Goal: Task Accomplishment & Management: Complete application form

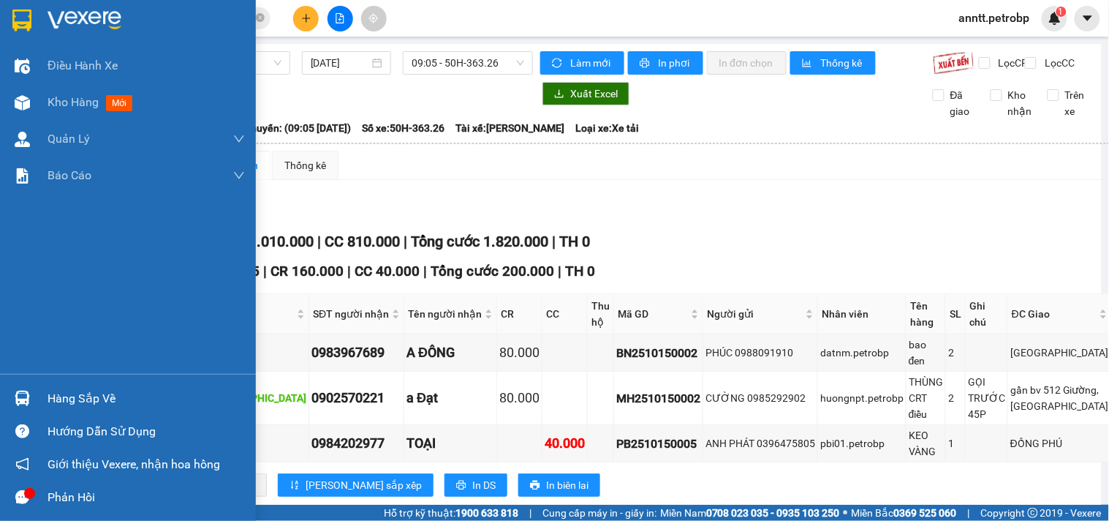
click at [20, 395] on img at bounding box center [22, 398] width 15 height 15
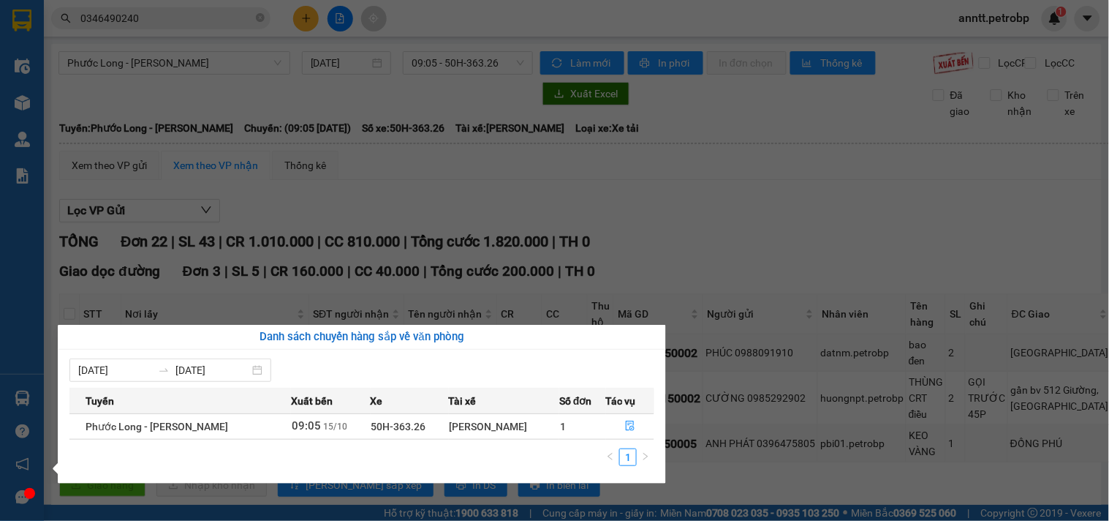
click at [589, 422] on td "1" at bounding box center [583, 426] width 46 height 26
click at [813, 199] on section "Kết quả tìm kiếm ( 0 ) Bộ lọc Ngày tạo đơn gần nhất No Data 0346490240 anntt.pe…" at bounding box center [554, 260] width 1109 height 521
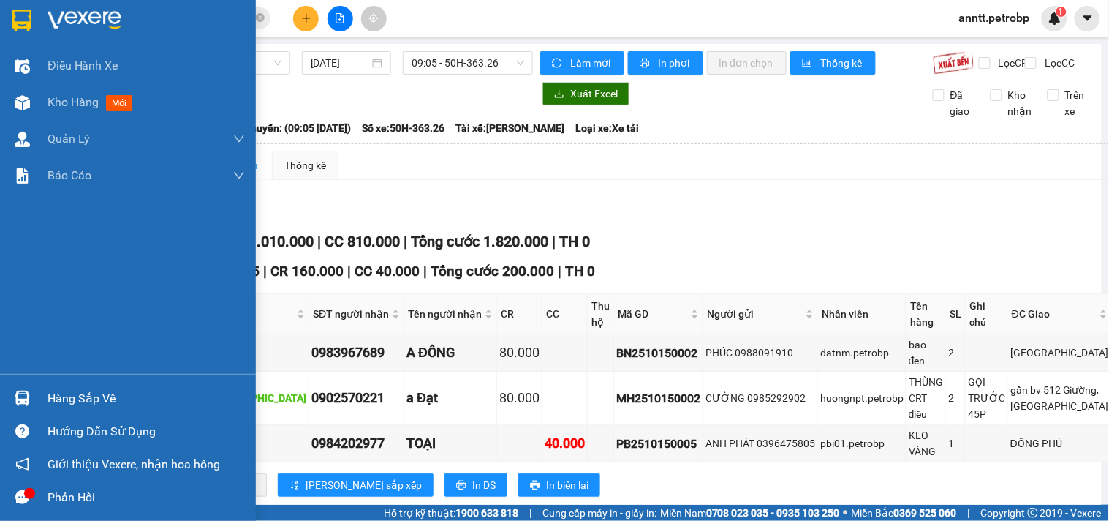
click at [11, 23] on div at bounding box center [23, 20] width 26 height 26
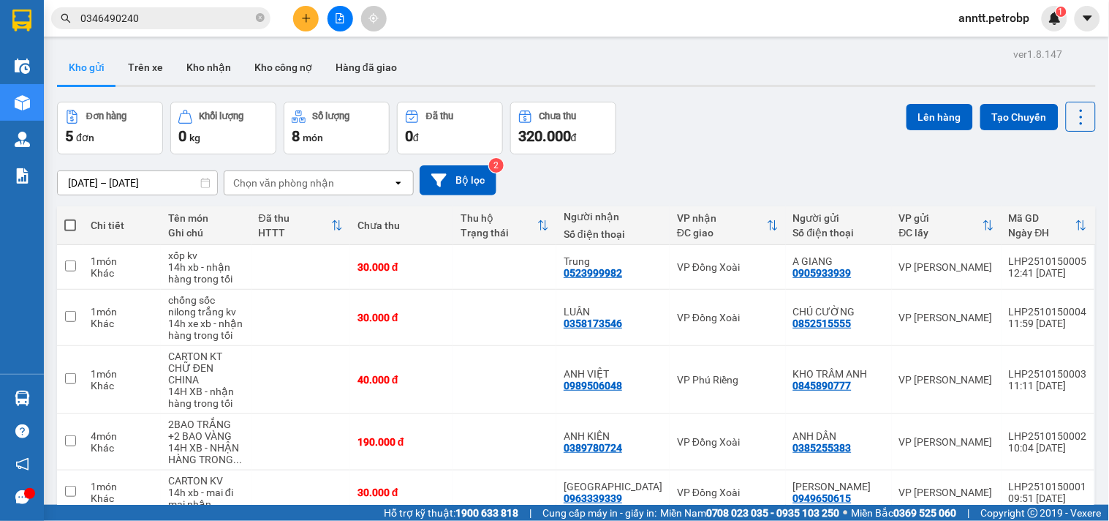
click at [74, 218] on label at bounding box center [70, 225] width 12 height 15
click at [70, 218] on input "checkbox" at bounding box center [70, 218] width 0 height 0
checkbox input "true"
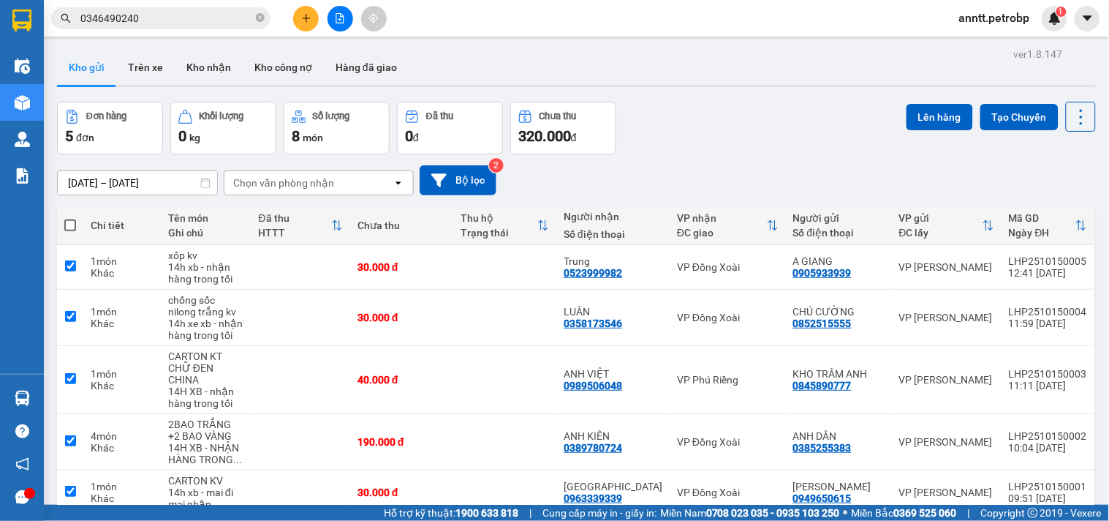
checkbox input "true"
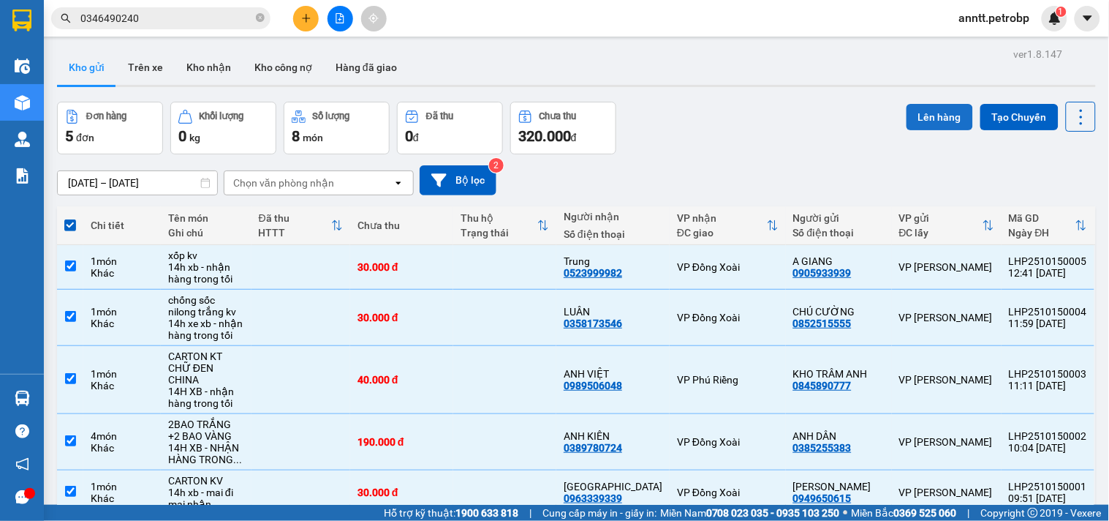
click at [918, 110] on button "Lên hàng" at bounding box center [940, 117] width 67 height 26
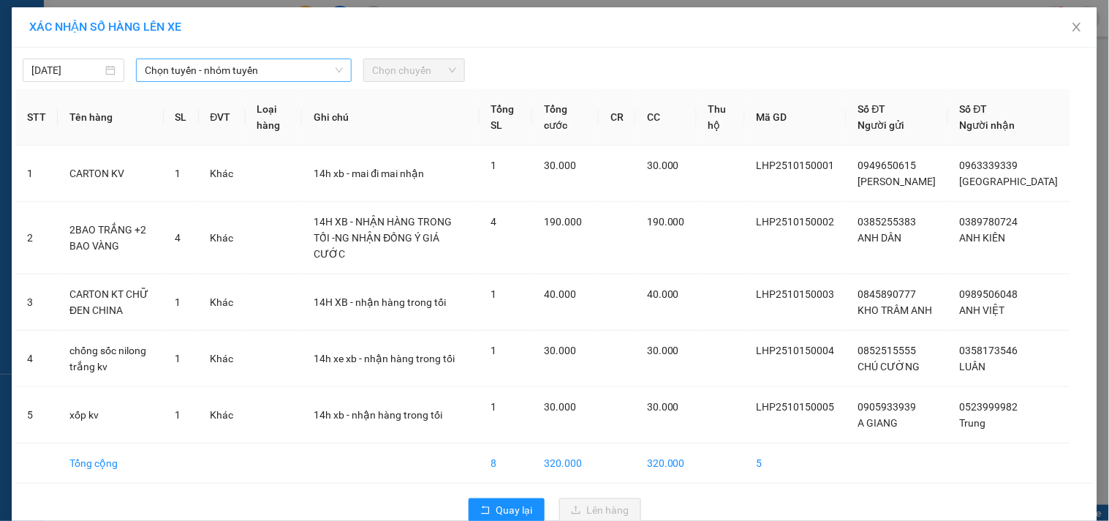
click at [301, 77] on span "Chọn tuyến - nhóm tuyến" at bounding box center [244, 70] width 198 height 22
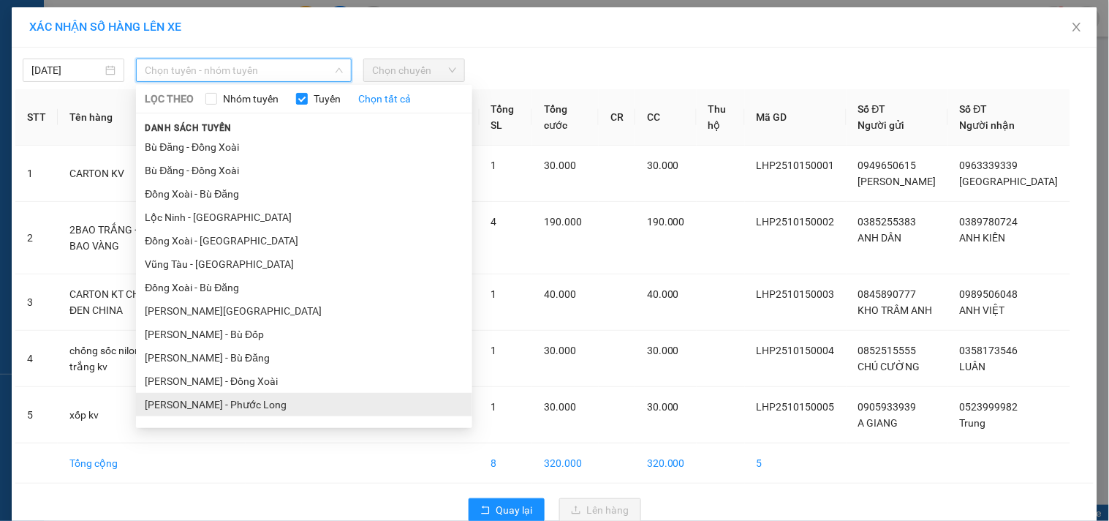
click at [271, 407] on li "[PERSON_NAME] - Phước Long" at bounding box center [304, 404] width 336 height 23
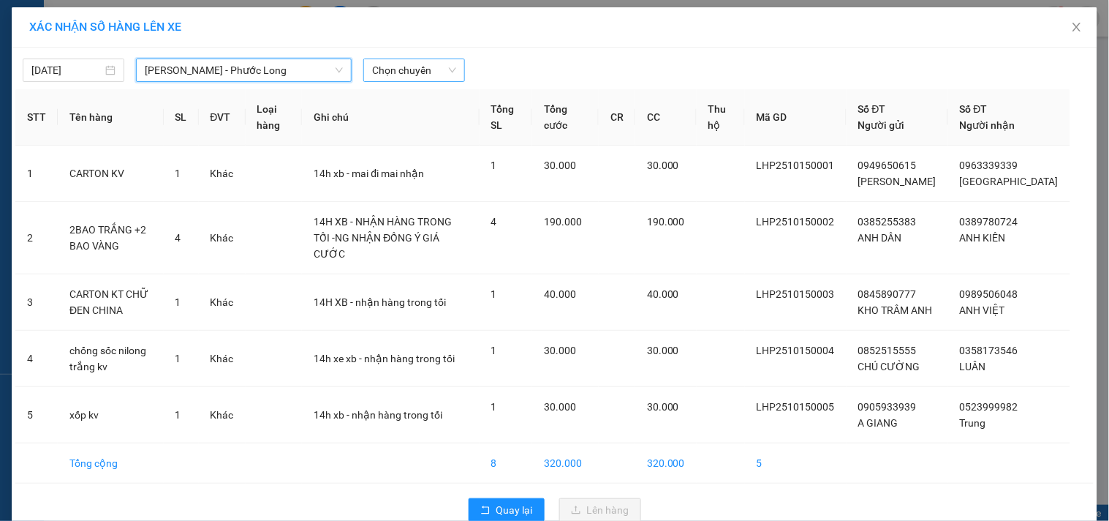
click at [392, 69] on span "Chọn chuyến" at bounding box center [414, 70] width 84 height 22
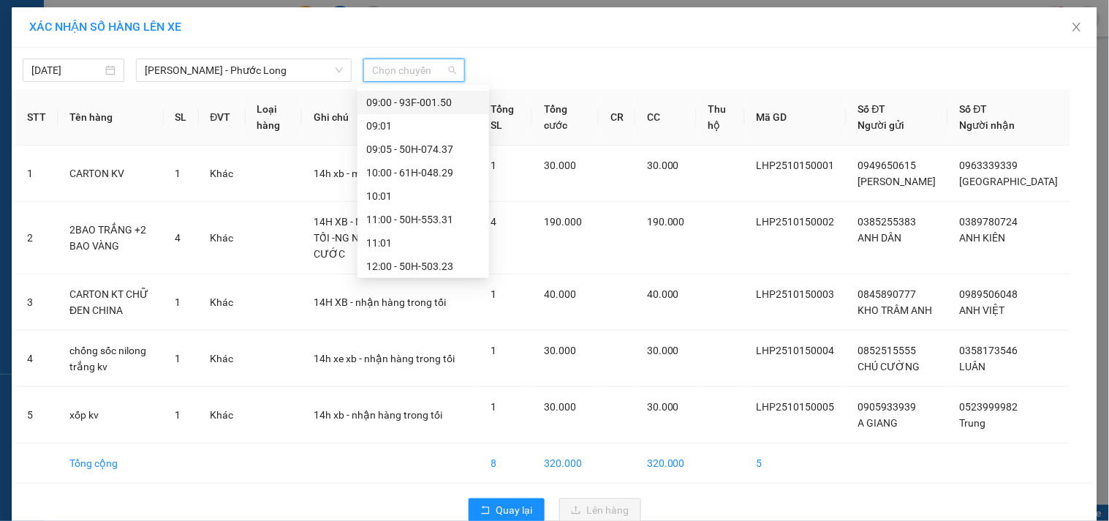
scroll to position [487, 0]
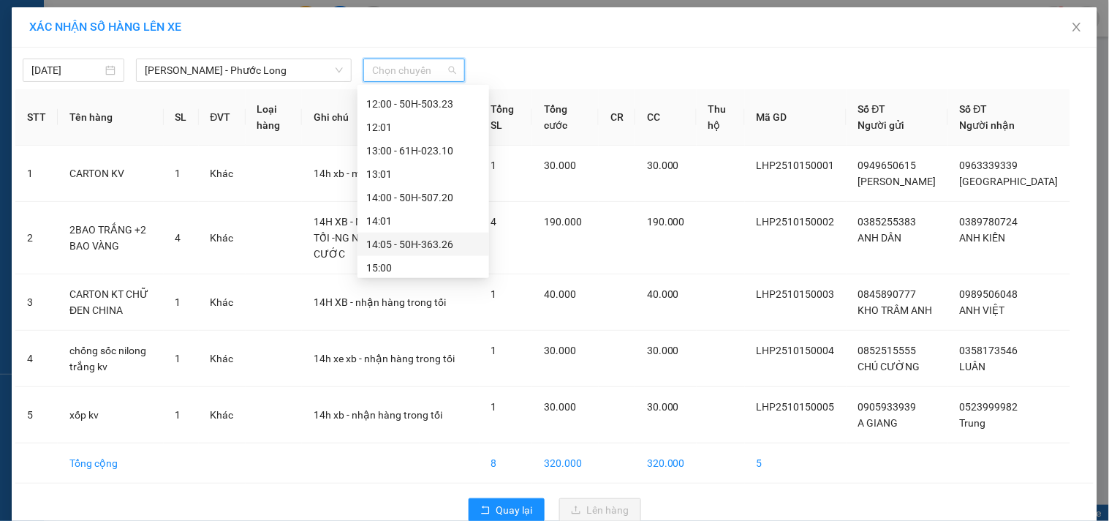
click at [432, 239] on div "14:05 - 50H-363.26" at bounding box center [423, 244] width 114 height 16
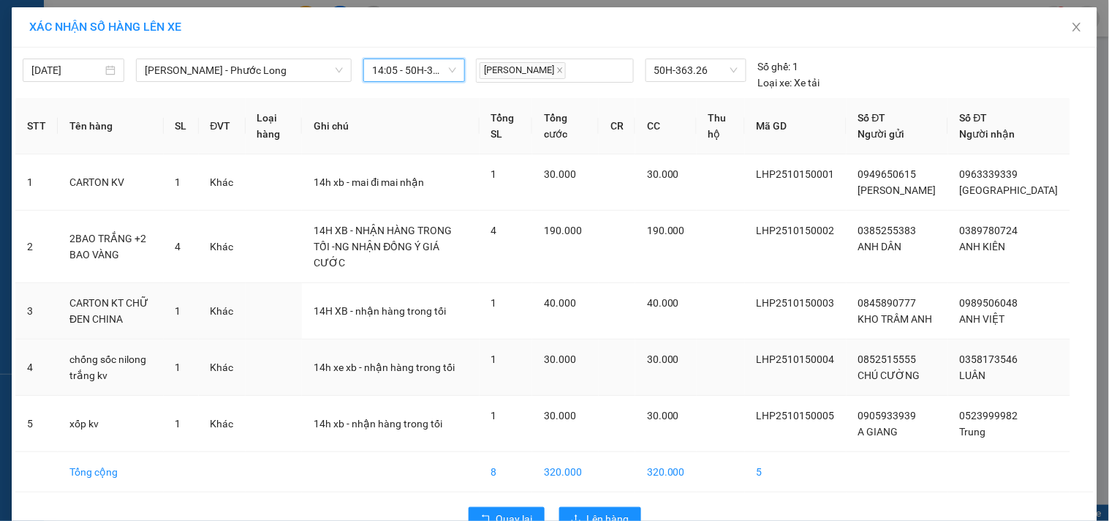
scroll to position [54, 0]
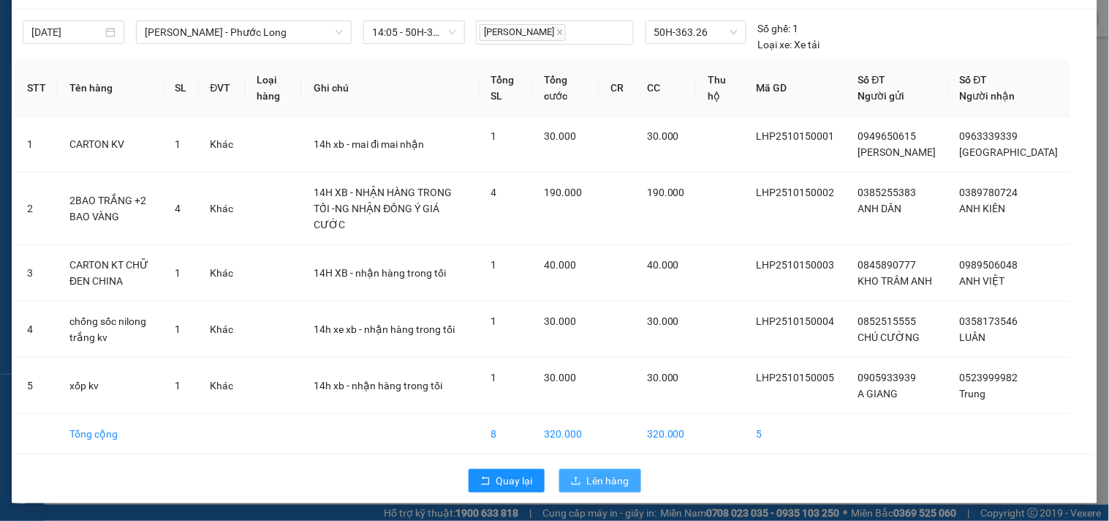
click at [601, 478] on span "Lên hàng" at bounding box center [608, 480] width 42 height 16
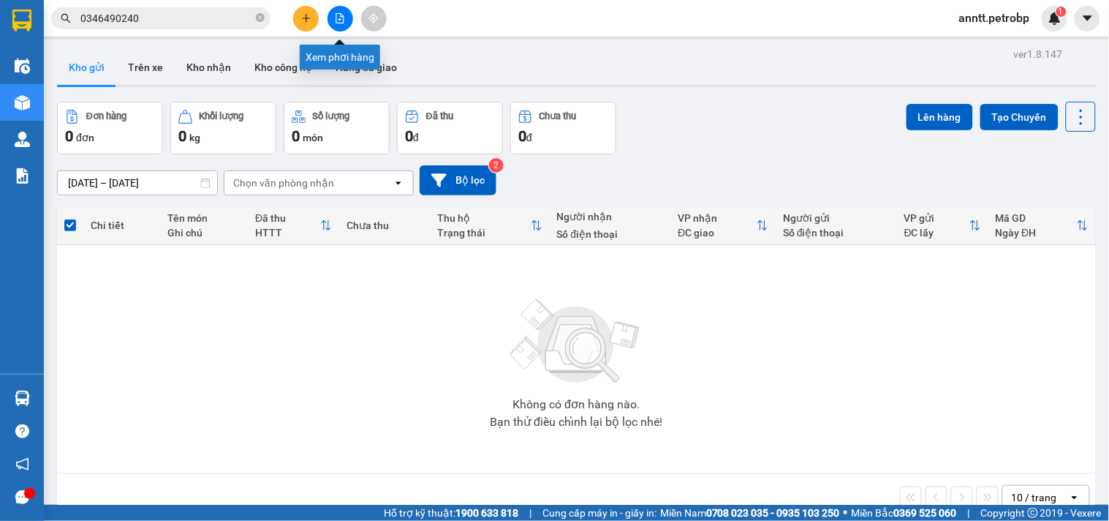
click at [339, 26] on button at bounding box center [341, 19] width 26 height 26
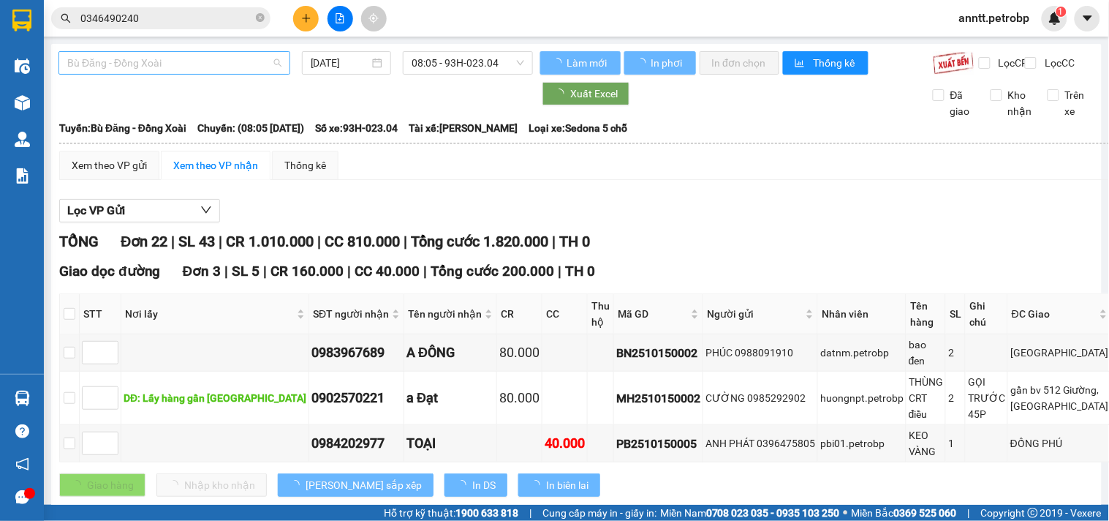
click at [137, 56] on span "Bù Đăng - Đồng Xoài" at bounding box center [174, 63] width 214 height 22
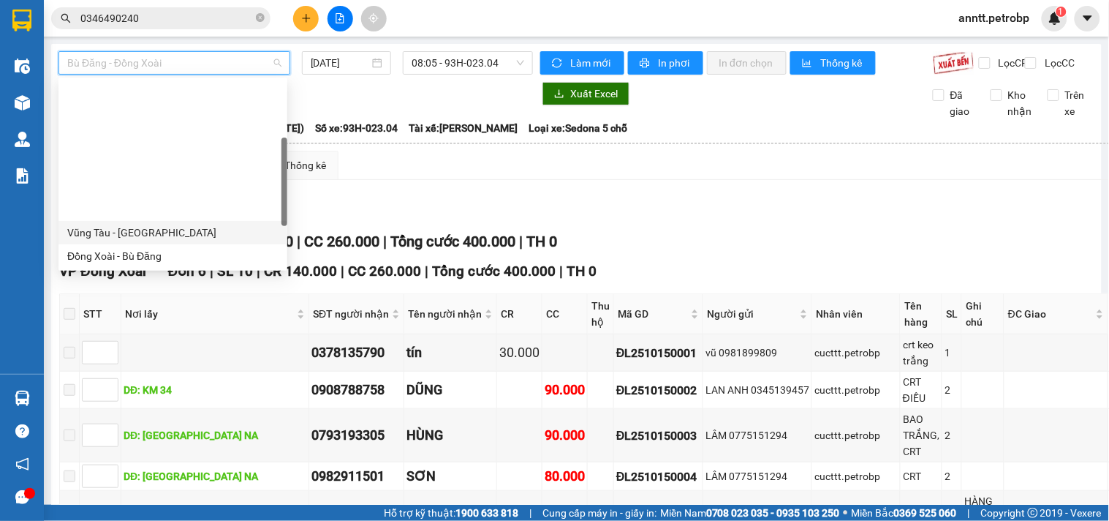
scroll to position [162, 0]
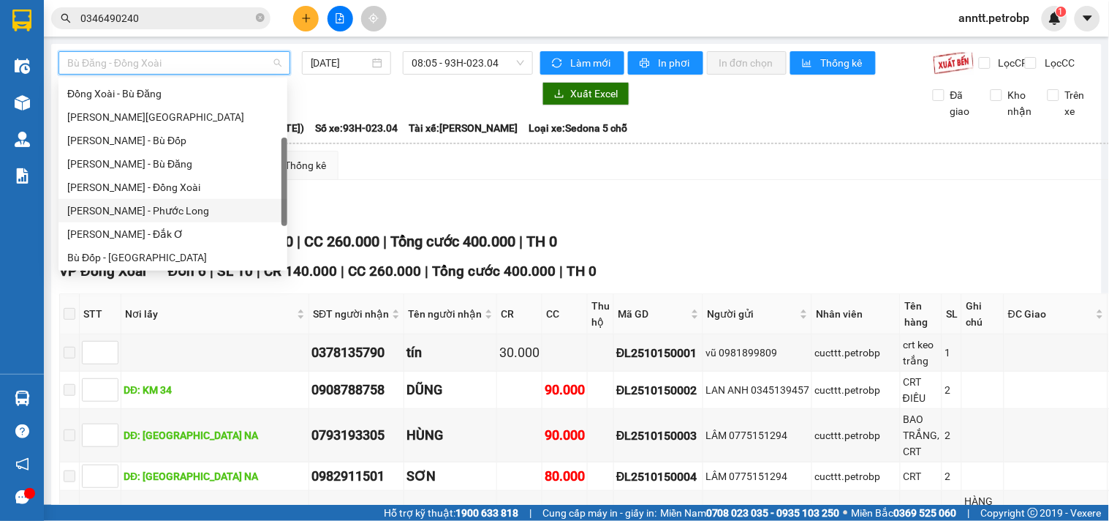
click at [164, 214] on div "Hồ Chí Minh - Phước Long" at bounding box center [172, 211] width 211 height 16
type input "15/10/2025"
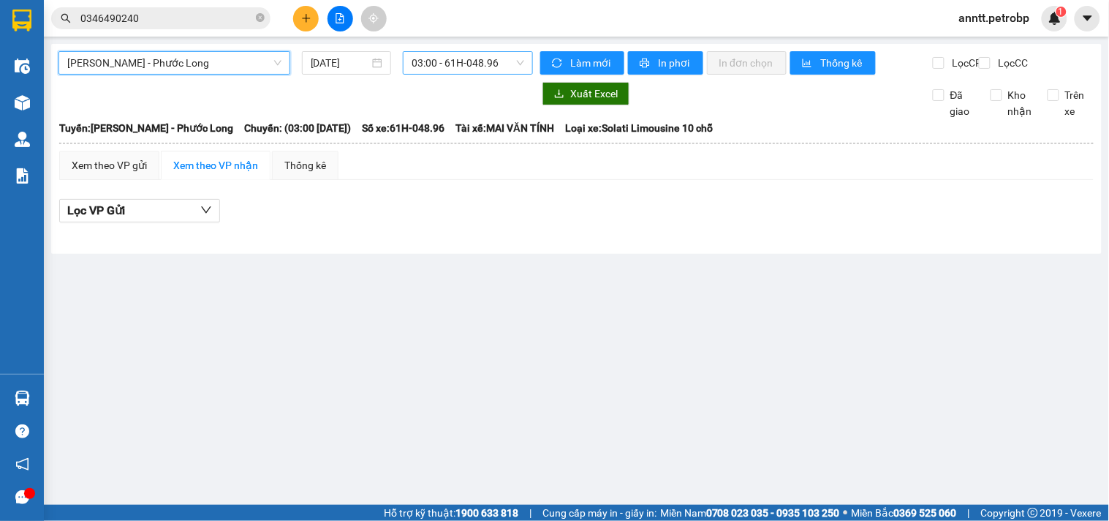
click at [493, 69] on span "03:00 - 61H-048.96" at bounding box center [468, 63] width 113 height 22
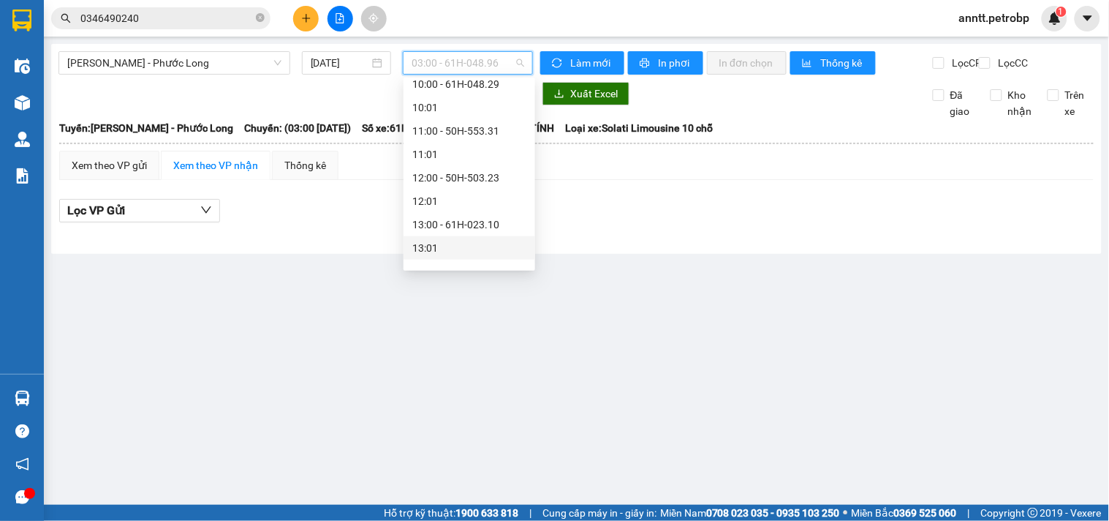
scroll to position [487, 0]
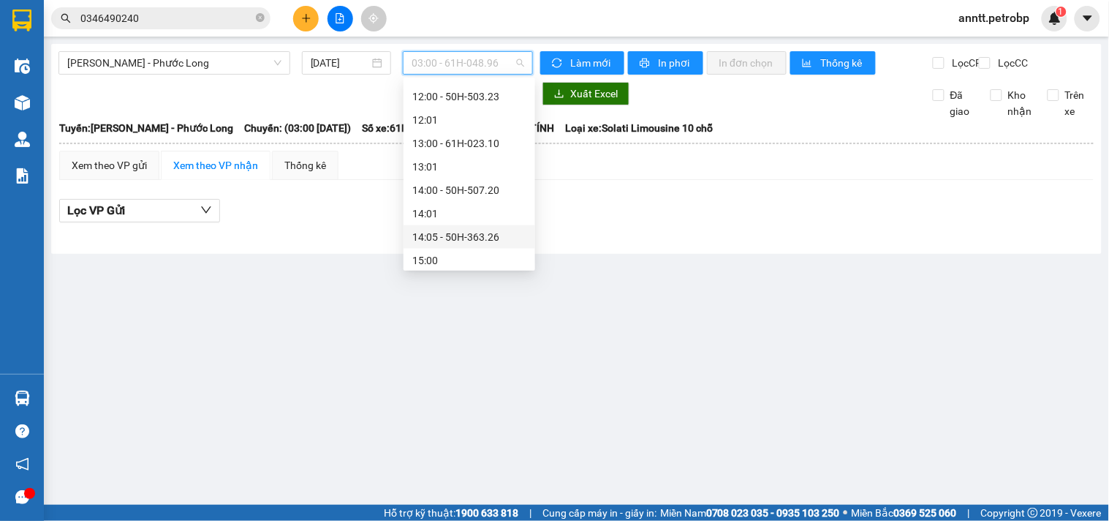
click at [470, 236] on div "14:05 - 50H-363.26" at bounding box center [469, 237] width 114 height 16
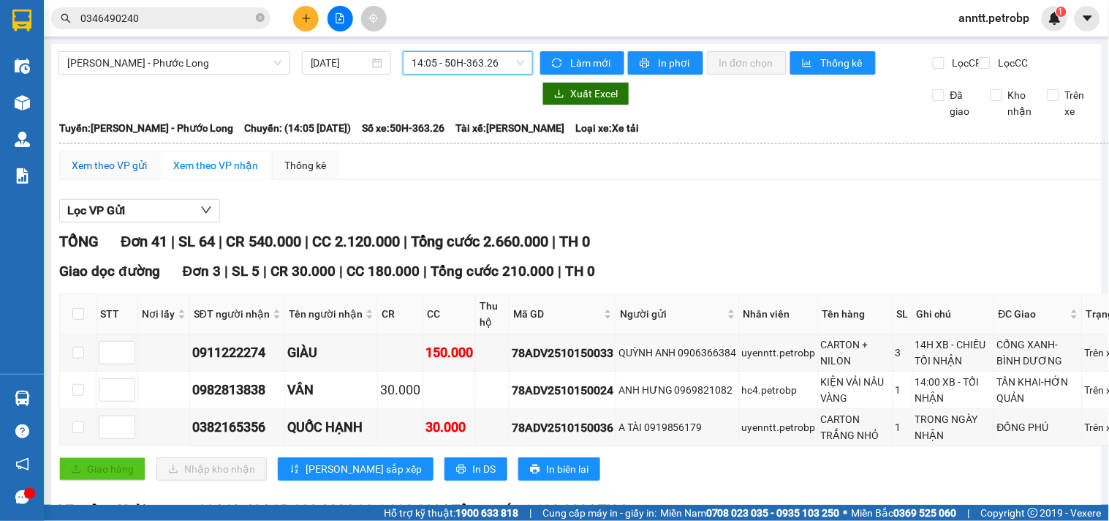
click at [130, 173] on div "Xem theo VP gửi" at bounding box center [109, 165] width 75 height 16
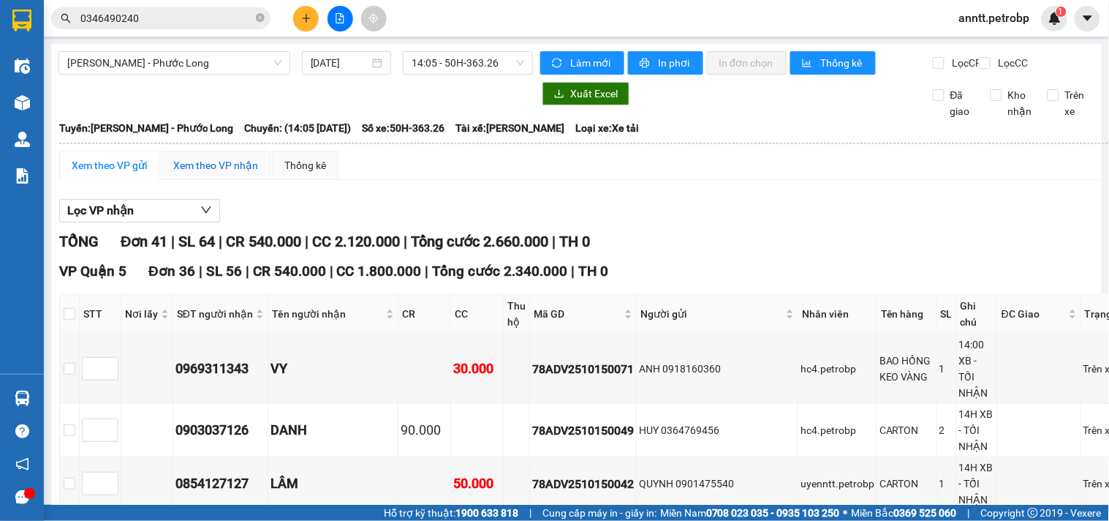
click at [199, 173] on div "Xem theo VP nhận" at bounding box center [215, 165] width 85 height 16
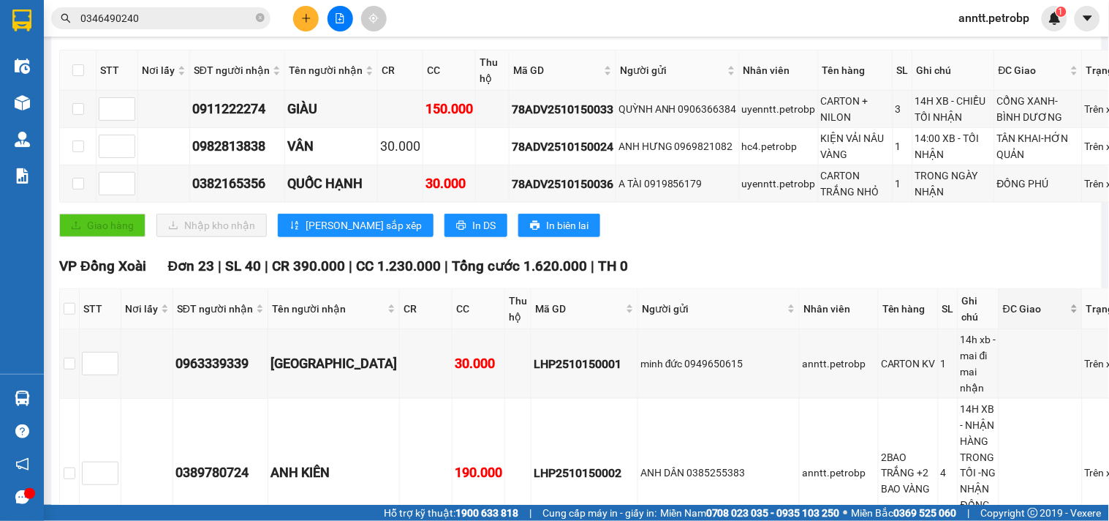
scroll to position [325, 0]
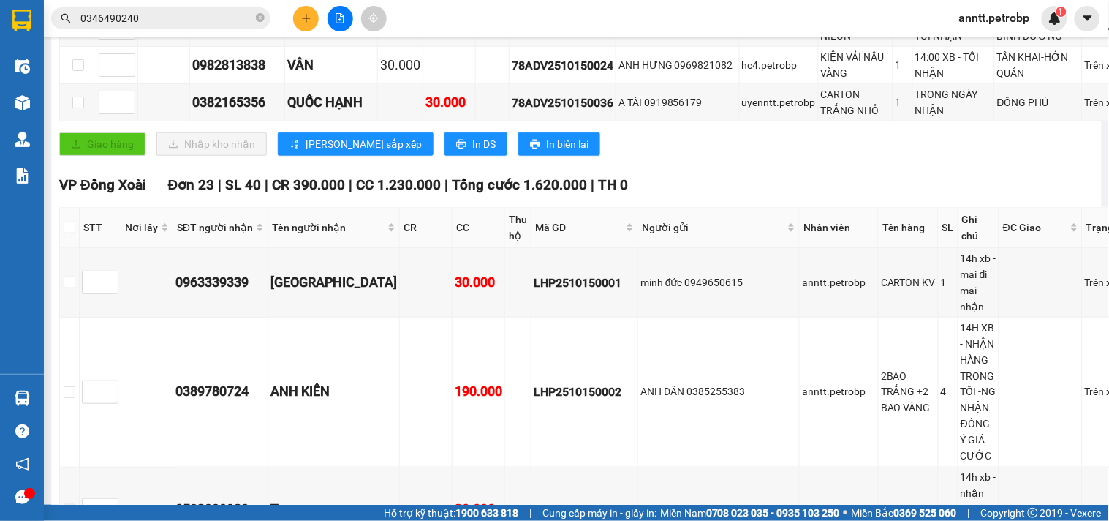
click at [26, 492] on div at bounding box center [29, 493] width 11 height 11
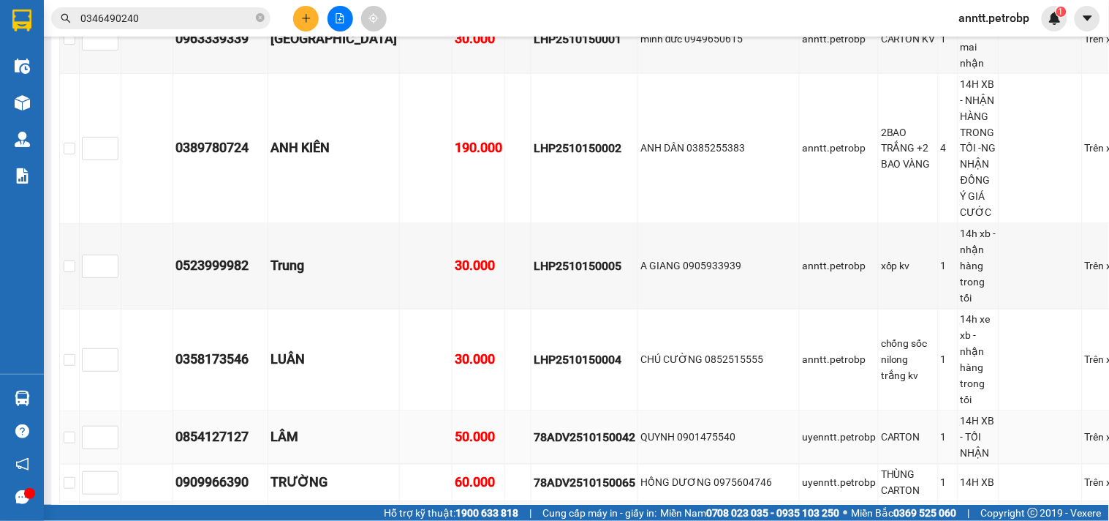
scroll to position [487, 0]
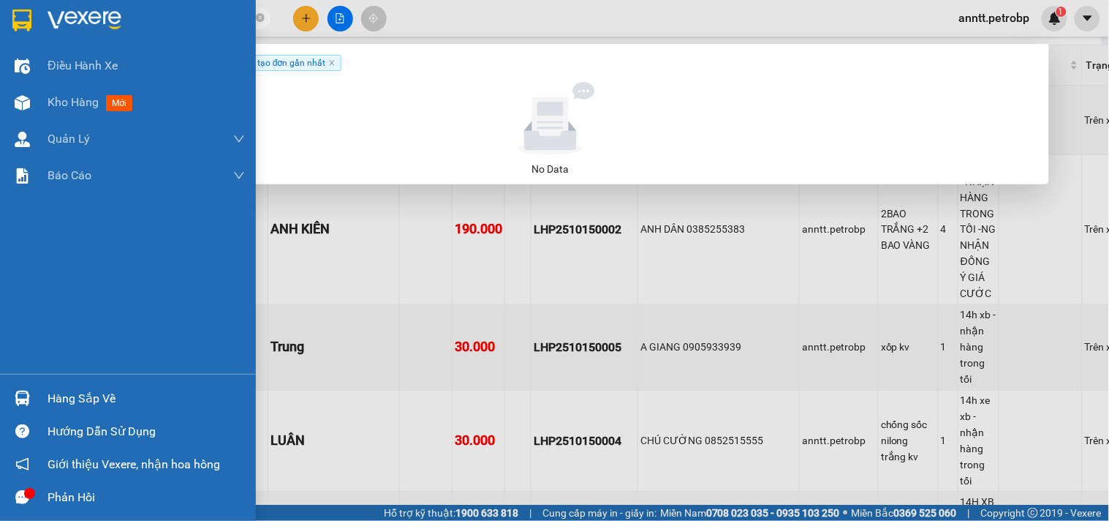
drag, startPoint x: 161, startPoint y: 19, endPoint x: 0, endPoint y: 31, distance: 161.4
click at [0, 31] on section "Kết quả tìm kiếm ( 0 ) Bộ lọc Ngày tạo đơn gần nhất No Data 0346490240 anntt.pe…" at bounding box center [554, 260] width 1109 height 521
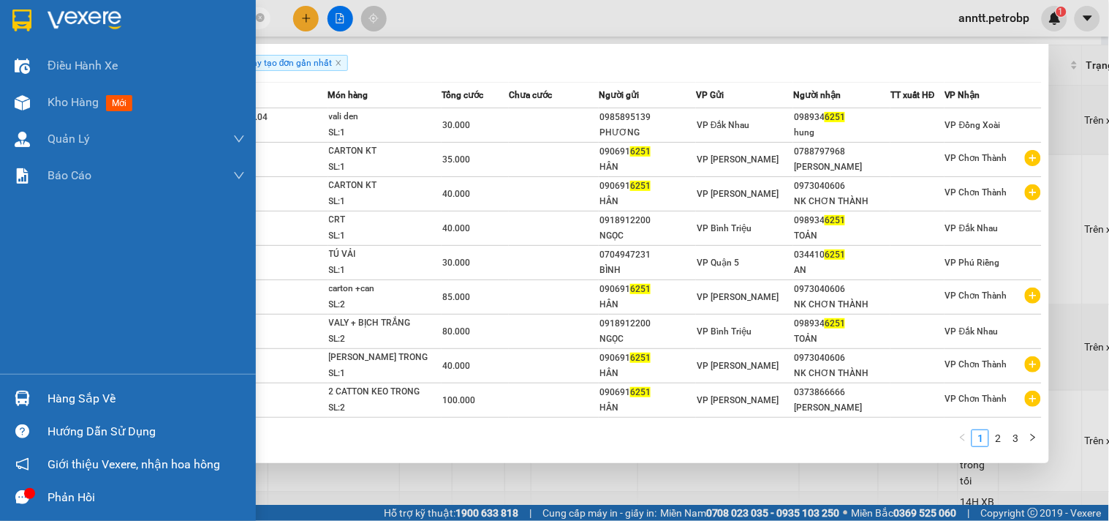
type input "6251"
click at [15, 393] on img at bounding box center [22, 398] width 15 height 15
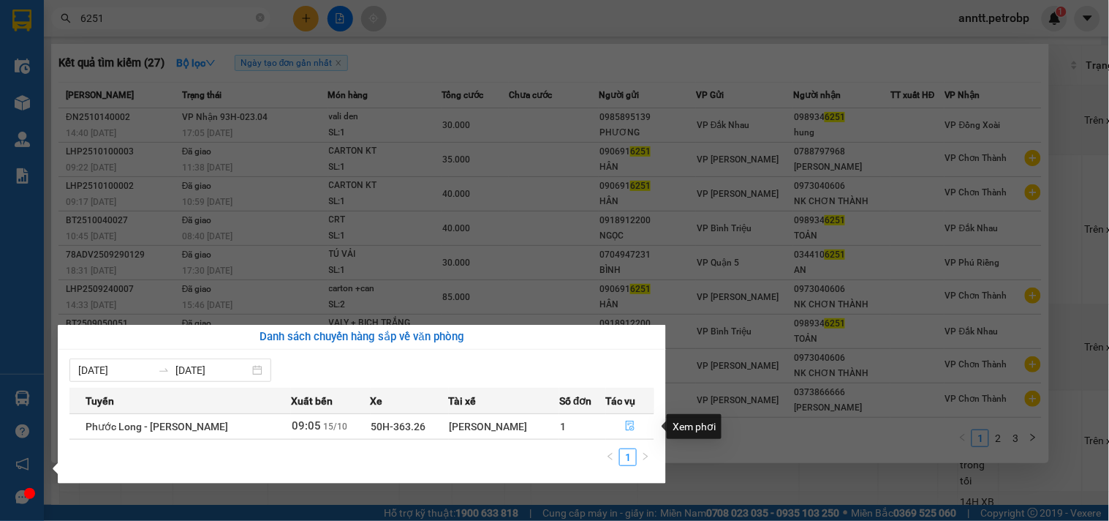
click at [627, 427] on icon "file-done" at bounding box center [630, 426] width 10 height 10
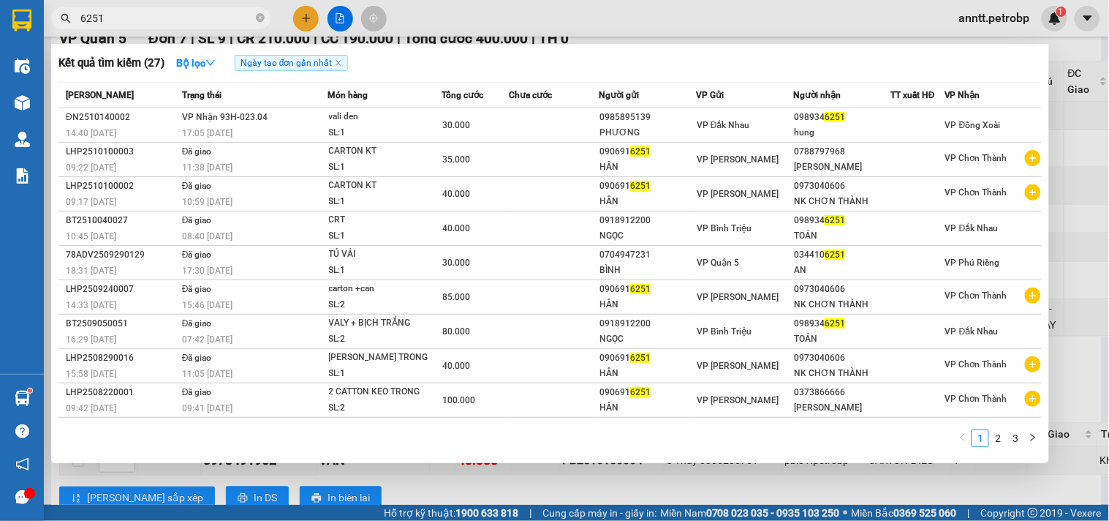
click at [1060, 26] on div at bounding box center [554, 260] width 1109 height 521
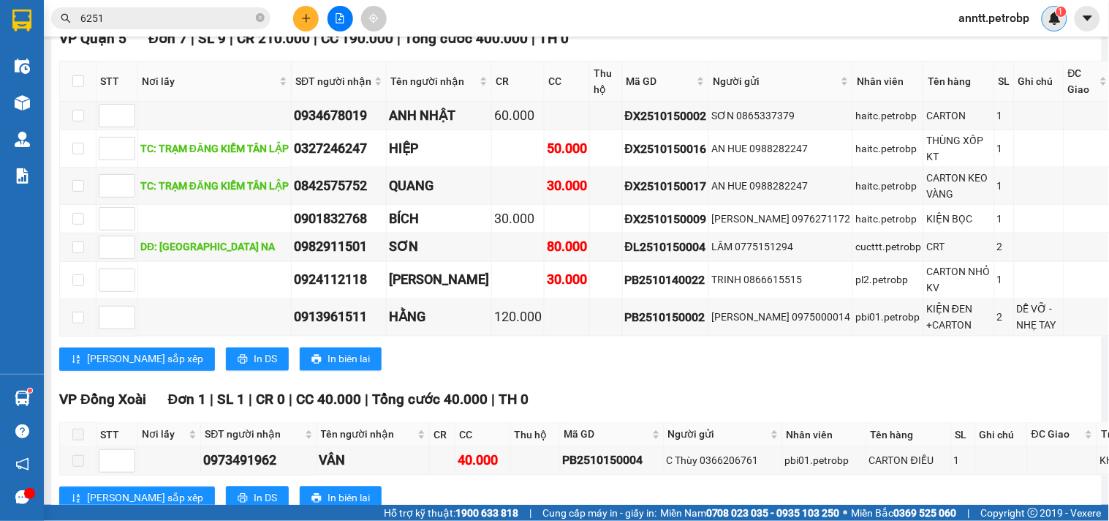
click at [1049, 20] on img at bounding box center [1055, 18] width 13 height 13
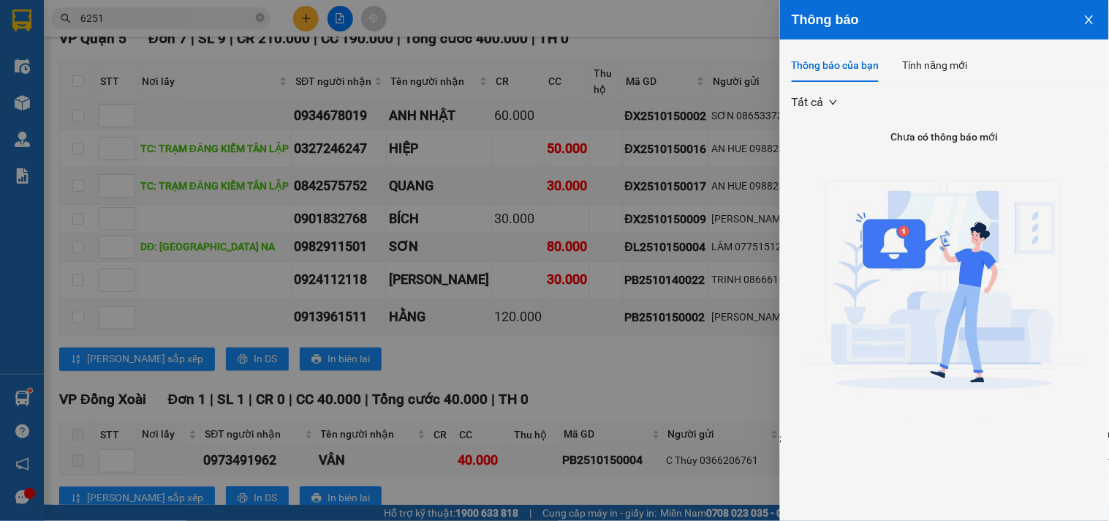
click at [686, 23] on div at bounding box center [554, 260] width 1109 height 521
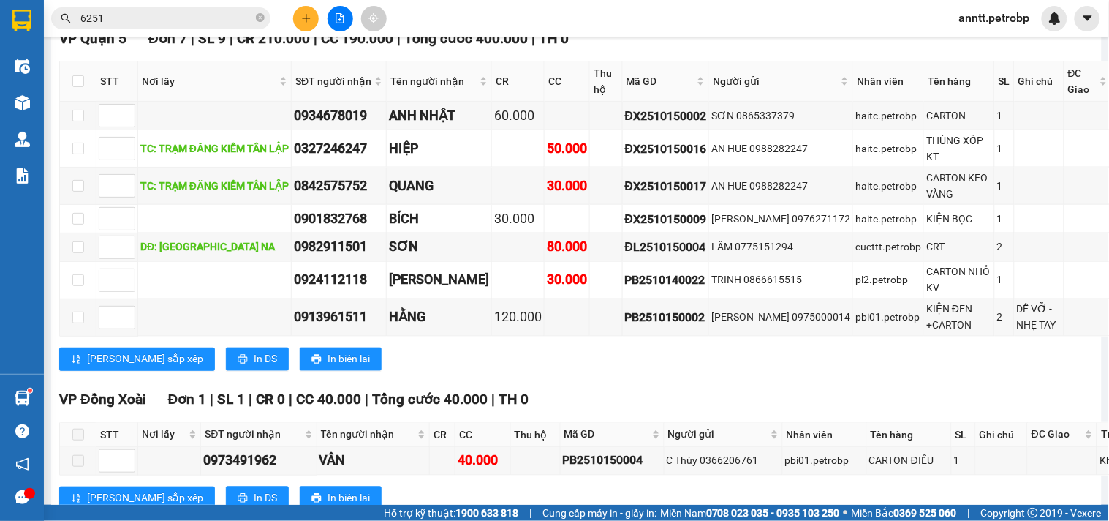
click at [1000, 15] on span "anntt.petrobp" at bounding box center [995, 18] width 94 height 18
click at [985, 50] on span "Đăng xuất" at bounding box center [1001, 45] width 65 height 16
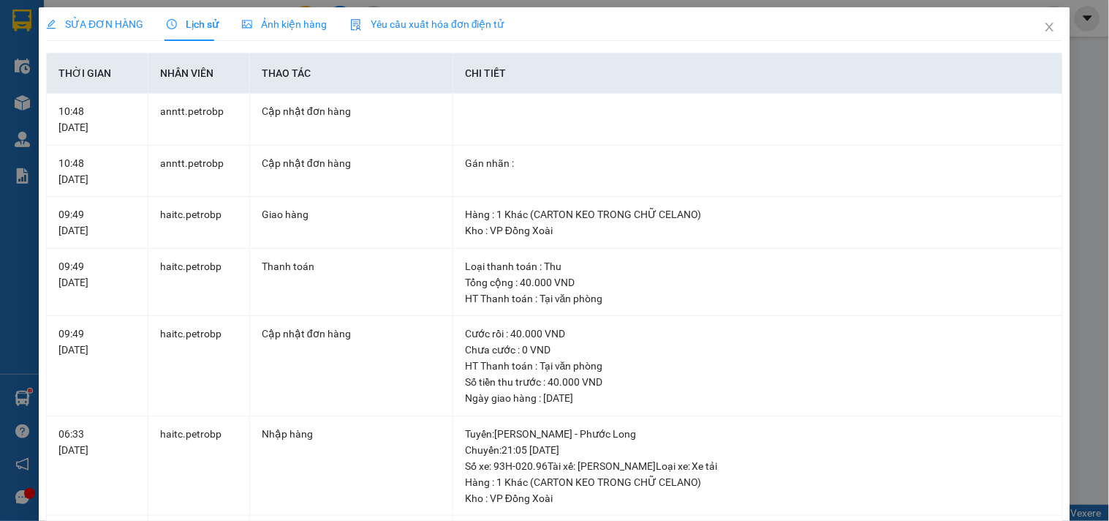
scroll to position [487, 0]
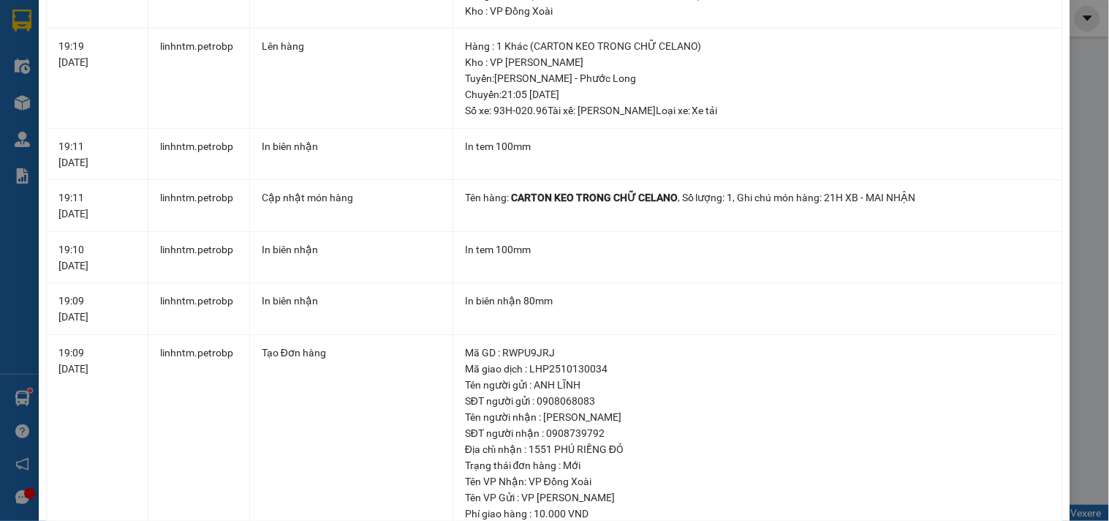
click at [1085, 86] on div "SỬA ĐƠN HÀNG Lịch sử Ảnh kiện hàng Yêu cầu xuất hóa đơn điện tử Total Paid Fee …" at bounding box center [554, 260] width 1109 height 521
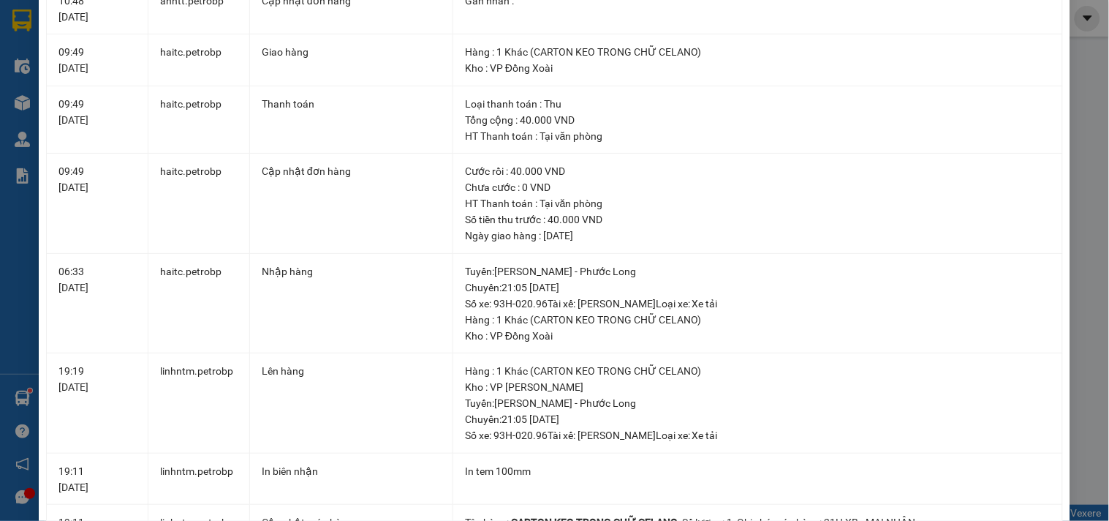
scroll to position [0, 0]
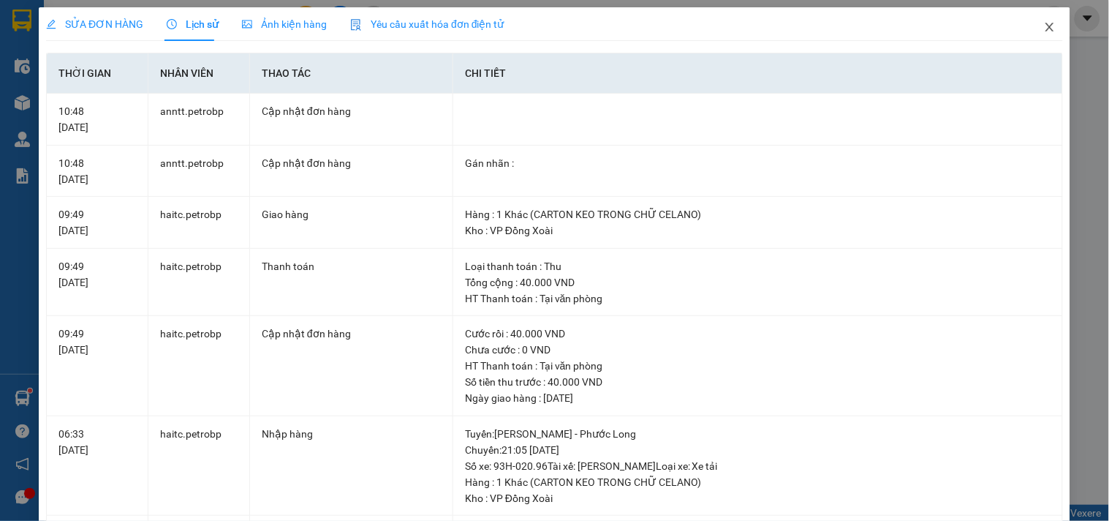
click at [1030, 28] on span "Close" at bounding box center [1050, 27] width 41 height 41
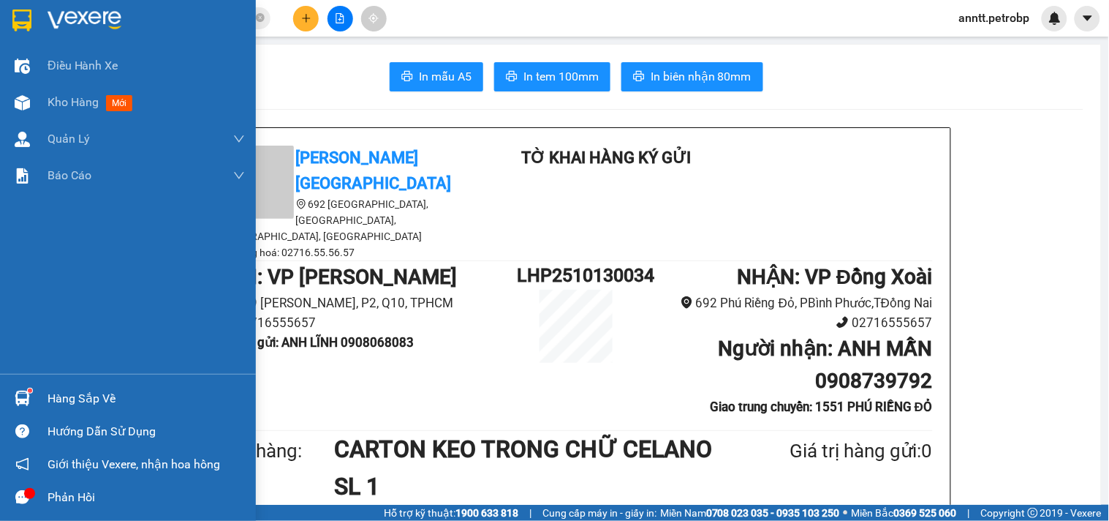
drag, startPoint x: 13, startPoint y: 397, endPoint x: 44, endPoint y: 395, distance: 30.8
click at [15, 397] on img at bounding box center [22, 398] width 15 height 15
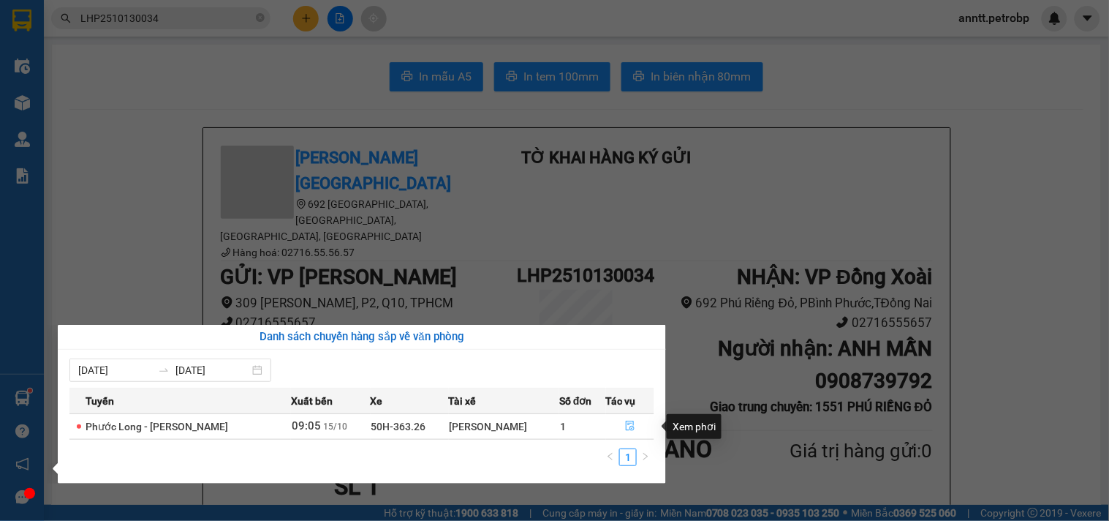
click at [630, 421] on icon "file-done" at bounding box center [630, 426] width 9 height 10
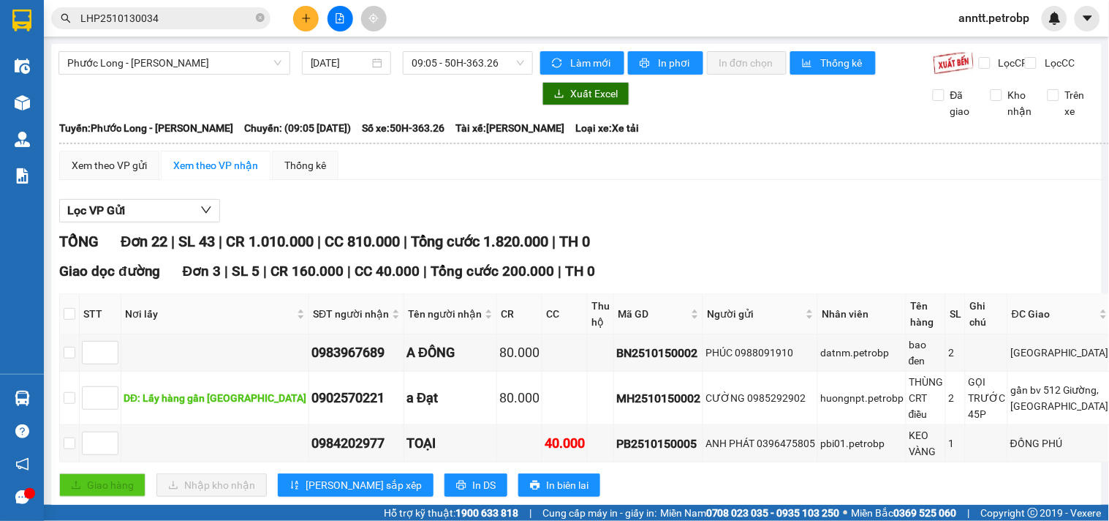
type input "[DATE]"
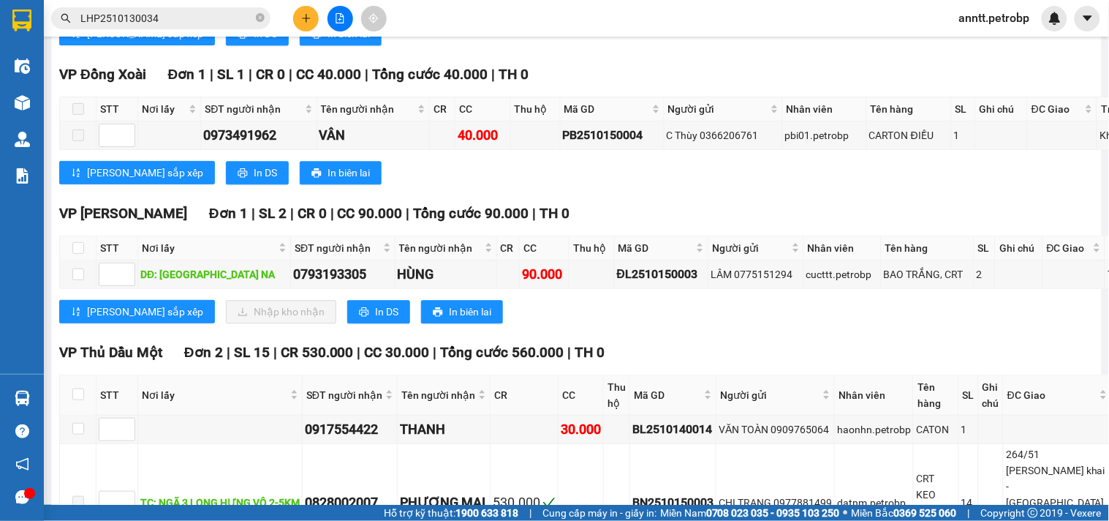
scroll to position [975, 0]
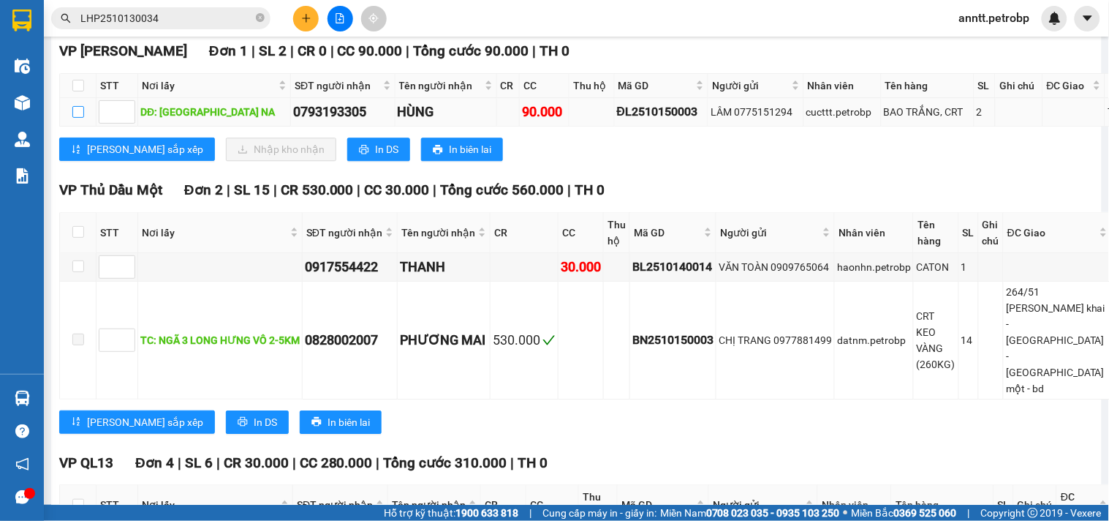
click at [75, 118] on input "checkbox" at bounding box center [78, 112] width 12 height 12
checkbox input "true"
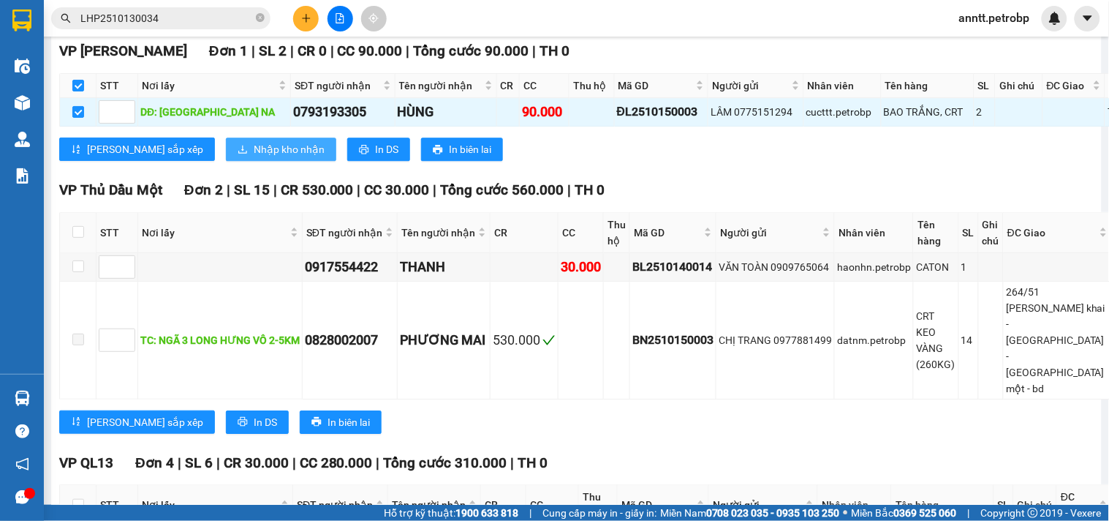
click at [254, 157] on span "Nhập kho nhận" at bounding box center [289, 149] width 71 height 16
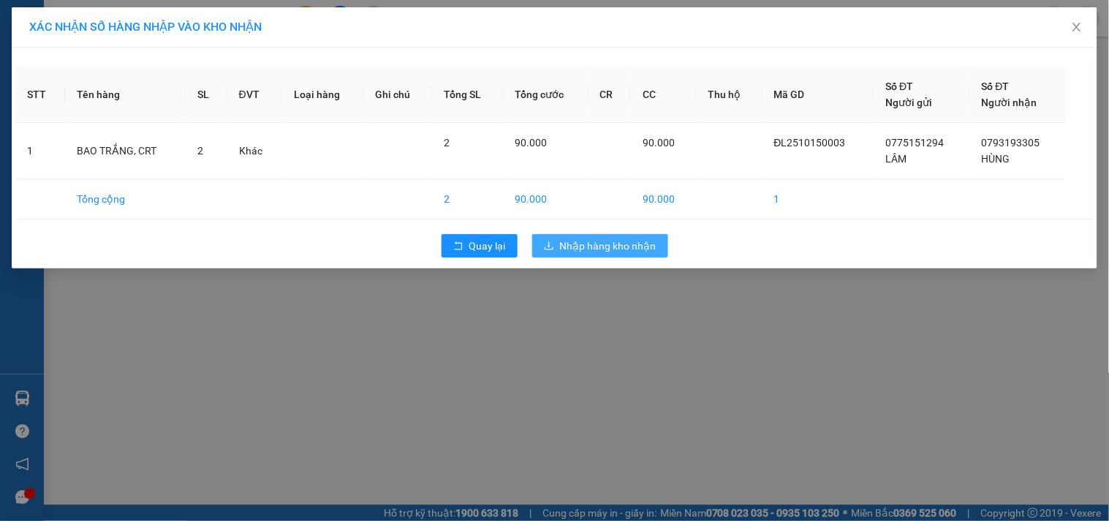
click at [589, 246] on span "Nhập hàng kho nhận" at bounding box center [608, 246] width 97 height 16
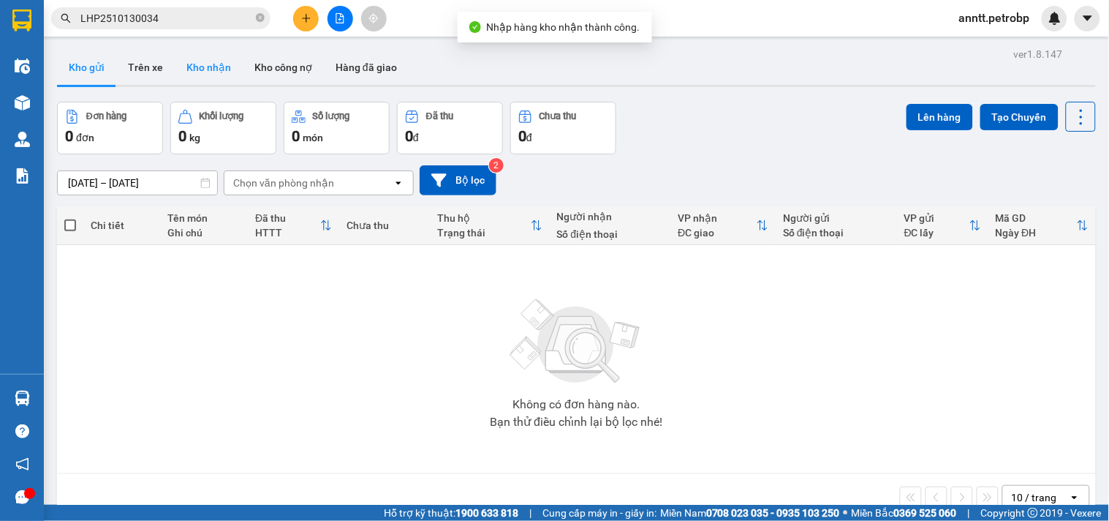
click at [201, 70] on button "Kho nhận" at bounding box center [209, 67] width 68 height 35
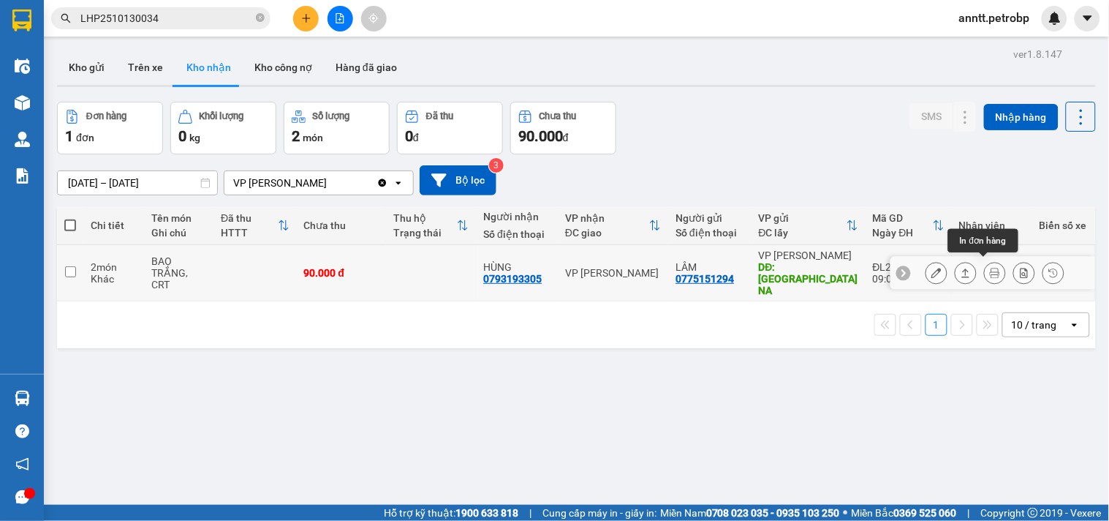
click at [990, 268] on icon at bounding box center [995, 273] width 10 height 10
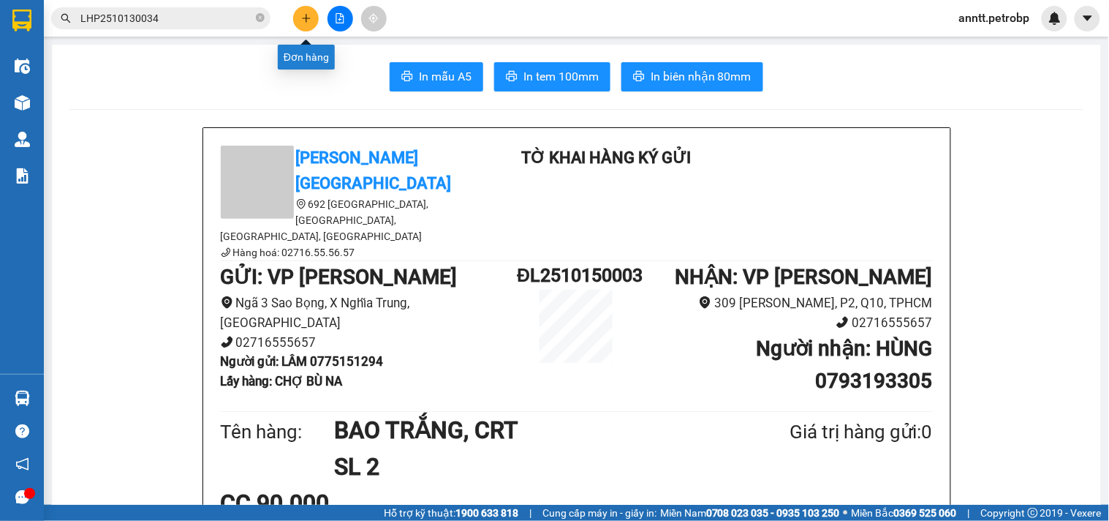
click at [307, 13] on icon "plus" at bounding box center [306, 18] width 10 height 10
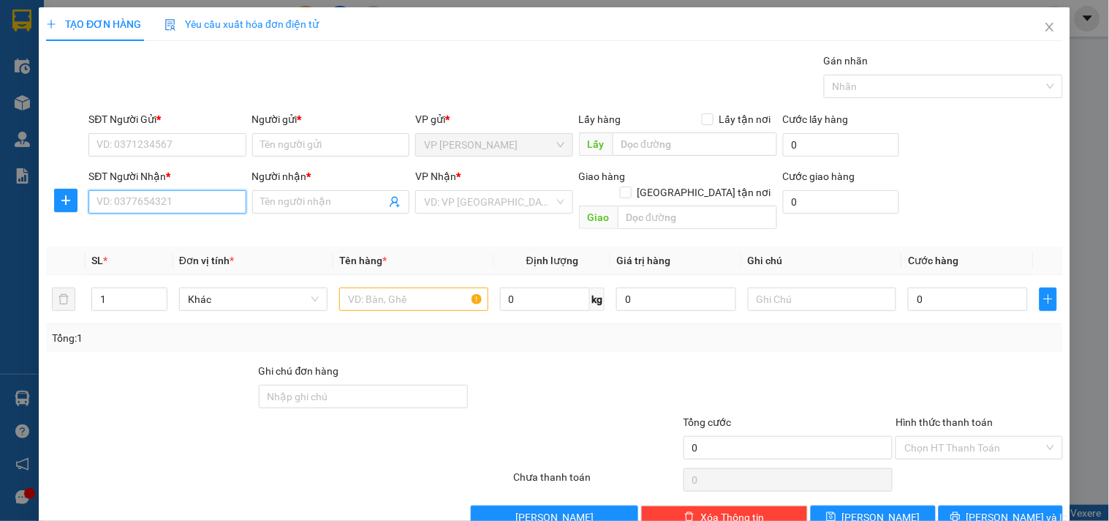
click at [157, 205] on input "SĐT Người Nhận *" at bounding box center [166, 201] width 157 height 23
type input "0964656468"
click at [151, 234] on div "0964656468 - THĂNG" at bounding box center [166, 231] width 138 height 16
type input "THĂNG"
type input "40.000"
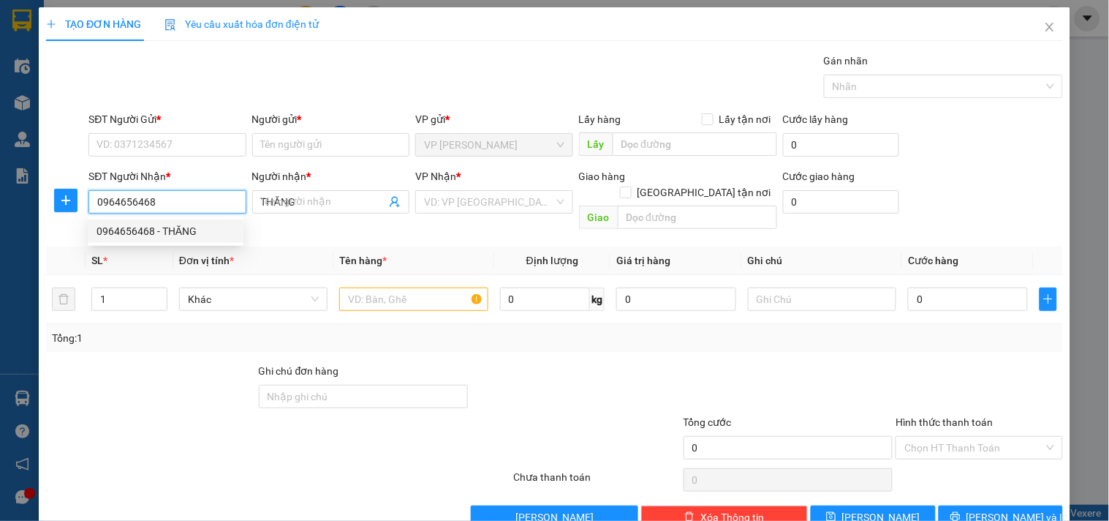
type input "40.000"
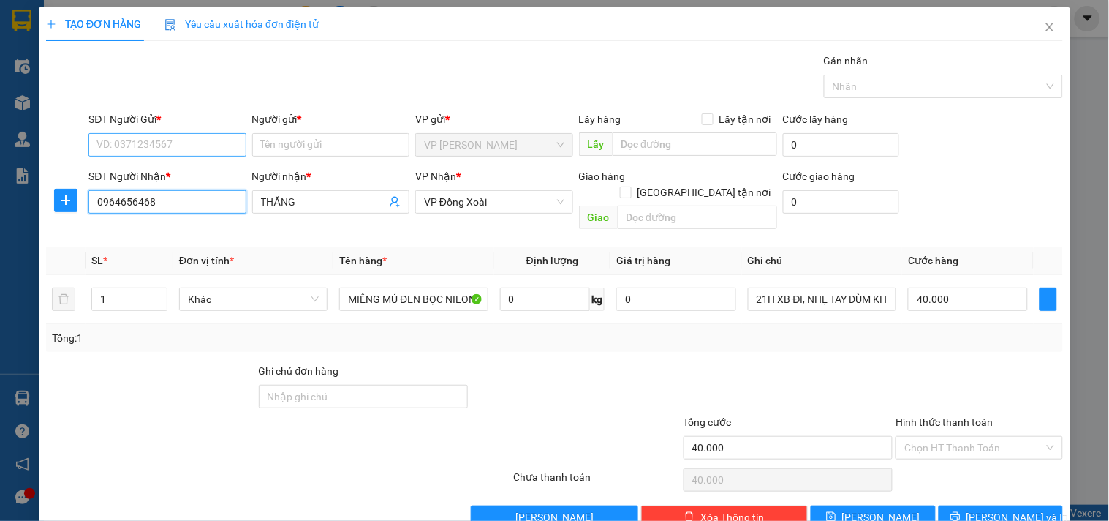
type input "0964656468"
click at [176, 150] on input "SĐT Người Gửi *" at bounding box center [166, 144] width 157 height 23
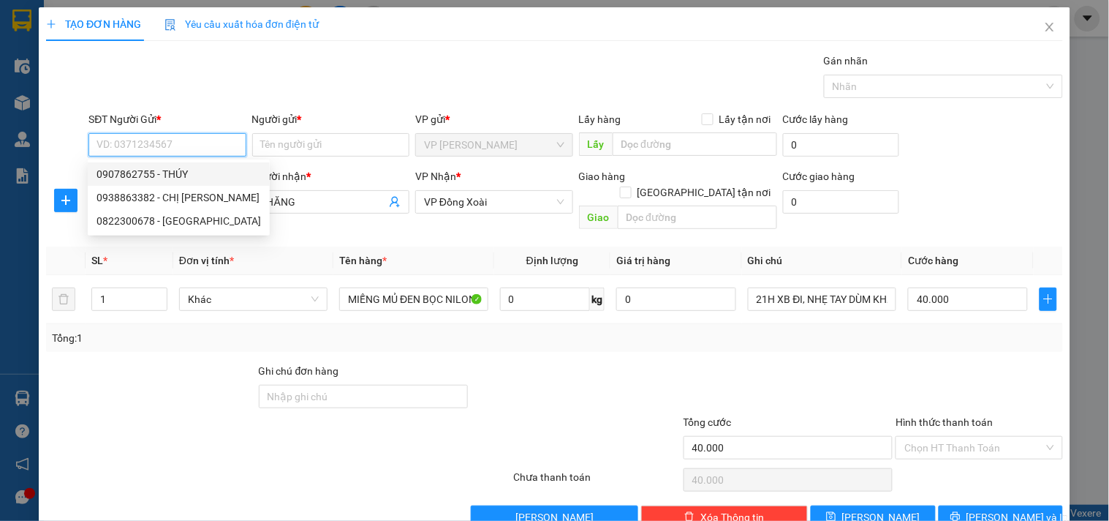
click at [154, 141] on input "SĐT Người Gửi *" at bounding box center [166, 144] width 157 height 23
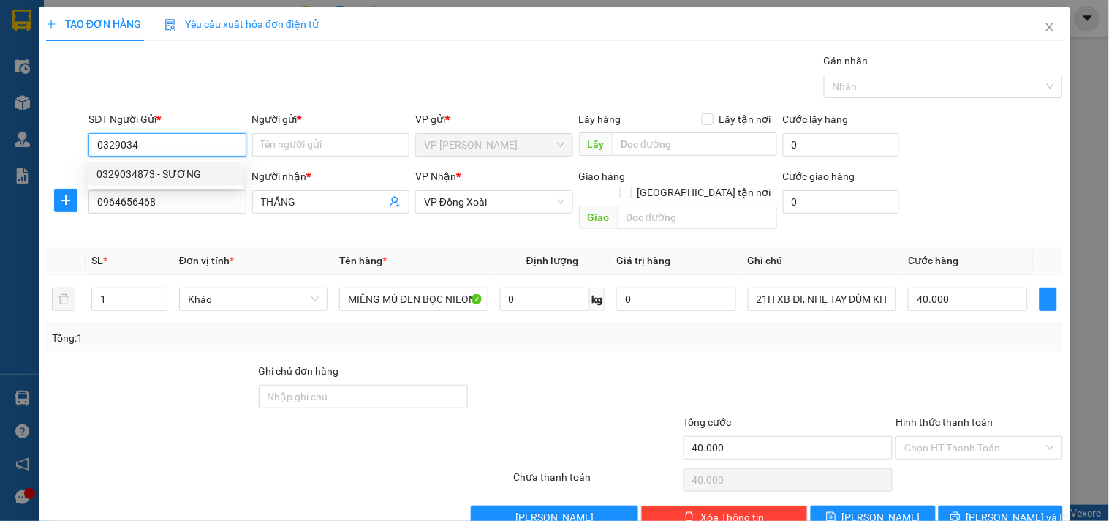
click at [151, 179] on div "0329034873 - SƯƠNG" at bounding box center [166, 174] width 138 height 16
type input "0329034873"
type input "SƯƠNG"
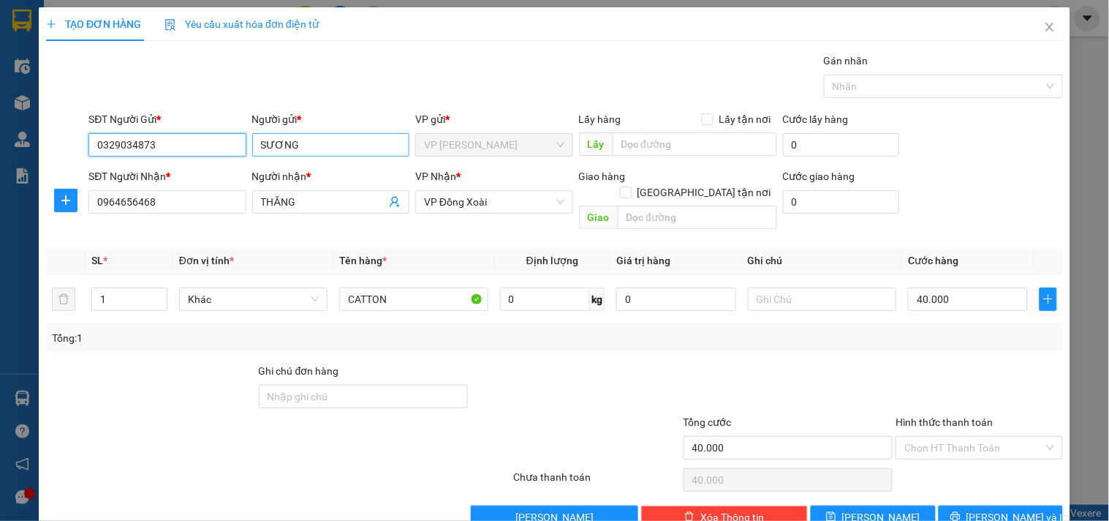
type input "0329034873"
drag, startPoint x: 313, startPoint y: 145, endPoint x: 190, endPoint y: 177, distance: 127.0
click at [190, 177] on form "SĐT Người Gửi * 0329034873 Người gửi * SƯƠNG SƯƠNG VP gửi * VP Lê Hồng Phong Lấ…" at bounding box center [554, 173] width 1017 height 124
type input "d"
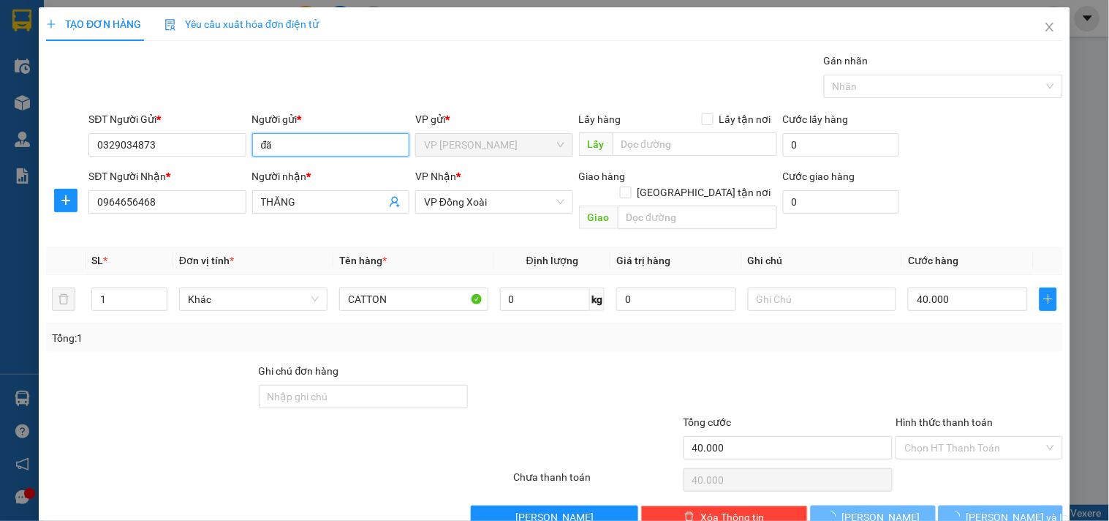
type input "đ"
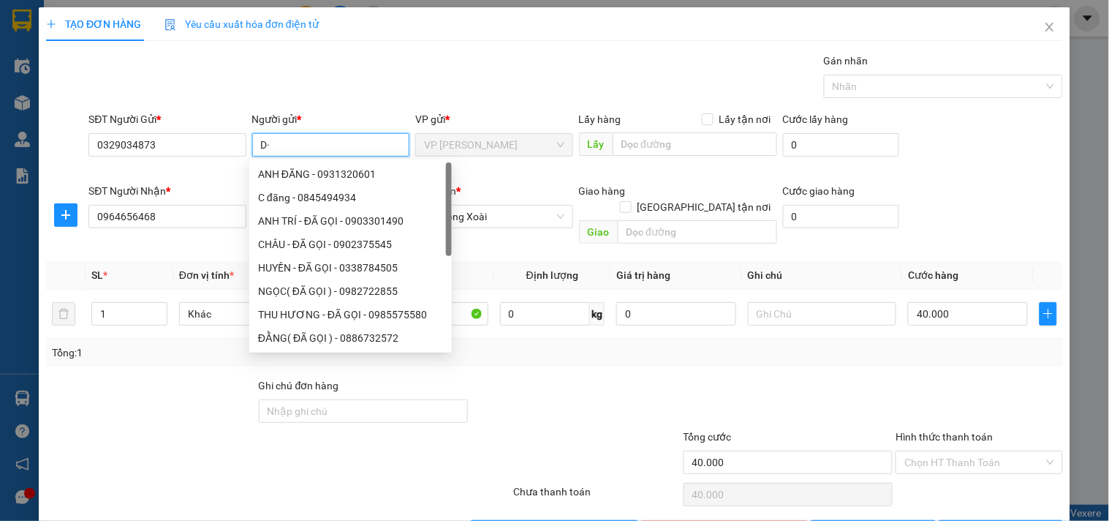
type input "D"
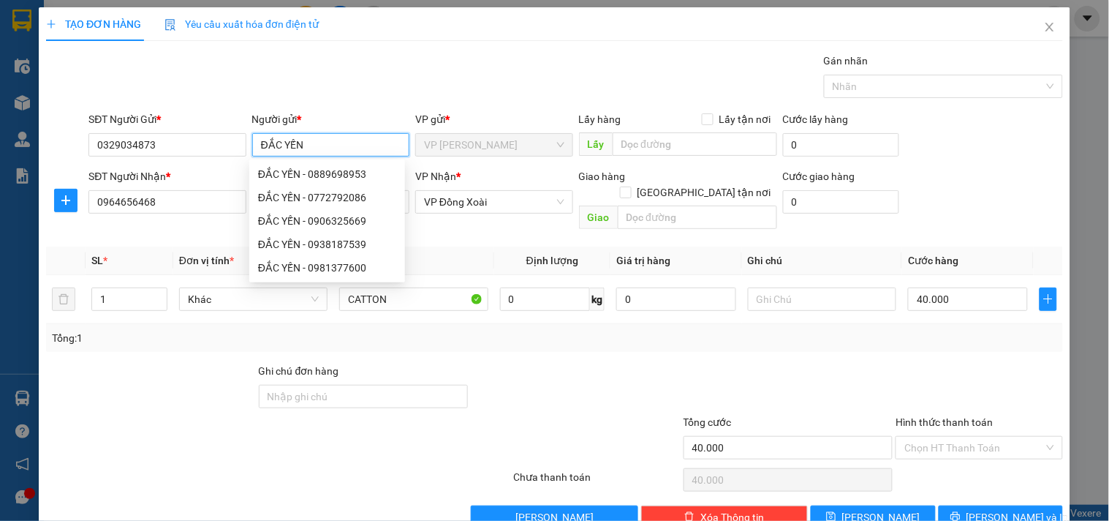
type input "ĐẮC YẾN"
click at [296, 89] on div "Gói vận chuyển * Tiêu chuẩn Gán nhãn Nhãn" at bounding box center [576, 78] width 981 height 51
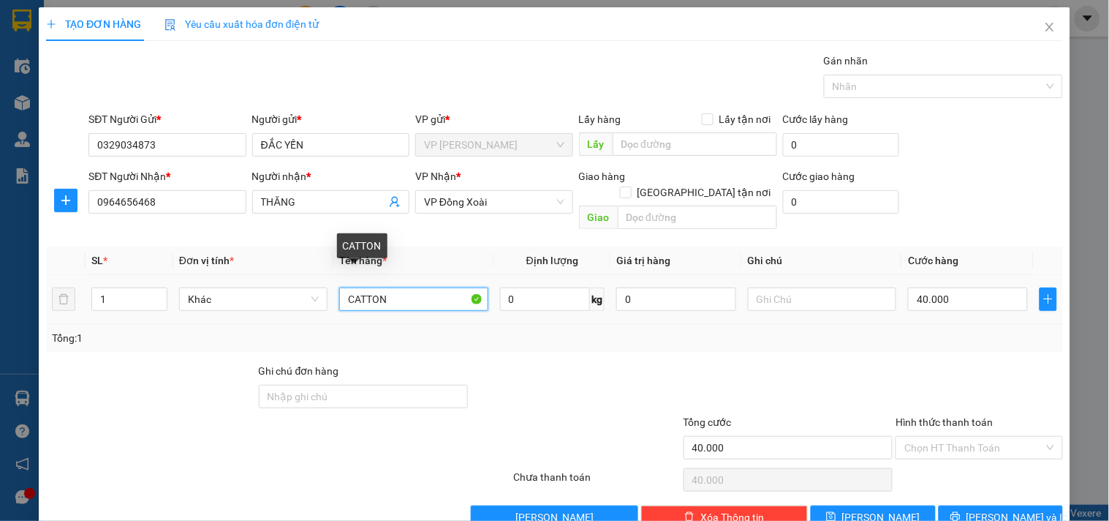
drag, startPoint x: 412, startPoint y: 286, endPoint x: 208, endPoint y: 318, distance: 206.6
click at [208, 318] on div "SL * Đơn vị tính * Tên hàng * Định lượng Giá trị hàng Ghi chú Cước hàng 1 Khác …" at bounding box center [554, 298] width 1017 height 105
type input "CARTON VUÔNG NHỎ XÍU"
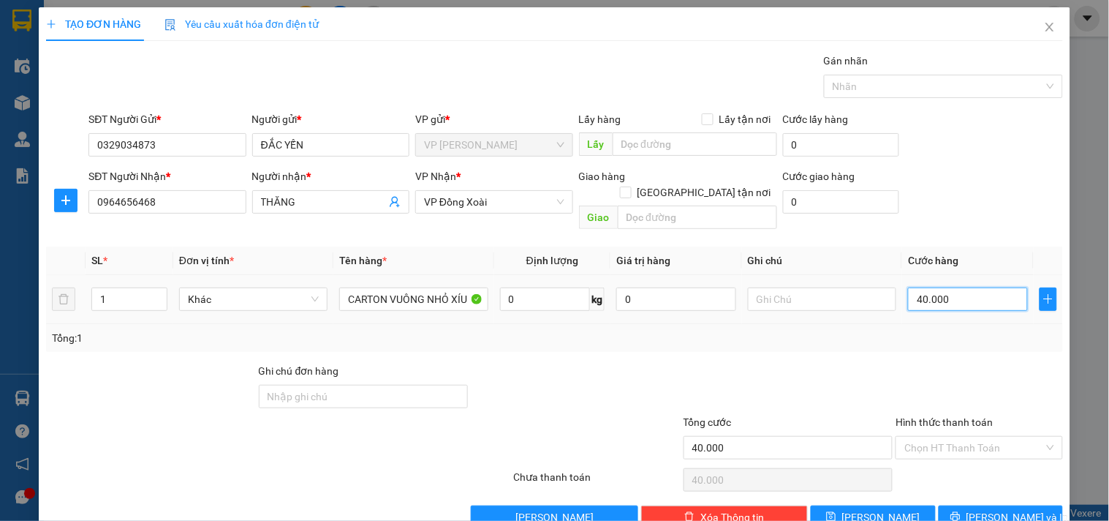
click at [976, 287] on input "40.000" at bounding box center [968, 298] width 120 height 23
type input "3"
type input "30"
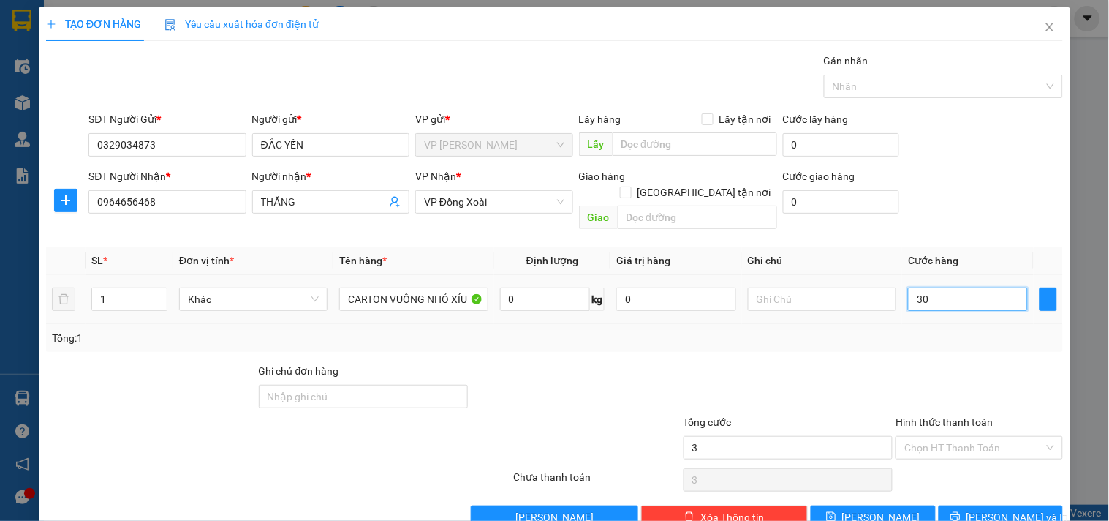
type input "30"
type input "30.000"
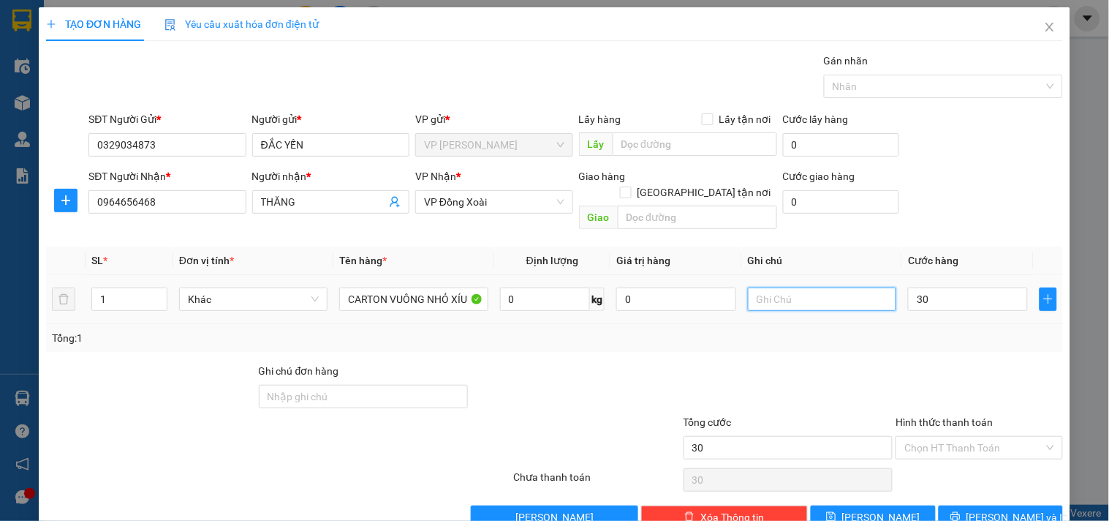
type input "30.000"
drag, startPoint x: 818, startPoint y: 291, endPoint x: 809, endPoint y: 285, distance: 10.5
click at [817, 291] on input "text" at bounding box center [822, 298] width 148 height 23
type input "14H XB - NHẬN HÀNG TRONG TỐI"
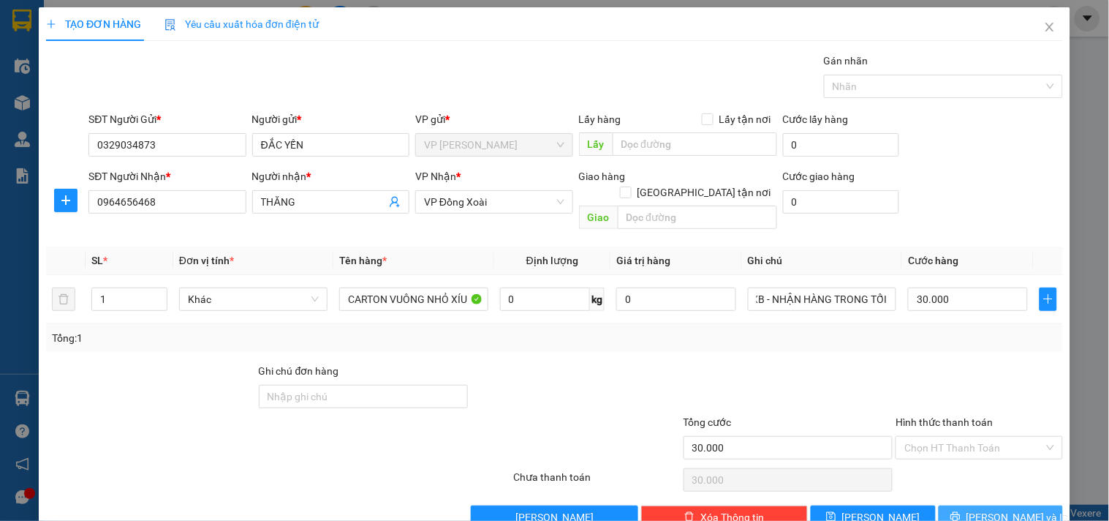
click at [961, 511] on icon "printer" at bounding box center [956, 516] width 10 height 10
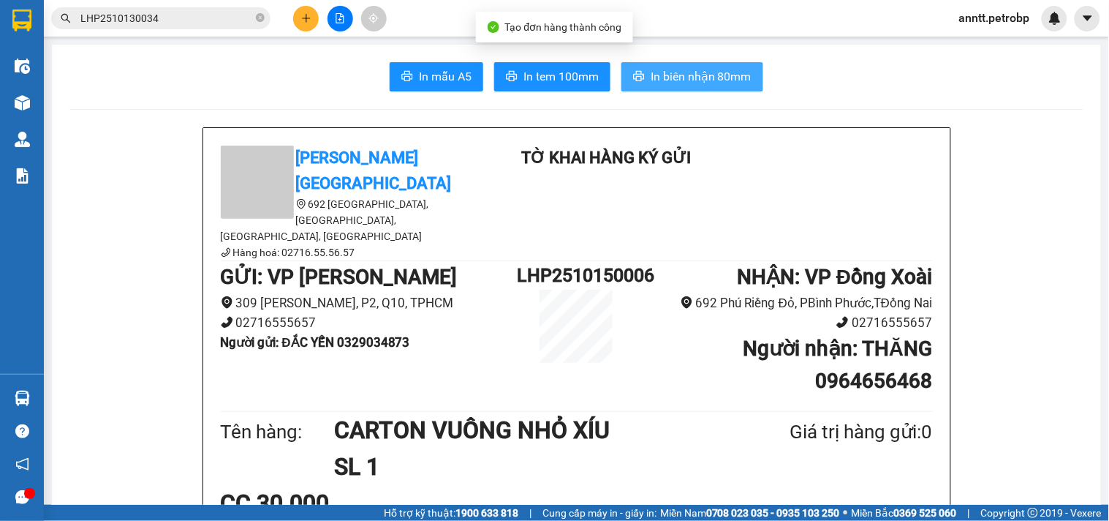
click at [651, 69] on span "In biên nhận 80mm" at bounding box center [701, 76] width 101 height 18
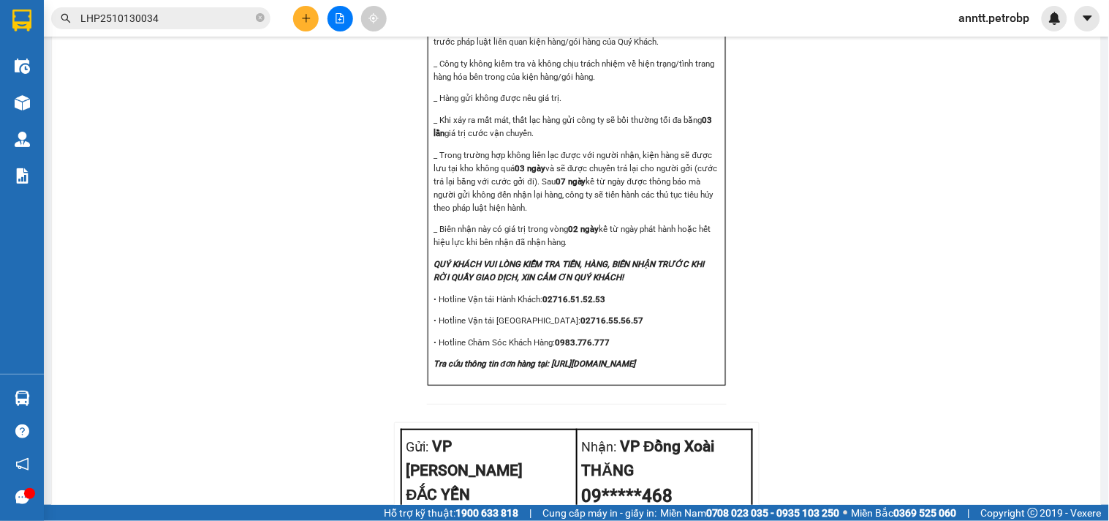
scroll to position [1781, 0]
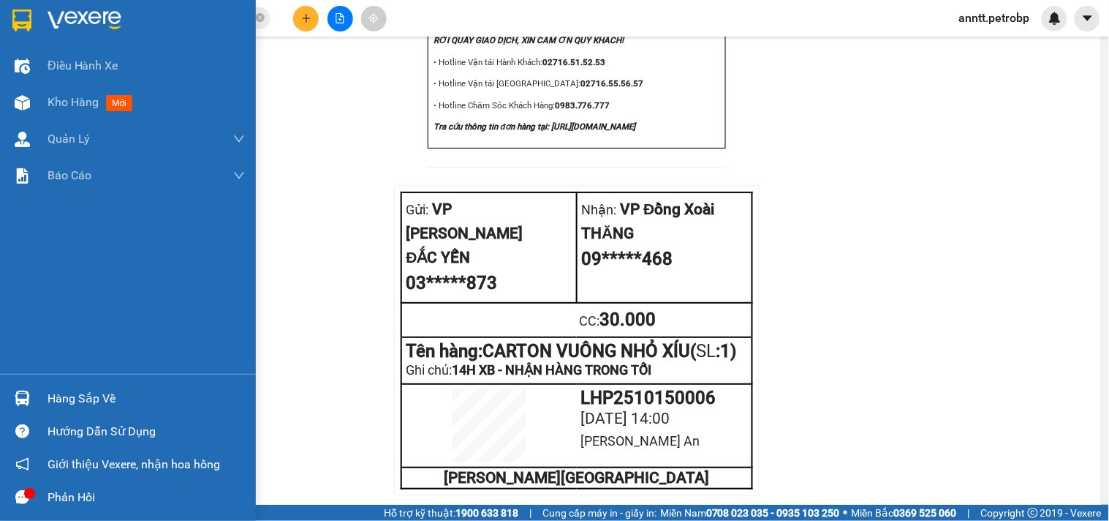
click at [34, 16] on div at bounding box center [23, 20] width 26 height 26
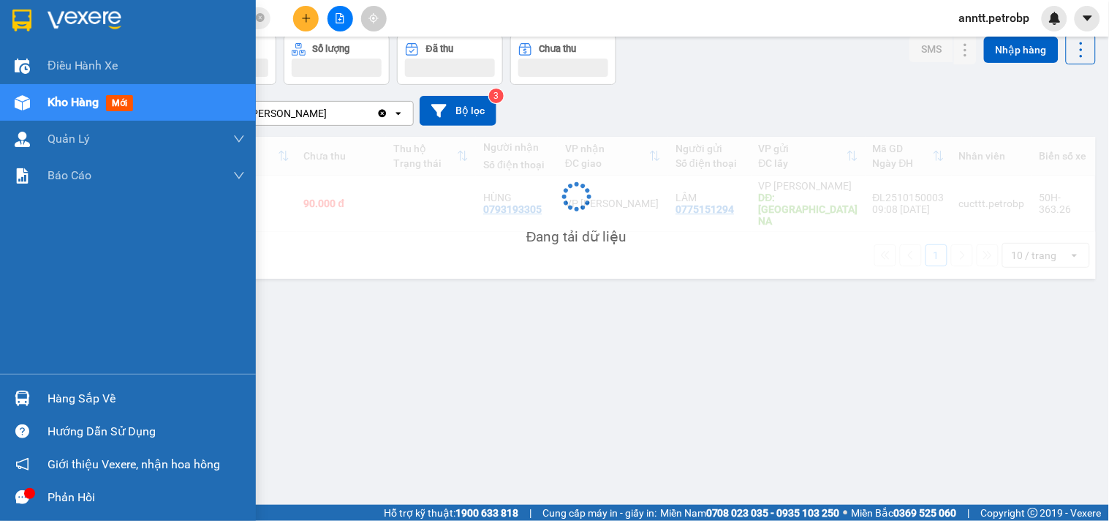
scroll to position [67, 0]
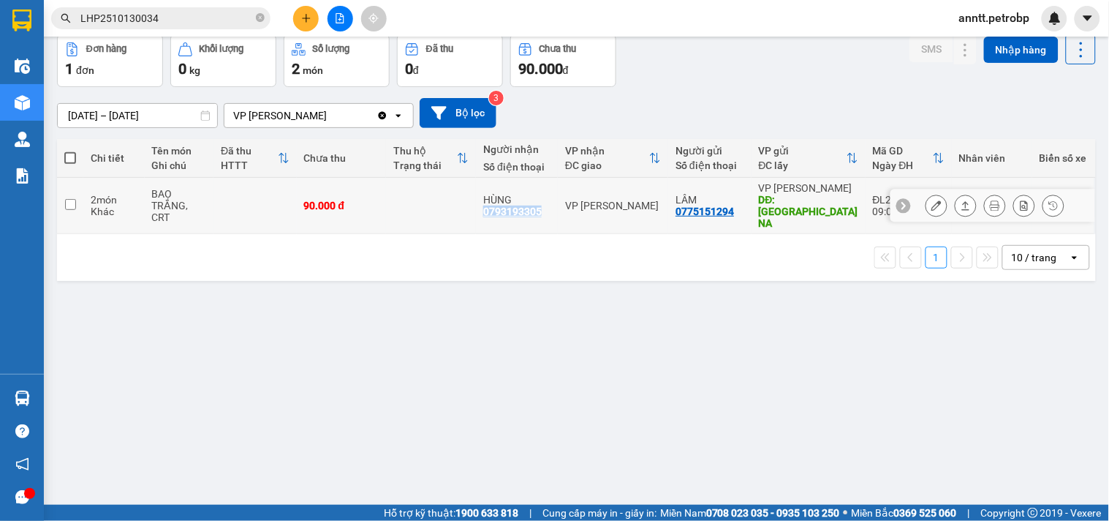
drag, startPoint x: 486, startPoint y: 210, endPoint x: 543, endPoint y: 213, distance: 57.9
click at [543, 213] on td "HÙNG 0793193305" at bounding box center [517, 206] width 82 height 56
checkbox input "true"
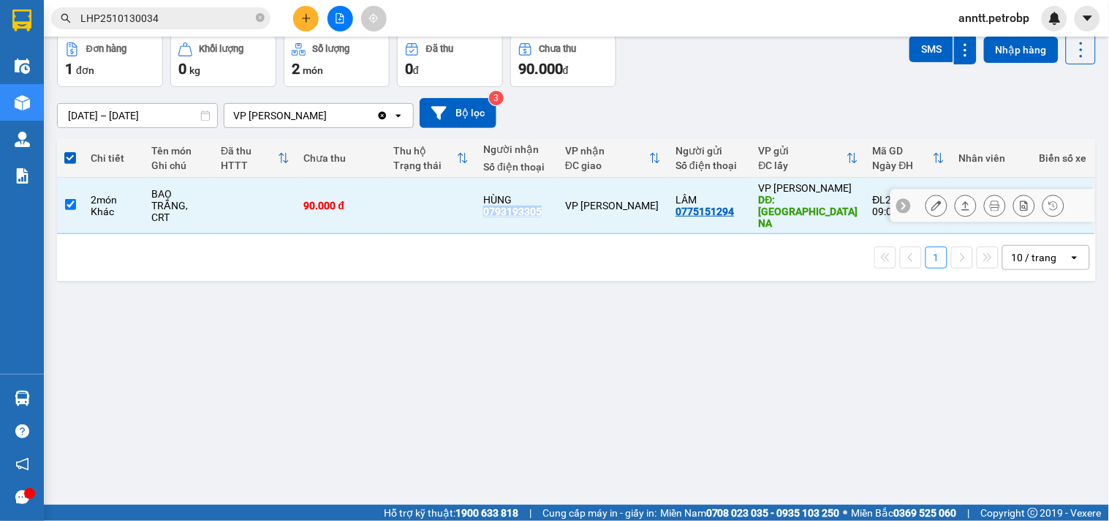
copy div "0793193305"
click at [990, 203] on icon at bounding box center [995, 205] width 10 height 10
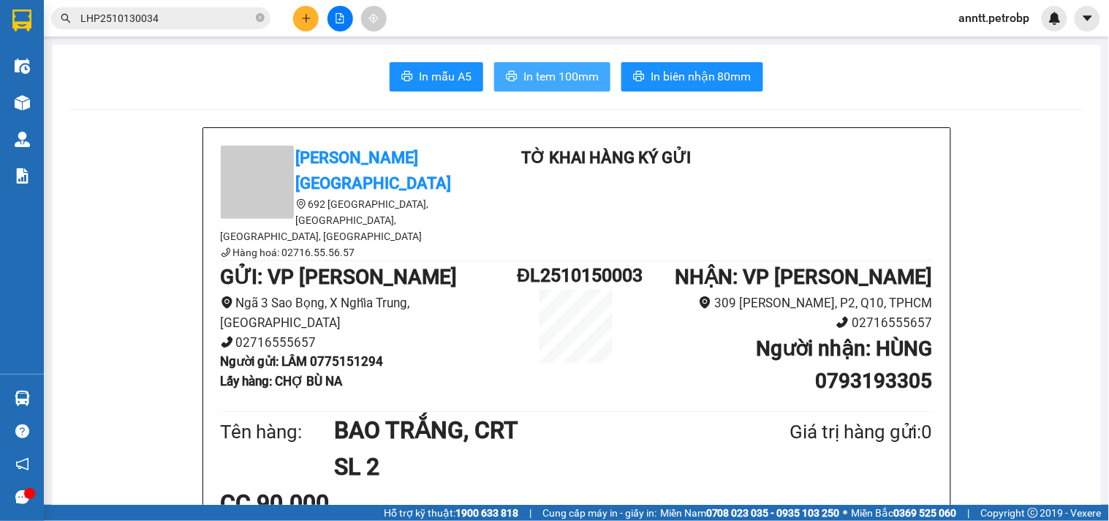
click at [575, 70] on span "In tem 100mm" at bounding box center [561, 76] width 75 height 18
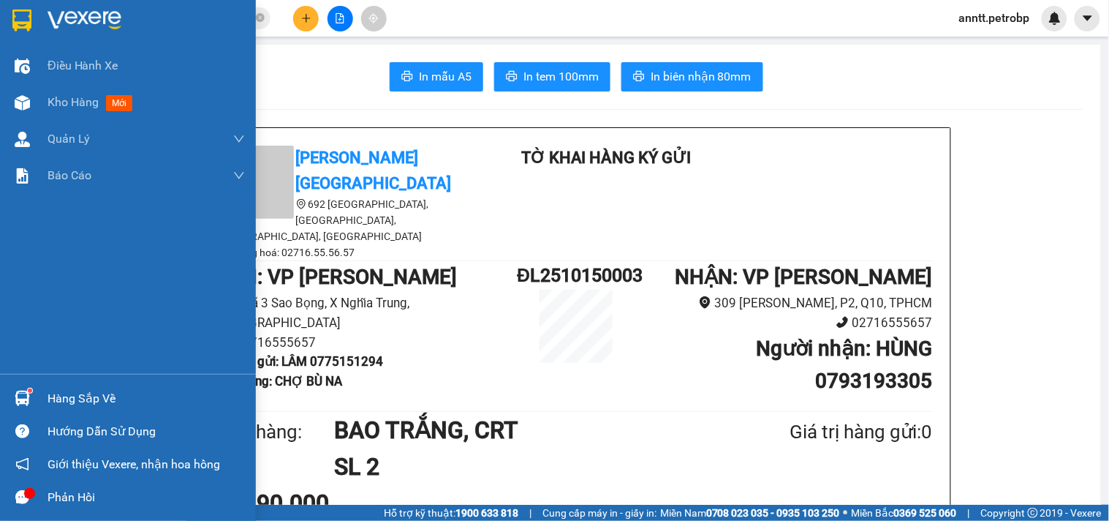
click at [29, 400] on img at bounding box center [22, 398] width 15 height 15
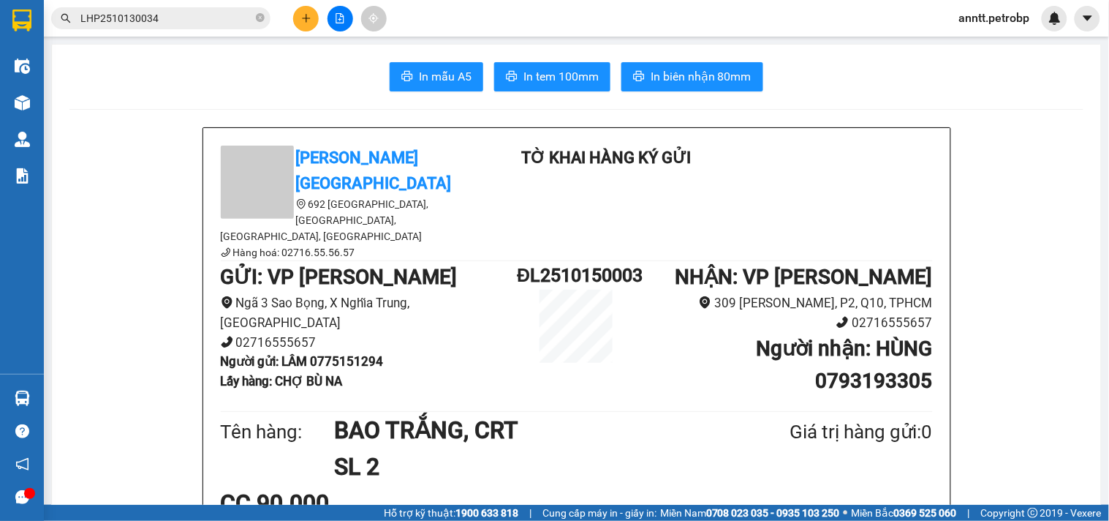
click at [139, 216] on section "Kết quả tìm kiếm ( 1 ) Bộ lọc Mã ĐH Trạng thái Món hàng Tổng cước Chưa cước Ngư…" at bounding box center [554, 260] width 1109 height 521
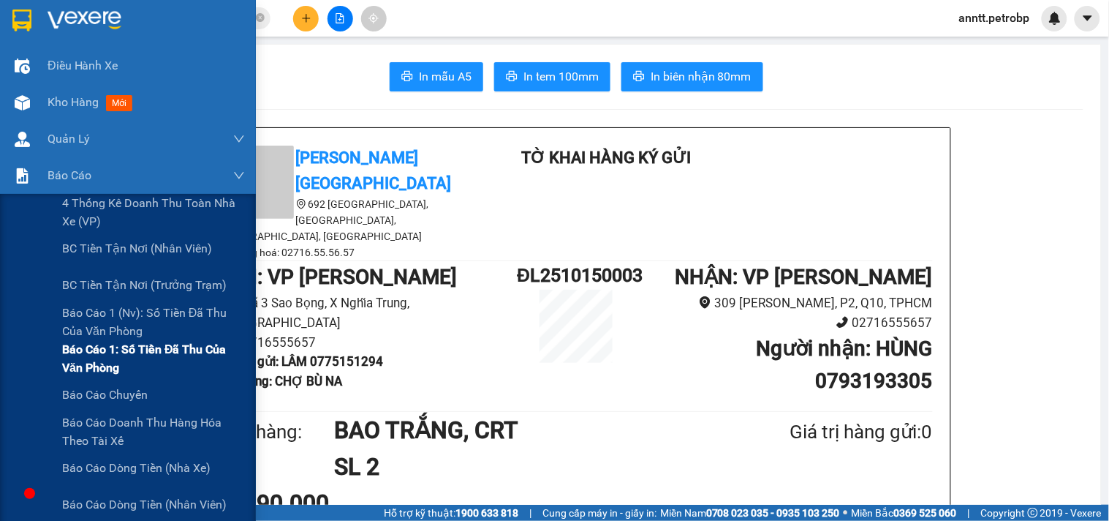
scroll to position [81, 0]
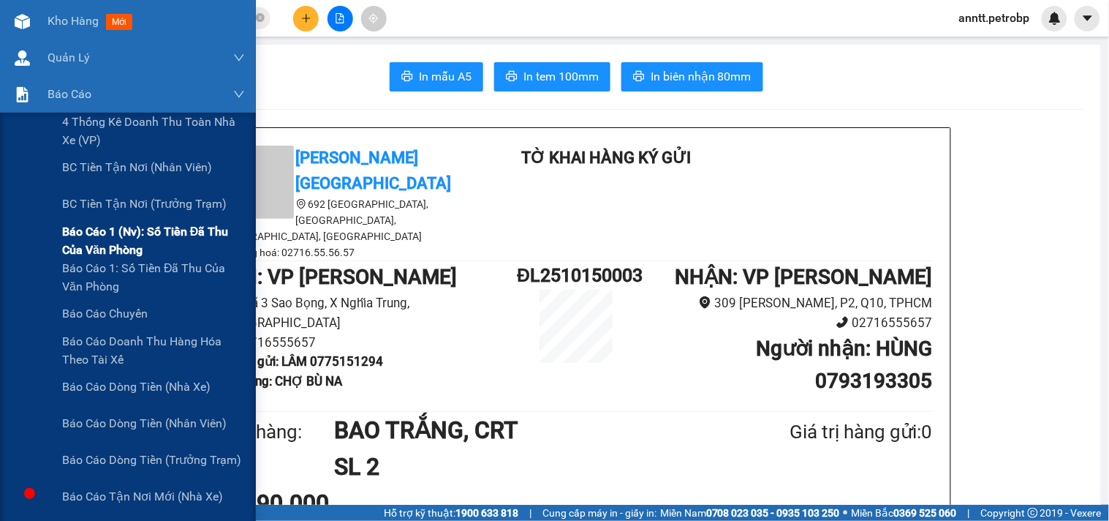
click at [124, 232] on span "Báo cáo 1 (nv): Số tiền đã thu của văn phòng" at bounding box center [153, 240] width 183 height 37
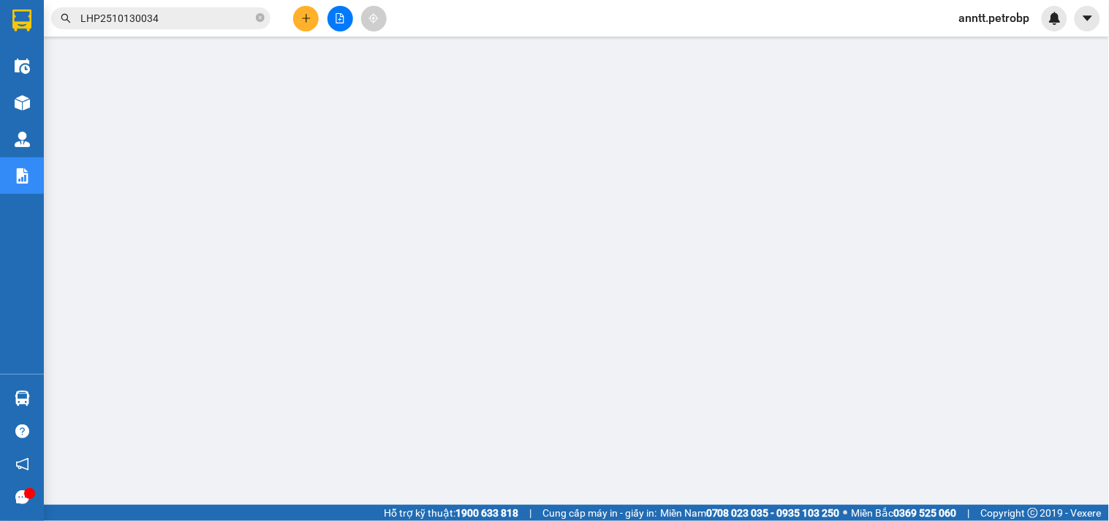
click at [1014, 23] on span "anntt.petrobp" at bounding box center [995, 18] width 94 height 18
click at [998, 42] on span "Đăng xuất" at bounding box center [1001, 45] width 65 height 16
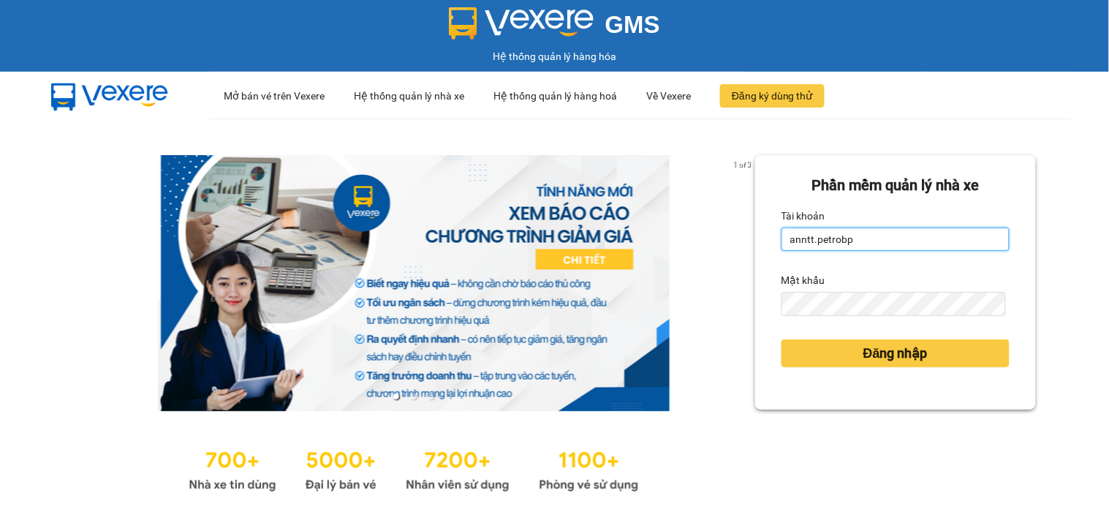
click at [896, 244] on input "anntt.petrobp" at bounding box center [896, 238] width 228 height 23
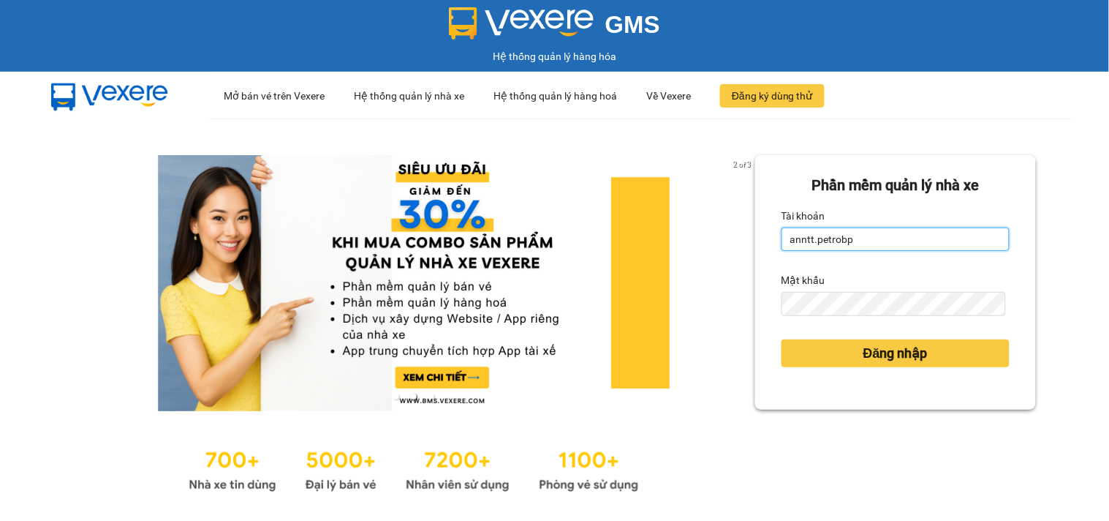
type input "linhntm.petrobp"
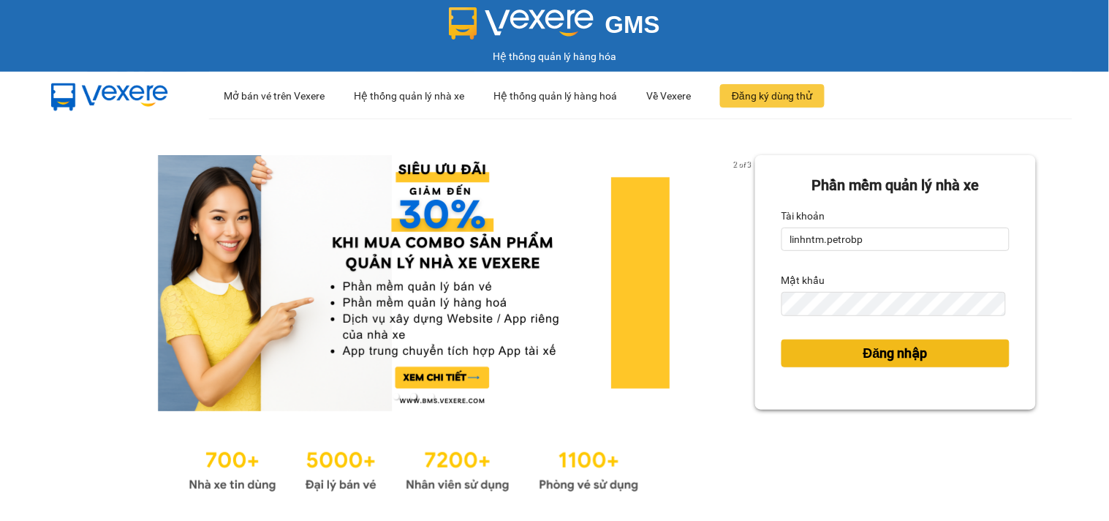
click at [864, 357] on span "Đăng nhập" at bounding box center [896, 353] width 64 height 20
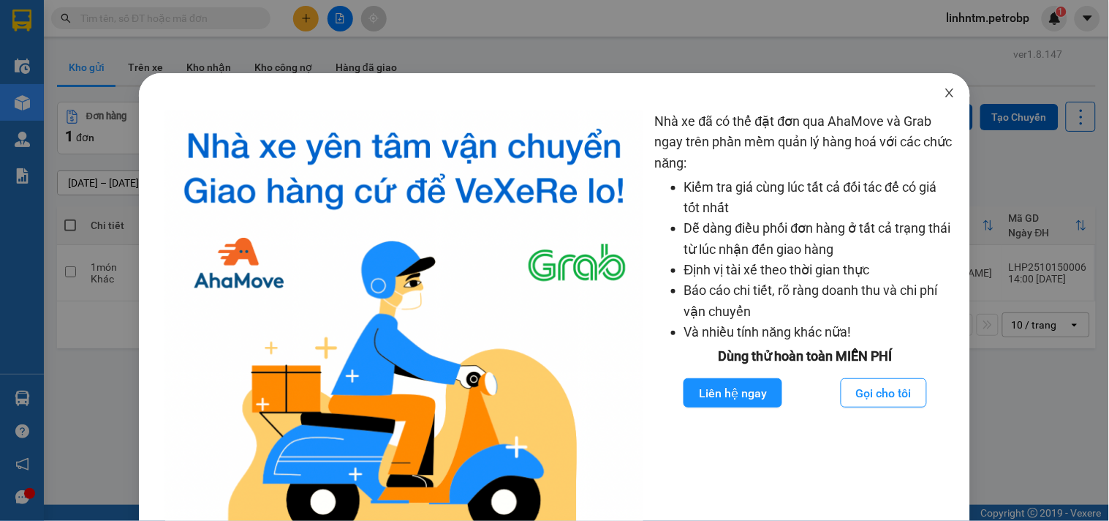
click at [943, 86] on span "Close" at bounding box center [950, 93] width 41 height 41
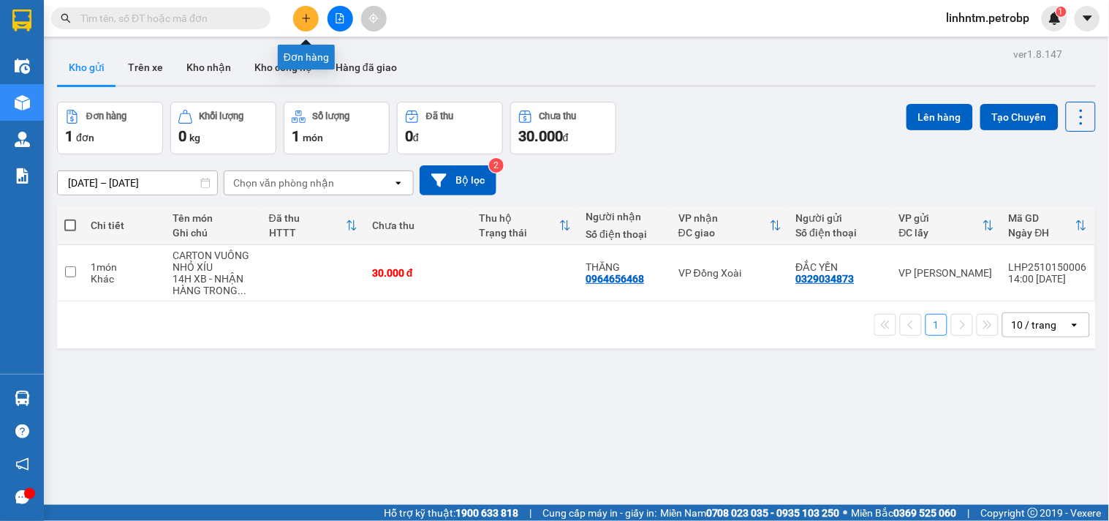
click at [308, 19] on icon "plus" at bounding box center [306, 18] width 10 height 10
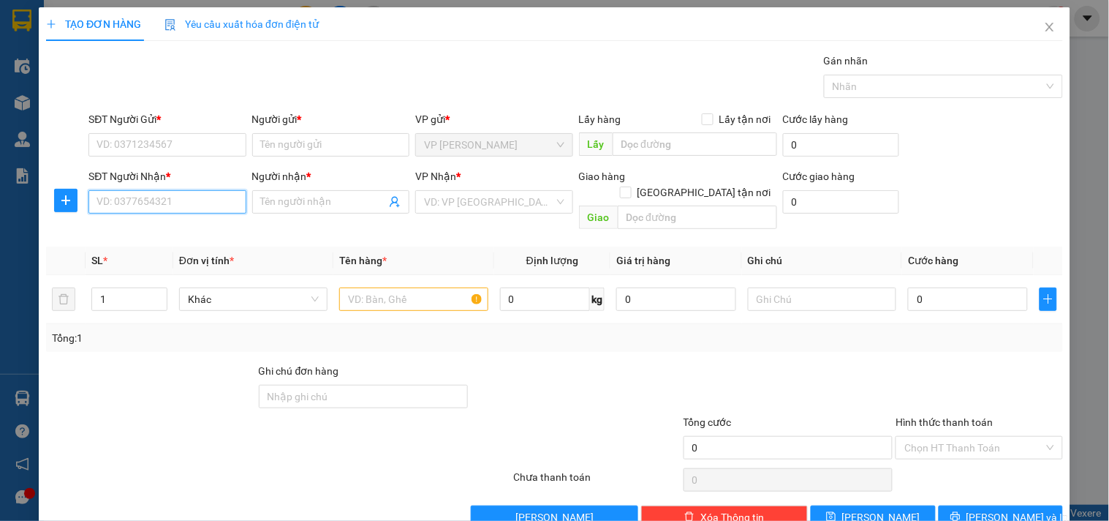
click at [206, 191] on input "SĐT Người Nhận *" at bounding box center [166, 201] width 157 height 23
click at [171, 232] on div "0976999992 - LONG" at bounding box center [166, 231] width 138 height 16
type input "0976999992"
type input "LONG"
type input "Tối đi"
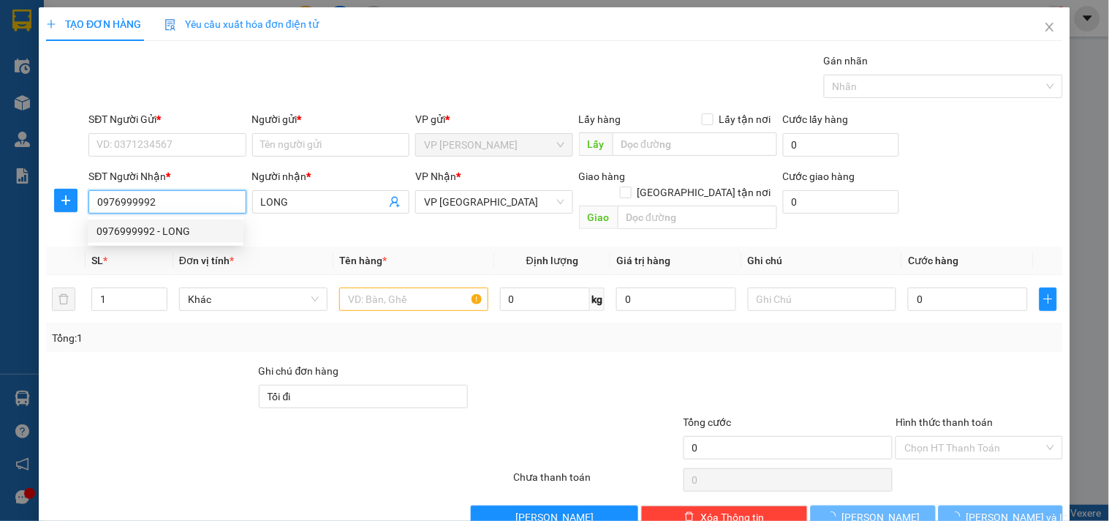
type input "30.000"
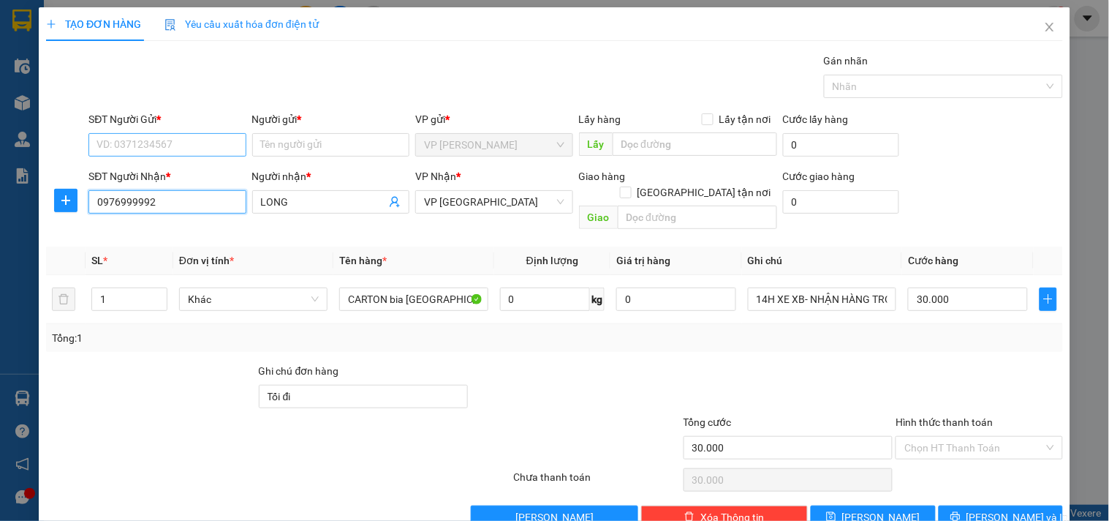
type input "0976999992"
click at [171, 148] on input "SĐT Người Gửi *" at bounding box center [166, 144] width 157 height 23
click at [178, 173] on div "0908563289 - HẢI" at bounding box center [166, 174] width 138 height 16
type input "0908563289"
type input "HẢI"
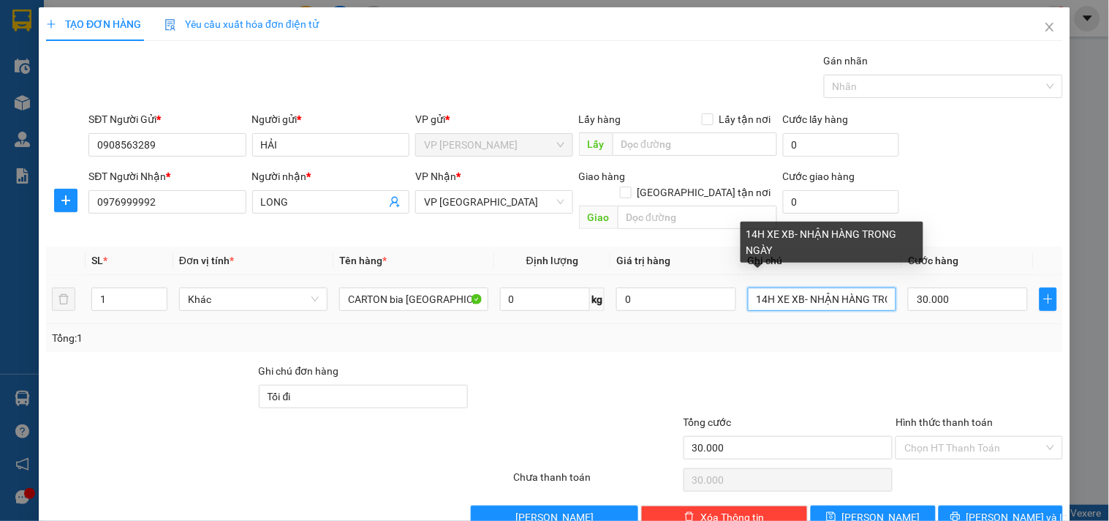
click at [748, 287] on input "14H XE XB- NHẬN HÀNG TRONG NGÀY" at bounding box center [822, 298] width 148 height 23
click at [874, 290] on input "21H XE XB- NHẬN HÀNG TRONG NGÀY" at bounding box center [822, 298] width 148 height 23
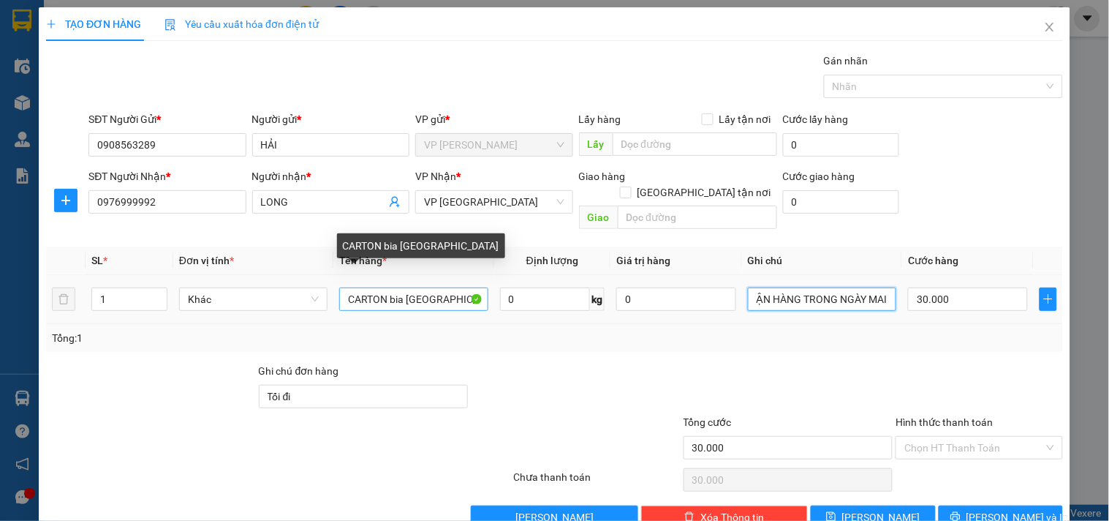
type input "21H XE XB- NHẬN HÀNG TRONG NGÀY MAI"
drag, startPoint x: 441, startPoint y: 285, endPoint x: 385, endPoint y: 285, distance: 55.6
click at [385, 287] on input "CARTON bia sài gòn" at bounding box center [413, 298] width 148 height 23
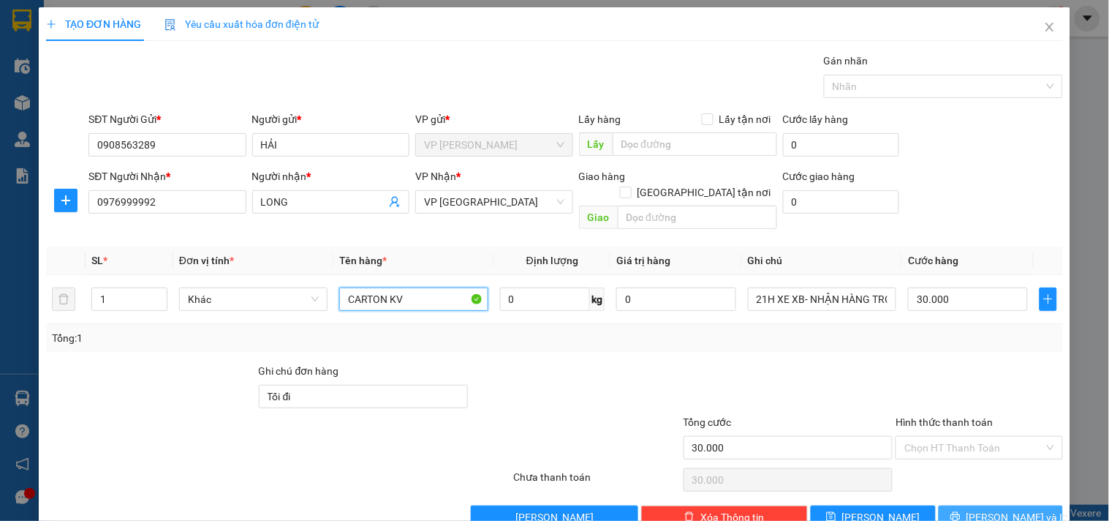
type input "CARTON KV"
click at [990, 509] on span "Lưu và In" at bounding box center [1018, 517] width 102 height 16
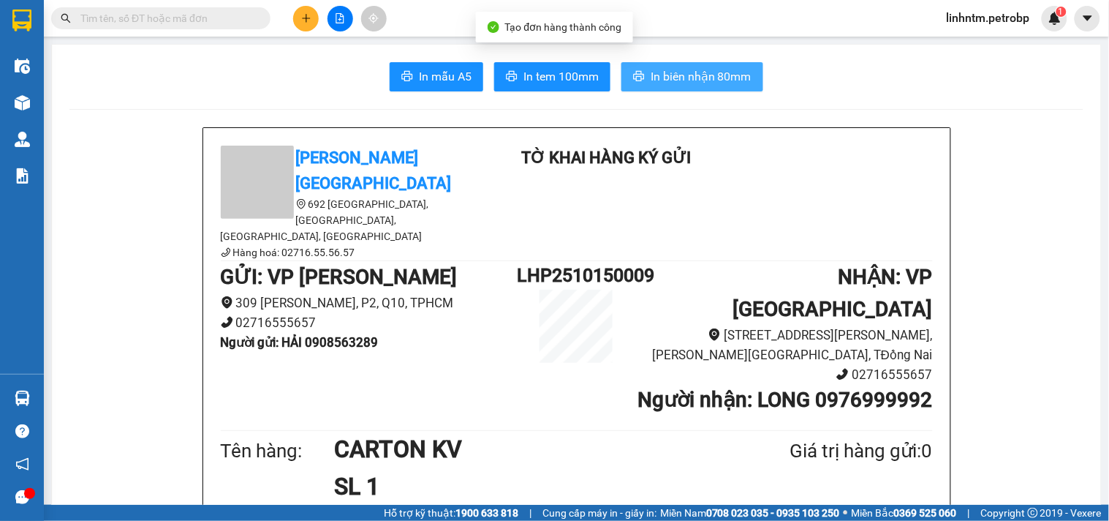
click at [712, 83] on span "In biên nhận 80mm" at bounding box center [701, 76] width 101 height 18
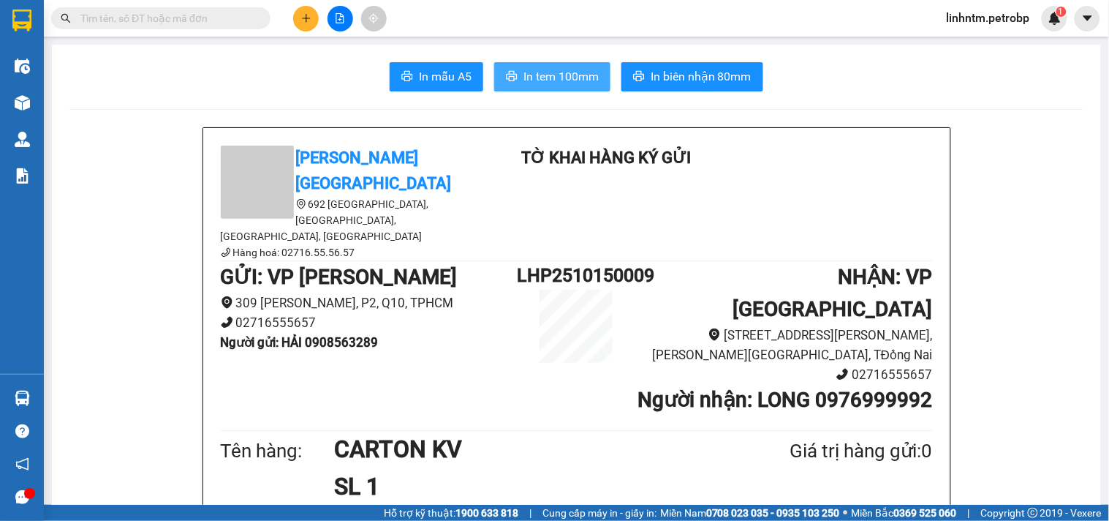
click at [541, 81] on span "In tem 100mm" at bounding box center [561, 76] width 75 height 18
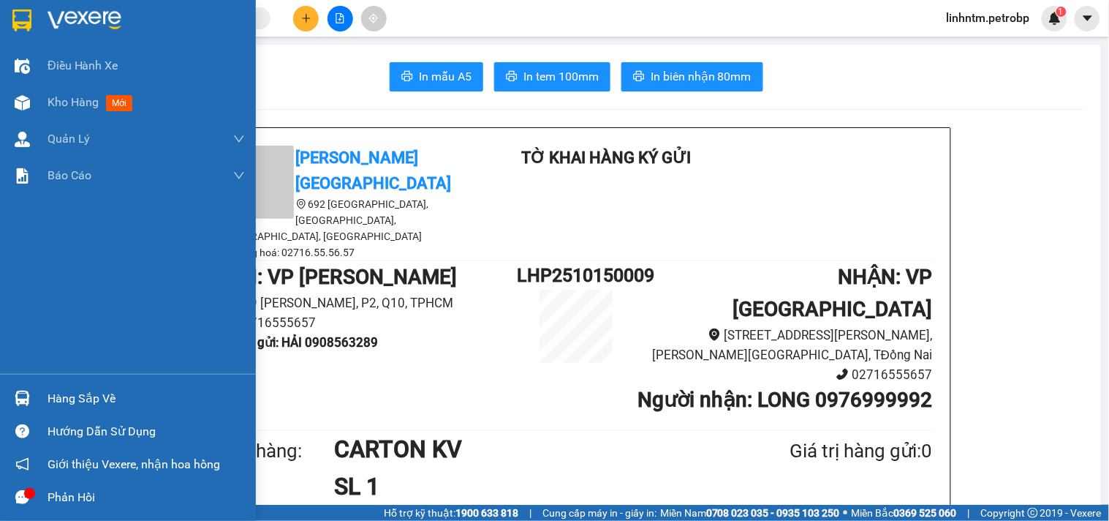
click at [31, 501] on div at bounding box center [23, 497] width 26 height 26
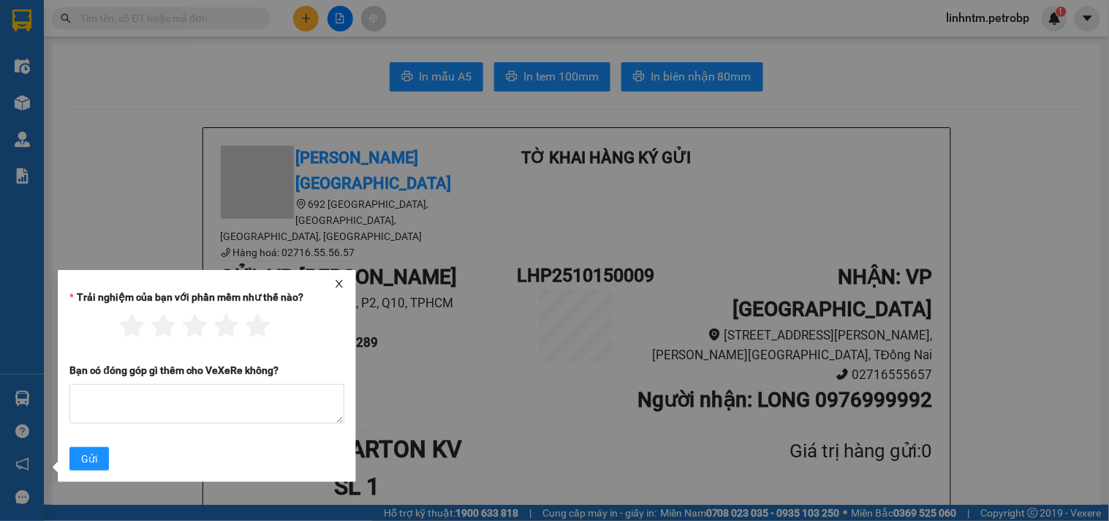
click at [336, 283] on icon "close" at bounding box center [339, 284] width 10 height 10
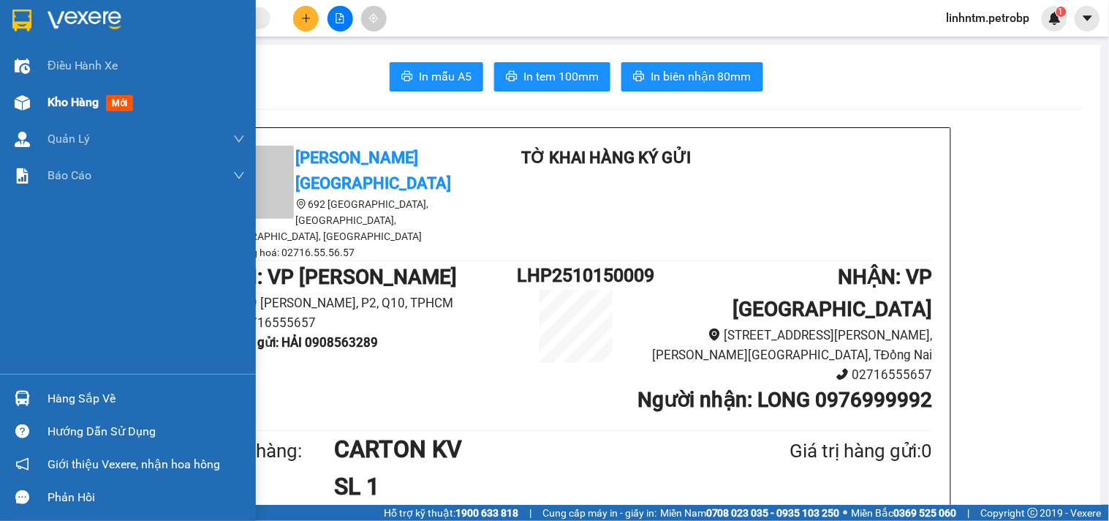
click at [23, 95] on img at bounding box center [22, 102] width 15 height 15
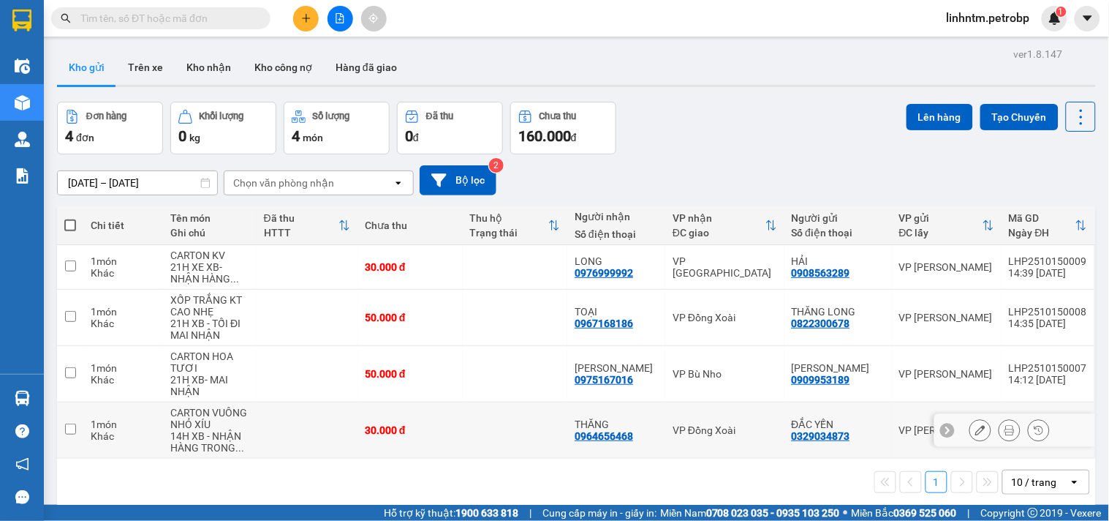
click at [70, 428] on input "checkbox" at bounding box center [70, 428] width 11 height 11
checkbox input "true"
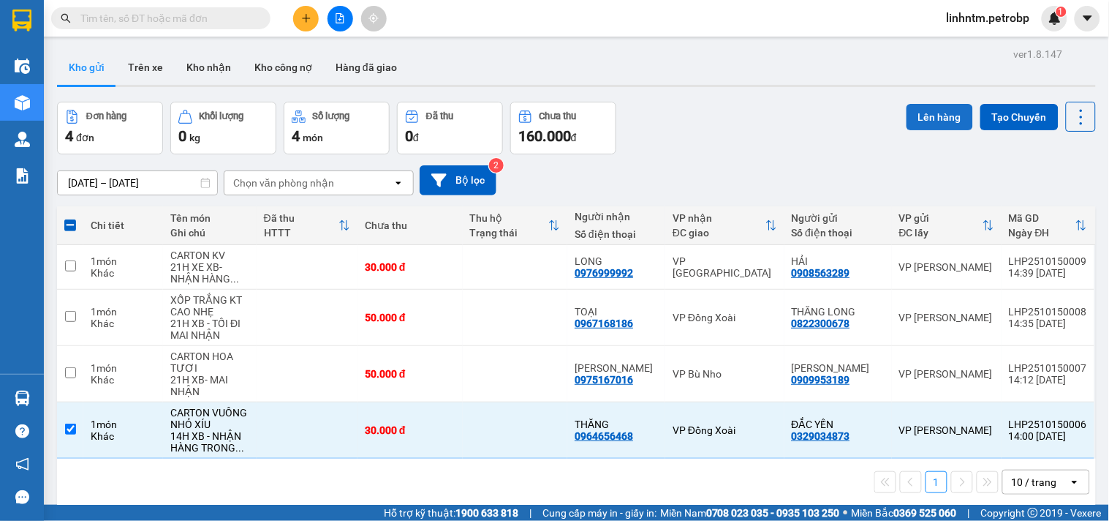
click at [938, 105] on button "Lên hàng" at bounding box center [940, 117] width 67 height 26
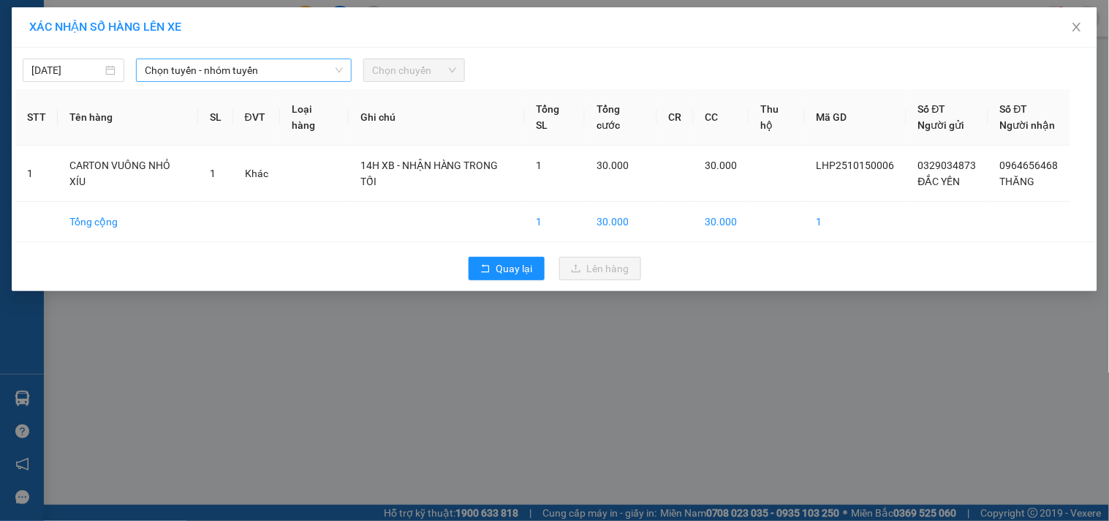
click at [335, 73] on icon "down" at bounding box center [339, 70] width 9 height 9
click at [340, 68] on icon "down" at bounding box center [339, 70] width 9 height 9
click at [252, 71] on span "Chọn tuyến - nhóm tuyến" at bounding box center [244, 70] width 198 height 22
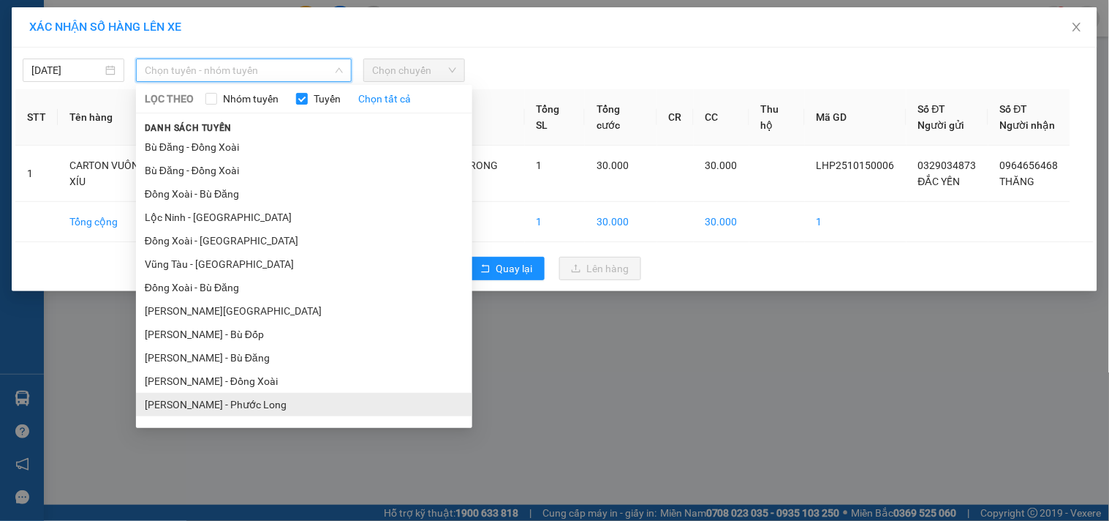
click at [259, 406] on li "[PERSON_NAME] - Phước Long" at bounding box center [304, 404] width 336 height 23
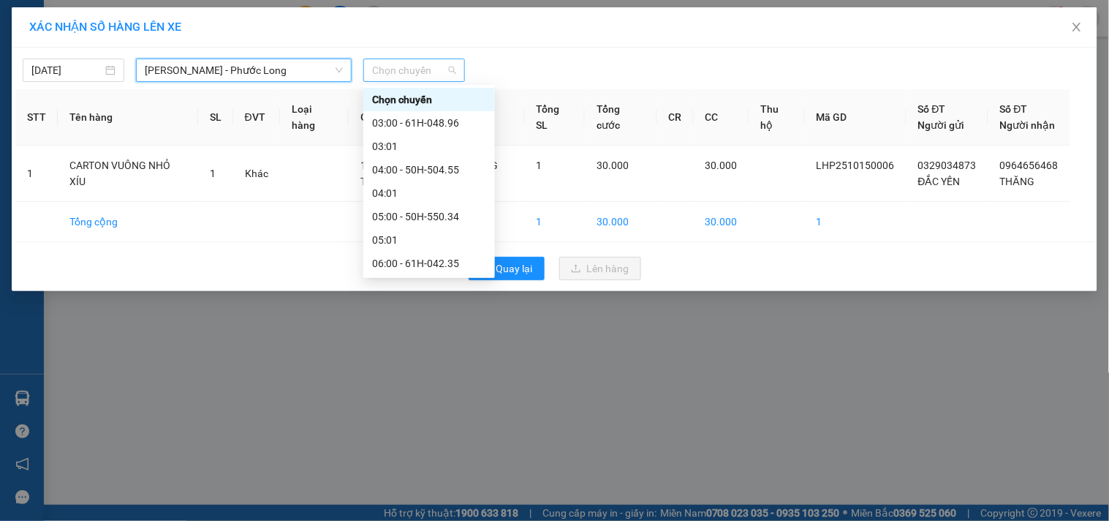
click at [393, 75] on span "Chọn chuyến" at bounding box center [414, 70] width 84 height 22
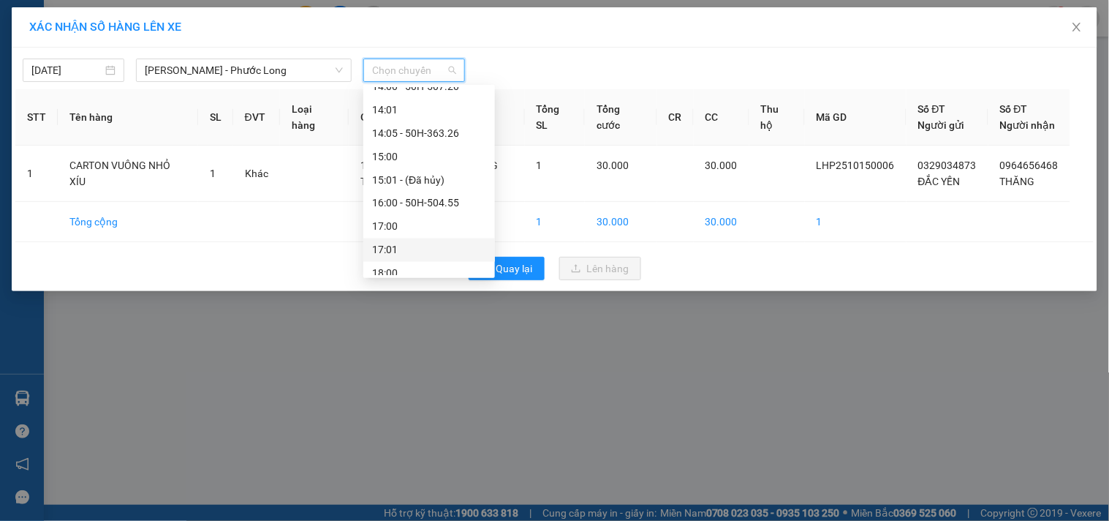
scroll to position [517, 0]
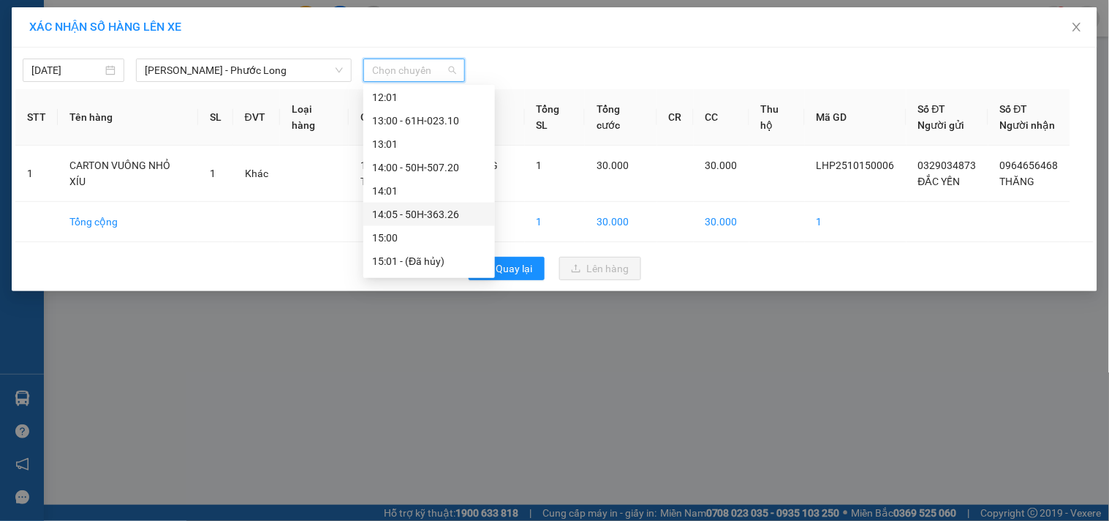
click at [441, 210] on div "14:05 - 50H-363.26" at bounding box center [429, 214] width 114 height 16
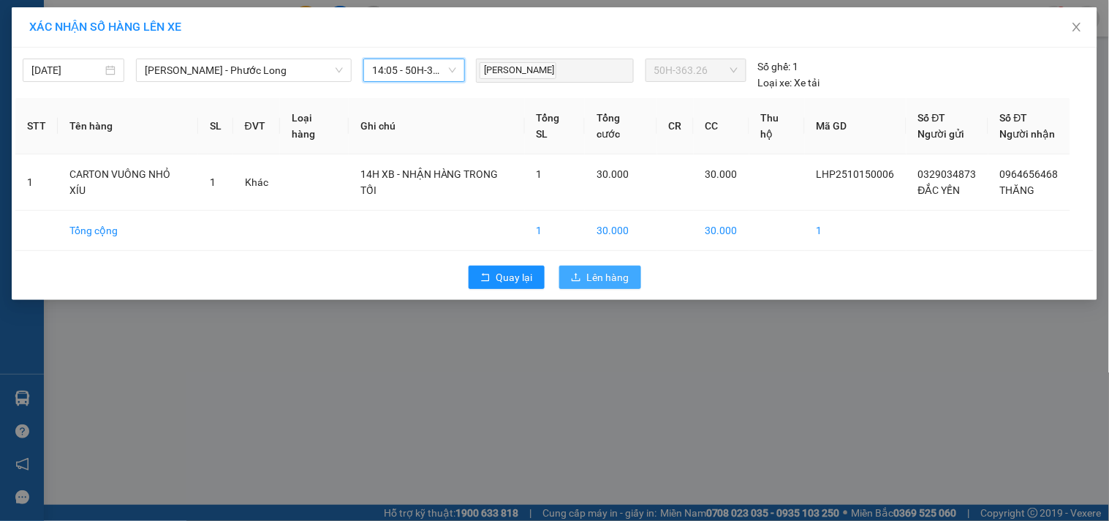
click at [600, 272] on span "Lên hàng" at bounding box center [608, 277] width 42 height 16
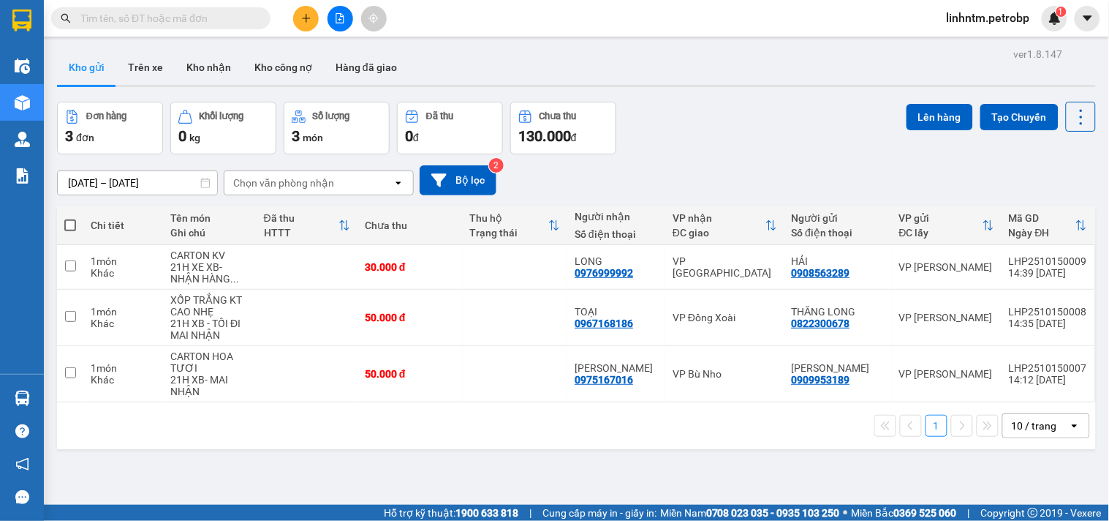
click at [220, 9] on span at bounding box center [160, 18] width 219 height 22
click at [213, 20] on input "text" at bounding box center [166, 18] width 173 height 16
paste input "0852182838"
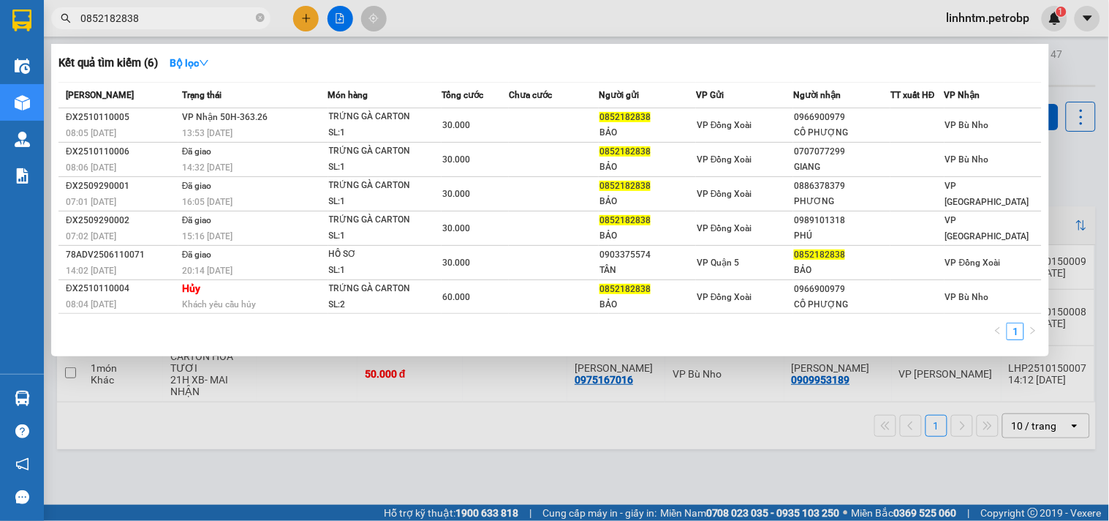
type input "0852182838"
click at [758, 471] on div at bounding box center [554, 260] width 1109 height 521
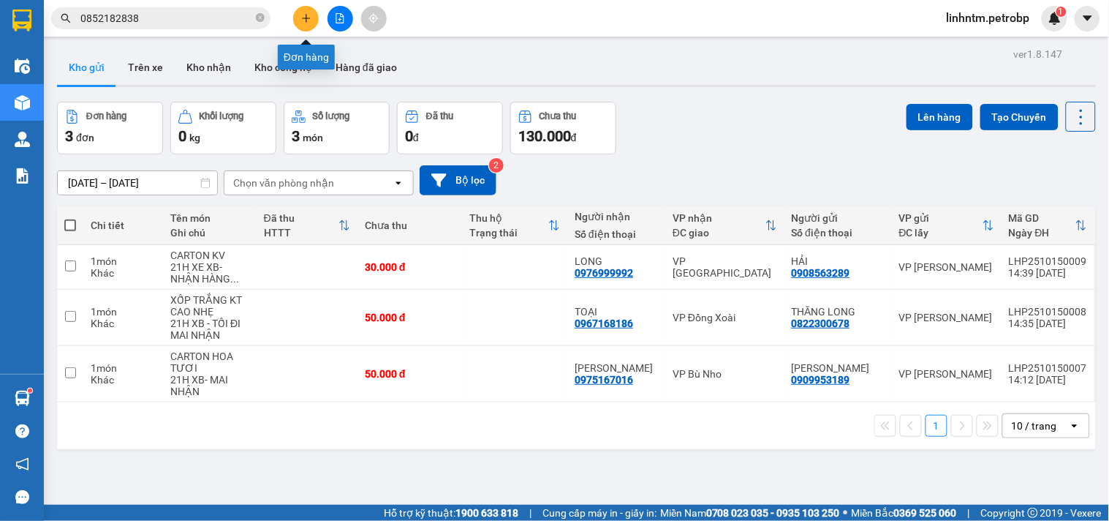
click at [302, 23] on button at bounding box center [306, 19] width 26 height 26
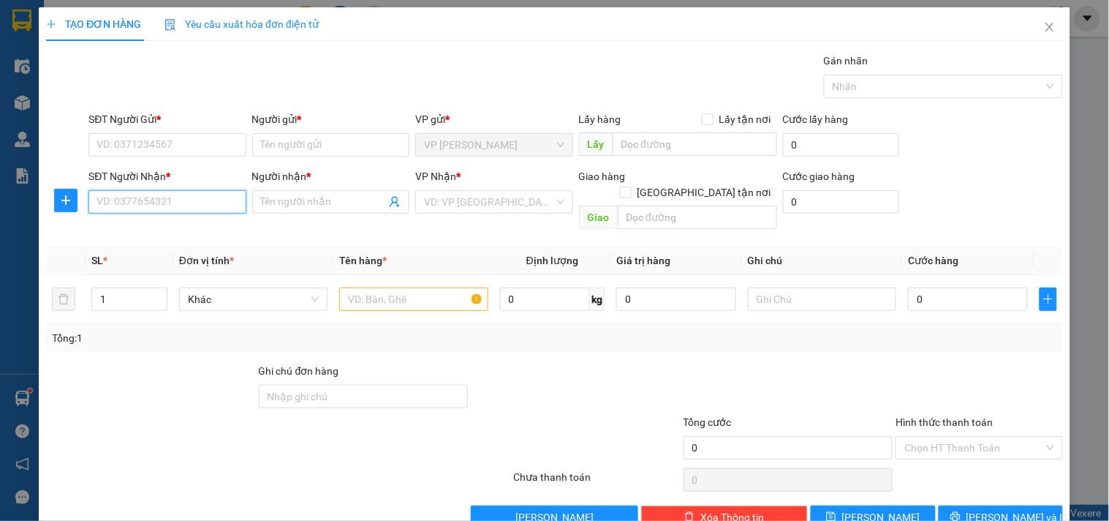
click at [130, 201] on input "SĐT Người Nhận *" at bounding box center [166, 201] width 157 height 23
click at [213, 224] on div "0909656494 - QUANG KHÔI" at bounding box center [169, 231] width 144 height 16
type input "0909656494"
type input "QUANG KHÔI"
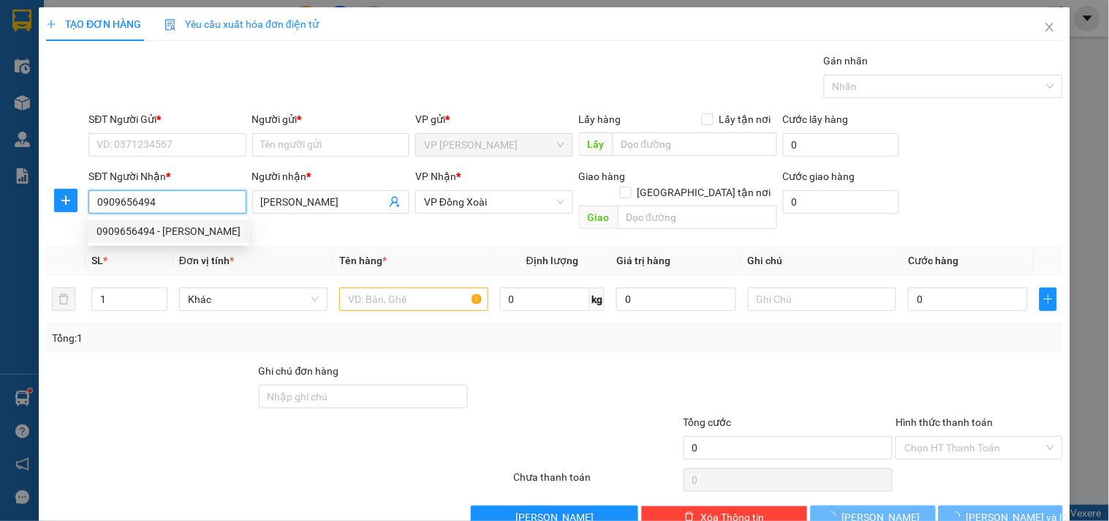
type input "30.000"
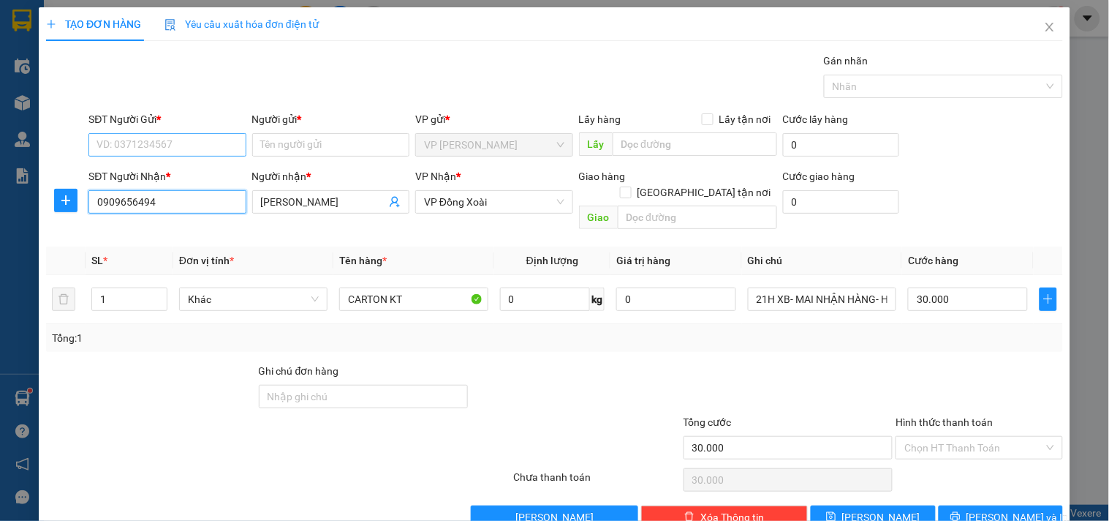
type input "0909656494"
click at [158, 151] on input "SĐT Người Gửi *" at bounding box center [166, 144] width 157 height 23
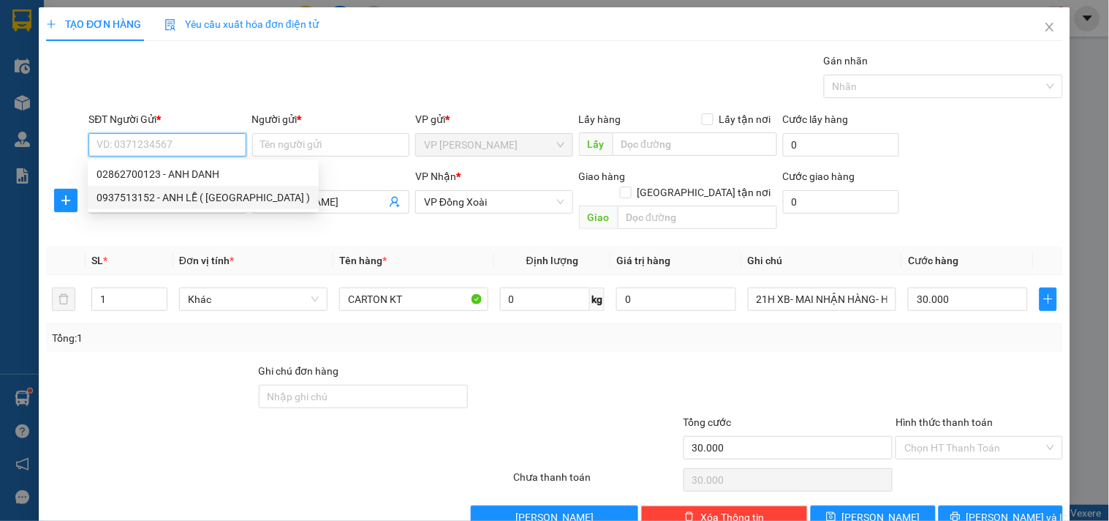
click at [192, 195] on div "0937513152 - ANH LỄ ( LAPTOP THIÊN PHÚ )" at bounding box center [204, 197] width 214 height 16
type input "0937513152"
type input "ANH LỄ ( LAPTOP THIÊN PHÚ )"
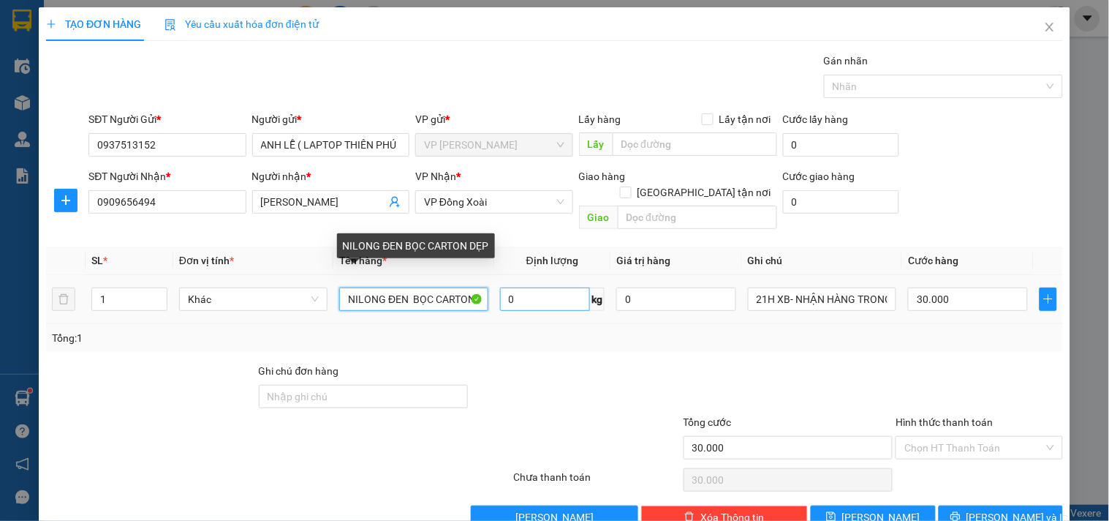
scroll to position [0, 24]
drag, startPoint x: 347, startPoint y: 285, endPoint x: 530, endPoint y: 287, distance: 183.6
click at [530, 287] on tr "1 Khác NILONG ĐEN BỌC CARTON DẸP 0 kg 0 21H XB- NHẬN HÀNG TRONG NGÀY MAI 30.000" at bounding box center [554, 299] width 1017 height 49
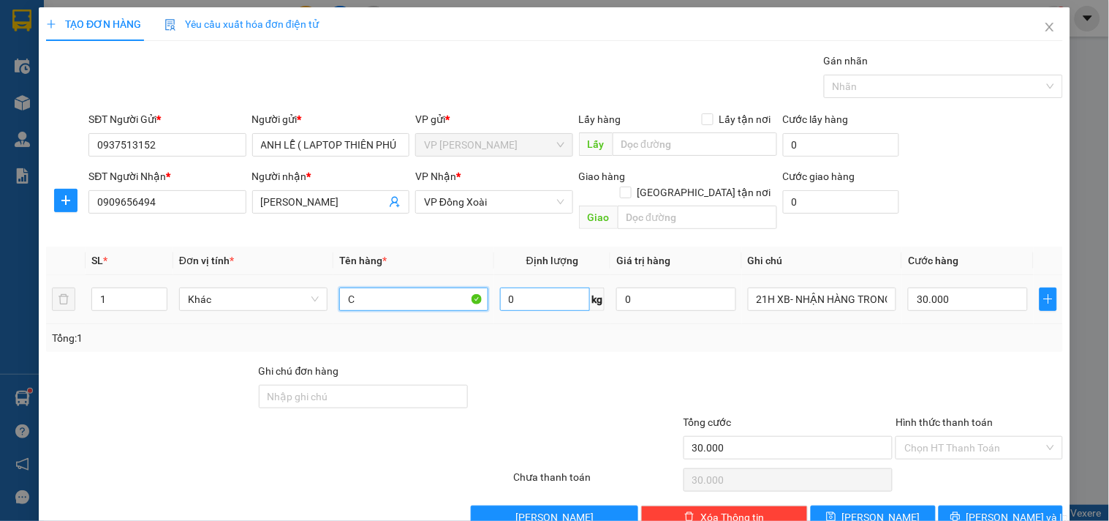
scroll to position [0, 0]
type input "CARTON DẸP KV"
click at [1014, 509] on span "Lưu và In" at bounding box center [1018, 517] width 102 height 16
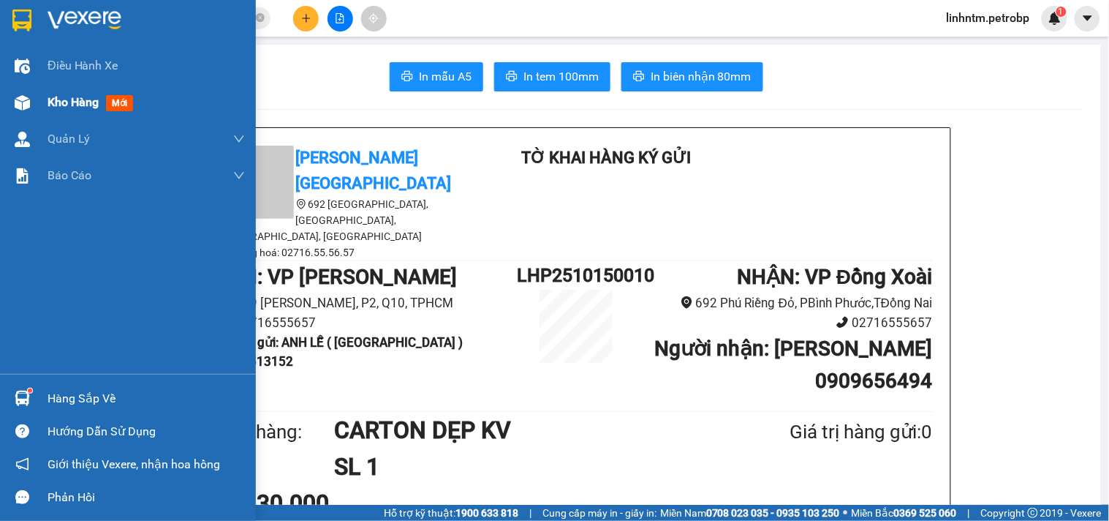
click at [88, 108] on span "Kho hàng" at bounding box center [73, 102] width 51 height 14
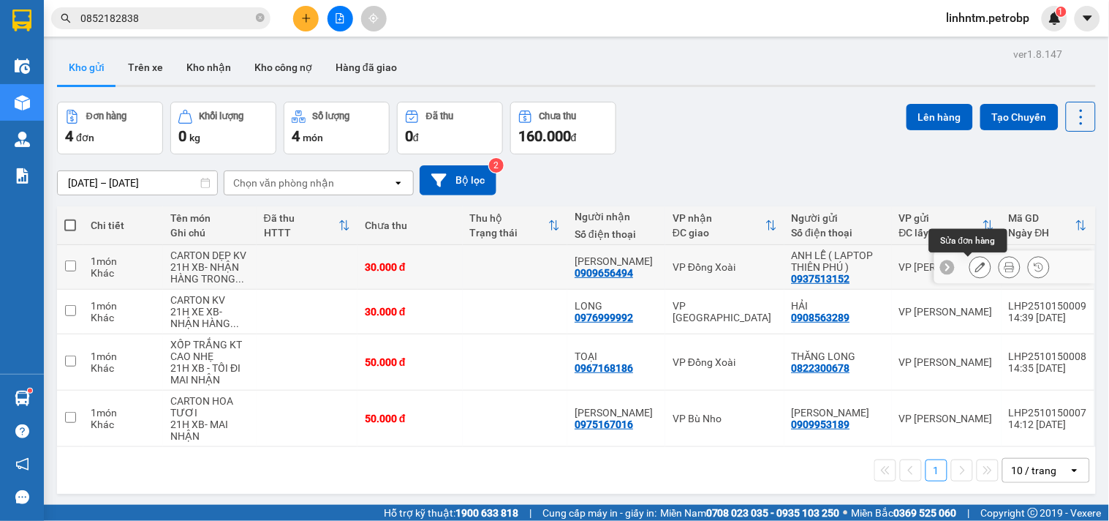
click at [976, 268] on icon at bounding box center [981, 267] width 10 height 10
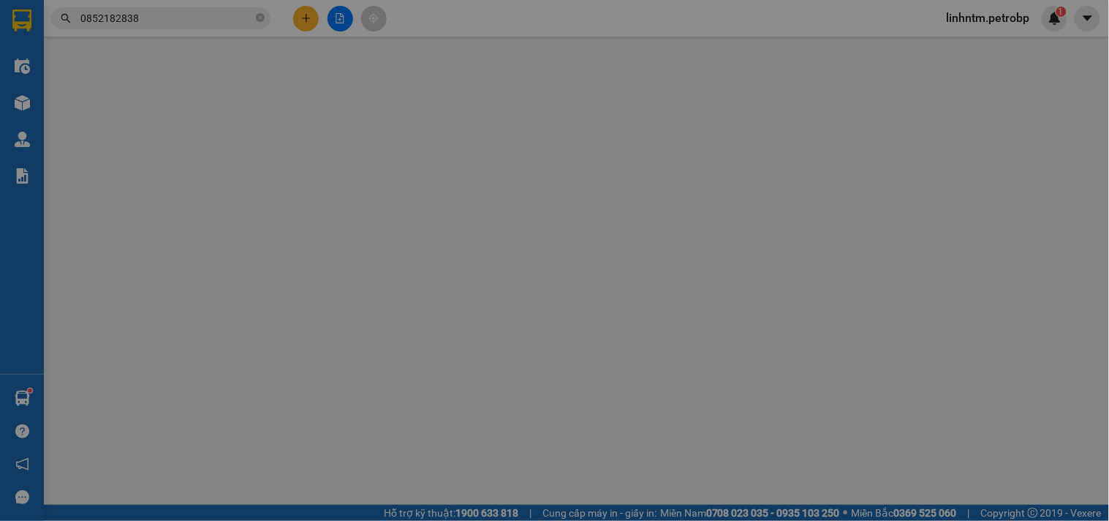
type input "0937513152"
type input "0909656494"
type input "30.000"
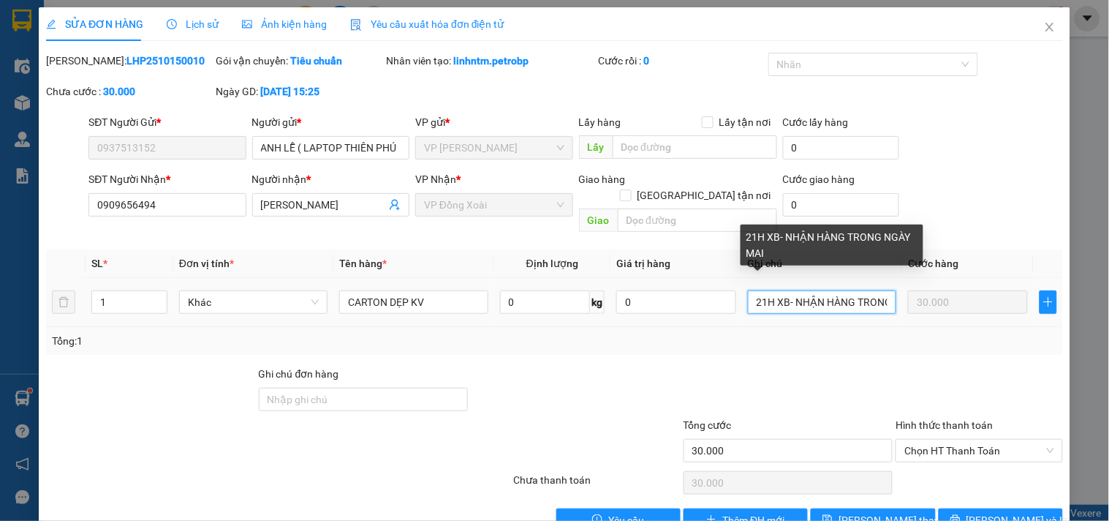
click at [844, 290] on input "21H XB- NHẬN HÀNG TRONG NGÀY MAI" at bounding box center [822, 301] width 148 height 23
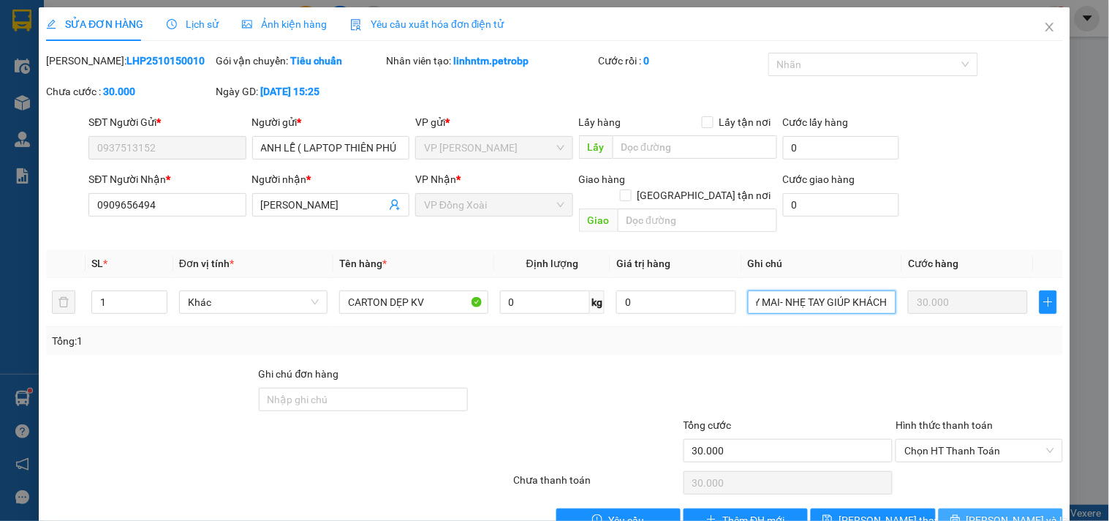
type input "21H XB- NHẬN HÀNG TRONG NGÀY MAI- NHẸ TAY GIÚP KHÁCH"
drag, startPoint x: 995, startPoint y: 494, endPoint x: 960, endPoint y: 493, distance: 35.8
click at [995, 508] on button "Lưu và In" at bounding box center [1001, 519] width 124 height 23
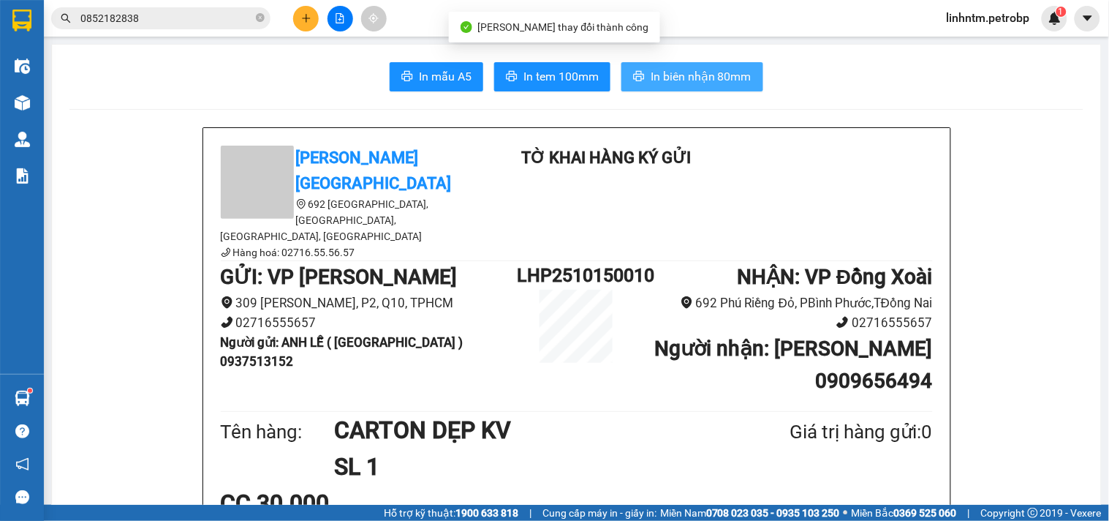
click at [669, 86] on button "In biên nhận 80mm" at bounding box center [693, 76] width 142 height 29
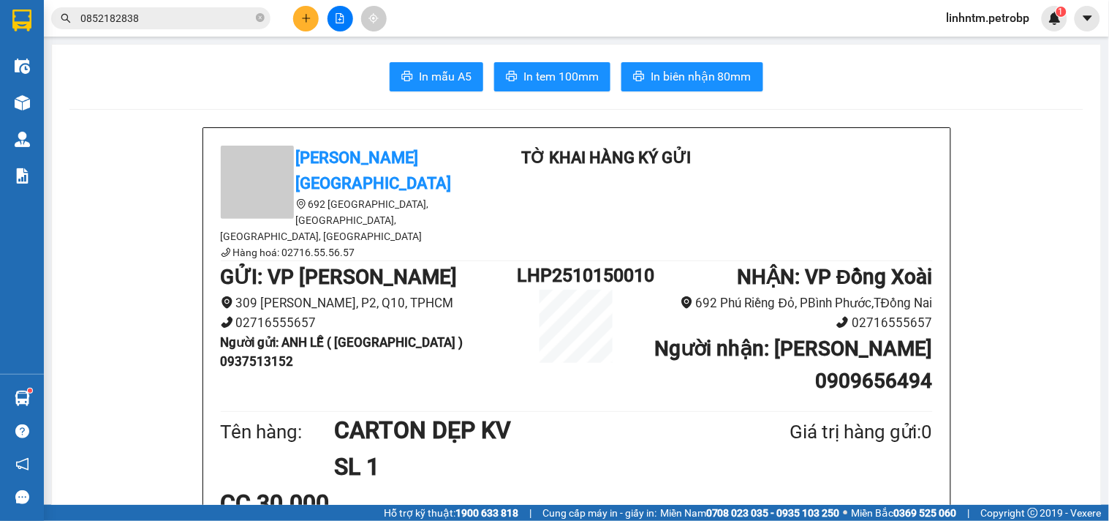
click at [552, 70] on span "In tem 100mm" at bounding box center [561, 76] width 75 height 18
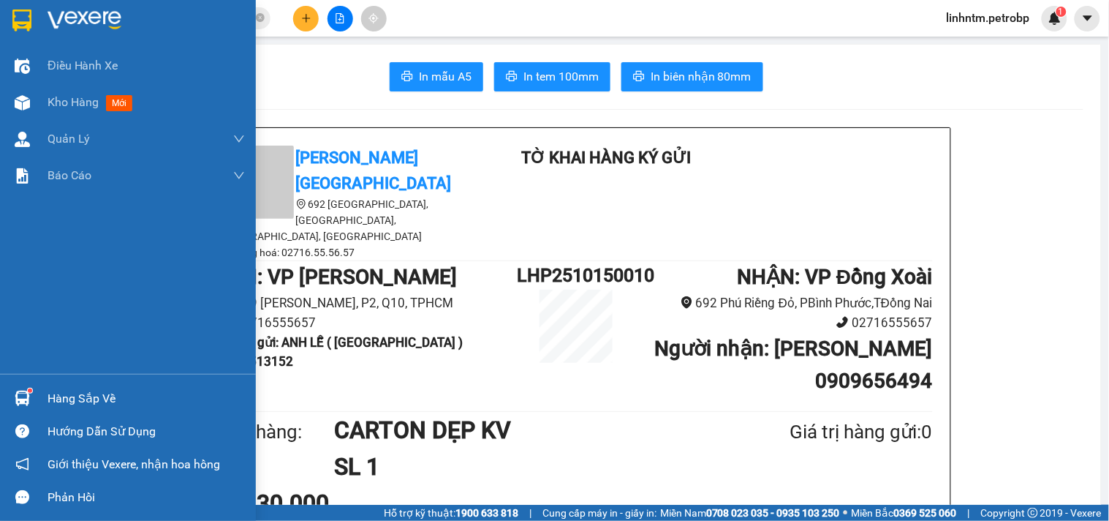
click at [61, 401] on div "Hàng sắp về" at bounding box center [146, 399] width 197 height 22
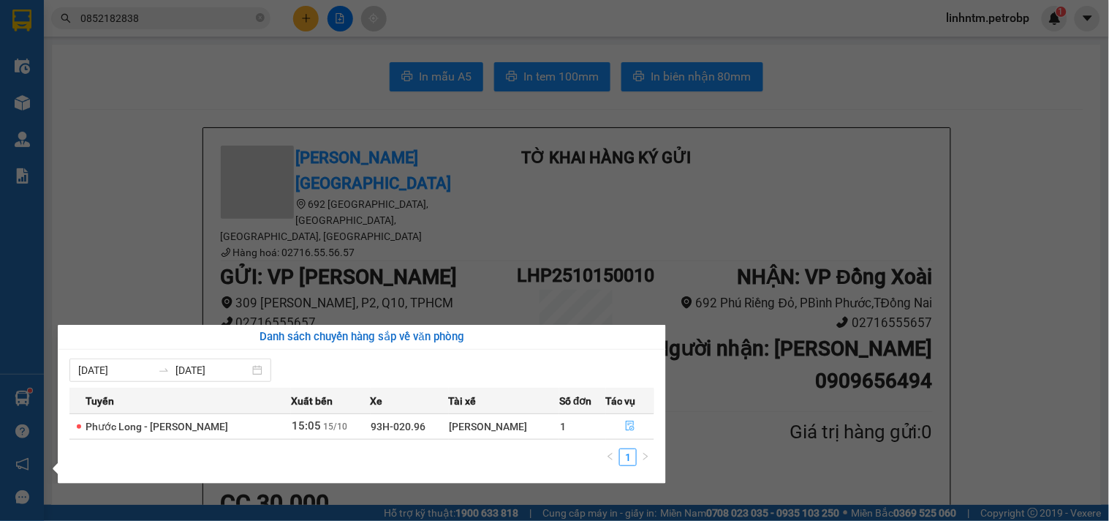
click at [623, 424] on button "button" at bounding box center [631, 426] width 48 height 23
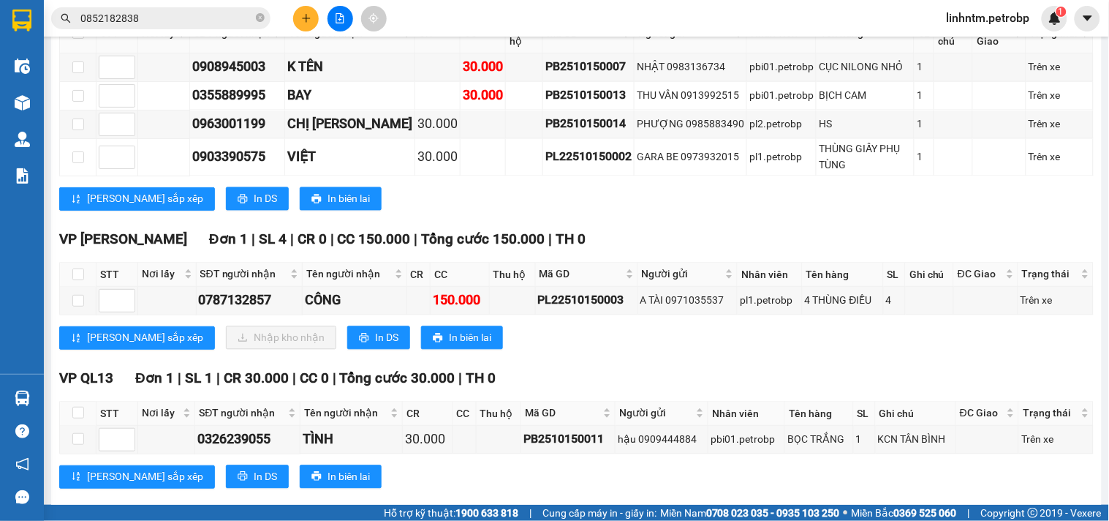
scroll to position [664, 0]
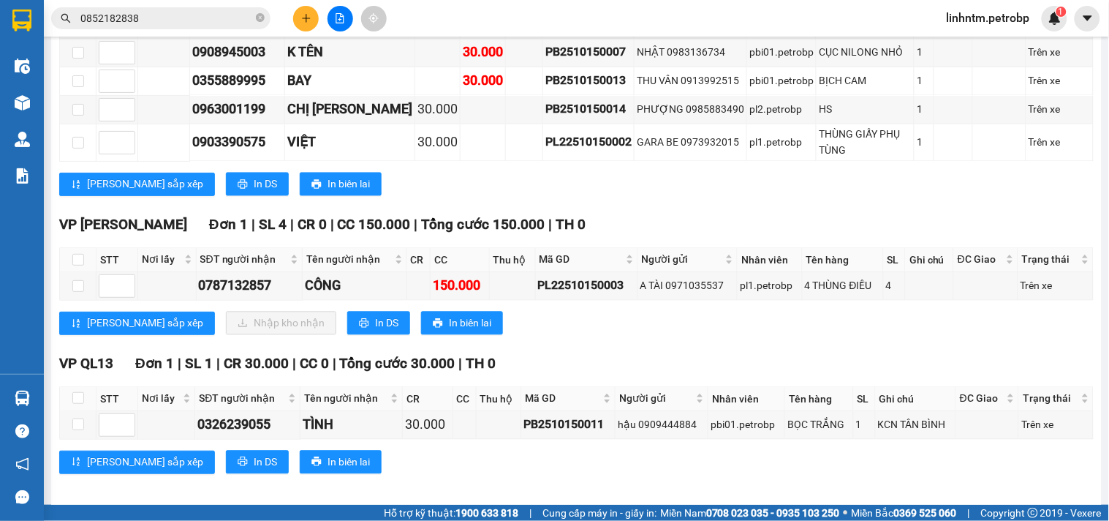
click at [190, 20] on input "0852182838" at bounding box center [166, 18] width 173 height 16
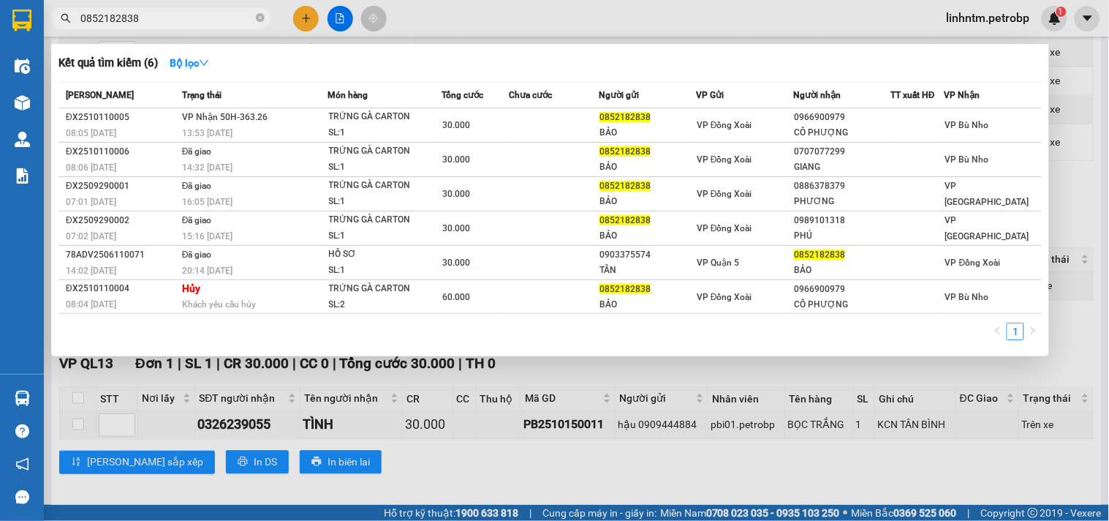
click at [1078, 76] on div at bounding box center [554, 260] width 1109 height 521
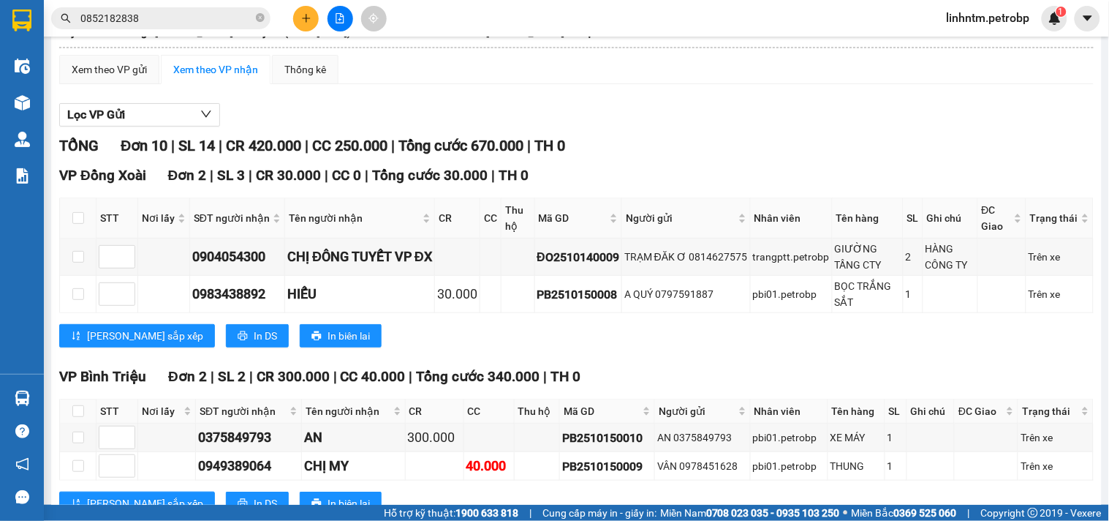
scroll to position [0, 0]
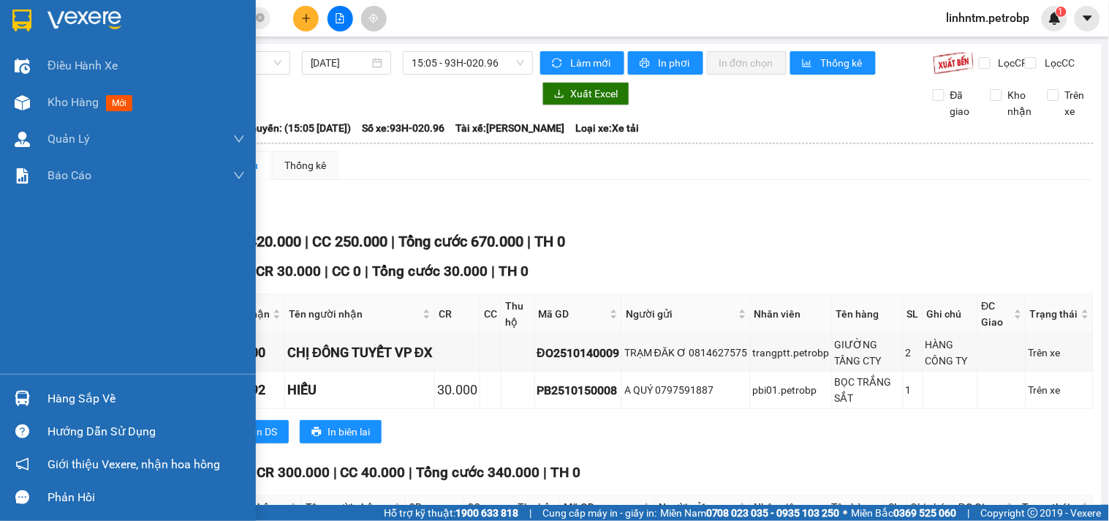
click at [93, 396] on div "Hàng sắp về" at bounding box center [146, 399] width 197 height 22
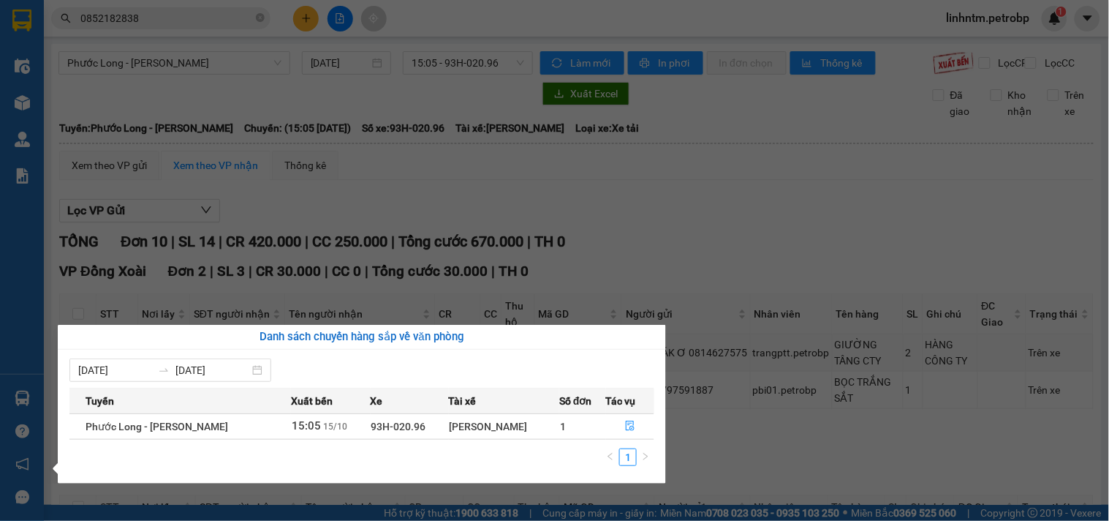
click at [696, 246] on section "Kết quả tìm kiếm ( 6 ) Bộ lọc Mã ĐH Trạng thái Món hàng Tổng cước Chưa cước Ngư…" at bounding box center [554, 260] width 1109 height 521
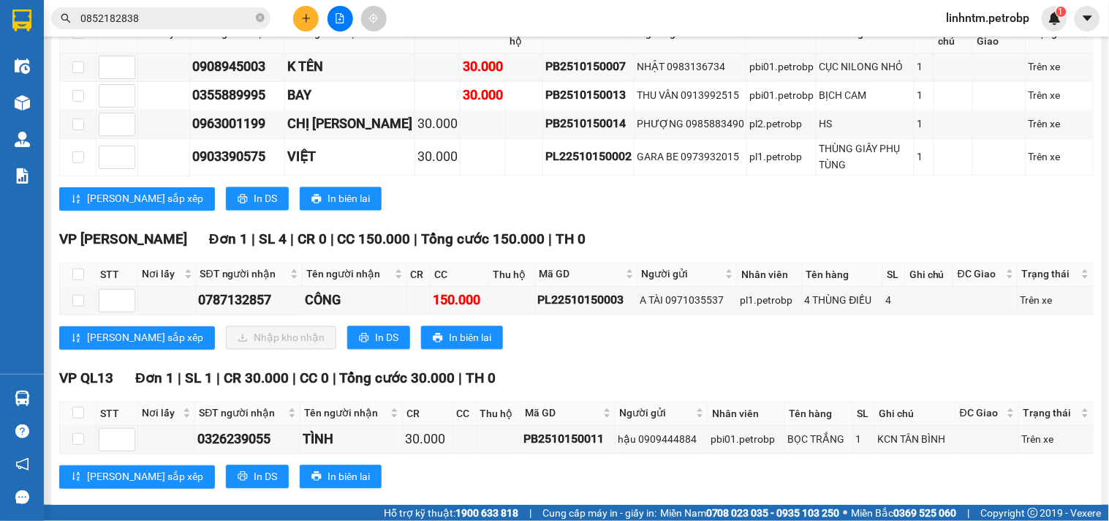
scroll to position [664, 0]
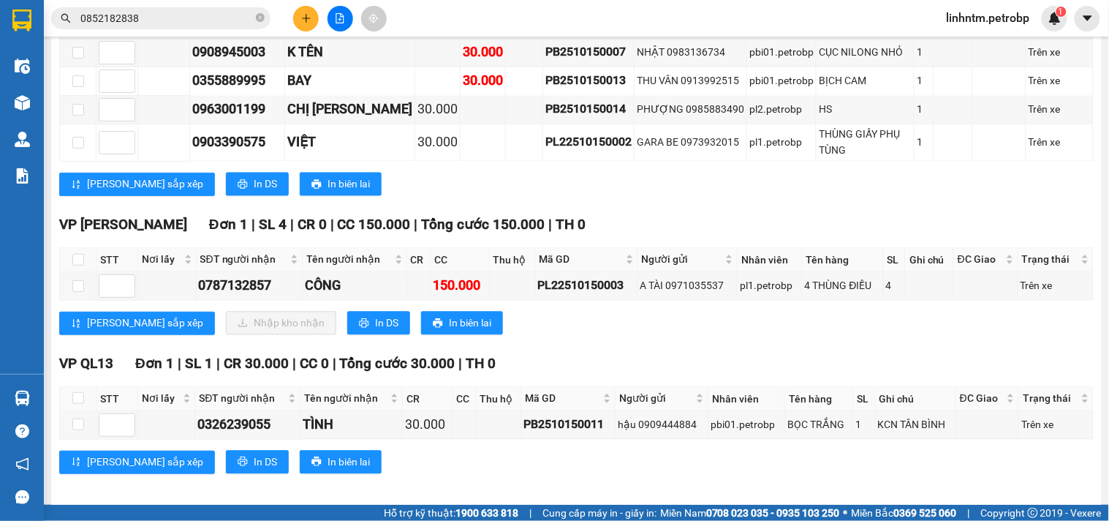
click at [733, 469] on div "VP QL13 Đơn 1 | SL 1 | CR 30.000 | CC 0 | Tổng cước 30.000 | TH 0 STT Nơi lấy S…" at bounding box center [576, 419] width 1035 height 132
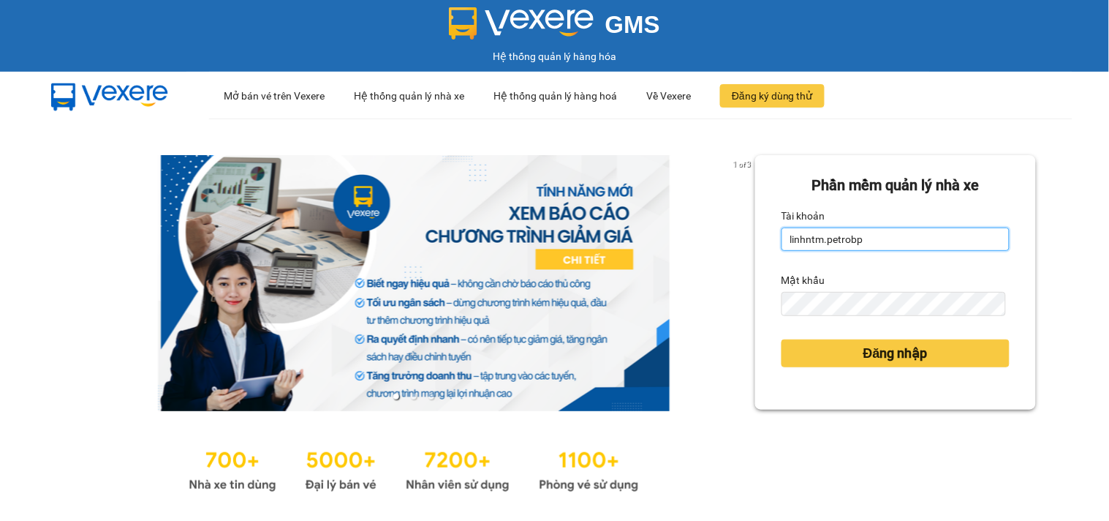
click at [867, 236] on input "linhntm.petrobp" at bounding box center [896, 238] width 228 height 23
type input "anntt.petrobp"
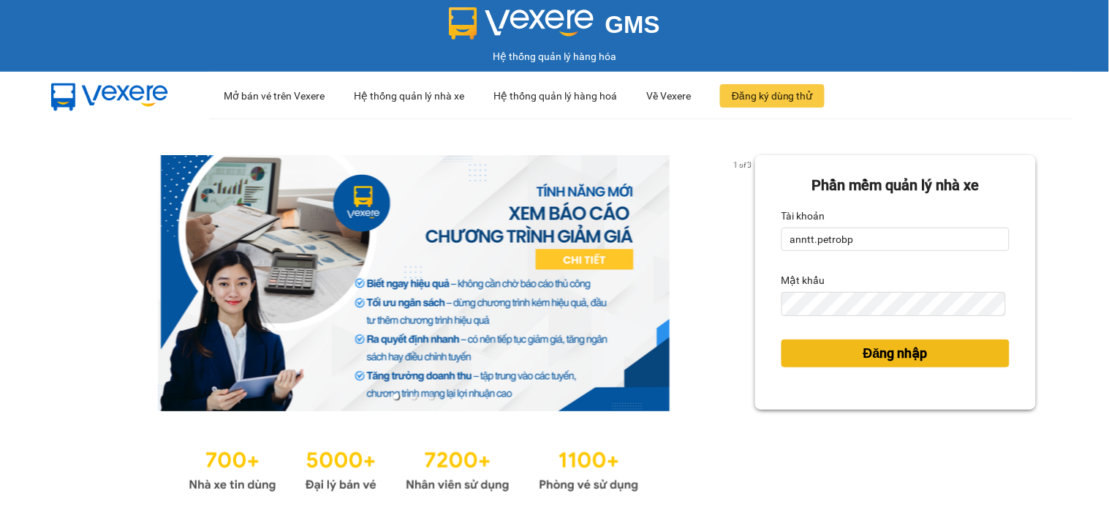
click at [876, 347] on span "Đăng nhập" at bounding box center [896, 353] width 64 height 20
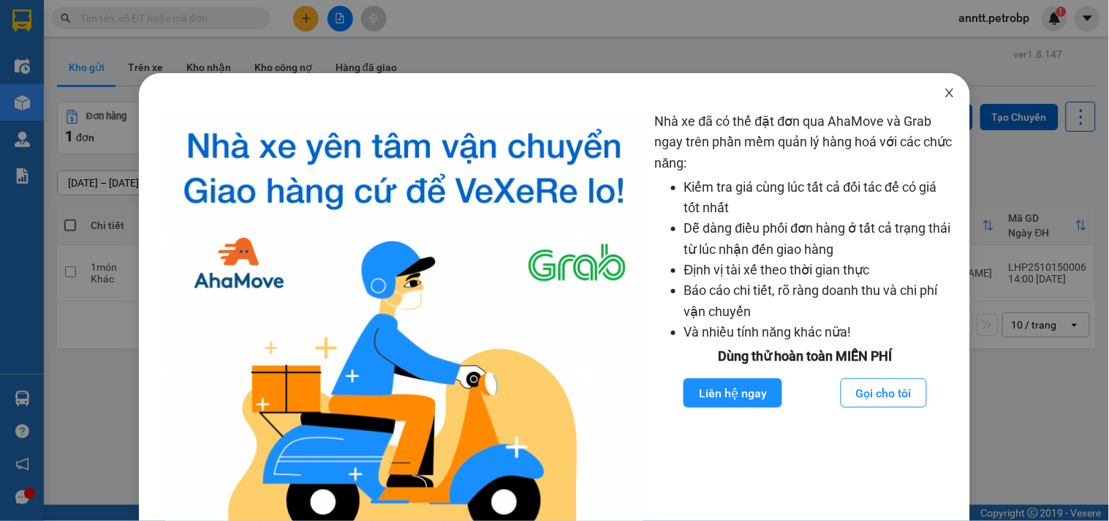
click at [944, 89] on icon "close" at bounding box center [950, 93] width 12 height 12
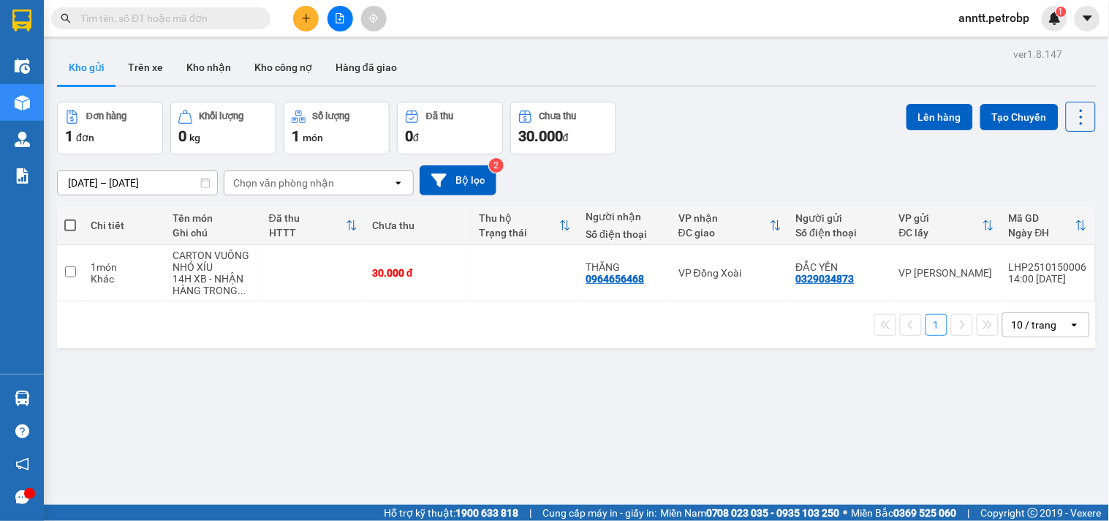
click at [301, 26] on button at bounding box center [306, 19] width 26 height 26
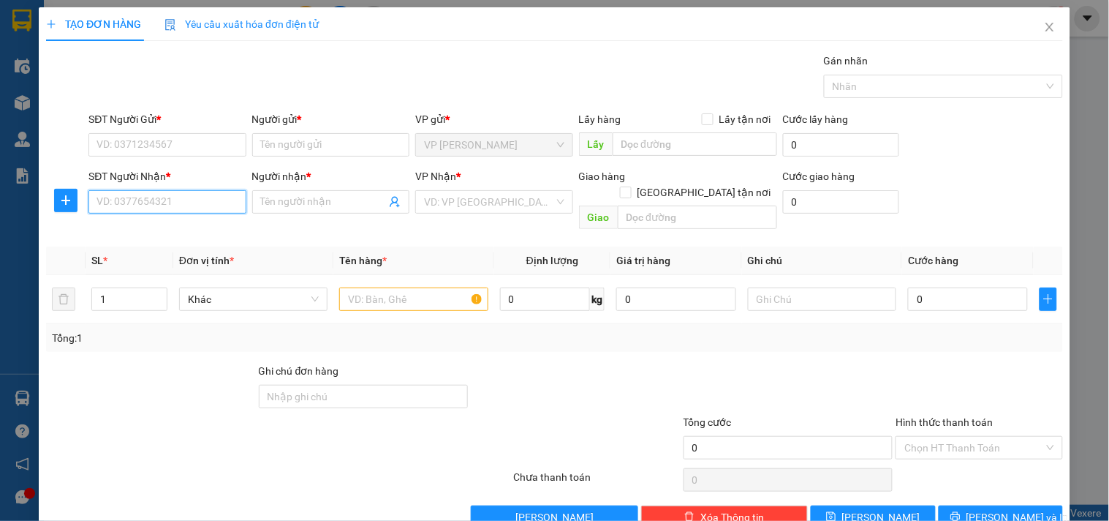
click at [167, 203] on input "SĐT Người Nhận *" at bounding box center [166, 201] width 157 height 23
click at [192, 227] on div "0975167016 - THẢO HƯƠNG" at bounding box center [169, 231] width 144 height 16
type input "0975167016"
type input "THẢO HƯƠNG"
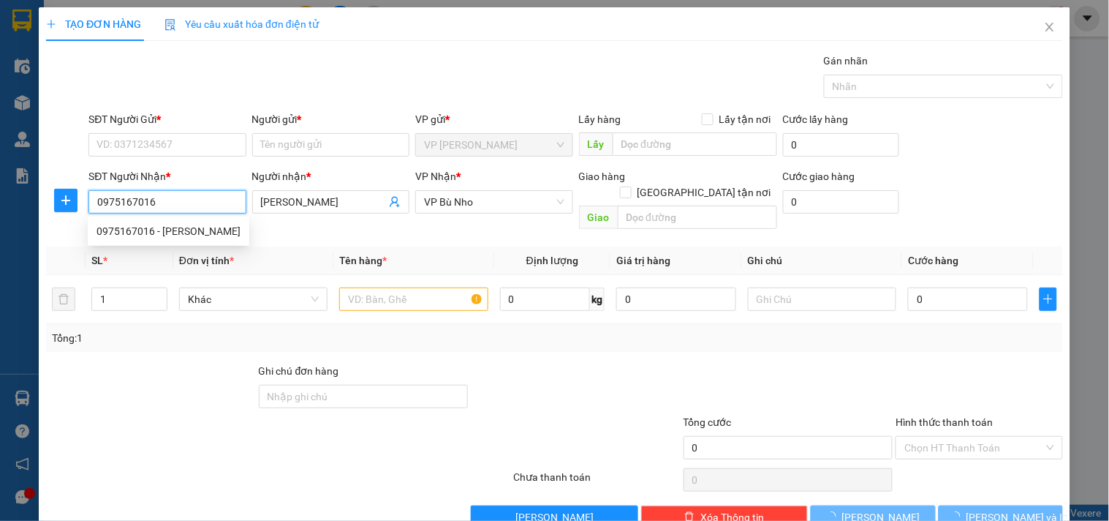
type input "150.000"
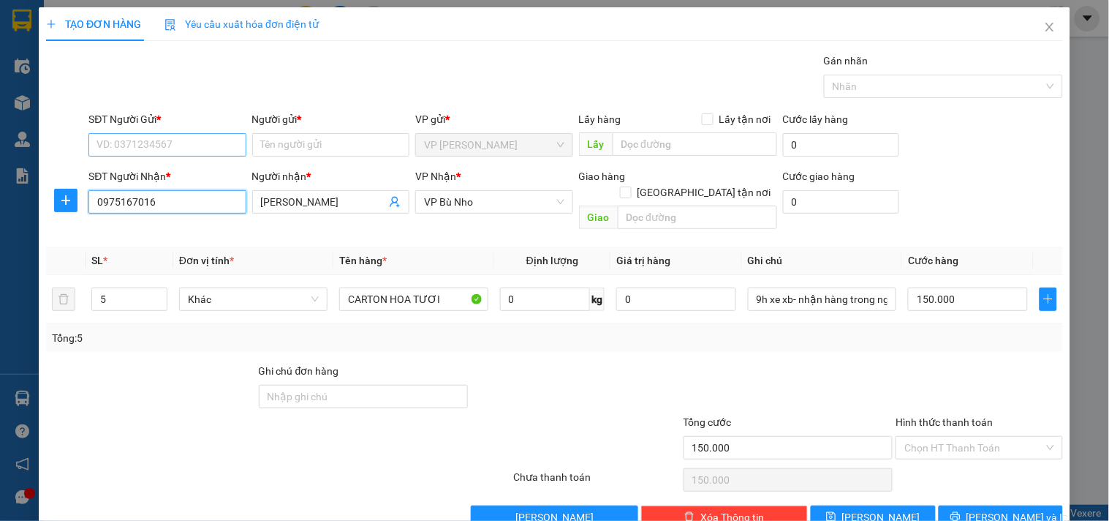
type input "0975167016"
click at [168, 143] on input "SĐT Người Gửi *" at bounding box center [166, 144] width 157 height 23
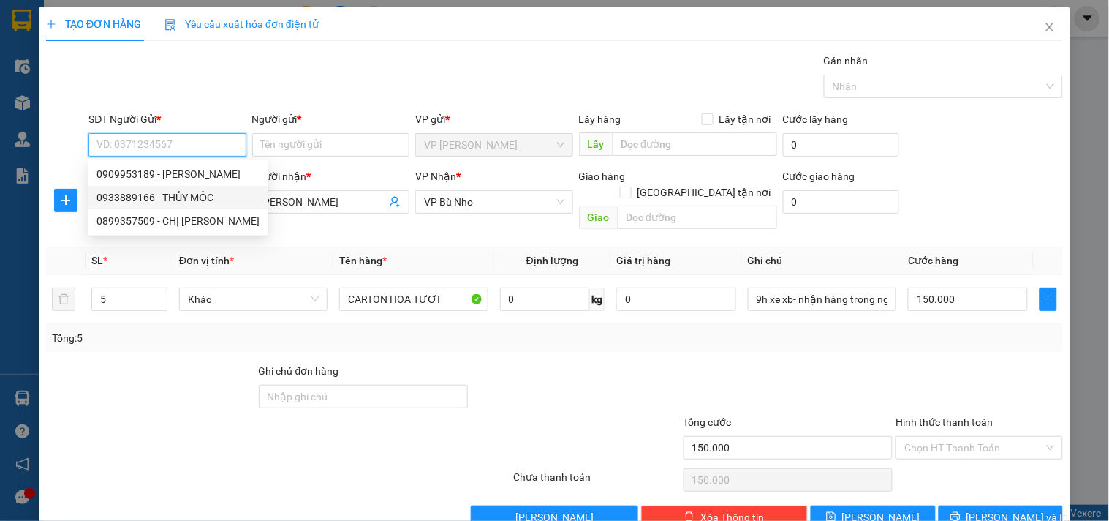
click at [185, 184] on div "0909953189 - ANH THANH" at bounding box center [178, 173] width 181 height 23
type input "0909953189"
type input "ANH THANH"
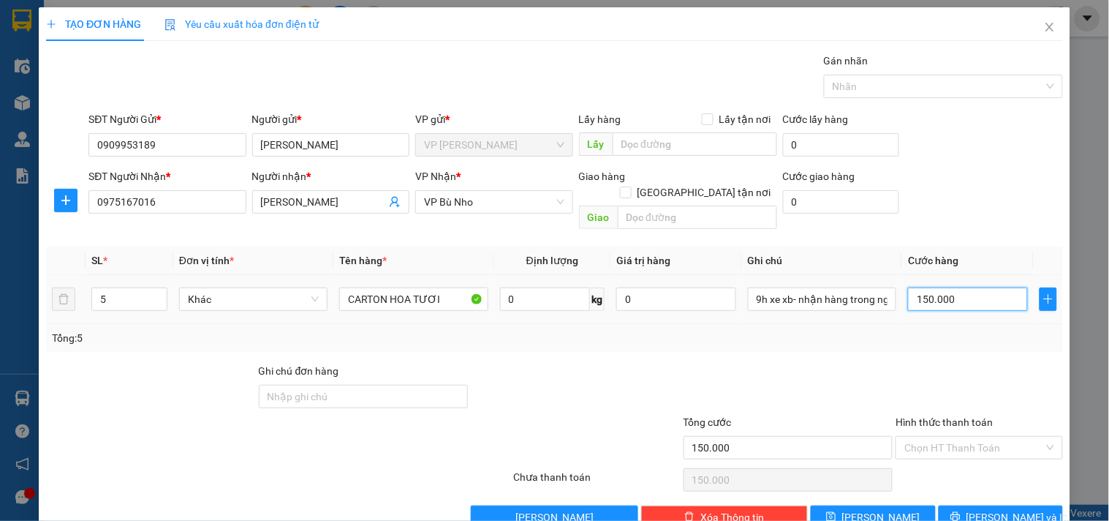
click at [944, 287] on input "150.000" at bounding box center [968, 298] width 120 height 23
type input "5"
type input "50"
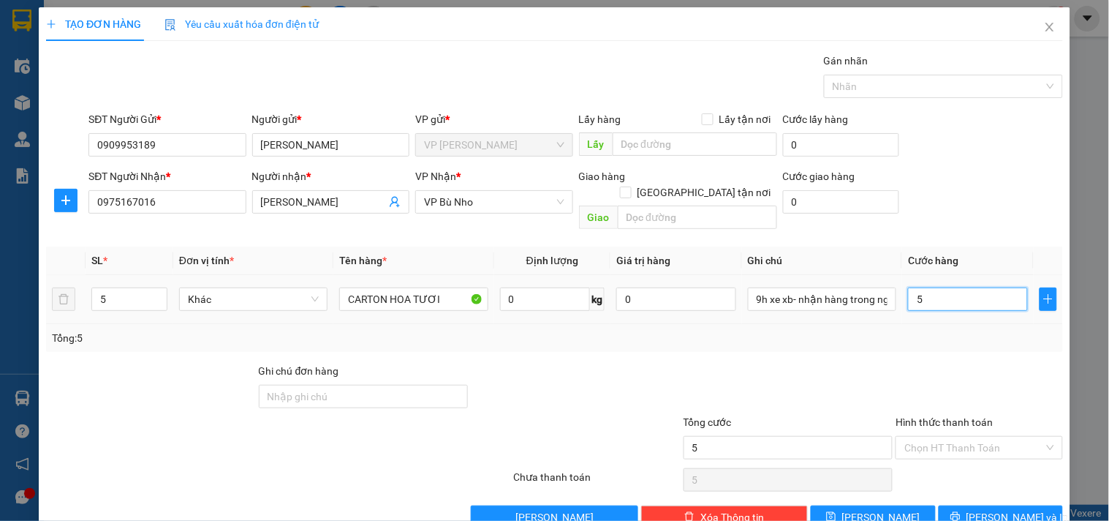
type input "50"
type input "50.000"
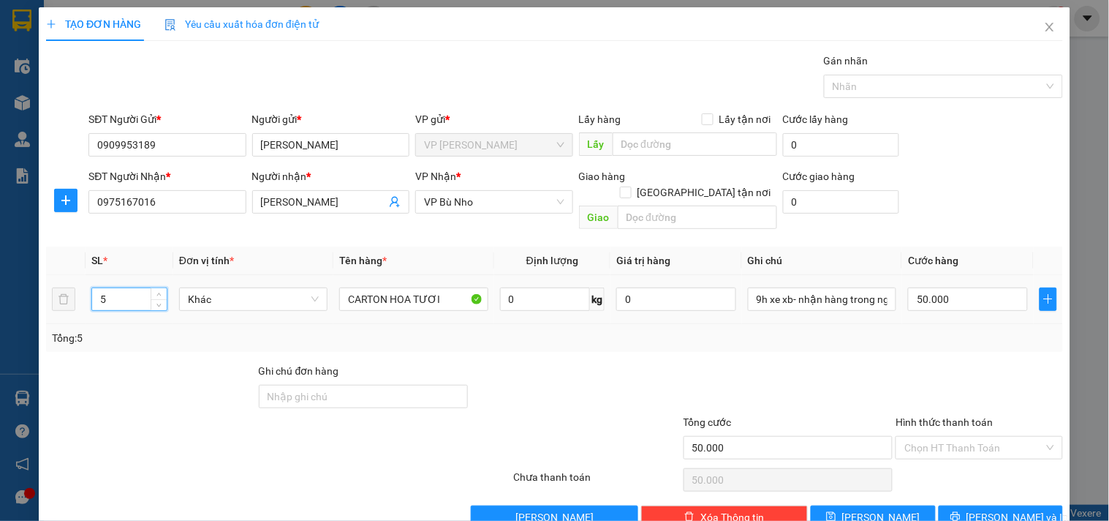
click at [105, 288] on input "5" at bounding box center [129, 299] width 75 height 22
type input "1"
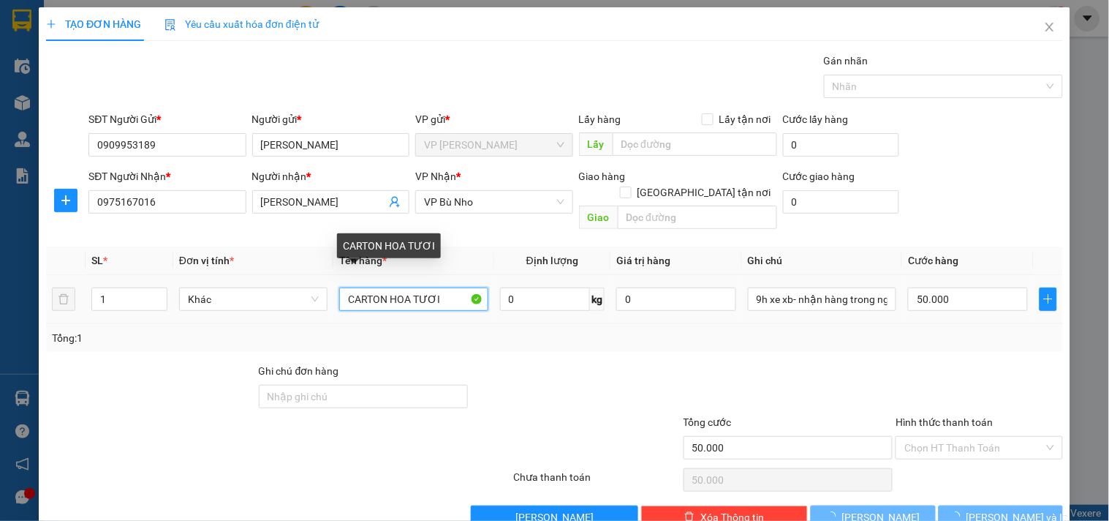
click at [439, 287] on input "CARTON HOA TƯƠI" at bounding box center [413, 298] width 148 height 23
type input "0"
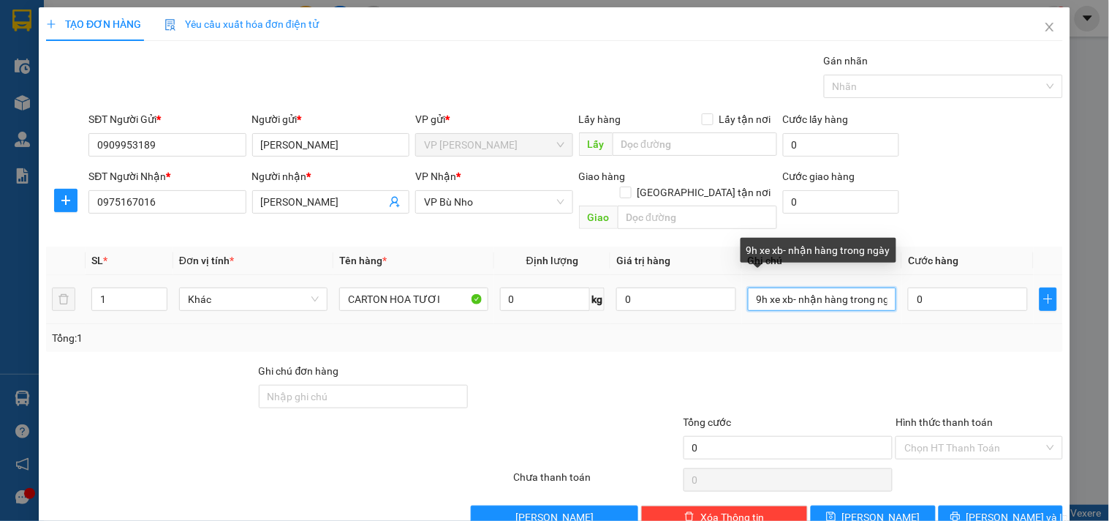
scroll to position [0, 16]
drag, startPoint x: 749, startPoint y: 282, endPoint x: 905, endPoint y: 282, distance: 156.5
click at [905, 282] on tr "1 Khác CARTON HOA TƯƠI 0 kg 0 9h xe xb- nhận hàng trong ngày 0" at bounding box center [554, 299] width 1017 height 49
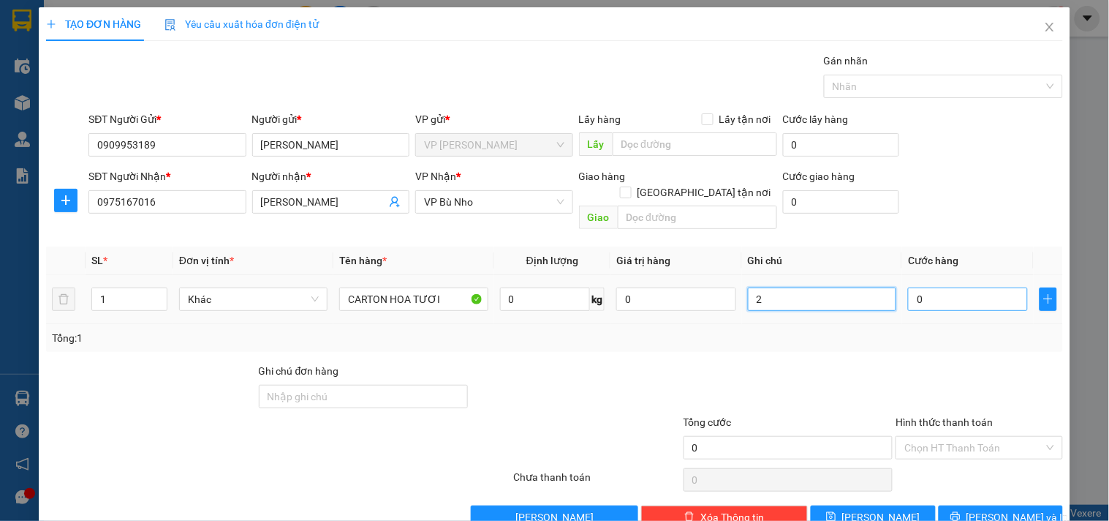
scroll to position [0, 0]
type input "21H XB- MAI NHẬN"
click at [967, 290] on input "0" at bounding box center [968, 298] width 120 height 23
type input "5"
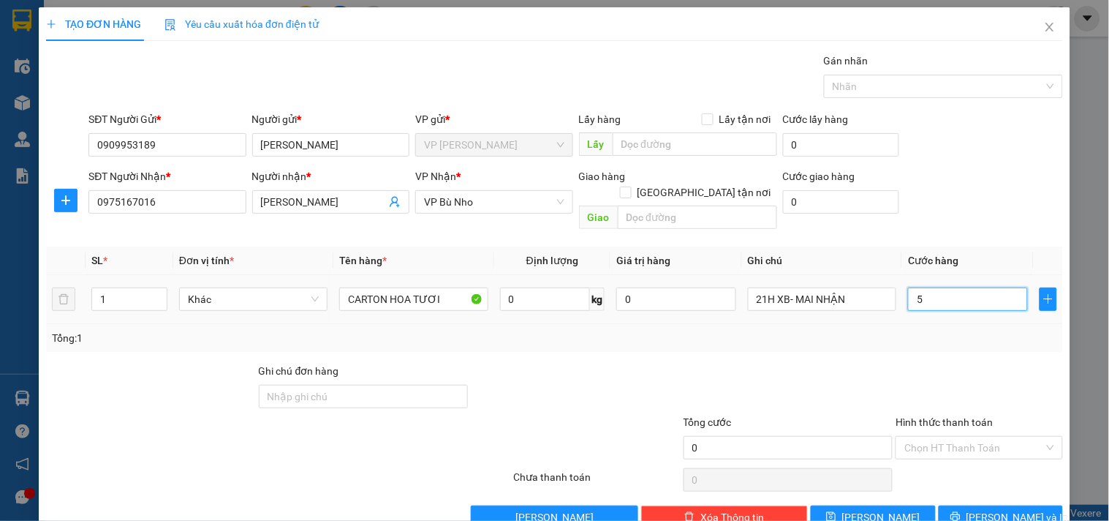
type input "5"
type input "50"
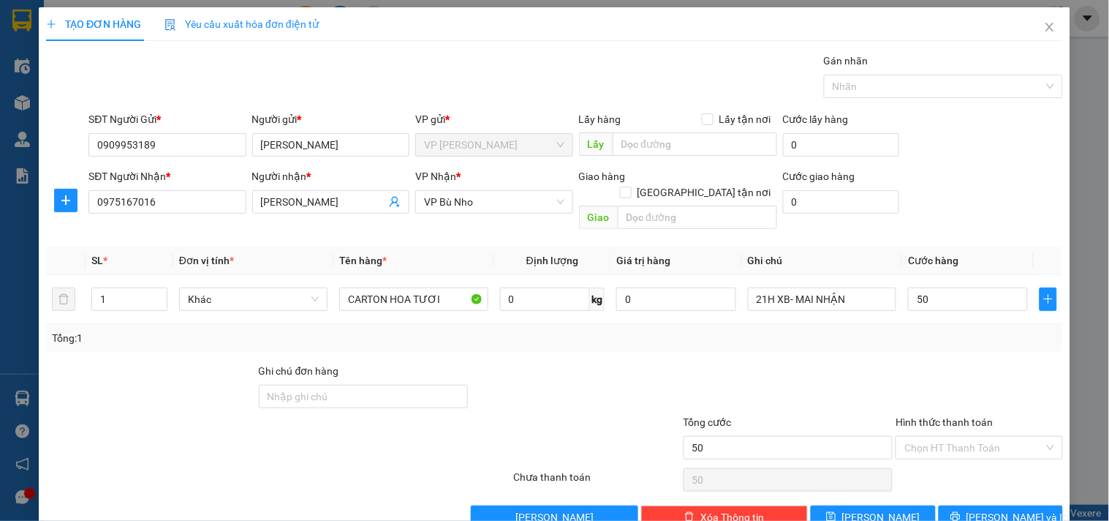
type input "50.000"
click at [962, 335] on div "Tổng: 1" at bounding box center [554, 338] width 1017 height 28
click at [1006, 509] on span "Lưu và In" at bounding box center [1018, 517] width 102 height 16
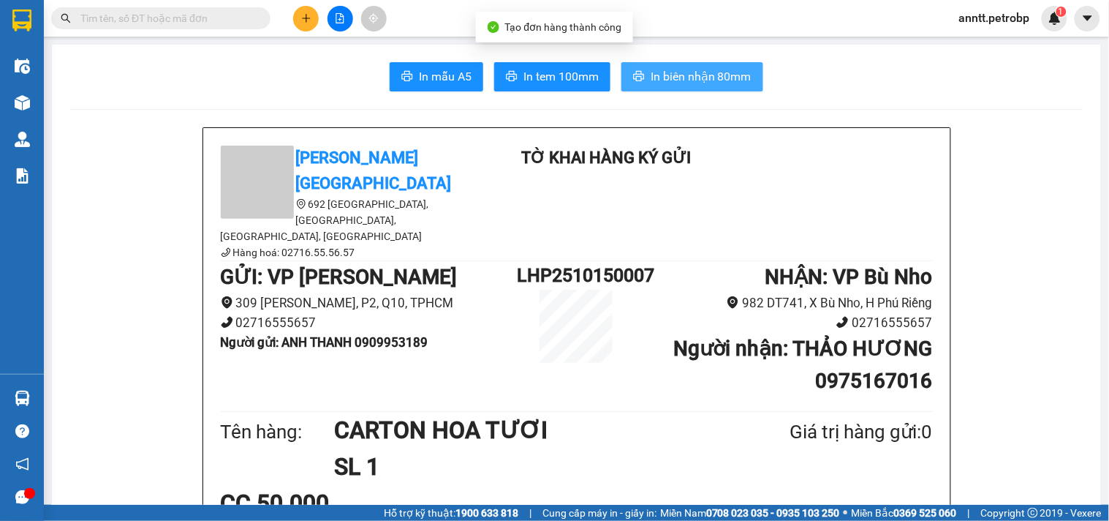
click at [733, 75] on span "In biên nhận 80mm" at bounding box center [701, 76] width 101 height 18
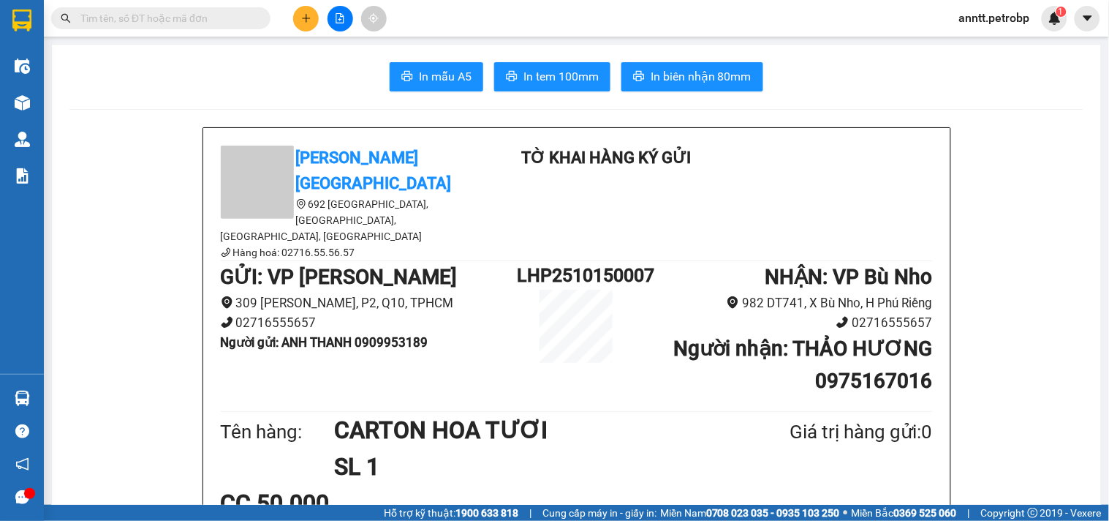
drag, startPoint x: 565, startPoint y: 92, endPoint x: 554, endPoint y: 83, distance: 14.0
click at [551, 83] on span "In tem 100mm" at bounding box center [561, 76] width 75 height 18
click at [319, 24] on div at bounding box center [340, 19] width 110 height 26
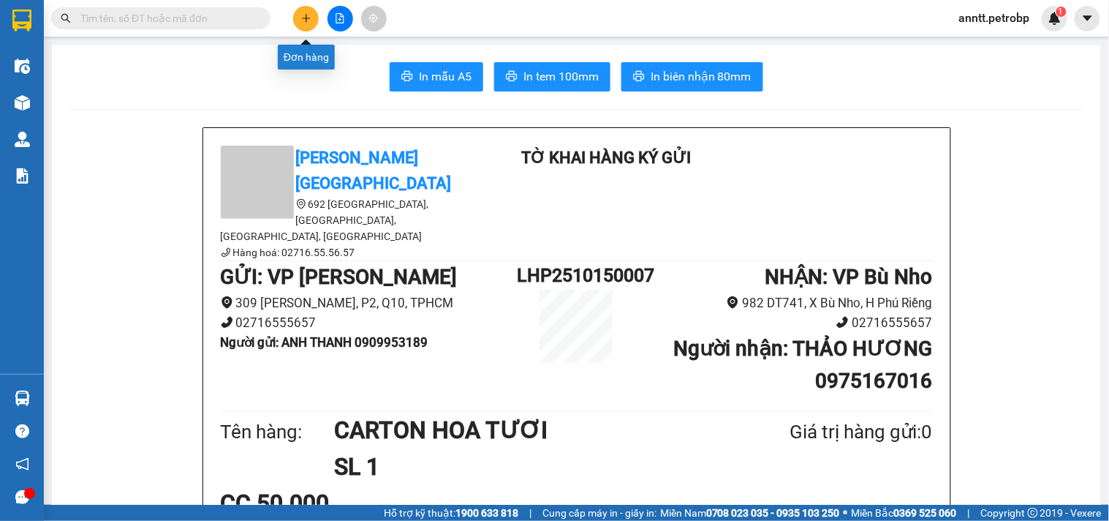
click at [306, 18] on icon "plus" at bounding box center [306, 18] width 8 height 1
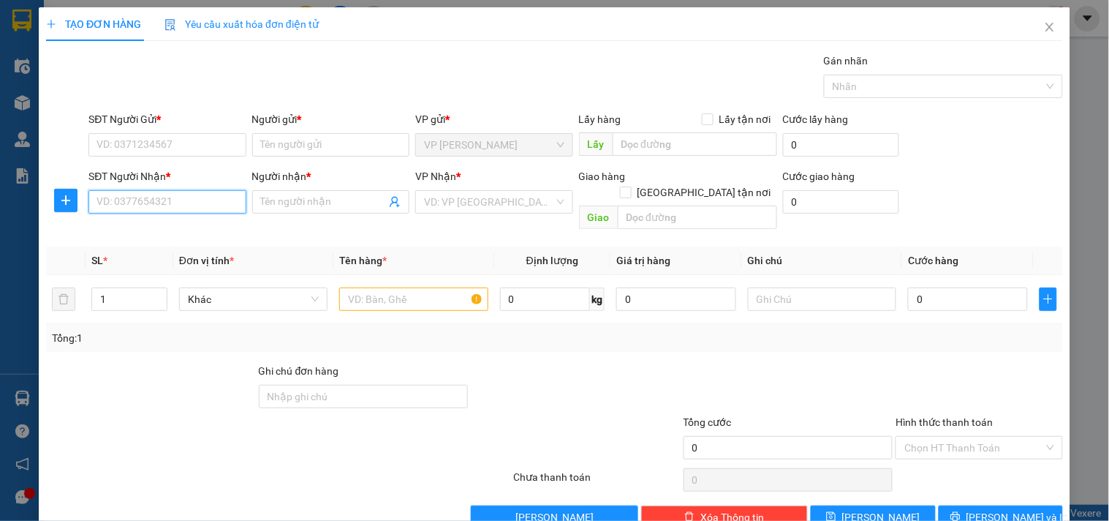
click at [177, 203] on input "SĐT Người Nhận *" at bounding box center [166, 201] width 157 height 23
type input "0967168186"
click at [208, 232] on div "0967168186 - TOẠI" at bounding box center [166, 231] width 138 height 16
type input "TOẠI"
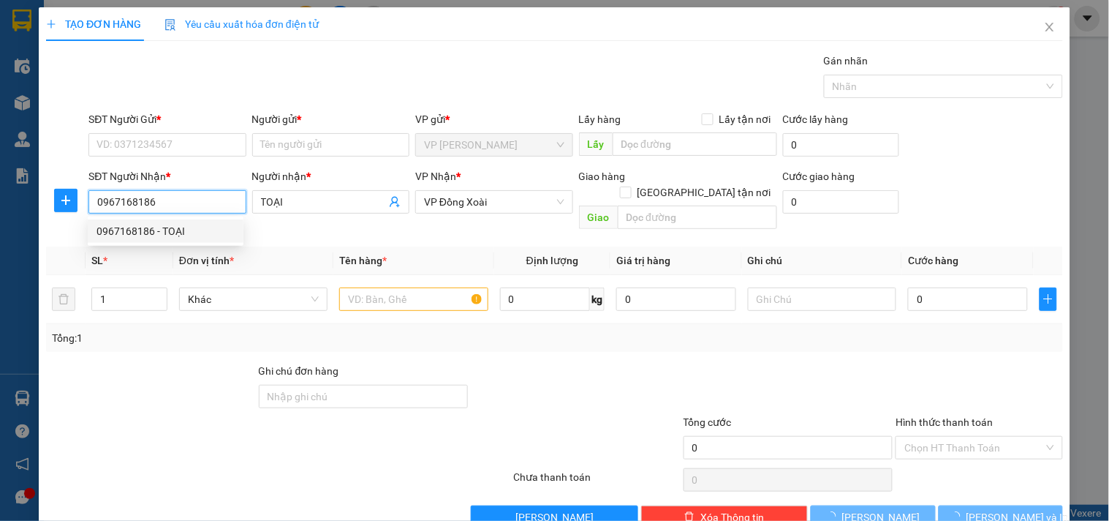
type input "30.000"
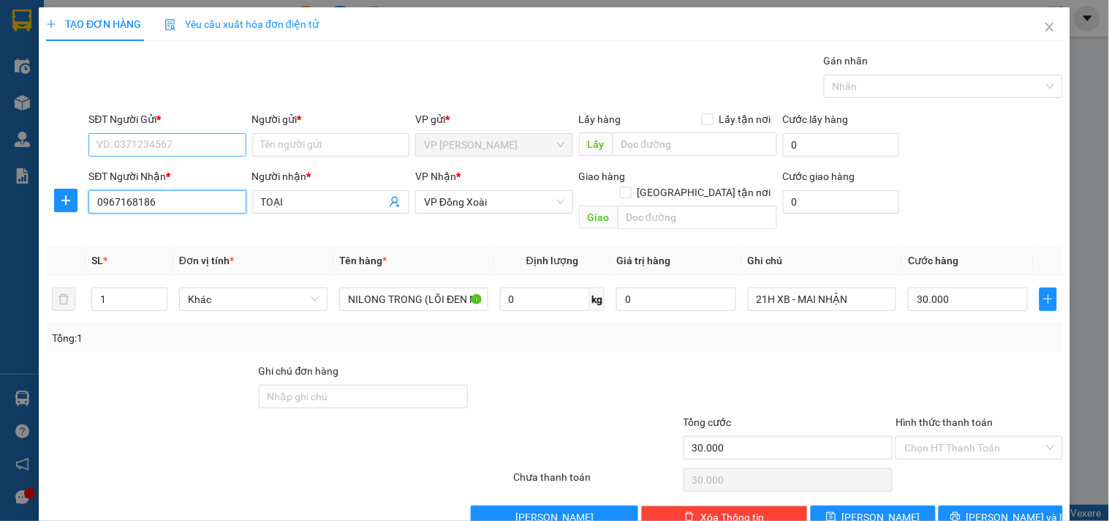
type input "0967168186"
click at [196, 143] on input "SĐT Người Gửi *" at bounding box center [166, 144] width 157 height 23
click at [186, 255] on span "Đơn vị tính *" at bounding box center [206, 261] width 55 height 12
click at [151, 252] on div "SL *" at bounding box center [129, 260] width 76 height 16
click at [193, 147] on input "SĐT Người Gửi *" at bounding box center [166, 144] width 157 height 23
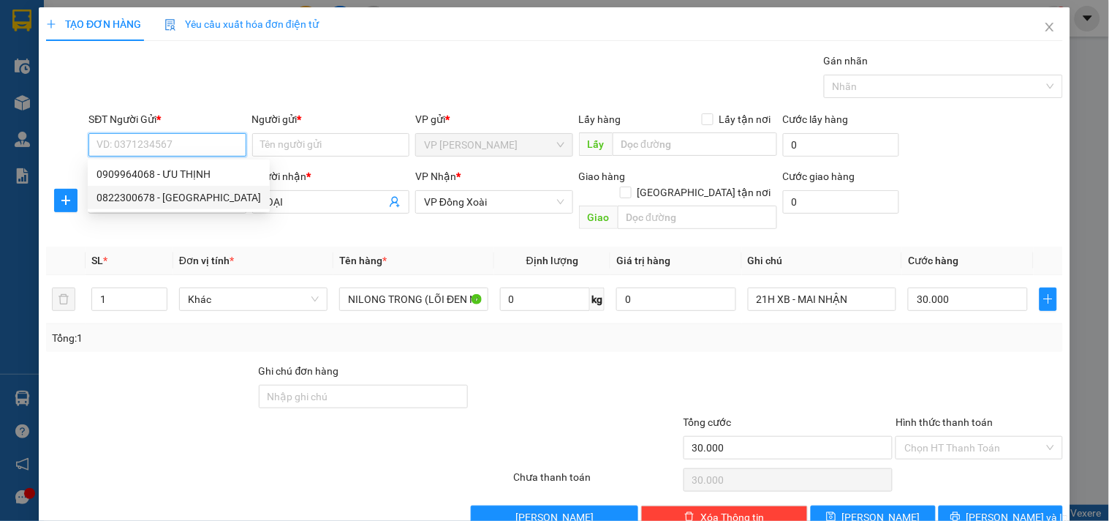
click at [203, 193] on div "0822300678 - THĂNG LONG" at bounding box center [179, 197] width 165 height 16
type input "0822300678"
type input "THĂNG LONG"
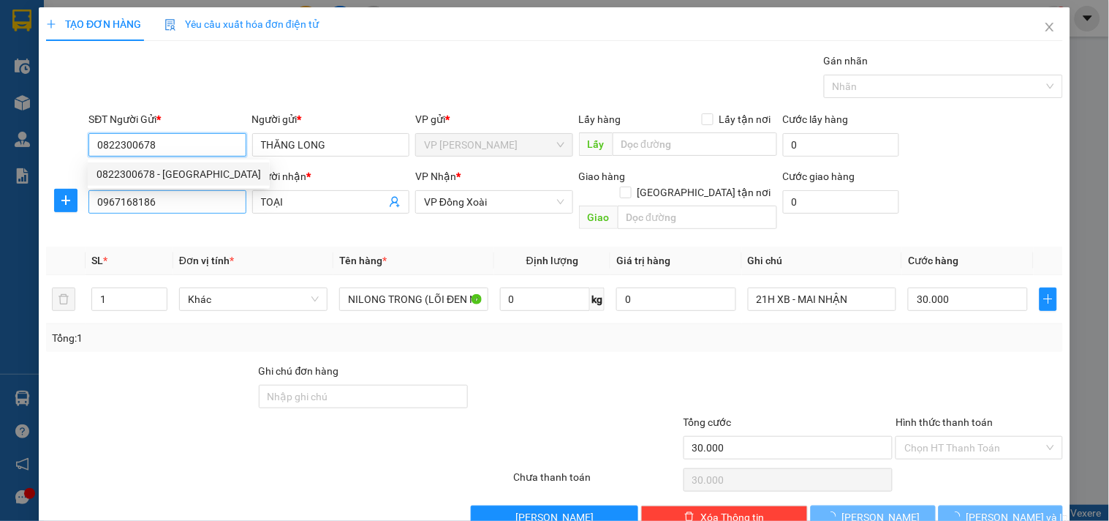
type input "50.000"
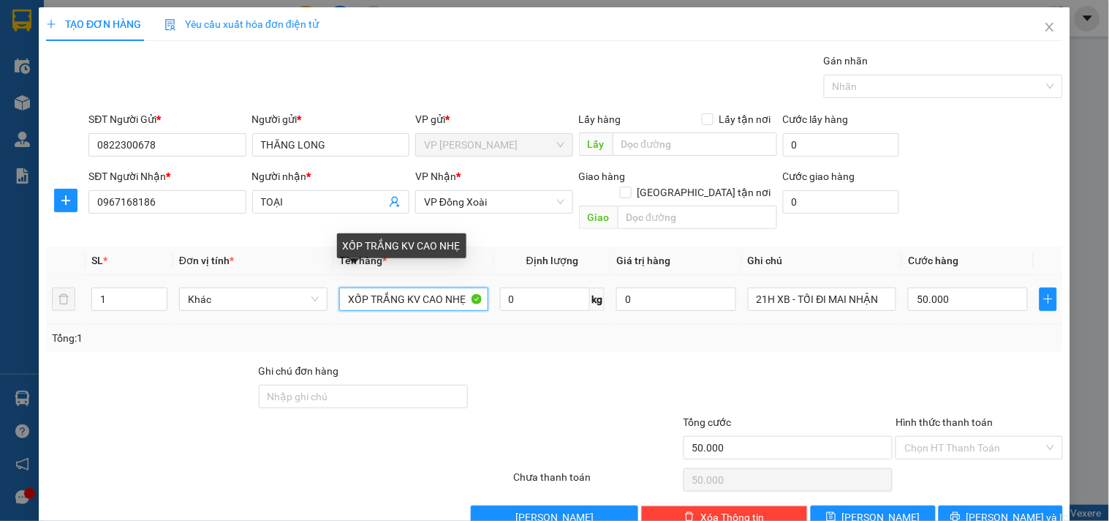
click at [412, 287] on input "XỐP TRẮNG KV CAO NHẸ" at bounding box center [413, 298] width 148 height 23
click at [417, 287] on input "XỐP TRẮNG KV CAO NHẸ" at bounding box center [413, 298] width 148 height 23
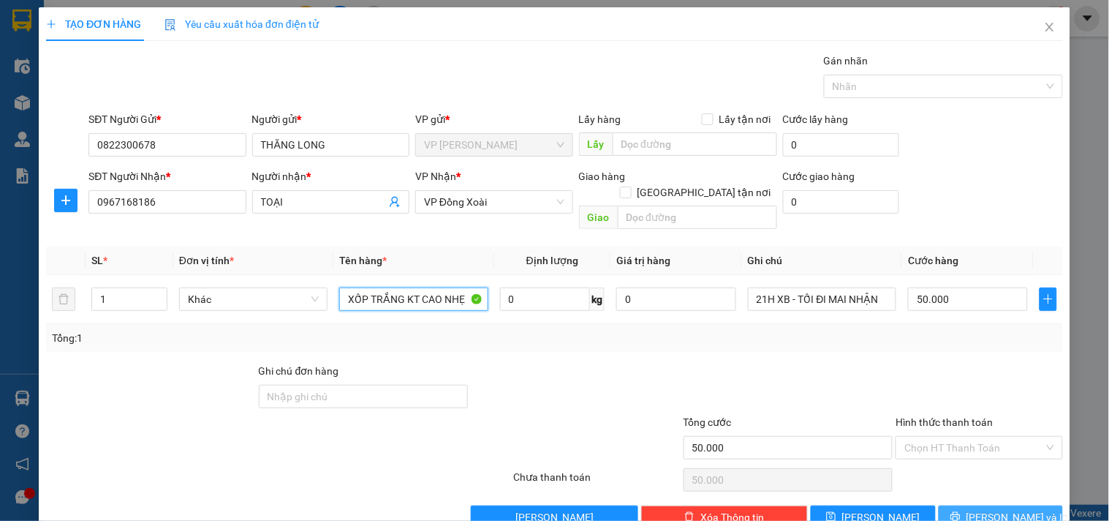
type input "XỐP TRẮNG KT CAO NHẸ"
click at [1014, 509] on span "Lưu và In" at bounding box center [1018, 517] width 102 height 16
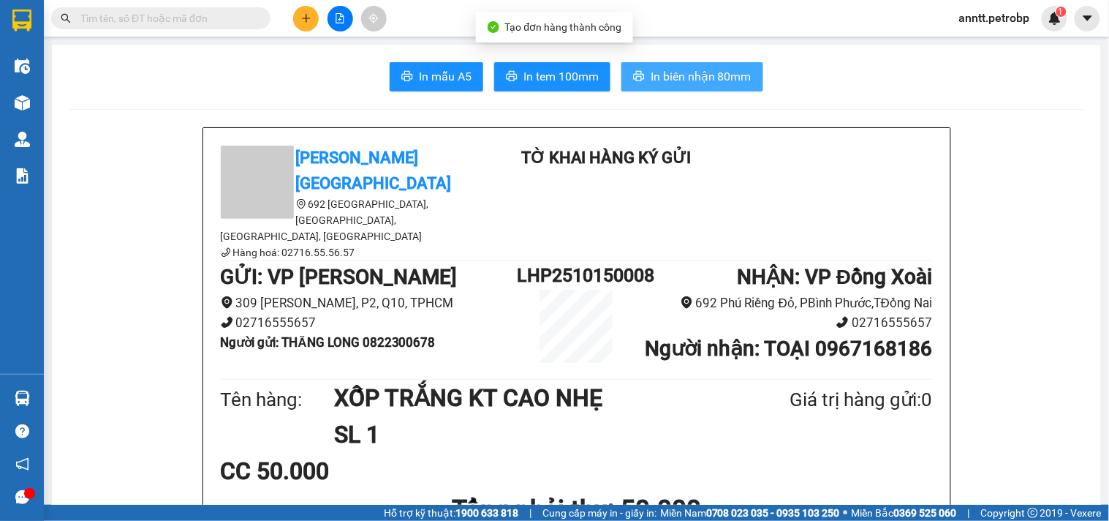
click at [675, 64] on button "In biên nhận 80mm" at bounding box center [693, 76] width 142 height 29
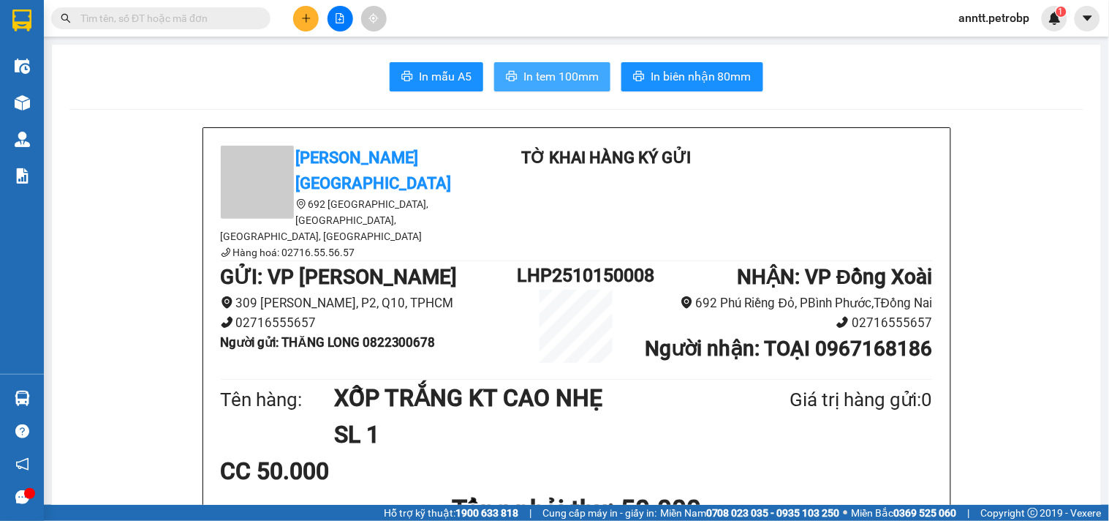
click at [567, 66] on button "In tem 100mm" at bounding box center [552, 76] width 116 height 29
click at [1001, 15] on span "anntt.petrobp" at bounding box center [995, 18] width 94 height 18
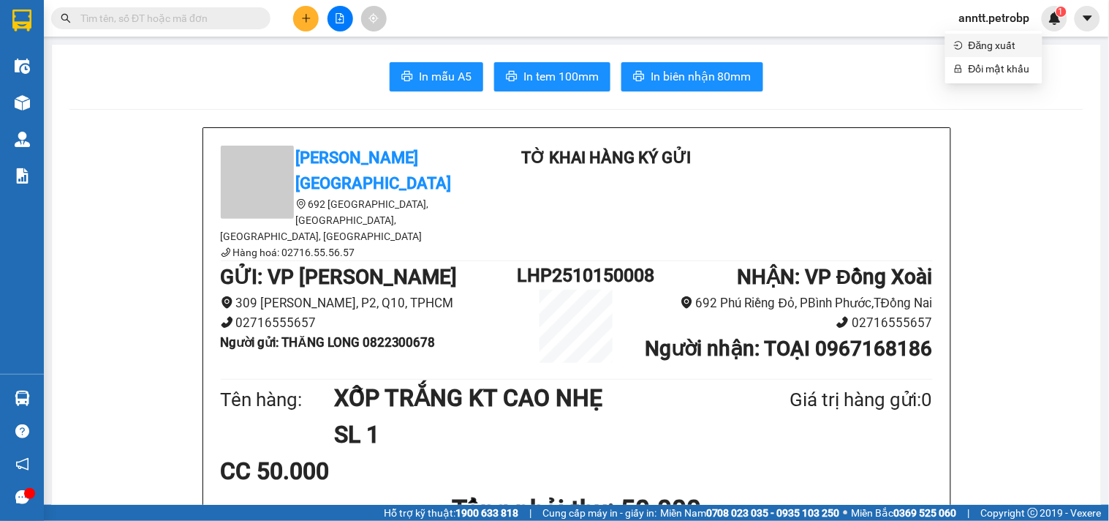
click at [1004, 47] on span "Đăng xuất" at bounding box center [1001, 45] width 65 height 16
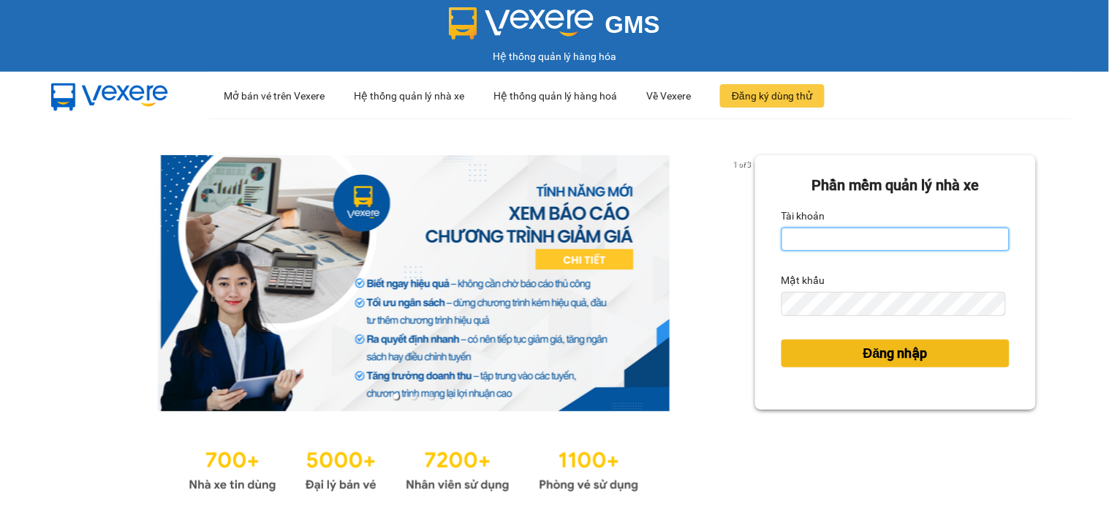
type input "anntt.petrobp"
click at [889, 347] on span "Đăng nhập" at bounding box center [896, 353] width 64 height 20
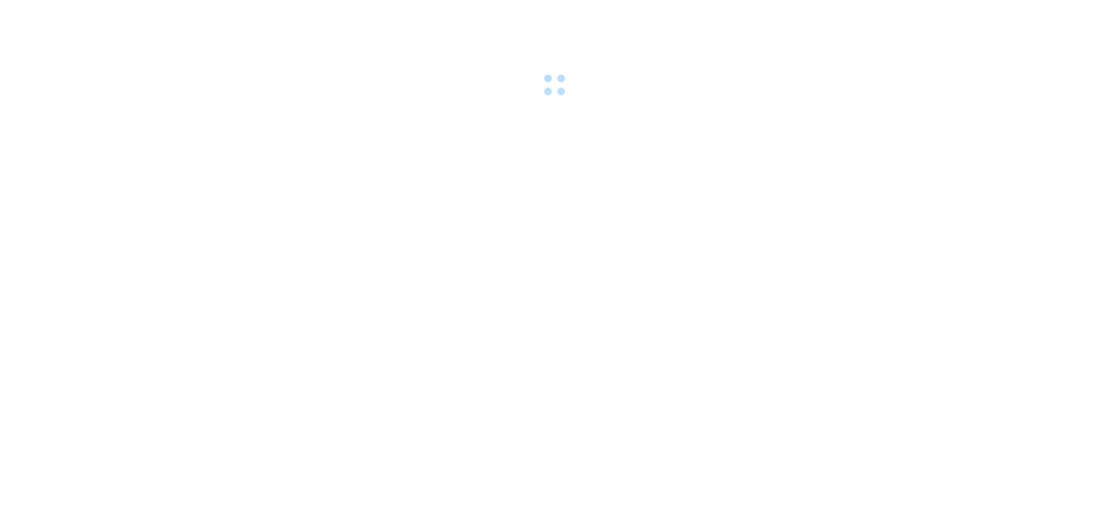
click at [838, 244] on body at bounding box center [554, 260] width 1109 height 521
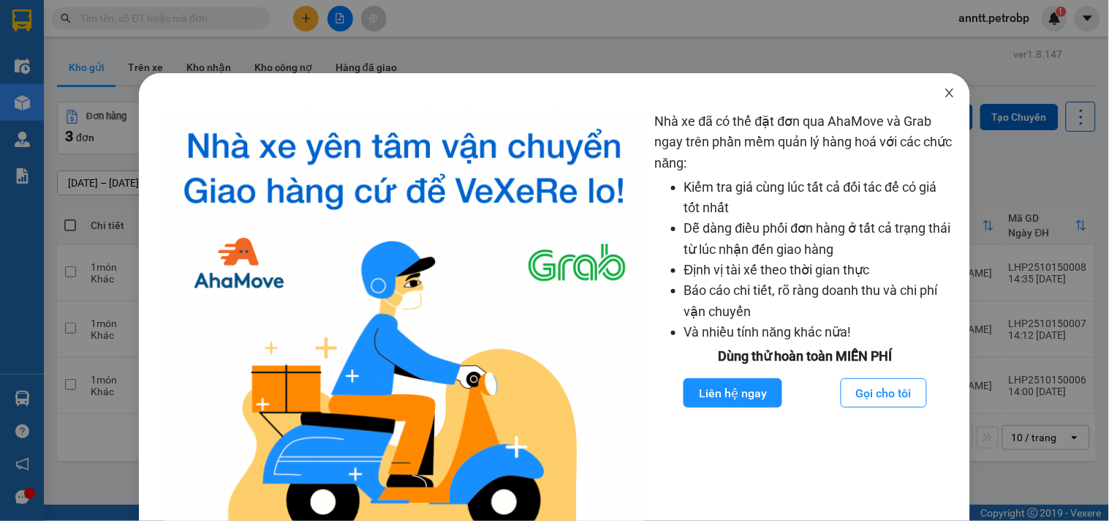
click at [945, 88] on icon "close" at bounding box center [950, 93] width 12 height 12
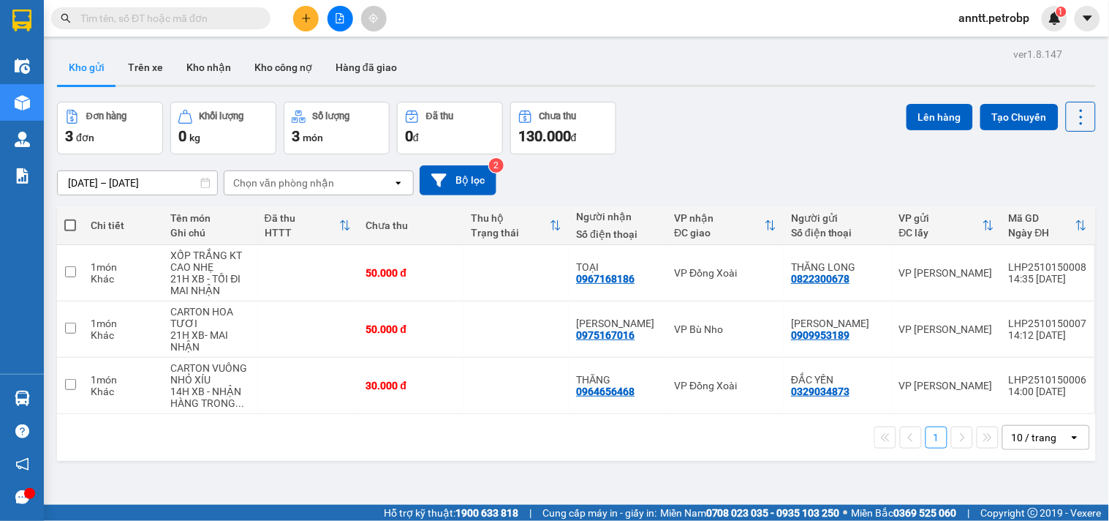
click at [992, 24] on span "anntt.petrobp" at bounding box center [995, 18] width 94 height 18
click at [997, 45] on span "Đăng xuất" at bounding box center [1001, 45] width 65 height 16
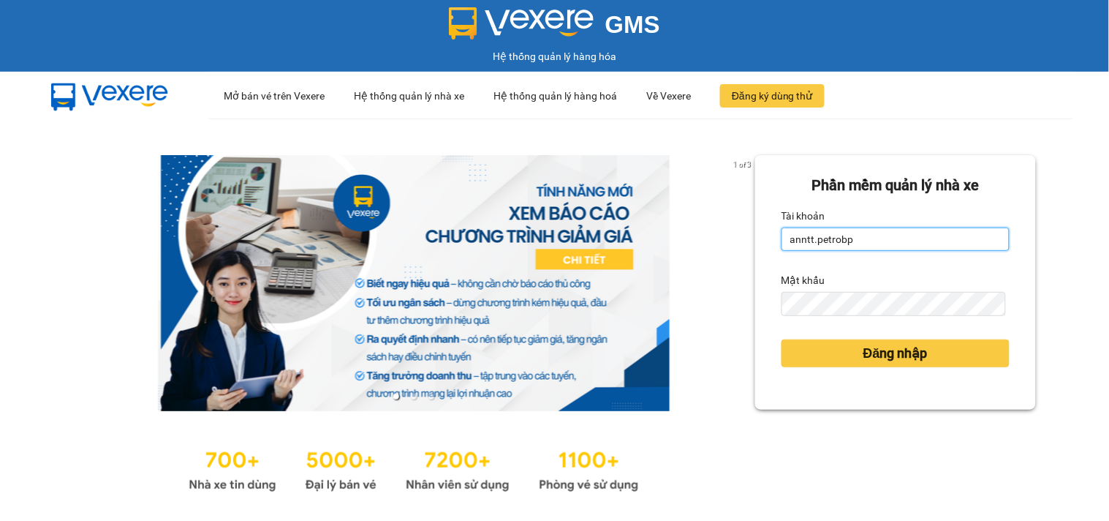
click at [867, 244] on input "anntt.petrobp" at bounding box center [896, 238] width 228 height 23
type input "linhntm.petrobp"
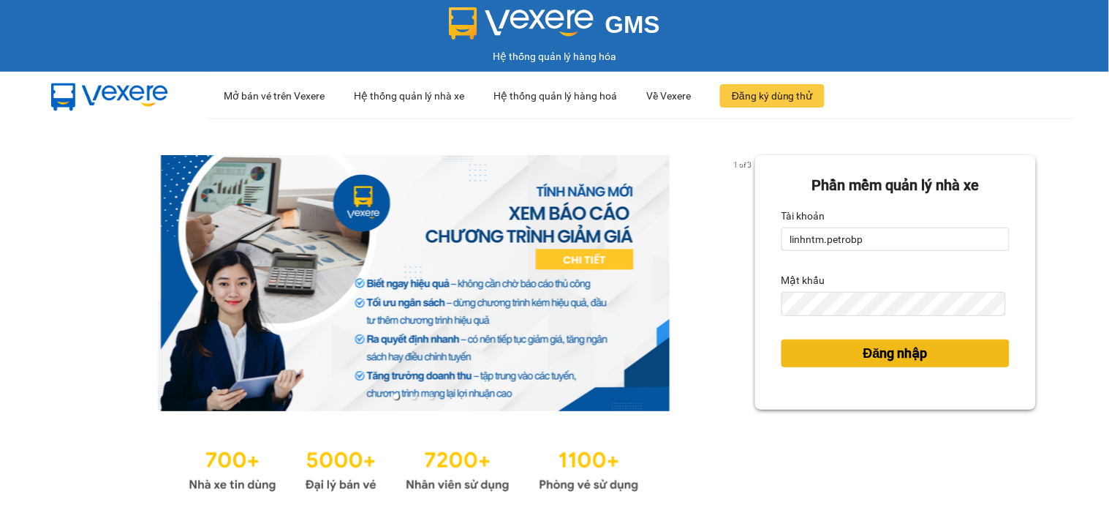
click at [864, 343] on span "Đăng nhập" at bounding box center [896, 353] width 64 height 20
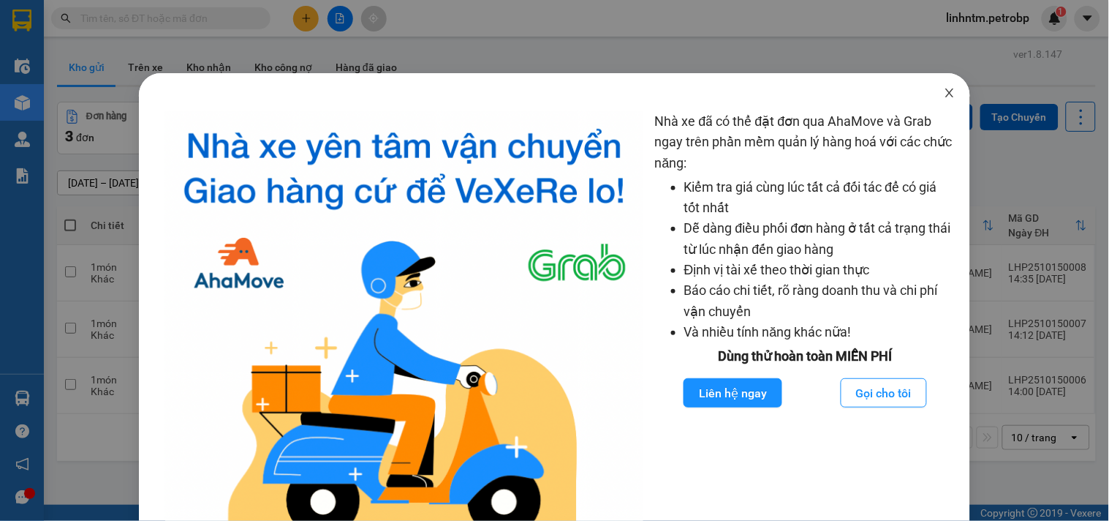
click at [944, 90] on icon "close" at bounding box center [950, 93] width 12 height 12
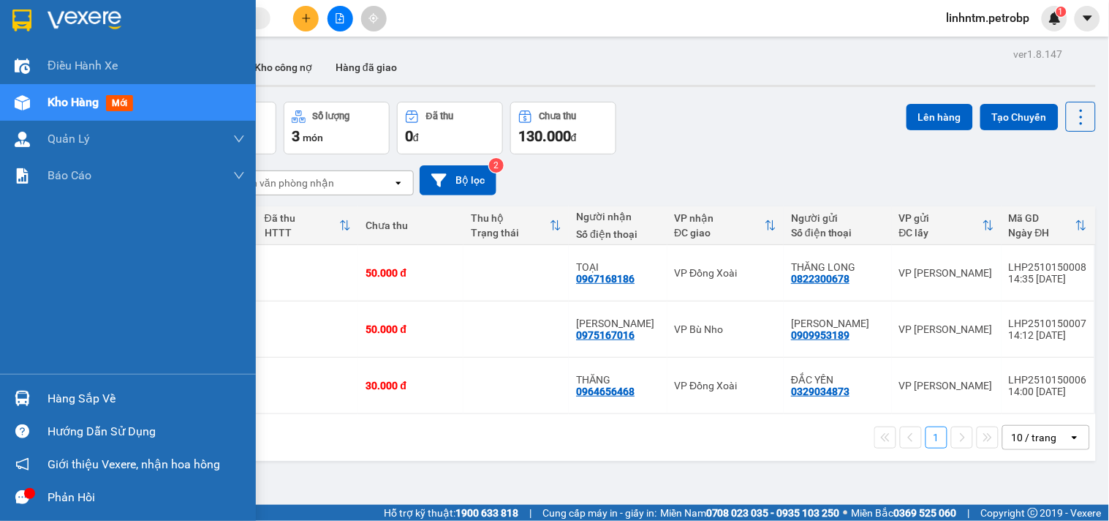
click at [26, 97] on img at bounding box center [22, 102] width 15 height 15
click at [53, 501] on div "Phản hồi" at bounding box center [146, 497] width 197 height 22
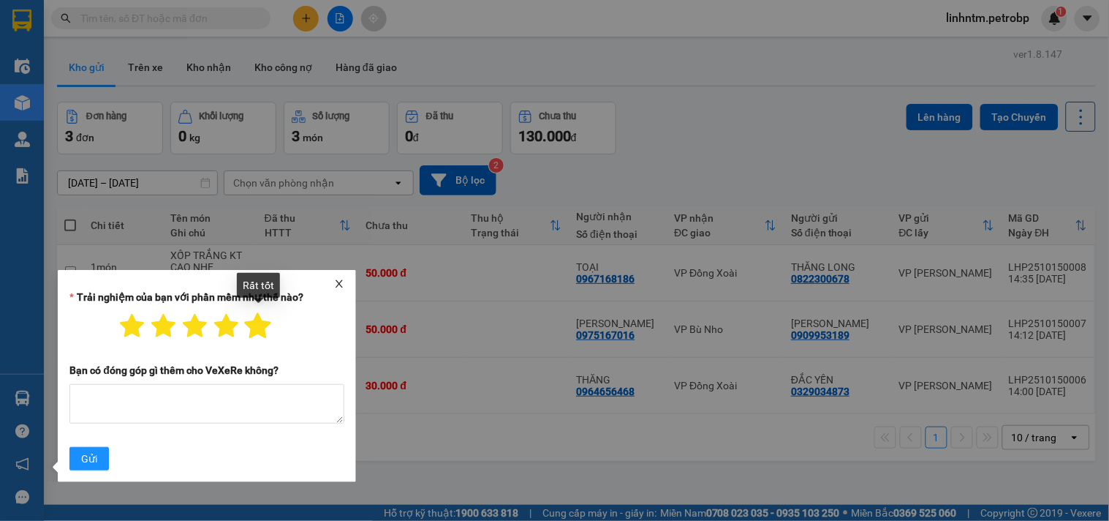
click at [253, 320] on icon "star" at bounding box center [258, 327] width 29 height 29
click at [93, 464] on span "Gửi" at bounding box center [89, 459] width 16 height 16
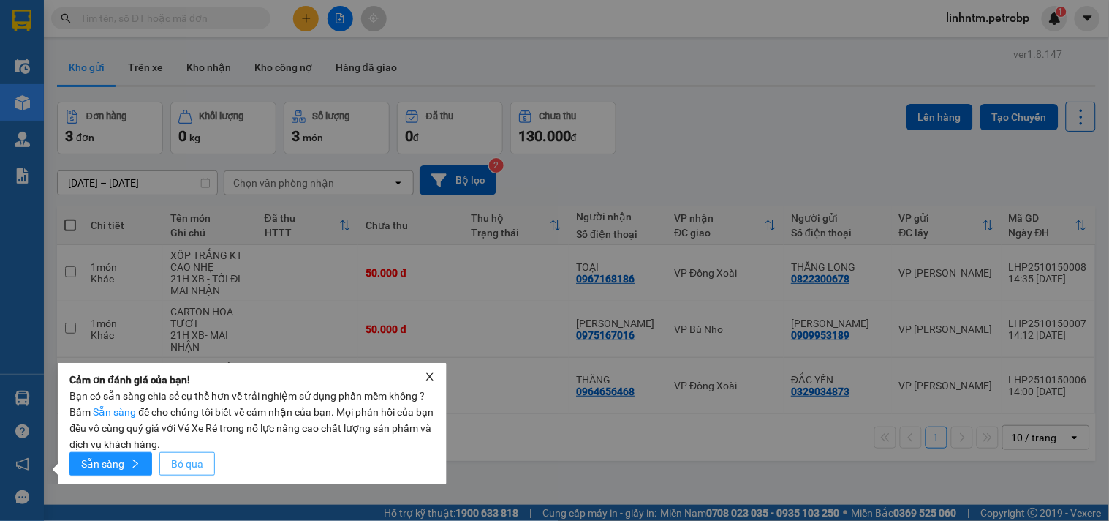
click at [191, 472] on button "Bỏ qua" at bounding box center [187, 463] width 56 height 23
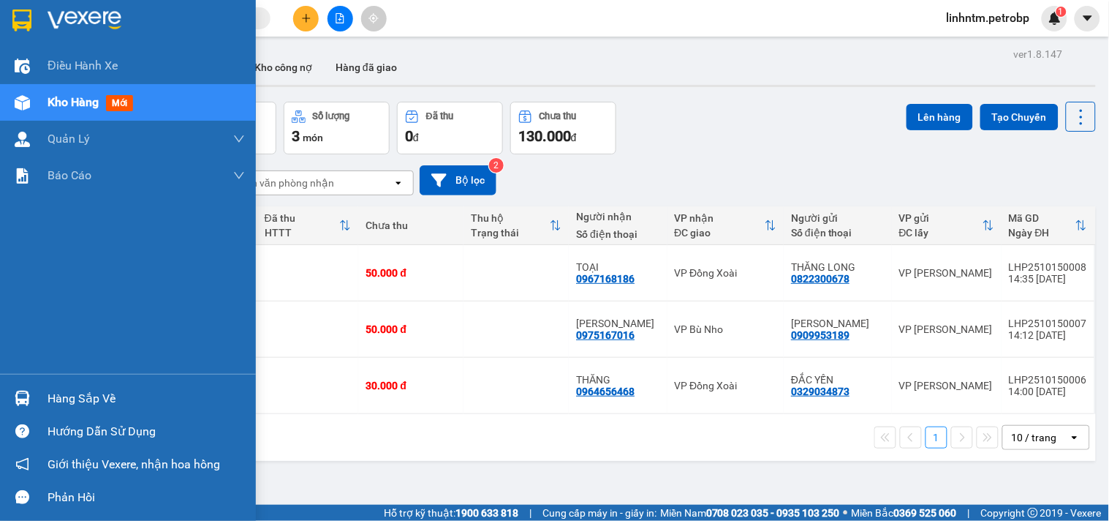
click at [63, 395] on div "Hàng sắp về" at bounding box center [146, 399] width 197 height 22
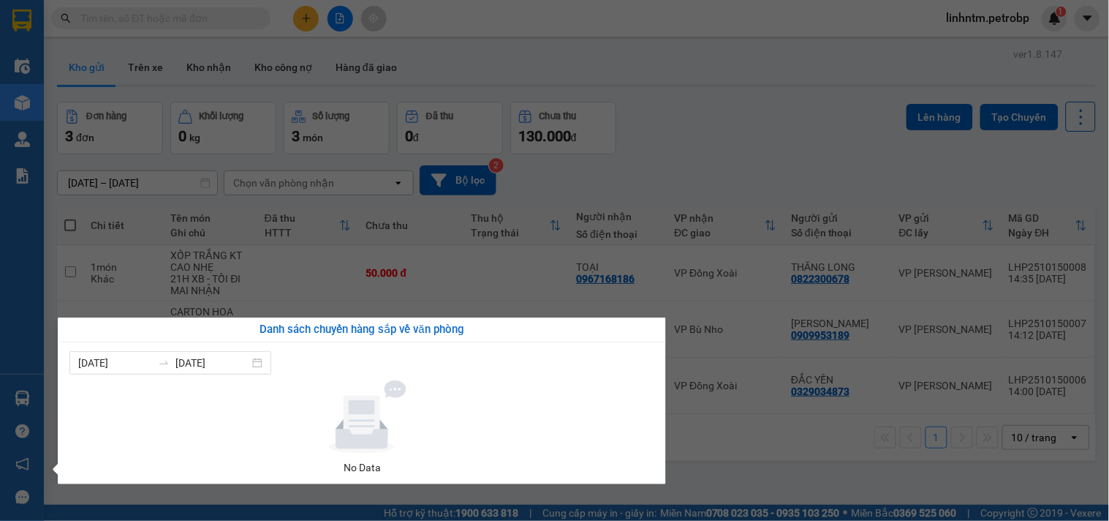
click at [720, 158] on section "Kết quả tìm kiếm ( 0 ) Bộ lọc No Data linhntm.petrobp 1 Điều hành xe Kho hàng m…" at bounding box center [554, 260] width 1109 height 521
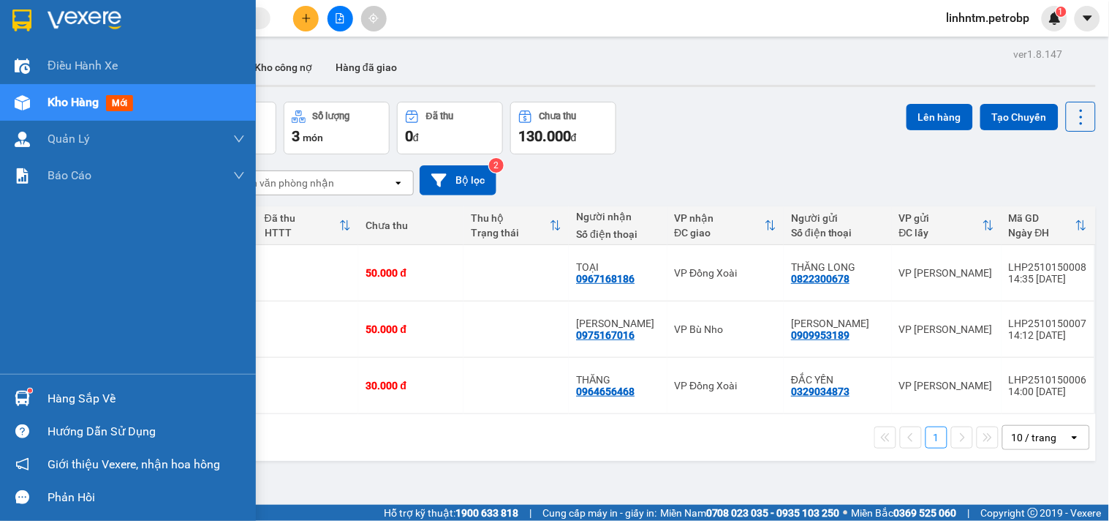
click at [35, 390] on div "Hàng sắp về" at bounding box center [128, 398] width 256 height 33
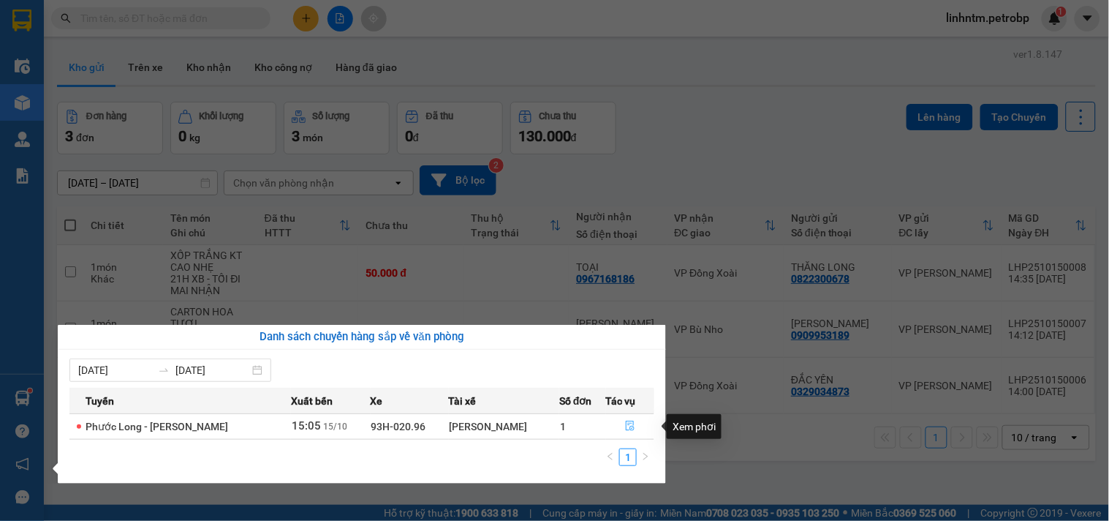
click at [628, 427] on icon "file-done" at bounding box center [630, 426] width 10 height 10
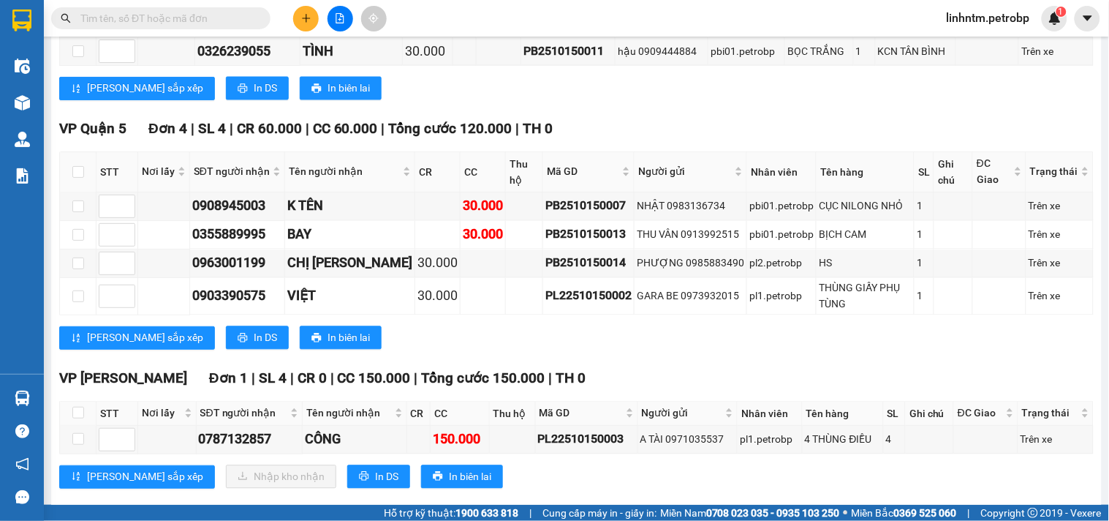
scroll to position [664, 0]
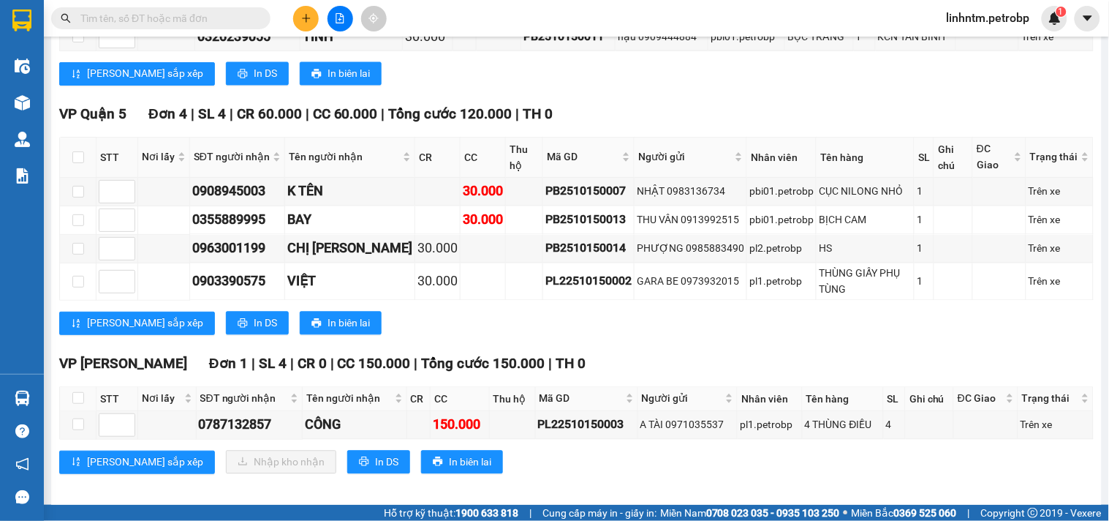
click at [162, 10] on input "text" at bounding box center [166, 18] width 173 height 16
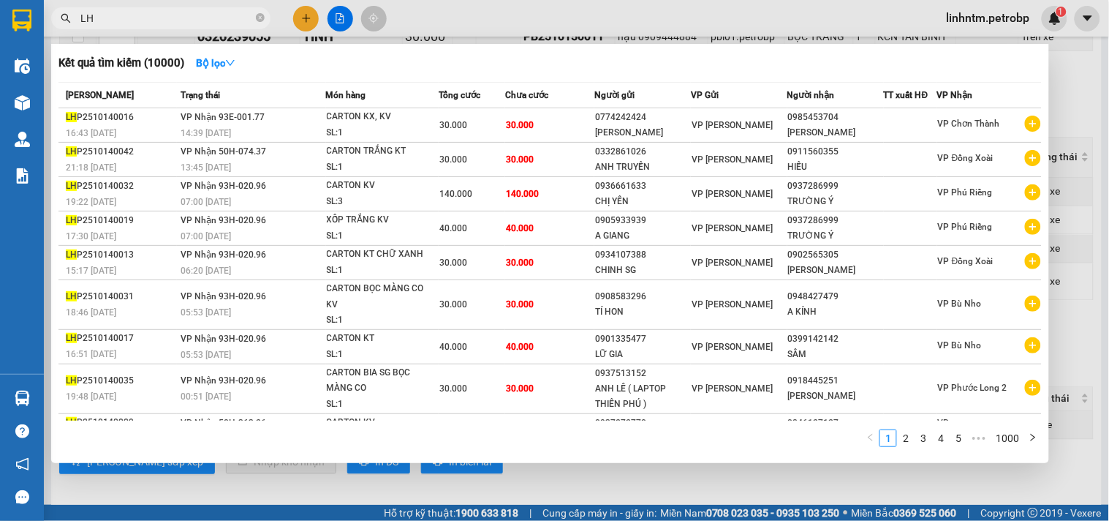
type input "L"
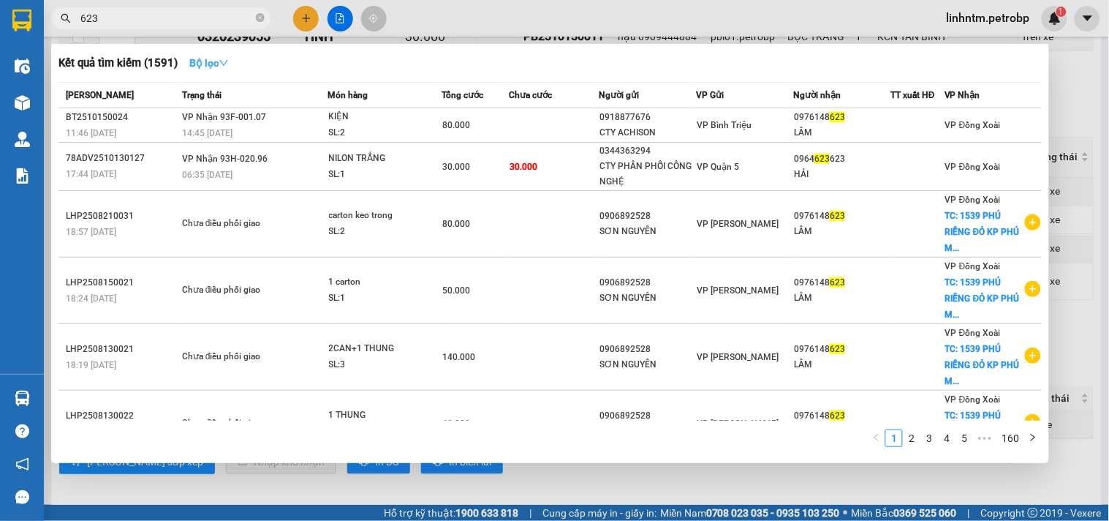
type input "623"
click at [221, 57] on strong "Bộ lọc" at bounding box center [208, 63] width 39 height 12
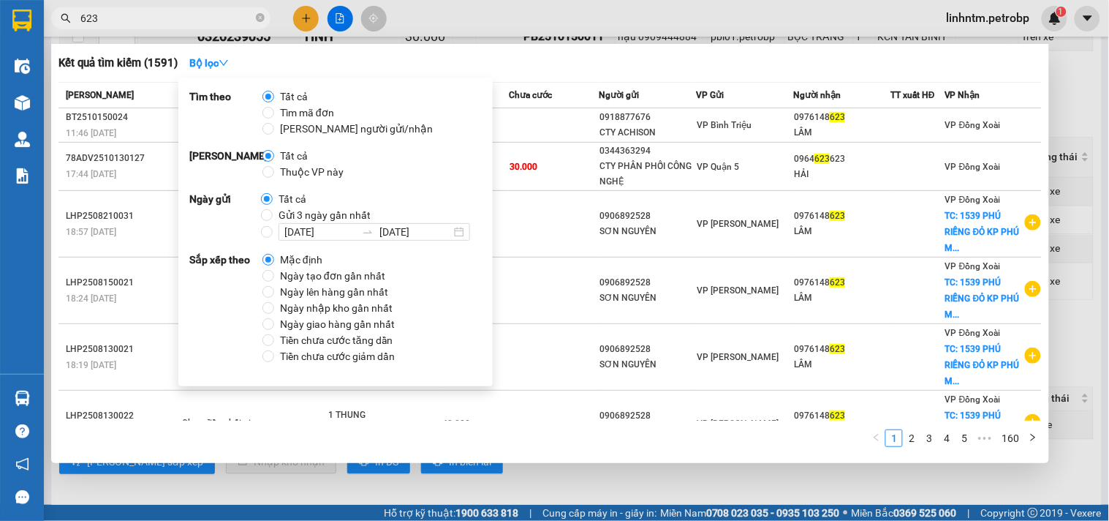
click at [293, 272] on span "Ngày tạo đơn gần nhất" at bounding box center [332, 276] width 117 height 16
click at [274, 272] on input "Ngày tạo đơn gần nhất" at bounding box center [269, 276] width 12 height 12
radio input "true"
radio input "false"
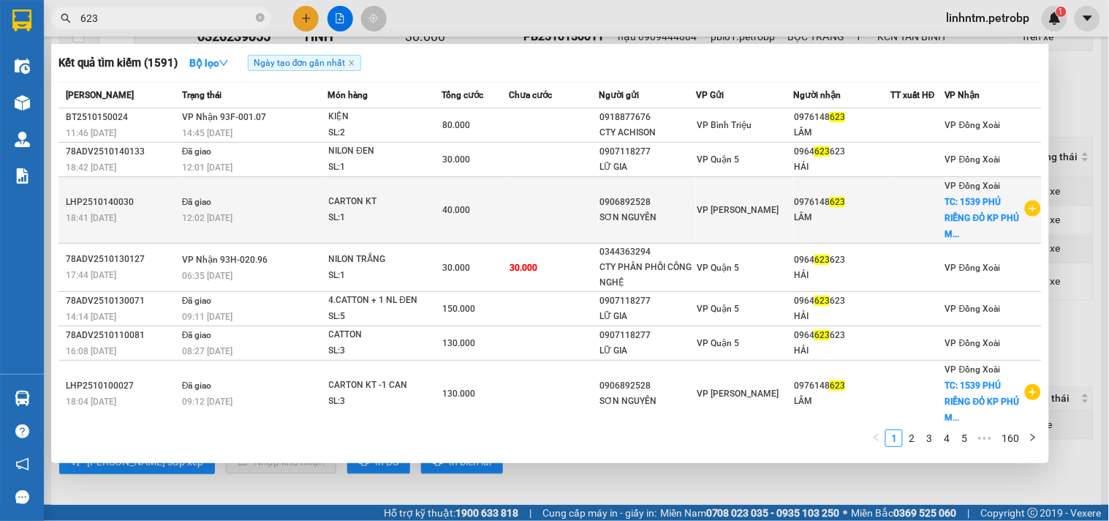
click at [892, 210] on div at bounding box center [918, 210] width 53 height 15
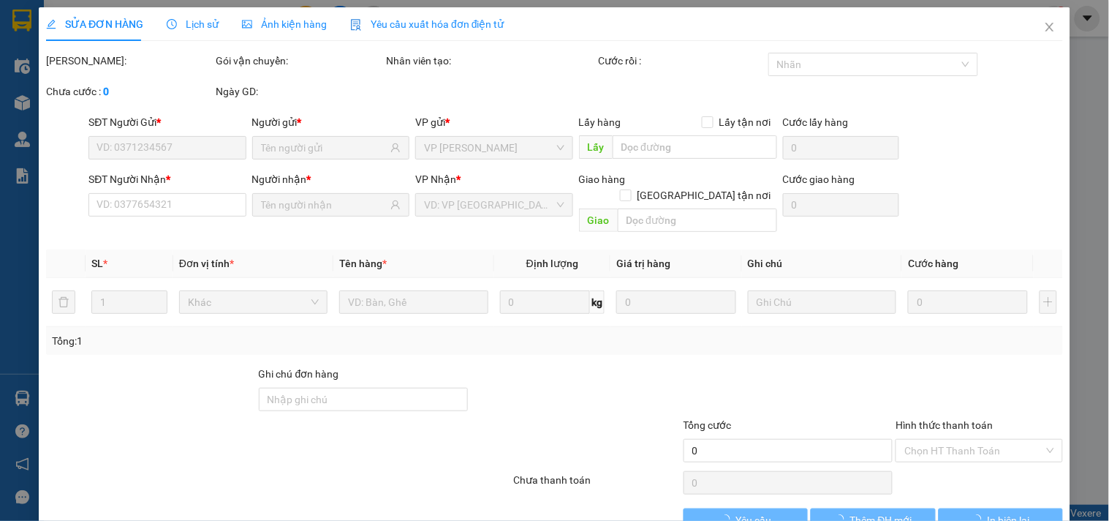
type input "0906892528"
type input "0976148623"
checkbox input "true"
type input "1539 PHÚ RIỀNG ĐỎ KP [GEOGRAPHIC_DATA], [GEOGRAPHIC_DATA], [GEOGRAPHIC_DATA]"
type input "40.000"
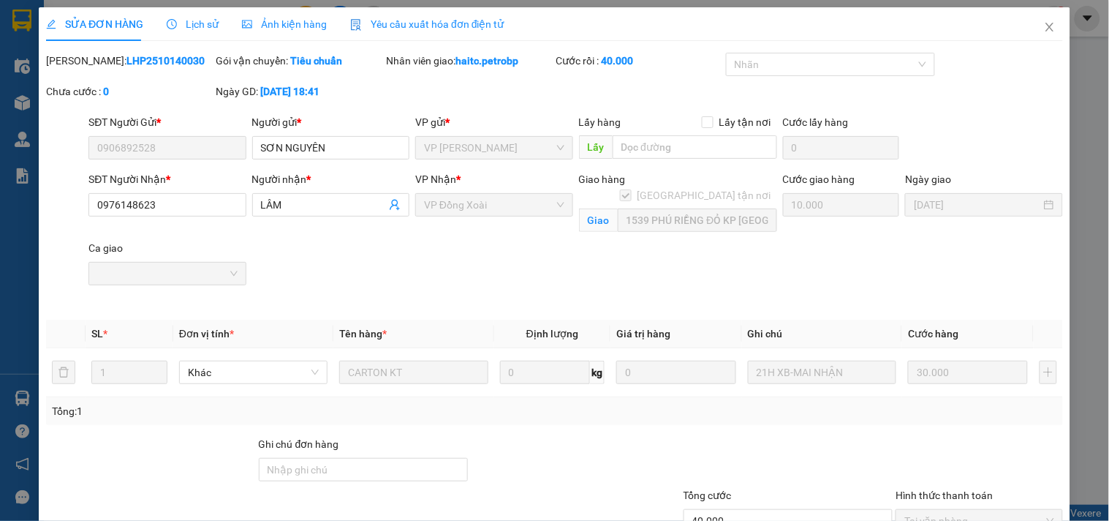
click at [192, 18] on span "Lịch sử" at bounding box center [193, 24] width 52 height 12
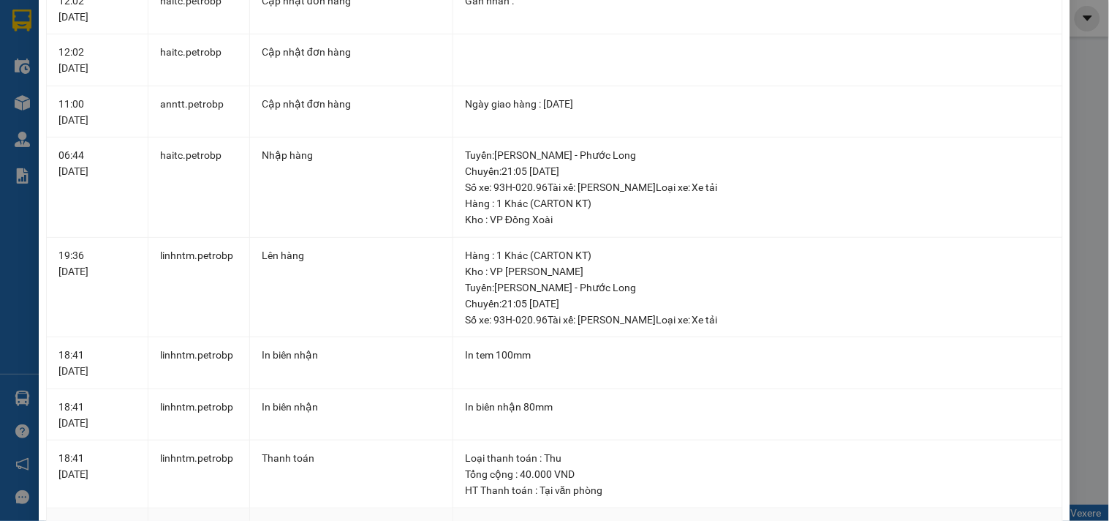
scroll to position [406, 0]
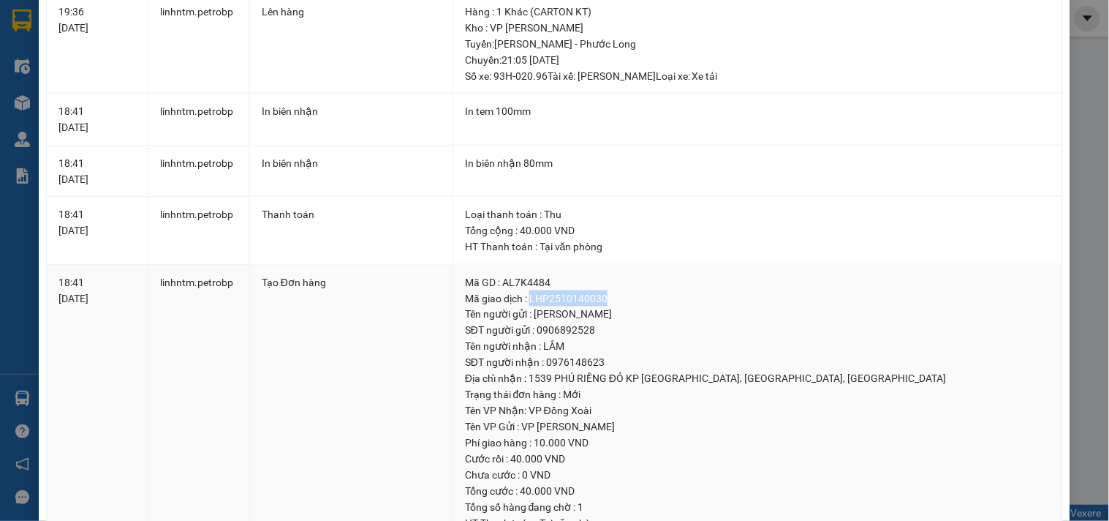
drag, startPoint x: 527, startPoint y: 298, endPoint x: 611, endPoint y: 295, distance: 83.4
click at [611, 295] on div "Mã giao dịch : LHP2510140030" at bounding box center [758, 298] width 586 height 16
copy div "LHP2510140030"
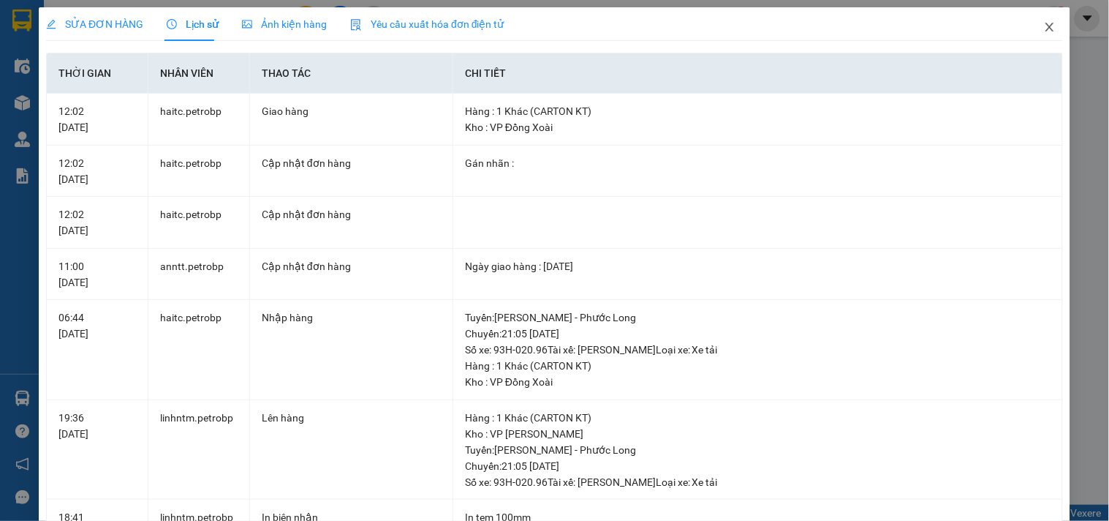
click at [1046, 29] on icon "close" at bounding box center [1050, 27] width 8 height 9
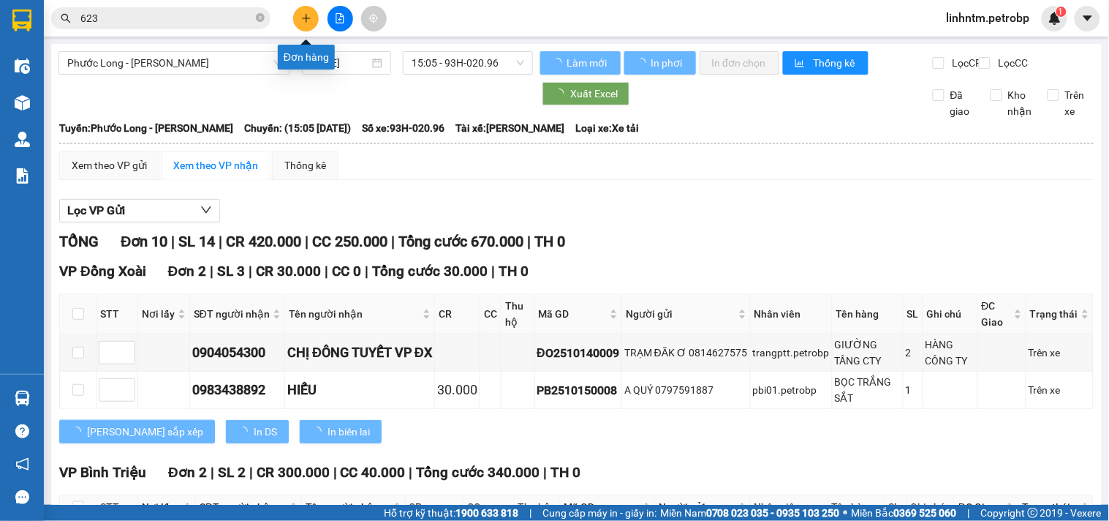
click at [305, 13] on icon "plus" at bounding box center [306, 18] width 10 height 10
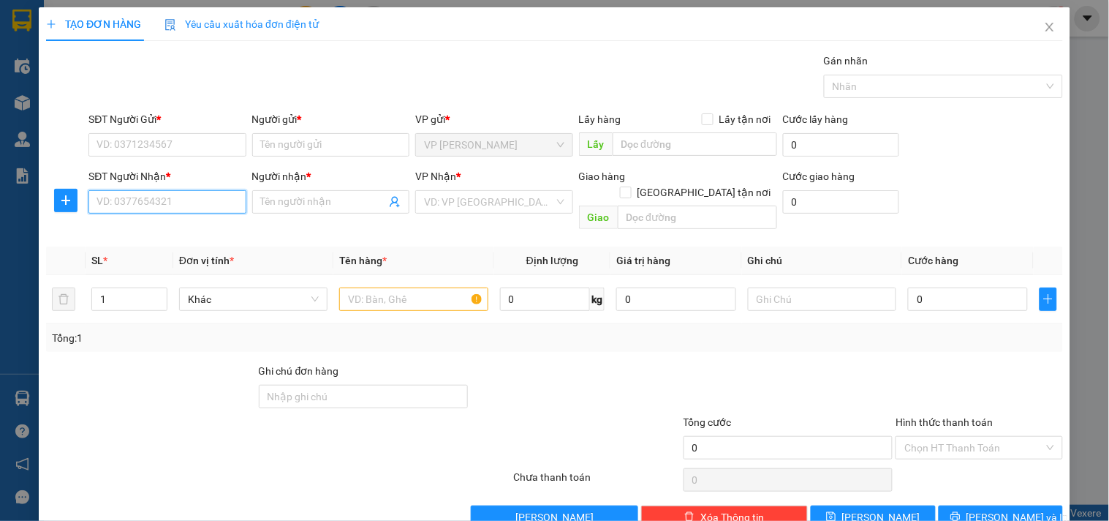
click at [148, 196] on input "SĐT Người Nhận *" at bounding box center [166, 201] width 157 height 23
click at [148, 203] on input "142142" at bounding box center [166, 201] width 157 height 23
type input "1"
click at [152, 206] on input "142142" at bounding box center [166, 201] width 157 height 23
type input "1"
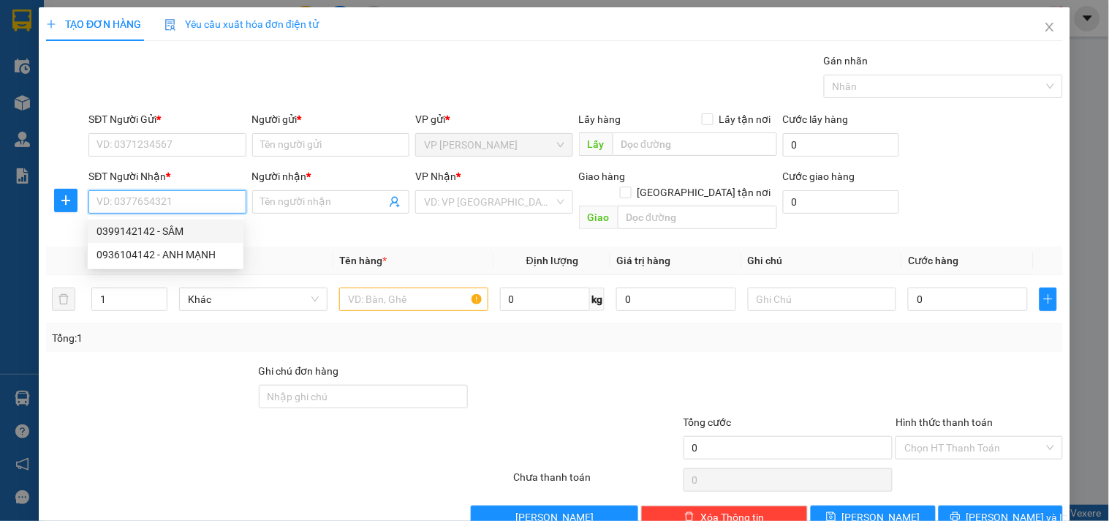
click at [157, 229] on div "0399142142 - SÂM" at bounding box center [166, 231] width 138 height 16
type input "0399142142"
type input "SÂM"
type input "40.000"
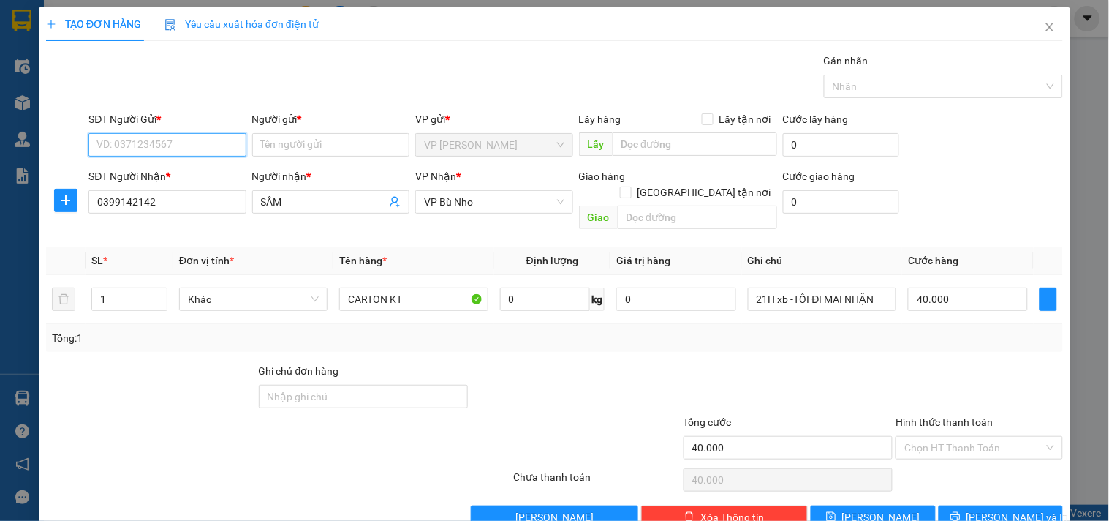
click at [166, 151] on input "SĐT Người Gửi *" at bounding box center [166, 144] width 157 height 23
click at [174, 144] on input "SĐT Người Gửi *" at bounding box center [166, 144] width 157 height 23
click at [173, 173] on div "0937324138 - TOÀN PHÁT" at bounding box center [166, 174] width 138 height 16
type input "0937324138"
type input "TOÀN PHÁT"
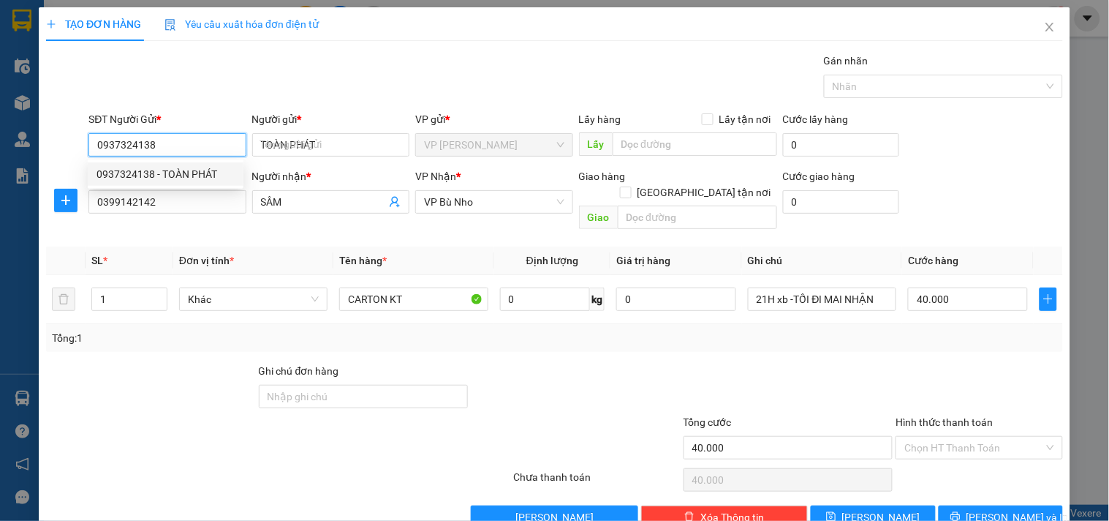
type input "50.000"
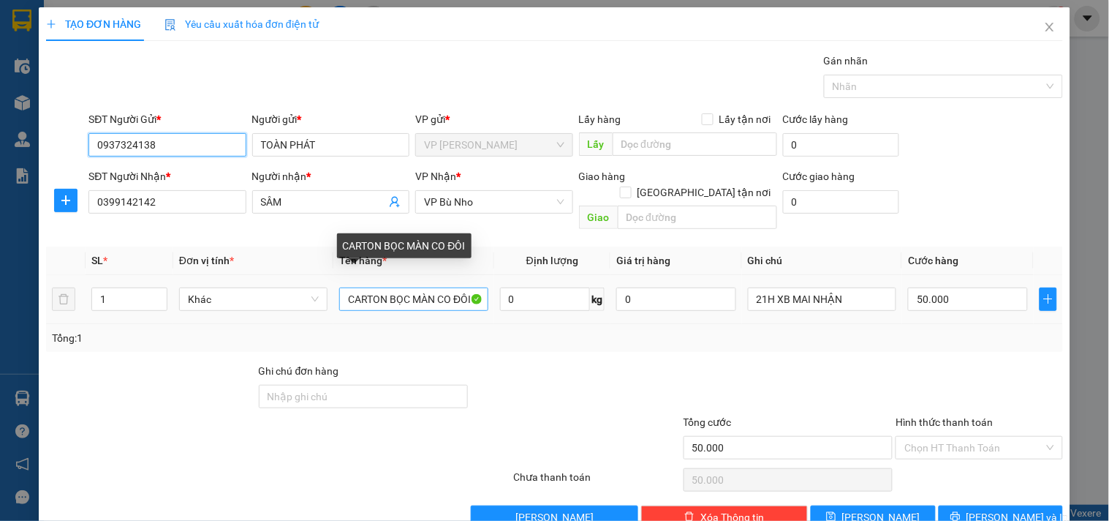
type input "0937324138"
drag, startPoint x: 346, startPoint y: 283, endPoint x: 509, endPoint y: 290, distance: 163.2
click at [509, 290] on tr "1 Khác CARTON BỌC MÀN CO ĐÔI 0 kg 0 21H XB MAI NHẬN 50.000" at bounding box center [554, 299] width 1017 height 49
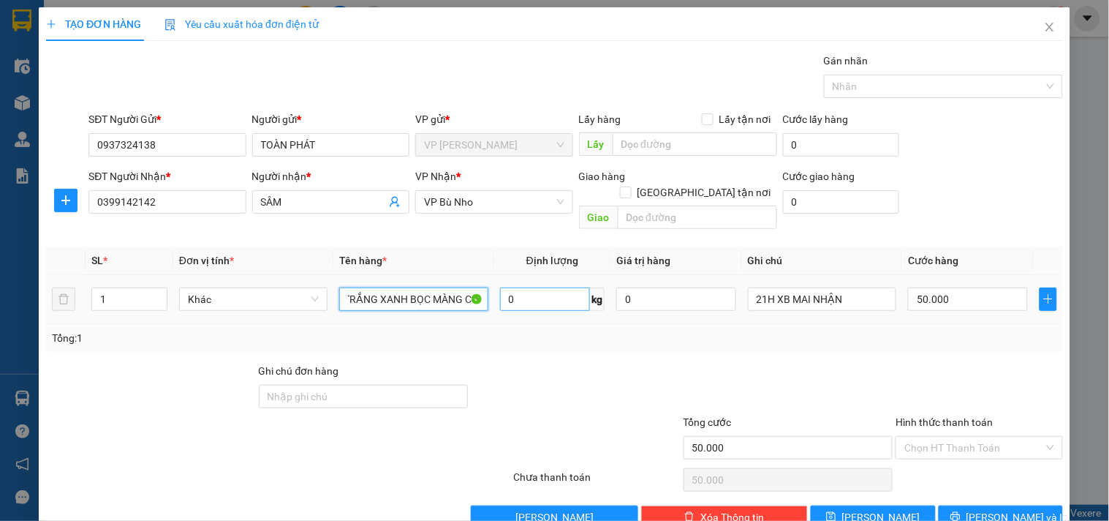
scroll to position [0, 50]
type input "CARTON TRẮNG XANH BỌC MÀNG CO"
click at [938, 287] on input "50.000" at bounding box center [968, 298] width 120 height 23
type input "4"
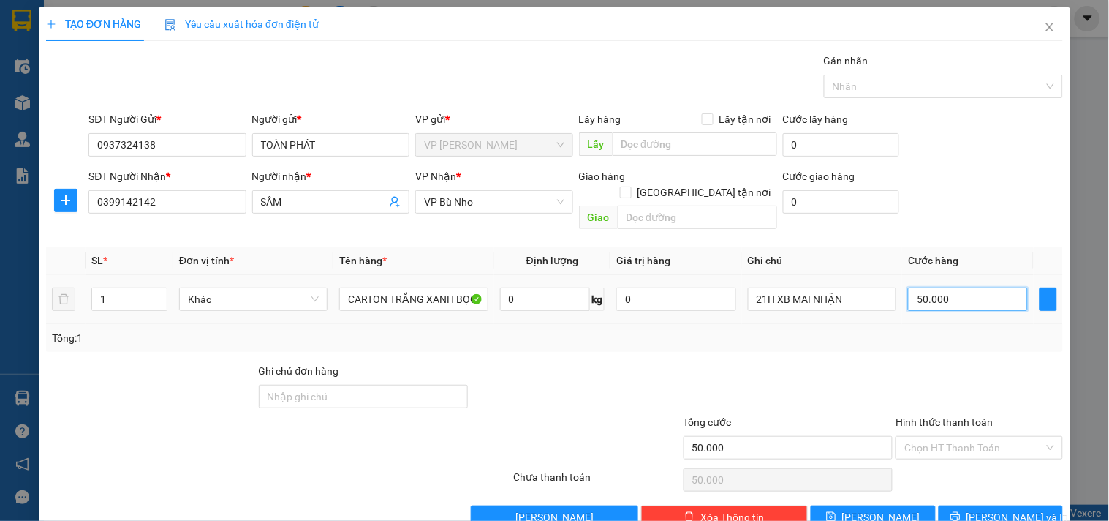
type input "4"
type input "40"
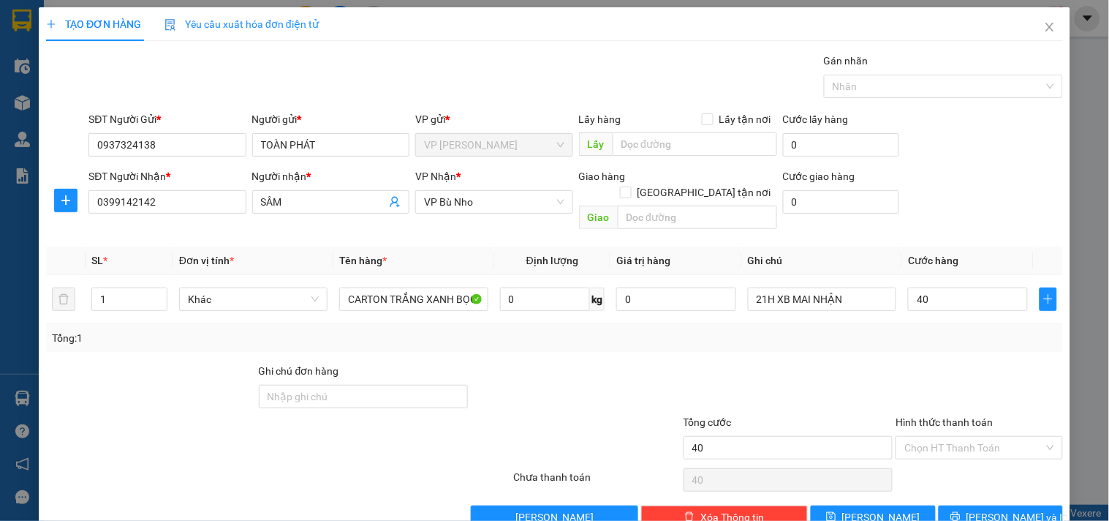
click at [948, 330] on div "Tổng: 1" at bounding box center [555, 338] width 1006 height 16
type input "40.000"
click at [1007, 509] on span "Lưu và In" at bounding box center [1018, 517] width 102 height 16
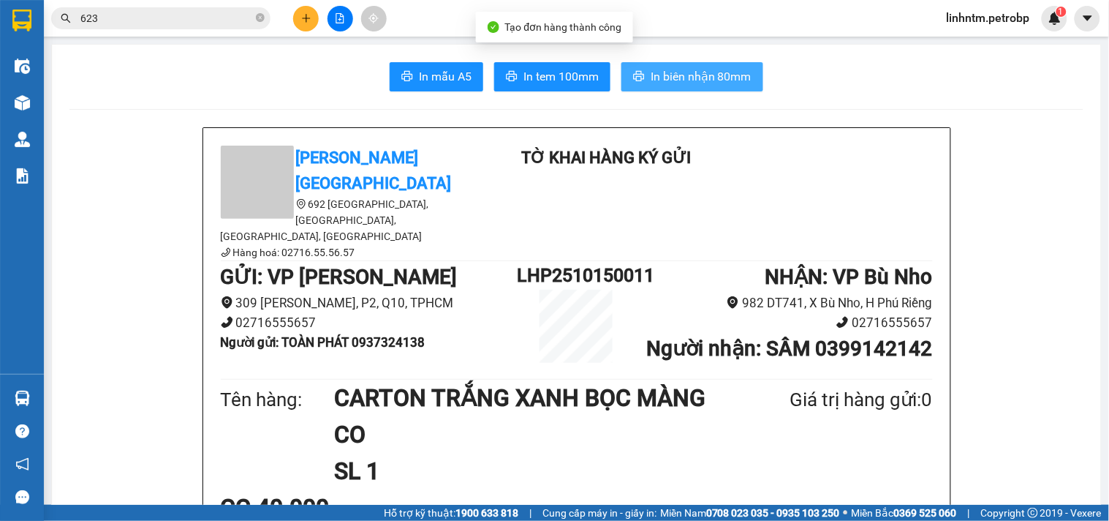
click at [704, 69] on span "In biên nhận 80mm" at bounding box center [701, 76] width 101 height 18
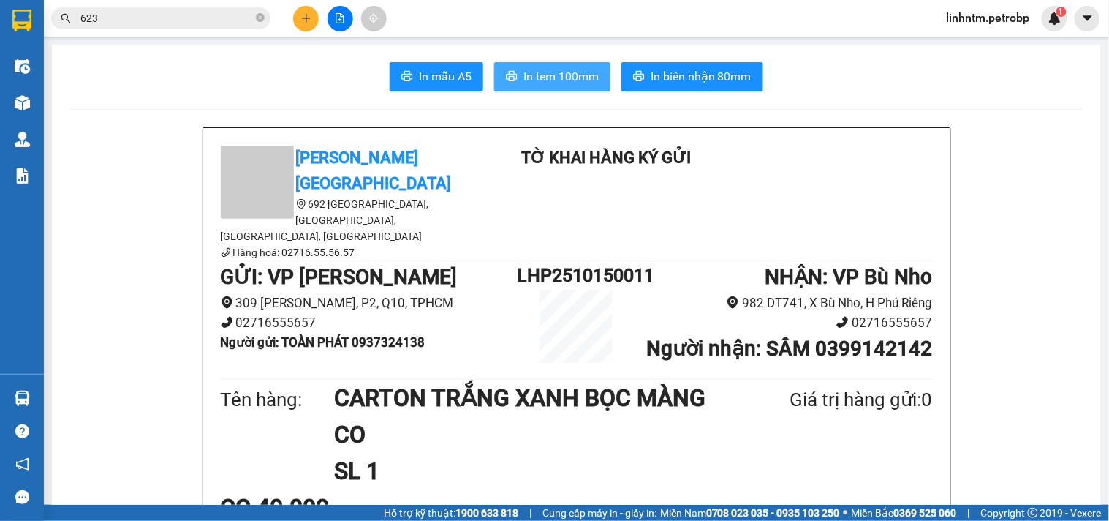
click at [532, 84] on span "In tem 100mm" at bounding box center [561, 76] width 75 height 18
click at [311, 24] on button at bounding box center [306, 19] width 26 height 26
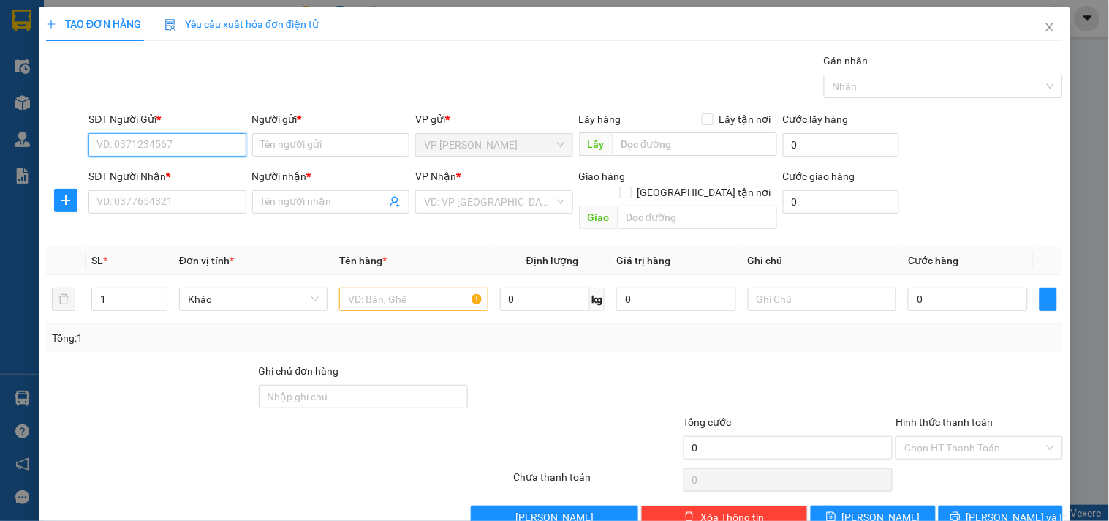
click at [183, 148] on input "SĐT Người Gửi *" at bounding box center [166, 144] width 157 height 23
click at [206, 171] on div "0899997315 - dũng" at bounding box center [166, 174] width 138 height 16
type input "0899997315"
type input "dũng"
type input "0345223133"
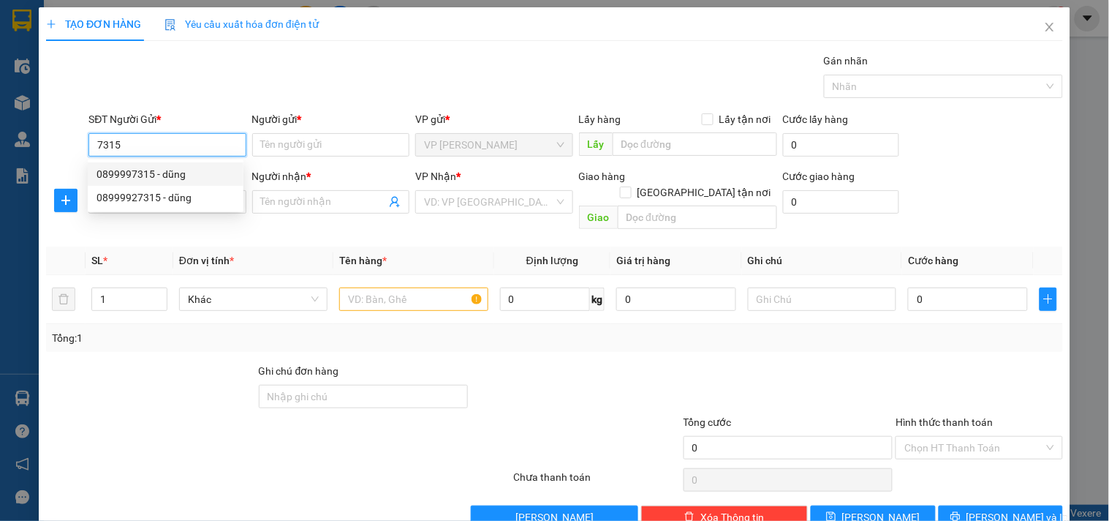
type input "CHỊ HỒNG"
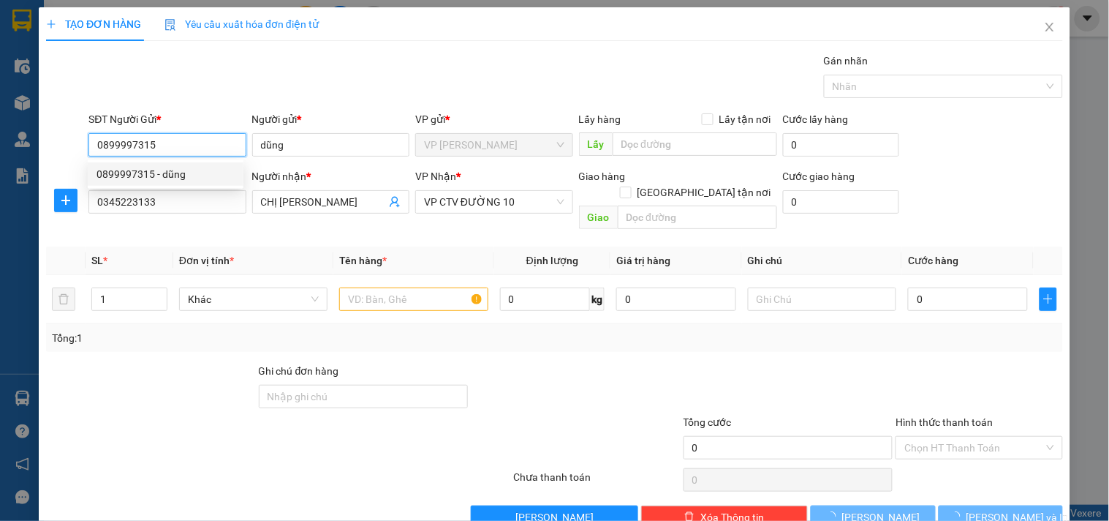
type input "30.000"
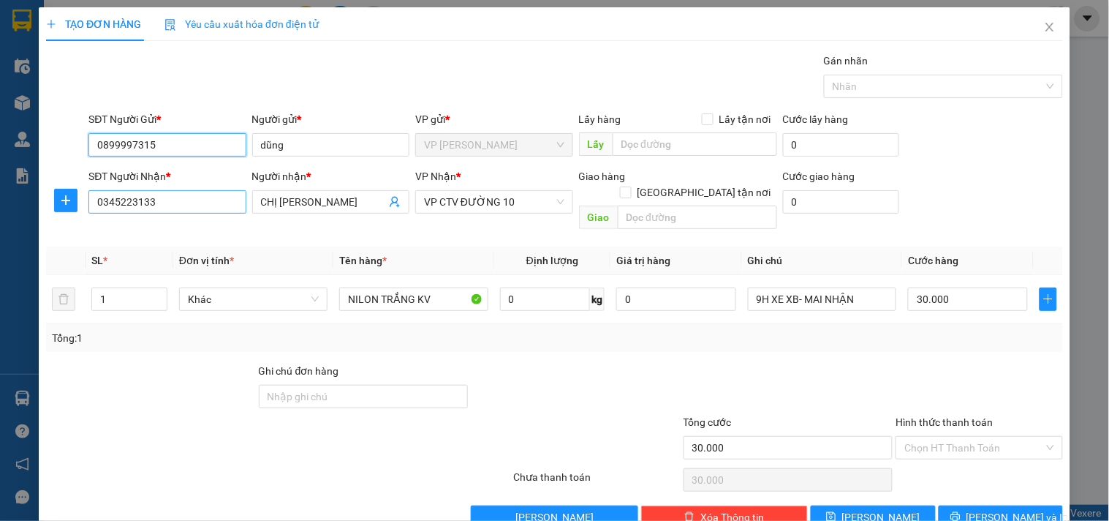
type input "0899997315"
click at [187, 207] on input "0345223133" at bounding box center [166, 201] width 157 height 23
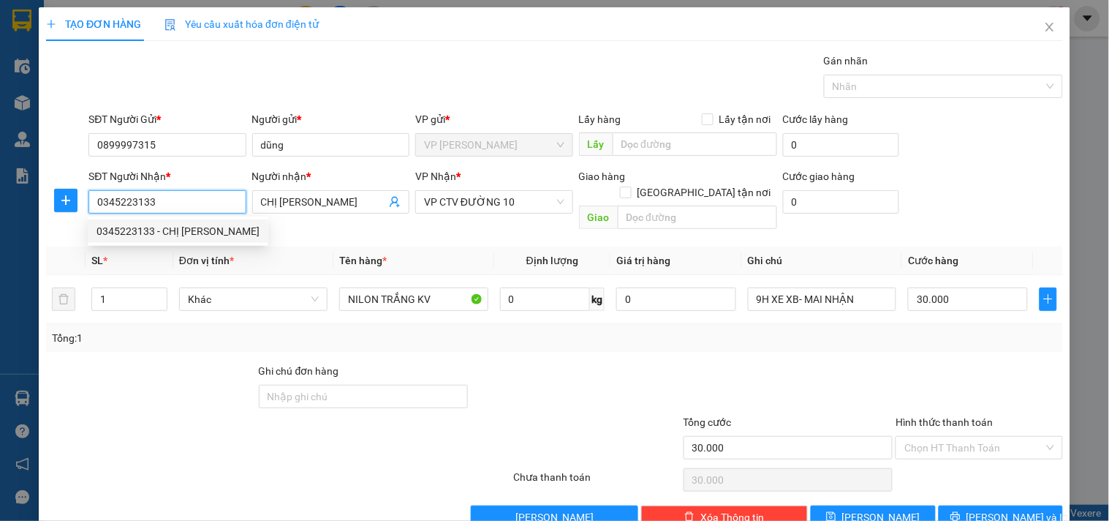
drag, startPoint x: 181, startPoint y: 207, endPoint x: 45, endPoint y: 192, distance: 137.6
click at [45, 192] on div "SĐT Người Nhận * 0345223133 Người nhận * CHỊ HỒNG VP Nhận * VP CTV ĐƯỜNG 10 Gia…" at bounding box center [555, 201] width 1020 height 67
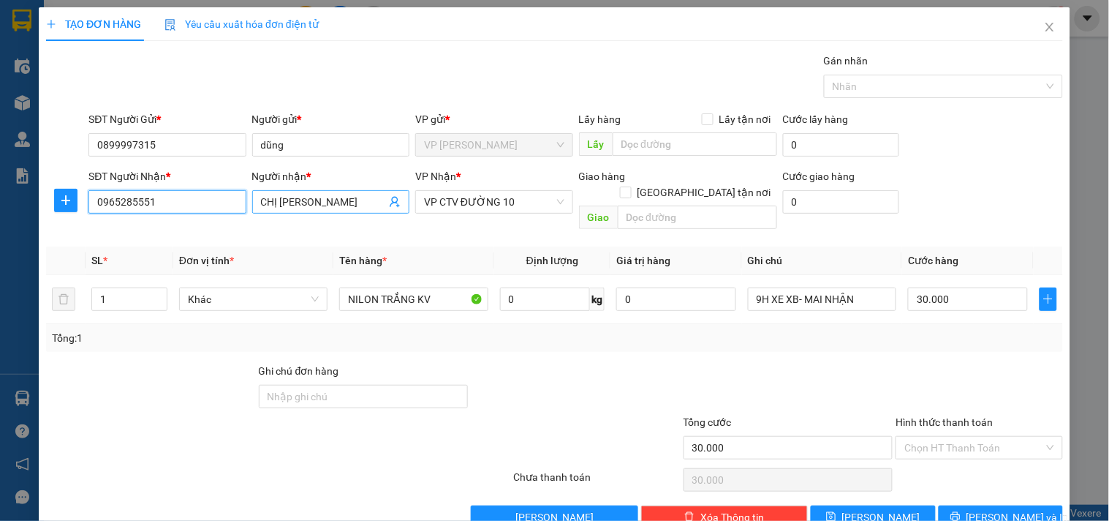
type input "0965285551"
drag, startPoint x: 301, startPoint y: 205, endPoint x: 250, endPoint y: 203, distance: 50.5
click at [252, 203] on span "CHỊ HỒNG" at bounding box center [330, 201] width 157 height 23
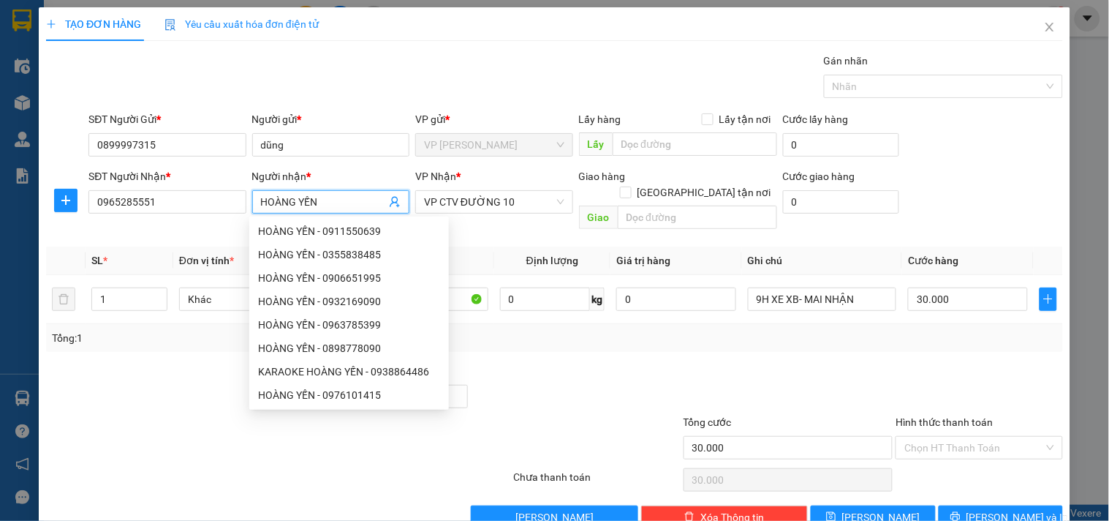
type input "HOÀNG YẾN"
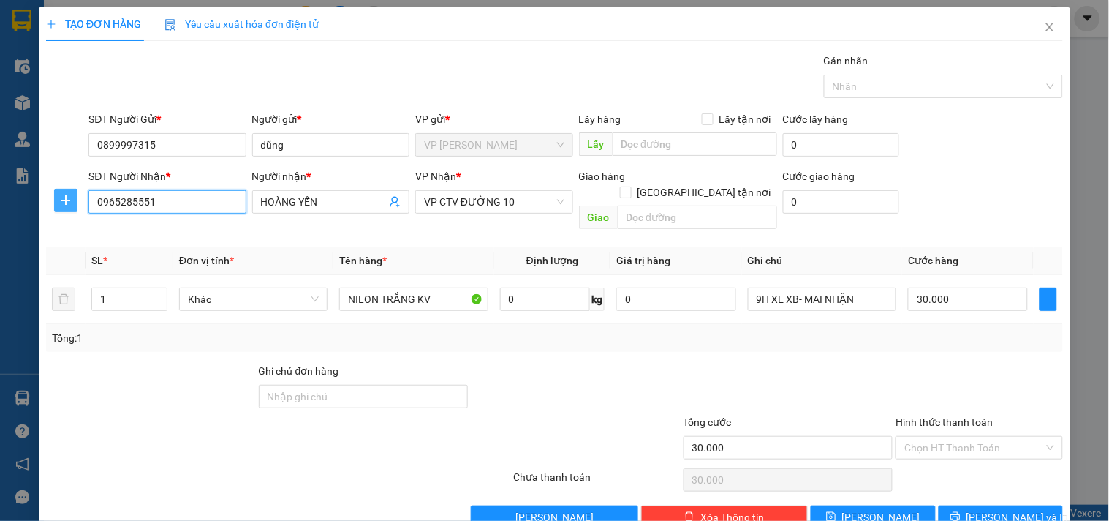
drag, startPoint x: 159, startPoint y: 207, endPoint x: 62, endPoint y: 210, distance: 97.3
click at [62, 210] on div "SĐT Người Nhận * 0965285551 0965285551 Người nhận * HOÀNG YẾN VP Nhận * VP CTV …" at bounding box center [555, 201] width 1020 height 67
click at [556, 203] on span "VP CTV ĐƯỜNG 10" at bounding box center [494, 202] width 140 height 22
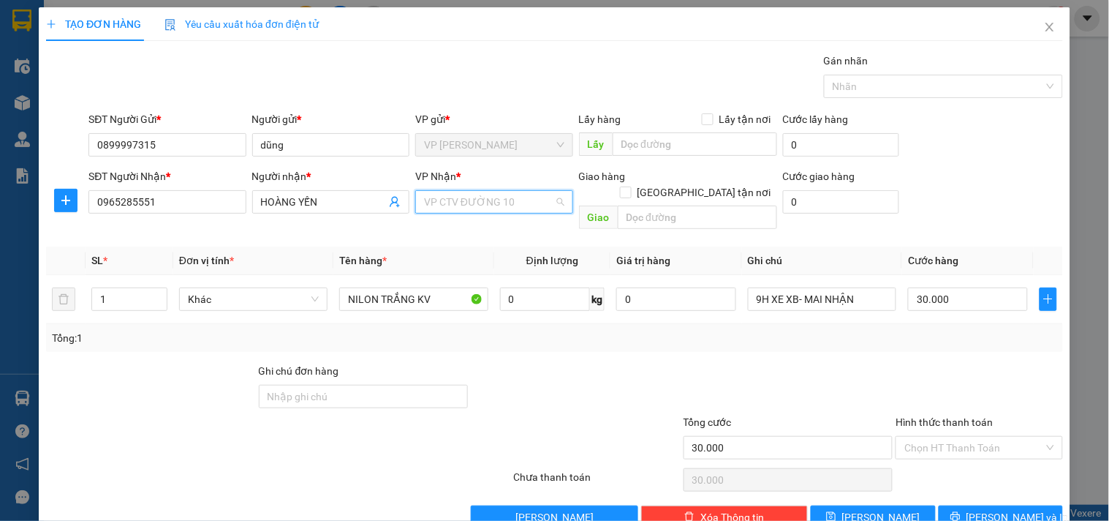
scroll to position [117, 0]
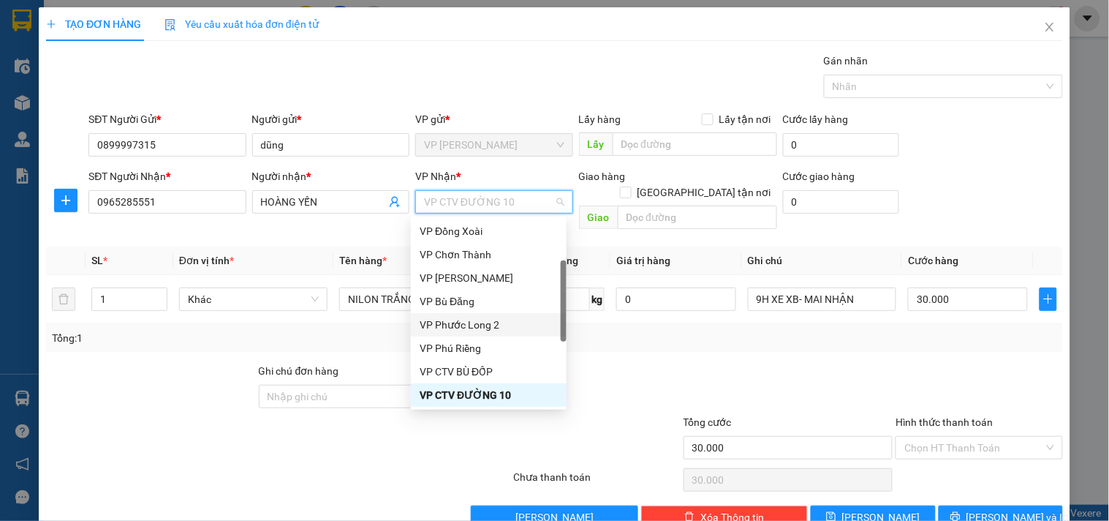
click at [494, 327] on div "VP Phước Long 2" at bounding box center [489, 325] width 138 height 16
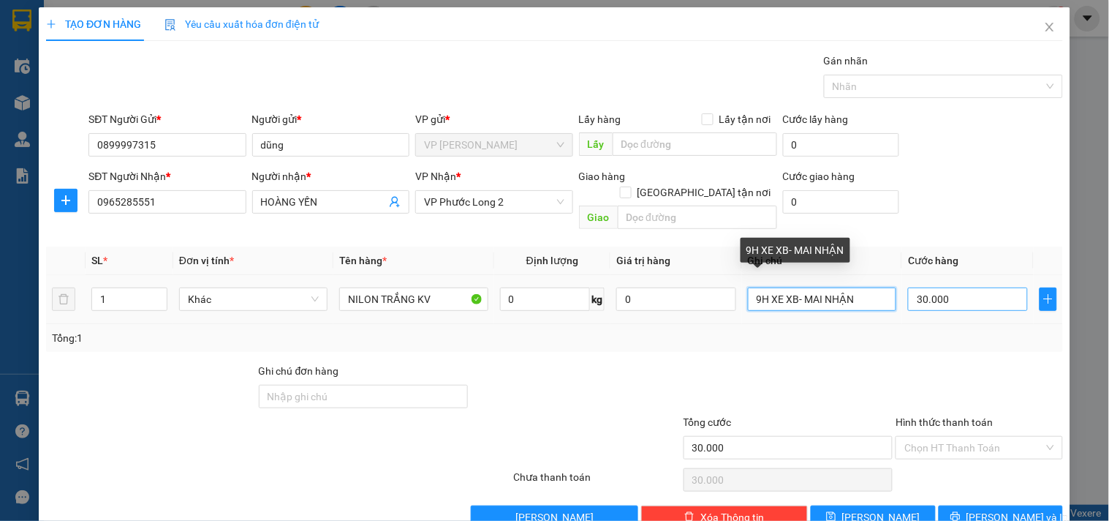
drag, startPoint x: 749, startPoint y: 283, endPoint x: 940, endPoint y: 282, distance: 190.9
click at [940, 282] on tr "1 Khác NILON TRẮNG KV 0 kg 0 9H XE XB- MAI NHẬN 30.000" at bounding box center [554, 299] width 1017 height 49
type input "21H XB- MAI NHẬN"
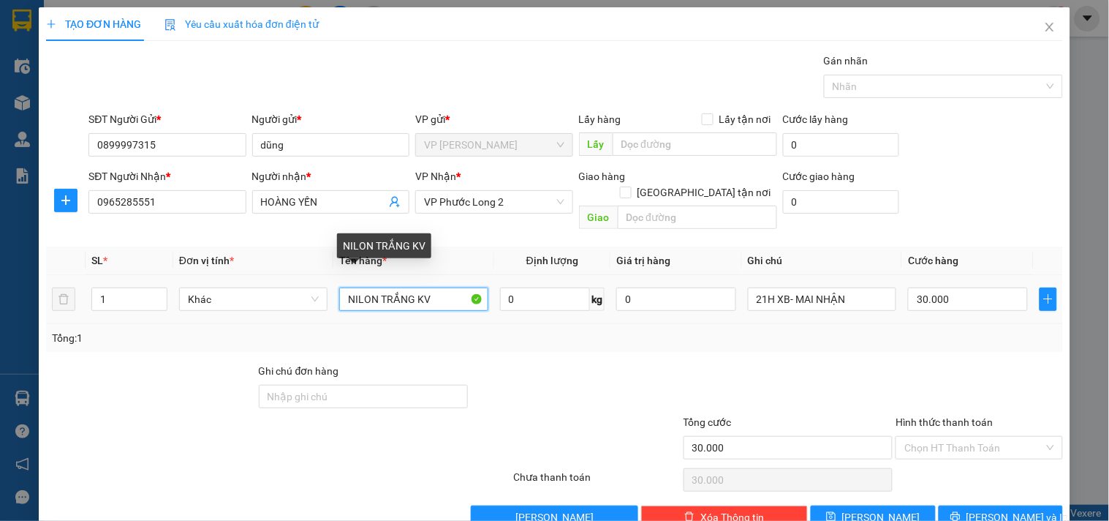
click at [434, 287] on input "NILON TRẮNG KV" at bounding box center [413, 298] width 148 height 23
click at [444, 287] on input "NILON TRẮNG KV" at bounding box center [413, 298] width 148 height 23
type input "NILON TRẮNG KT"
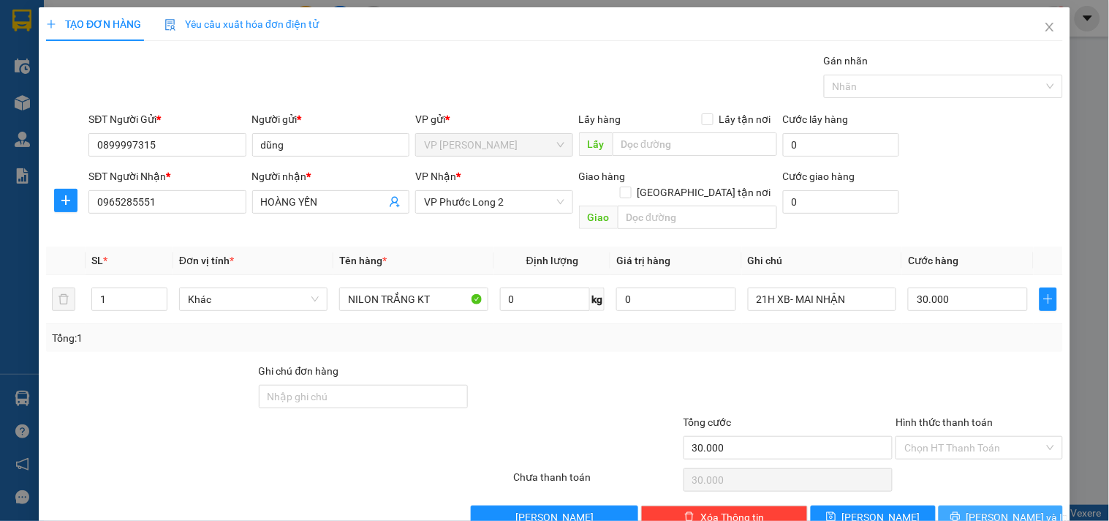
click at [1020, 505] on button "[PERSON_NAME] và In" at bounding box center [1001, 516] width 124 height 23
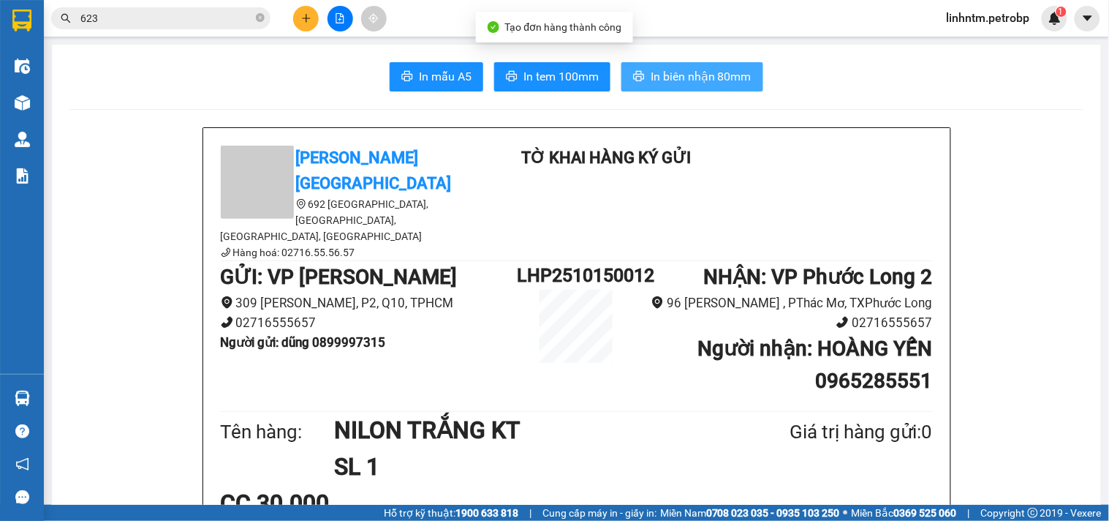
click at [710, 88] on button "In biên nhận 80mm" at bounding box center [693, 76] width 142 height 29
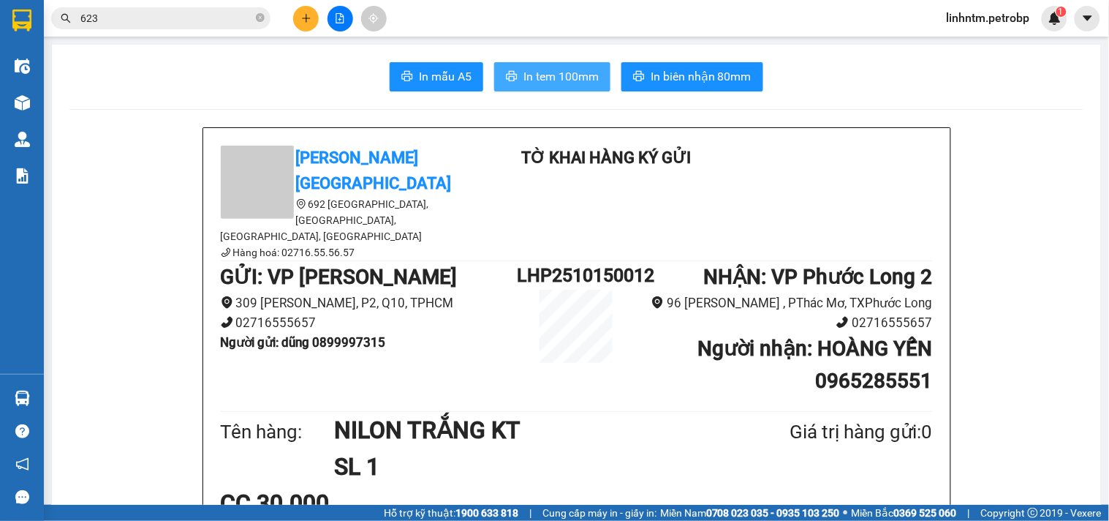
click at [538, 73] on span "In tem 100mm" at bounding box center [561, 76] width 75 height 18
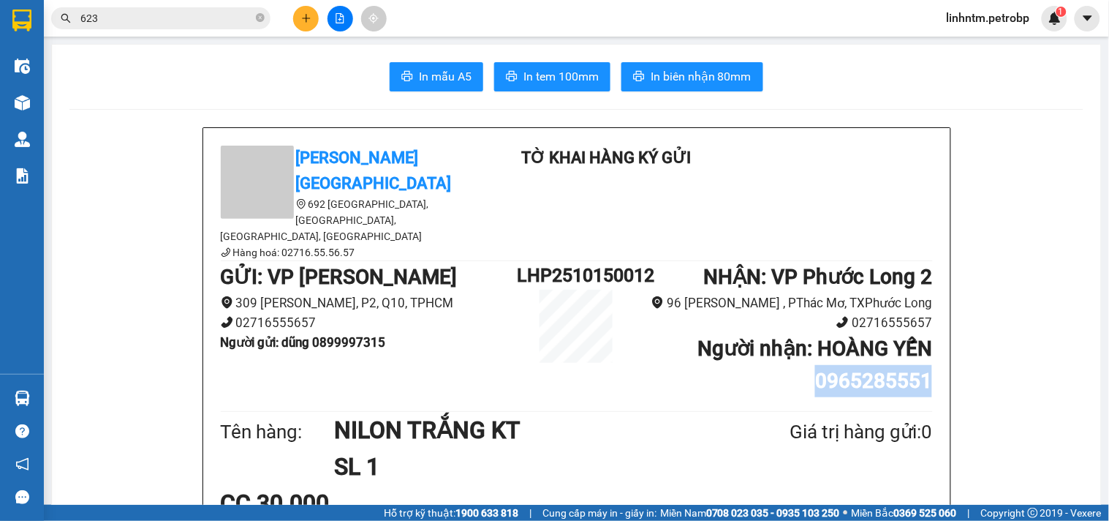
drag, startPoint x: 810, startPoint y: 339, endPoint x: 930, endPoint y: 330, distance: 121.1
click at [930, 330] on div "Petro Bình Phước 692 Phú Riềng Đỏ, P Tân Xuân, TP Đồng Xoài, Tỉnh Bình Phước Hà…" at bounding box center [576, 519] width 747 height 783
copy b "0965285551"
click at [304, 27] on button at bounding box center [306, 19] width 26 height 26
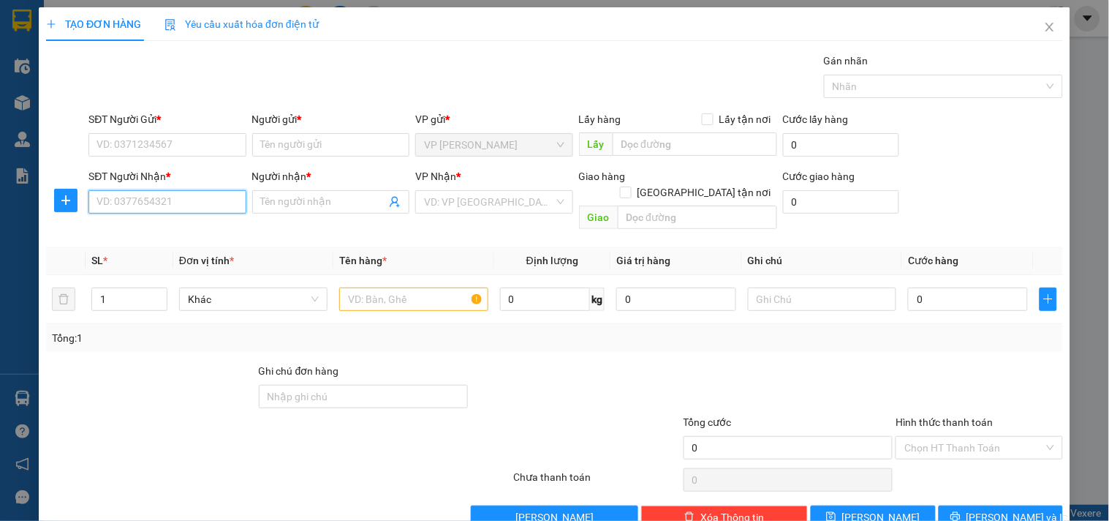
click at [194, 209] on input "SĐT Người Nhận *" at bounding box center [166, 201] width 157 height 23
drag, startPoint x: 127, startPoint y: 197, endPoint x: 81, endPoint y: 198, distance: 46.1
click at [81, 198] on div "SĐT Người Nhận * 5064 Người nhận * Tên người nhận VP Nhận * VD: VP Sài Gòn Giao…" at bounding box center [555, 201] width 1020 height 67
type input "0909765064"
click at [187, 232] on div "0909765064 - VĂN TOÀN" at bounding box center [166, 231] width 138 height 16
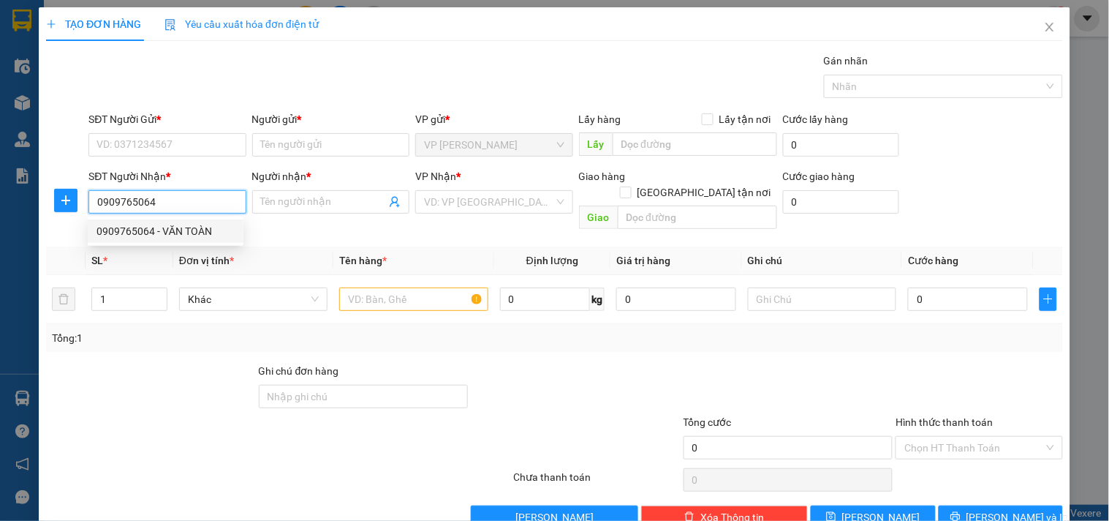
type input "VĂN TOÀN"
type input "30.000"
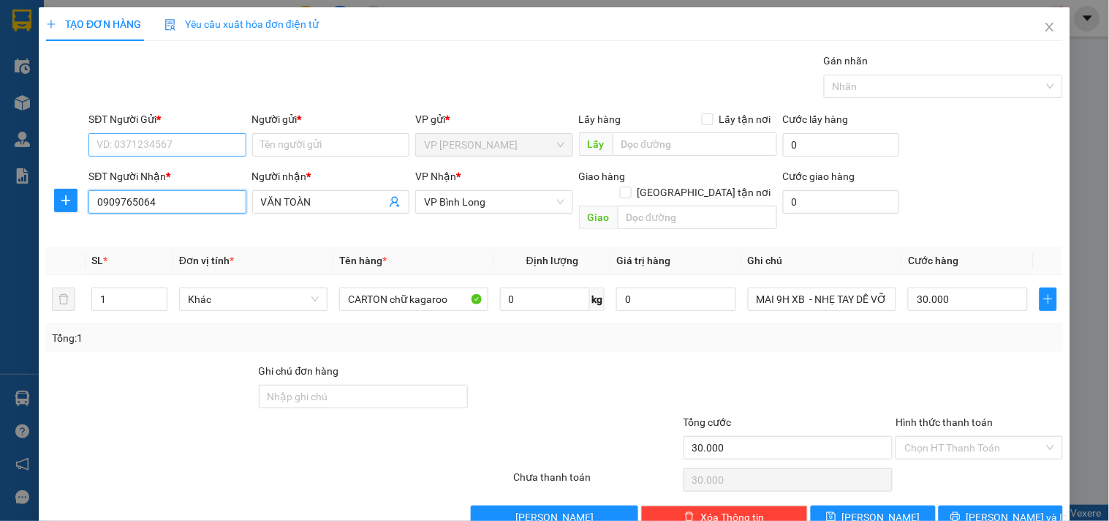
type input "0909765064"
click at [159, 140] on input "SĐT Người Gửi *" at bounding box center [166, 144] width 157 height 23
click at [176, 170] on div "0903898502 - LÝ" at bounding box center [166, 174] width 138 height 16
type input "0903898502"
type input "LÝ"
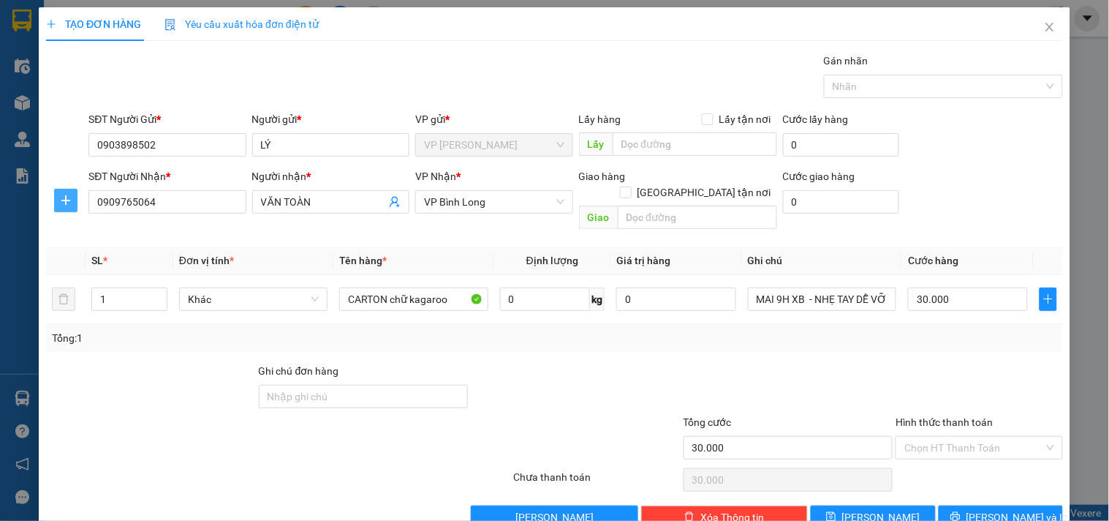
click at [60, 206] on icon "plus" at bounding box center [66, 201] width 12 height 12
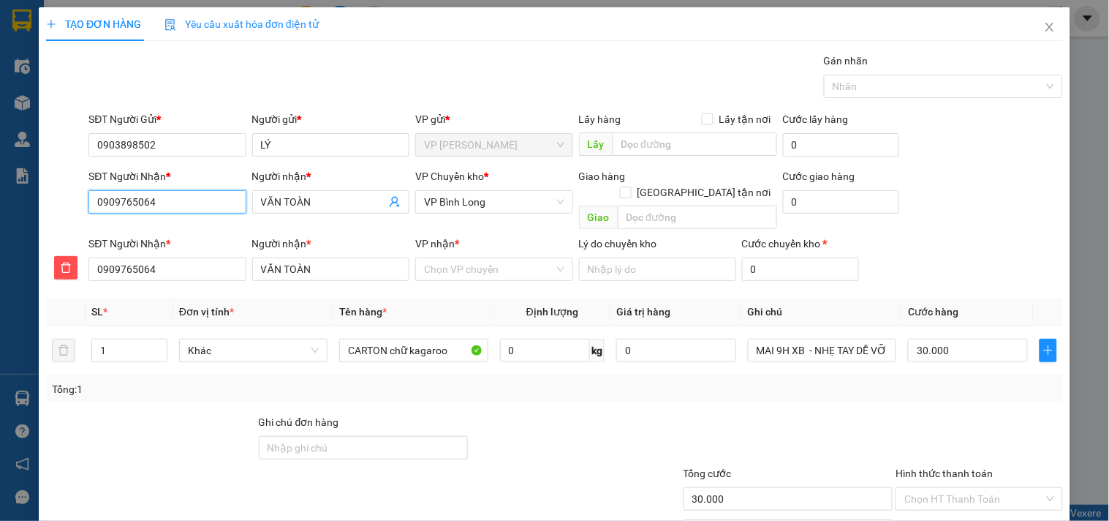
drag, startPoint x: 159, startPoint y: 197, endPoint x: 81, endPoint y: 199, distance: 78.3
click at [81, 199] on div "SĐT Người Nhận * 0909765064 Người nhận * VĂN TOÀN VP Chuyển kho * VP Bình Long …" at bounding box center [555, 201] width 1020 height 67
click at [483, 206] on span "VP Bình Long" at bounding box center [494, 202] width 140 height 22
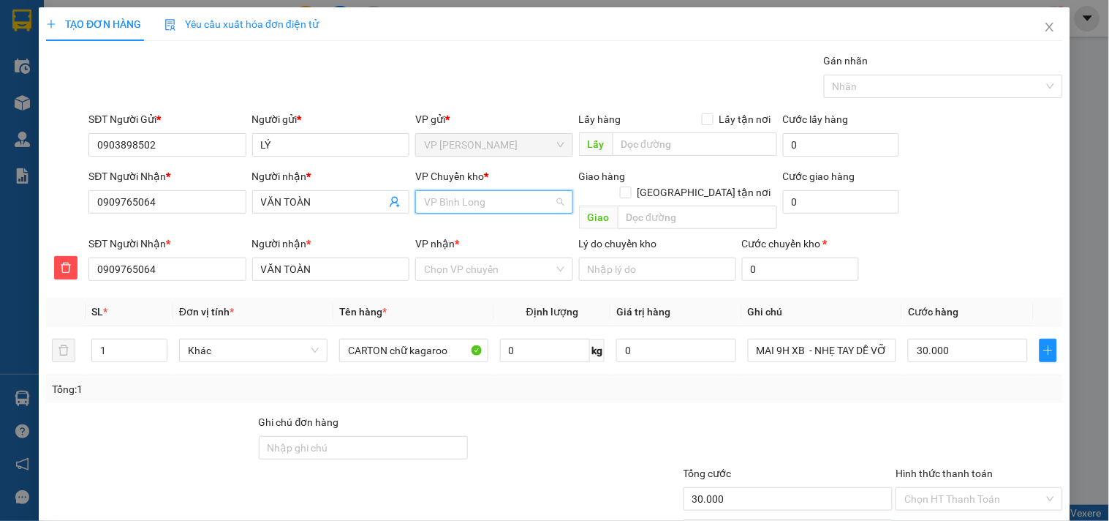
scroll to position [304, 0]
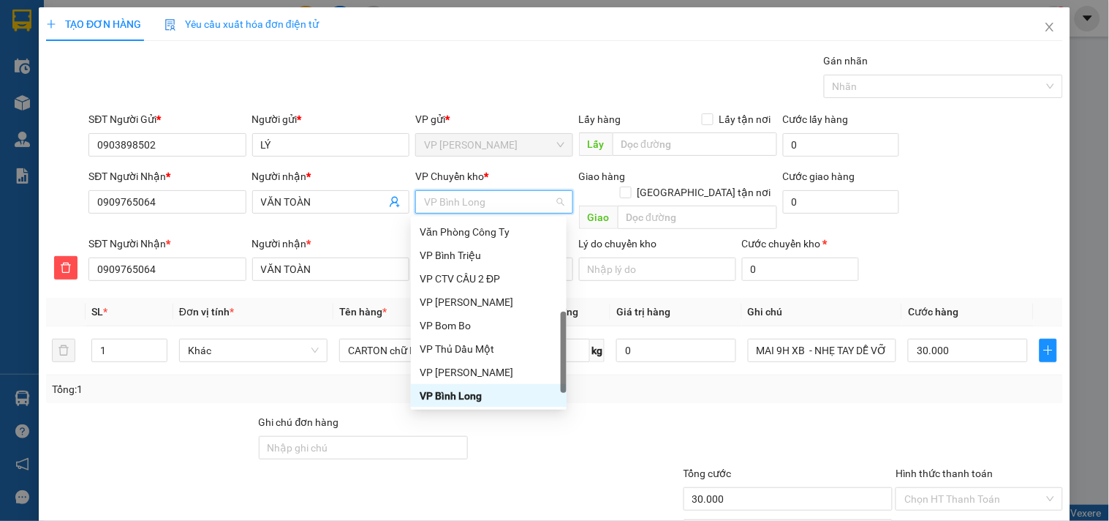
type input "X"
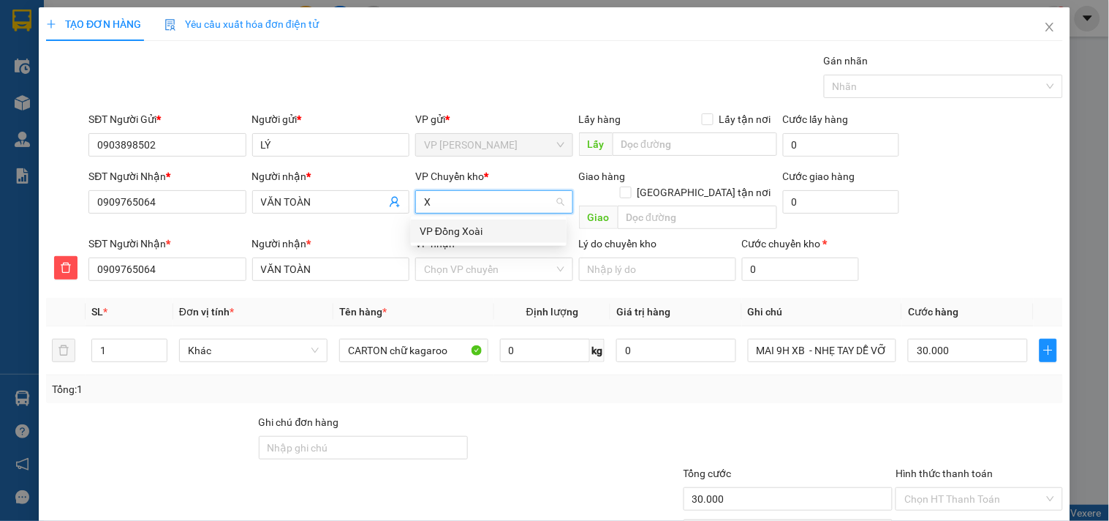
scroll to position [0, 0]
click at [492, 236] on div "VP Đồng Xoài" at bounding box center [489, 231] width 138 height 16
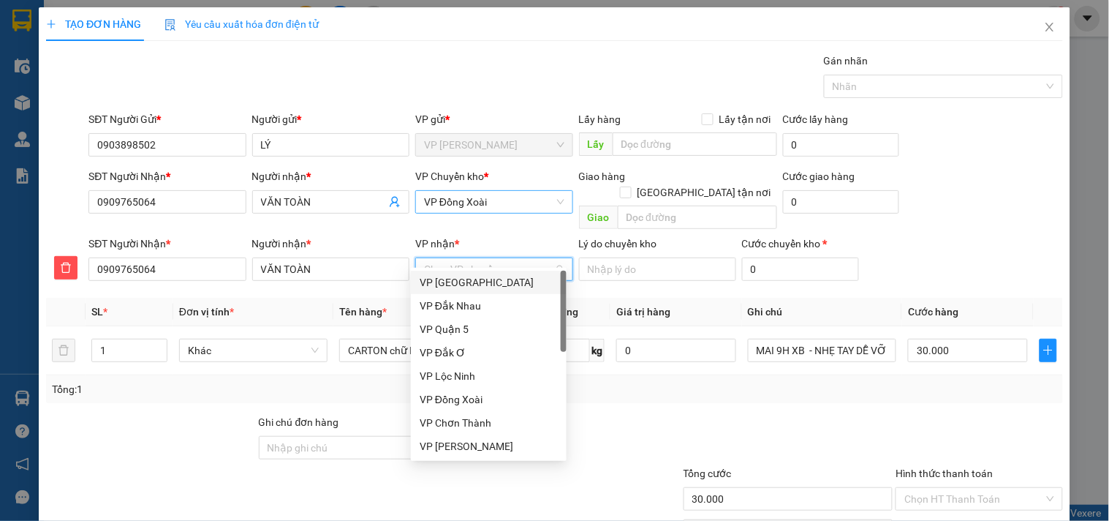
click at [480, 258] on input "VP nhận *" at bounding box center [488, 269] width 129 height 22
type input "BI"
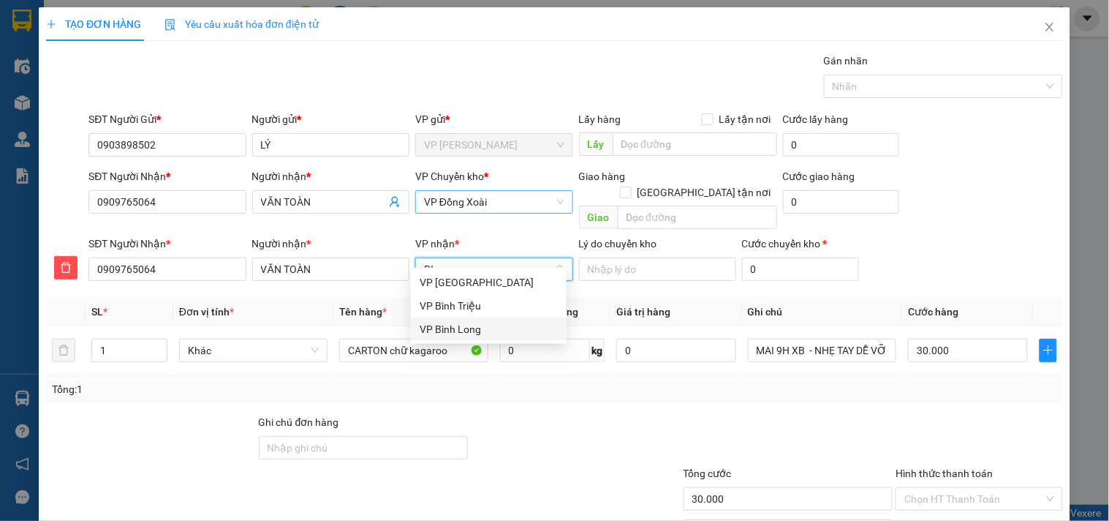
click at [486, 331] on div "VP Bình Long" at bounding box center [489, 329] width 138 height 16
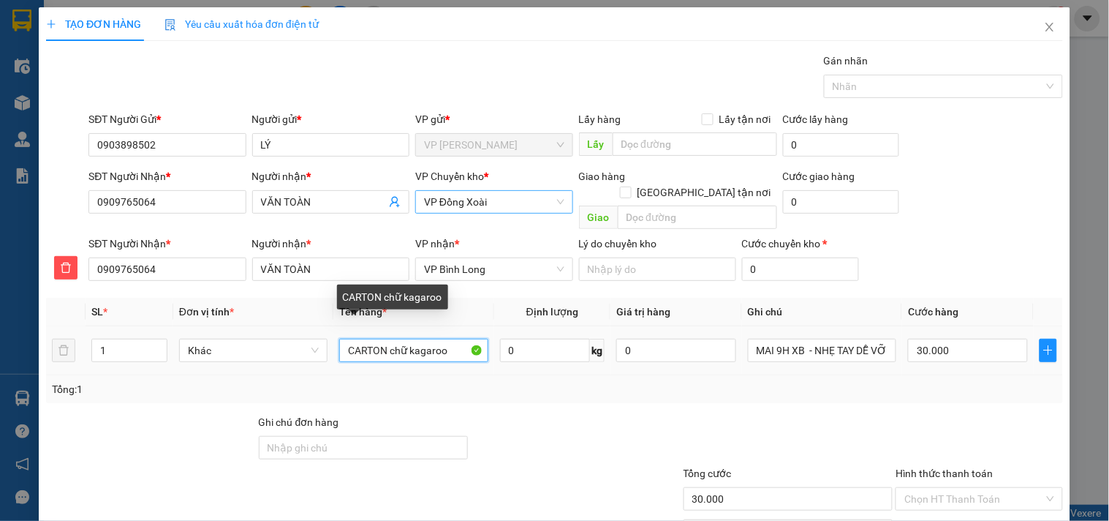
drag, startPoint x: 446, startPoint y: 331, endPoint x: 346, endPoint y: 338, distance: 100.4
click at [346, 339] on input "CARTON chữ kagaroo" at bounding box center [413, 350] width 148 height 23
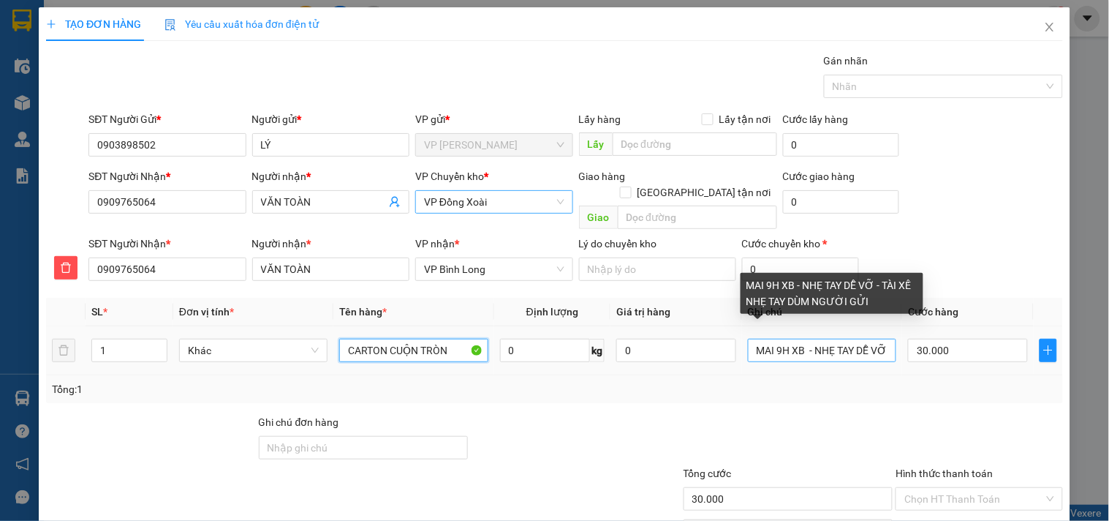
type input "CARTON CUỘN TRÒN"
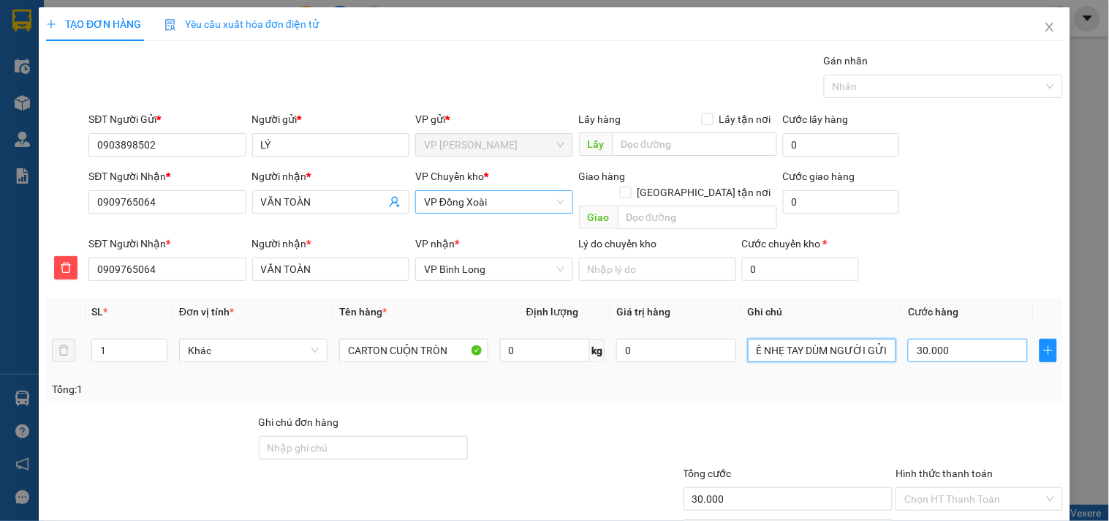
drag, startPoint x: 805, startPoint y: 334, endPoint x: 914, endPoint y: 329, distance: 109.1
click at [914, 329] on tr "1 Khác CARTON CUỘN TRÒN 0 kg 0 MAI 9H XB - NHẸ TAY DỄ VỠ - TÀI XẾ NHẸ TAY DÙM N…" at bounding box center [554, 350] width 1017 height 49
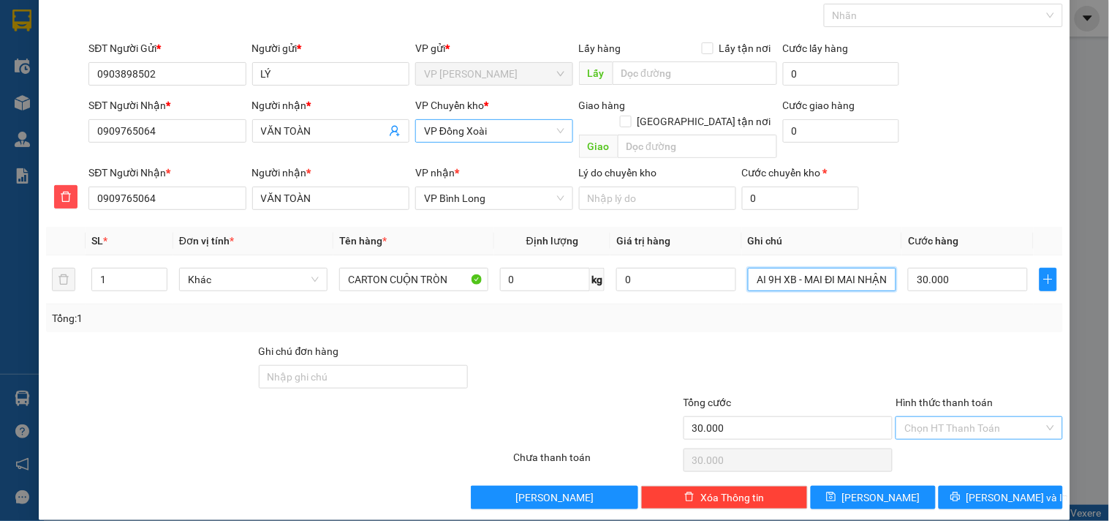
type input "MAI 9H XB - MAI ĐI MAI NHẬN"
click at [965, 417] on input "Hình thức thanh toán" at bounding box center [974, 428] width 139 height 22
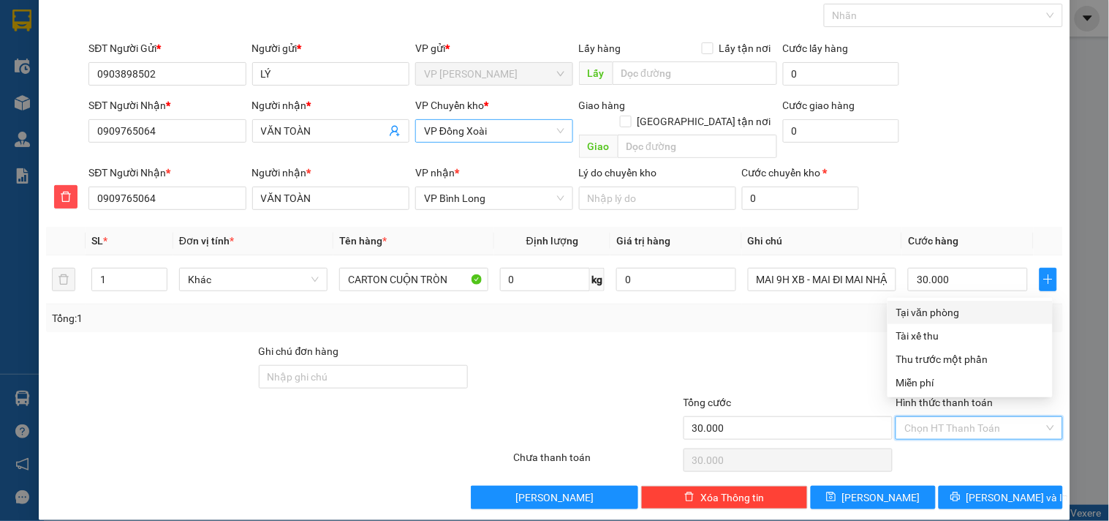
click at [949, 311] on div "Tại văn phòng" at bounding box center [971, 312] width 148 height 16
type input "0"
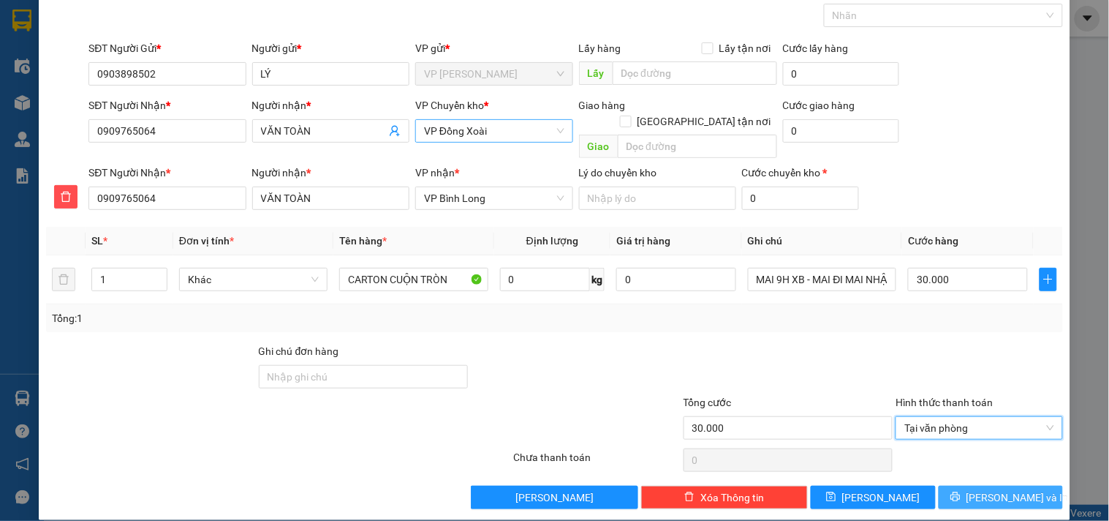
click at [1020, 486] on button "Lưu và In" at bounding box center [1001, 497] width 124 height 23
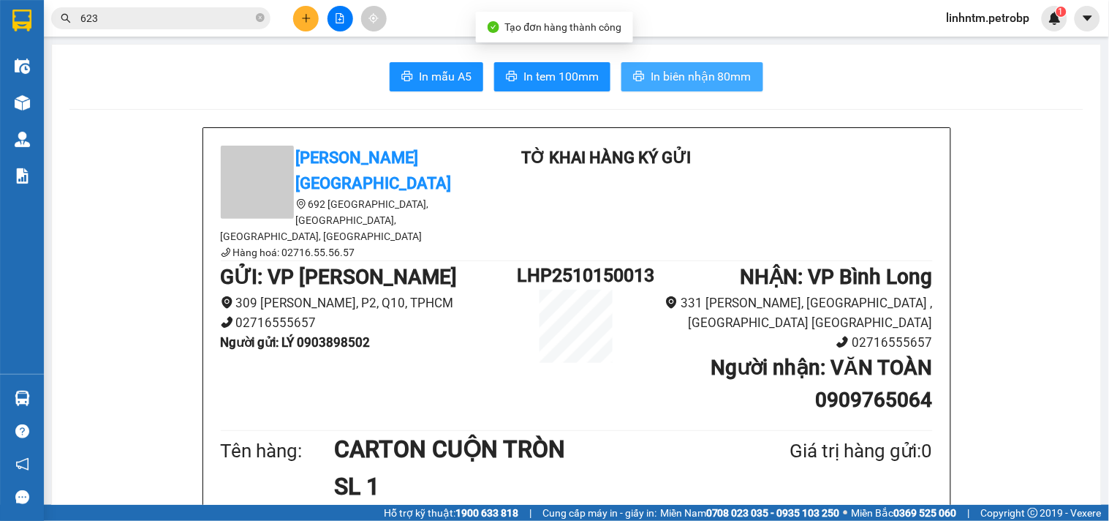
click at [707, 78] on span "In biên nhận 80mm" at bounding box center [701, 76] width 101 height 18
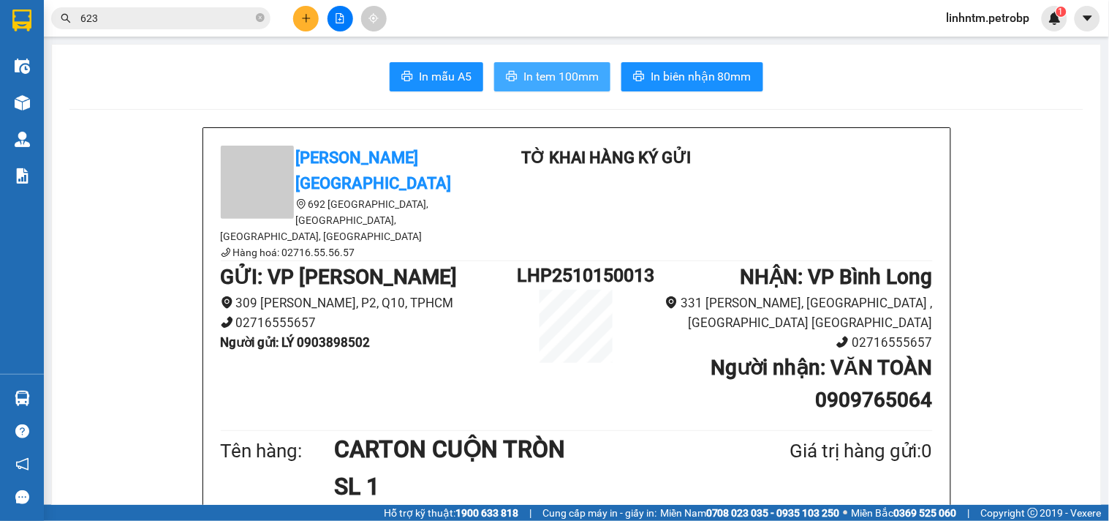
click at [567, 72] on span "In tem 100mm" at bounding box center [561, 76] width 75 height 18
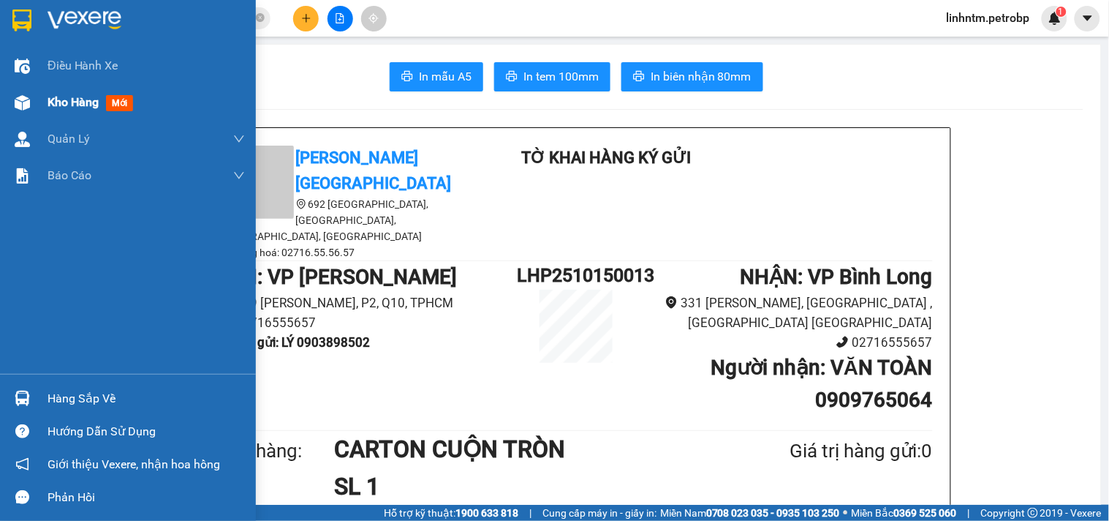
click at [48, 104] on span "Kho hàng" at bounding box center [73, 102] width 51 height 14
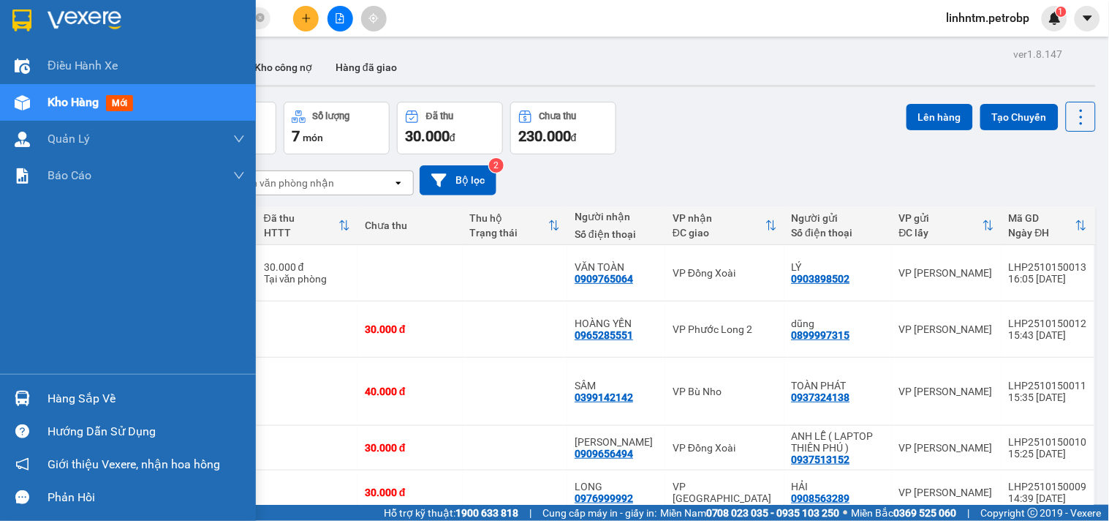
click at [34, 393] on div at bounding box center [23, 398] width 26 height 26
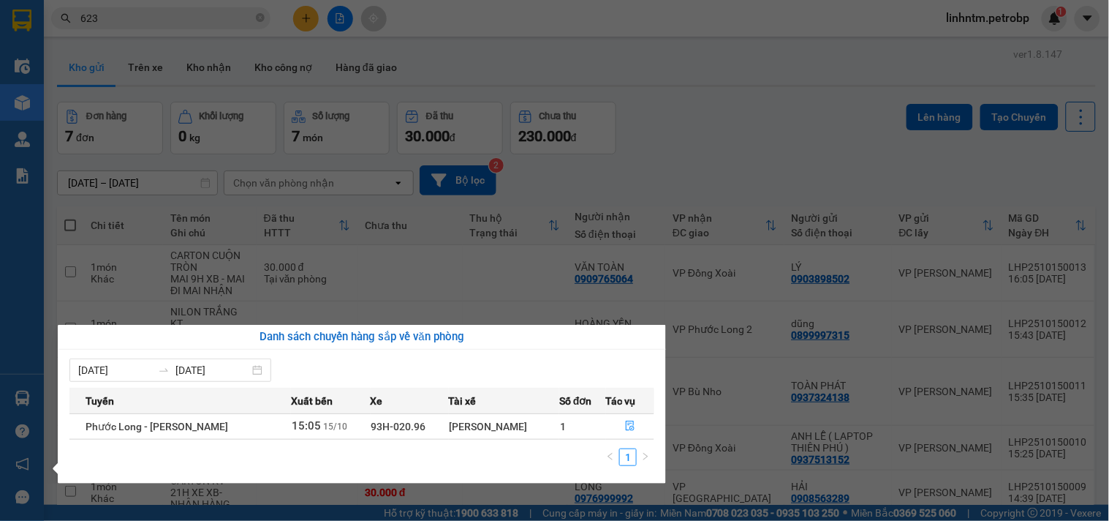
click at [750, 142] on section "Kết quả tìm kiếm ( 1591 ) Bộ lọc Ngày tạo đơn gần nhất Mã ĐH Trạng thái Món hàn…" at bounding box center [554, 260] width 1109 height 521
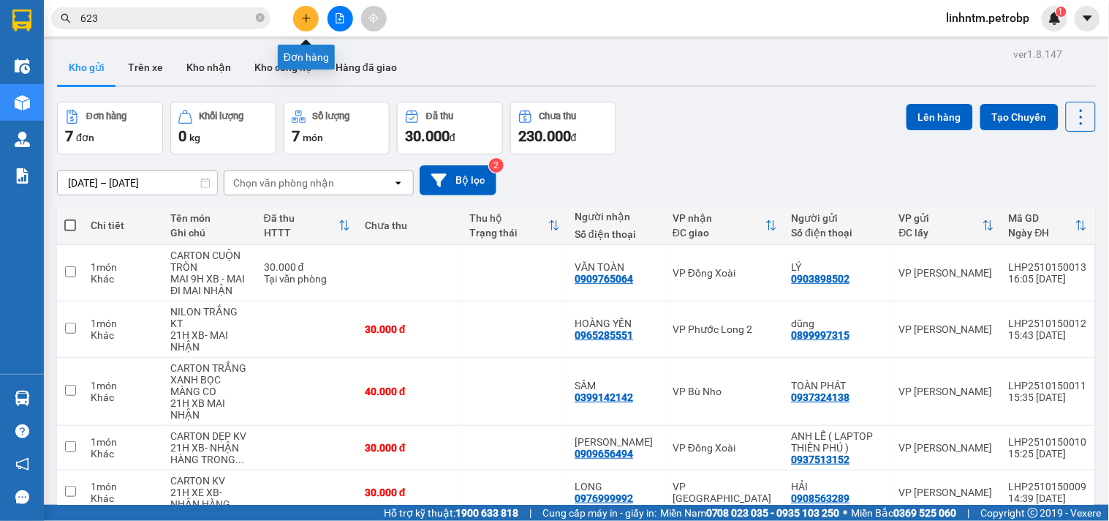
click at [298, 19] on button at bounding box center [306, 19] width 26 height 26
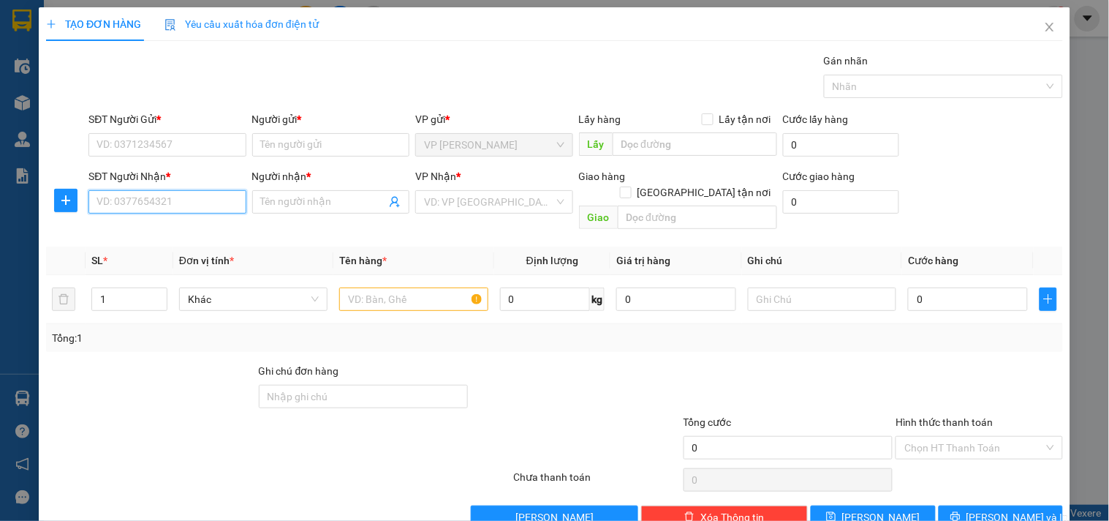
click at [140, 209] on input "SĐT Người Nhận *" at bounding box center [166, 201] width 157 height 23
click at [172, 230] on div "0919675311 - VINH" at bounding box center [166, 231] width 138 height 16
type input "0919675311"
type input "VINH"
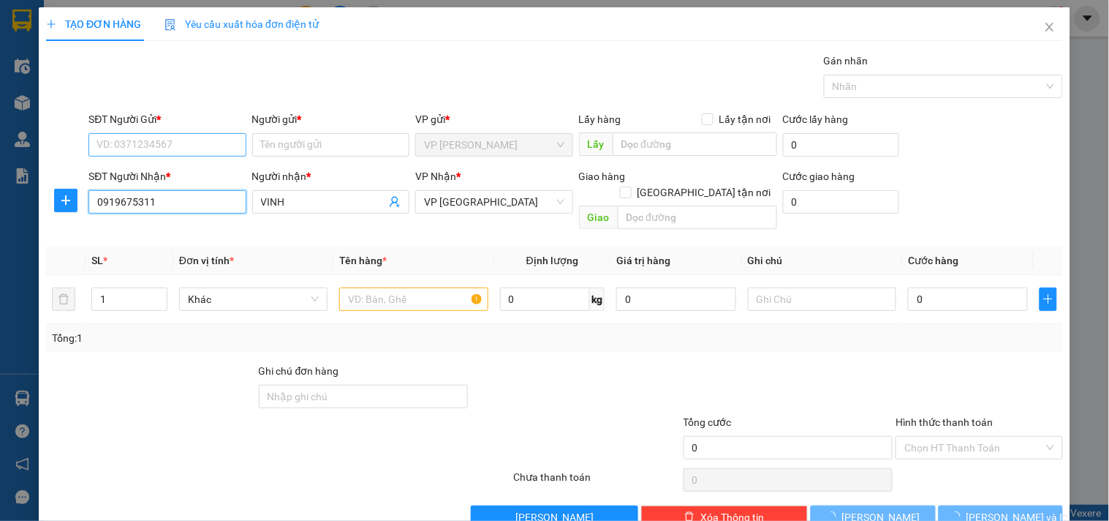
type input "0919675311"
click at [176, 144] on input "SĐT Người Gửi *" at bounding box center [166, 144] width 157 height 23
type input "50.000"
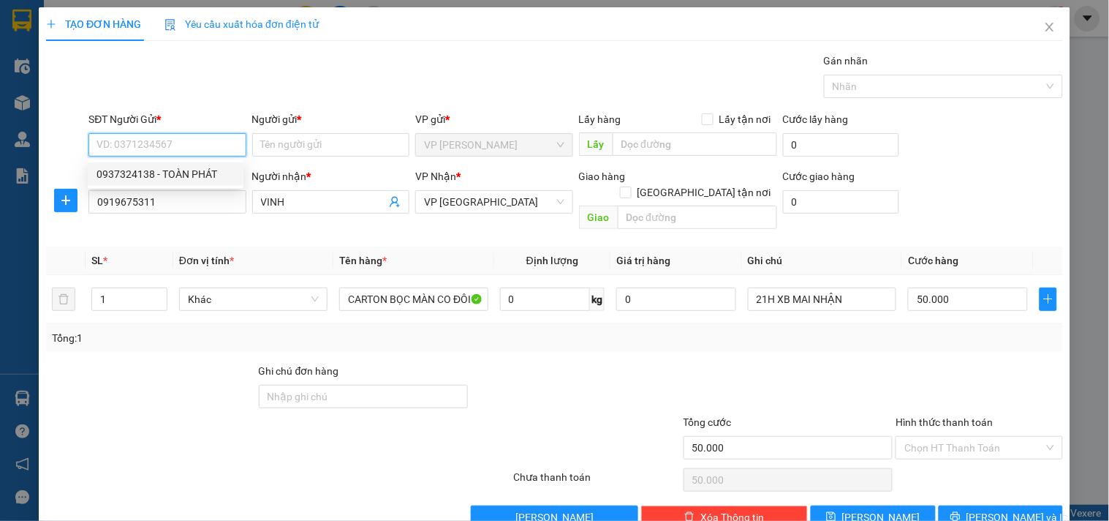
click at [181, 176] on div "0937324138 - TOÀN PHÁT" at bounding box center [166, 174] width 138 height 16
type input "0937324138"
type input "TOÀN PHÁT"
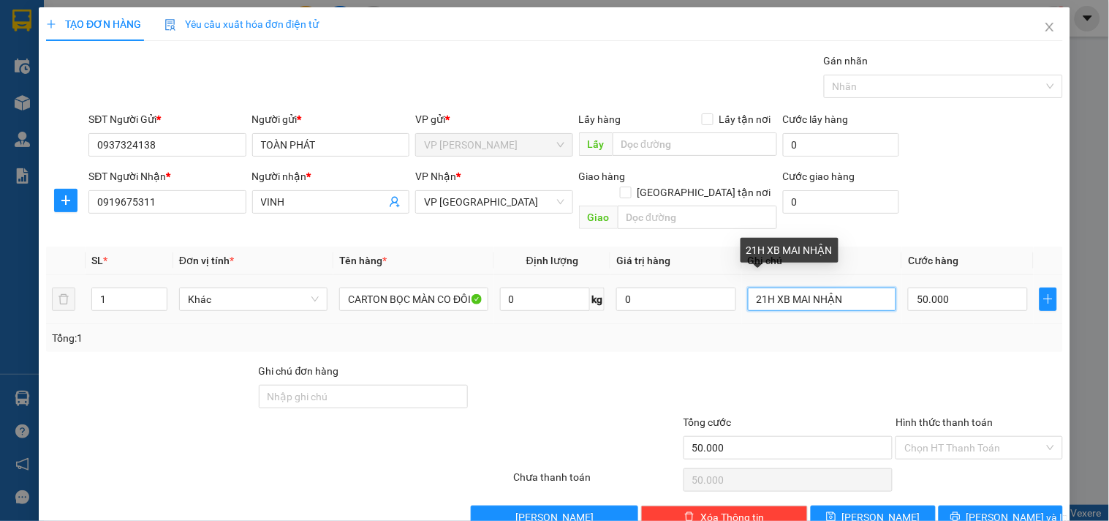
click at [856, 287] on input "21H XB MAI NHẬN" at bounding box center [822, 298] width 148 height 23
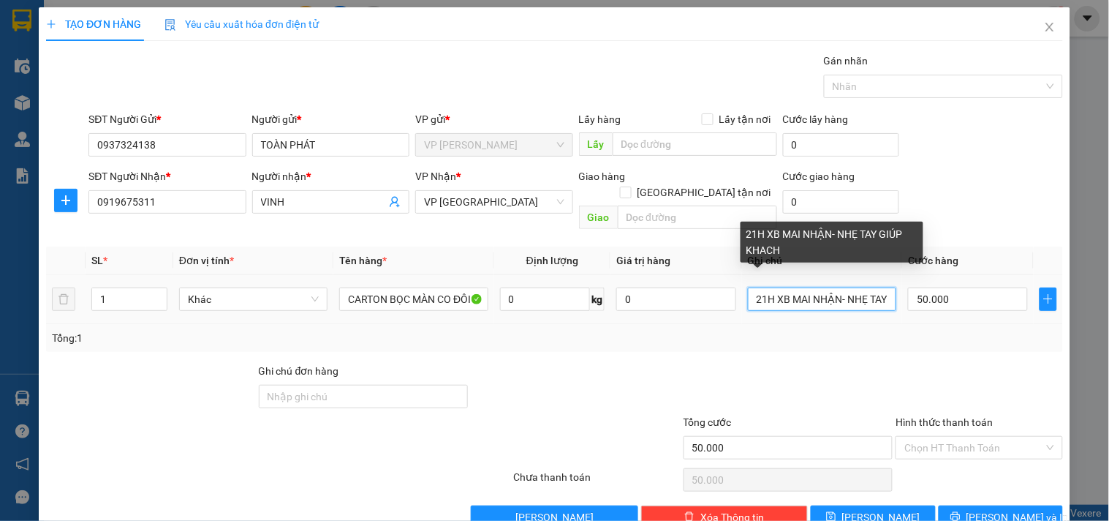
type input "21H XB MAI NHẬN- NHẸ TAY GIÚP KHÁCH"
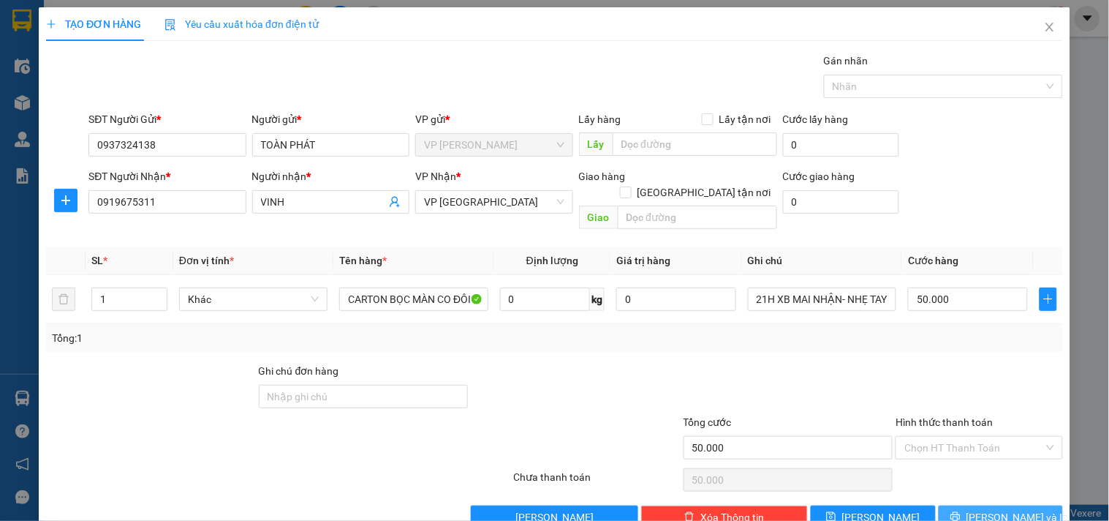
drag, startPoint x: 1000, startPoint y: 499, endPoint x: 990, endPoint y: 505, distance: 11.6
click at [1000, 509] on span "Lưu và In" at bounding box center [1018, 517] width 102 height 16
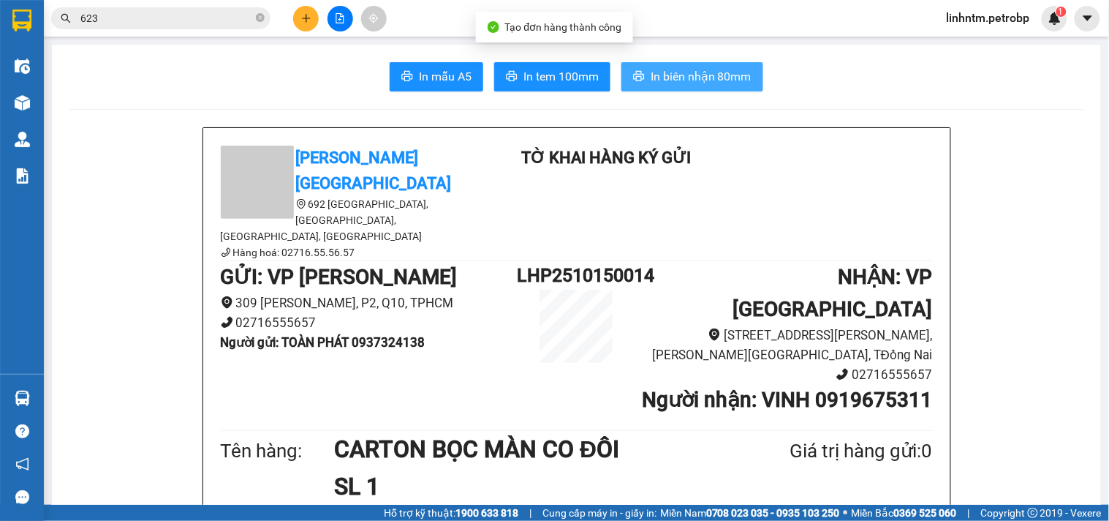
click at [702, 80] on span "In biên nhận 80mm" at bounding box center [701, 76] width 101 height 18
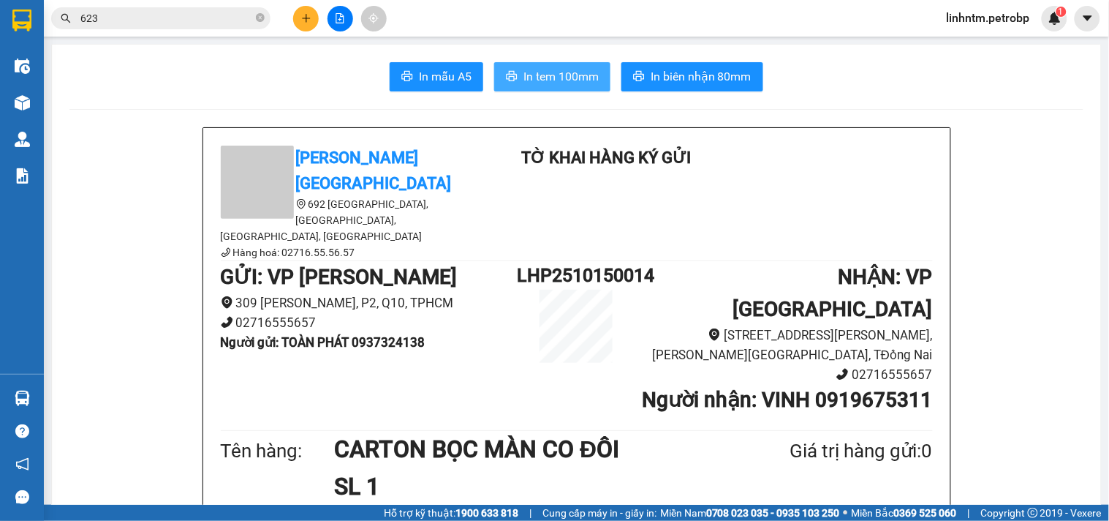
click at [554, 75] on span "In tem 100mm" at bounding box center [561, 76] width 75 height 18
click at [315, 15] on button at bounding box center [306, 19] width 26 height 26
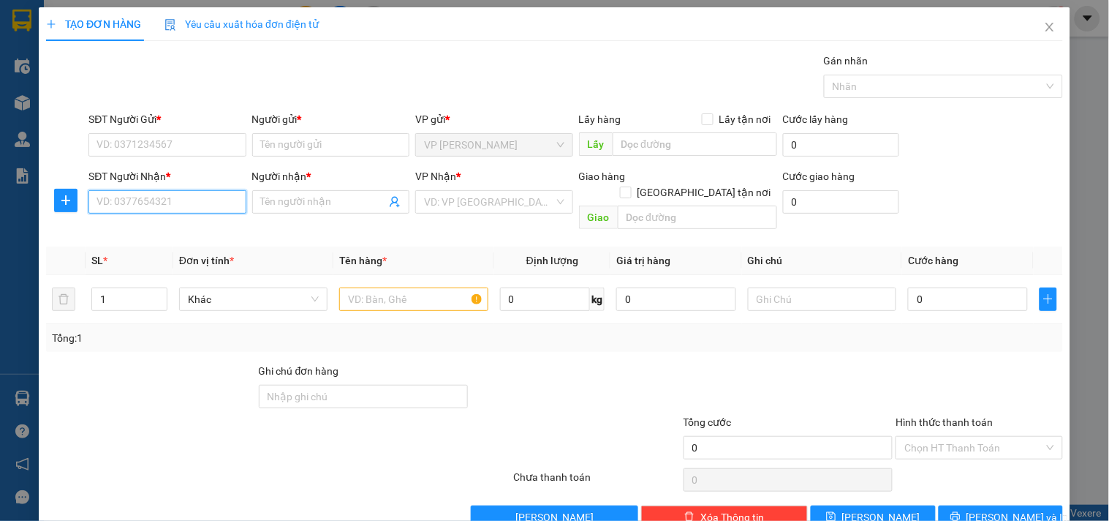
click at [178, 198] on input "SĐT Người Nhận *" at bounding box center [166, 201] width 157 height 23
click at [139, 224] on div "Transit Pickup Surcharge Ids Transit Deliver Surcharge Ids Transit Deliver Surc…" at bounding box center [554, 291] width 1017 height 476
drag, startPoint x: 143, startPoint y: 203, endPoint x: 70, endPoint y: 206, distance: 73.2
click at [70, 206] on div "SĐT Người Nhận * 7959 7959 Người nhận * Tên người nhận VP Nhận * VD: VP Sài Gòn…" at bounding box center [555, 201] width 1020 height 67
type input "0963887959"
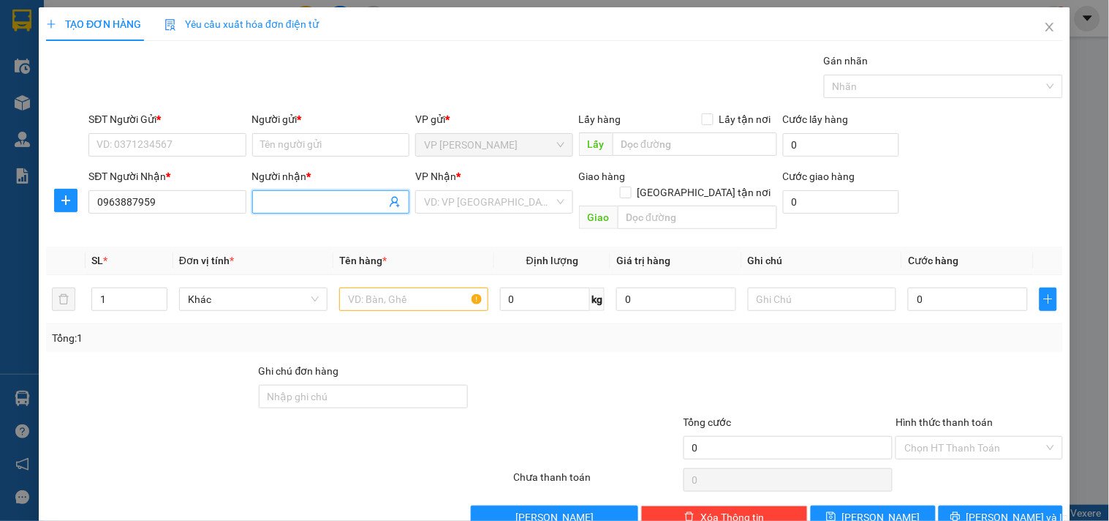
click at [332, 194] on input "Người nhận *" at bounding box center [323, 202] width 125 height 16
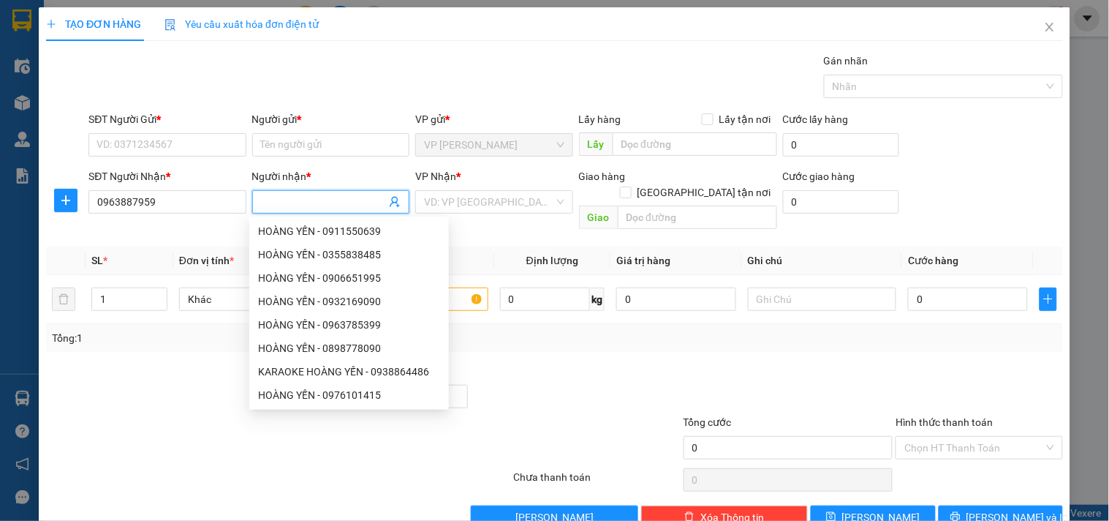
type input "T"
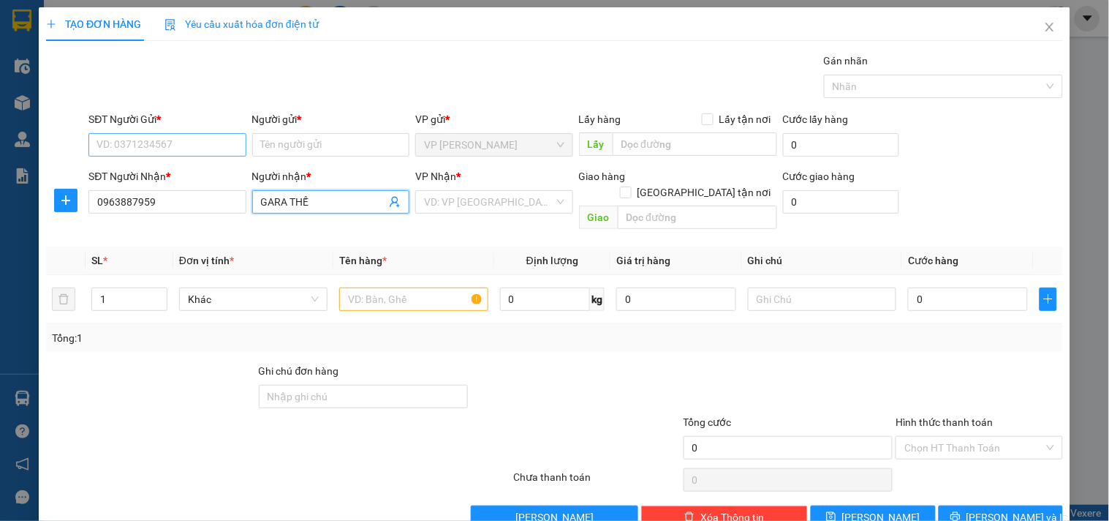
type input "GARA THẾ"
click at [180, 154] on input "SĐT Người Gửi *" at bounding box center [166, 144] width 157 height 23
click at [187, 149] on input "SĐT Người Gửi *" at bounding box center [166, 144] width 157 height 23
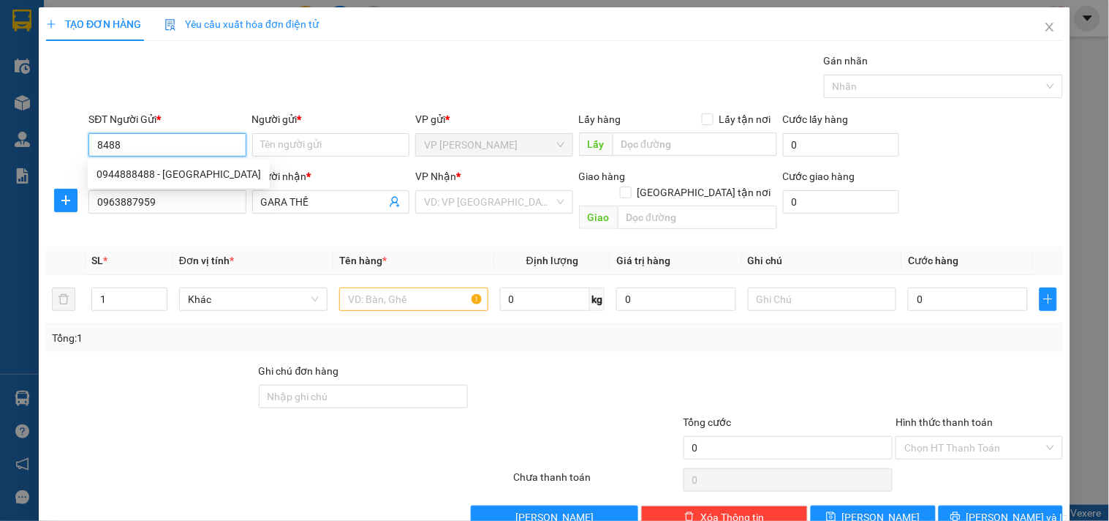
click at [162, 145] on input "8488" at bounding box center [166, 144] width 157 height 23
drag, startPoint x: 145, startPoint y: 148, endPoint x: 99, endPoint y: 149, distance: 46.1
click at [99, 149] on input "8488" at bounding box center [166, 144] width 157 height 23
type input "0969718488"
click at [205, 177] on div "0969718488 - HẢI" at bounding box center [166, 174] width 138 height 16
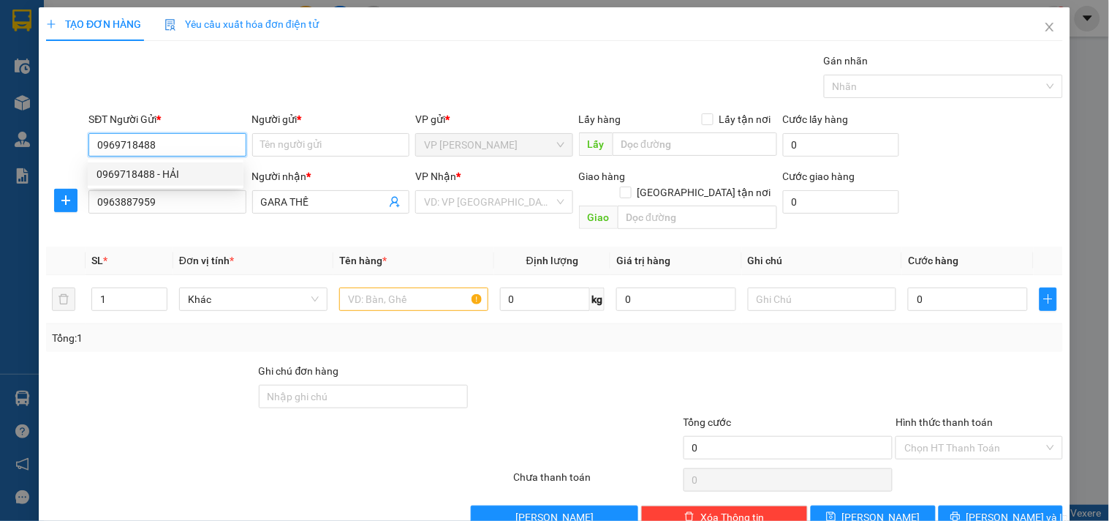
type input "HẢI"
type input "40.000"
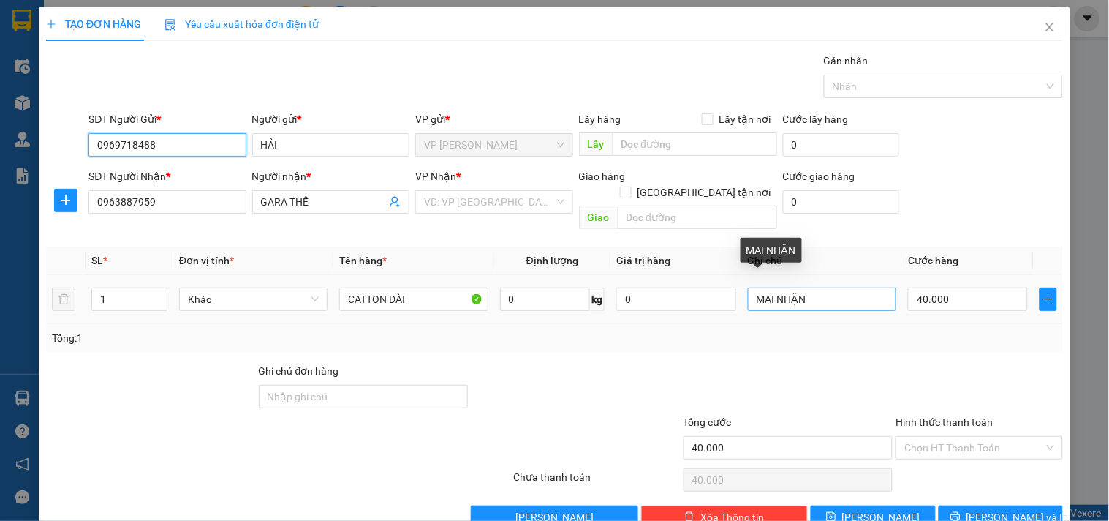
type input "0969718488"
drag, startPoint x: 812, startPoint y: 284, endPoint x: 713, endPoint y: 293, distance: 99.1
click at [713, 293] on tr "1 Khác CATTON DÀI 0 kg 0 MAI NHẬN 40.000" at bounding box center [554, 299] width 1017 height 49
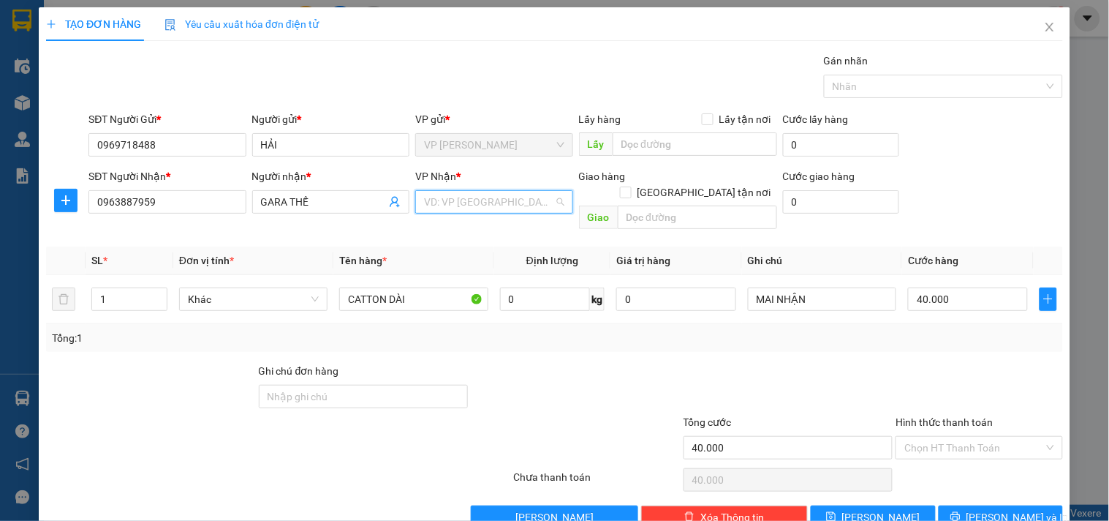
click at [513, 205] on input "search" at bounding box center [488, 202] width 129 height 22
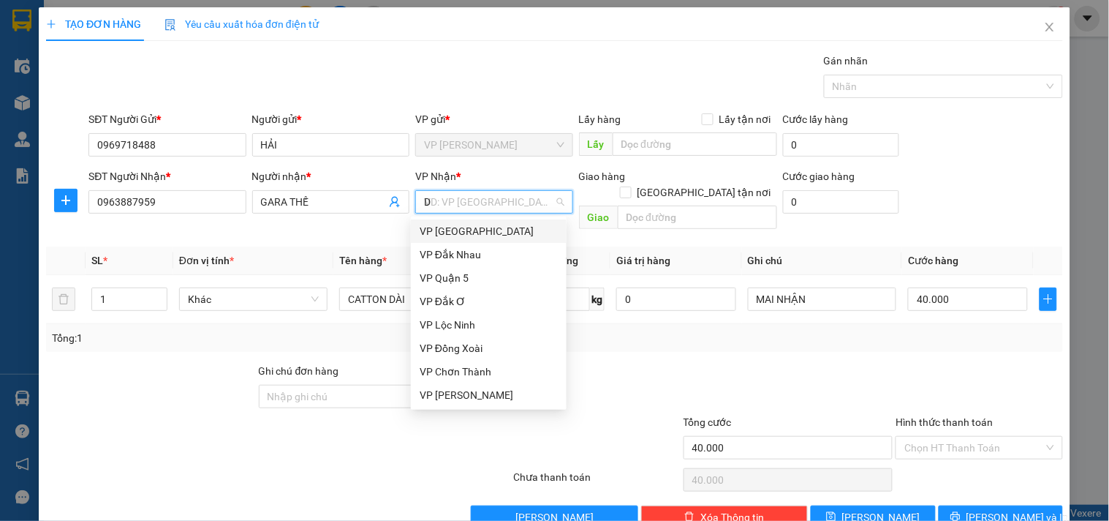
type input "DO"
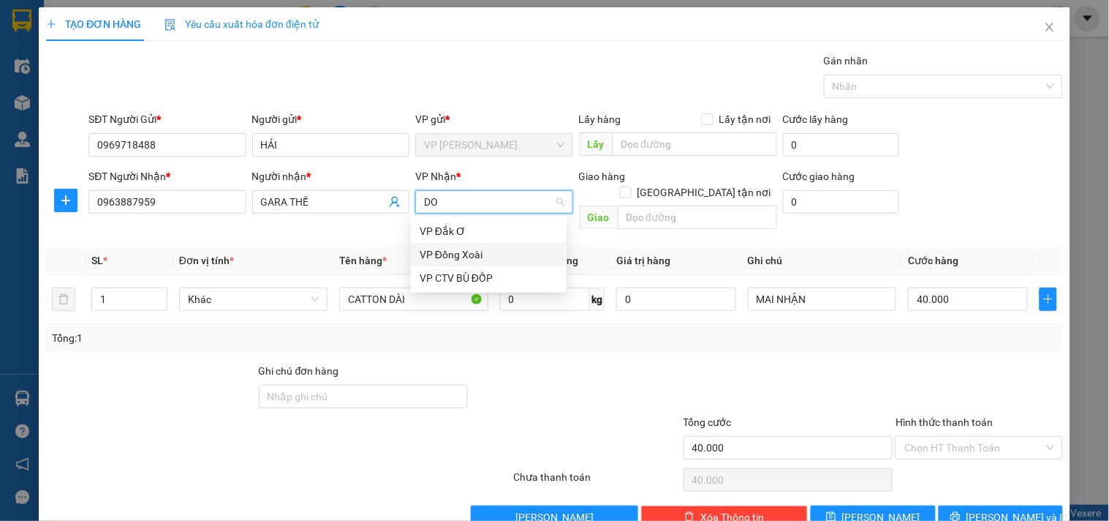
click at [494, 255] on div "VP Đồng Xoài" at bounding box center [489, 254] width 138 height 16
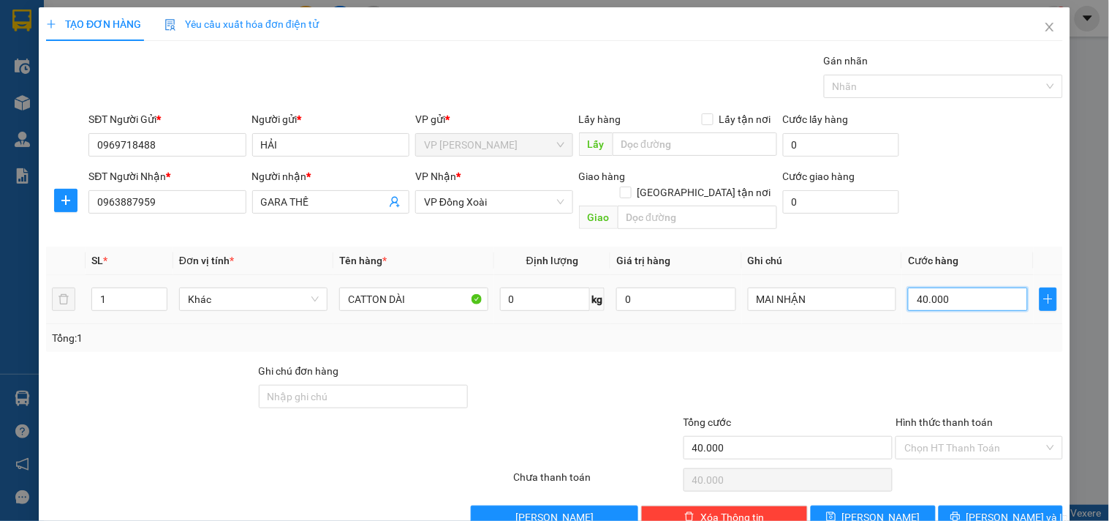
click at [943, 287] on input "40.000" at bounding box center [968, 298] width 120 height 23
type input "3"
type input "30"
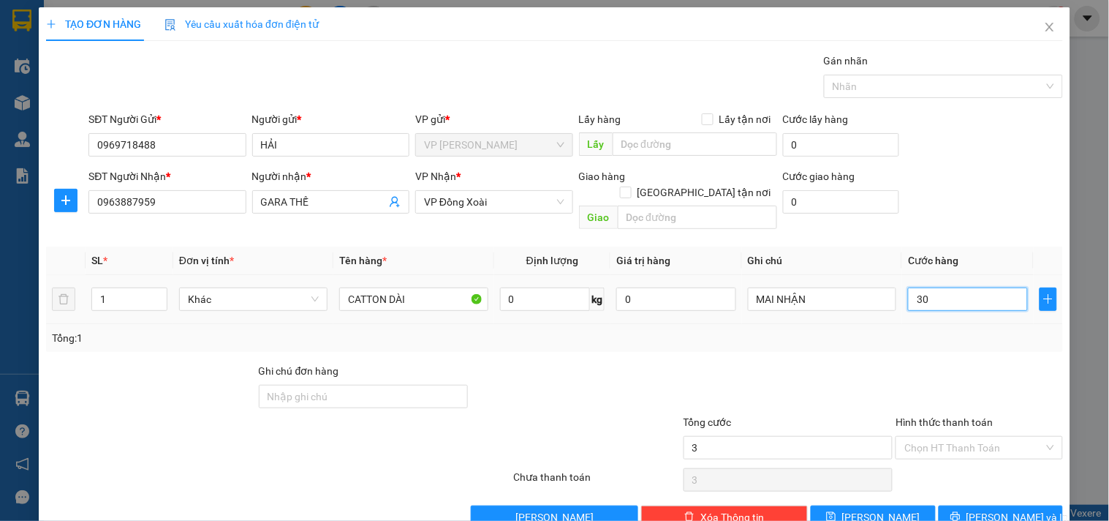
type input "30"
type input "30.000"
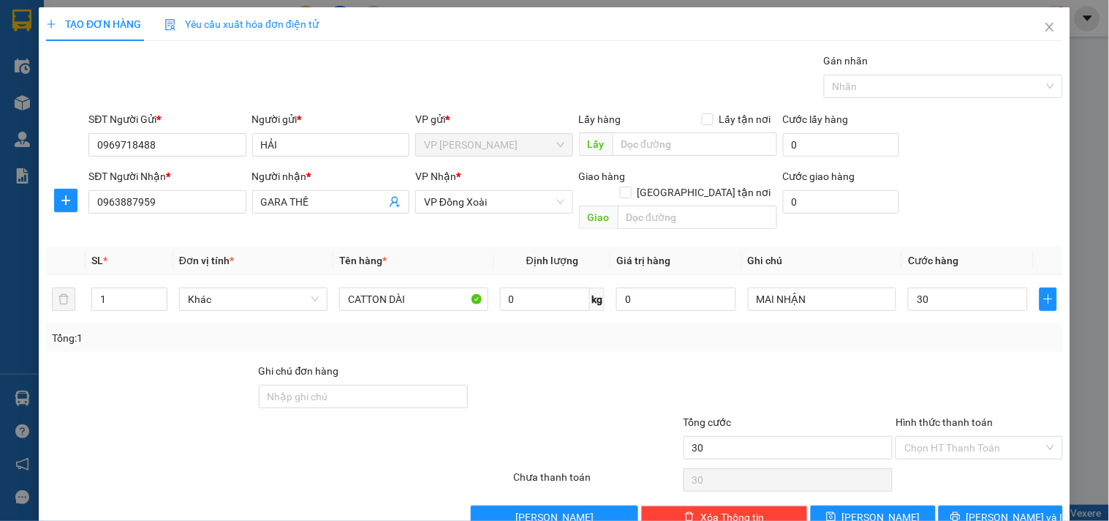
type input "30.000"
click at [912, 334] on div "Tổng: 1" at bounding box center [554, 338] width 1017 height 28
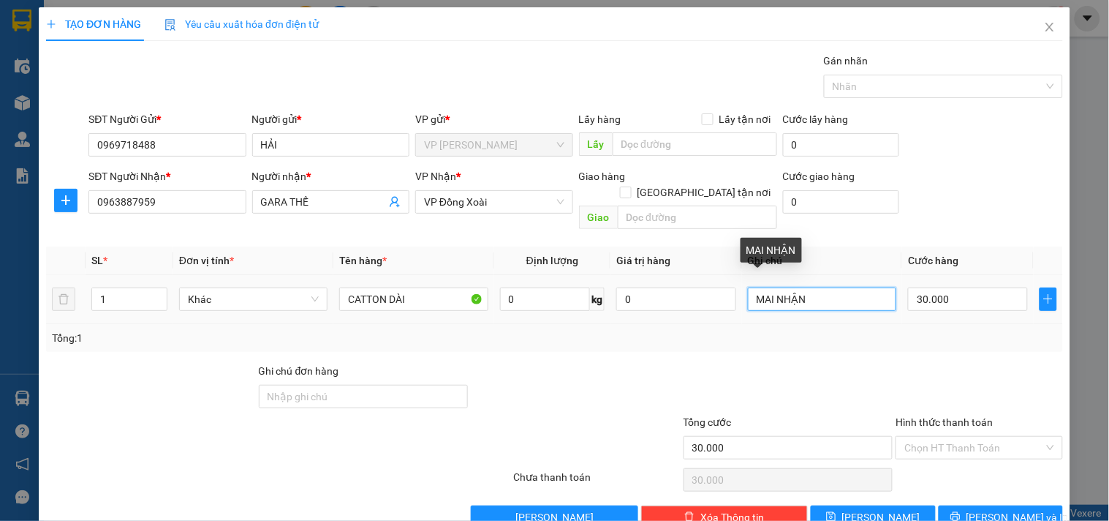
click at [750, 287] on input "MAI NHẬN" at bounding box center [822, 298] width 148 height 23
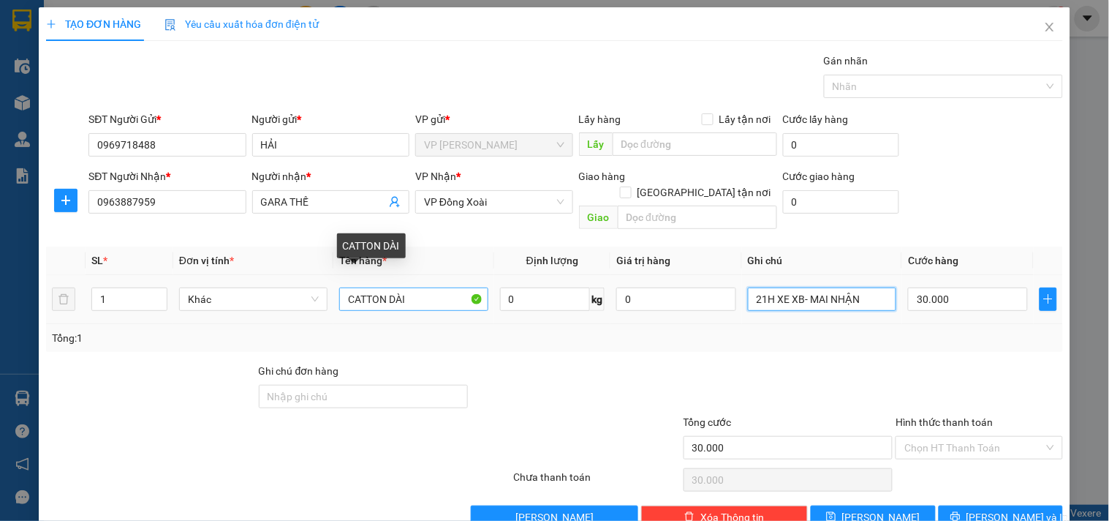
type input "21H XE XB- MAI NHẬN"
drag, startPoint x: 413, startPoint y: 283, endPoint x: 350, endPoint y: 291, distance: 64.1
click at [350, 291] on input "CATTON DÀI" at bounding box center [413, 298] width 148 height 23
type input "CARTON KT"
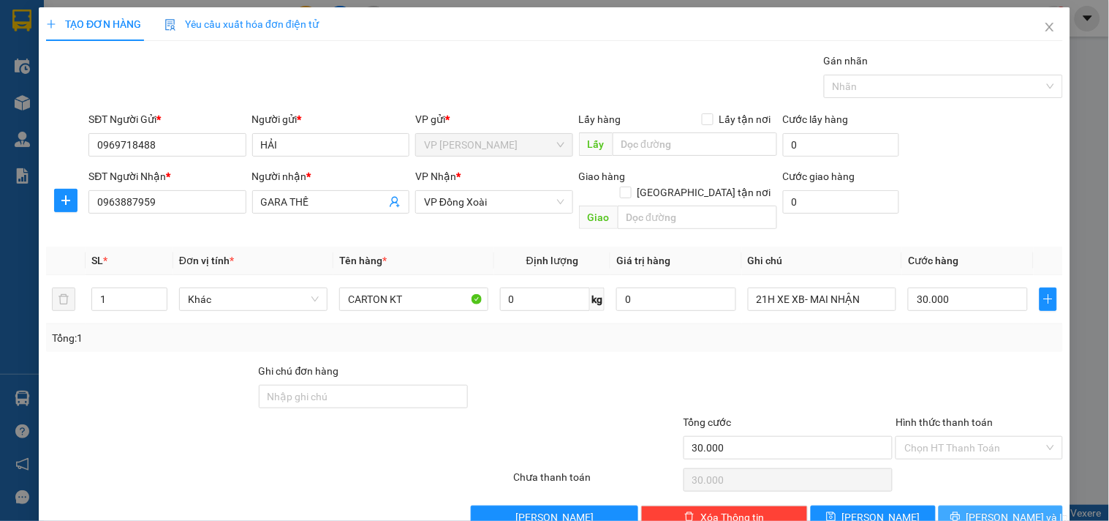
click at [1017, 509] on span "Lưu và In" at bounding box center [1018, 517] width 102 height 16
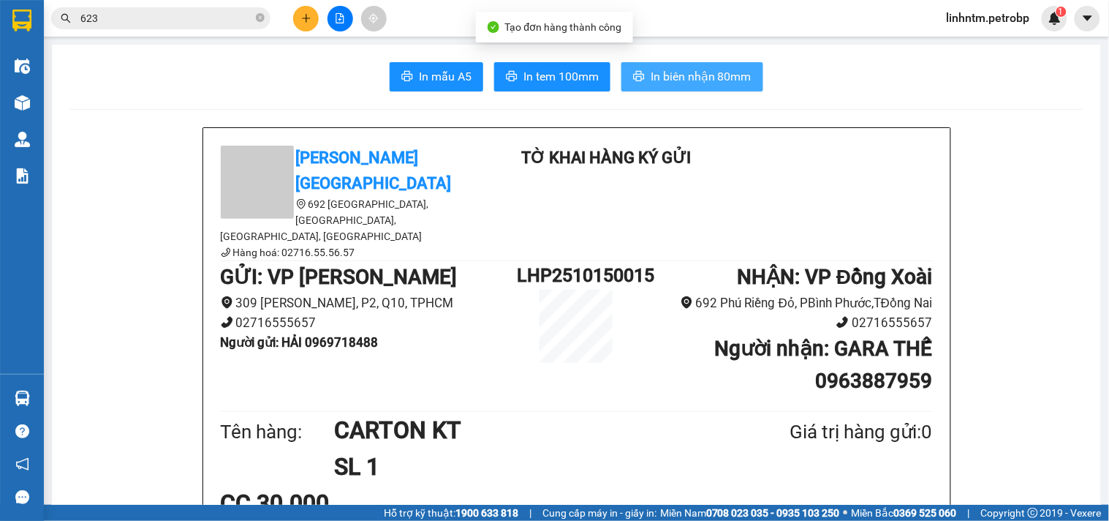
click at [704, 75] on span "In biên nhận 80mm" at bounding box center [701, 76] width 101 height 18
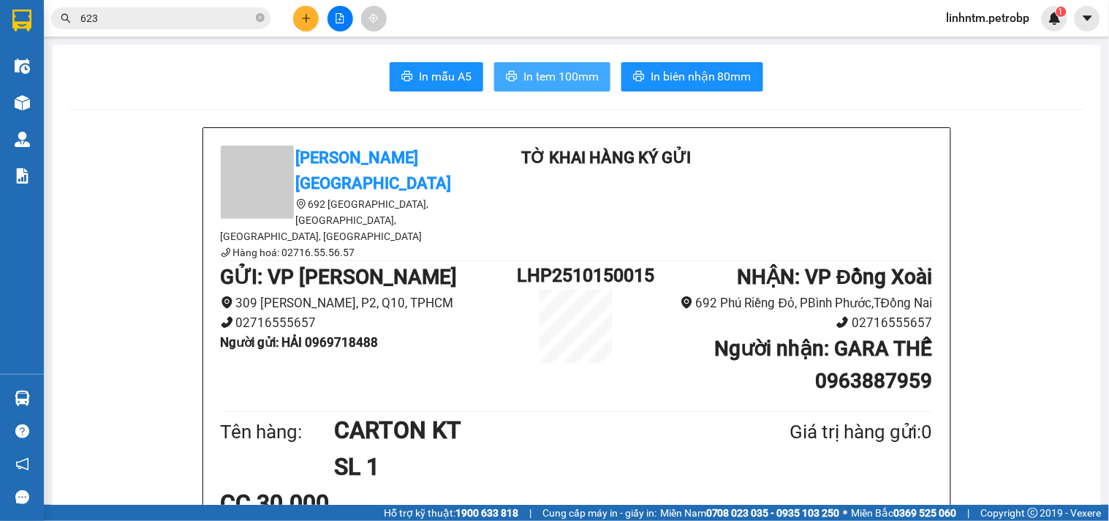
click at [563, 74] on span "In tem 100mm" at bounding box center [561, 76] width 75 height 18
click at [302, 16] on icon "plus" at bounding box center [306, 18] width 10 height 10
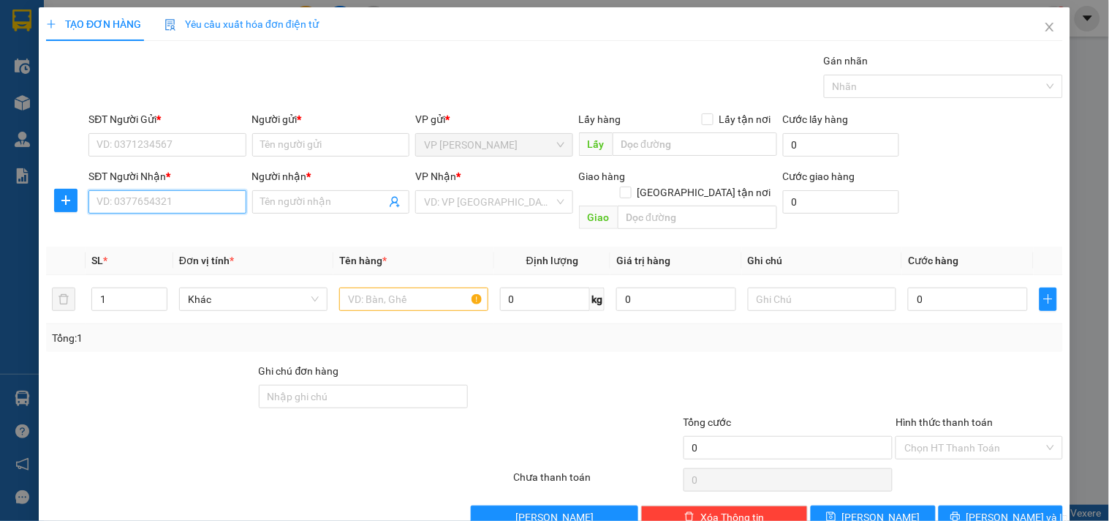
click at [173, 194] on input "SĐT Người Nhận *" at bounding box center [166, 201] width 157 height 23
drag, startPoint x: 168, startPoint y: 230, endPoint x: 167, endPoint y: 171, distance: 59.3
click at [168, 231] on div "0372027410 - MÊ SÚT" at bounding box center [166, 231] width 138 height 16
type input "0372027410"
type input "MÊ SÚT"
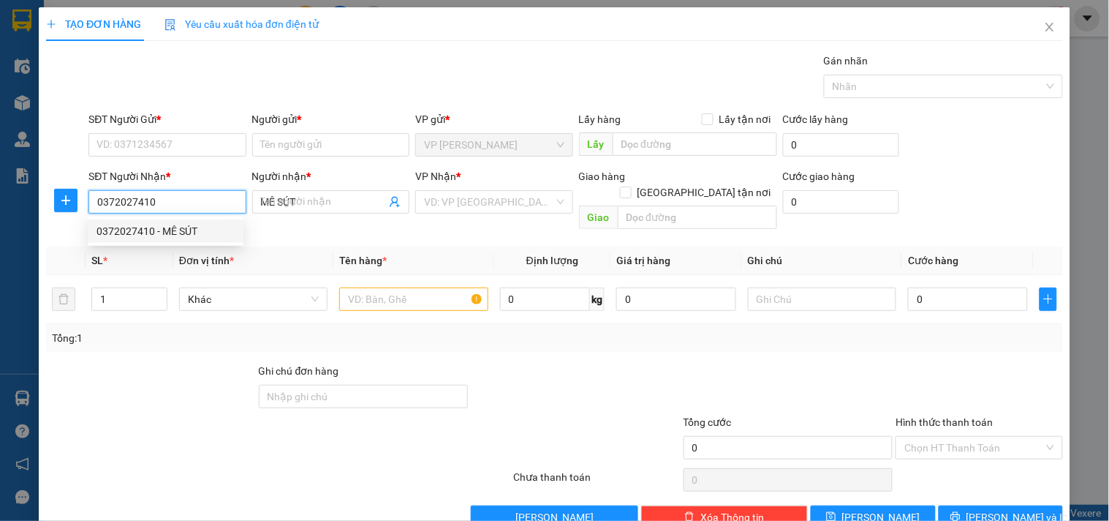
type input "30.000"
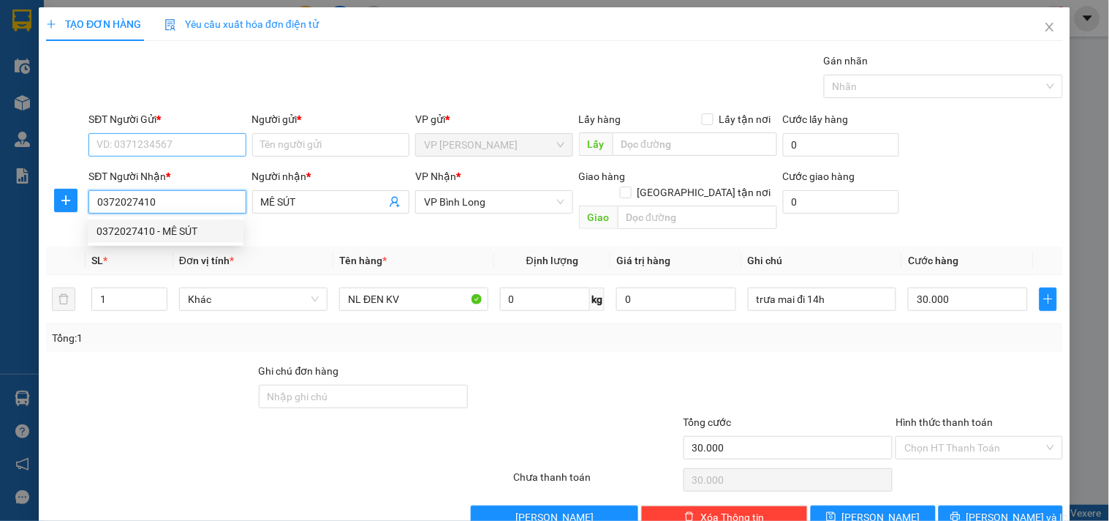
type input "0372027410"
click at [164, 143] on input "SĐT Người Gửi *" at bounding box center [166, 144] width 157 height 23
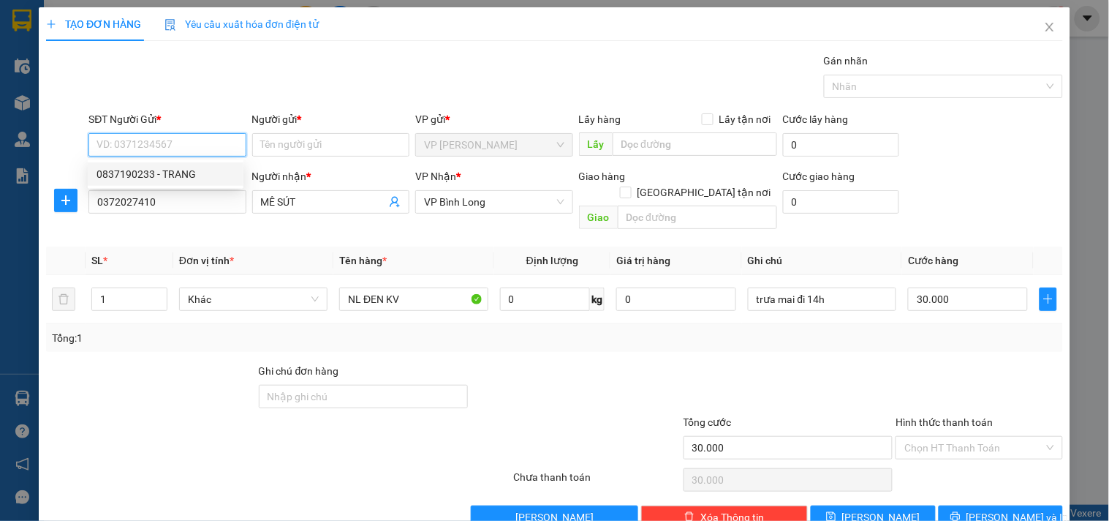
click at [173, 168] on div "0837190233 - TRANG" at bounding box center [166, 174] width 138 height 16
type input "0837190233"
type input "TRANG"
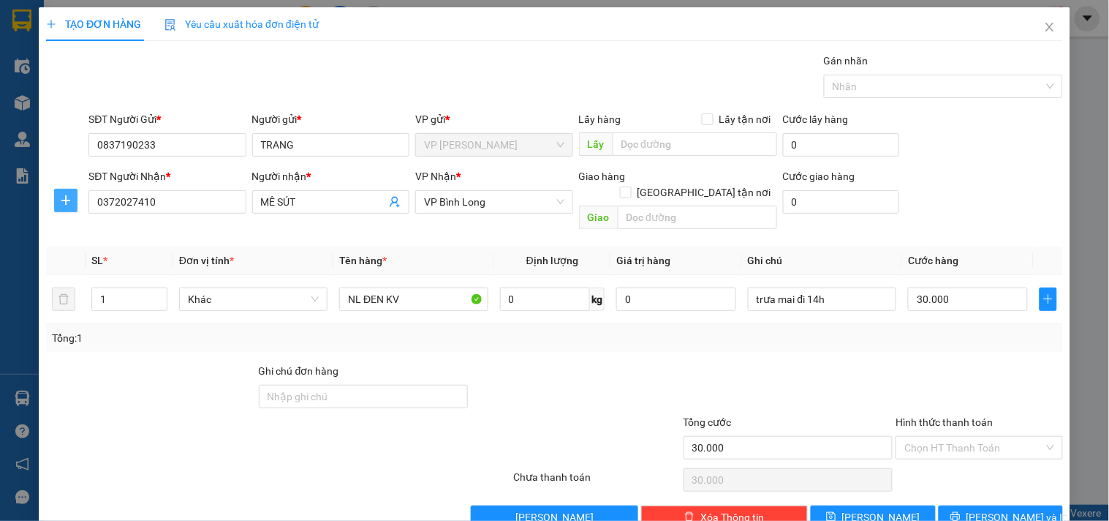
click at [60, 205] on icon "plus" at bounding box center [66, 201] width 12 height 12
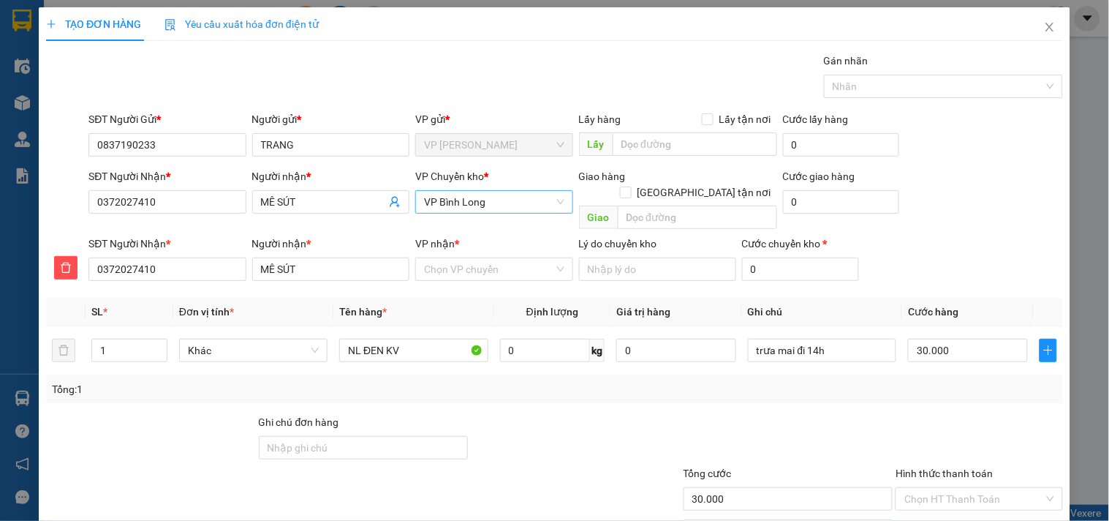
click at [483, 211] on span "VP Bình Long" at bounding box center [494, 202] width 140 height 22
type input "X"
click at [485, 229] on div "VP Đồng Xoài" at bounding box center [489, 231] width 138 height 16
click at [484, 258] on input "VP nhận *" at bounding box center [488, 269] width 129 height 22
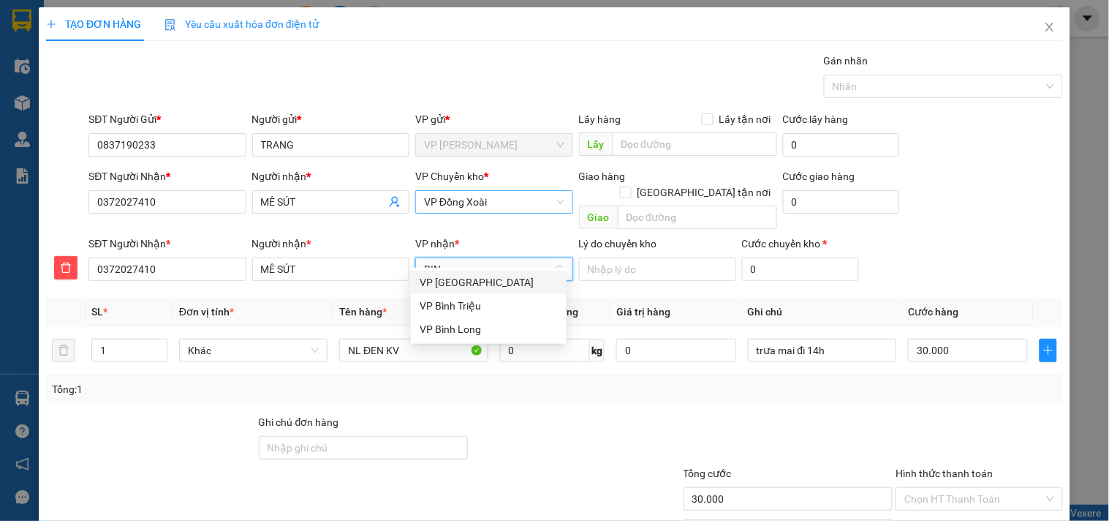
type input "BINH"
click at [487, 334] on div "VP Bình Long" at bounding box center [489, 329] width 138 height 16
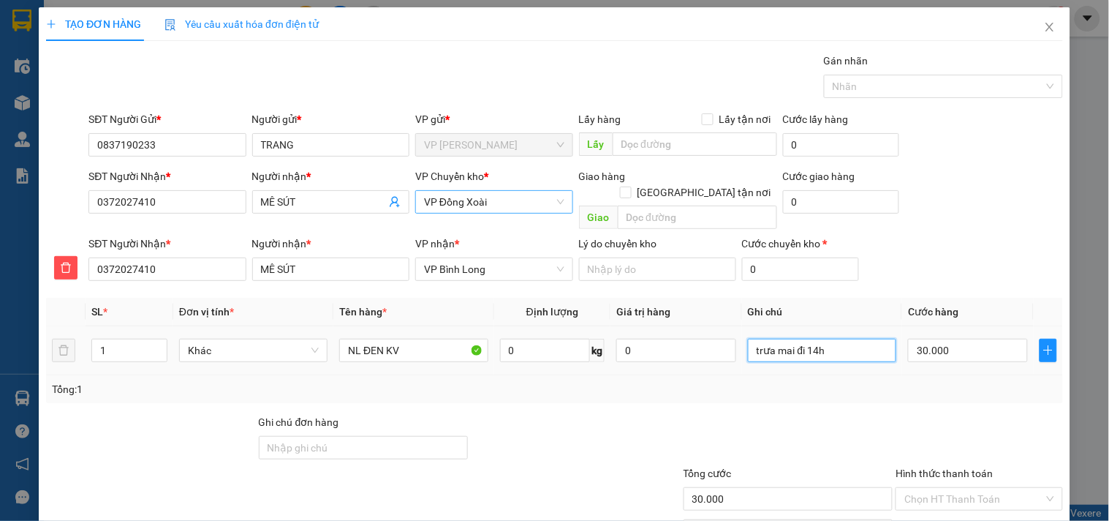
drag, startPoint x: 838, startPoint y: 336, endPoint x: 746, endPoint y: 347, distance: 92.7
click at [748, 347] on div "trưa mai đi 14h" at bounding box center [822, 350] width 148 height 29
type input "9H XB- MAI ĐI MAI NHẬN"
drag, startPoint x: 1022, startPoint y: 485, endPoint x: 930, endPoint y: 462, distance: 94.2
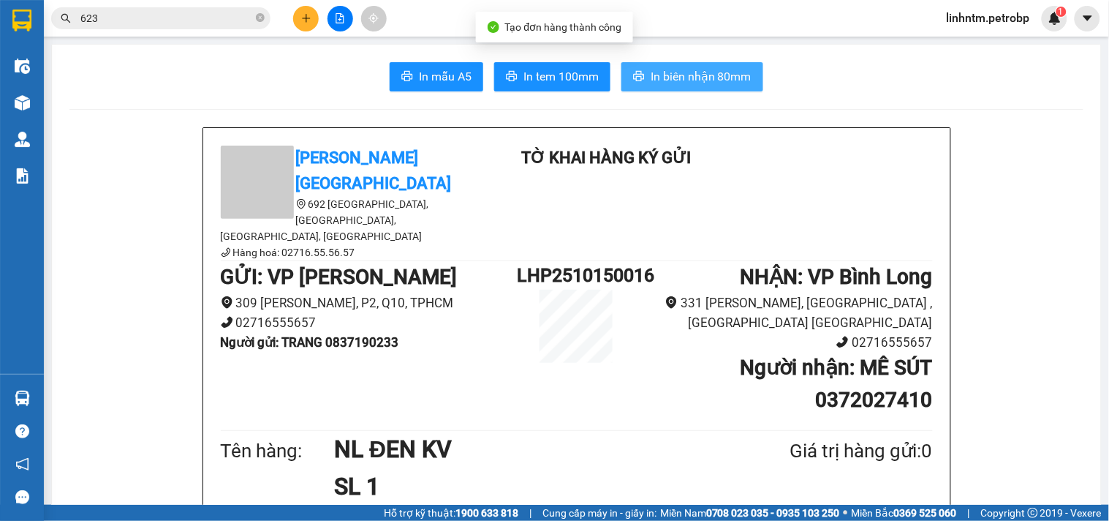
click at [655, 69] on span "In biên nhận 80mm" at bounding box center [701, 76] width 101 height 18
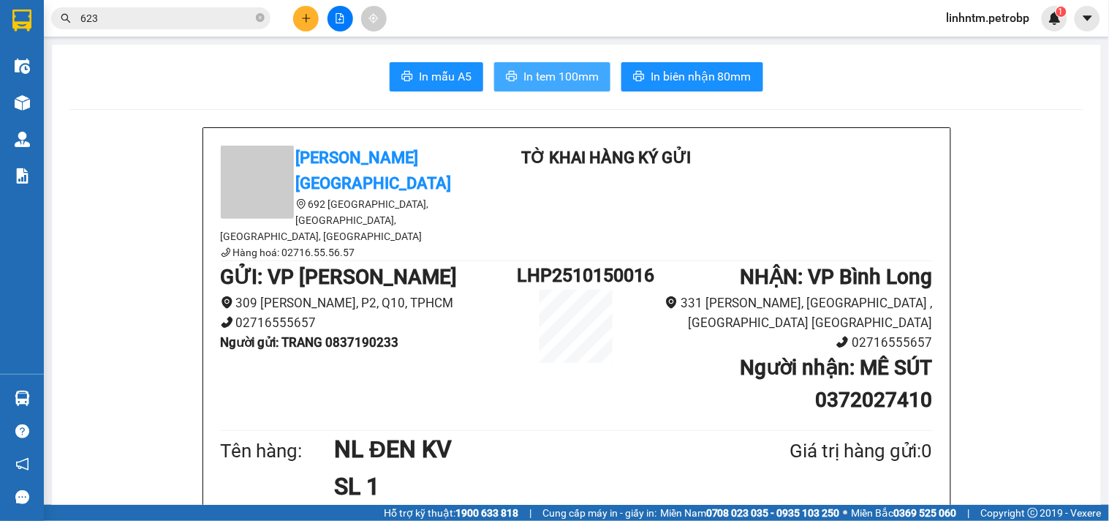
click at [562, 69] on span "In tem 100mm" at bounding box center [561, 76] width 75 height 18
click at [304, 18] on icon "plus" at bounding box center [306, 18] width 8 height 1
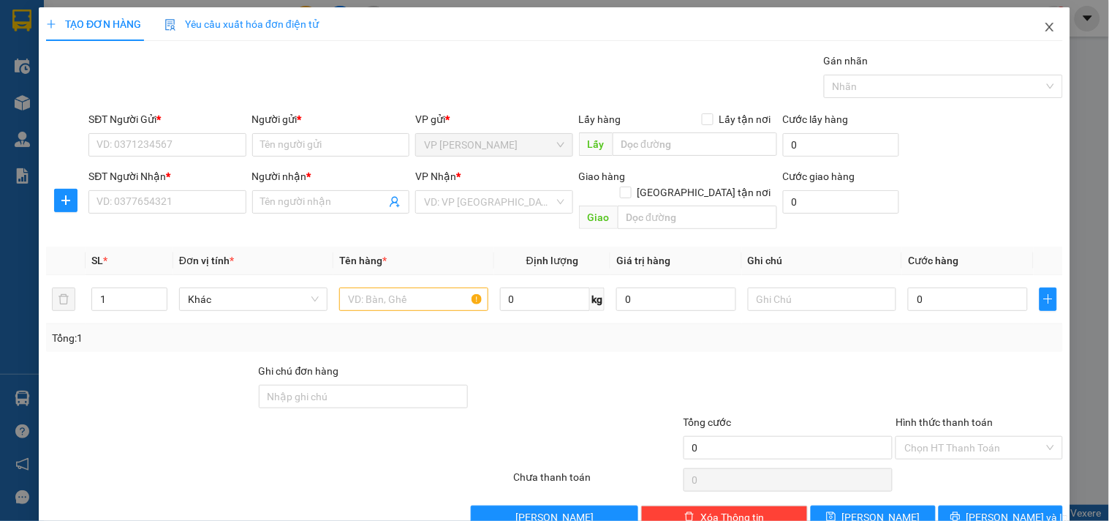
click at [1044, 23] on icon "close" at bounding box center [1050, 27] width 12 height 12
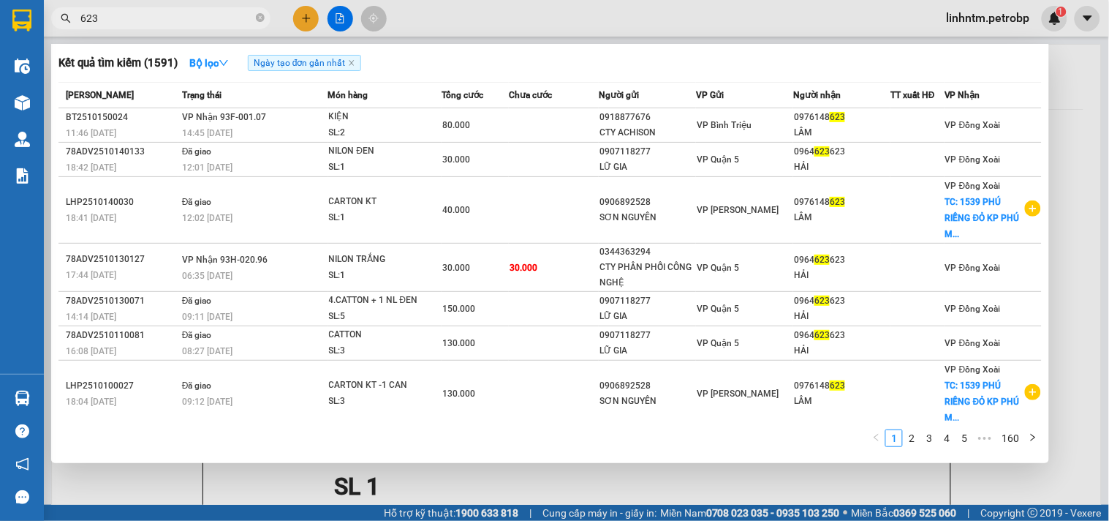
drag, startPoint x: 125, startPoint y: 19, endPoint x: 38, endPoint y: 37, distance: 88.9
click at [38, 37] on section "Kết quả tìm kiếm ( 1591 ) Bộ lọc Ngày tạo đơn gần nhất Mã ĐH Trạng thái Món hàn…" at bounding box center [554, 260] width 1109 height 521
click at [262, 20] on icon "close-circle" at bounding box center [260, 17] width 9 height 9
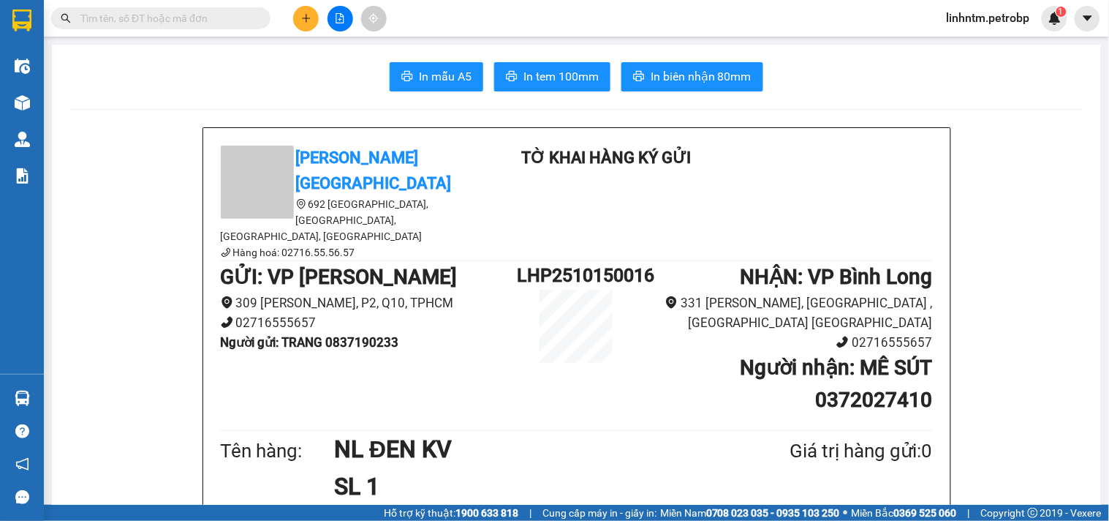
click at [206, 24] on input "text" at bounding box center [166, 18] width 173 height 16
type input "0"
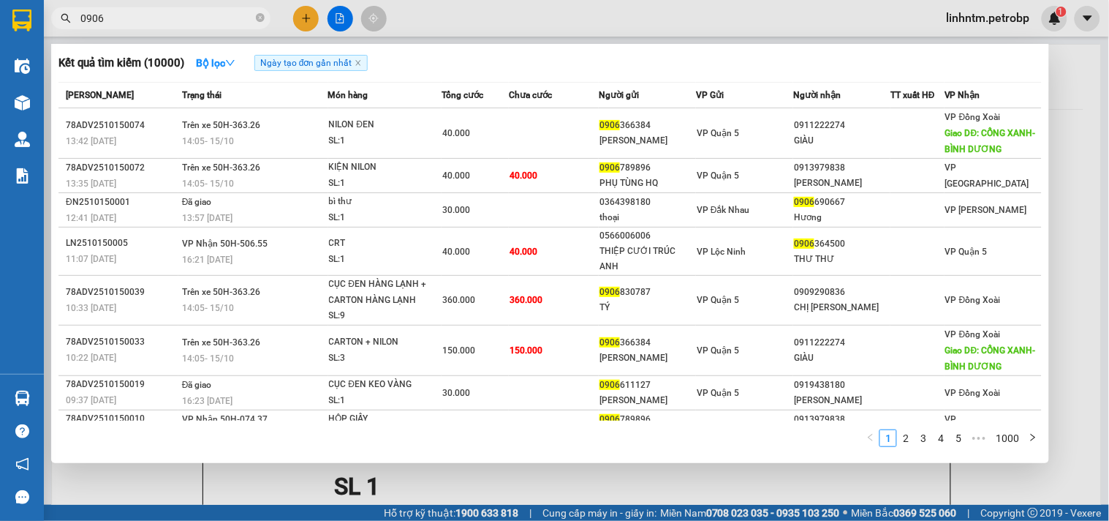
type input "0906"
click at [303, 24] on div at bounding box center [554, 260] width 1109 height 521
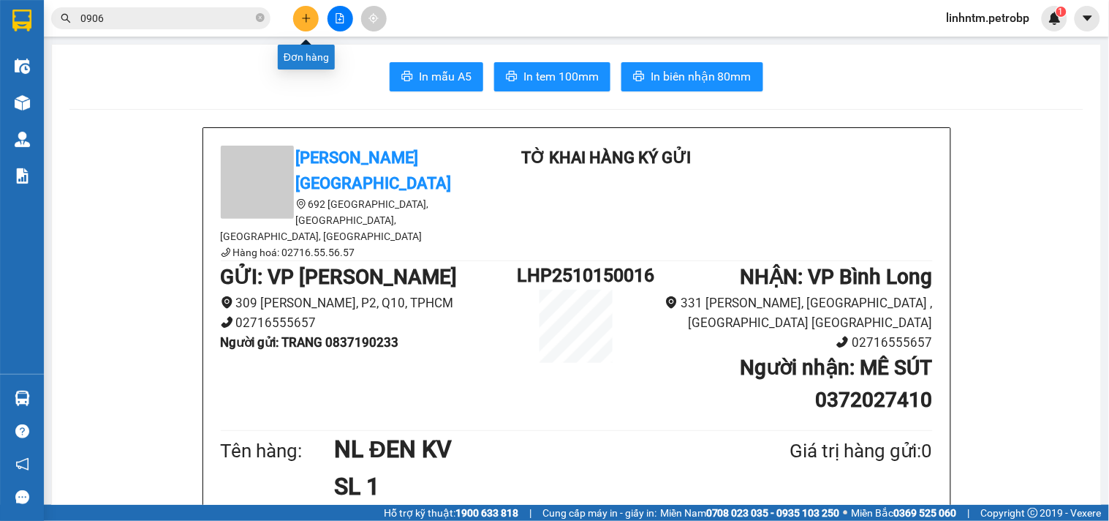
click at [307, 18] on icon "plus" at bounding box center [306, 18] width 8 height 1
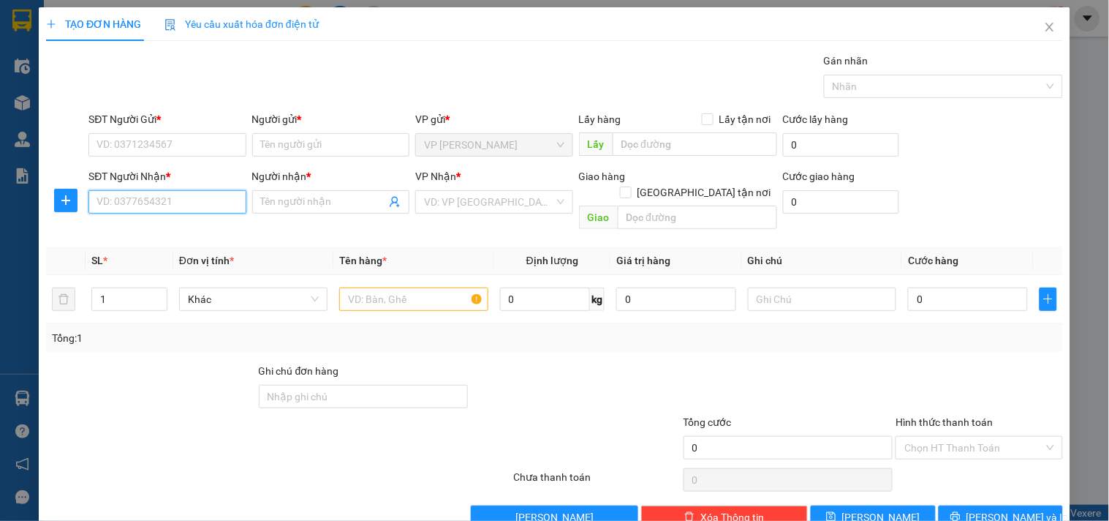
click at [184, 198] on input "SĐT Người Nhận *" at bounding box center [166, 201] width 157 height 23
drag, startPoint x: 150, startPoint y: 200, endPoint x: 57, endPoint y: 198, distance: 92.9
click at [57, 198] on div "SĐT Người Nhận * 6461 6461 Người nhận * Tên người nhận VP Nhận * VD: VP Sài Gòn…" at bounding box center [555, 201] width 1020 height 67
click at [196, 229] on div "0963887959 - GARA THẾ" at bounding box center [166, 231] width 138 height 16
type input "0963887959"
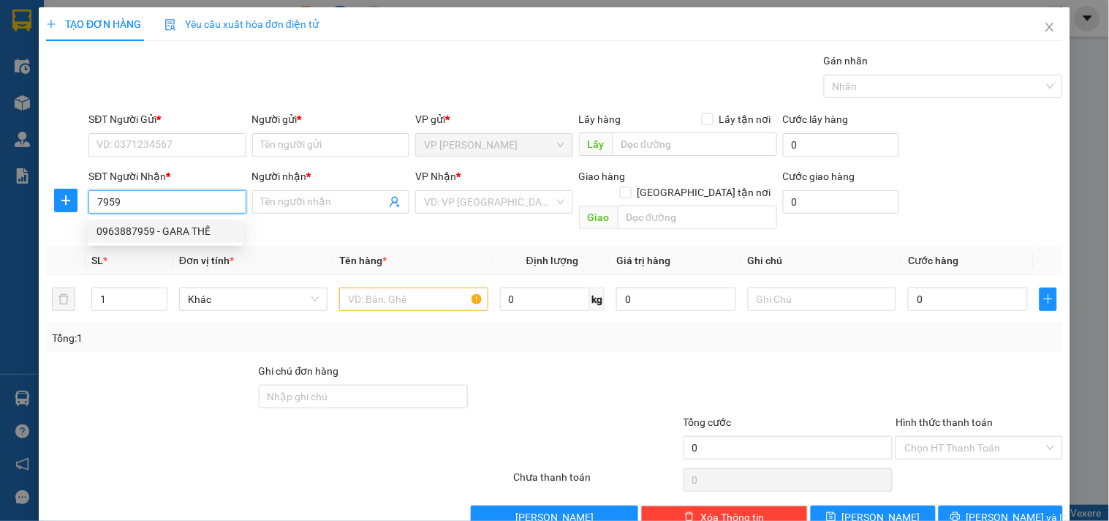
type input "GARA THẾ"
type input "30.000"
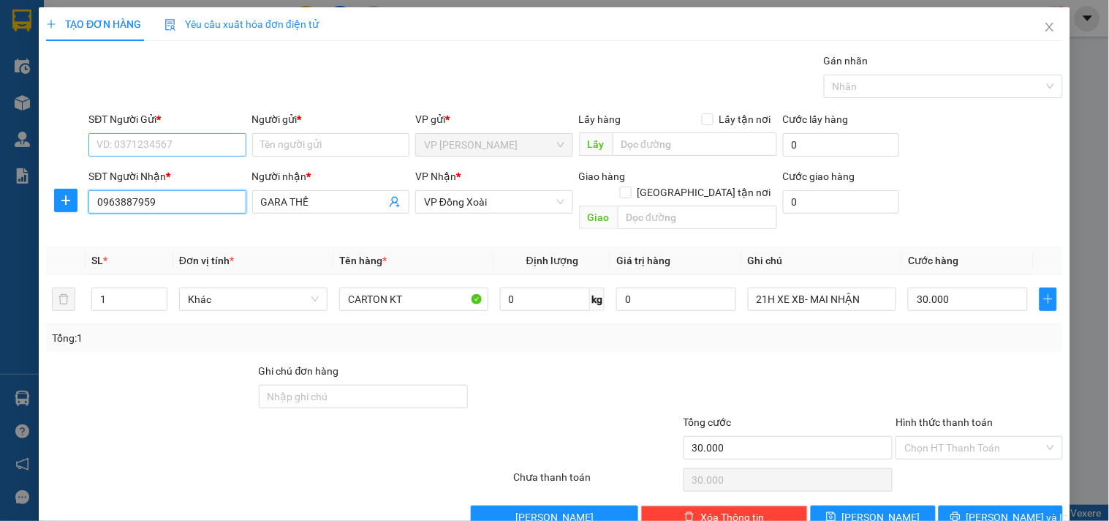
type input "0963887959"
click at [165, 145] on input "SĐT Người Gửi *" at bounding box center [166, 144] width 157 height 23
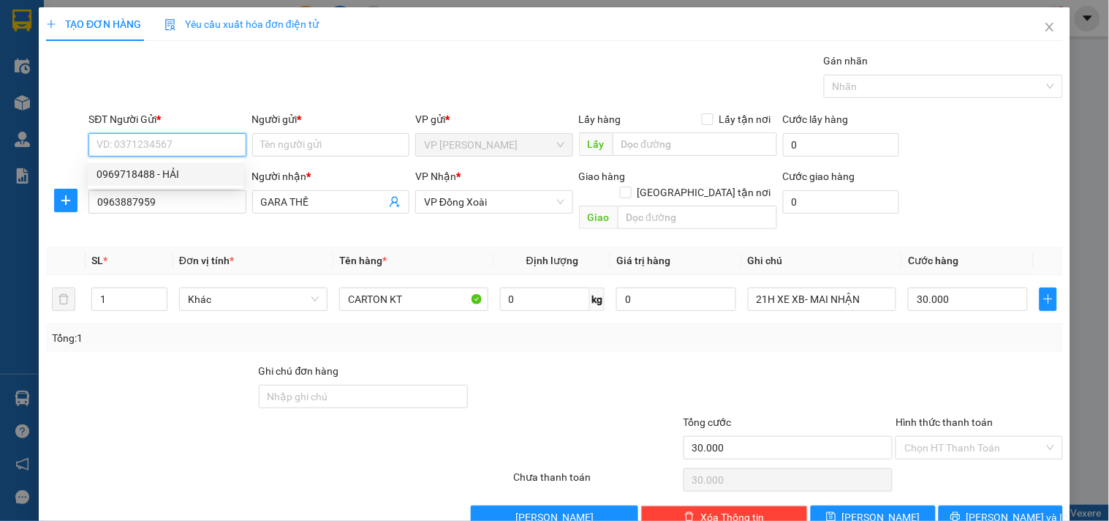
click at [169, 148] on input "SĐT Người Gửi *" at bounding box center [166, 144] width 157 height 23
click at [192, 171] on div "0926076461 - A MẪN" at bounding box center [166, 174] width 138 height 16
type input "0926076461"
type input "A MẪN"
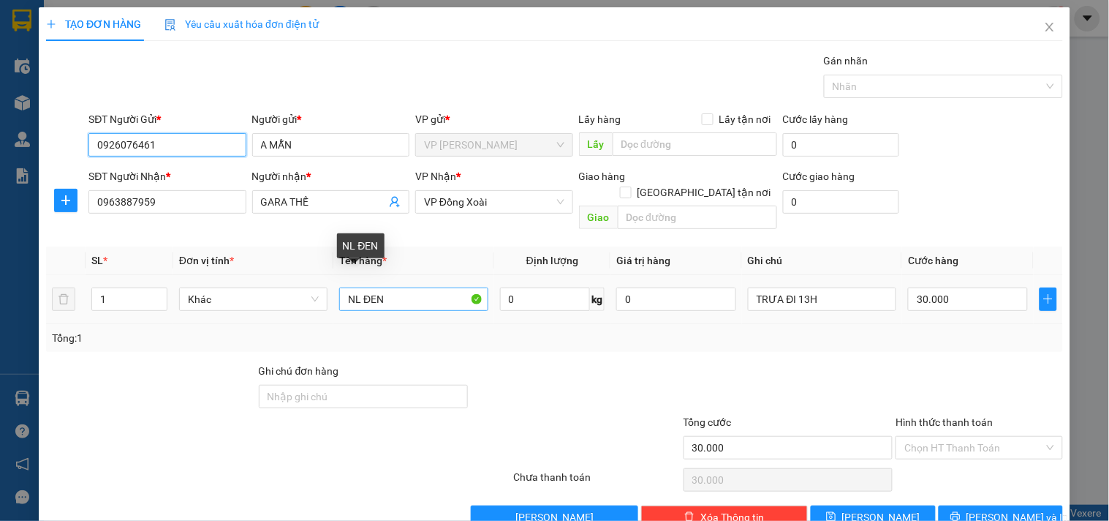
type input "0926076461"
click at [412, 287] on input "NL ĐEN" at bounding box center [413, 298] width 148 height 23
drag, startPoint x: 412, startPoint y: 281, endPoint x: 366, endPoint y: 279, distance: 46.1
click at [366, 287] on input "NL ĐEN" at bounding box center [413, 298] width 148 height 23
type input "N"
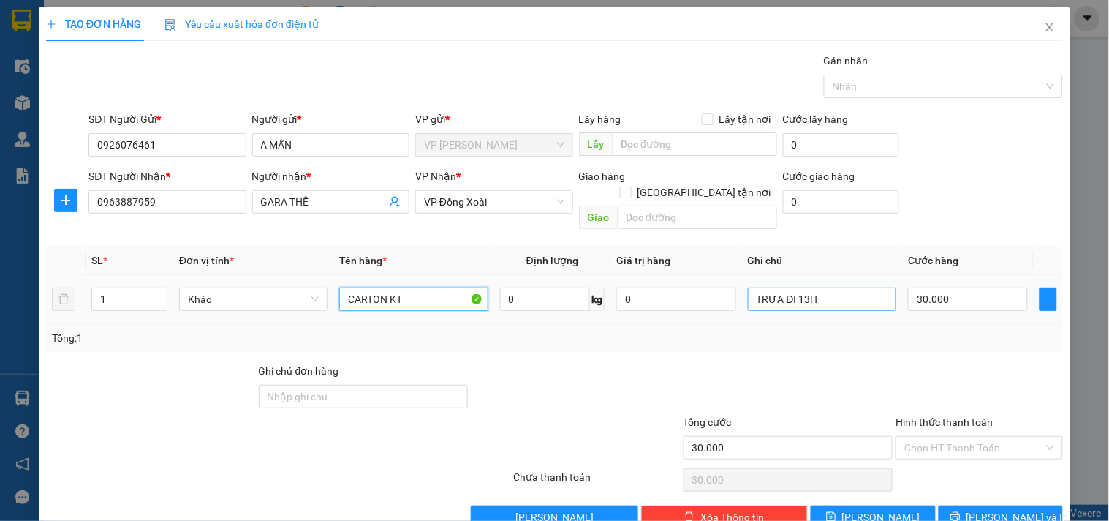
type input "CARTON KT"
drag, startPoint x: 815, startPoint y: 278, endPoint x: 703, endPoint y: 279, distance: 112.6
click at [703, 279] on tr "1 Khác CARTON KT 0 kg 0 TRƯA ĐI 13H 30.000" at bounding box center [554, 299] width 1017 height 49
type input "21H XB- MAI NHẬN HÀNG"
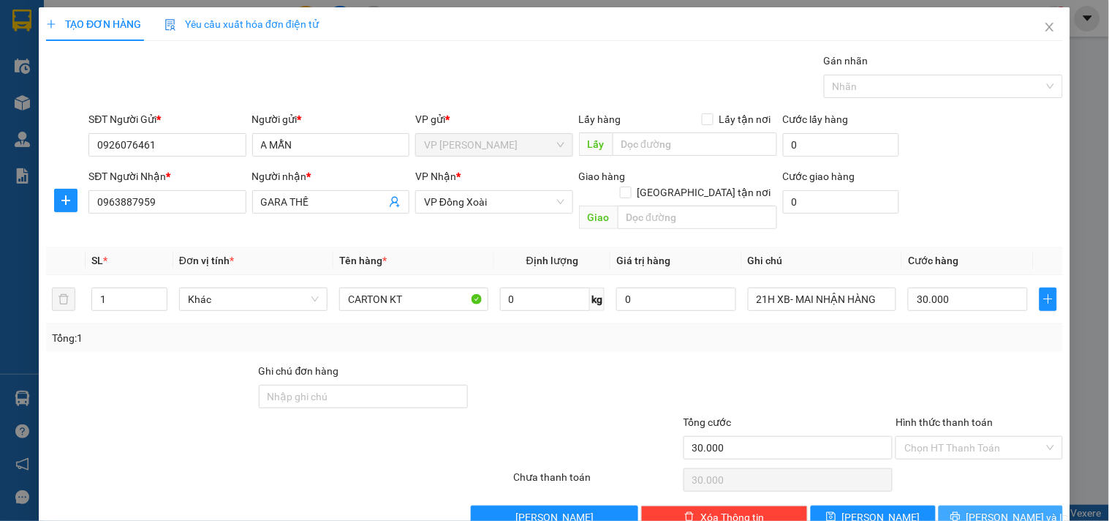
click at [996, 505] on button "Lưu và In" at bounding box center [1001, 516] width 124 height 23
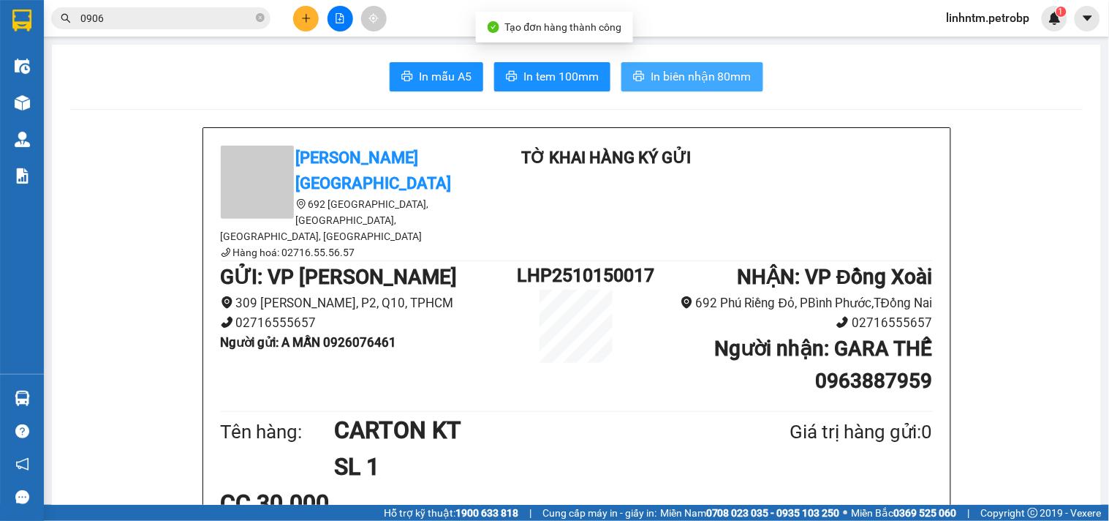
click at [724, 88] on button "In biên nhận 80mm" at bounding box center [693, 76] width 142 height 29
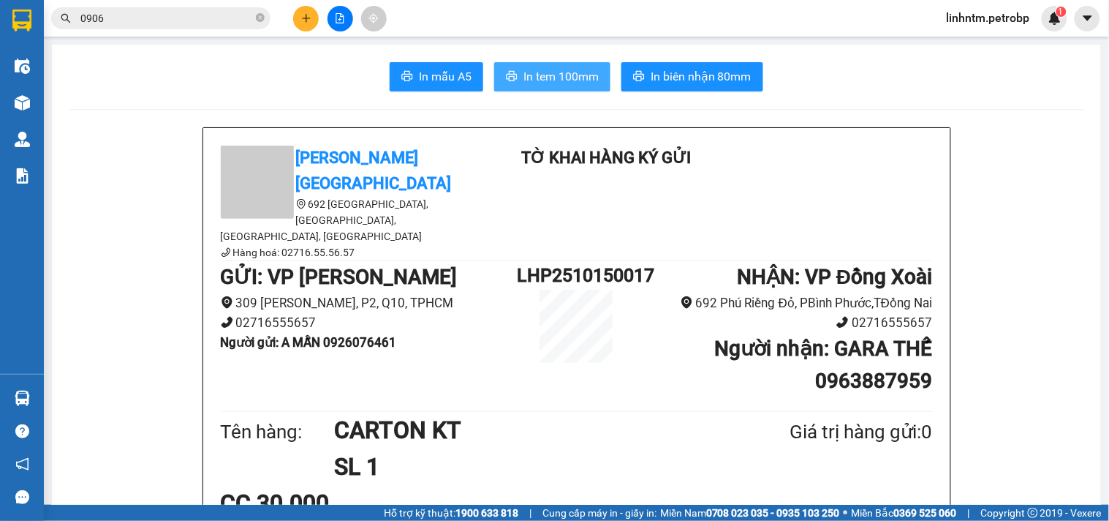
click at [579, 64] on button "In tem 100mm" at bounding box center [552, 76] width 116 height 29
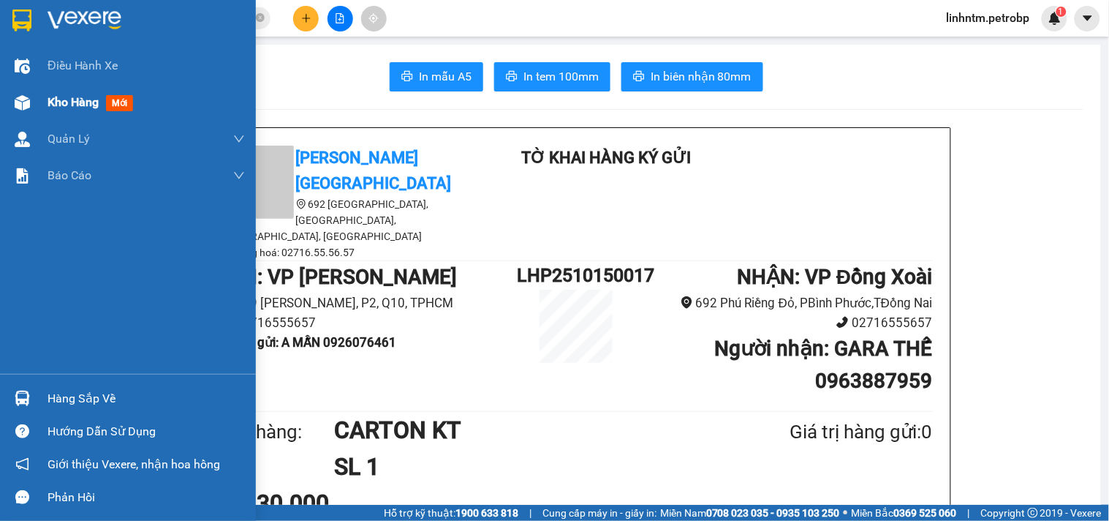
click at [67, 105] on span "Kho hàng" at bounding box center [73, 102] width 51 height 14
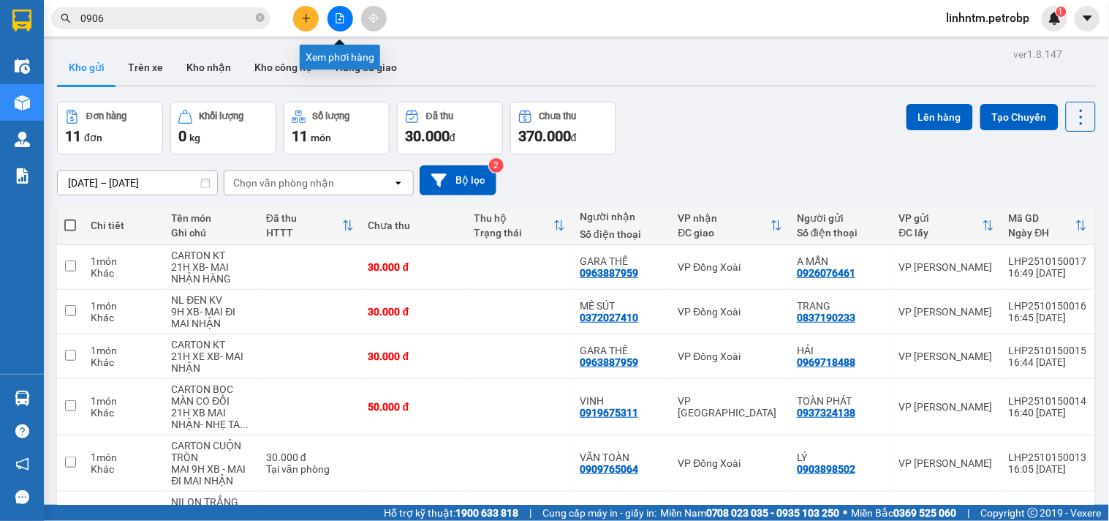
click at [312, 15] on button at bounding box center [306, 19] width 26 height 26
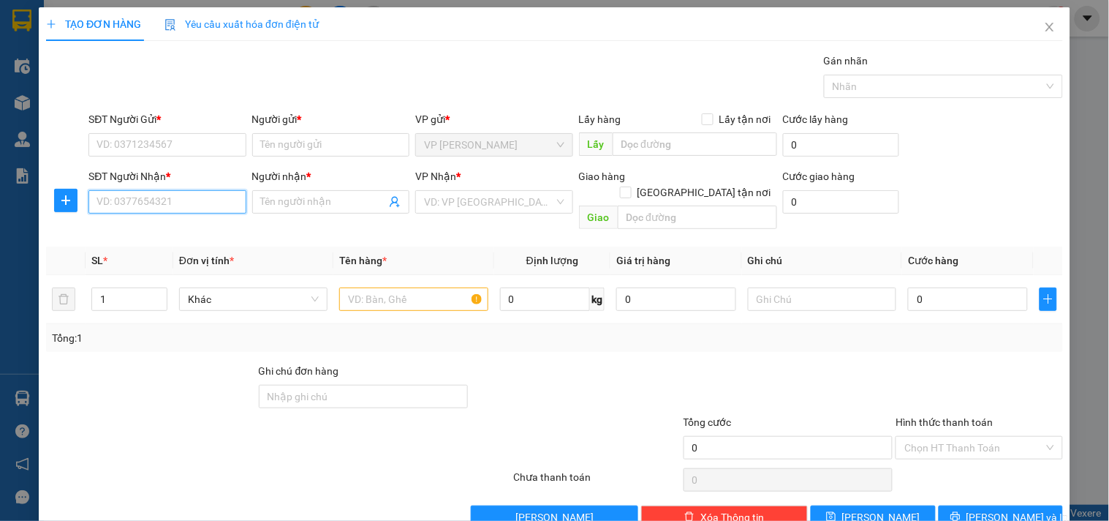
click at [142, 195] on input "SĐT Người Nhận *" at bounding box center [166, 201] width 157 height 23
click at [161, 234] on div "0373750518 - HỒNG SƠN" at bounding box center [179, 231] width 165 height 16
type input "0373750518"
type input "HỒNG SƠN"
type input "200.000"
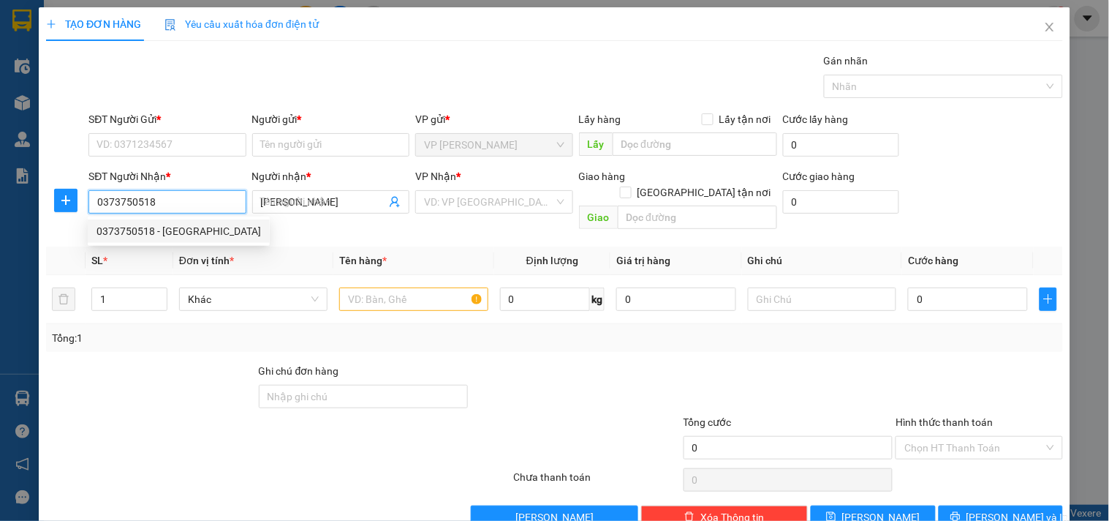
type input "200.000"
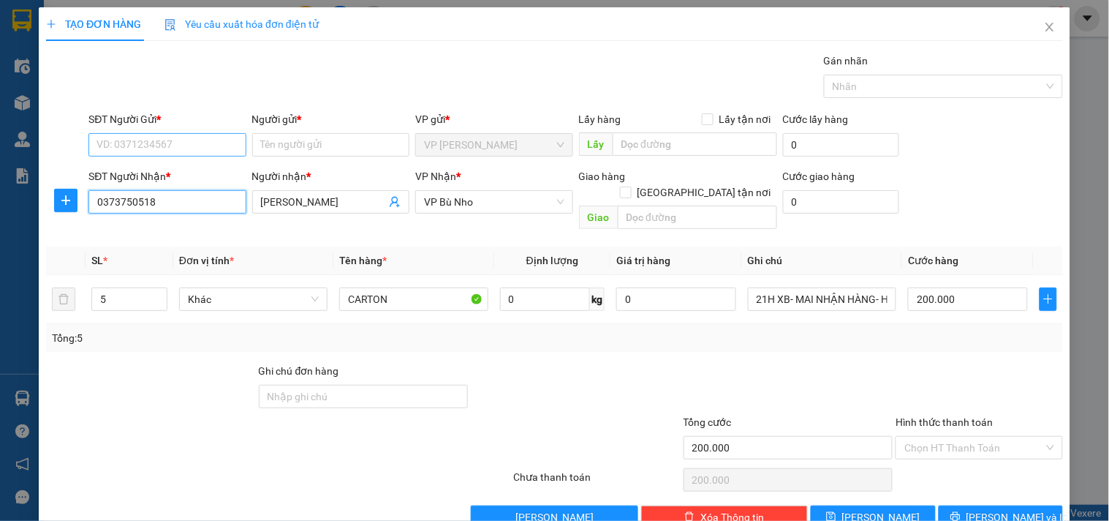
type input "0373750518"
click at [169, 145] on input "SĐT Người Gửi *" at bounding box center [166, 144] width 157 height 23
click at [186, 172] on div "0909896562 - MERAP" at bounding box center [166, 174] width 138 height 16
type input "0909896562"
type input "MERAP"
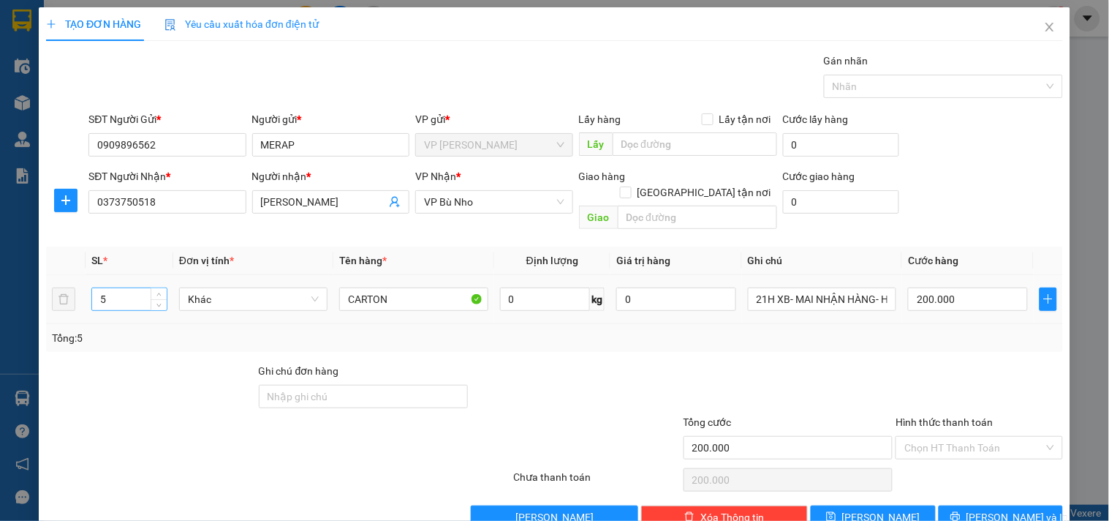
click at [136, 288] on input "5" at bounding box center [129, 299] width 75 height 22
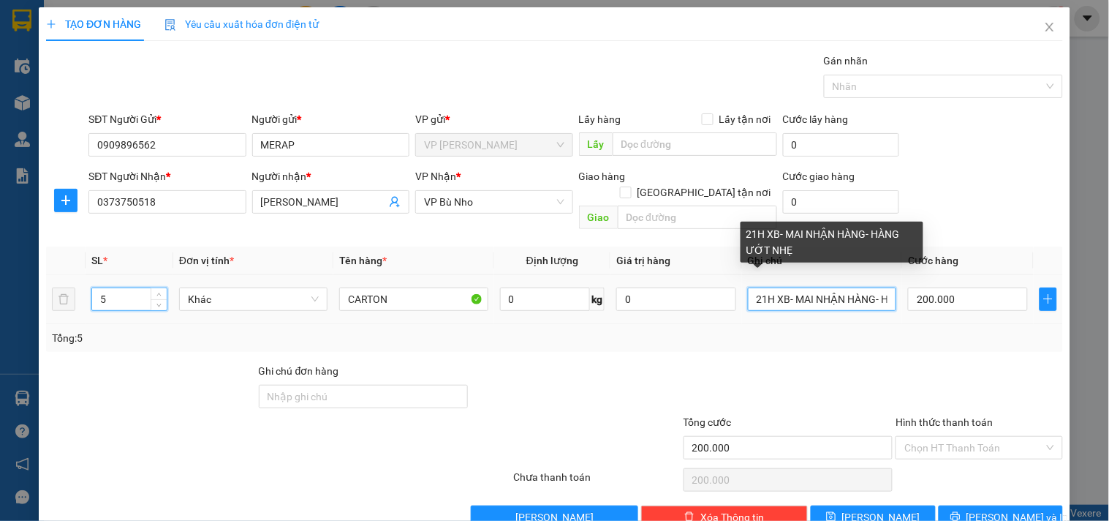
click at [868, 287] on input "21H XB- MAI NHẬN HÀNG- HÀNG ƯỚT NHẸ" at bounding box center [822, 298] width 148 height 23
type input "0"
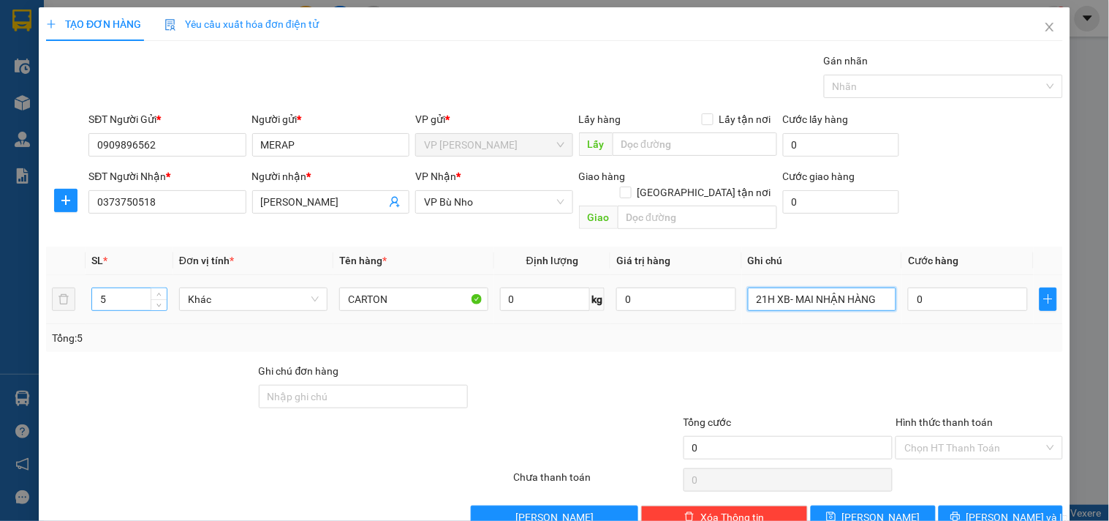
type input "21H XB- MAI NHẬN HÀNG"
drag, startPoint x: 110, startPoint y: 288, endPoint x: 92, endPoint y: 287, distance: 17.6
click at [92, 288] on input "5" at bounding box center [129, 299] width 75 height 22
type input "7"
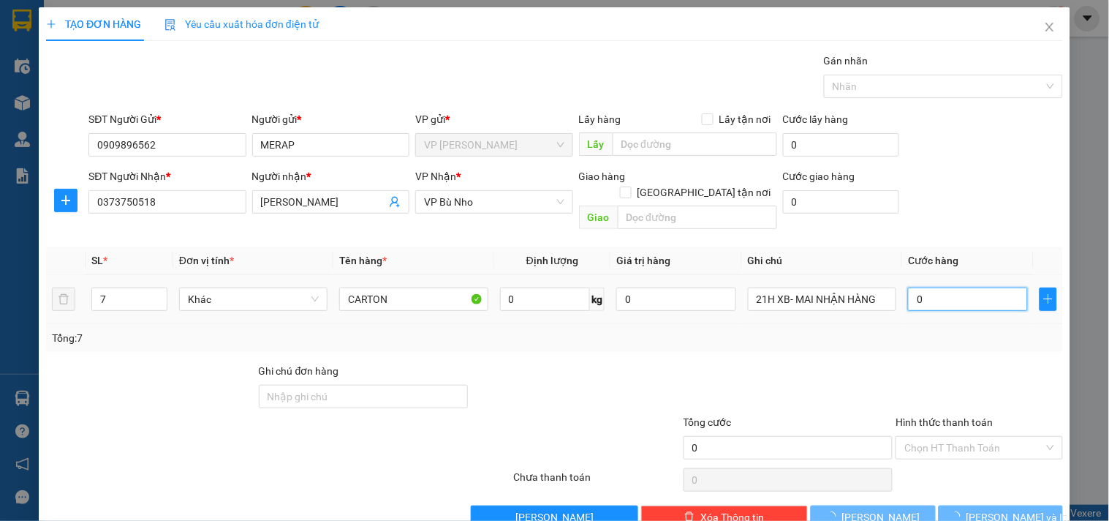
click at [931, 287] on input "0" at bounding box center [968, 298] width 120 height 23
type input "2"
type input "28"
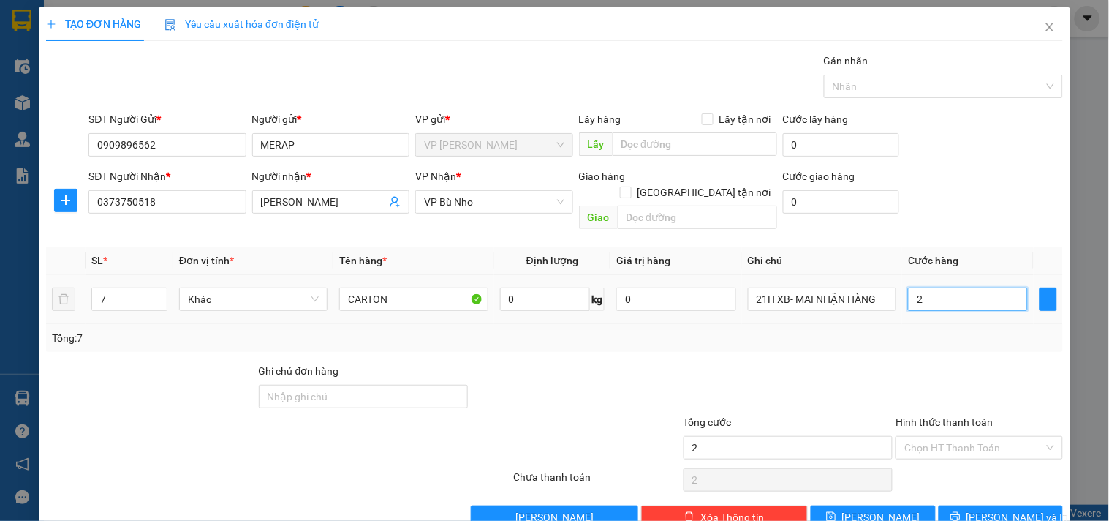
type input "28"
type input "280"
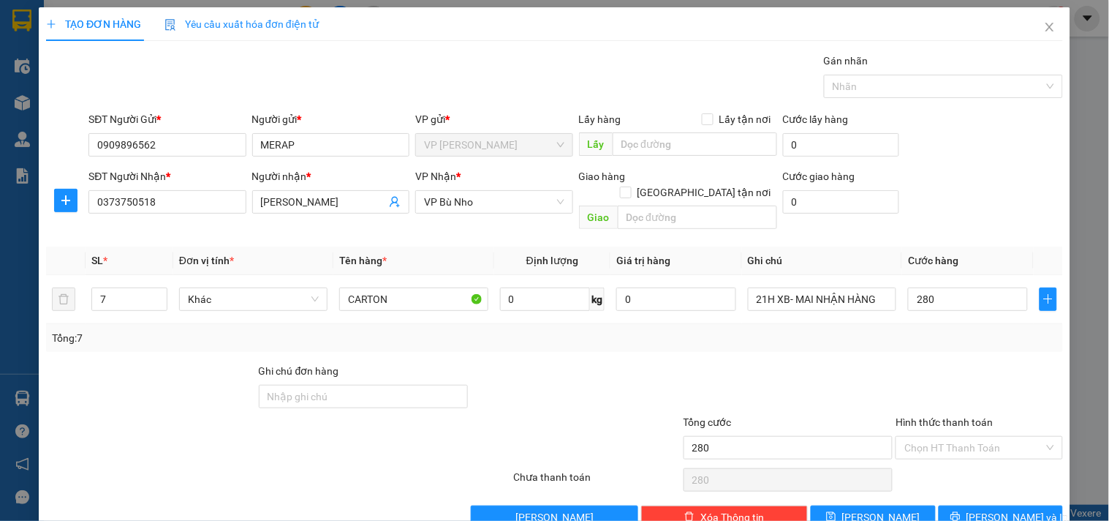
type input "280.000"
click at [935, 363] on div at bounding box center [979, 388] width 170 height 51
click at [973, 437] on input "Hình thức thanh toán" at bounding box center [974, 448] width 139 height 22
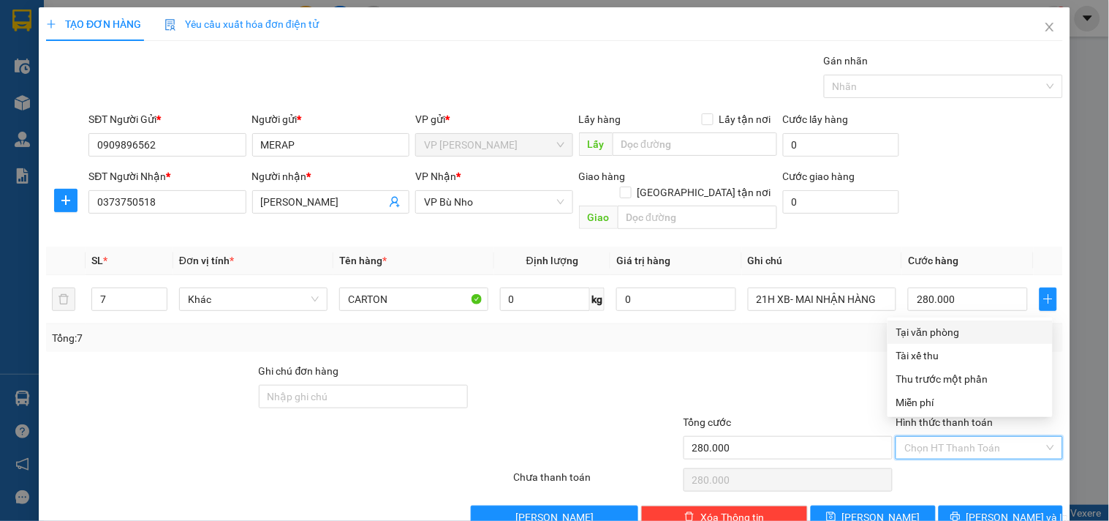
click at [953, 325] on div "Tại văn phòng" at bounding box center [971, 332] width 148 height 16
type input "0"
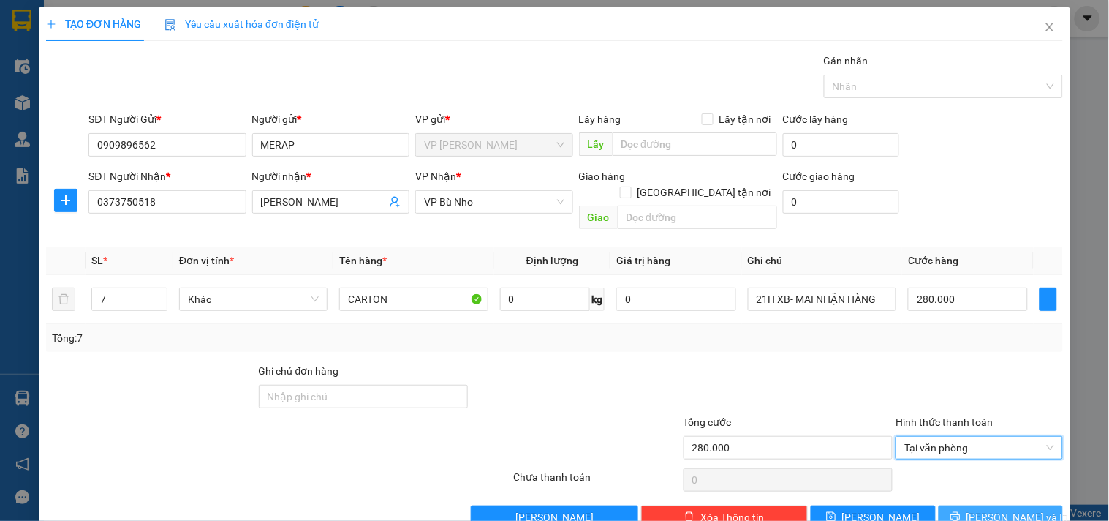
click at [985, 509] on span "Lưu và In" at bounding box center [1018, 517] width 102 height 16
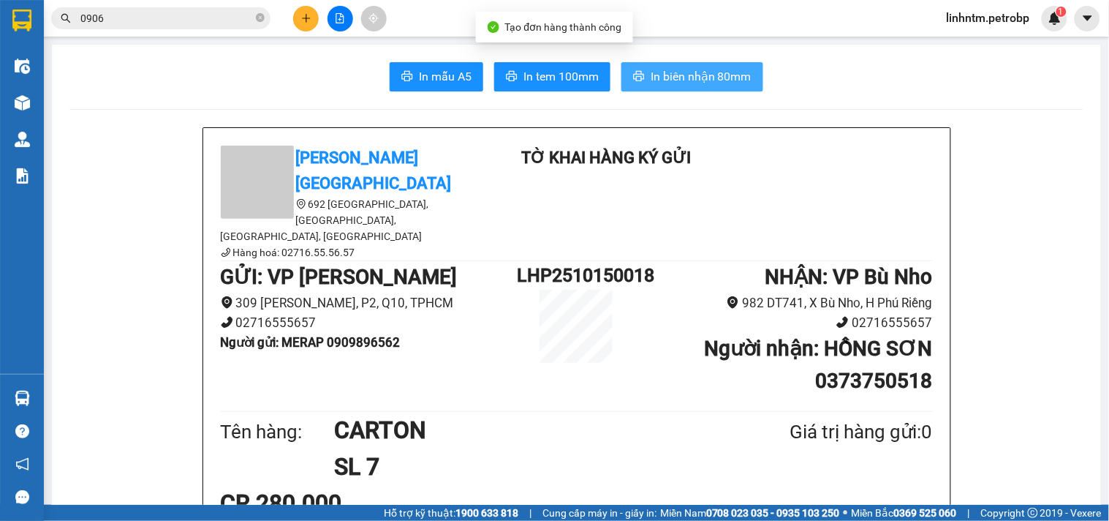
click at [661, 67] on span "In biên nhận 80mm" at bounding box center [701, 76] width 101 height 18
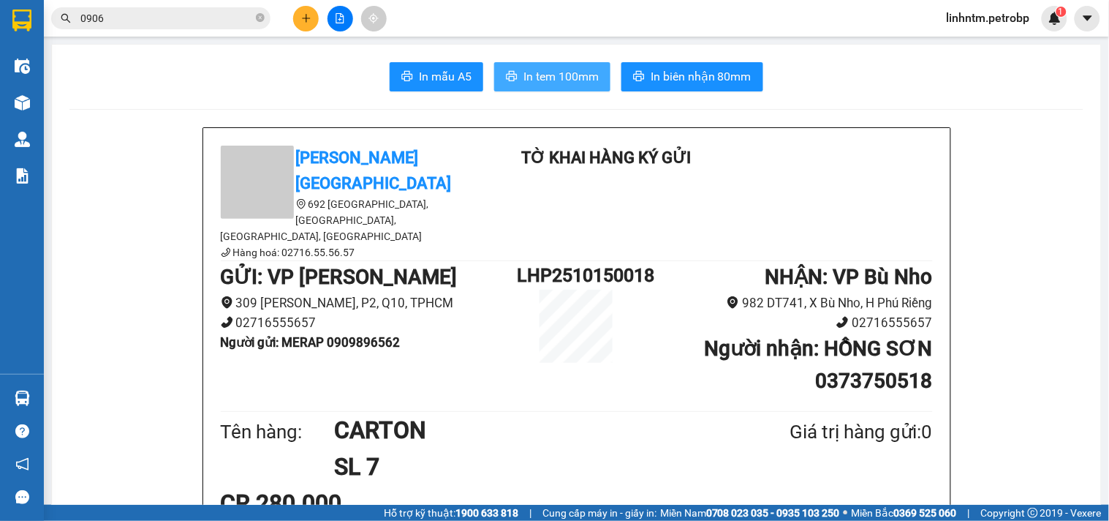
click at [573, 73] on span "In tem 100mm" at bounding box center [561, 76] width 75 height 18
click at [300, 20] on button at bounding box center [306, 19] width 26 height 26
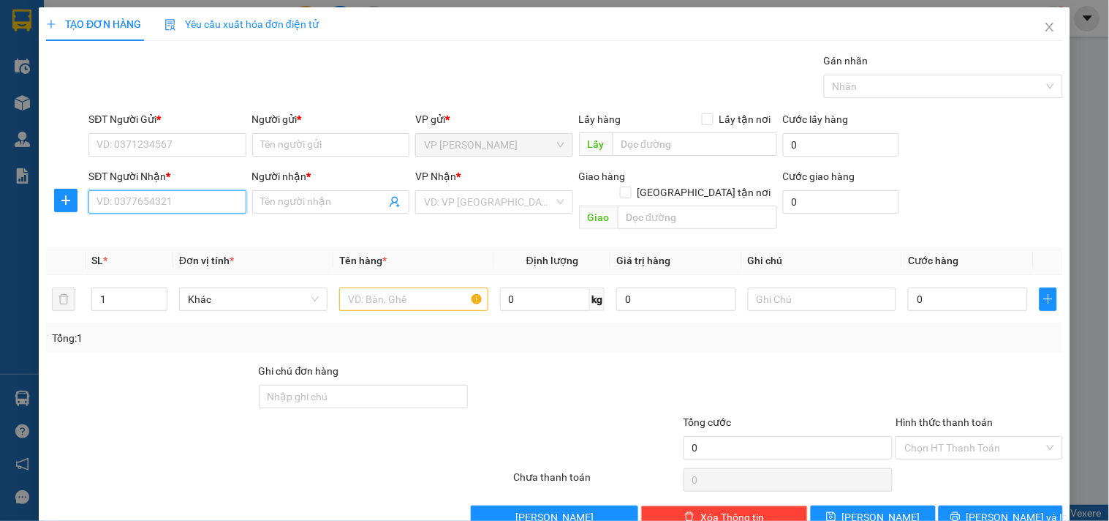
click at [147, 196] on input "SĐT Người Nhận *" at bounding box center [166, 201] width 157 height 23
click at [158, 230] on div "0981209234 - ANH VŨ" at bounding box center [169, 231] width 144 height 16
type input "0981209234"
type input "ANH VŨ"
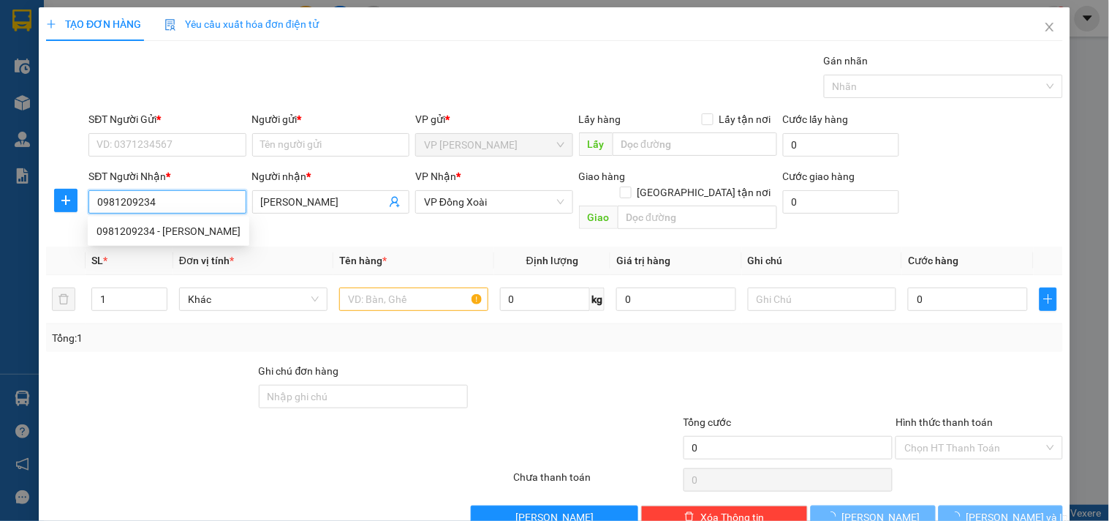
type input "520.000"
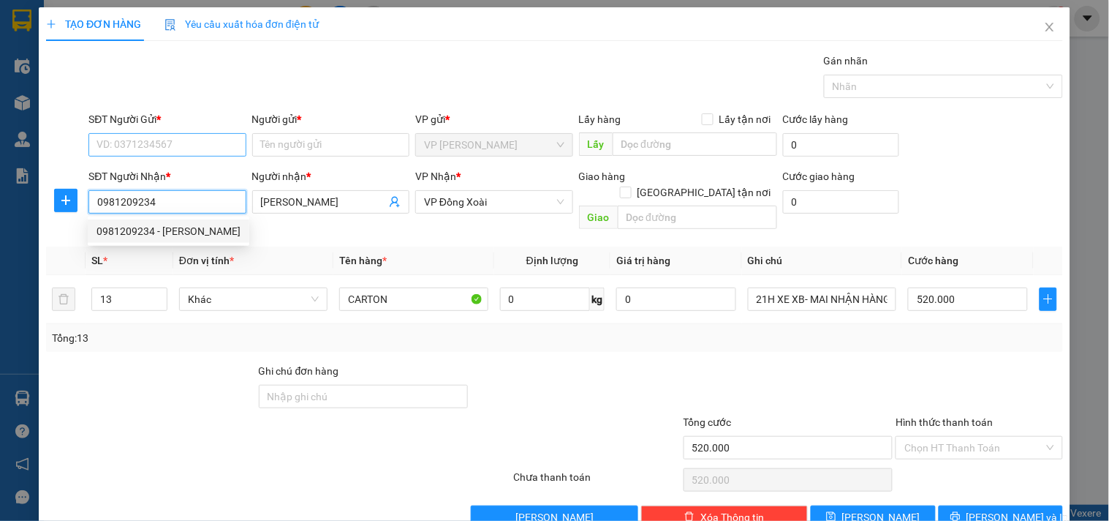
type input "0981209234"
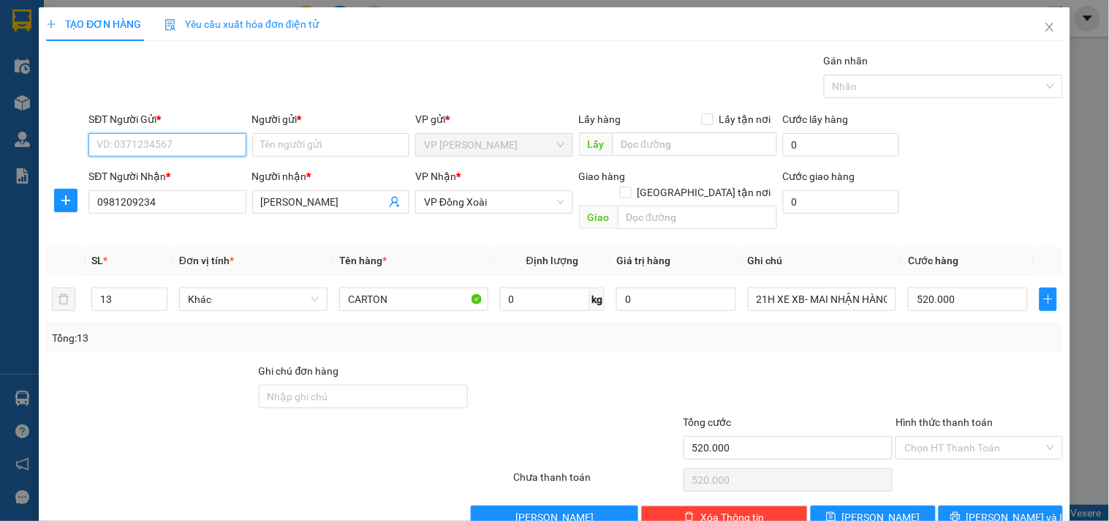
click at [165, 143] on input "SĐT Người Gửi *" at bounding box center [166, 144] width 157 height 23
click at [176, 167] on div "0909896562 - MERAP" at bounding box center [166, 174] width 138 height 16
type input "0909896562"
type input "MERAP"
click at [113, 288] on input "13" at bounding box center [129, 299] width 75 height 22
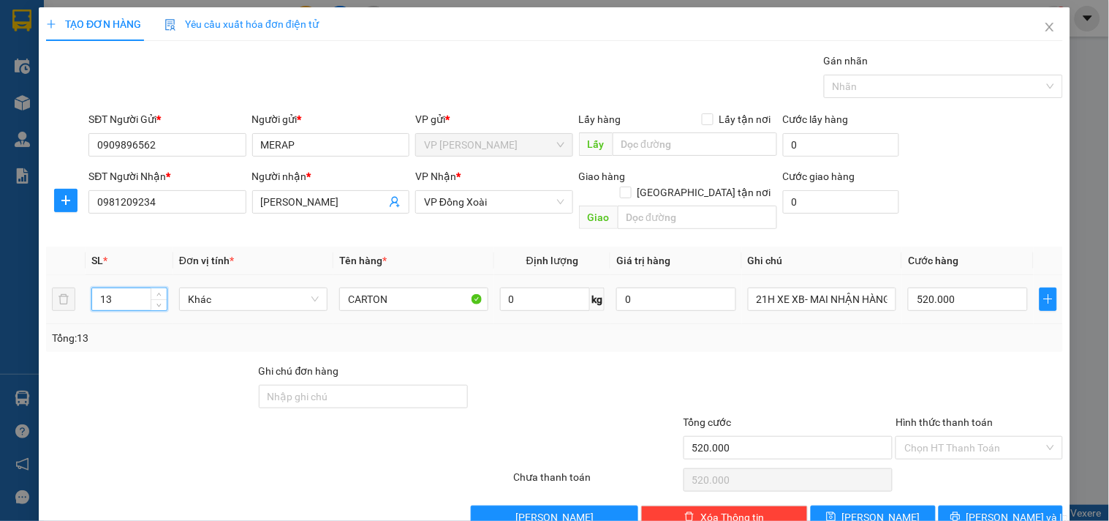
type input "1"
type input "3"
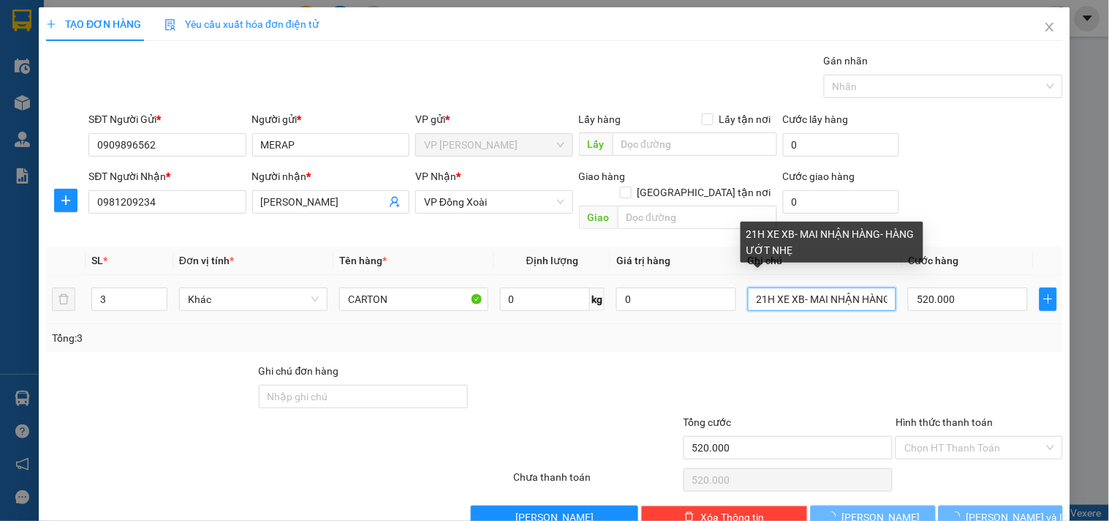
click at [873, 287] on input "21H XE XB- MAI NHẬN HÀNG- HÀNG ƯỚT NHẸ" at bounding box center [822, 298] width 148 height 23
type input "0"
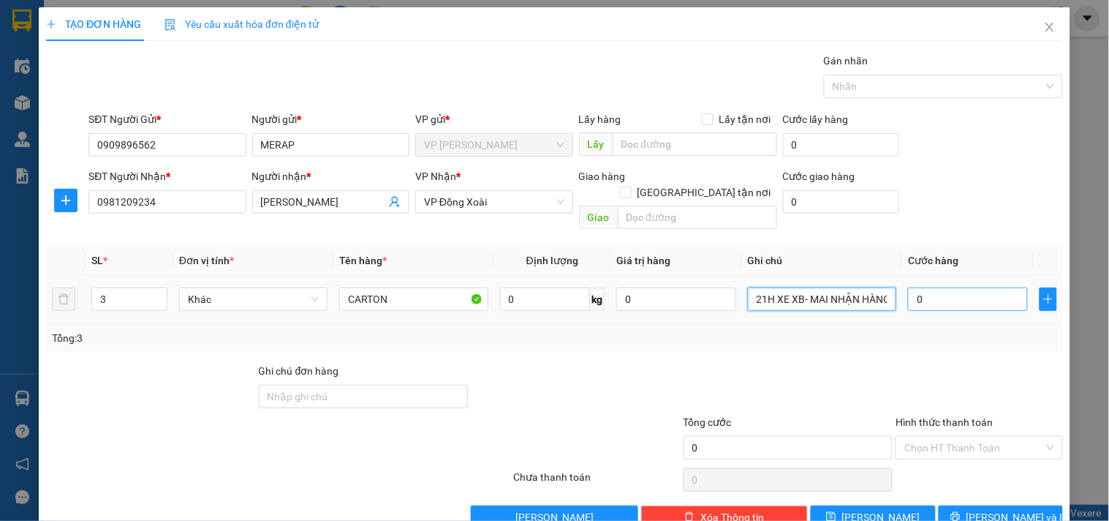
type input "21H XE XB- MAI NHẬN HÀNG"
click at [934, 287] on input "0" at bounding box center [968, 298] width 120 height 23
type input "1"
type input "12"
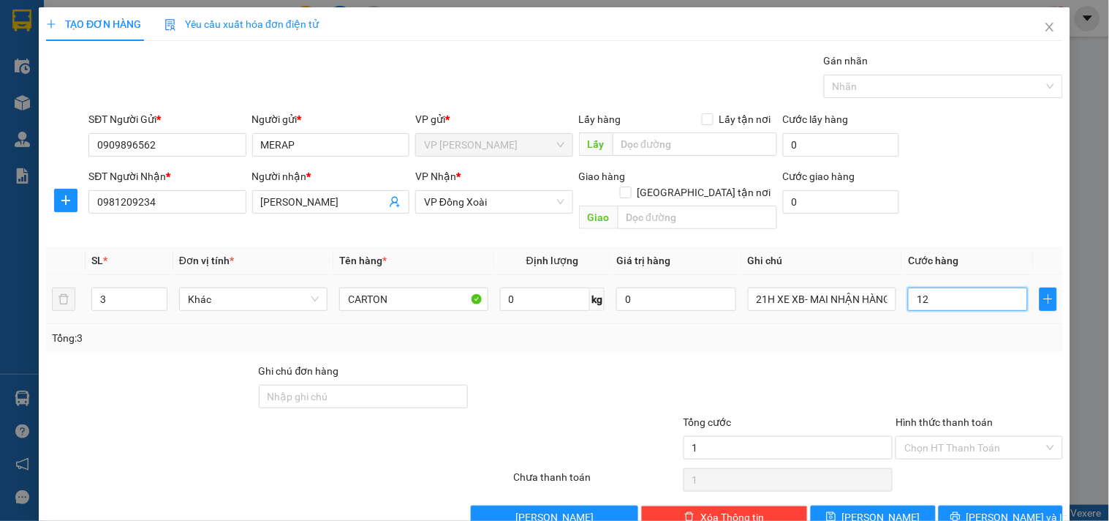
type input "12"
type input "120"
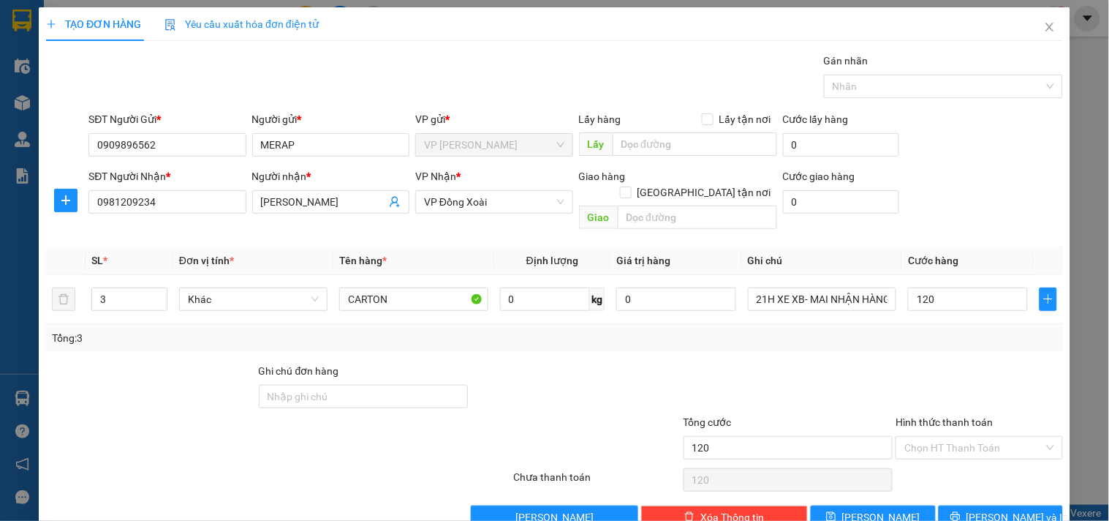
type input "120.000"
click at [954, 333] on div "Tổng: 3" at bounding box center [554, 338] width 1017 height 28
click at [1012, 437] on input "Hình thức thanh toán" at bounding box center [974, 448] width 139 height 22
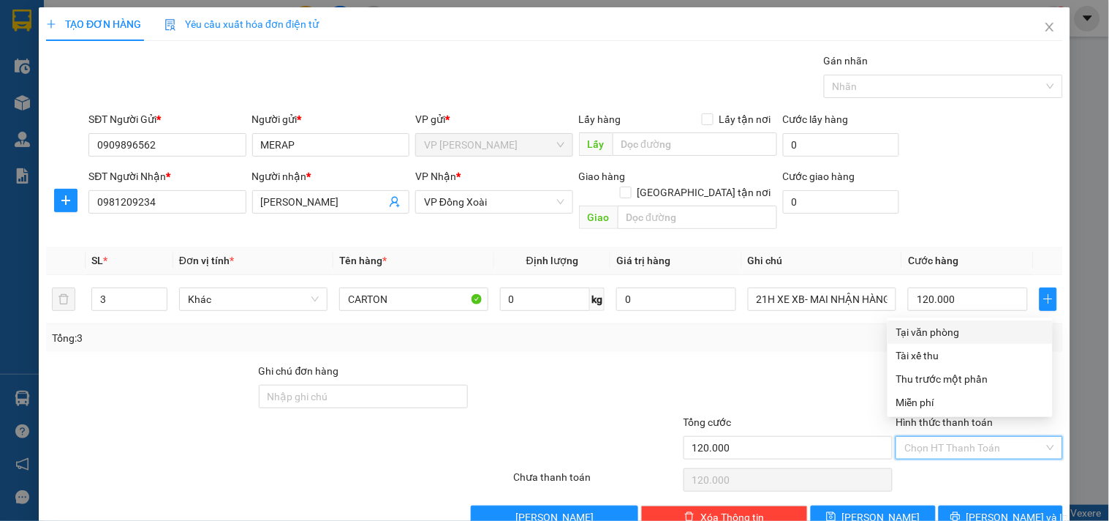
click at [948, 333] on div "Tại văn phòng" at bounding box center [971, 332] width 148 height 16
type input "0"
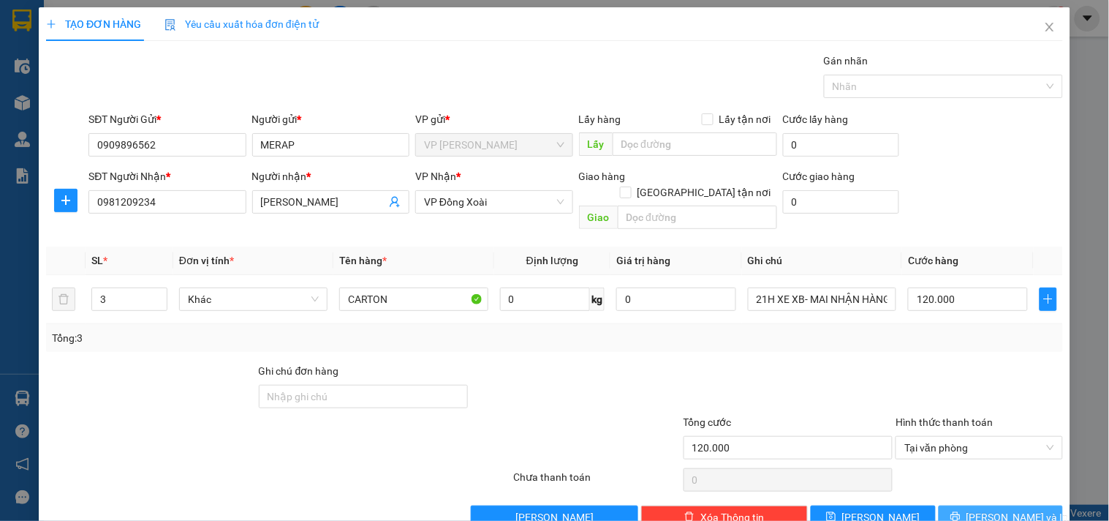
click at [1006, 509] on span "Lưu và In" at bounding box center [1018, 517] width 102 height 16
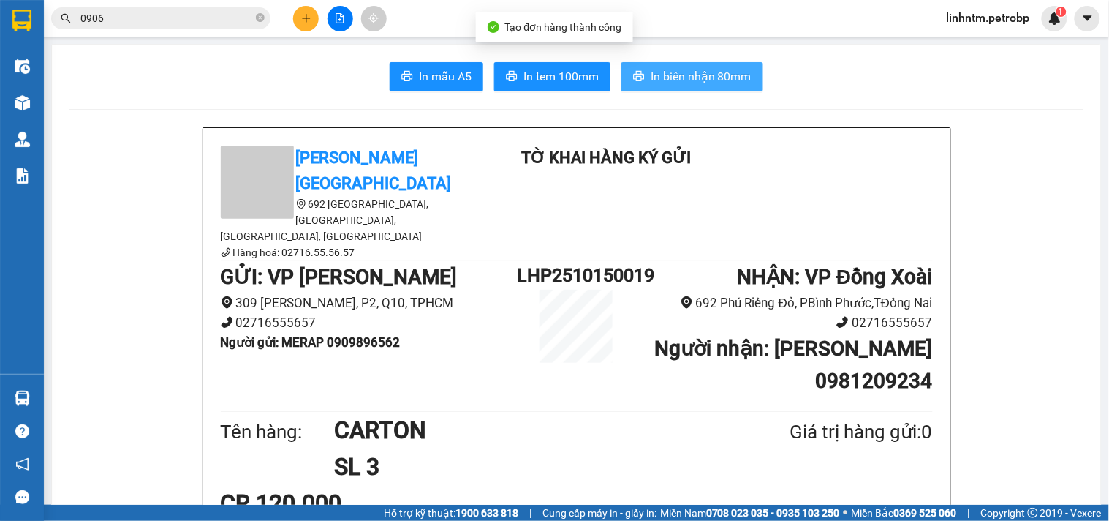
click at [661, 67] on button "In biên nhận 80mm" at bounding box center [693, 76] width 142 height 29
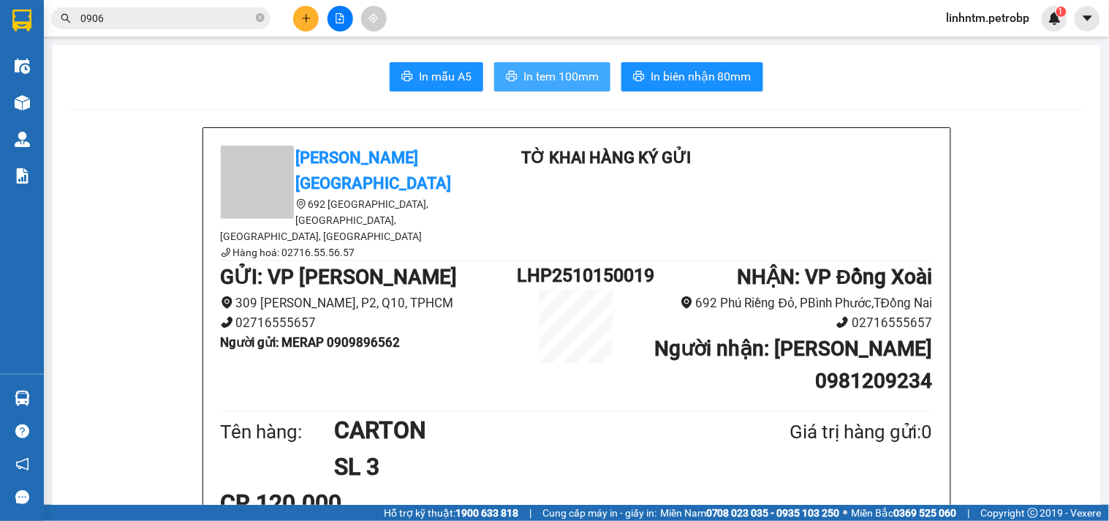
click at [527, 76] on span "In tem 100mm" at bounding box center [561, 76] width 75 height 18
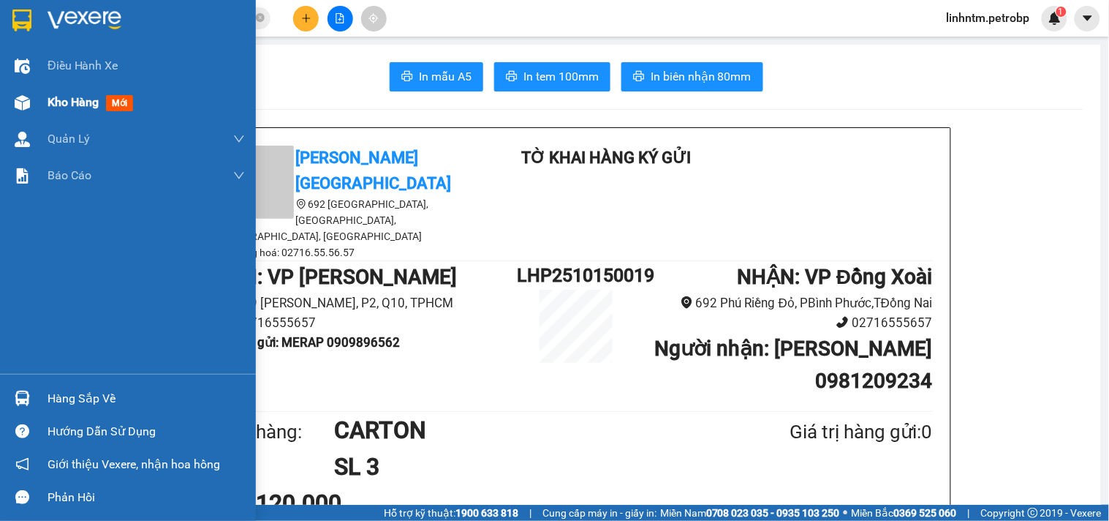
click at [60, 105] on span "Kho hàng" at bounding box center [73, 102] width 51 height 14
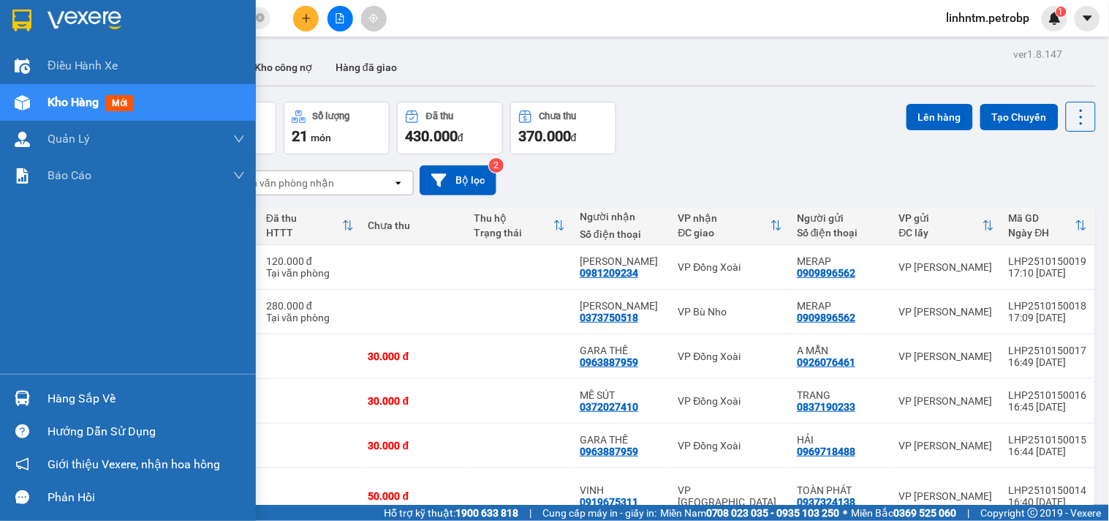
click at [64, 18] on img at bounding box center [85, 21] width 74 height 22
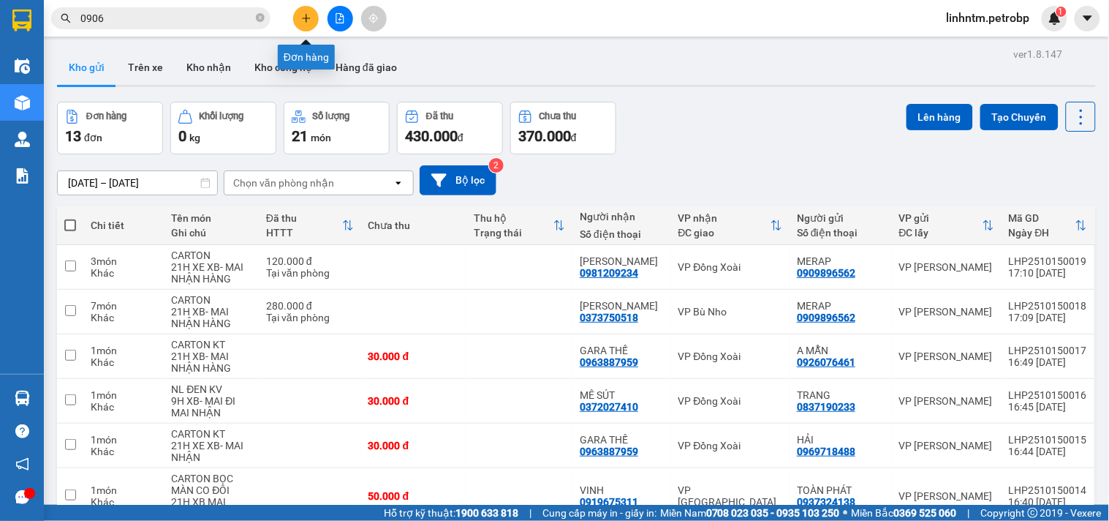
click at [308, 13] on icon "plus" at bounding box center [306, 18] width 10 height 10
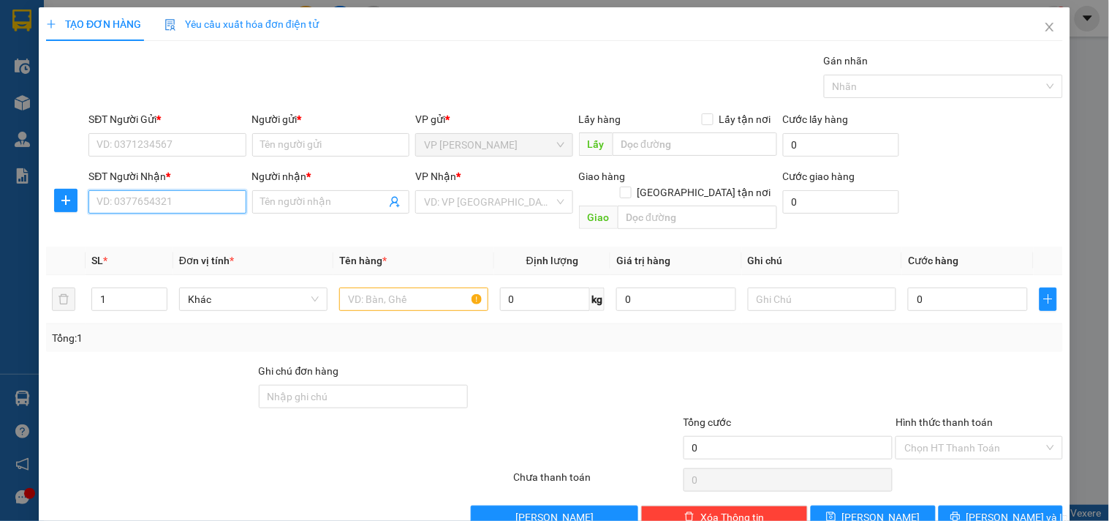
click at [136, 208] on input "SĐT Người Nhận *" at bounding box center [166, 201] width 157 height 23
click at [201, 208] on input "SĐT Người Nhận *" at bounding box center [166, 201] width 157 height 23
type input "0943900858"
click at [191, 231] on div "0943900858 - VŨ PHONG" at bounding box center [179, 231] width 165 height 16
type input "VŨ PHONG"
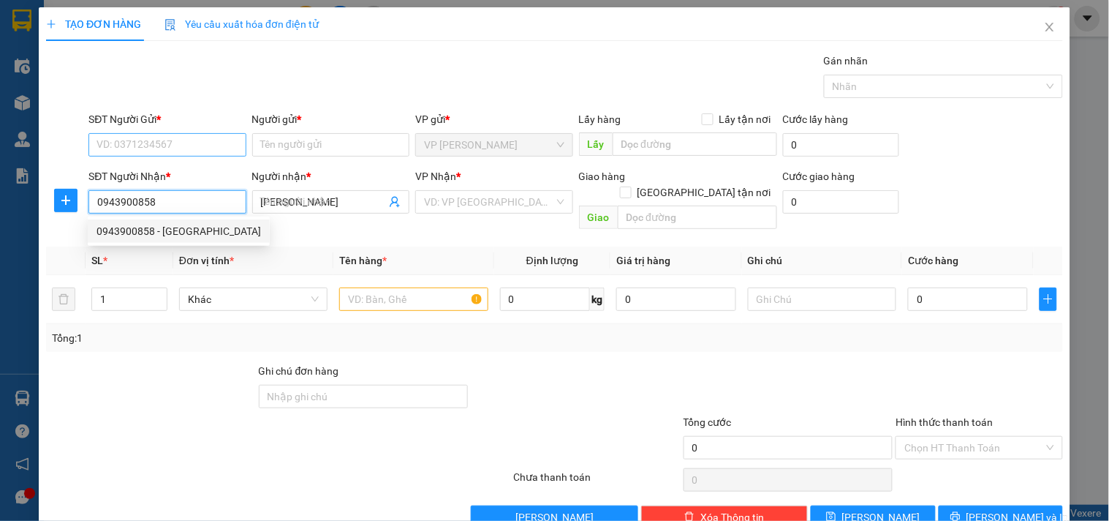
type input "40.000"
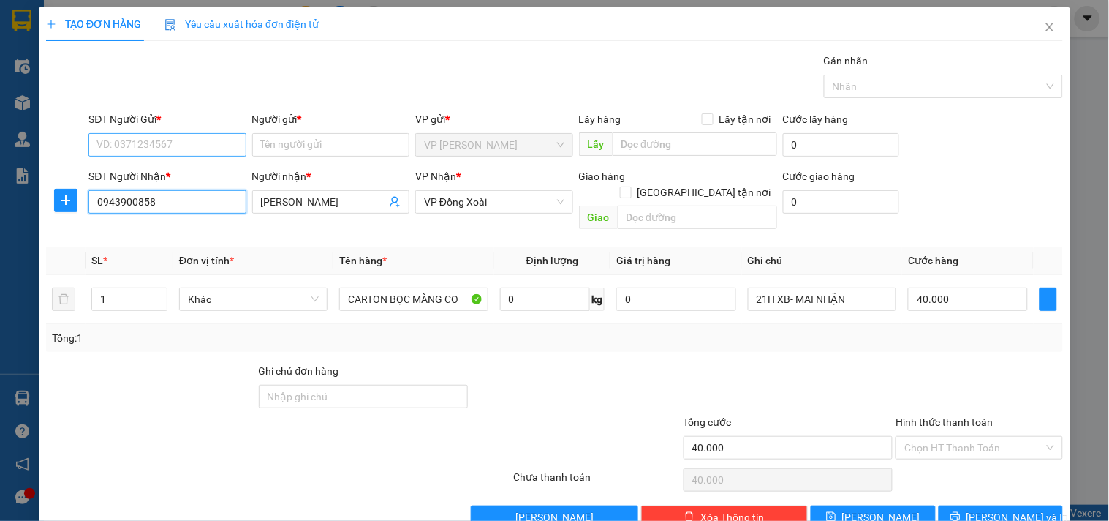
type input "0943900858"
click at [189, 140] on input "SĐT Người Gửi *" at bounding box center [166, 144] width 157 height 23
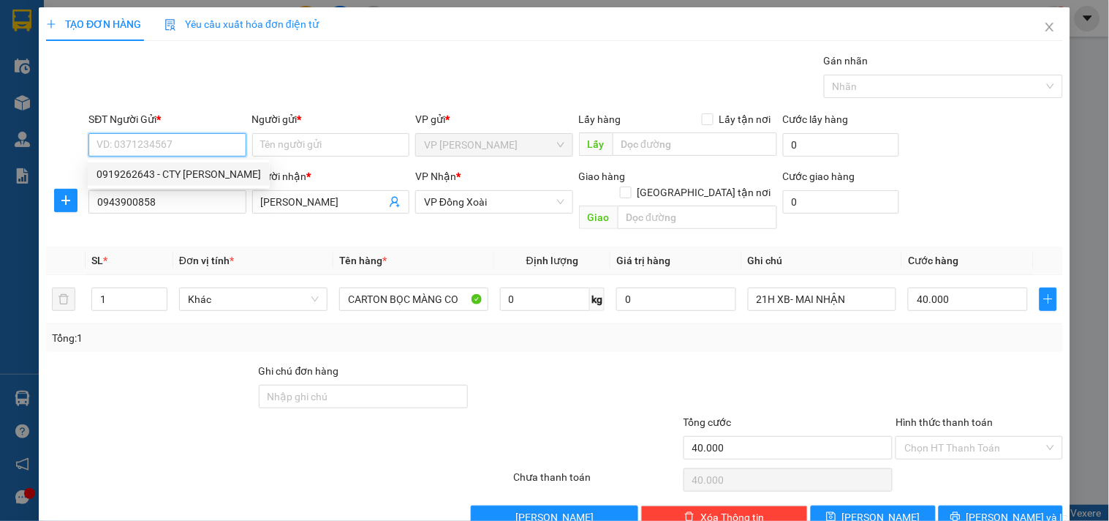
click at [199, 170] on div "0919262643 - CTY MAI PHƯƠNG" at bounding box center [179, 174] width 165 height 16
type input "0919262643"
type input "CTY MAI PHƯƠNG"
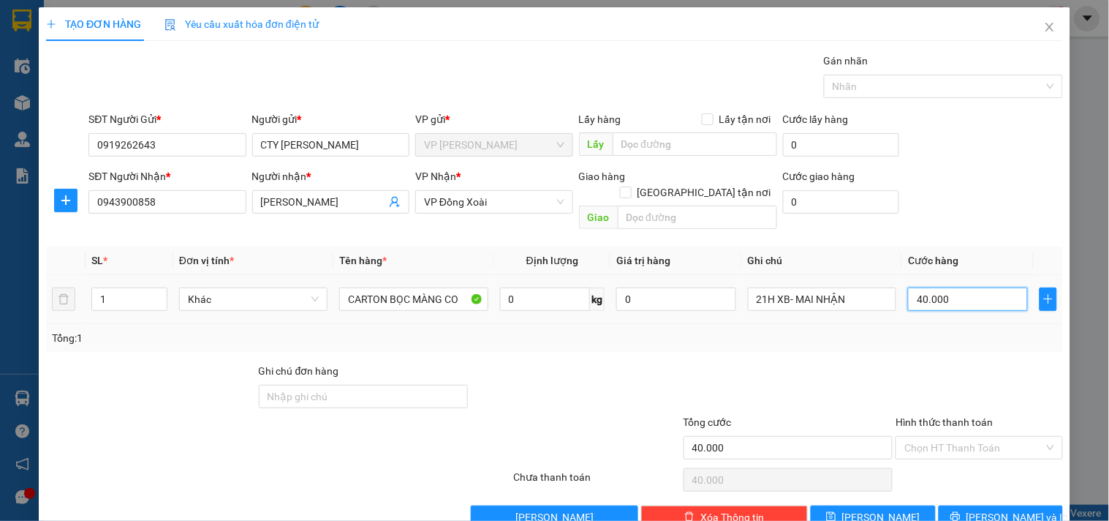
type input "3"
type input "30"
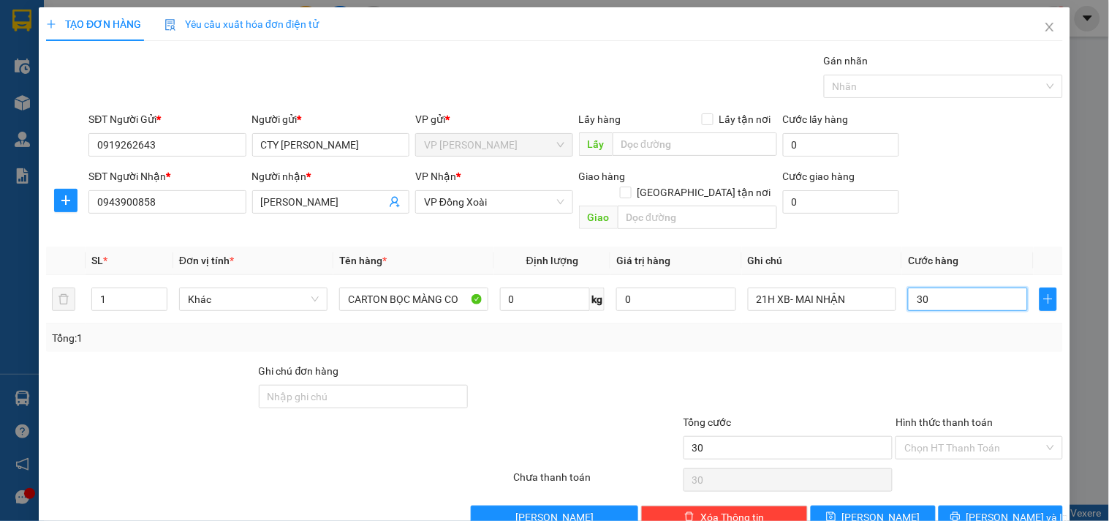
type input "30"
type input "30.000"
click at [938, 363] on div at bounding box center [979, 388] width 170 height 51
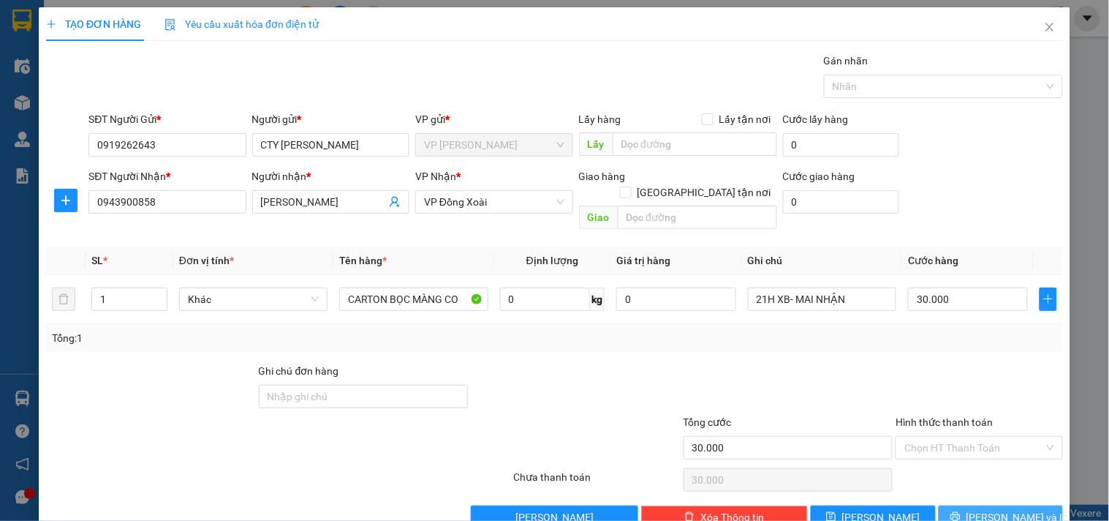
click at [1011, 509] on span "Lưu và In" at bounding box center [1018, 517] width 102 height 16
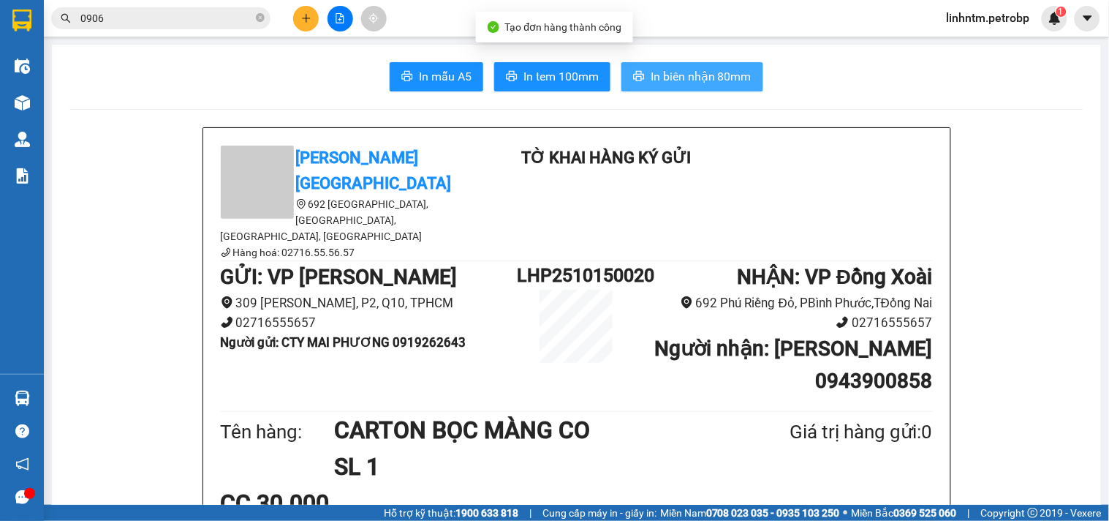
click at [673, 74] on span "In biên nhận 80mm" at bounding box center [701, 76] width 101 height 18
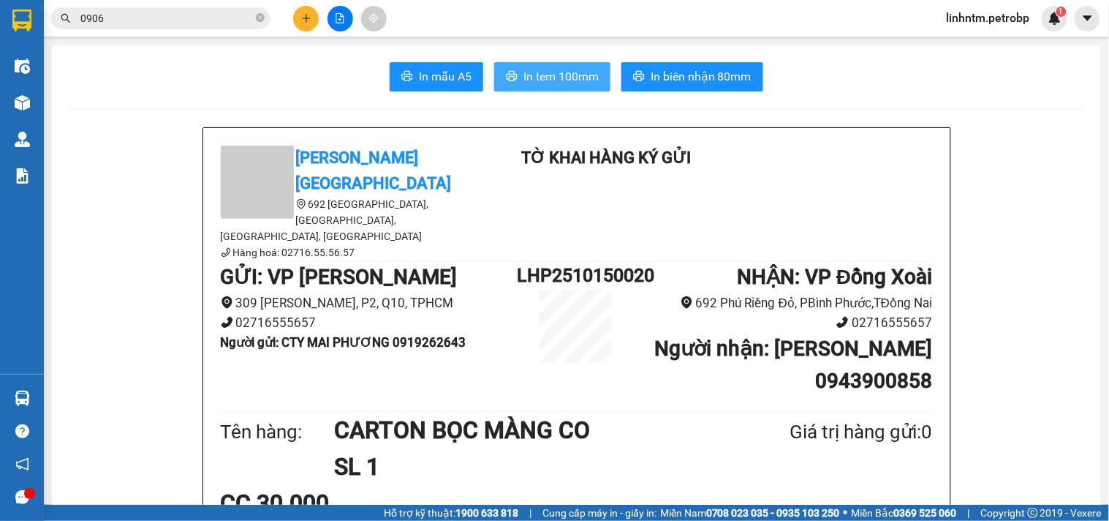
click at [514, 78] on button "In tem 100mm" at bounding box center [552, 76] width 116 height 29
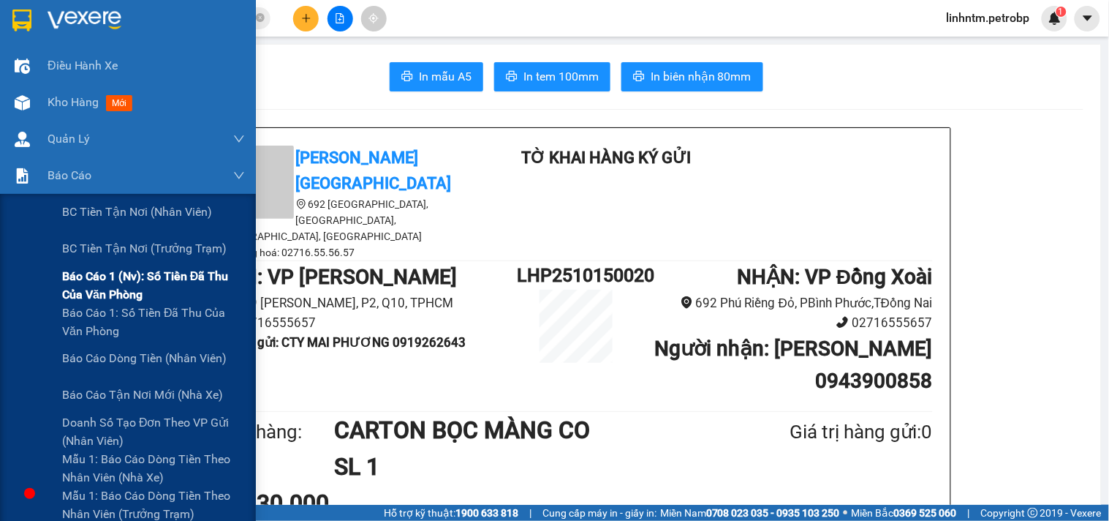
click at [164, 287] on span "Báo cáo 1 (nv): Số tiền đã thu của văn phòng" at bounding box center [153, 285] width 183 height 37
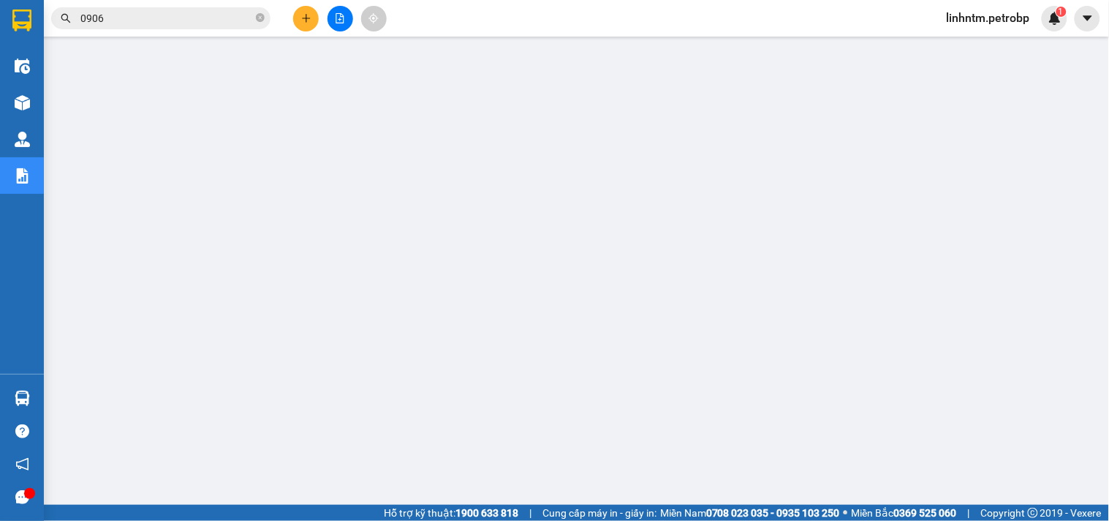
click at [307, 15] on icon "plus" at bounding box center [306, 18] width 10 height 10
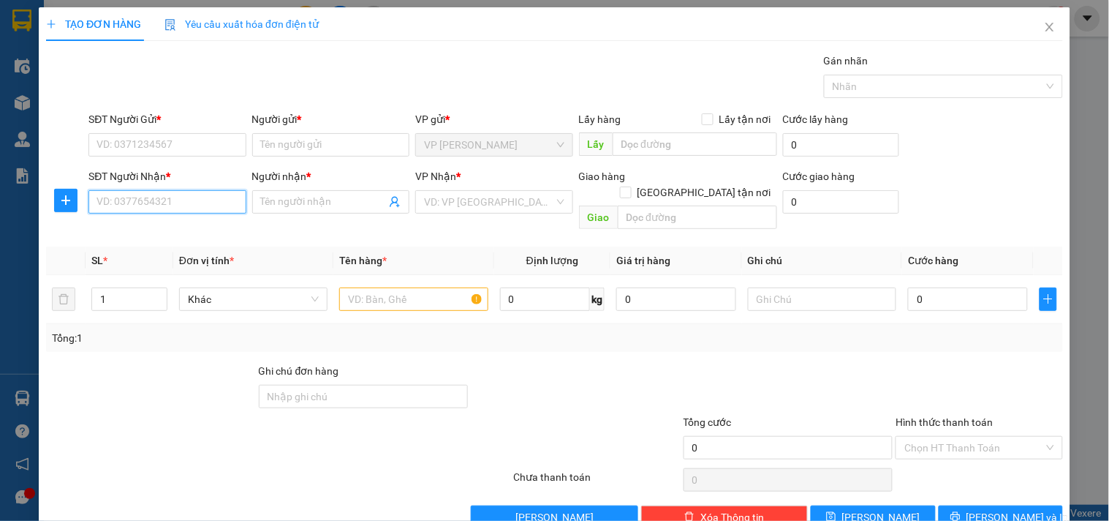
click at [172, 209] on input "SĐT Người Nhận *" at bounding box center [166, 201] width 157 height 23
click at [173, 232] on div "0985568856 - HƯNG" at bounding box center [166, 231] width 138 height 16
type input "0985568856"
type input "HƯNG"
type input "50.000"
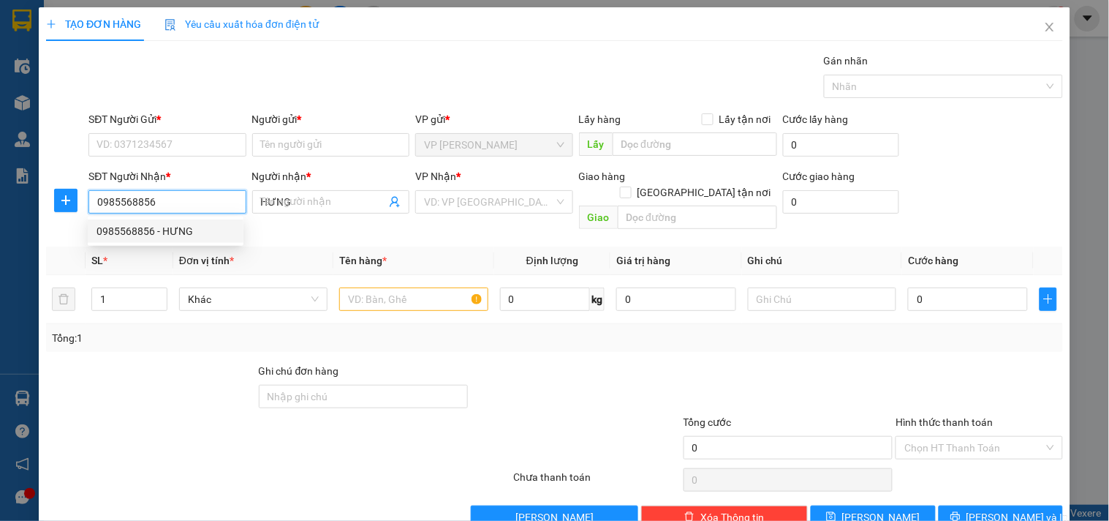
type input "50.000"
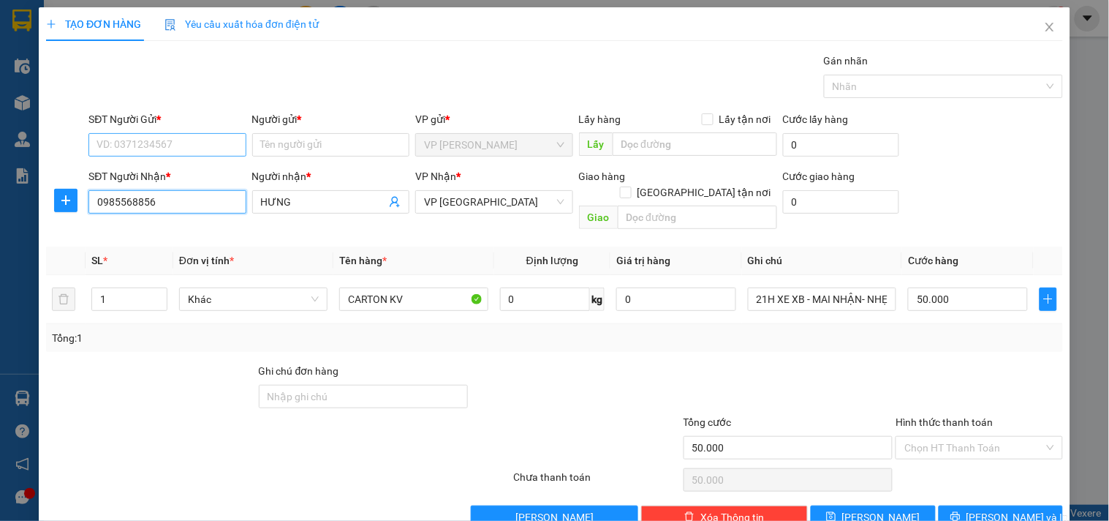
type input "0985568856"
click at [190, 143] on input "SĐT Người Gửi *" at bounding box center [166, 144] width 157 height 23
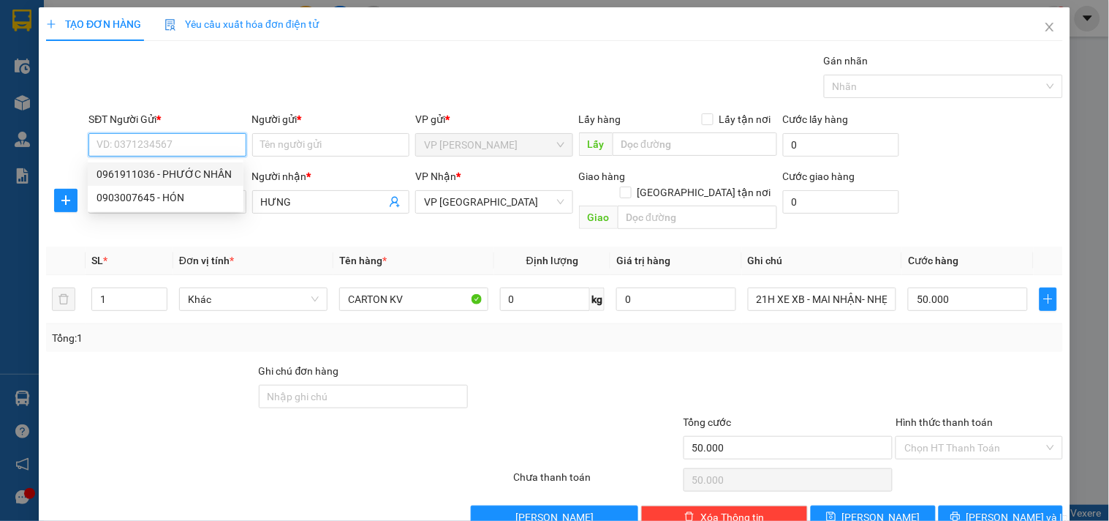
click at [207, 166] on div "0961911036 - PHƯỚC NHÂN" at bounding box center [166, 174] width 138 height 16
type input "0961911036"
type input "PHƯỚC NHÂN"
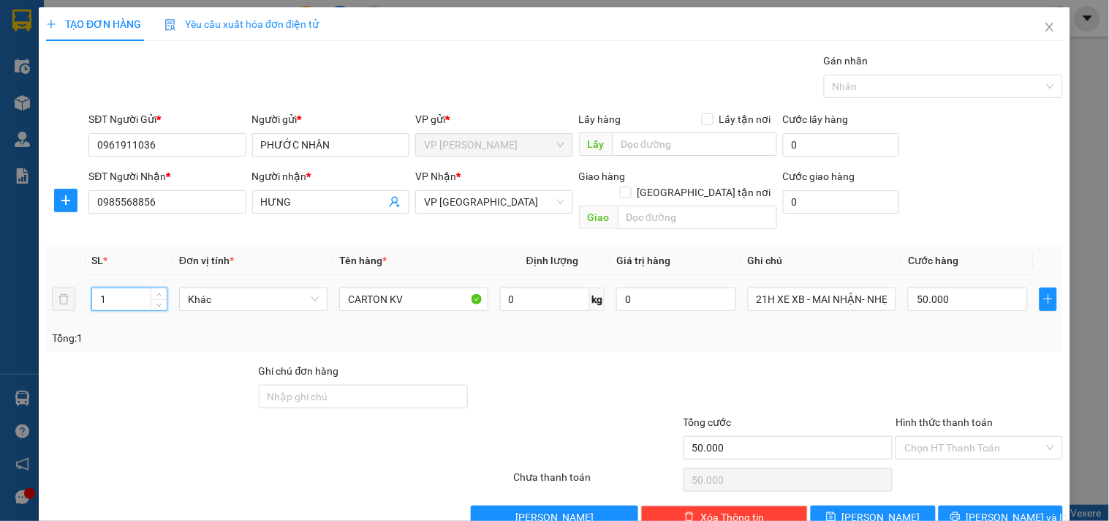
click at [107, 290] on input "1" at bounding box center [129, 299] width 75 height 22
type input "2"
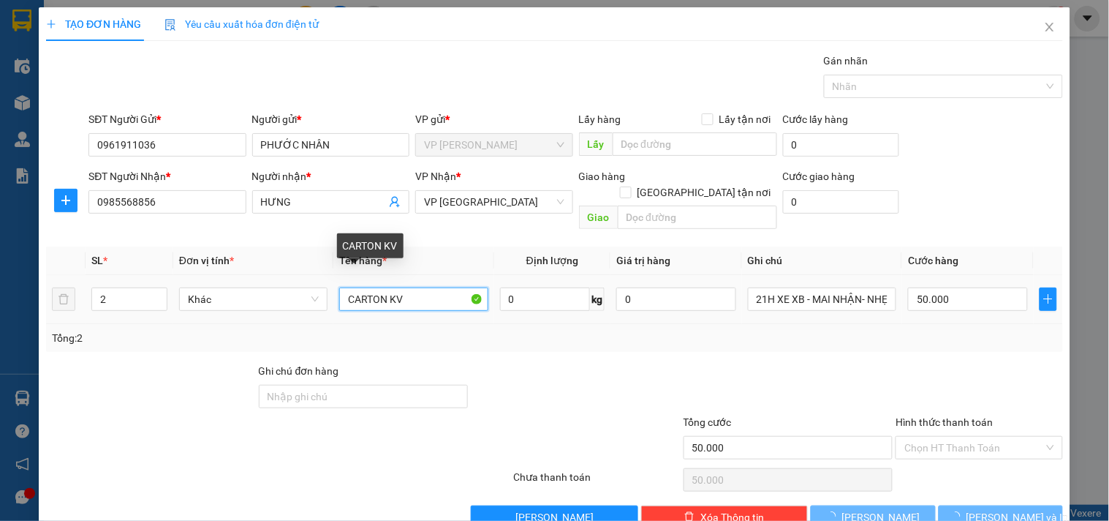
click at [419, 290] on input "CARTON KV" at bounding box center [413, 298] width 148 height 23
type input "0"
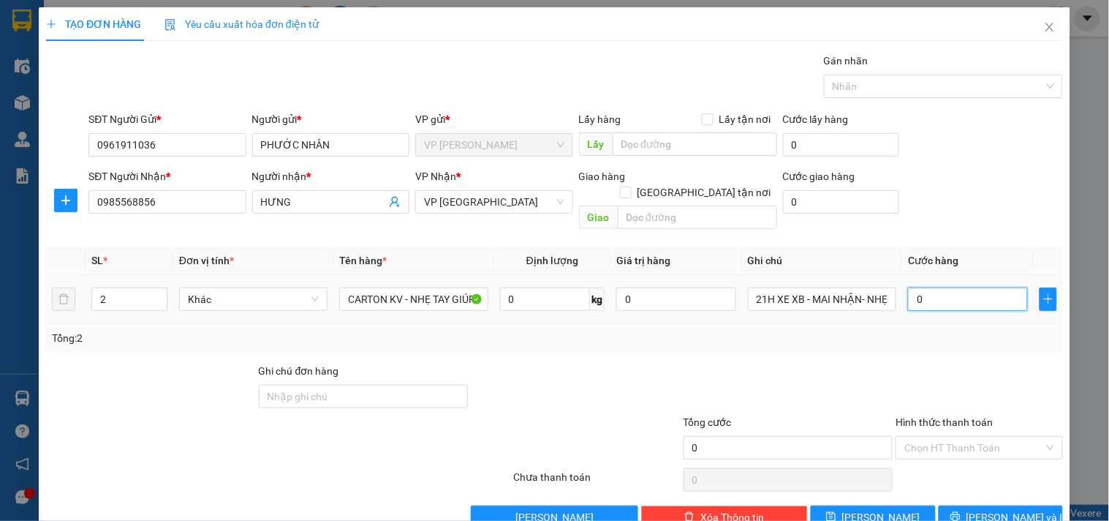
click at [971, 287] on input "0" at bounding box center [968, 298] width 120 height 23
drag, startPoint x: 406, startPoint y: 283, endPoint x: 506, endPoint y: 287, distance: 100.3
click at [506, 287] on tr "2 Khác CARTON KV - NHẸ TAY GIÚP KHÁCH 0 kg 0 21H XE XB - MAI NHẬN- NHẸ TAY GIÚP…" at bounding box center [554, 299] width 1017 height 49
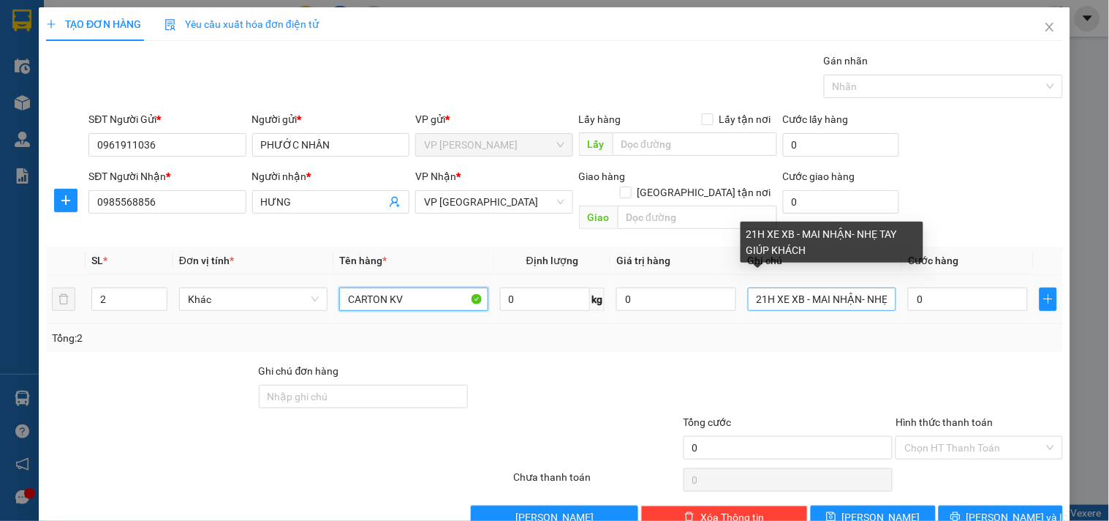
type input "CARTON KV"
click at [861, 287] on input "21H XE XB - MAI NHẬN- NHẸ TAY GIÚP KHÁCH" at bounding box center [822, 298] width 148 height 23
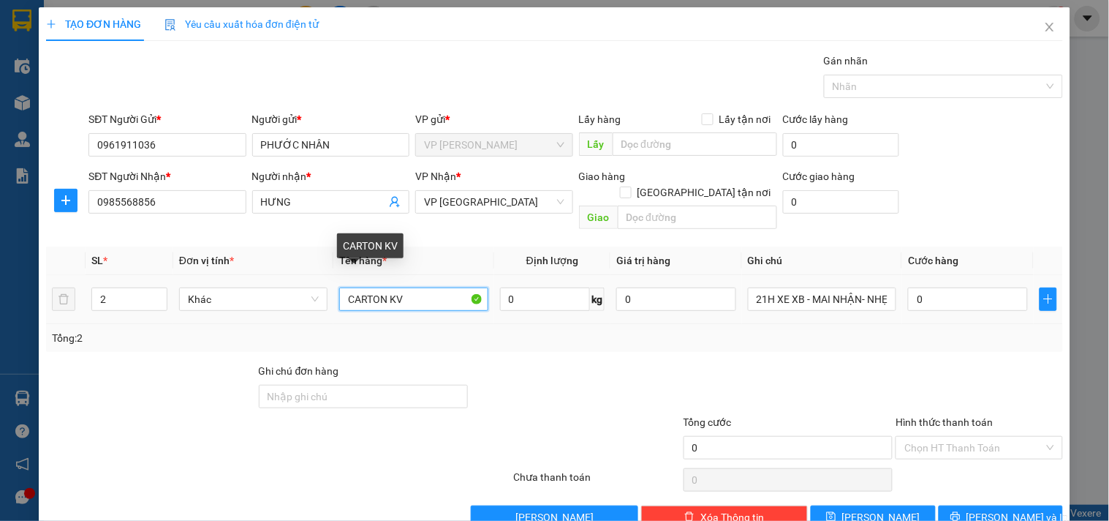
click at [421, 287] on input "CARTON KV" at bounding box center [413, 298] width 148 height 23
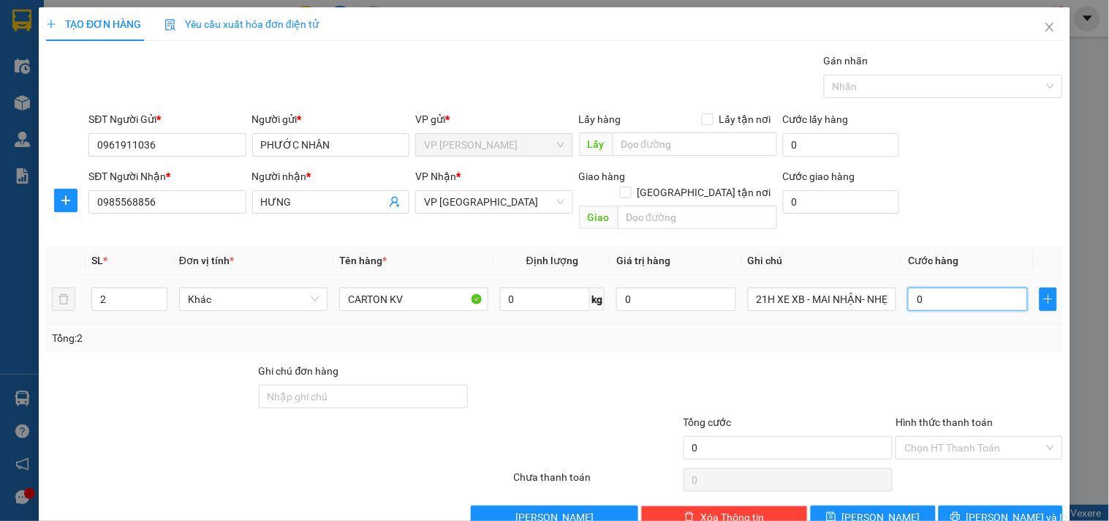
click at [954, 287] on input "0" at bounding box center [968, 298] width 120 height 23
type input "6"
type input "60"
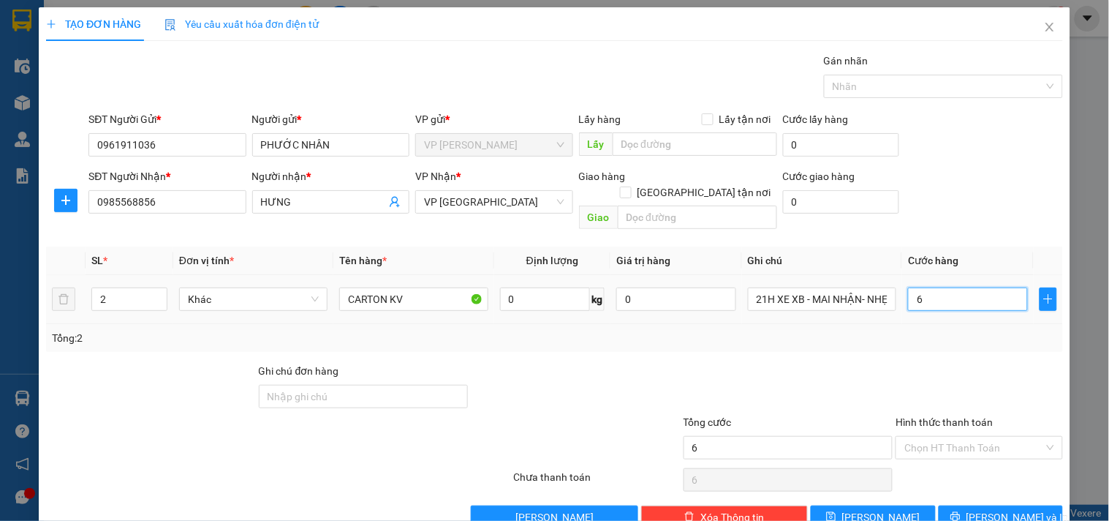
type input "60"
type input "60.000"
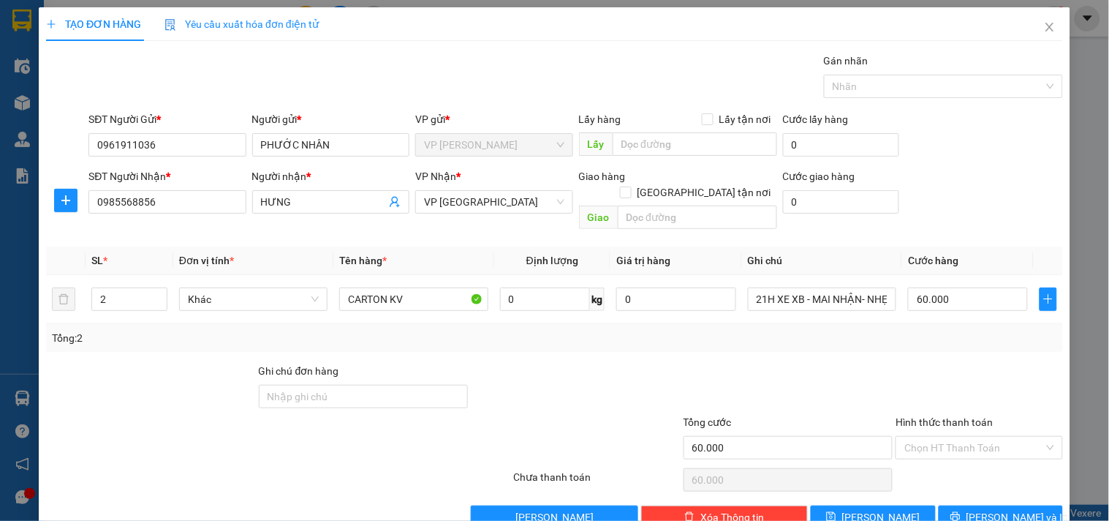
click at [909, 363] on div at bounding box center [979, 388] width 170 height 51
click at [1001, 509] on span "Lưu và In" at bounding box center [1018, 517] width 102 height 16
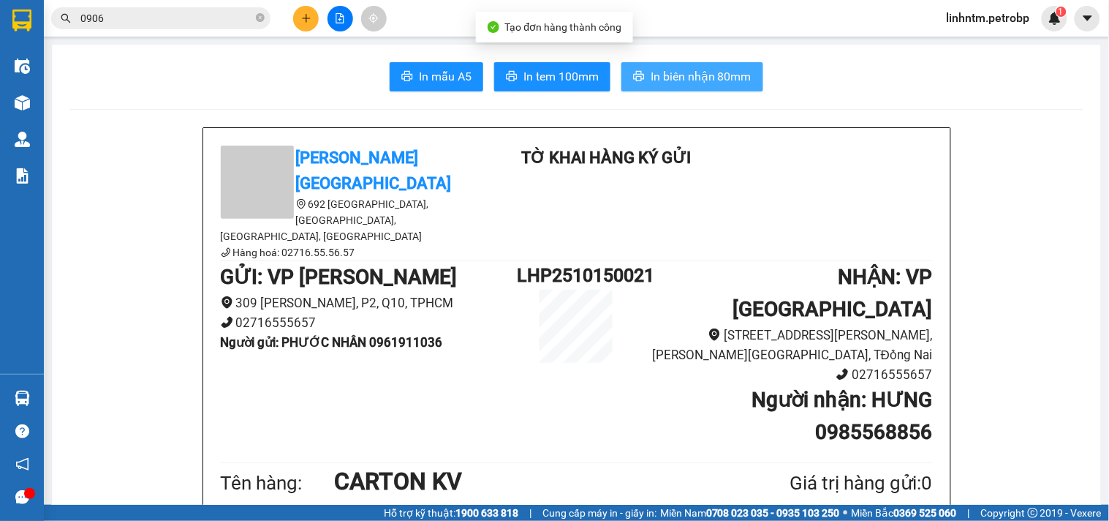
click at [708, 72] on span "In biên nhận 80mm" at bounding box center [701, 76] width 101 height 18
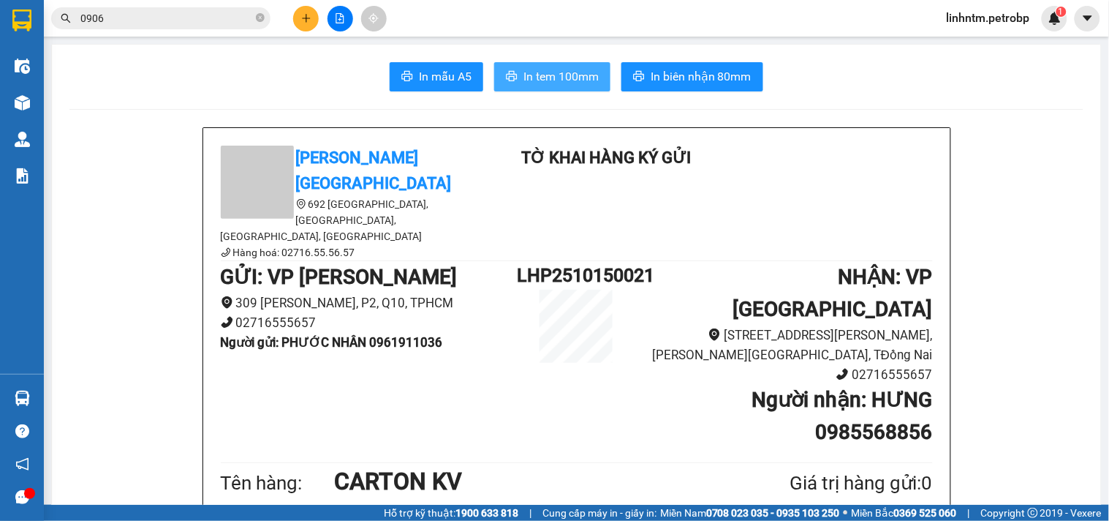
click at [573, 88] on button "In tem 100mm" at bounding box center [552, 76] width 116 height 29
click at [300, 24] on button at bounding box center [306, 19] width 26 height 26
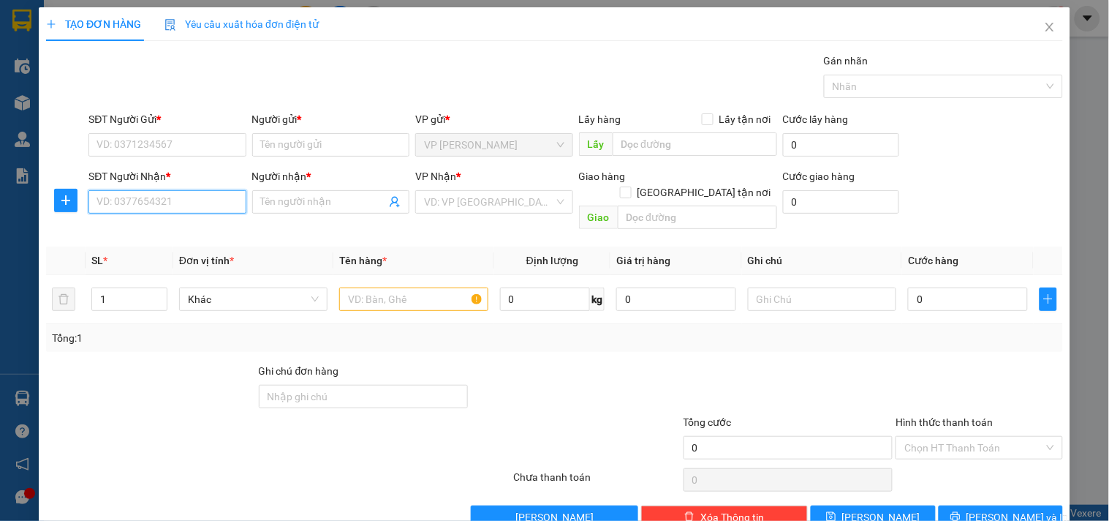
click at [176, 198] on input "SĐT Người Nhận *" at bounding box center [166, 201] width 157 height 23
drag, startPoint x: 122, startPoint y: 205, endPoint x: 77, endPoint y: 208, distance: 45.4
click at [77, 208] on div "SĐT Người Nhận * 8819 8819 Người nhận * Tên người nhận VP Nhận * VD: VP Sài Gòn…" at bounding box center [555, 201] width 1020 height 67
type input "0949808819"
click at [281, 202] on input "Người nhận *" at bounding box center [323, 202] width 125 height 16
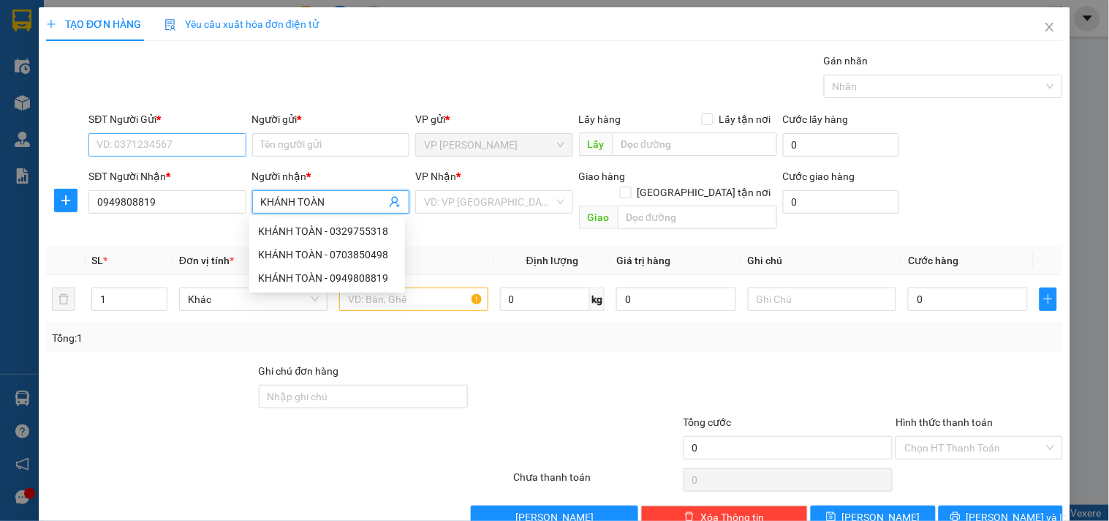
type input "KHÁNH TOÀN"
click at [203, 143] on input "SĐT Người Gửi *" at bounding box center [166, 144] width 157 height 23
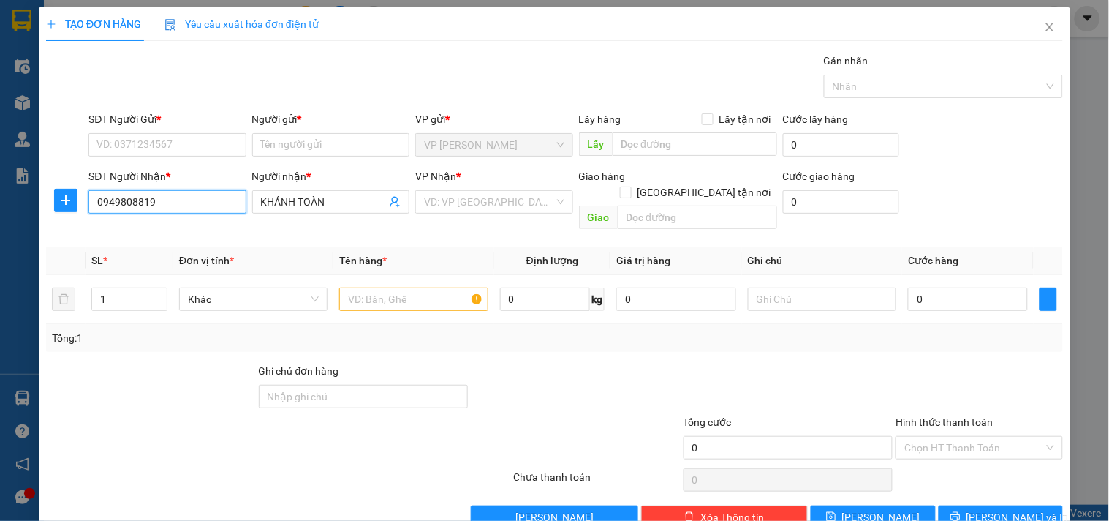
drag, startPoint x: 126, startPoint y: 208, endPoint x: 83, endPoint y: 209, distance: 42.4
click at [83, 209] on div "SĐT Người Nhận * 0949808819 0949808819 Người nhận * KHÁNH TOÀN VP Nhận * VD: VP…" at bounding box center [555, 201] width 1020 height 67
click at [148, 147] on input "SĐT Người Gửi *" at bounding box center [166, 144] width 157 height 23
paste input "0949808819"
drag, startPoint x: 157, startPoint y: 198, endPoint x: 75, endPoint y: 202, distance: 82.0
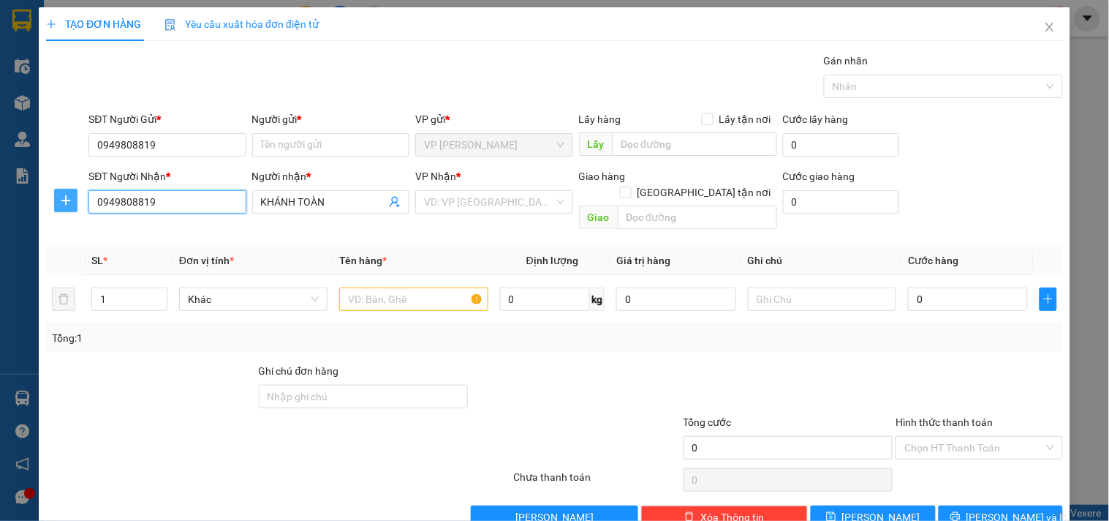
click at [75, 202] on div "SĐT Người Nhận * 0949808819 0949808819 Người nhận * KHÁNH TOÀN VP Nhận * VD: VP…" at bounding box center [555, 201] width 1020 height 67
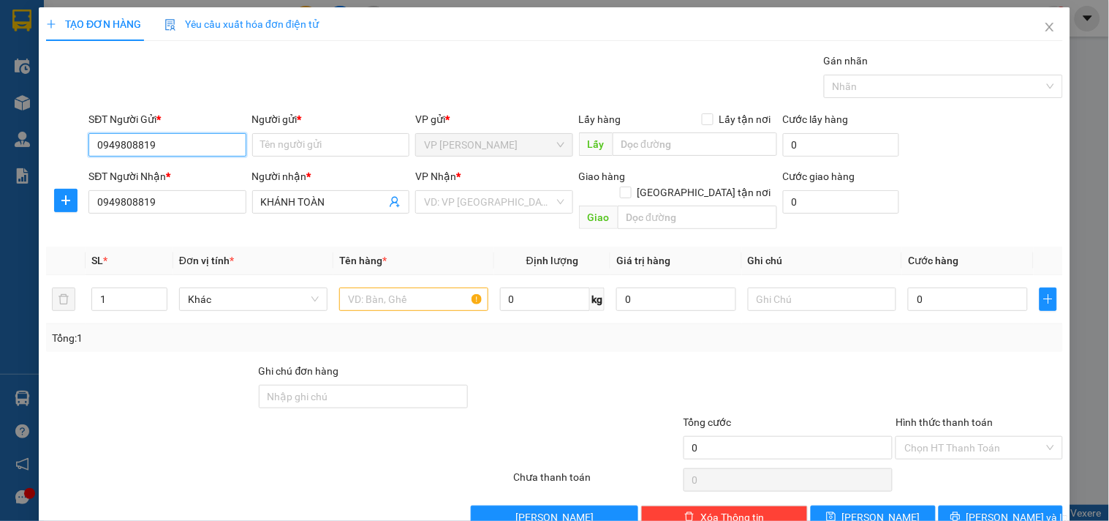
click at [197, 150] on input "0949808819" at bounding box center [166, 144] width 157 height 23
click at [195, 171] on div "0949808819 - KHÁNH TOÀN" at bounding box center [169, 174] width 144 height 16
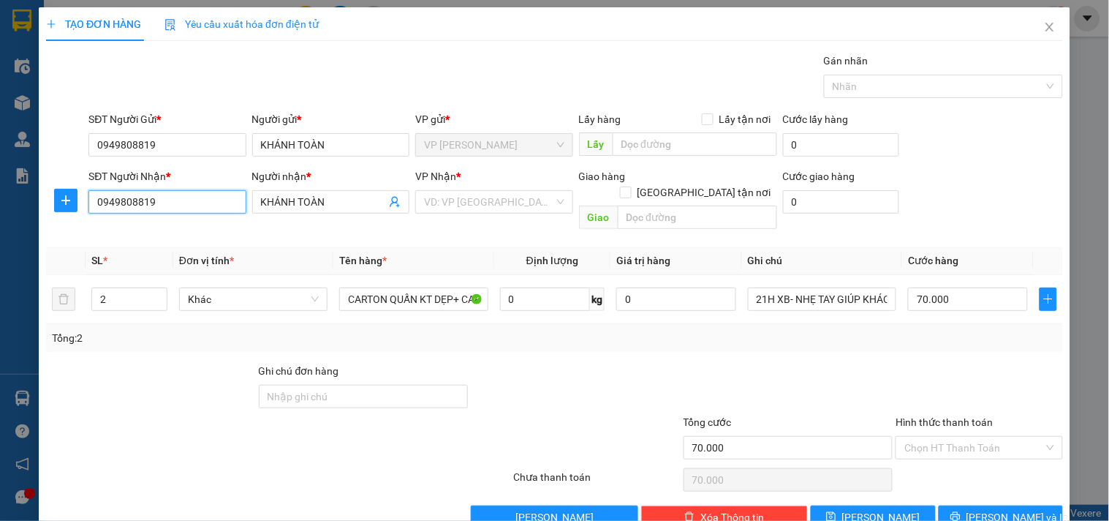
drag, startPoint x: 180, startPoint y: 200, endPoint x: 99, endPoint y: 209, distance: 81.7
click at [99, 209] on input "0949808819" at bounding box center [166, 201] width 157 height 23
drag, startPoint x: 142, startPoint y: 237, endPoint x: 133, endPoint y: 238, distance: 8.9
click at [143, 238] on div "0935637480 - ANH THẮNG" at bounding box center [166, 231] width 138 height 16
click at [111, 288] on input "2" at bounding box center [129, 299] width 75 height 22
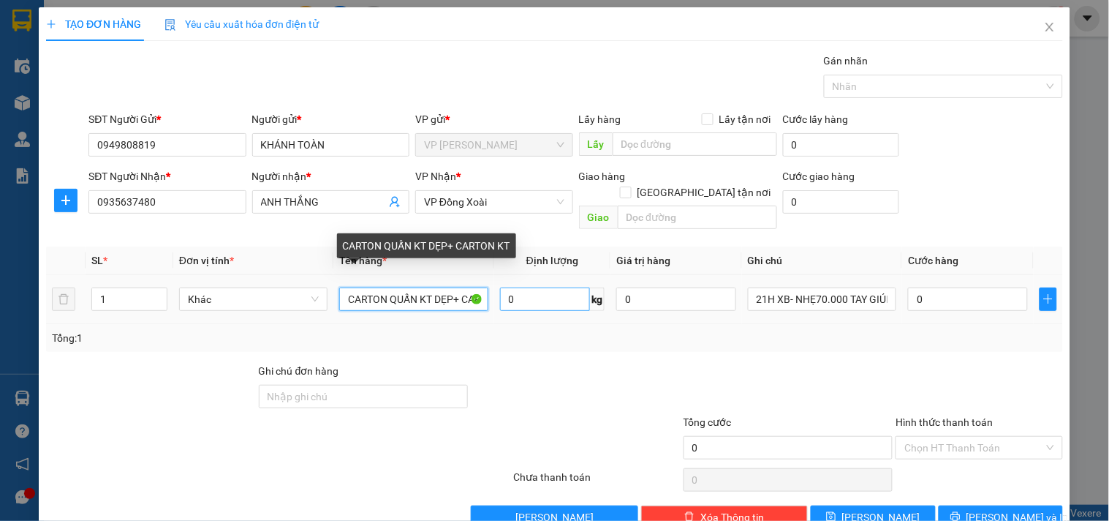
drag, startPoint x: 350, startPoint y: 287, endPoint x: 497, endPoint y: 287, distance: 147.7
click at [497, 287] on tr "1 Khác CARTON QUẤN KT DẸP+ CARTON KT 0 kg 0 21H XB- NHẸ70.000 TAY GIÚP KHÁCH 0" at bounding box center [554, 299] width 1017 height 49
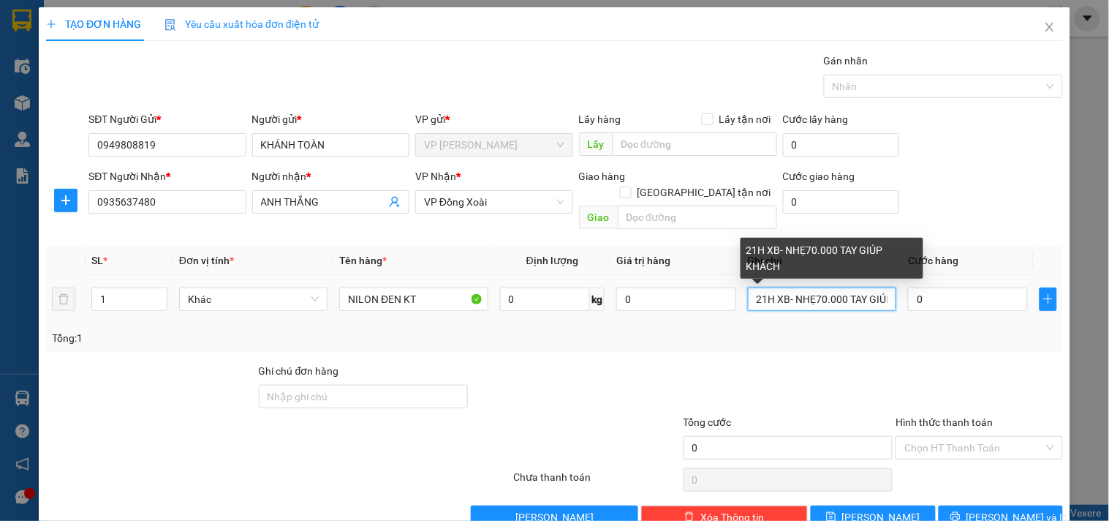
drag, startPoint x: 745, startPoint y: 287, endPoint x: 886, endPoint y: 290, distance: 141.2
click at [886, 290] on input "21H XB- NHẸ70.000 TAY GIÚP KHÁCH" at bounding box center [822, 298] width 148 height 23
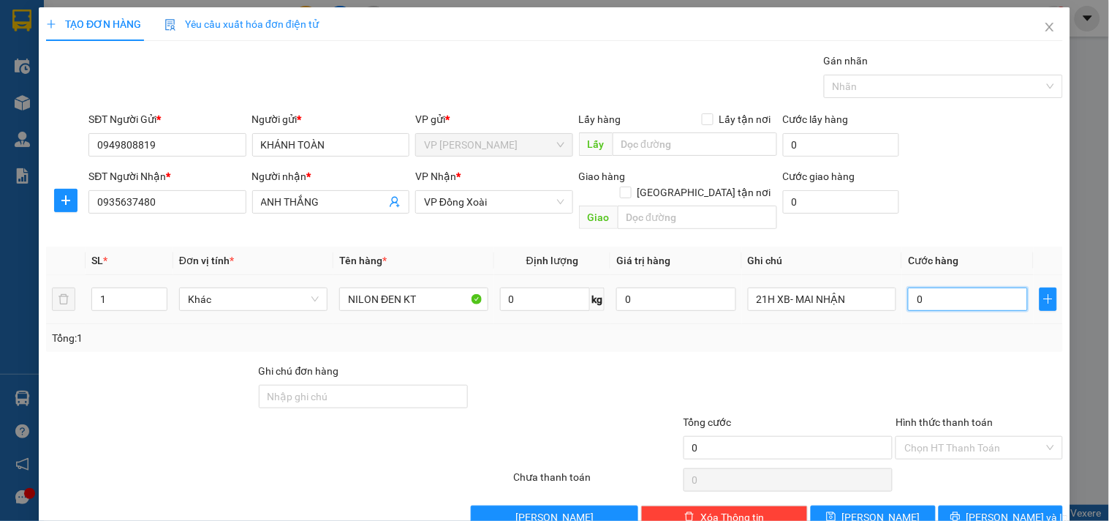
click at [973, 287] on input "0" at bounding box center [968, 298] width 120 height 23
click at [939, 363] on div at bounding box center [979, 388] width 170 height 51
click at [991, 505] on button "Lưu và In" at bounding box center [1001, 516] width 124 height 23
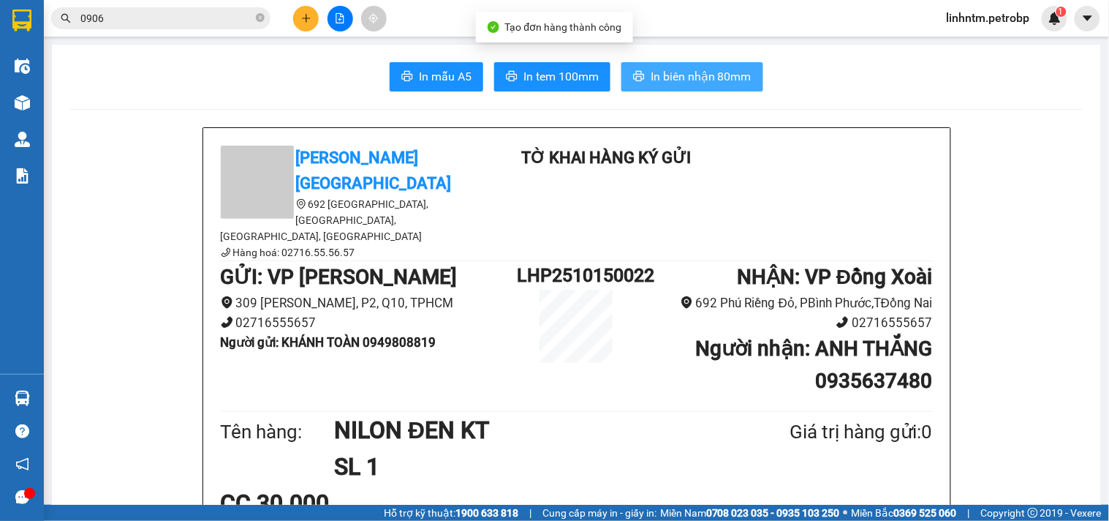
click at [689, 69] on span "In biên nhận 80mm" at bounding box center [701, 76] width 101 height 18
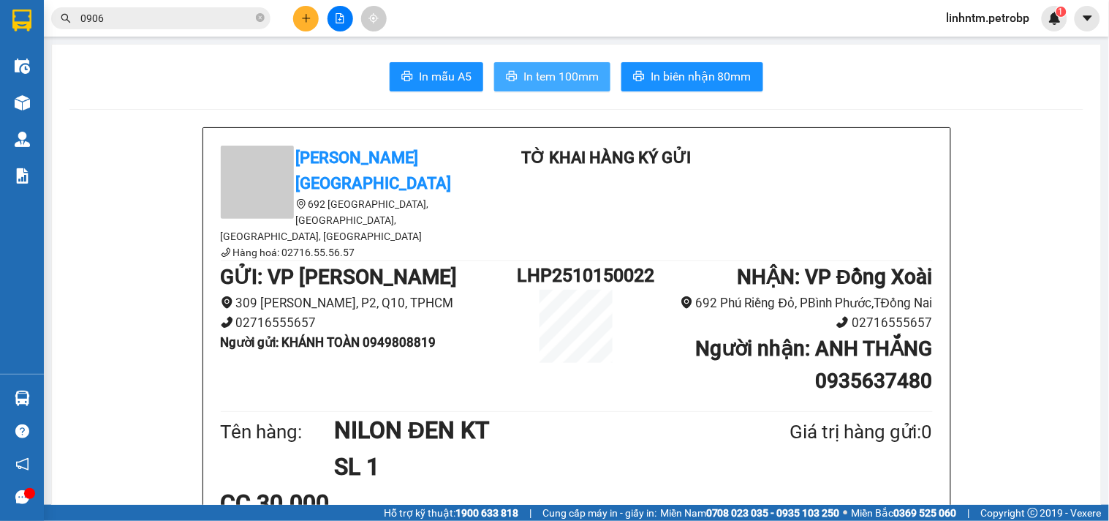
click at [547, 81] on span "In tem 100mm" at bounding box center [561, 76] width 75 height 18
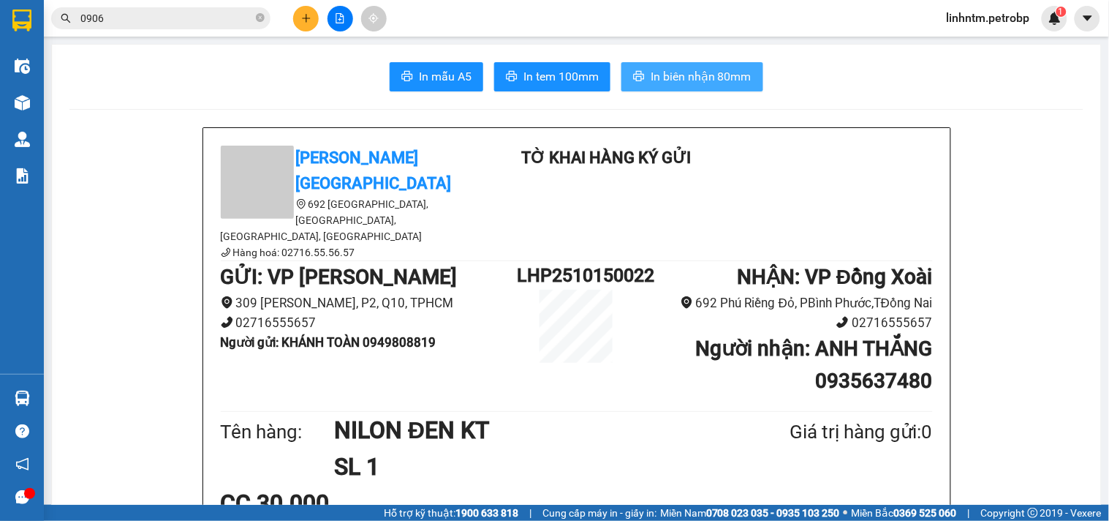
click at [710, 76] on span "In biên nhận 80mm" at bounding box center [701, 76] width 101 height 18
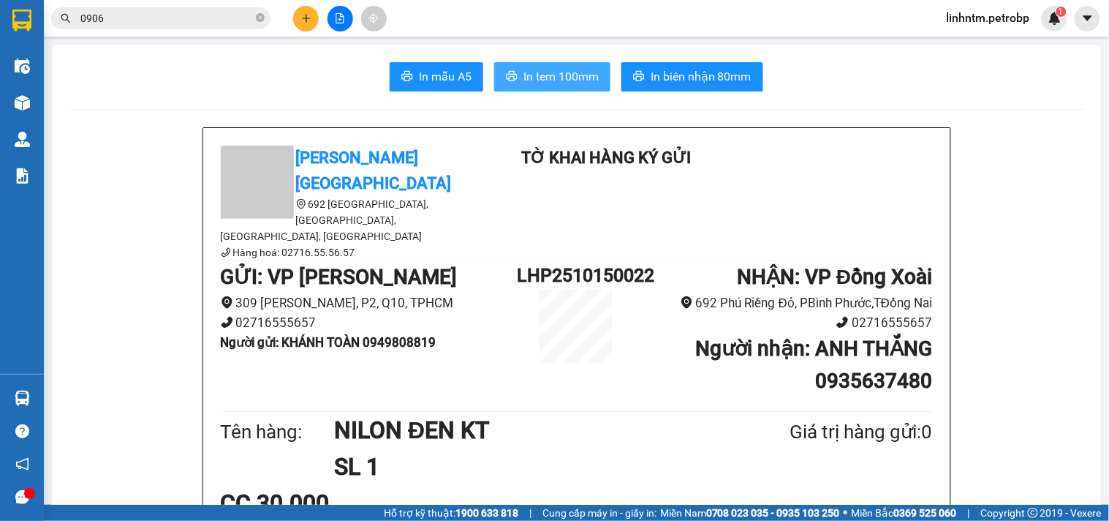
click at [525, 62] on button "In tem 100mm" at bounding box center [552, 76] width 116 height 29
click at [309, 16] on icon "plus" at bounding box center [306, 18] width 10 height 10
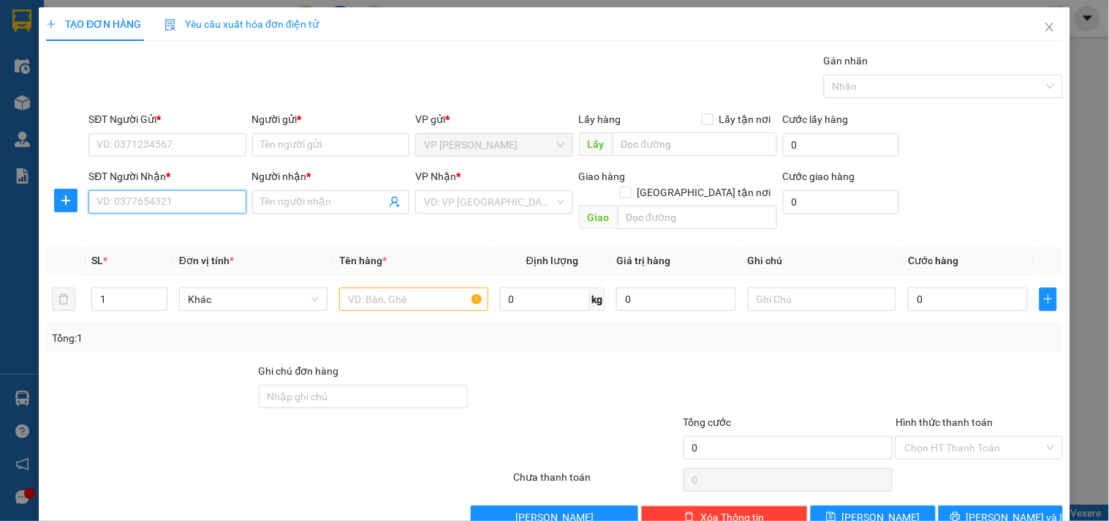
click at [159, 203] on input "SĐT Người Nhận *" at bounding box center [166, 201] width 157 height 23
click at [114, 210] on input "SĐT Người Nhận *" at bounding box center [166, 201] width 157 height 23
click at [189, 249] on div "0819197579 - THẾ KIỆT" at bounding box center [169, 254] width 144 height 16
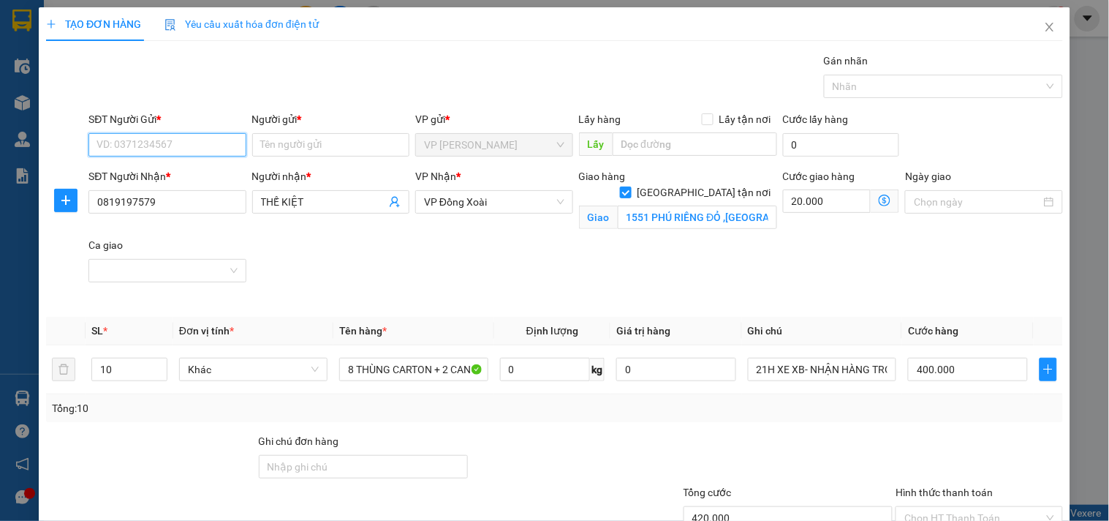
click at [186, 150] on input "SĐT Người Gửi *" at bounding box center [166, 144] width 157 height 23
click at [195, 195] on div "0906892528 - SƠN NGUYÊN" at bounding box center [179, 197] width 165 height 16
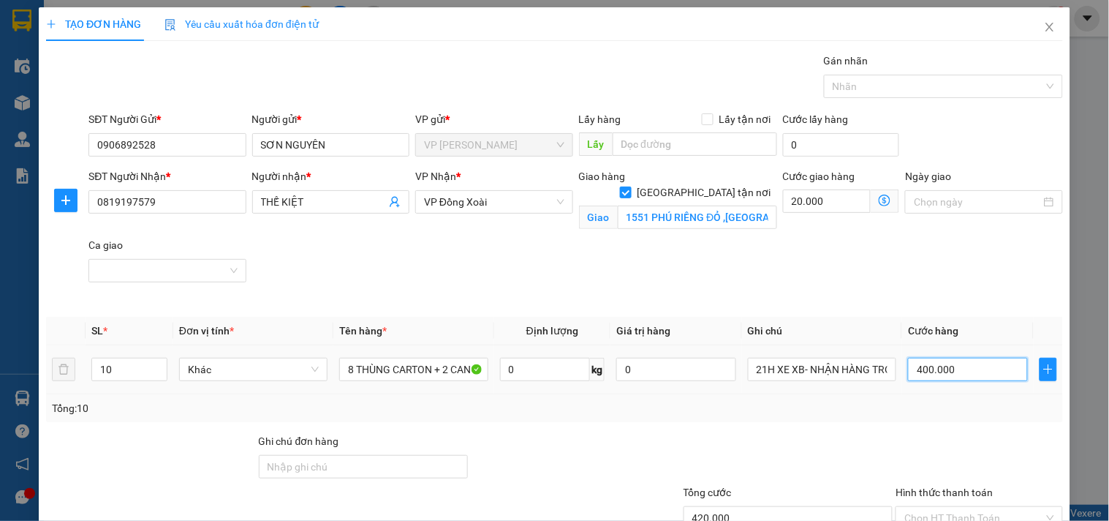
click at [954, 371] on input "400.000" at bounding box center [968, 369] width 120 height 23
click at [935, 420] on div "Tổng: 10" at bounding box center [554, 408] width 1017 height 28
click at [111, 373] on input "10" at bounding box center [129, 369] width 75 height 22
drag, startPoint x: 111, startPoint y: 373, endPoint x: 92, endPoint y: 374, distance: 19.1
click at [92, 374] on input "10" at bounding box center [129, 369] width 75 height 22
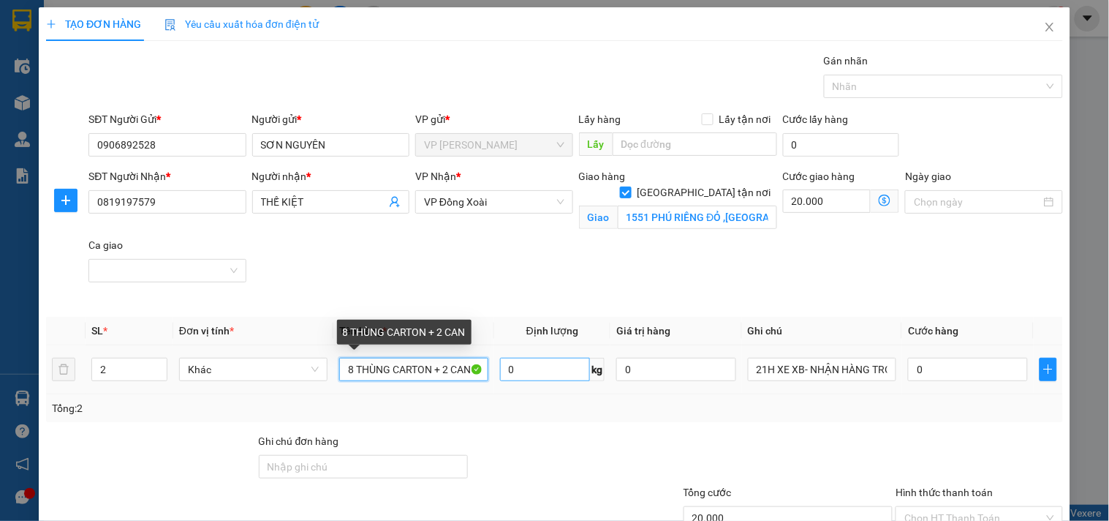
drag, startPoint x: 342, startPoint y: 369, endPoint x: 519, endPoint y: 377, distance: 177.1
click at [519, 377] on tr "2 Khác 8 THÙNG CARTON + 2 CAN 0 kg 0 21H XE XB- NHẬN HÀNG TRONG NGÀY 0" at bounding box center [554, 369] width 1017 height 49
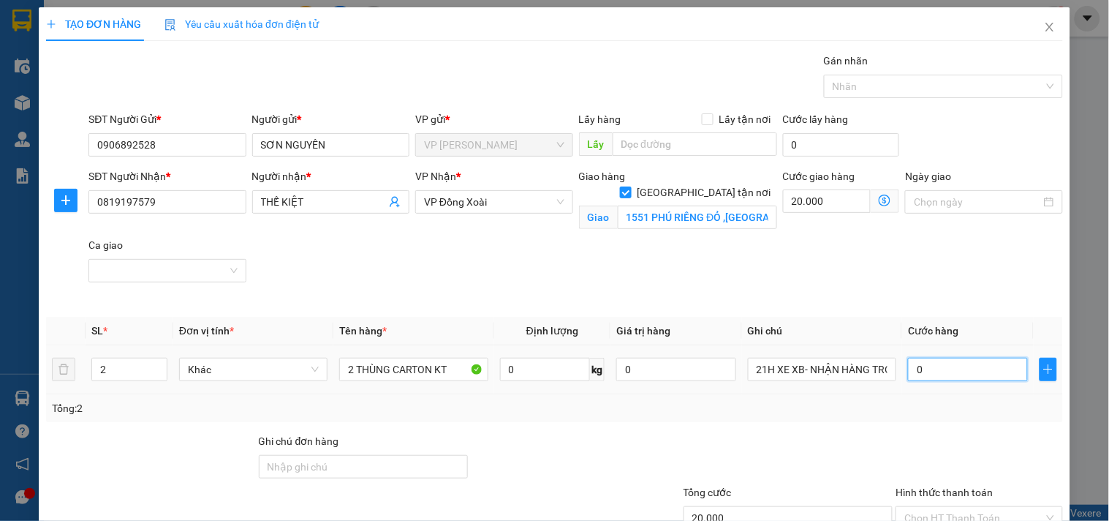
click at [933, 372] on input "0" at bounding box center [968, 369] width 120 height 23
click at [964, 442] on div at bounding box center [979, 458] width 170 height 51
click at [995, 507] on input "Hình thức thanh toán" at bounding box center [974, 518] width 139 height 22
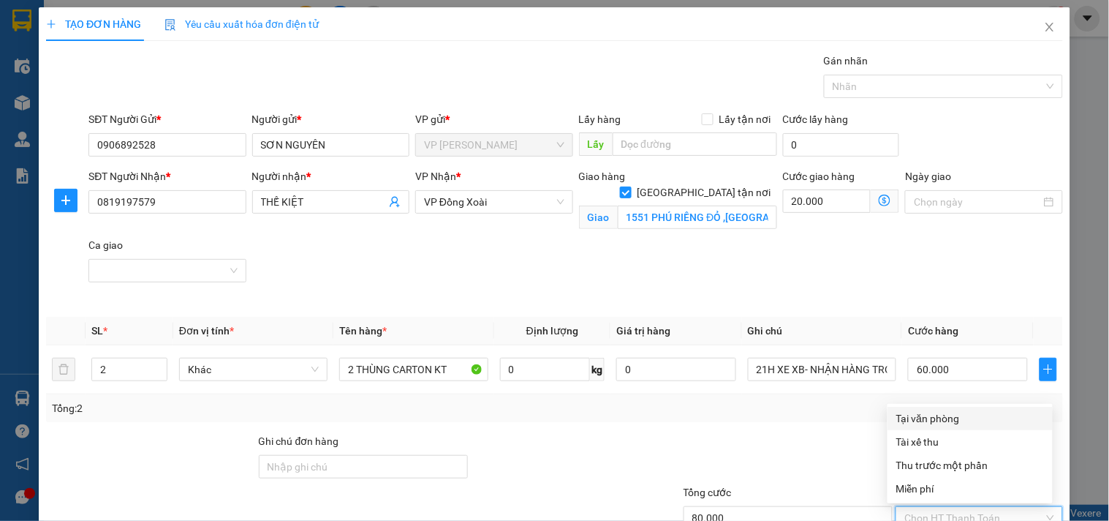
click at [960, 410] on div "Tại văn phòng" at bounding box center [971, 418] width 148 height 16
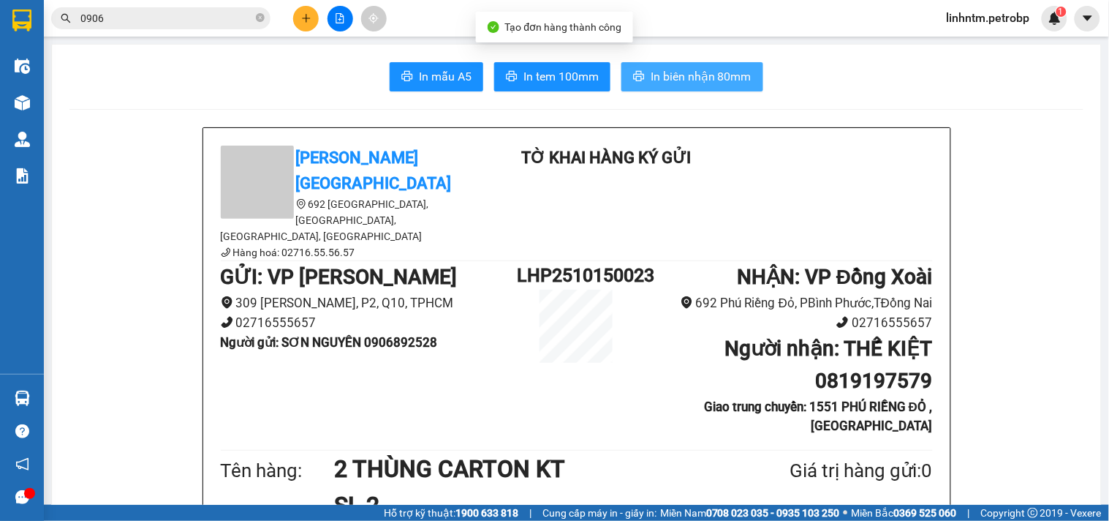
click at [715, 78] on span "In biên nhận 80mm" at bounding box center [701, 76] width 101 height 18
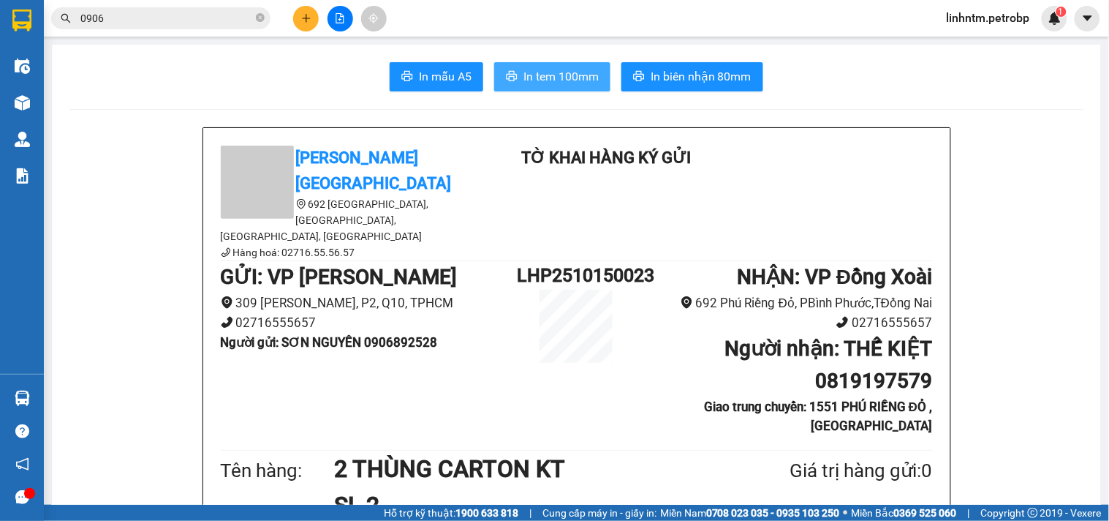
click at [559, 83] on span "In tem 100mm" at bounding box center [561, 76] width 75 height 18
click at [304, 18] on icon "plus" at bounding box center [306, 18] width 8 height 1
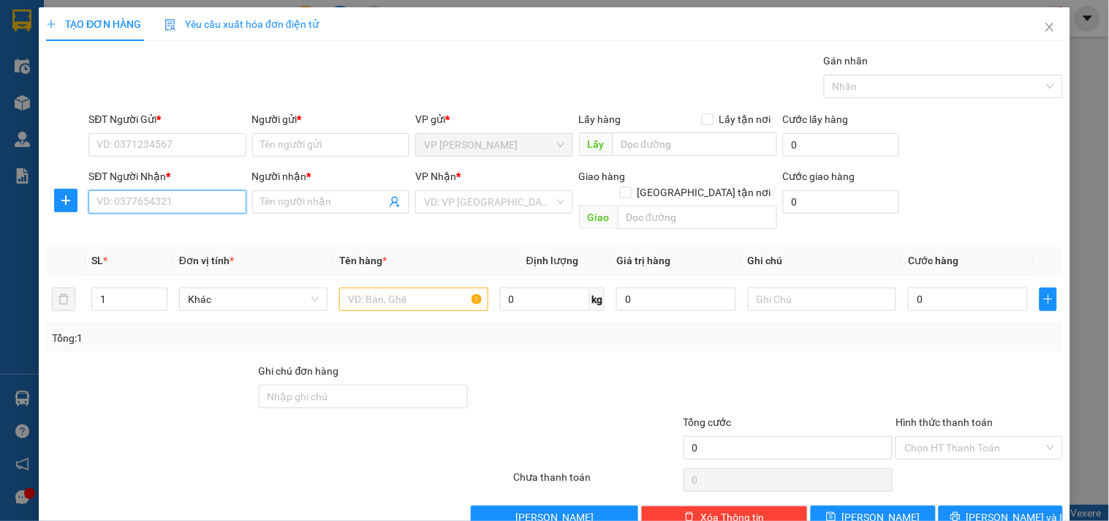
click at [150, 192] on input "SĐT Người Nhận *" at bounding box center [166, 201] width 157 height 23
click at [168, 227] on div "0976148623 - LÂM" at bounding box center [166, 231] width 138 height 16
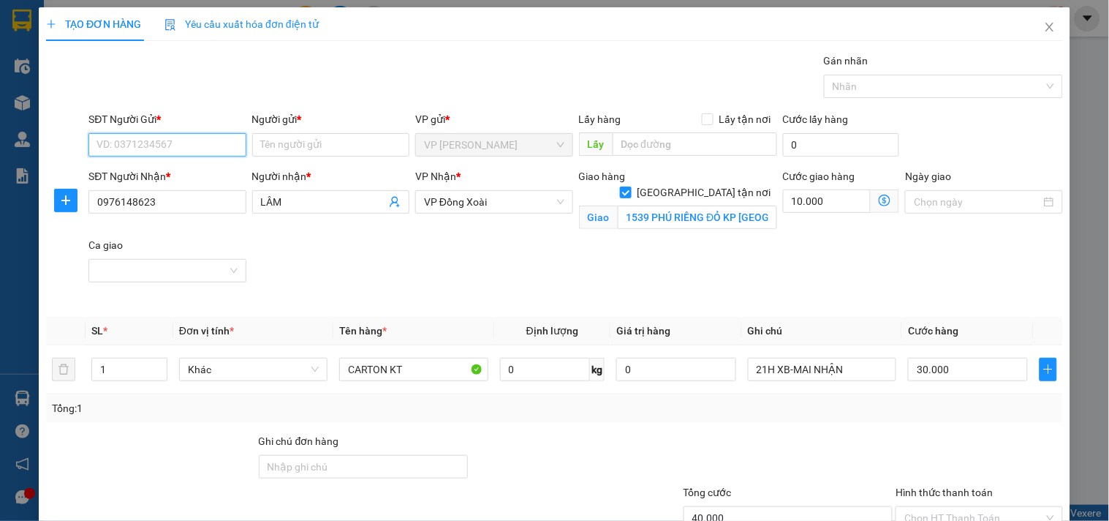
click at [193, 144] on input "SĐT Người Gửi *" at bounding box center [166, 144] width 157 height 23
click at [177, 181] on div "0906892528 - SƠN NGUYÊN" at bounding box center [179, 174] width 165 height 16
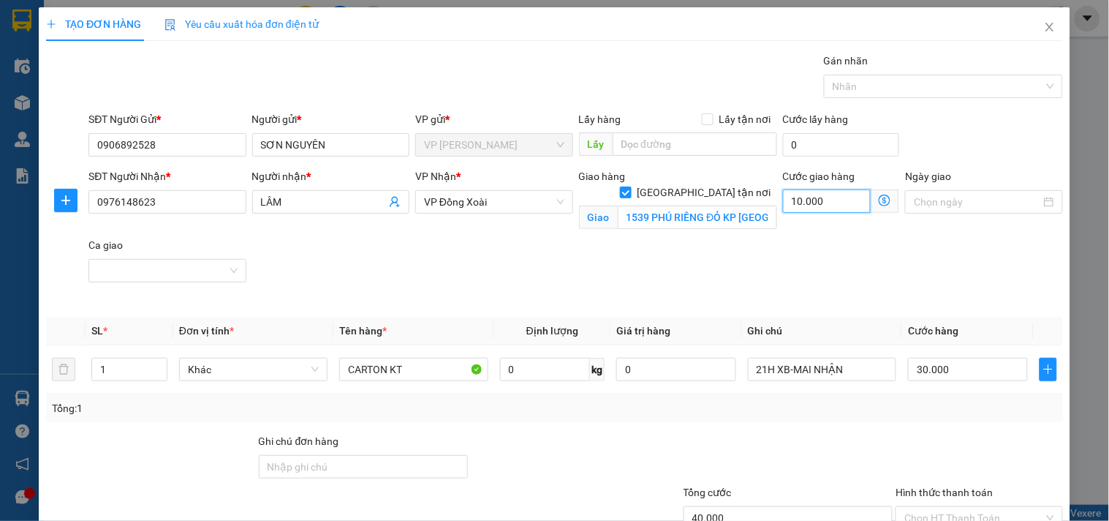
click at [810, 200] on input "10.000" at bounding box center [827, 200] width 88 height 23
click at [971, 369] on input "30.000" at bounding box center [968, 369] width 120 height 23
click at [132, 372] on input "1" at bounding box center [129, 369] width 75 height 22
click at [157, 363] on icon "up" at bounding box center [159, 365] width 5 height 5
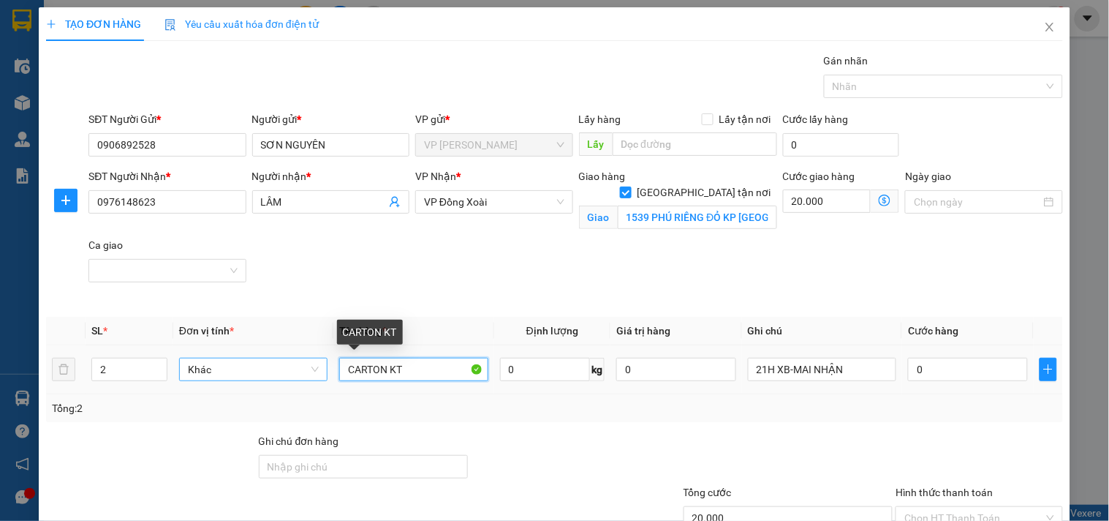
drag, startPoint x: 404, startPoint y: 369, endPoint x: 291, endPoint y: 368, distance: 112.6
click at [291, 368] on tr "2 Khác CARTON KT 0 kg 0 21H XB-MAI NHẬN 0" at bounding box center [554, 369] width 1017 height 49
click at [908, 374] on input "0" at bounding box center [968, 369] width 120 height 23
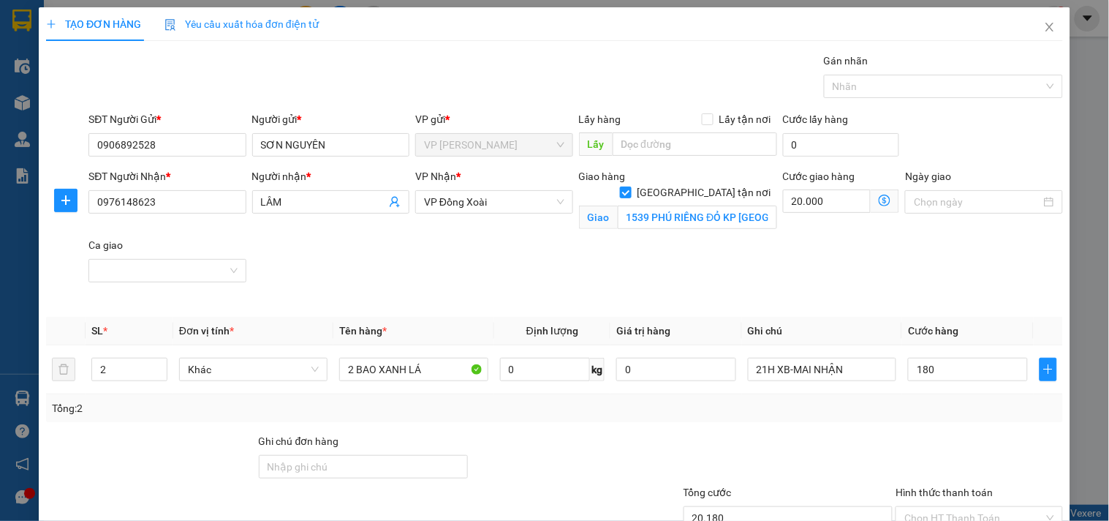
click at [943, 426] on div "Transit Pickup Surcharge Ids Transit Deliver Surcharge Ids Transit Deliver Surc…" at bounding box center [554, 326] width 1017 height 546
click at [1010, 507] on input "Hình thức thanh toán" at bounding box center [974, 518] width 139 height 22
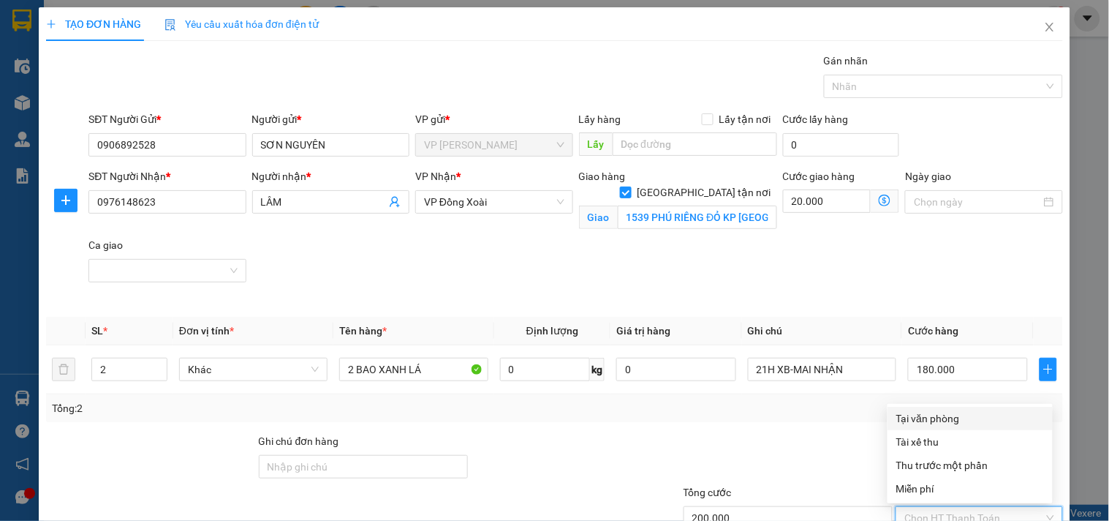
click at [948, 410] on div "Tại văn phòng" at bounding box center [971, 418] width 148 height 16
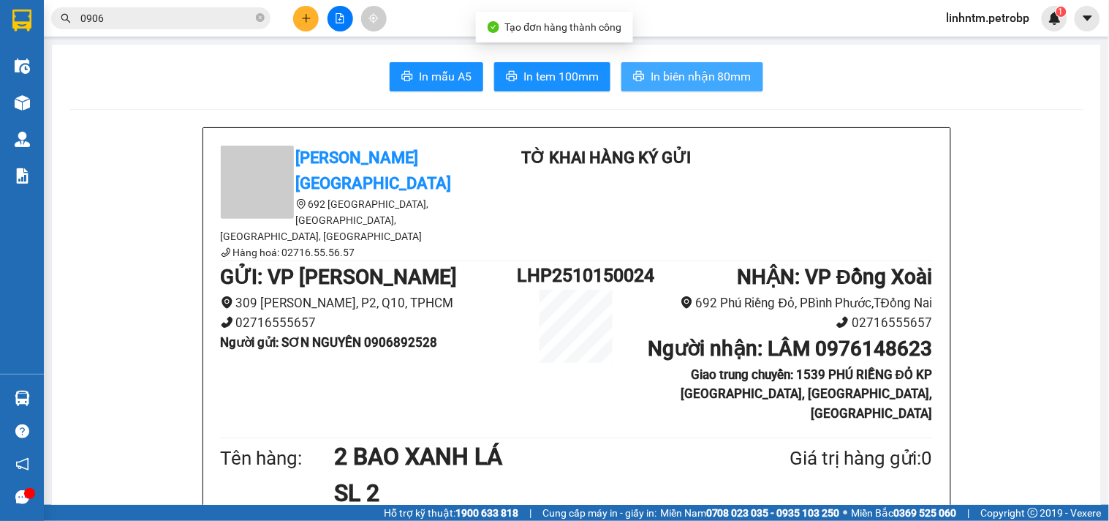
click at [729, 70] on span "In biên nhận 80mm" at bounding box center [701, 76] width 101 height 18
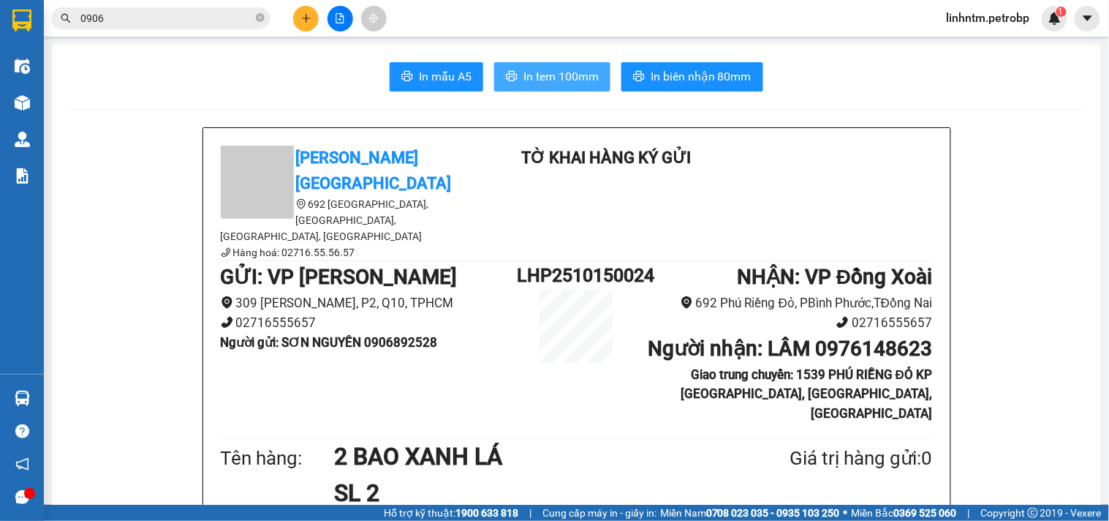
click at [571, 76] on span "In tem 100mm" at bounding box center [561, 76] width 75 height 18
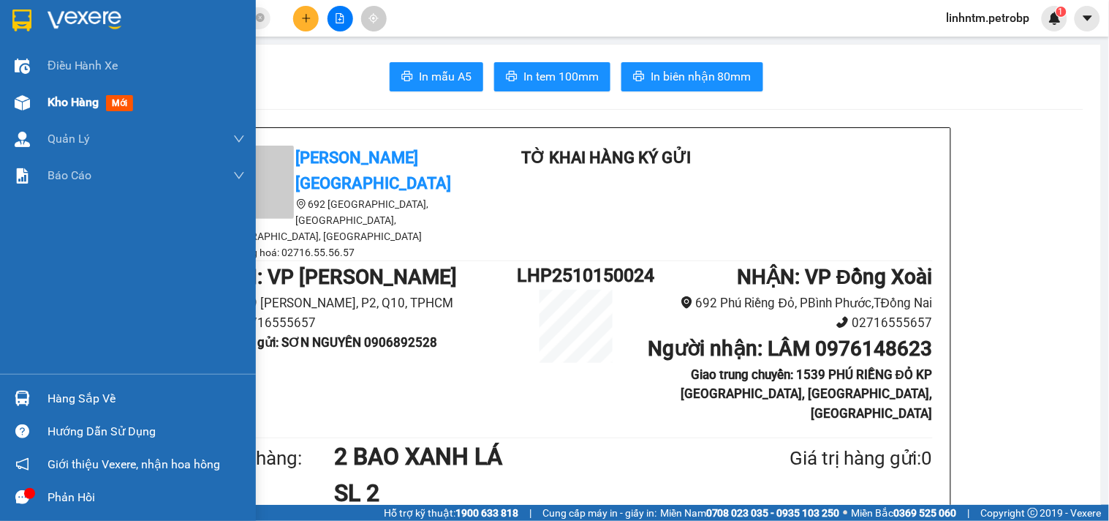
click at [95, 101] on span "Kho hàng" at bounding box center [73, 102] width 51 height 14
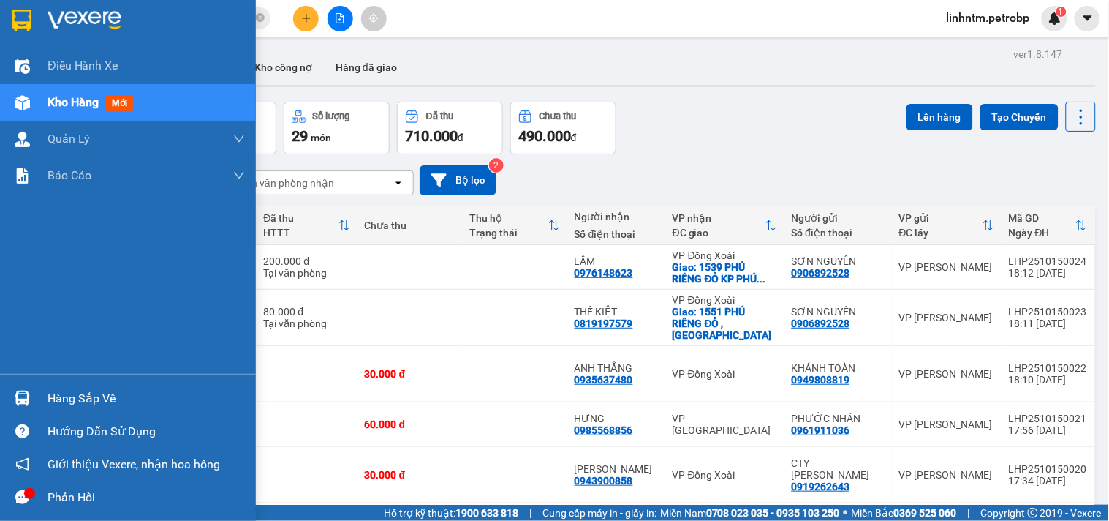
click at [38, 397] on div "Hàng sắp về" at bounding box center [128, 398] width 256 height 33
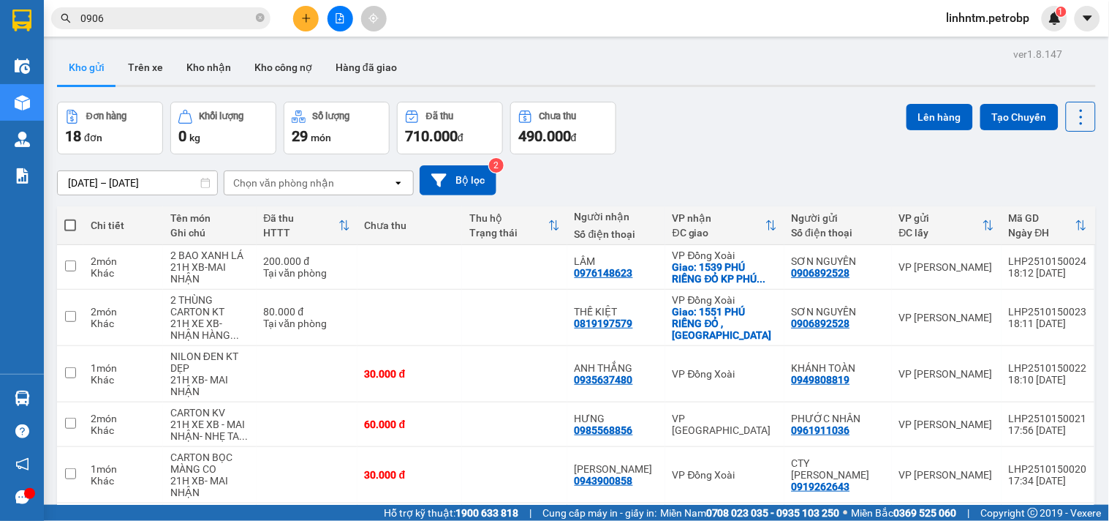
click at [762, 93] on section "Kết quả tìm kiếm ( 10000 ) Bộ lọc Ngày tạo đơn gần nhất Mã ĐH Trạng thái Món hà…" at bounding box center [554, 260] width 1109 height 521
click at [313, 23] on button at bounding box center [306, 19] width 26 height 26
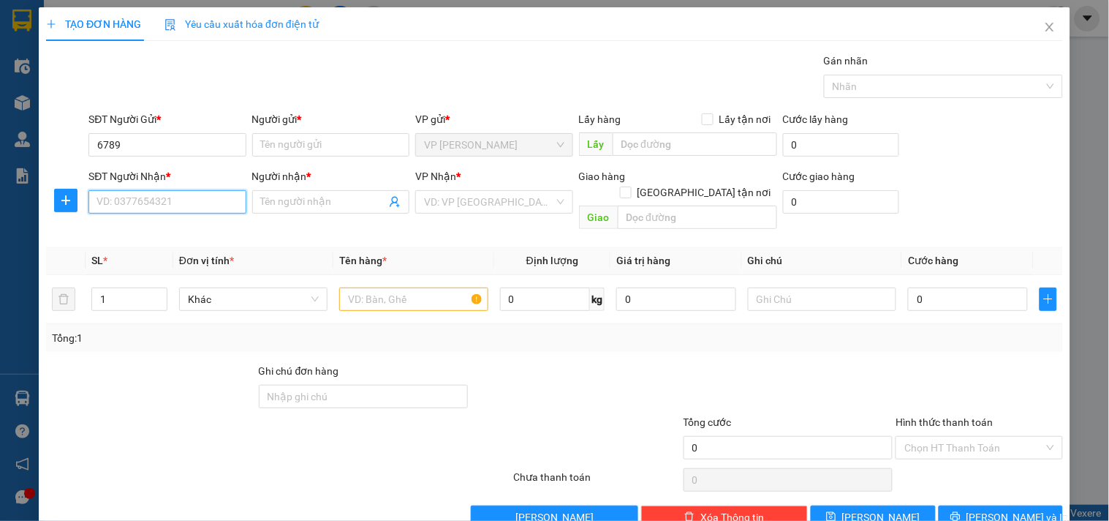
click at [214, 205] on input "SĐT Người Nhận *" at bounding box center [166, 201] width 157 height 23
click at [194, 232] on div "0707536789 - HUY" at bounding box center [166, 231] width 138 height 16
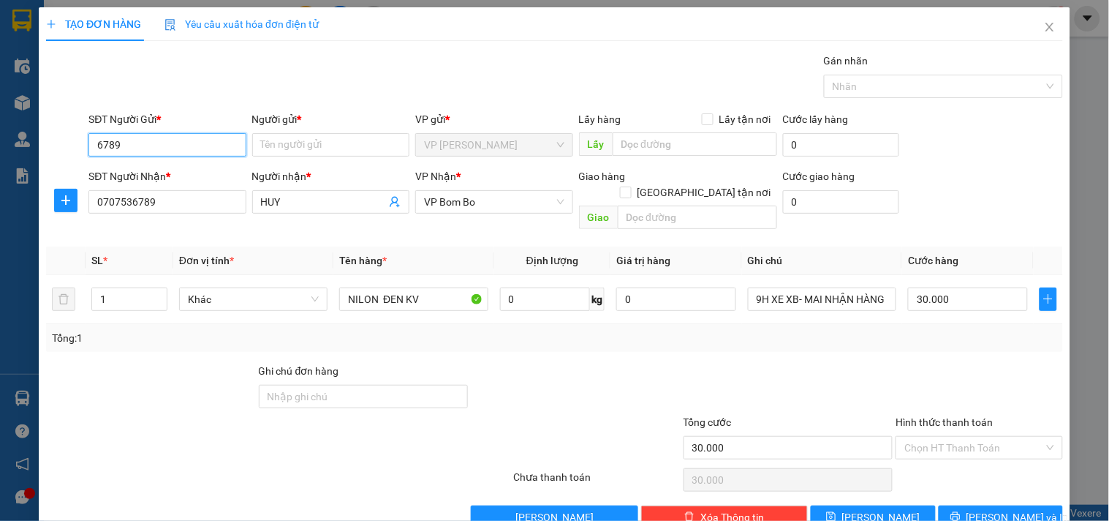
drag, startPoint x: 124, startPoint y: 140, endPoint x: 61, endPoint y: 143, distance: 63.7
click at [61, 143] on div "SĐT Người Gửi * 6789 6789 Người gửi * Tên người gửi VP gửi * VP Lê Hồng Phong L…" at bounding box center [555, 136] width 1020 height 51
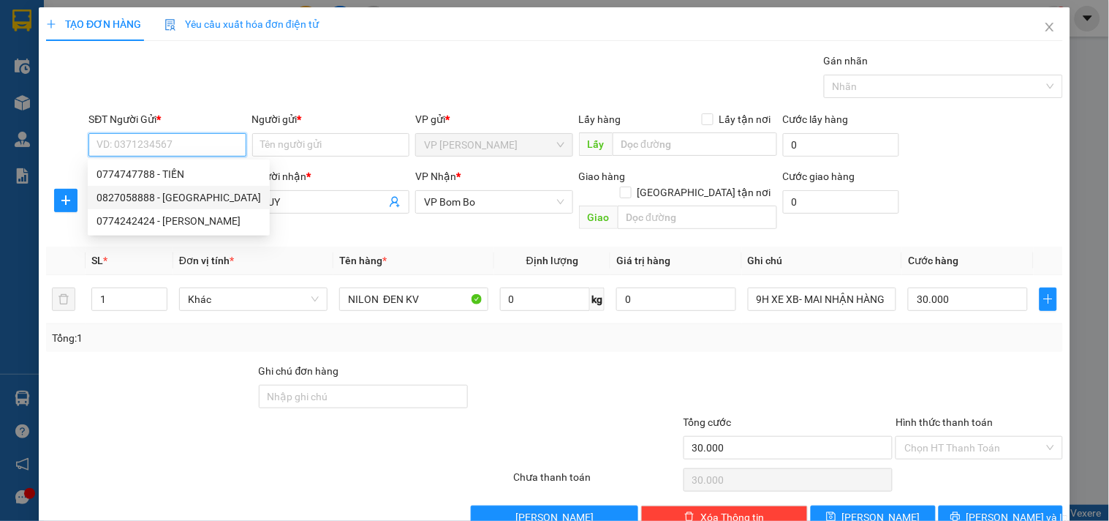
click at [192, 193] on div "0827058888 - ĐỨC HÒA" at bounding box center [179, 197] width 165 height 16
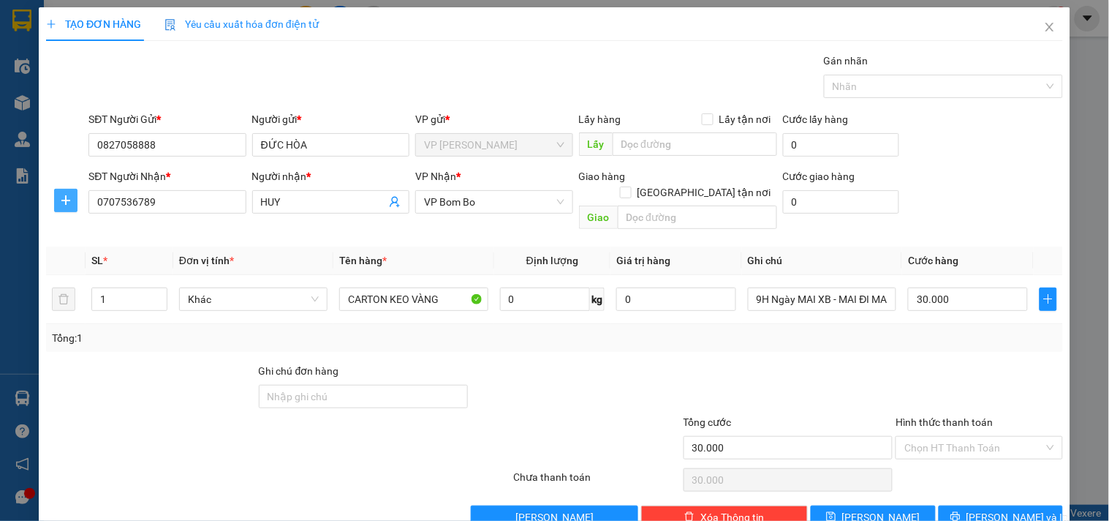
click at [55, 196] on span "plus" at bounding box center [66, 201] width 22 height 12
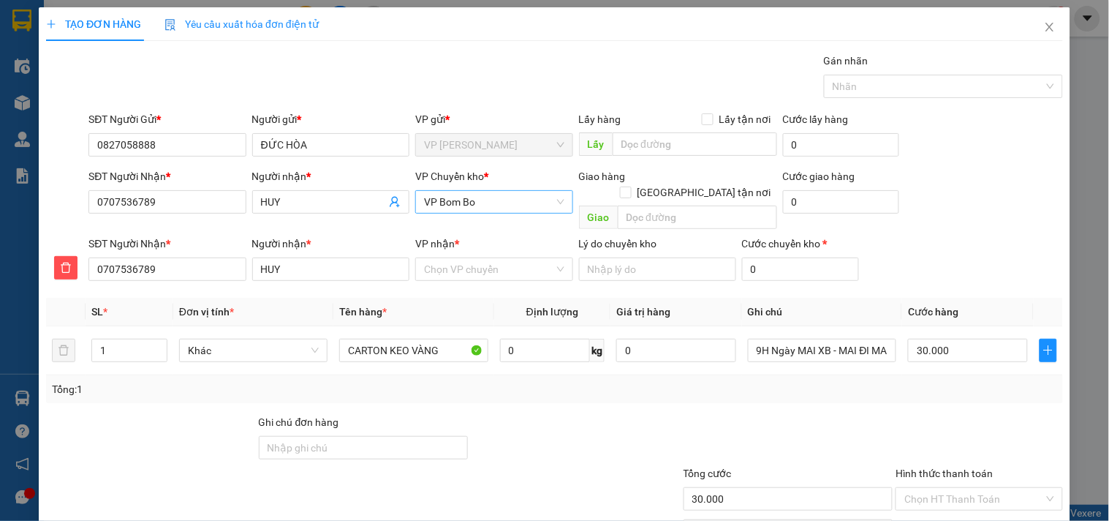
click at [491, 201] on span "VP Bom Bo" at bounding box center [494, 202] width 140 height 22
click at [492, 233] on div "VP Đồng Xoài" at bounding box center [489, 231] width 138 height 16
click at [477, 258] on input "VP nhận *" at bounding box center [488, 269] width 129 height 22
click at [470, 283] on div "VP Bom Bo" at bounding box center [489, 282] width 138 height 16
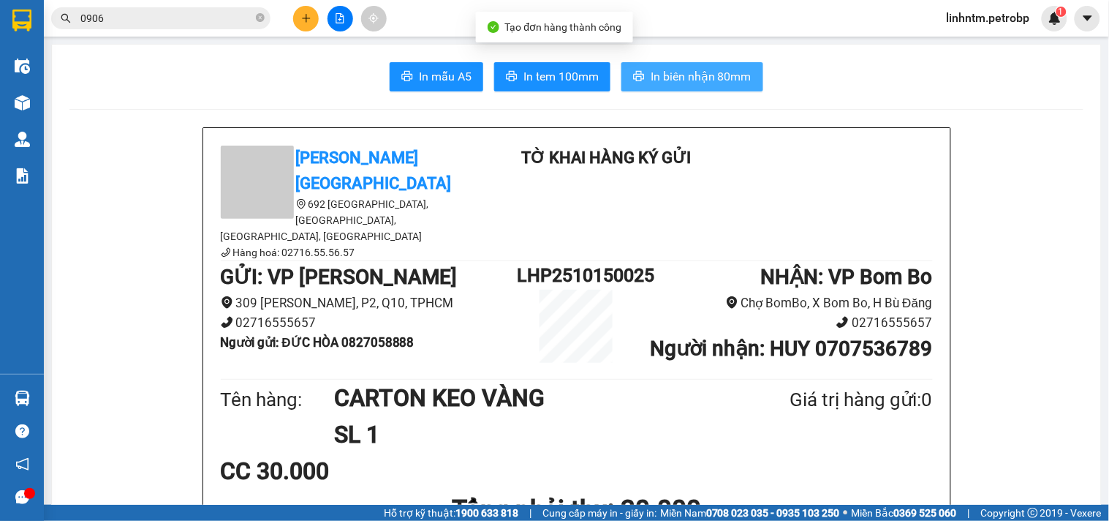
click at [698, 69] on span "In biên nhận 80mm" at bounding box center [701, 76] width 101 height 18
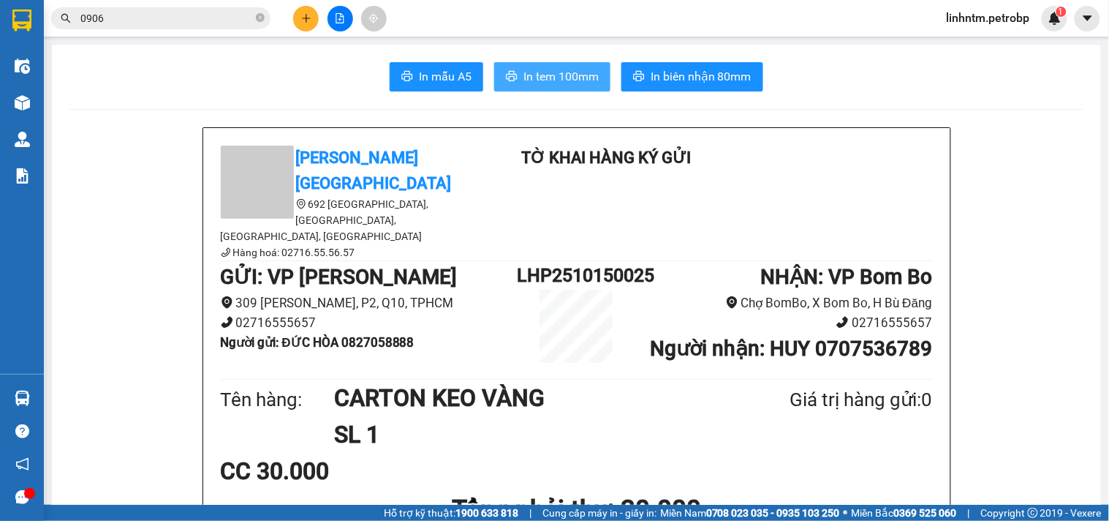
click at [536, 79] on span "In tem 100mm" at bounding box center [561, 76] width 75 height 18
click at [298, 23] on button at bounding box center [306, 19] width 26 height 26
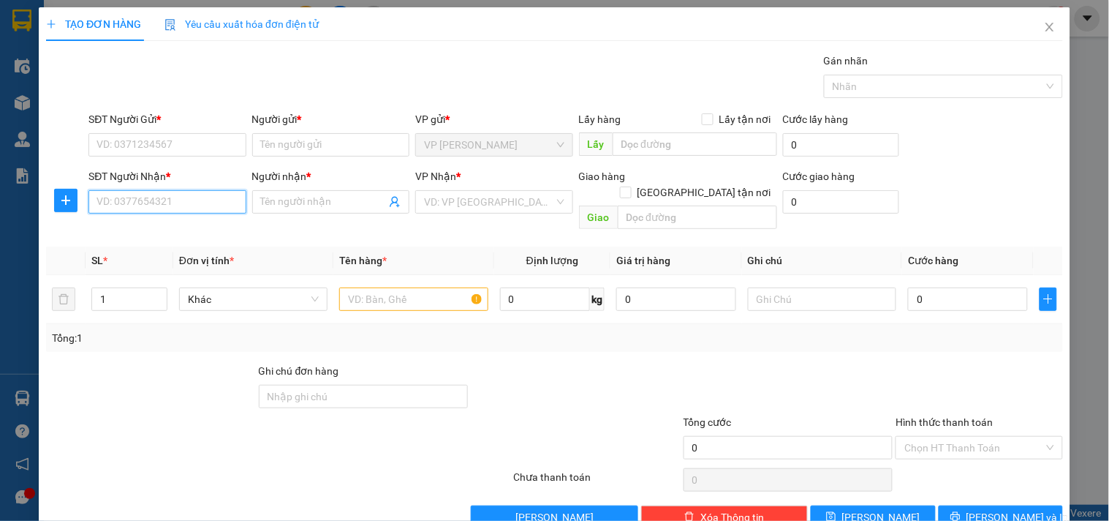
click at [195, 206] on input "SĐT Người Nhận *" at bounding box center [166, 201] width 157 height 23
click at [219, 233] on div "0345223133 - CHỊ HỒNG" at bounding box center [178, 231] width 163 height 16
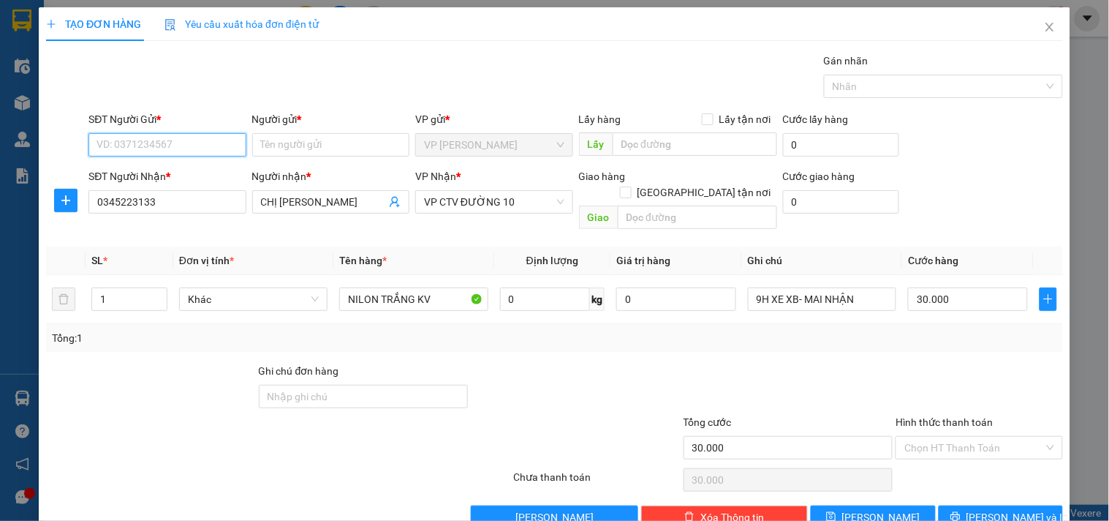
click at [181, 144] on input "SĐT Người Gửi *" at bounding box center [166, 144] width 157 height 23
click at [188, 173] on div "0899997315 - dũng" at bounding box center [166, 174] width 138 height 16
click at [60, 195] on icon "plus" at bounding box center [66, 201] width 12 height 12
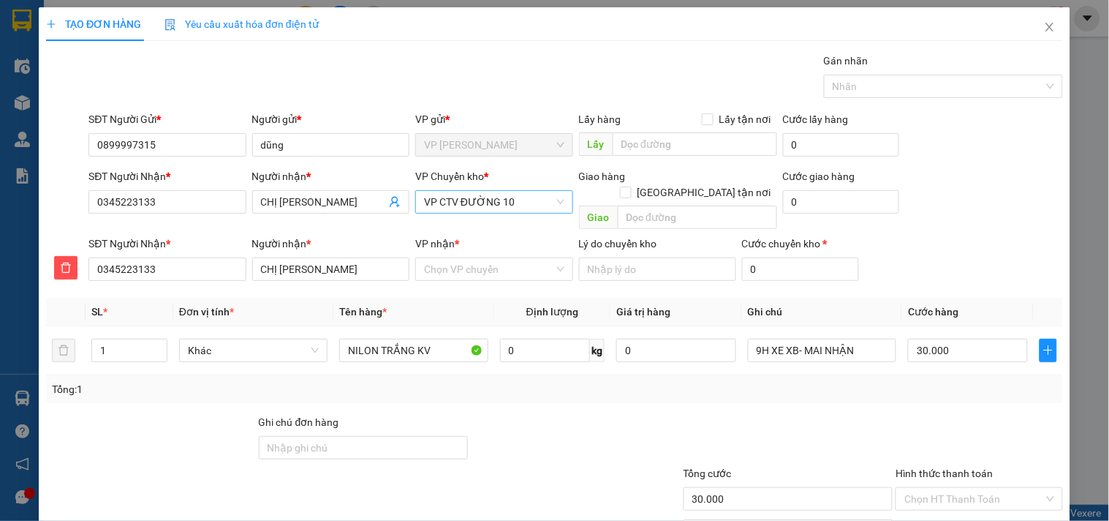
click at [469, 208] on span "VP CTV ĐƯỜNG 10" at bounding box center [494, 202] width 140 height 22
click at [456, 223] on div "VP Đồng Xoài" at bounding box center [489, 231] width 138 height 16
click at [467, 258] on input "VP nhận *" at bounding box center [488, 269] width 129 height 22
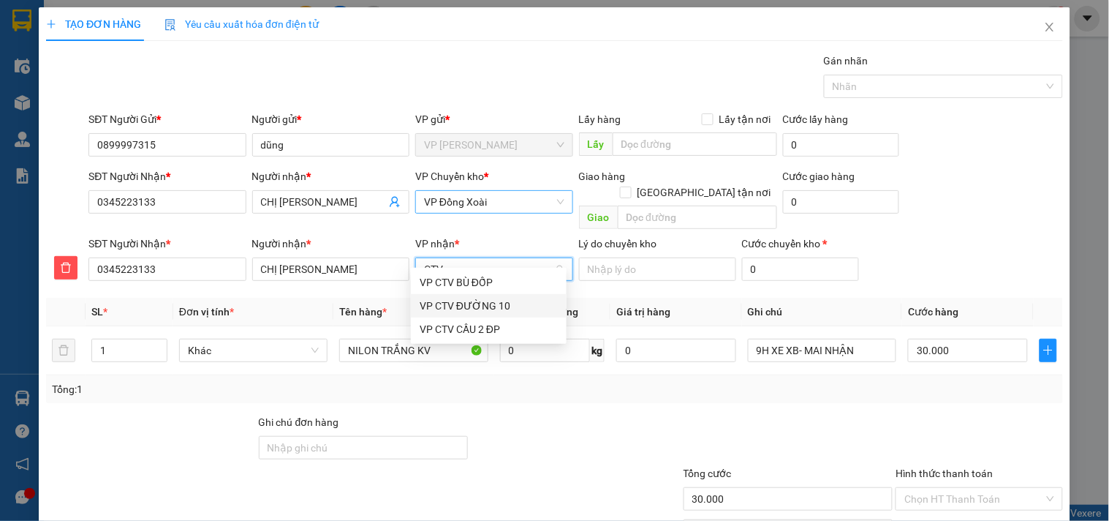
click at [511, 305] on div "VP CTV ĐƯỜNG 10" at bounding box center [489, 306] width 138 height 16
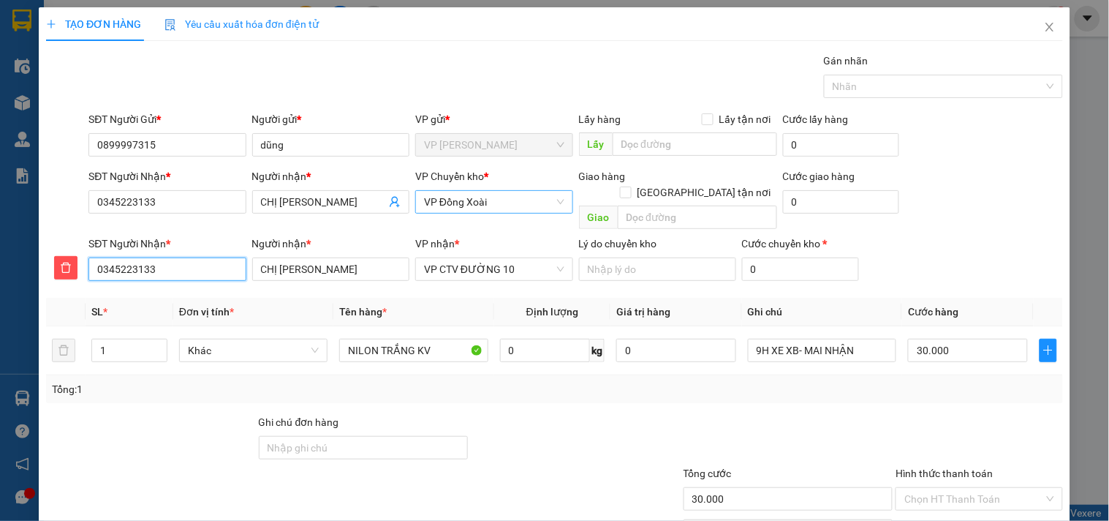
drag, startPoint x: 134, startPoint y: 253, endPoint x: 89, endPoint y: 253, distance: 44.6
click at [89, 257] on input "0345223133" at bounding box center [166, 268] width 157 height 23
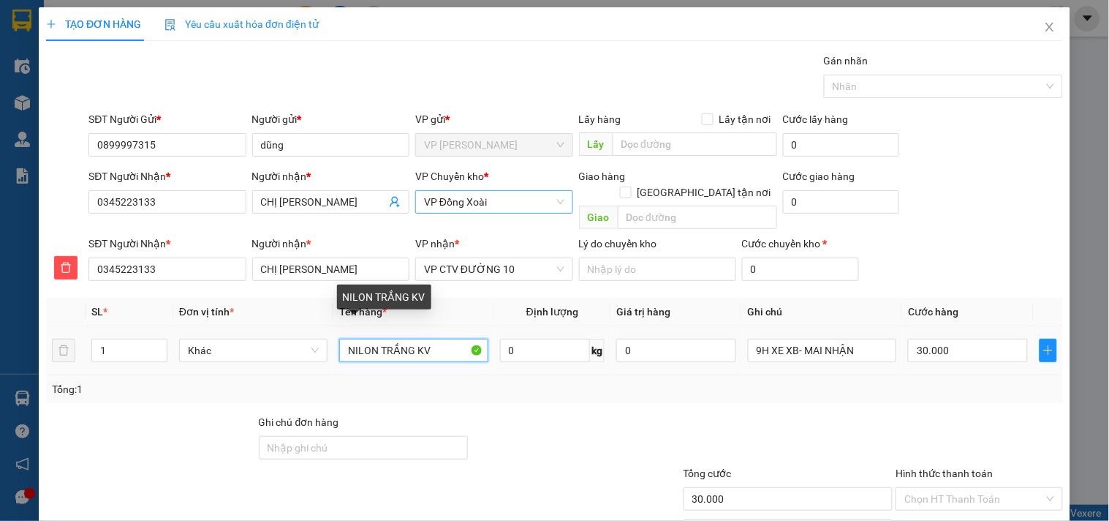
click at [443, 339] on input "NILON TRẮNG KV" at bounding box center [413, 350] width 148 height 23
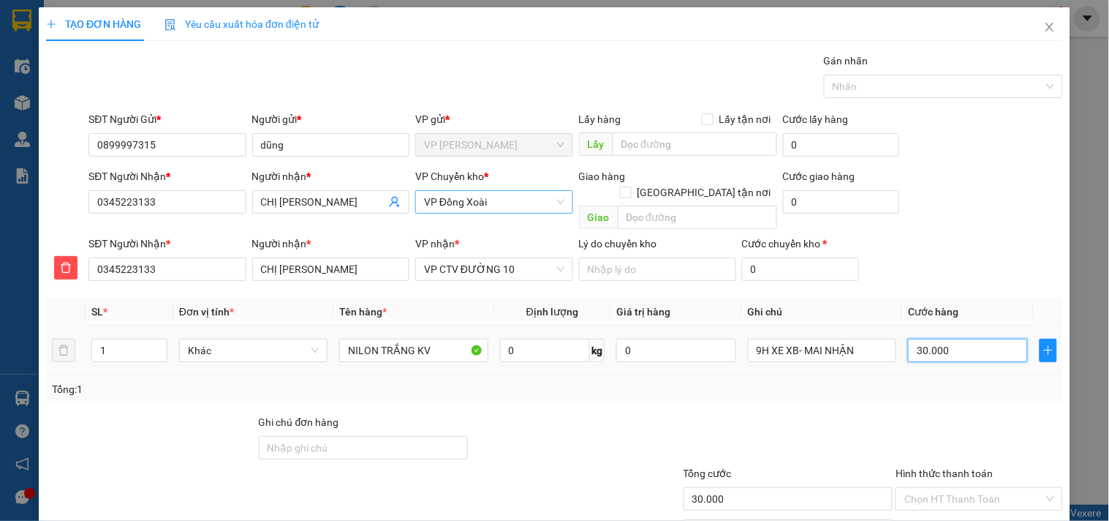
click at [990, 339] on input "30.000" at bounding box center [968, 350] width 120 height 23
click at [941, 434] on div at bounding box center [979, 439] width 170 height 51
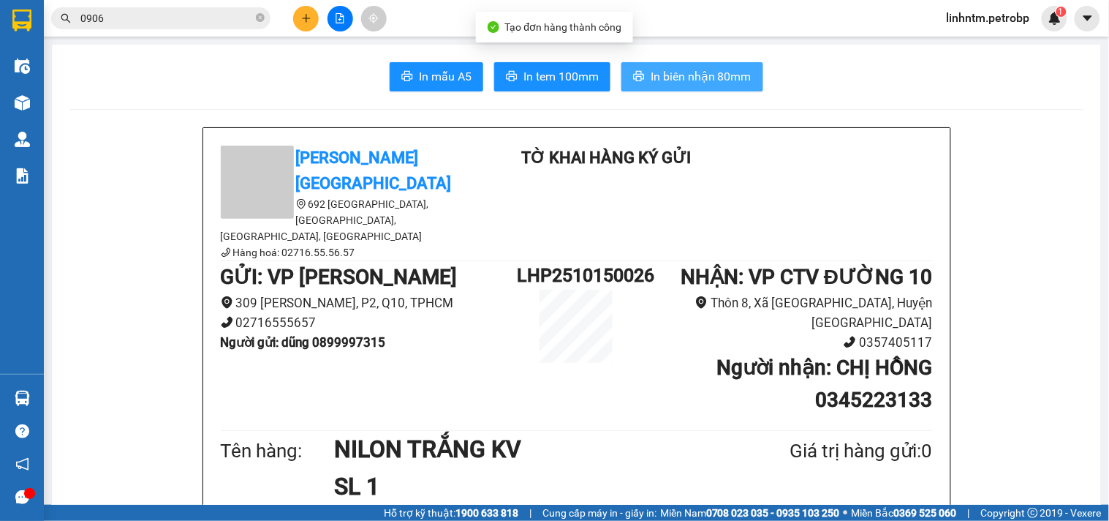
click at [698, 63] on button "In biên nhận 80mm" at bounding box center [693, 76] width 142 height 29
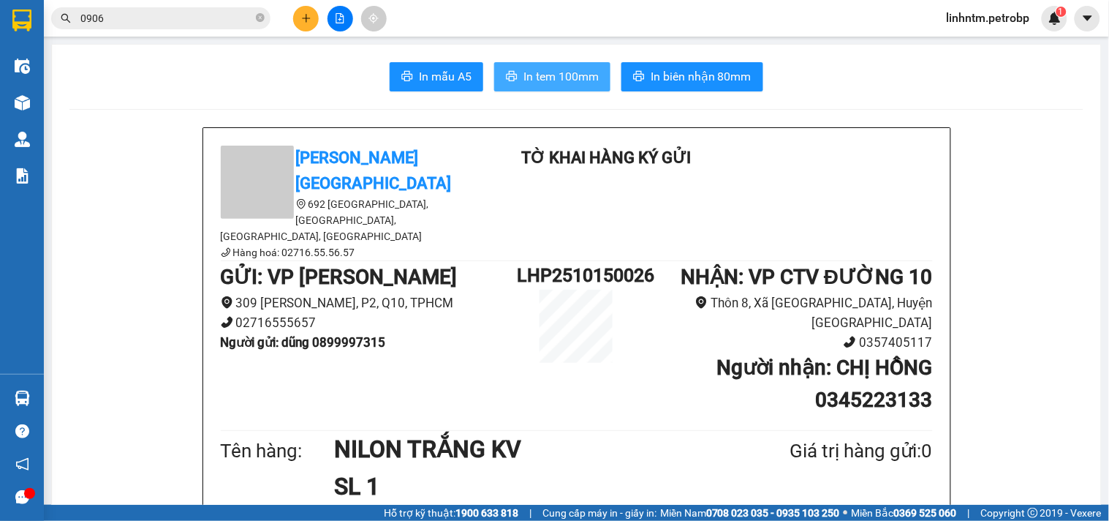
click at [564, 75] on span "In tem 100mm" at bounding box center [561, 76] width 75 height 18
click at [302, 13] on icon "plus" at bounding box center [306, 18] width 10 height 10
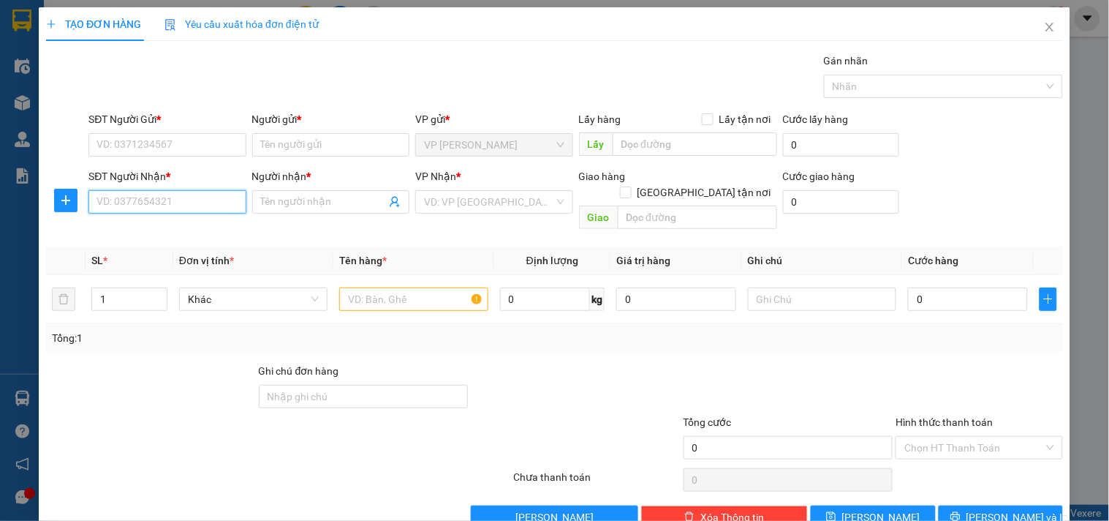
click at [121, 207] on input "SĐT Người Nhận *" at bounding box center [166, 201] width 157 height 23
click at [133, 200] on input "SĐT Người Nhận *" at bounding box center [166, 201] width 157 height 23
click at [176, 233] on div "0964656468 - THĂNG" at bounding box center [166, 231] width 138 height 16
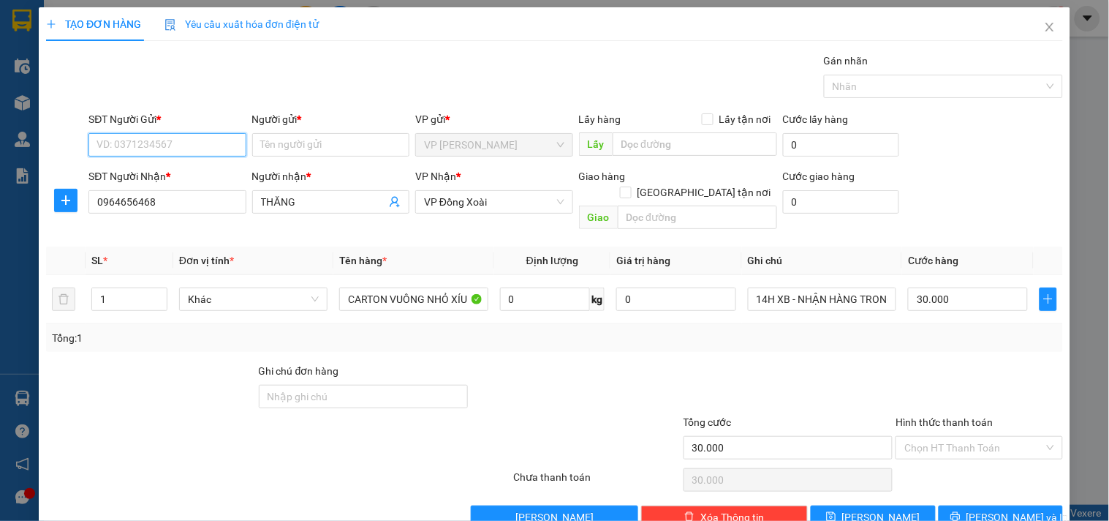
click at [200, 135] on input "SĐT Người Gửi *" at bounding box center [166, 144] width 157 height 23
click at [198, 172] on div "0329034873 - ĐẮC YẾN" at bounding box center [166, 174] width 138 height 16
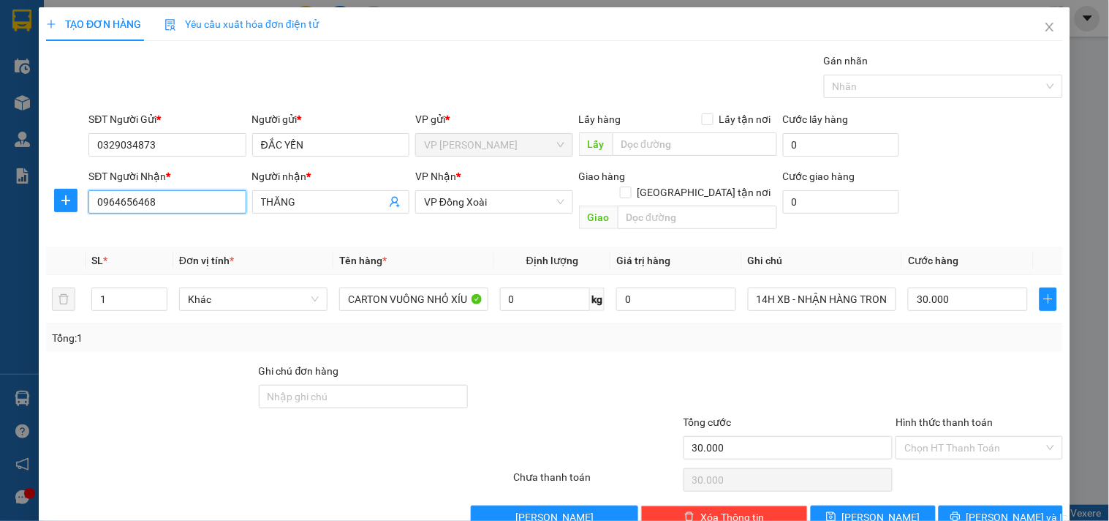
click at [171, 199] on input "0964656468" at bounding box center [166, 201] width 157 height 23
drag, startPoint x: 176, startPoint y: 198, endPoint x: 70, endPoint y: 195, distance: 106.1
click at [70, 195] on div "SĐT Người Nhận * 0964656468 Người nhận * THĂNG VP Nhận * VP Đồng Xoài Giao hàng…" at bounding box center [555, 201] width 1020 height 67
click at [144, 233] on div "0933633468 - QUỐC" at bounding box center [166, 231] width 138 height 16
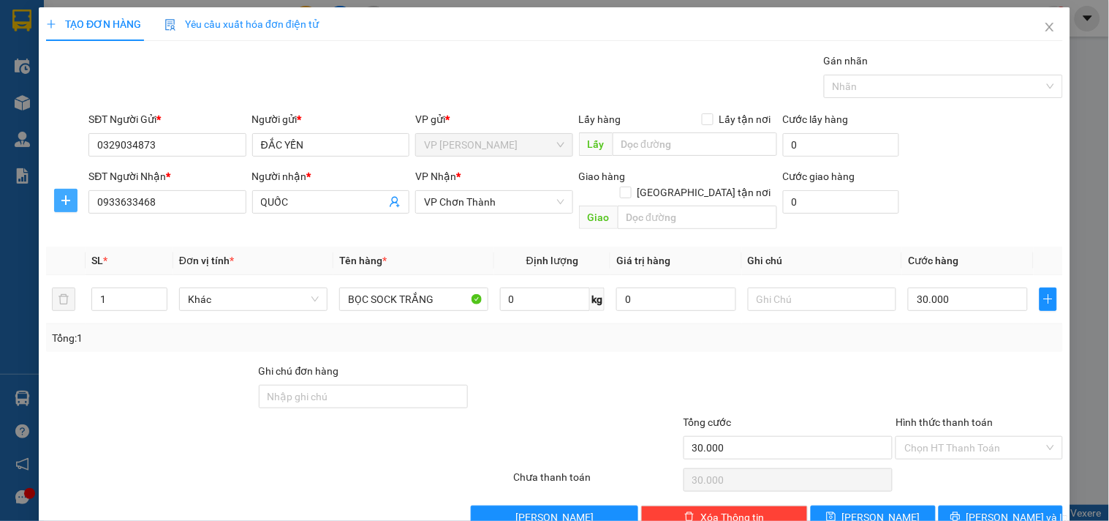
click at [69, 205] on icon "plus" at bounding box center [66, 201] width 12 height 12
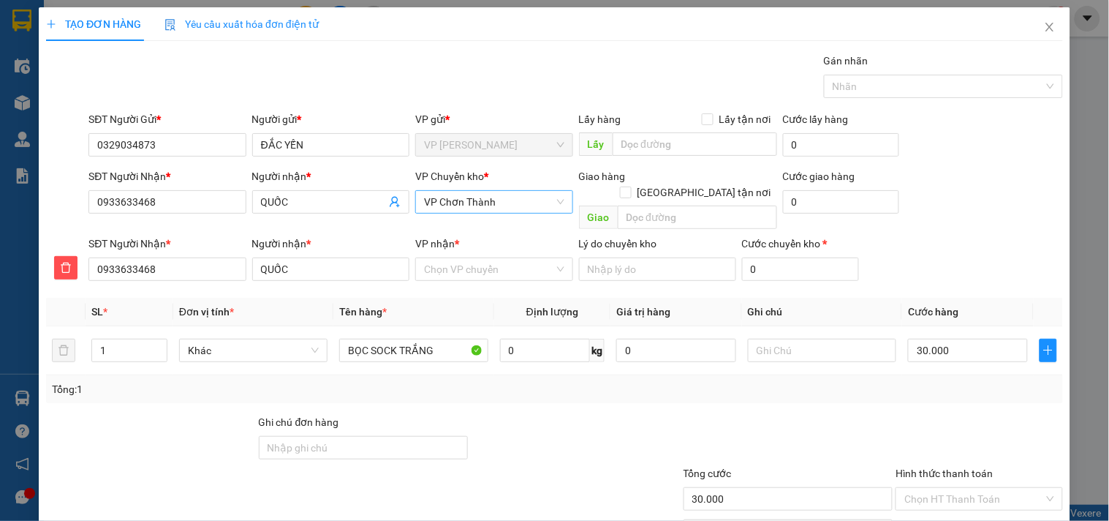
click at [495, 201] on span "VP Chơn Thành" at bounding box center [494, 202] width 140 height 22
click at [477, 236] on div "VP Đồng Xoài" at bounding box center [489, 231] width 138 height 16
click at [478, 258] on input "VP nhận *" at bounding box center [488, 269] width 129 height 22
click at [491, 279] on div "VP Chơn Thành" at bounding box center [489, 282] width 138 height 16
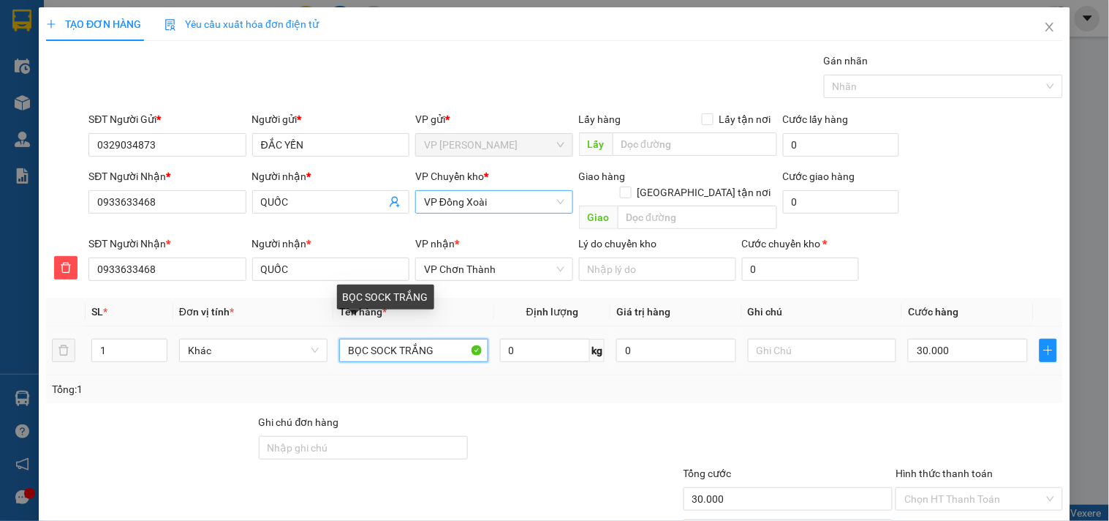
drag, startPoint x: 434, startPoint y: 336, endPoint x: 334, endPoint y: 341, distance: 100.3
click at [334, 341] on td "BỌC SOCK TRẮNG" at bounding box center [414, 350] width 160 height 49
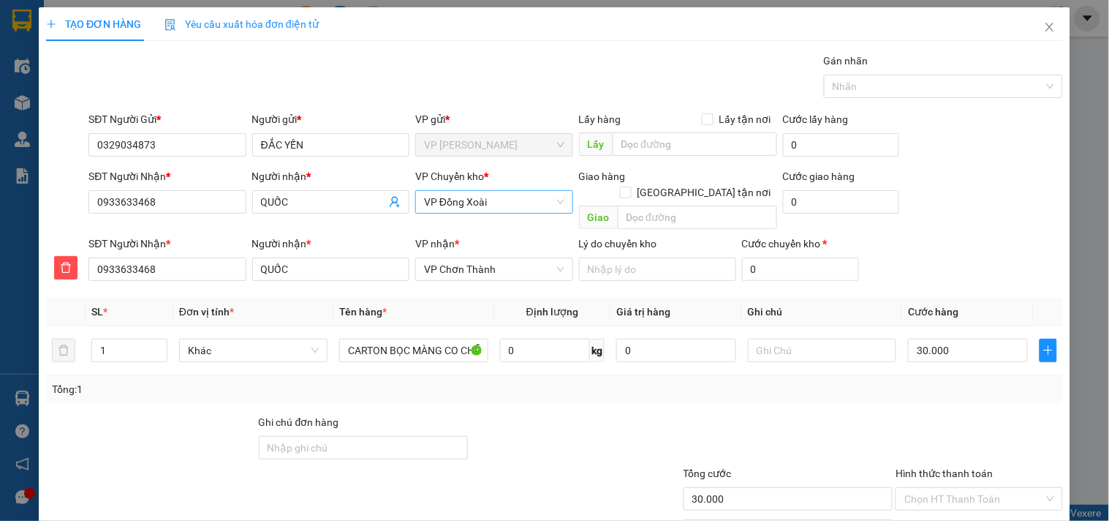
click at [939, 414] on div at bounding box center [979, 439] width 170 height 51
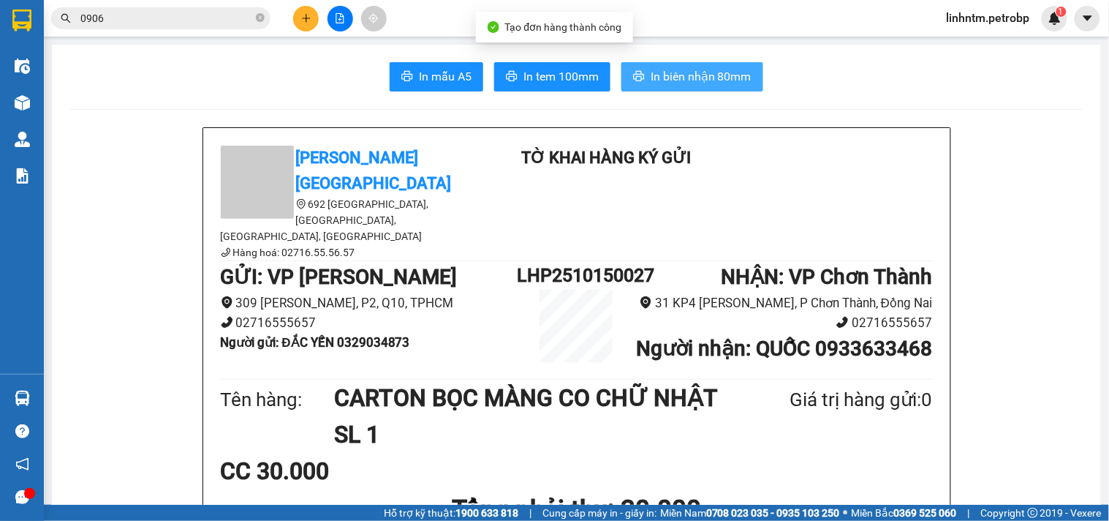
click at [733, 84] on span "In biên nhận 80mm" at bounding box center [701, 76] width 101 height 18
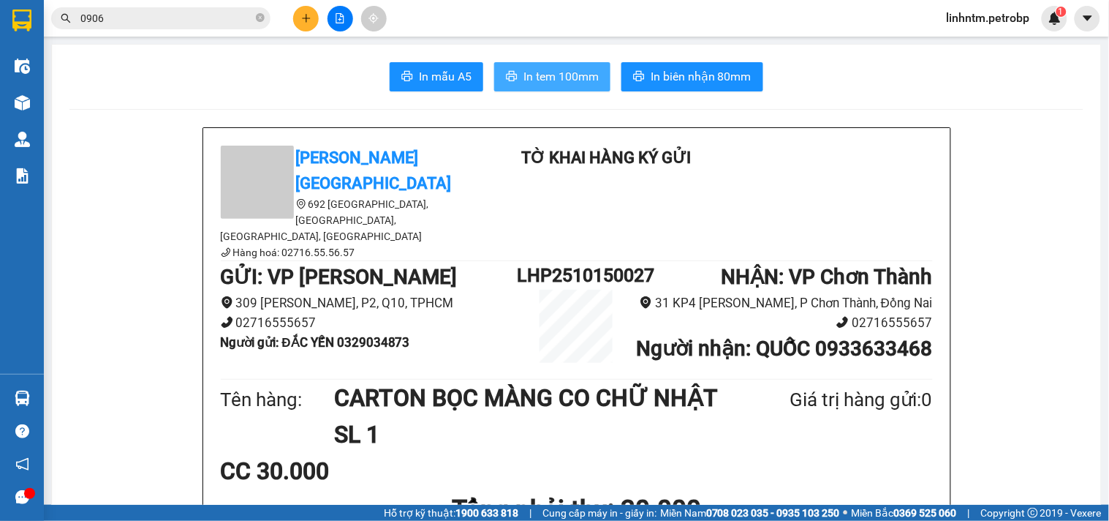
click at [535, 72] on span "In tem 100mm" at bounding box center [561, 76] width 75 height 18
click at [303, 22] on icon "plus" at bounding box center [306, 18] width 10 height 10
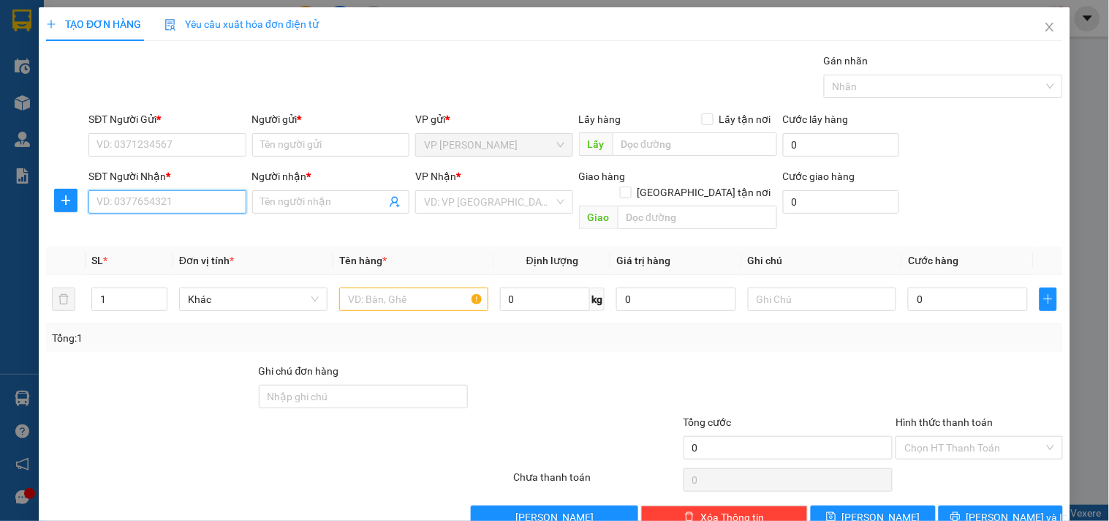
click at [149, 205] on input "SĐT Người Nhận *" at bounding box center [166, 201] width 157 height 23
click at [181, 228] on div "0949182503 - TÂM" at bounding box center [166, 231] width 138 height 16
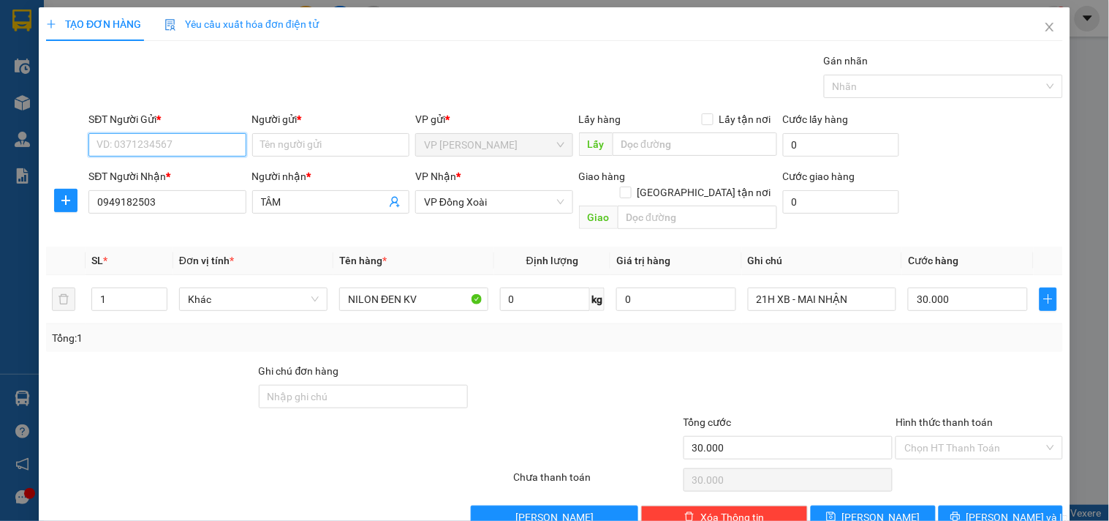
click at [199, 137] on input "SĐT Người Gửi *" at bounding box center [166, 144] width 157 height 23
click at [214, 170] on div "0909007016 - PHƯƠNG" at bounding box center [166, 174] width 138 height 16
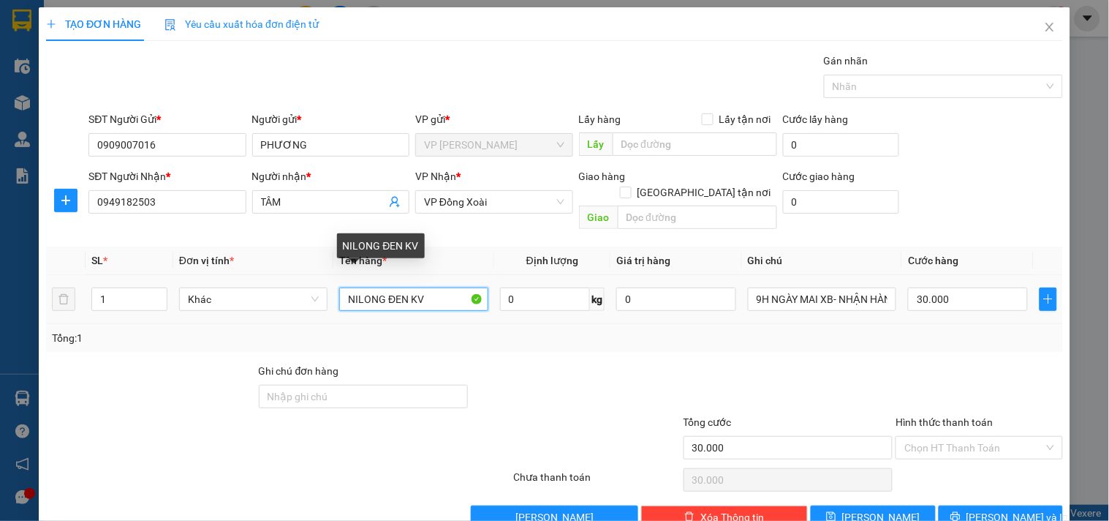
click at [434, 287] on input "NILONG ĐEN KV" at bounding box center [413, 298] width 148 height 23
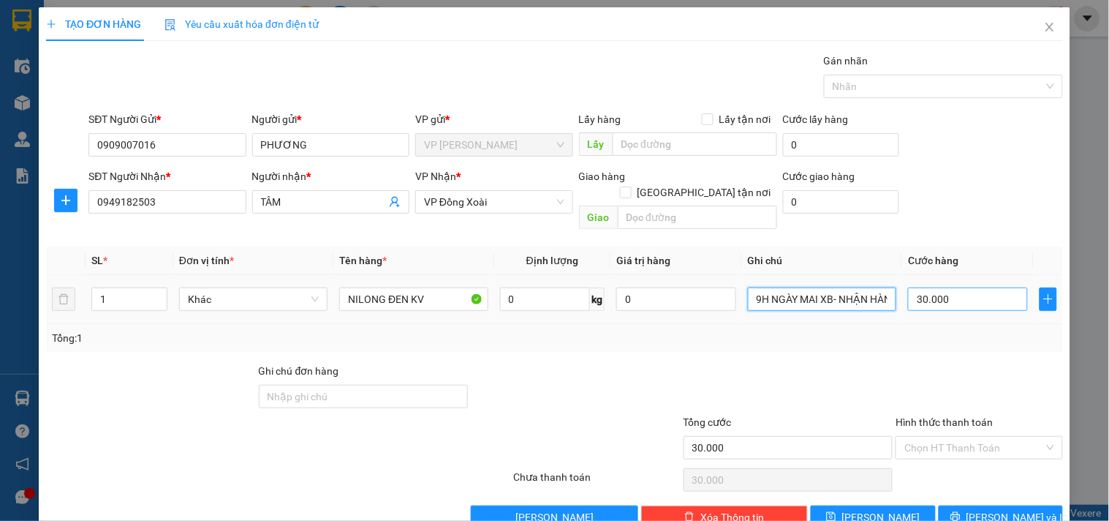
drag, startPoint x: 747, startPoint y: 282, endPoint x: 942, endPoint y: 283, distance: 195.3
click at [942, 283] on tr "1 Khác NILONG ĐEN KV 0 kg 0 9H NGÀY MAI XB- NHẬN HÀNG TRONG NGÀY 30.000" at bounding box center [554, 299] width 1017 height 49
click at [949, 290] on input "30.000" at bounding box center [968, 298] width 120 height 23
click at [924, 363] on div at bounding box center [979, 388] width 170 height 51
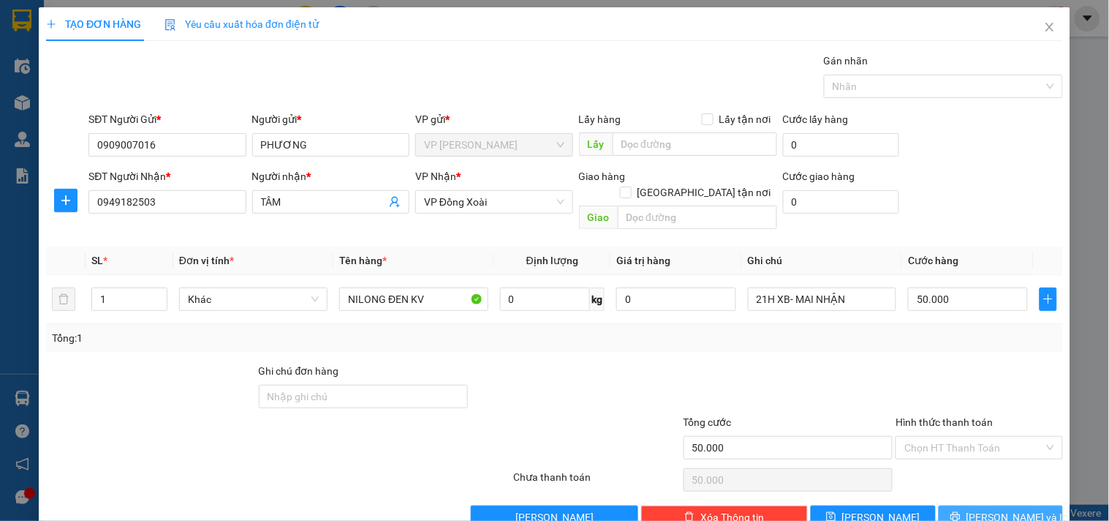
click at [997, 509] on span "Lưu và In" at bounding box center [1018, 517] width 102 height 16
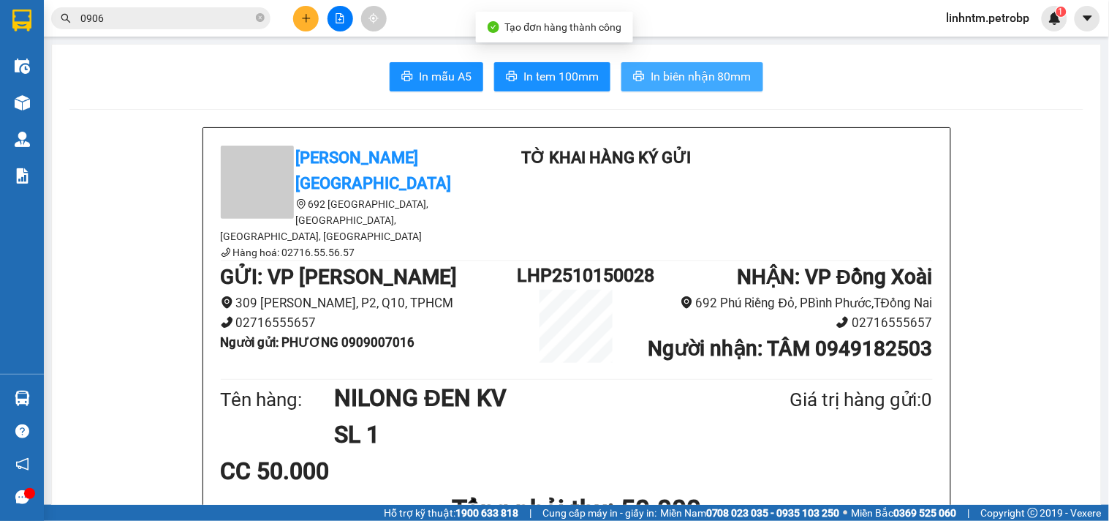
click at [728, 84] on span "In biên nhận 80mm" at bounding box center [701, 76] width 101 height 18
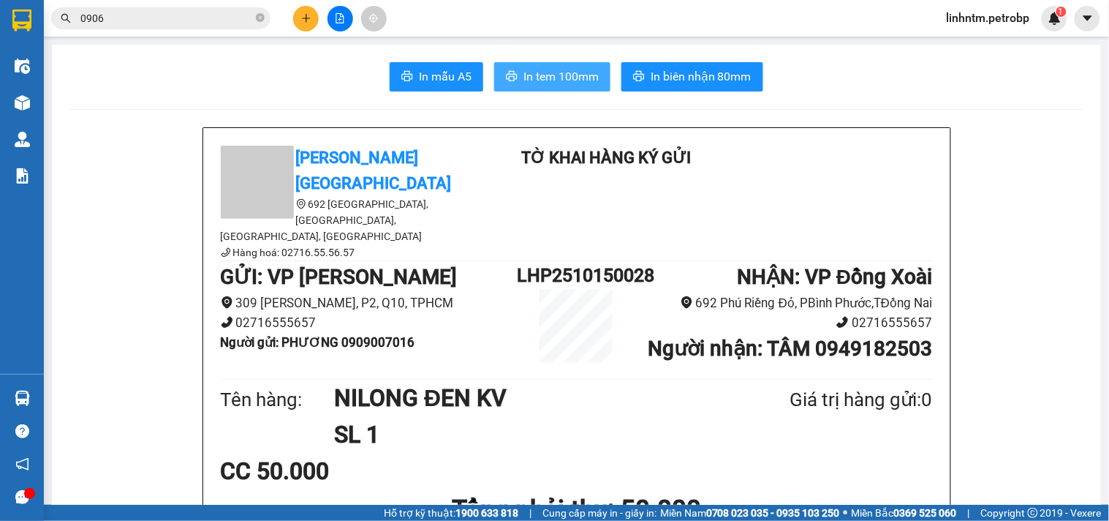
click at [532, 72] on span "In tem 100mm" at bounding box center [561, 76] width 75 height 18
click at [304, 17] on icon "plus" at bounding box center [306, 18] width 10 height 10
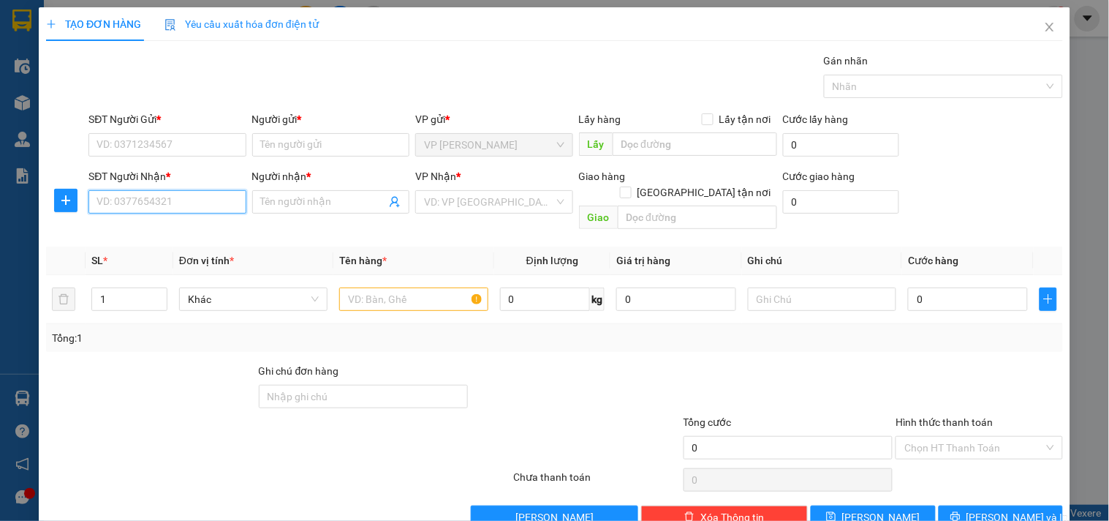
click at [186, 207] on input "SĐT Người Nhận *" at bounding box center [166, 201] width 157 height 23
click at [176, 225] on div "0707536789 - HUY" at bounding box center [166, 231] width 138 height 16
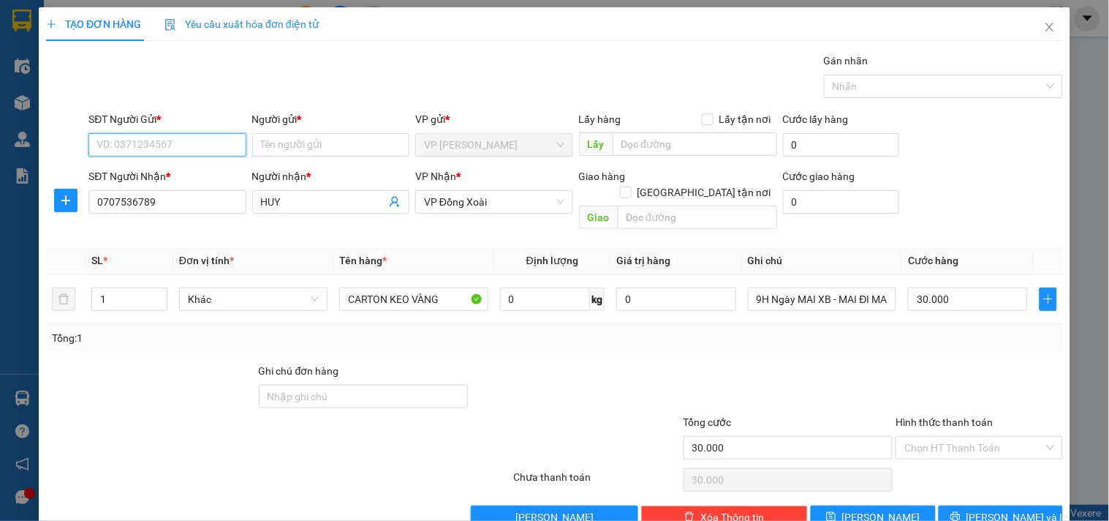
click at [154, 140] on input "SĐT Người Gửi *" at bounding box center [166, 144] width 157 height 23
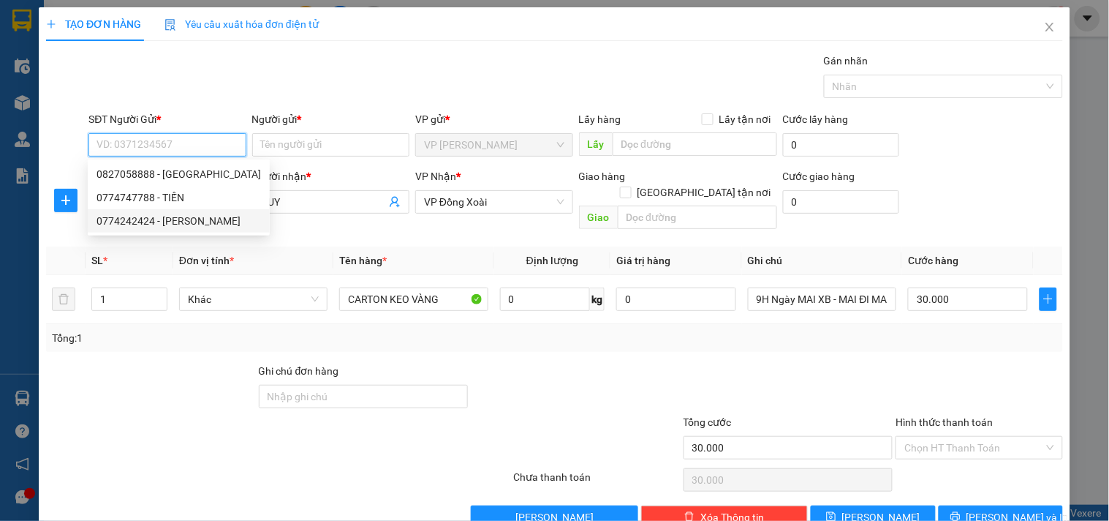
click at [150, 225] on div "0774242424 - ANH KHÁNH" at bounding box center [179, 221] width 165 height 16
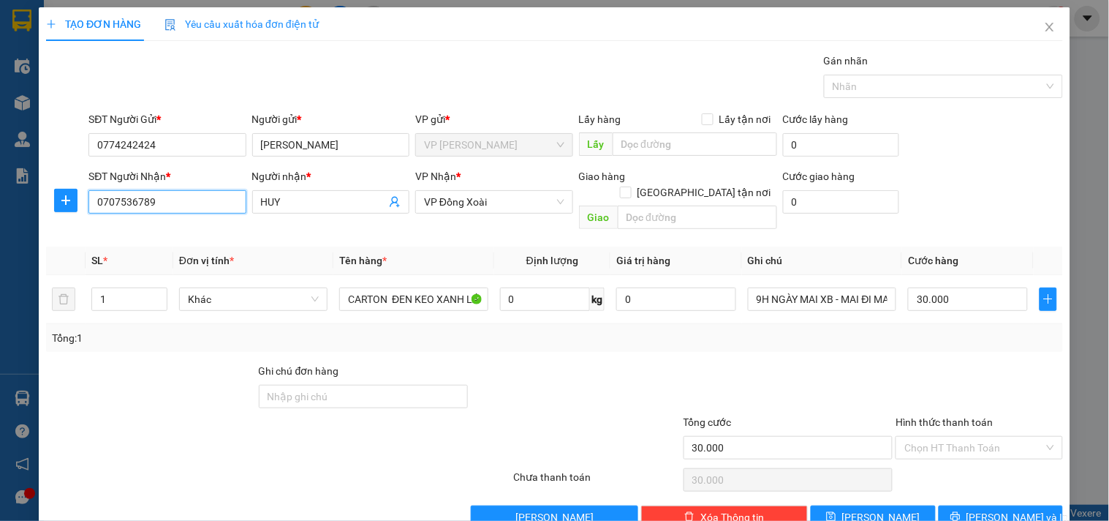
drag, startPoint x: 202, startPoint y: 195, endPoint x: 30, endPoint y: 192, distance: 171.9
click at [30, 192] on div "TẠO ĐƠN HÀNG Yêu cầu xuất hóa đơn điện tử Transit Pickup Surcharge Ids Transit …" at bounding box center [554, 260] width 1109 height 521
click at [67, 206] on button "button" at bounding box center [65, 200] width 23 height 23
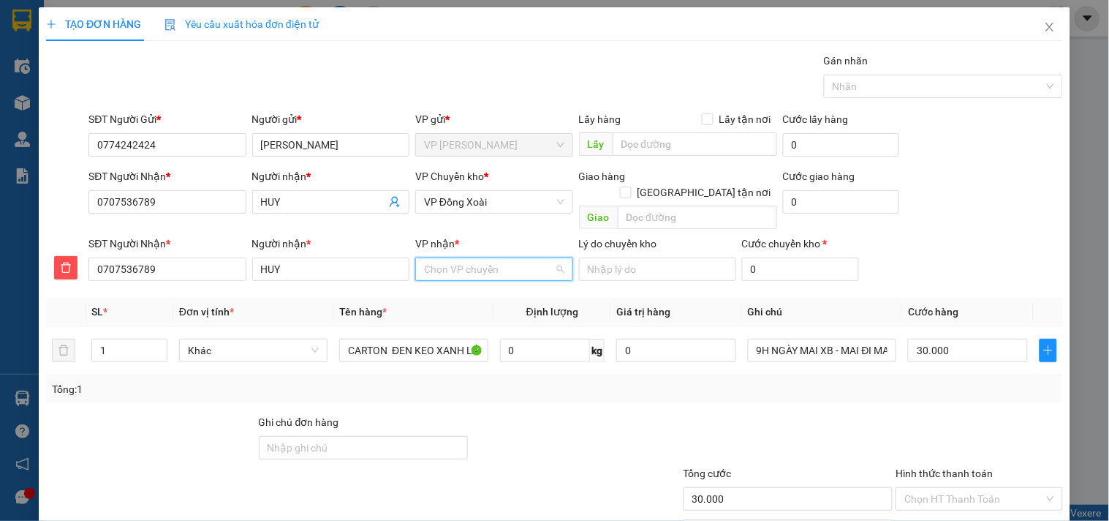
click at [488, 262] on input "VP nhận *" at bounding box center [488, 269] width 129 height 22
click at [475, 284] on div "VP Bom Bo" at bounding box center [489, 282] width 138 height 16
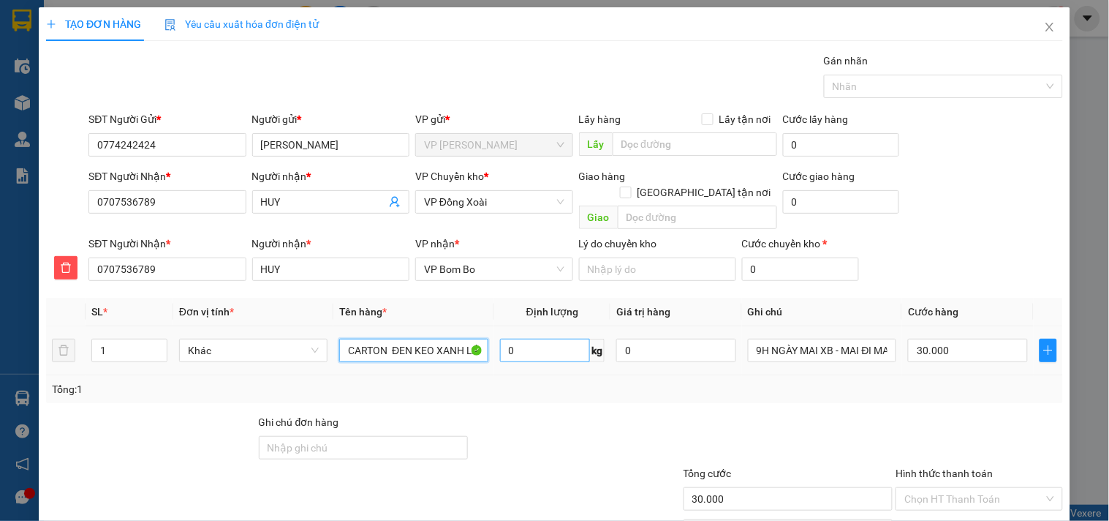
drag, startPoint x: 350, startPoint y: 336, endPoint x: 541, endPoint y: 342, distance: 191.7
click at [541, 342] on tr "1 Khác CARTON ĐEN KEO XANH LÁ CÂY (DẸP) 0 kg 0 9H NGÀY MAI XB - MAI ĐI MAI NHẬN…" at bounding box center [554, 350] width 1017 height 49
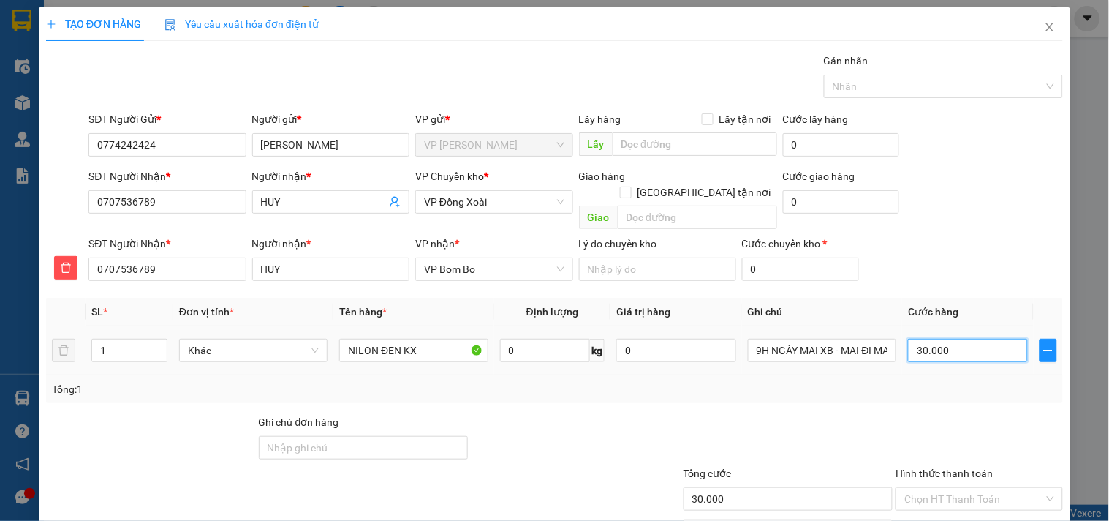
click at [939, 339] on input "30.000" at bounding box center [968, 350] width 120 height 23
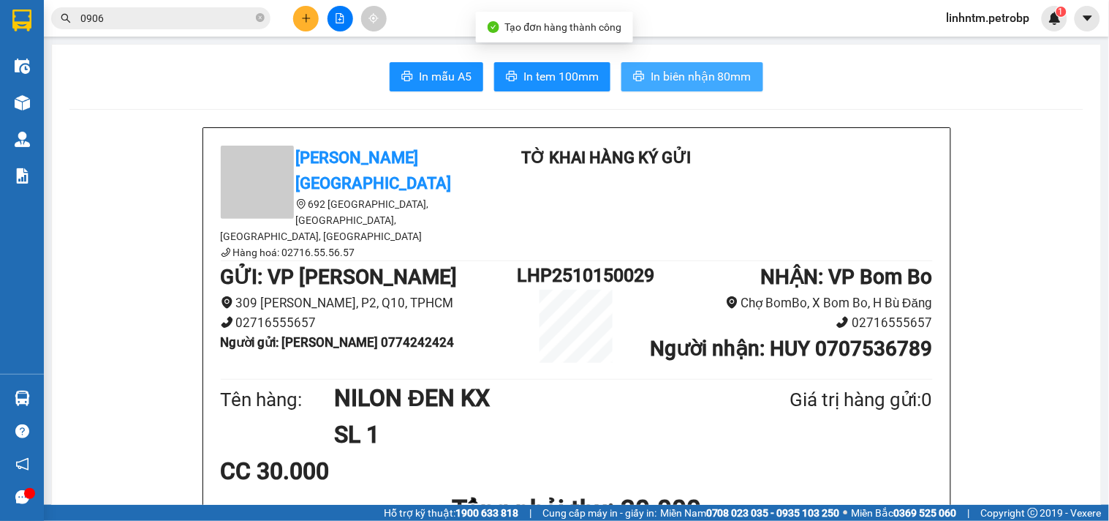
click at [726, 71] on span "In biên nhận 80mm" at bounding box center [701, 76] width 101 height 18
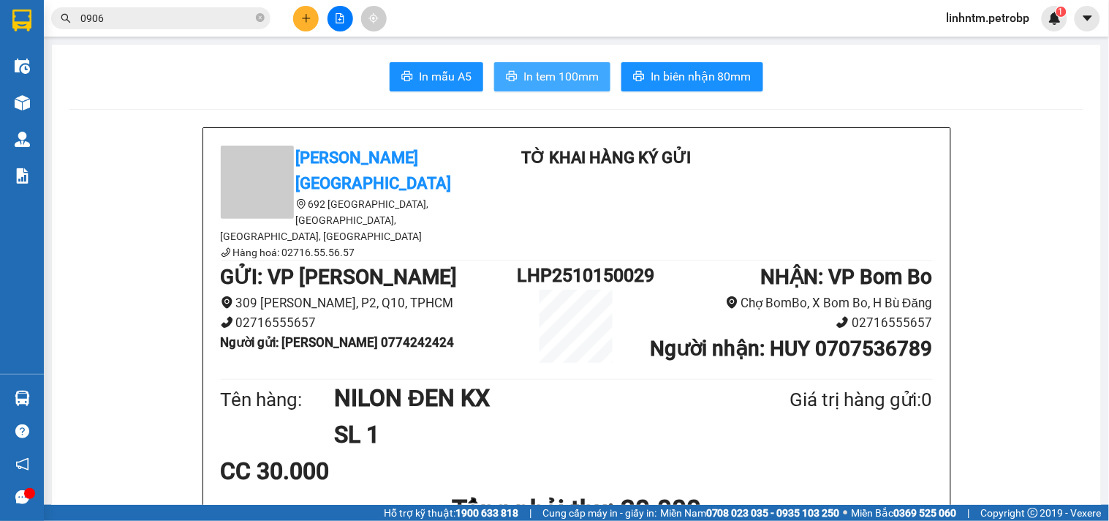
click at [576, 75] on span "In tem 100mm" at bounding box center [561, 76] width 75 height 18
click at [31, 494] on div at bounding box center [29, 493] width 11 height 11
click at [32, 493] on div at bounding box center [29, 493] width 11 height 11
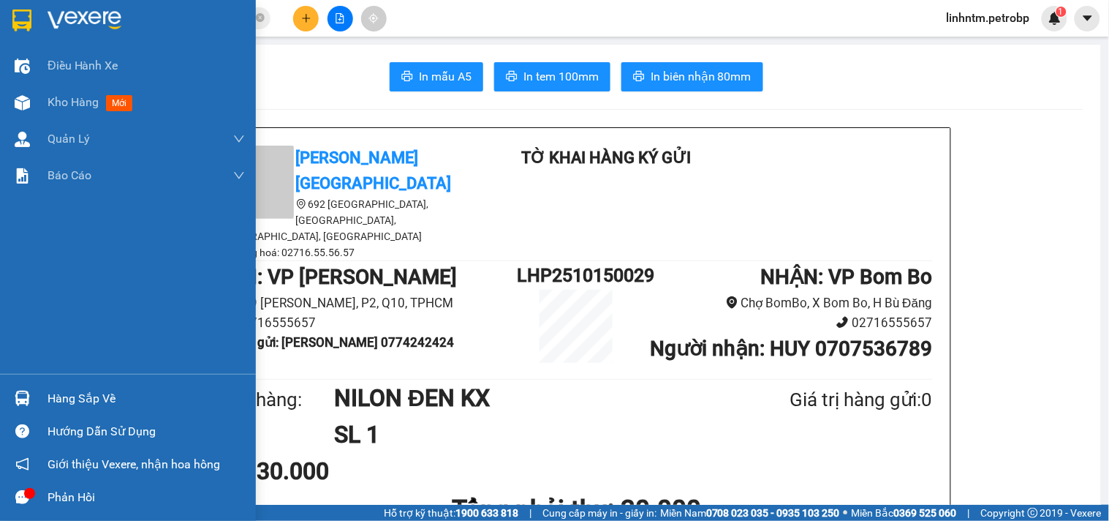
click at [22, 495] on icon "message" at bounding box center [22, 497] width 14 height 14
click at [70, 97] on span "Kho hàng" at bounding box center [73, 102] width 51 height 14
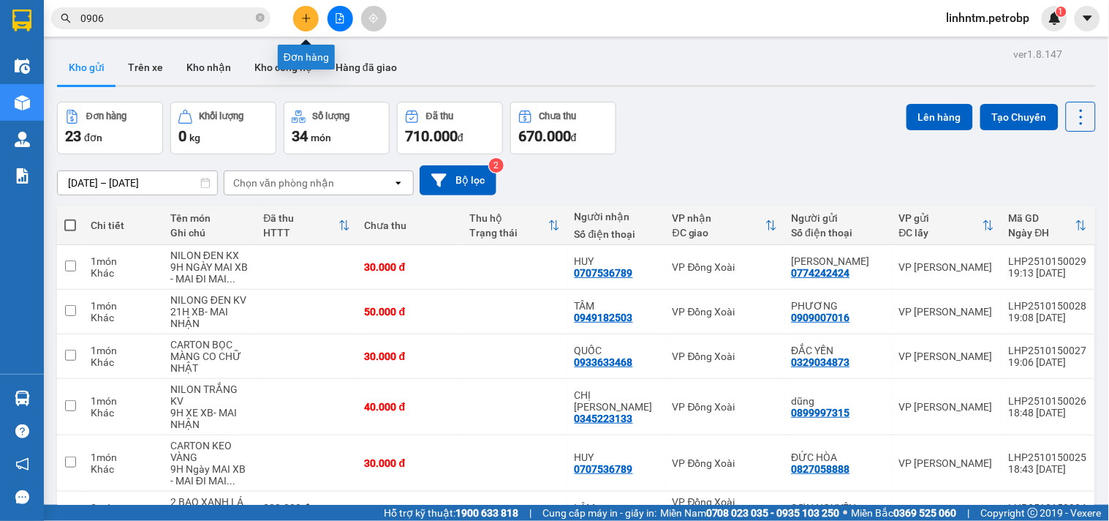
click at [300, 12] on button at bounding box center [306, 19] width 26 height 26
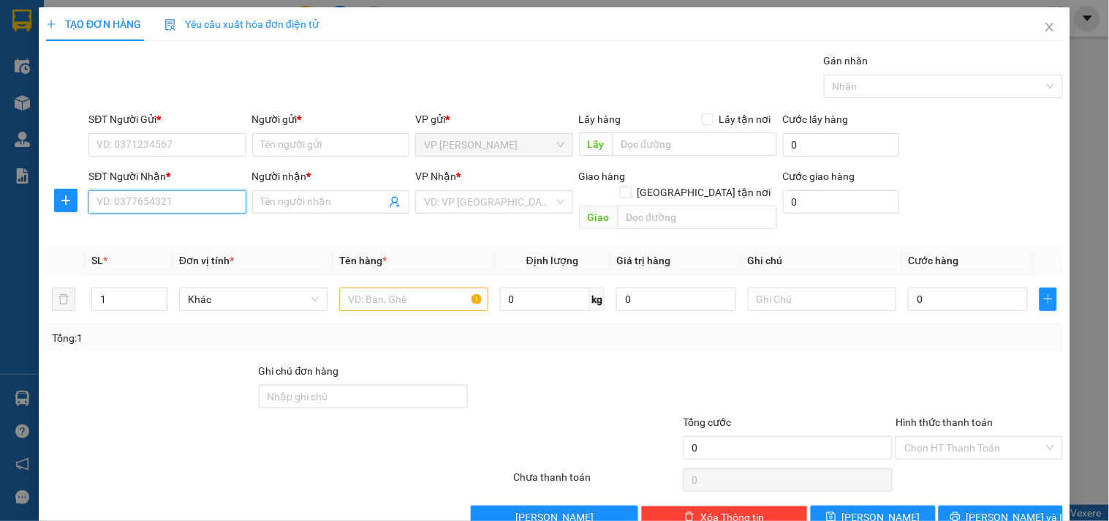
click at [201, 192] on input "SĐT Người Nhận *" at bounding box center [166, 201] width 157 height 23
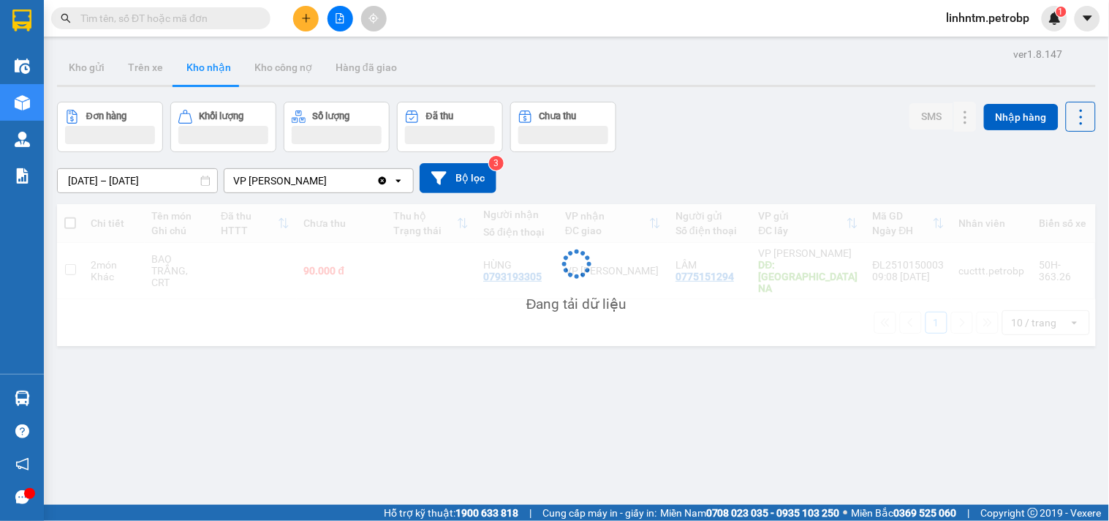
click at [196, 19] on input "text" at bounding box center [166, 18] width 173 height 16
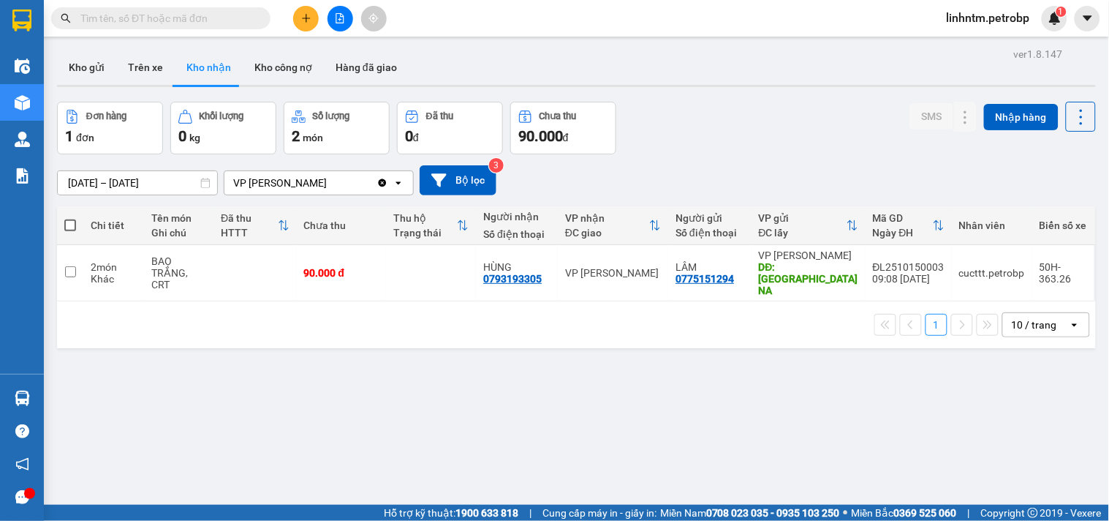
paste input "LHP2510140030"
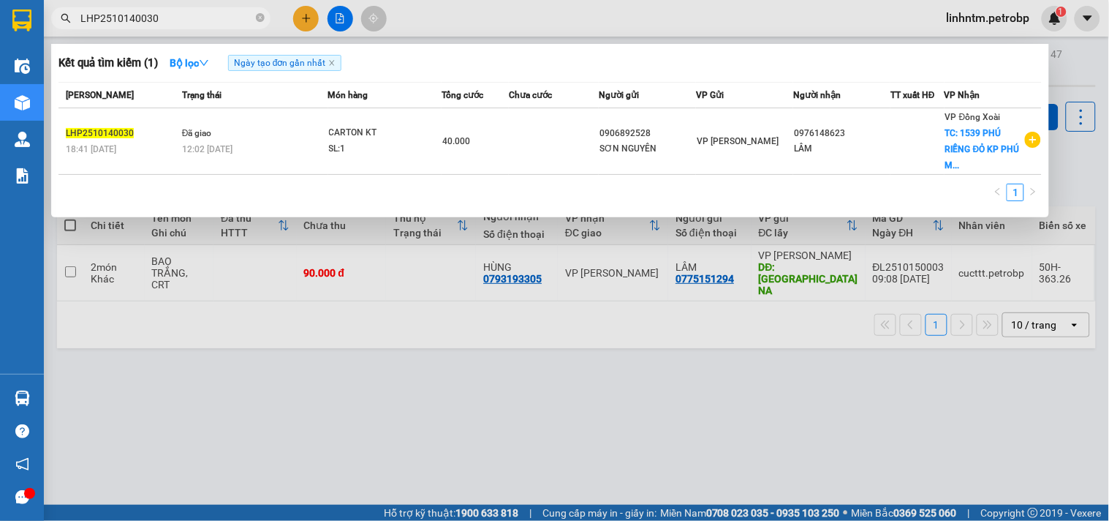
type input "LHP2510140030"
click at [537, 385] on div at bounding box center [554, 260] width 1109 height 521
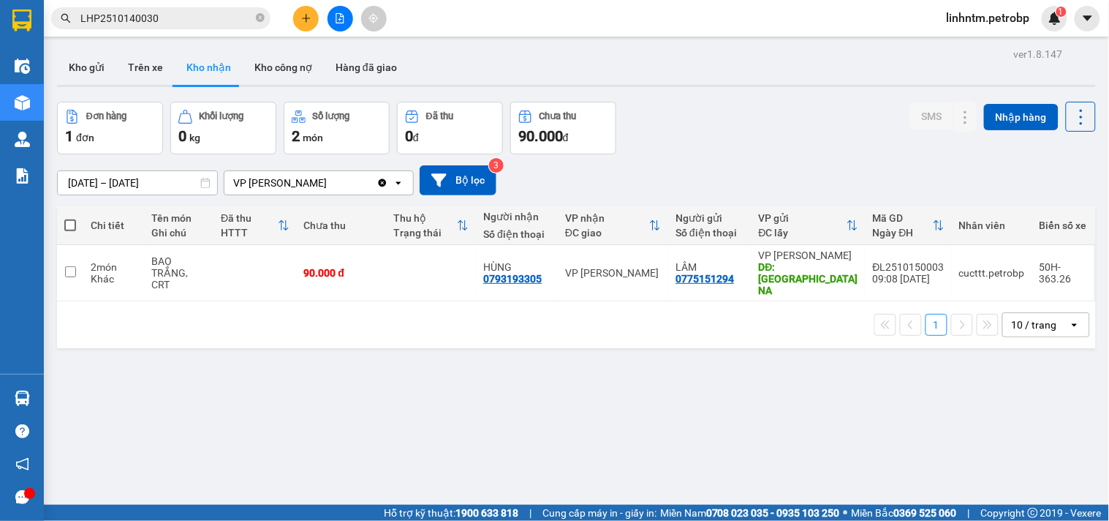
click at [221, 19] on input "LHP2510140030" at bounding box center [166, 18] width 173 height 16
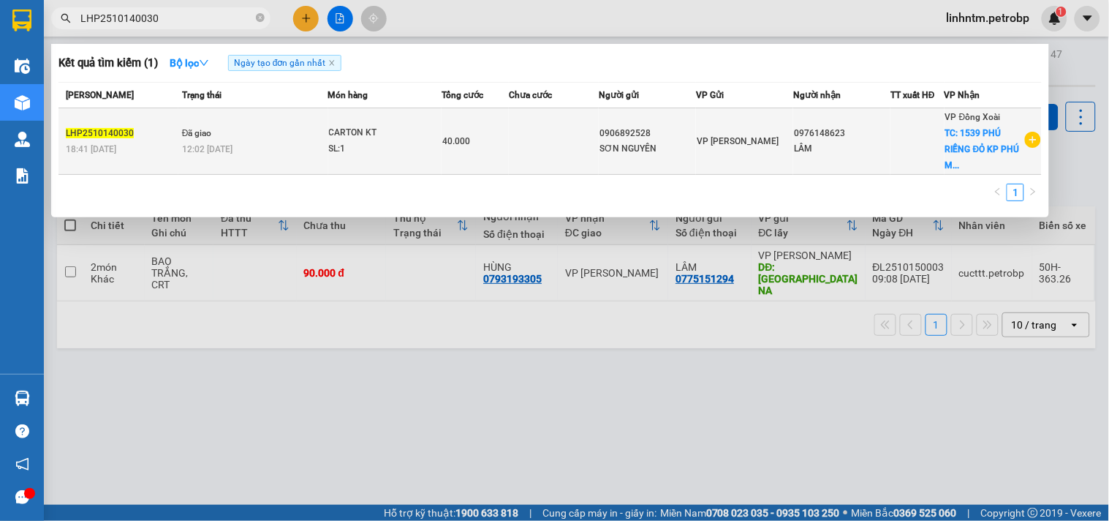
click at [334, 150] on div "SL: 1" at bounding box center [384, 149] width 110 height 16
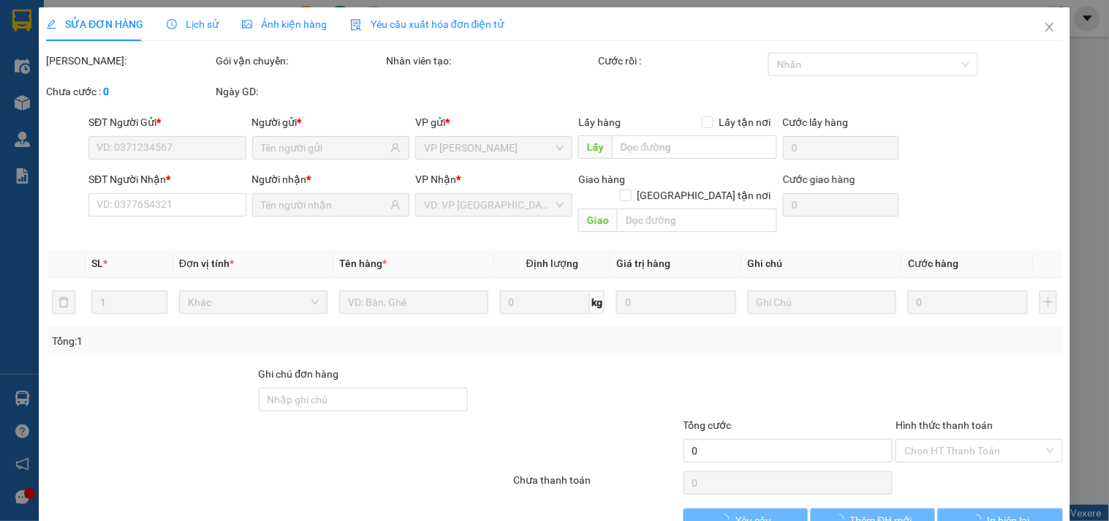
type input "0906892528"
type input "0976148623"
checkbox input "true"
type input "1539 PHÚ RIỀNG ĐỎ KP [GEOGRAPHIC_DATA], [GEOGRAPHIC_DATA], [GEOGRAPHIC_DATA]"
type input "40.000"
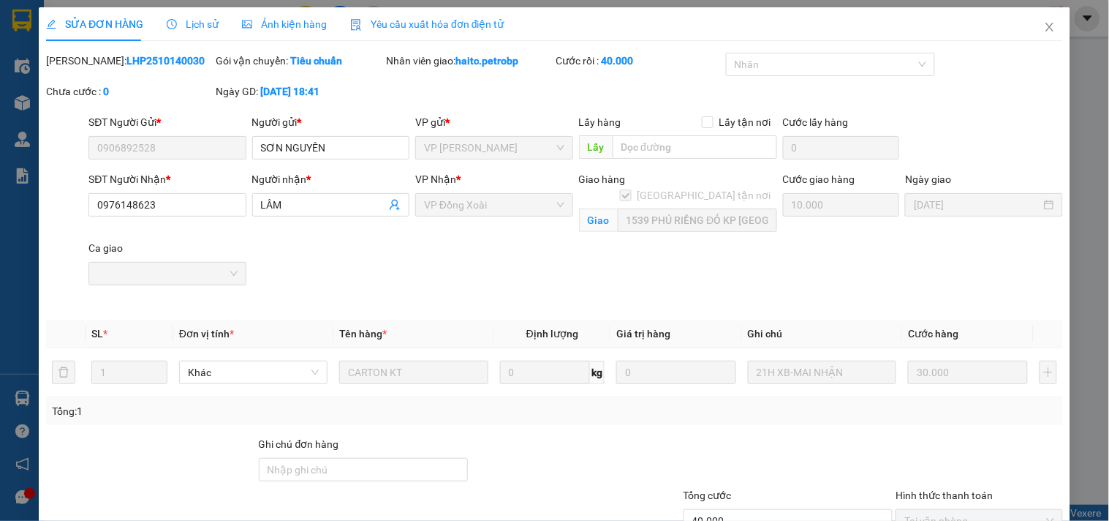
click at [201, 20] on span "Lịch sử" at bounding box center [193, 24] width 52 height 12
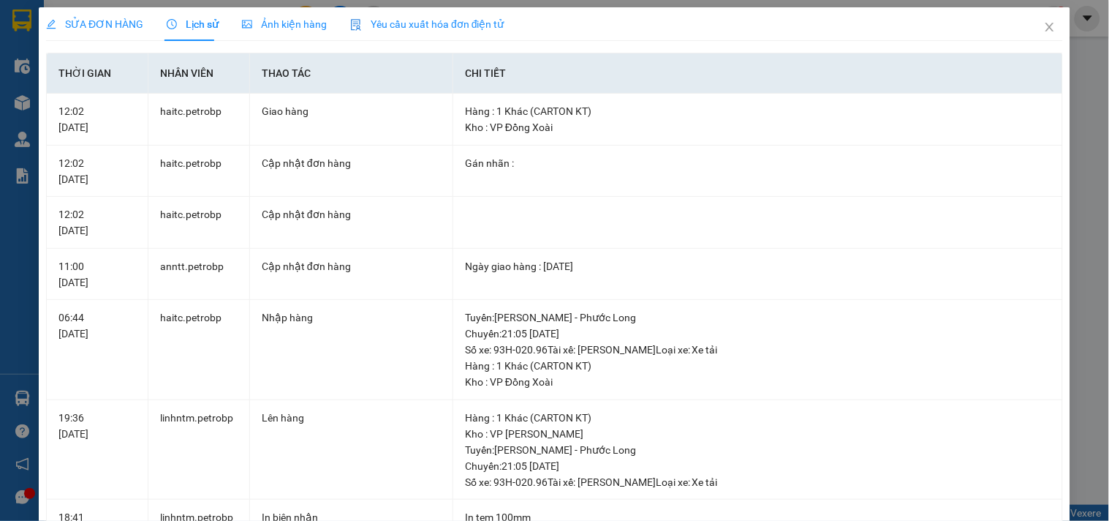
click at [265, 13] on div "Ảnh kiện hàng" at bounding box center [284, 24] width 85 height 34
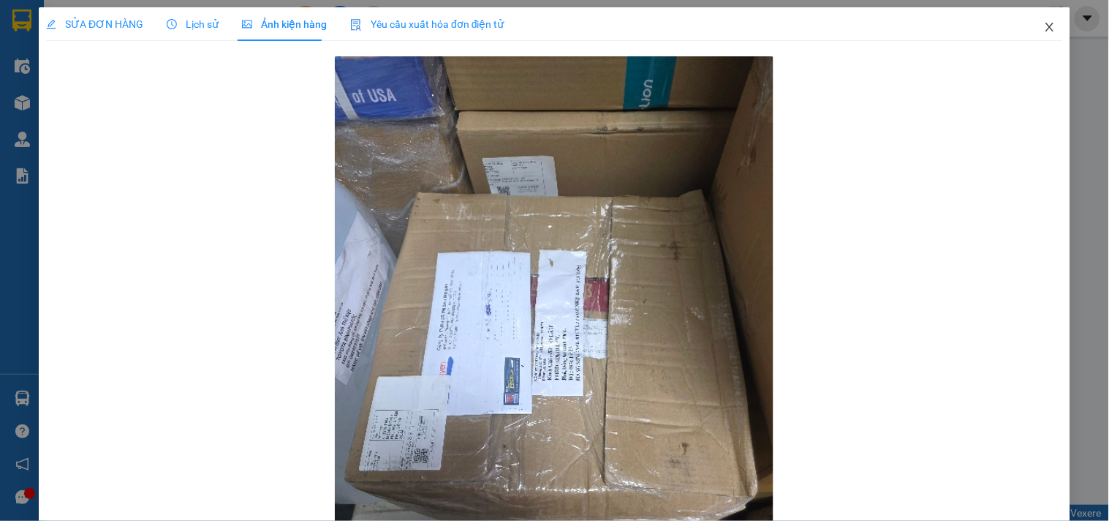
click at [1044, 30] on icon "close" at bounding box center [1050, 27] width 12 height 12
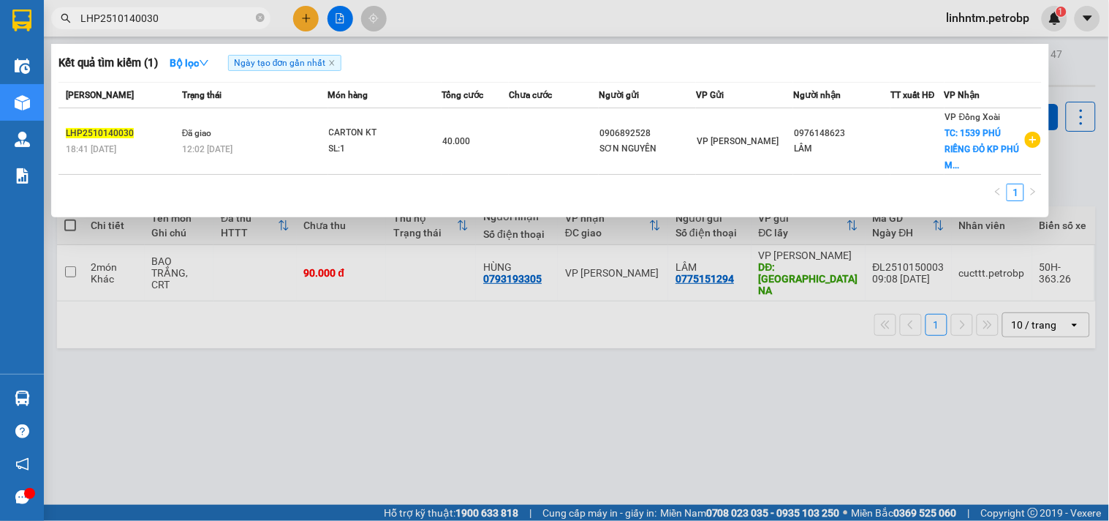
drag, startPoint x: 173, startPoint y: 15, endPoint x: 66, endPoint y: 31, distance: 108.7
click at [66, 31] on div "Kết quả tìm kiếm ( 1 ) Bộ lọc Ngày tạo đơn gần nhất Mã ĐH Trạng thái Món hàng T…" at bounding box center [142, 19] width 285 height 26
paste input "0965285551"
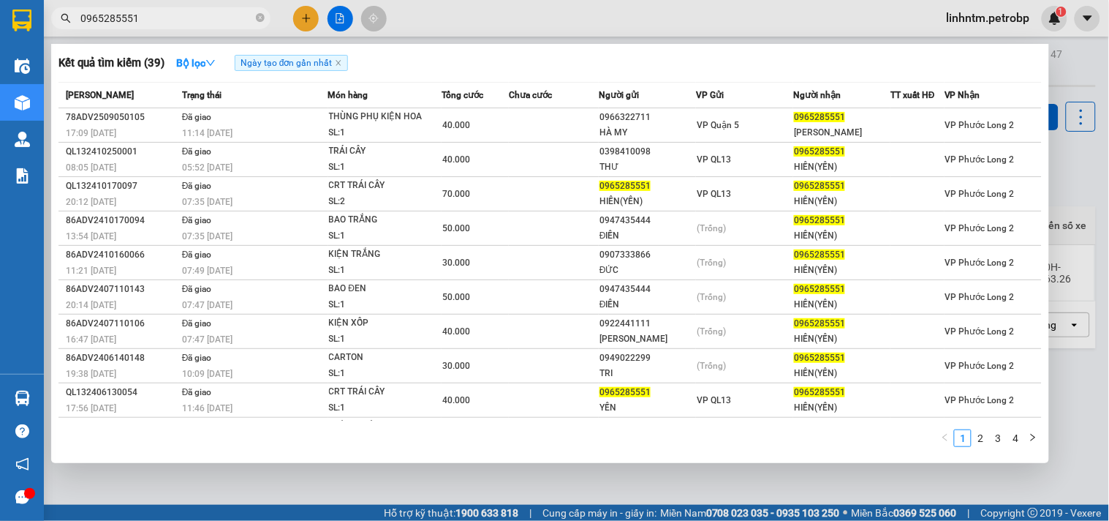
type input "0965285551"
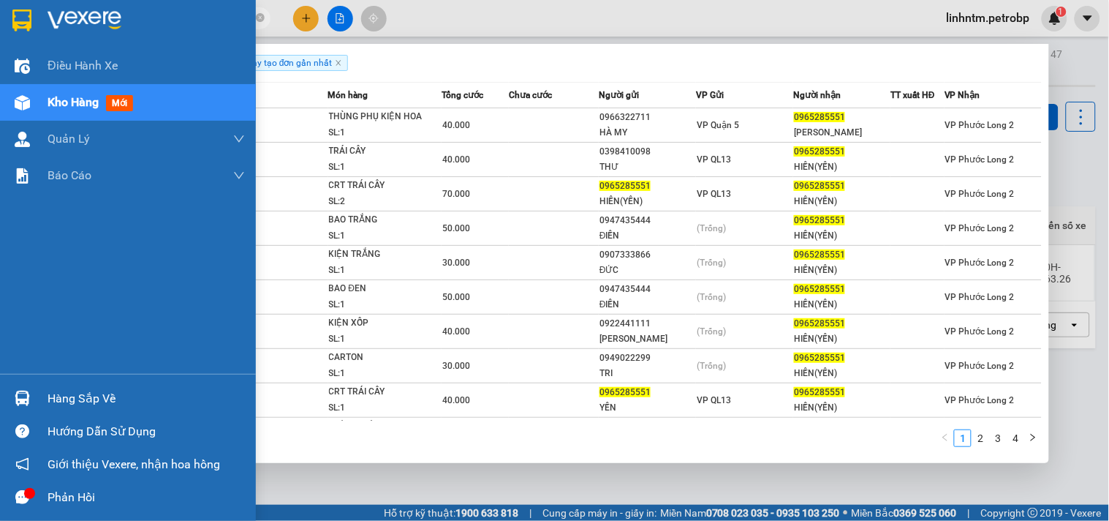
click at [29, 486] on div at bounding box center [23, 497] width 26 height 26
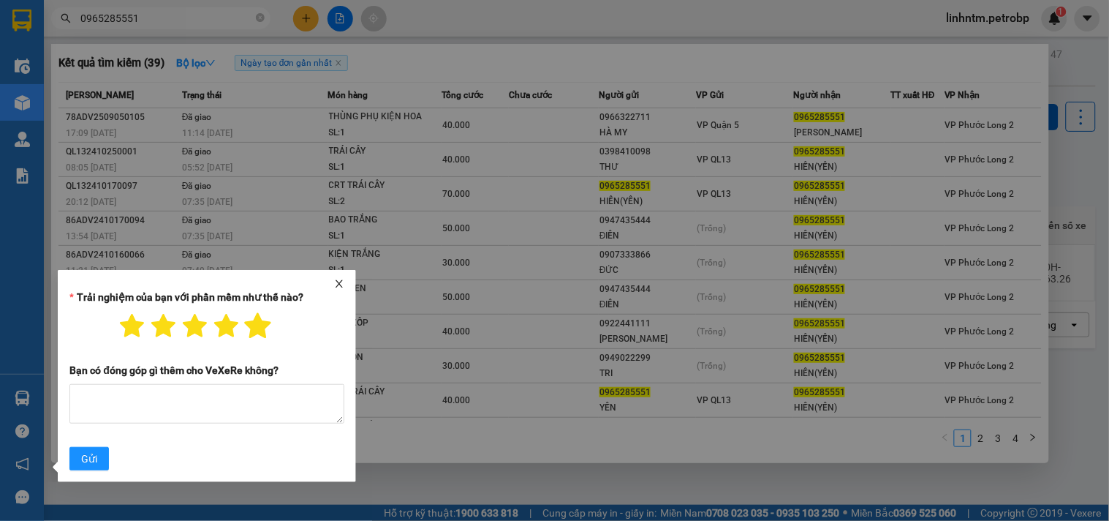
click at [259, 323] on icon "star" at bounding box center [258, 326] width 26 height 26
click at [93, 459] on span "Gửi" at bounding box center [89, 459] width 16 height 16
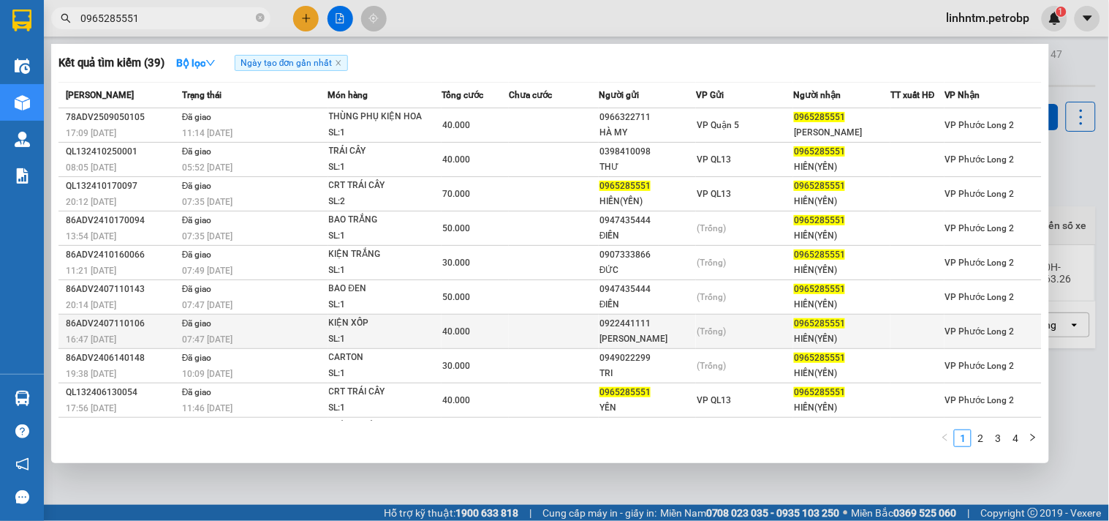
scroll to position [33, 0]
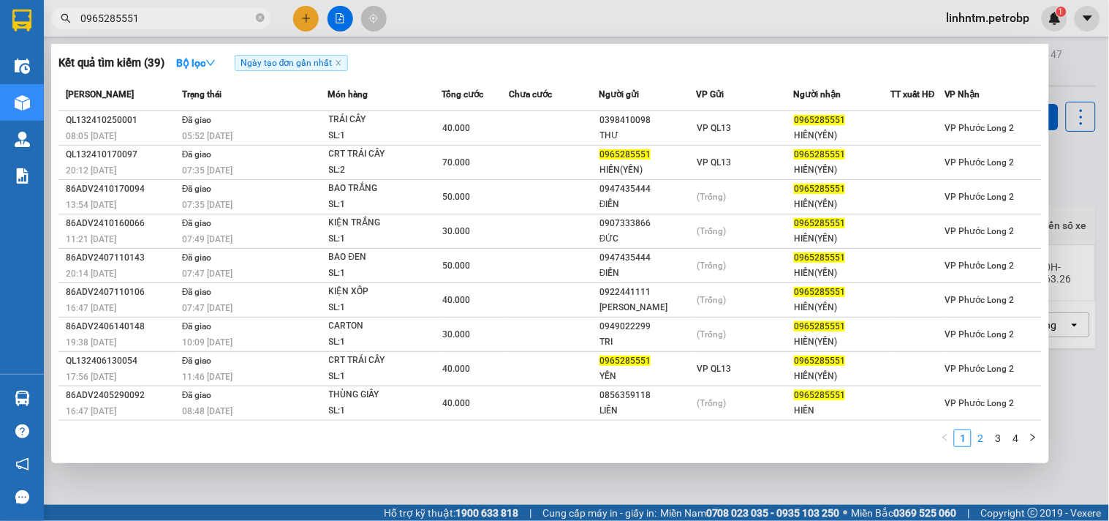
click at [977, 445] on link "2" at bounding box center [981, 438] width 16 height 16
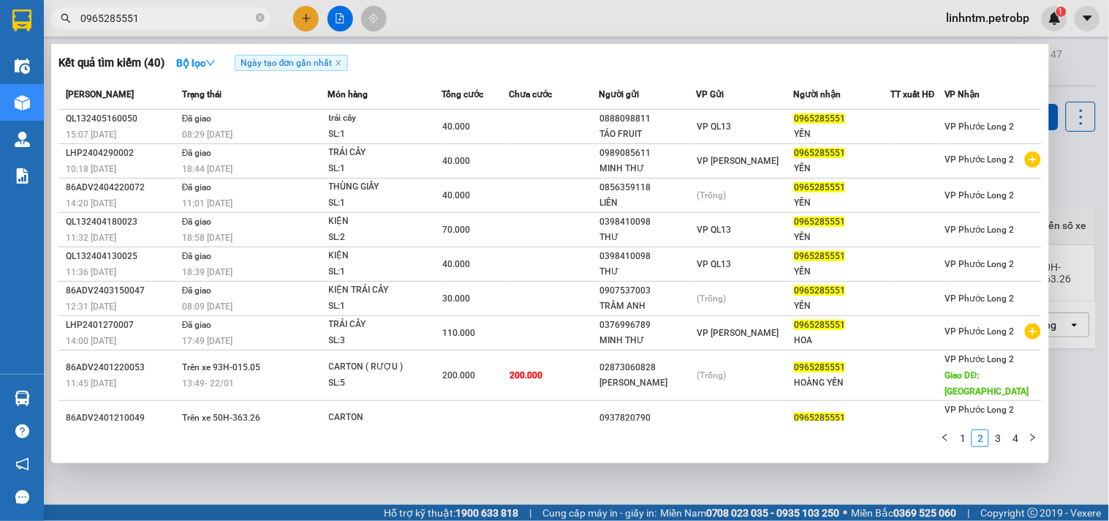
scroll to position [0, 0]
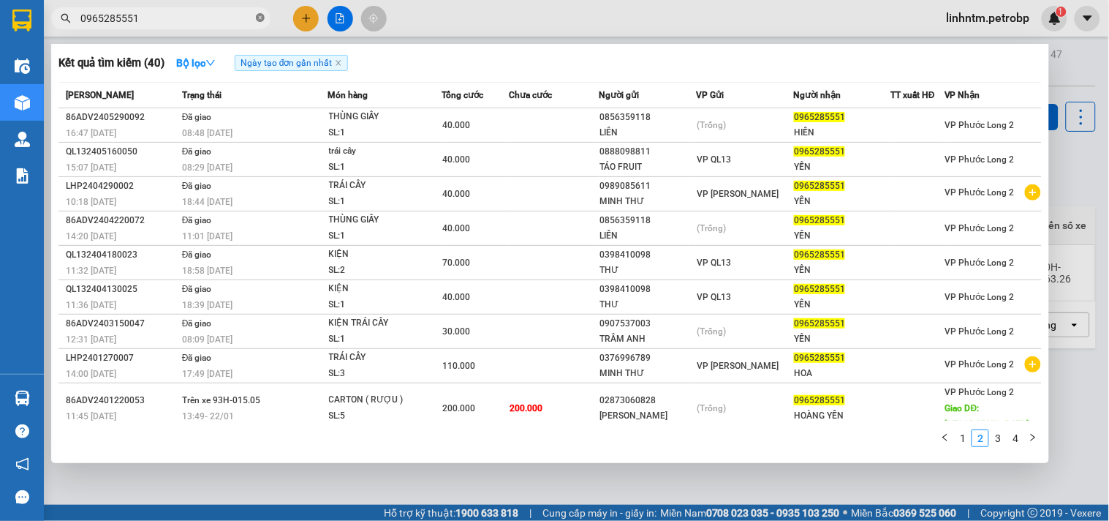
click at [259, 18] on icon "close-circle" at bounding box center [260, 17] width 9 height 9
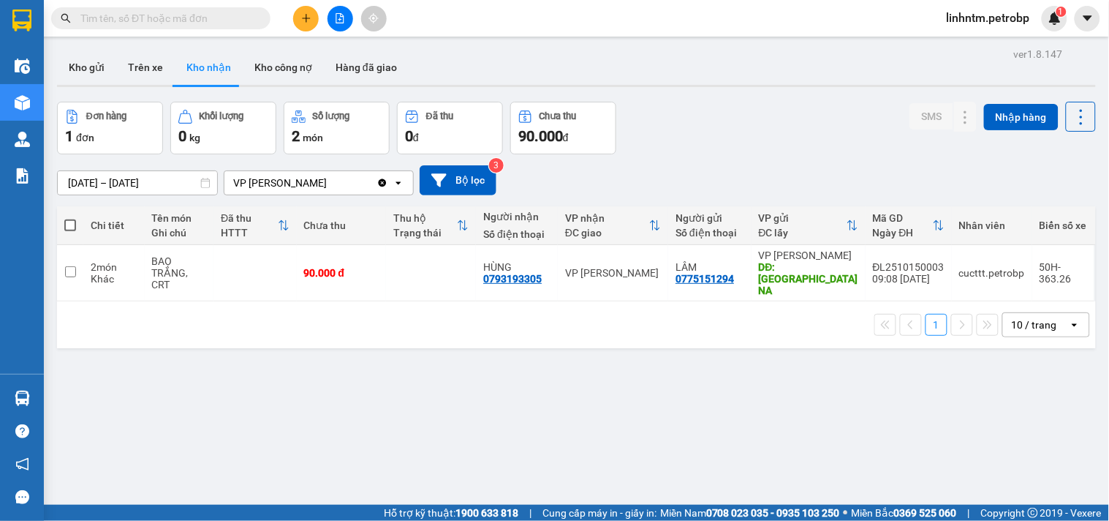
click at [207, 16] on input "text" at bounding box center [166, 18] width 173 height 16
paste input "0909765064"
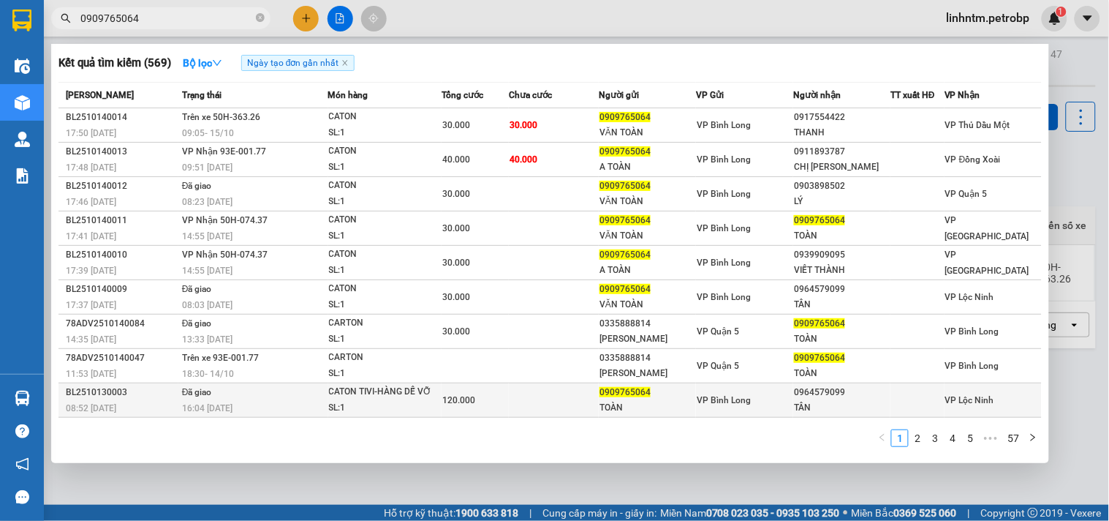
scroll to position [33, 0]
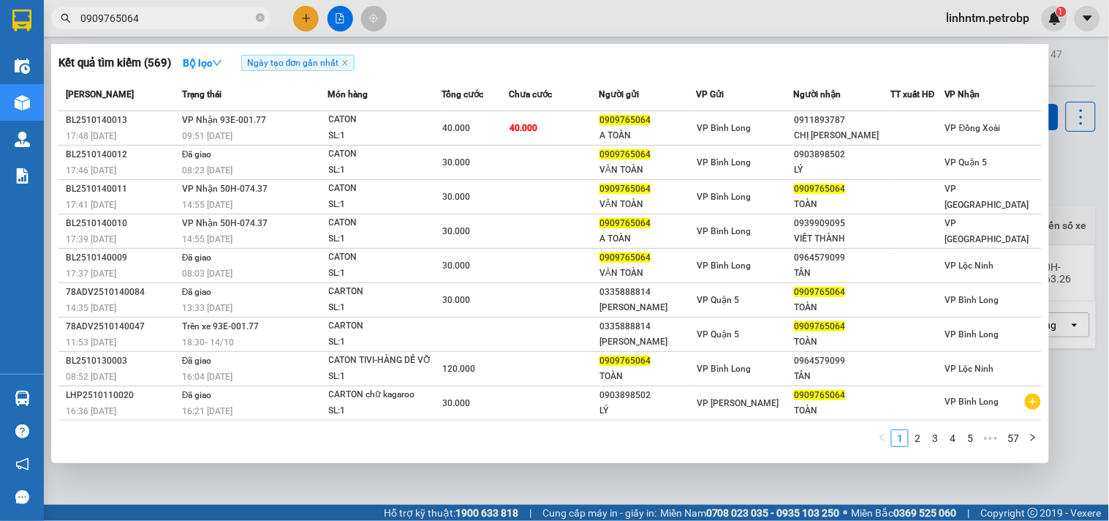
type input "0909765064"
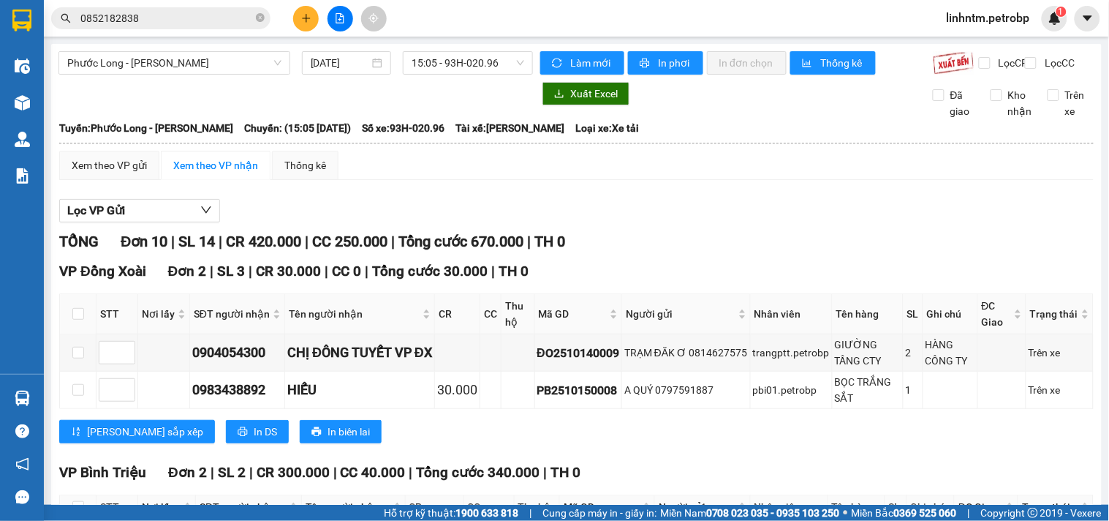
scroll to position [664, 0]
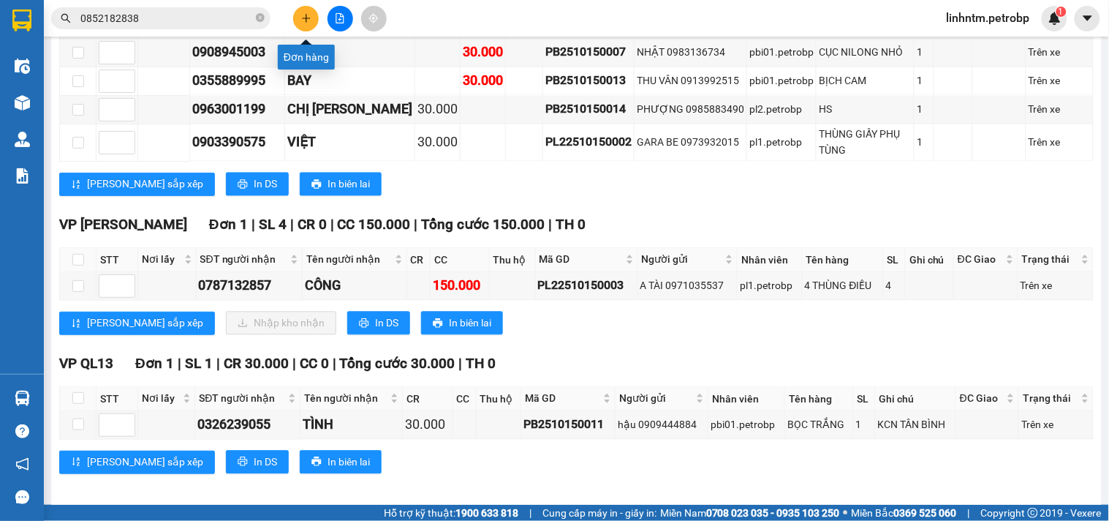
click at [309, 9] on button at bounding box center [306, 19] width 26 height 26
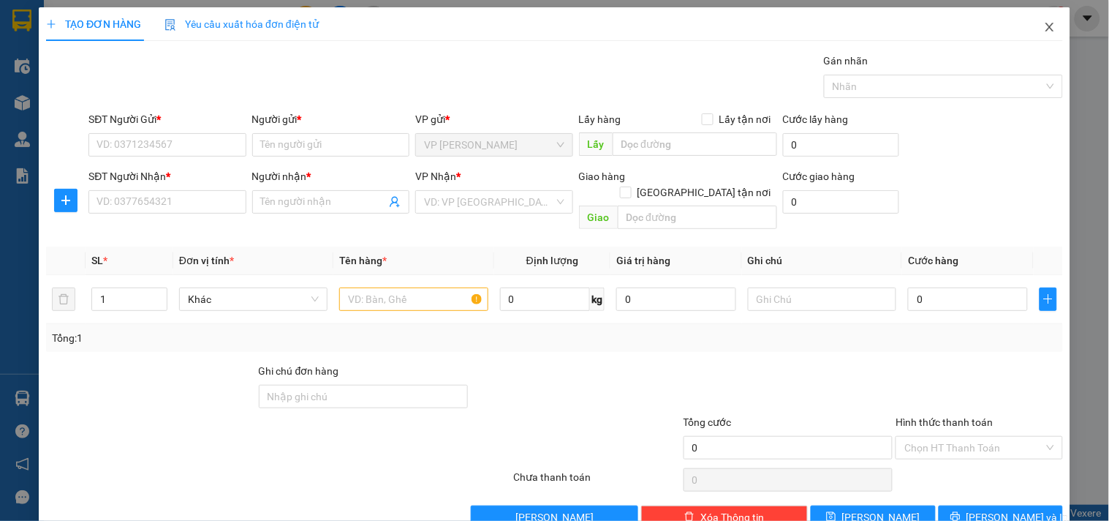
click at [1049, 20] on span "Close" at bounding box center [1050, 27] width 41 height 41
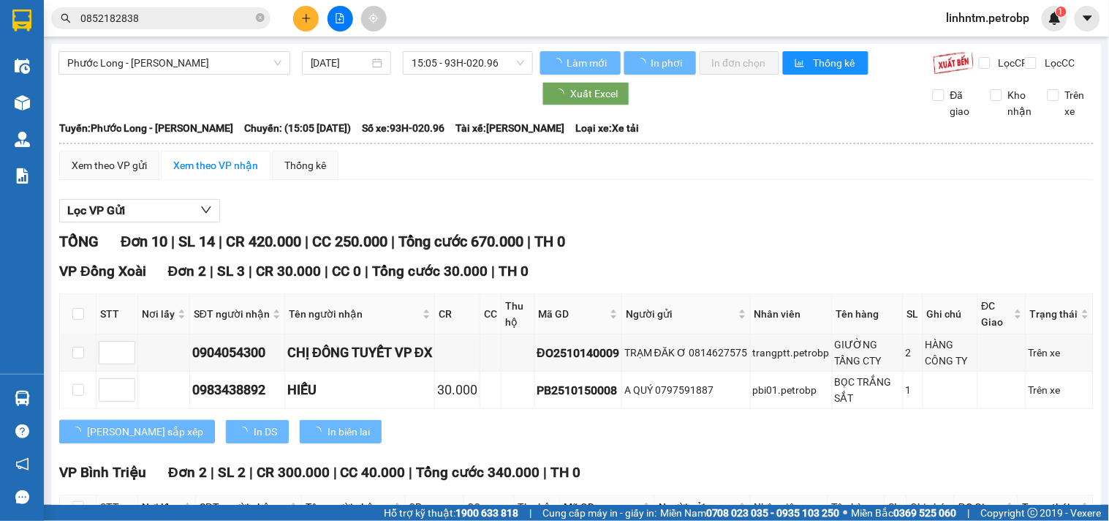
click at [339, 22] on icon "file-add" at bounding box center [340, 18] width 10 height 10
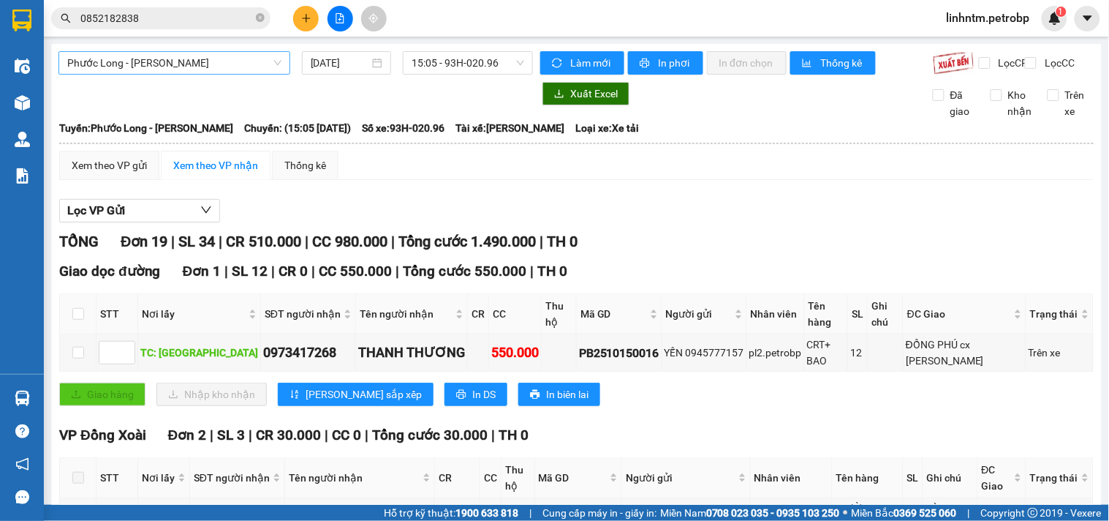
click at [279, 66] on div "Phước Long - Hồ Chí Minh" at bounding box center [175, 62] width 232 height 23
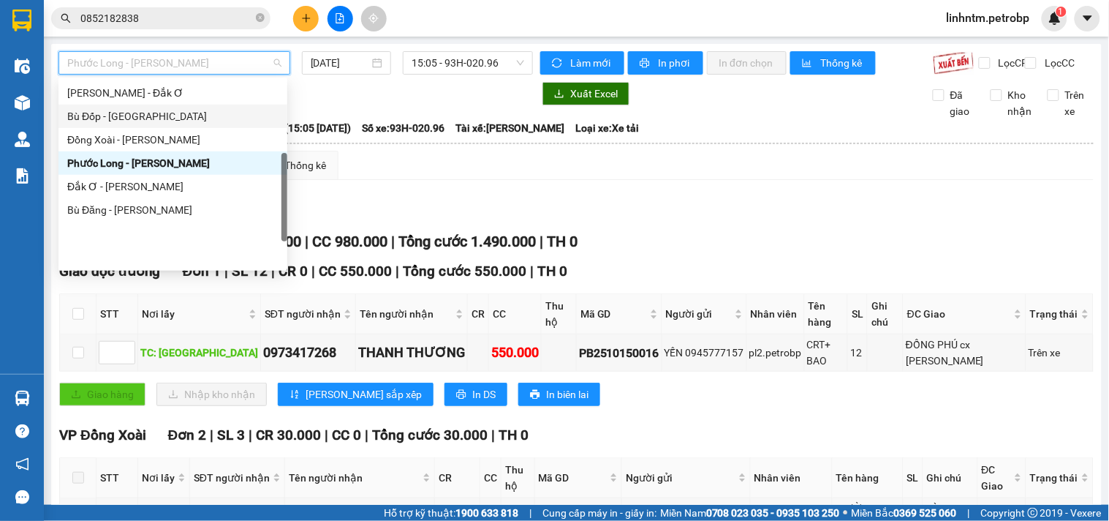
scroll to position [141, 0]
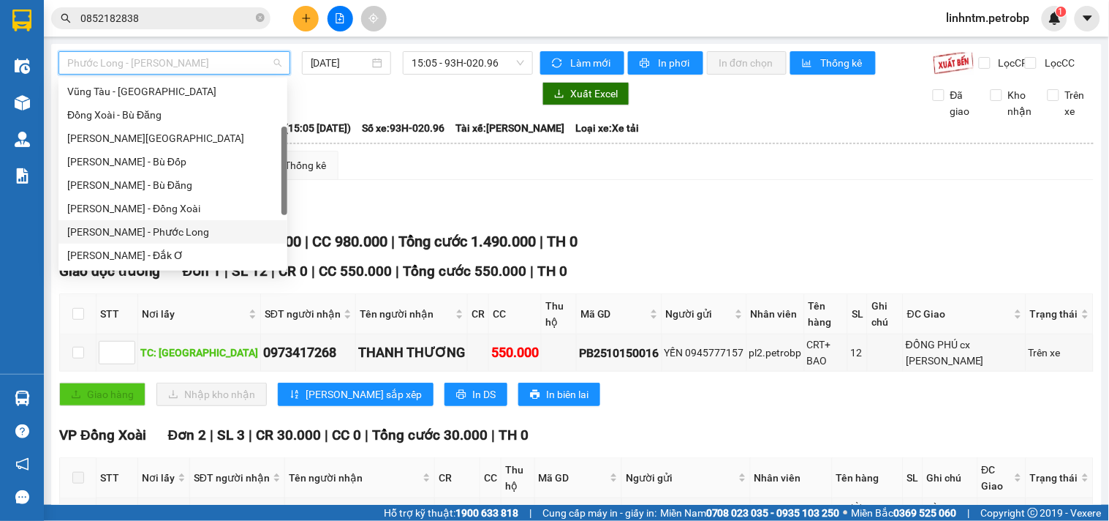
click at [172, 230] on div "[PERSON_NAME] - Phước Long" at bounding box center [172, 232] width 211 height 16
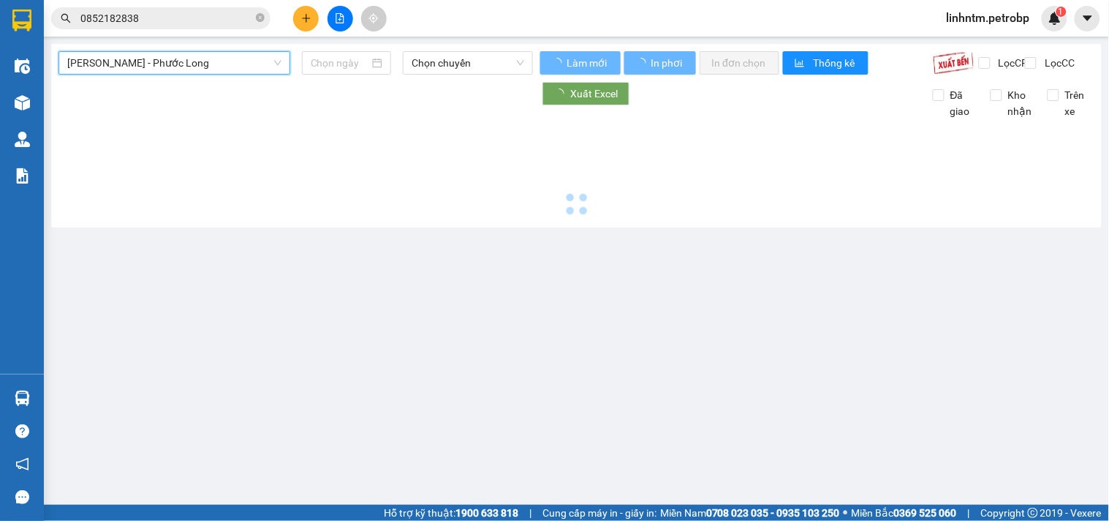
type input "[DATE]"
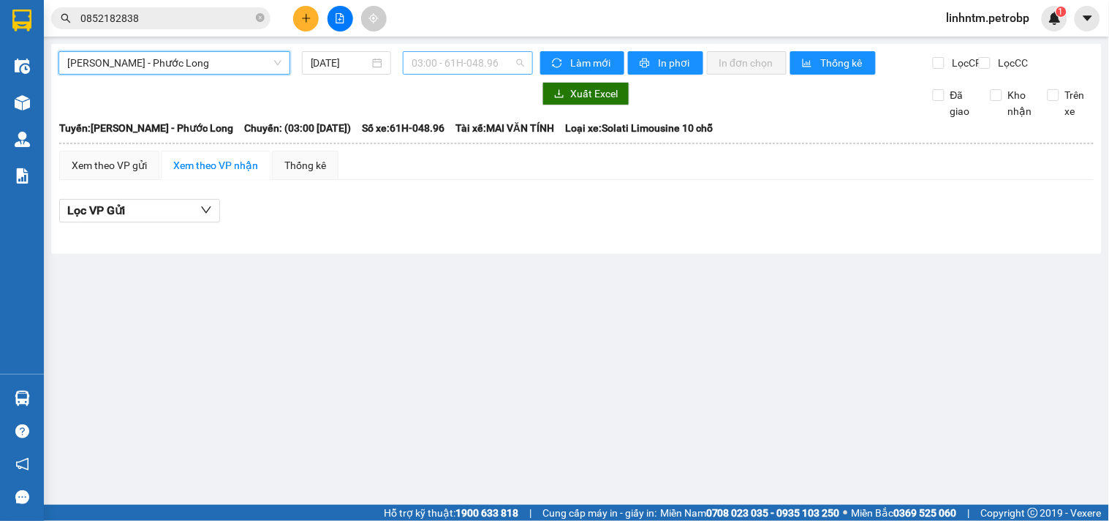
click at [497, 56] on span "03:00 - 61H-048.96" at bounding box center [468, 63] width 113 height 22
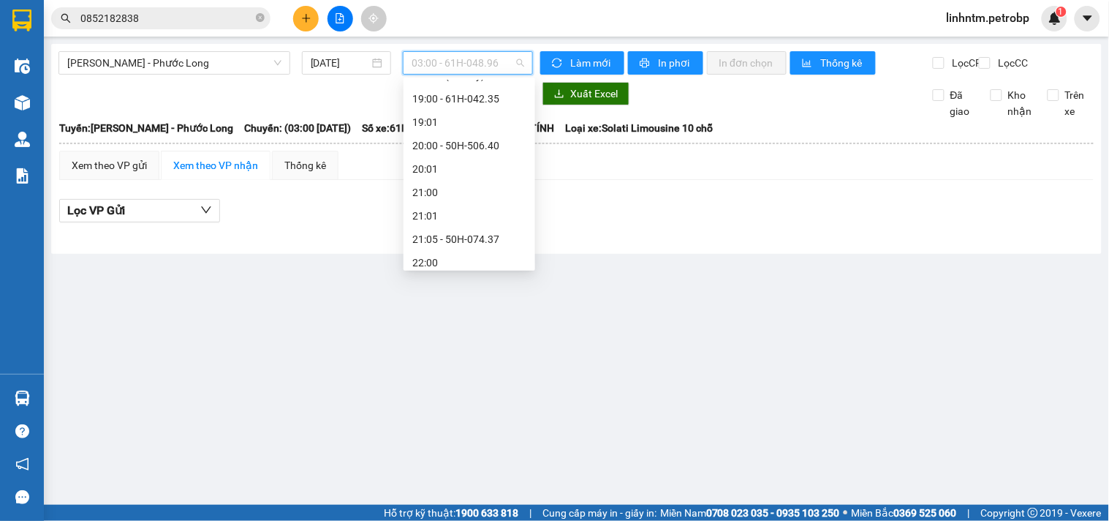
scroll to position [731, 0]
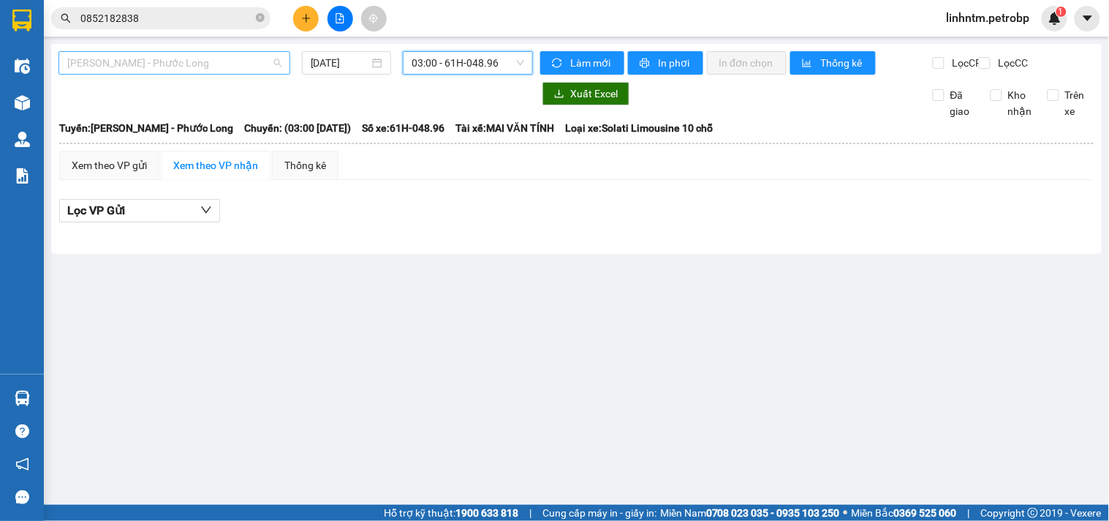
click at [273, 67] on span "[PERSON_NAME] - Phước Long" at bounding box center [174, 63] width 214 height 22
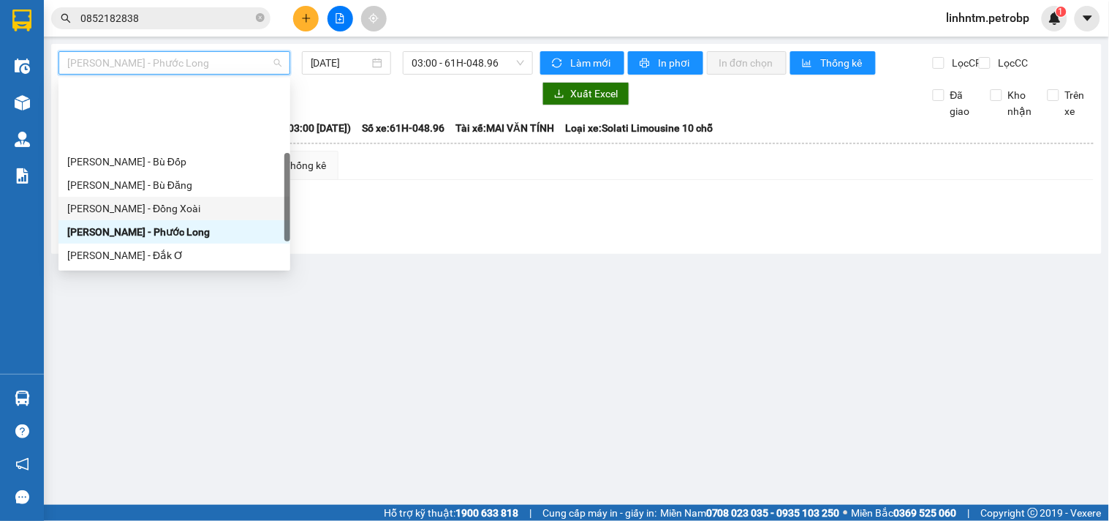
scroll to position [222, 0]
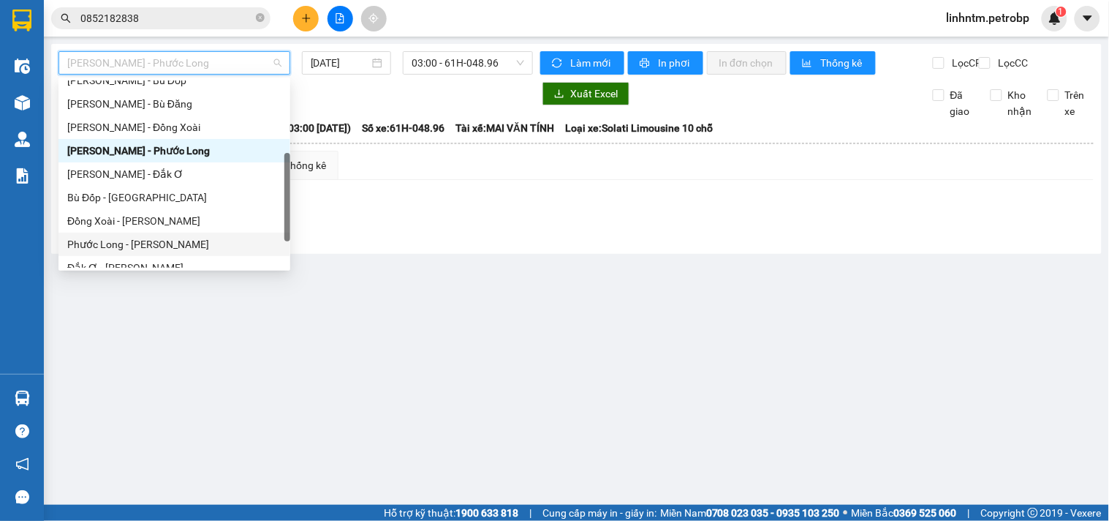
click at [157, 236] on div "Phước Long - [PERSON_NAME]" at bounding box center [174, 244] width 214 height 16
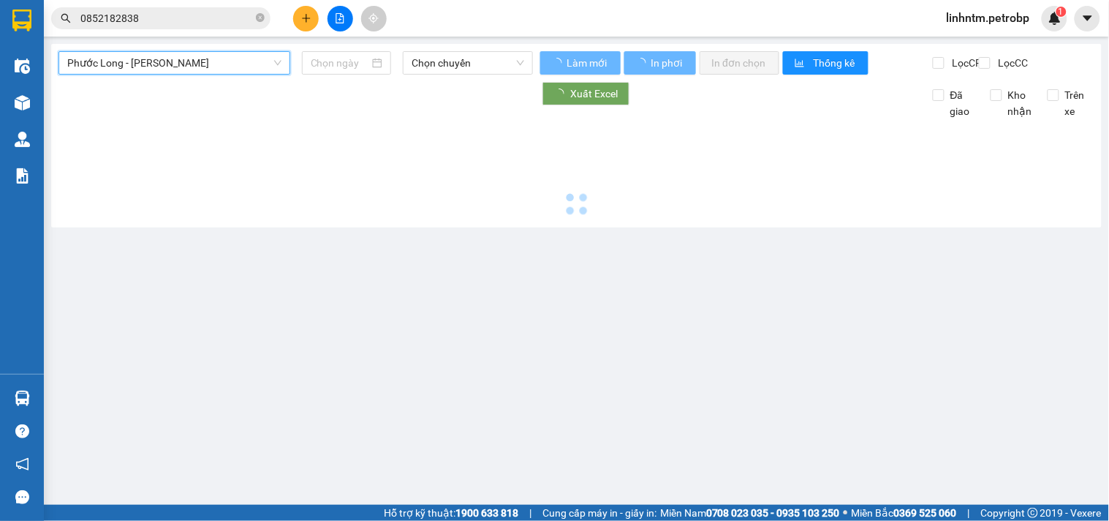
type input "[DATE]"
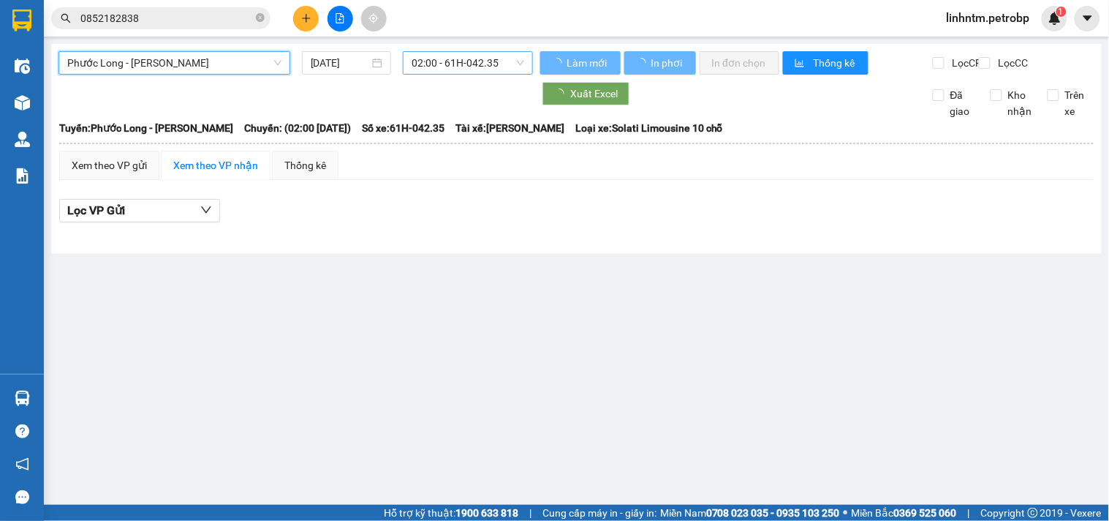
click at [442, 56] on span "02:00 - 61H-042.35" at bounding box center [468, 63] width 113 height 22
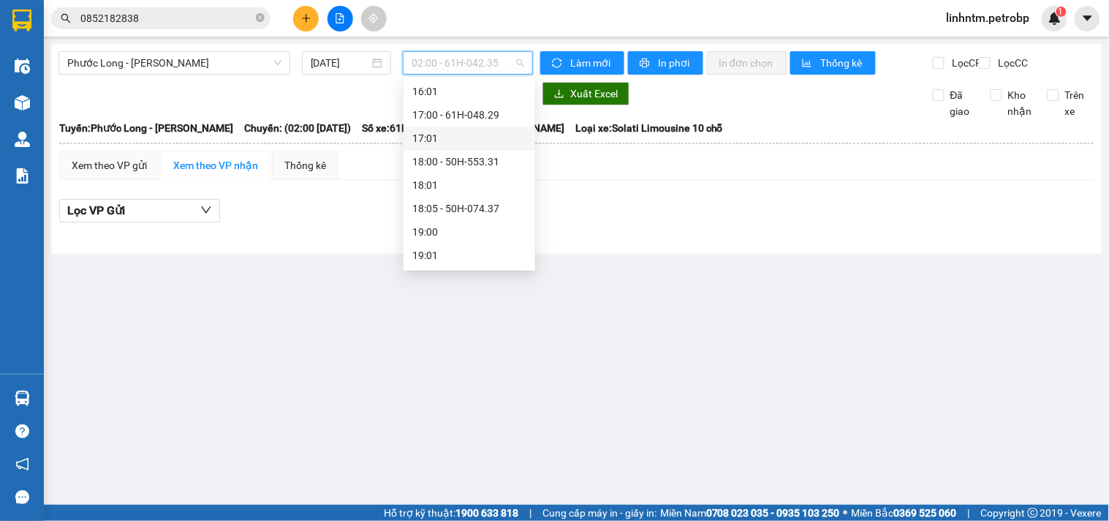
scroll to position [691, 0]
click at [480, 130] on div "15:05 - 93H-020.96" at bounding box center [469, 126] width 114 height 16
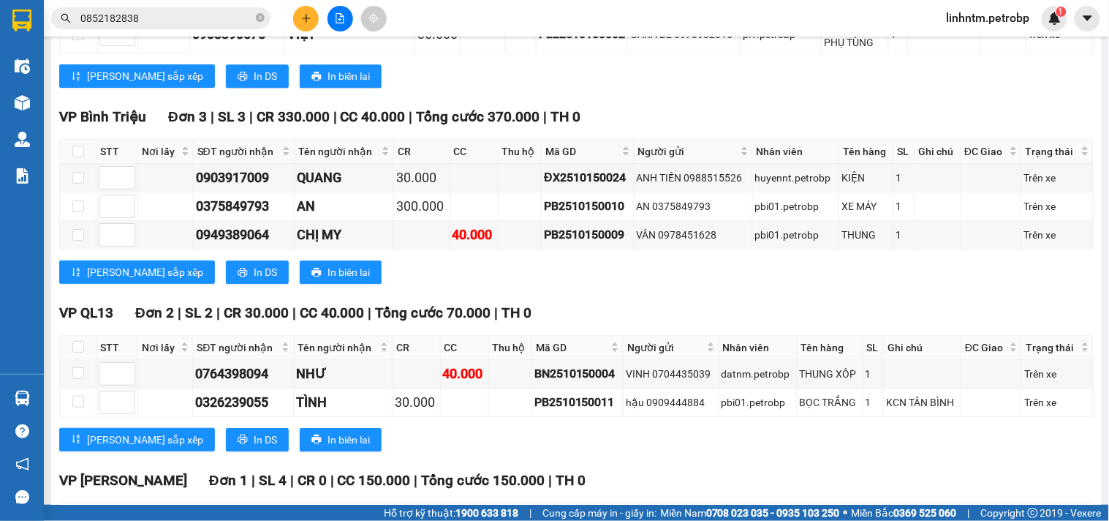
scroll to position [1084, 0]
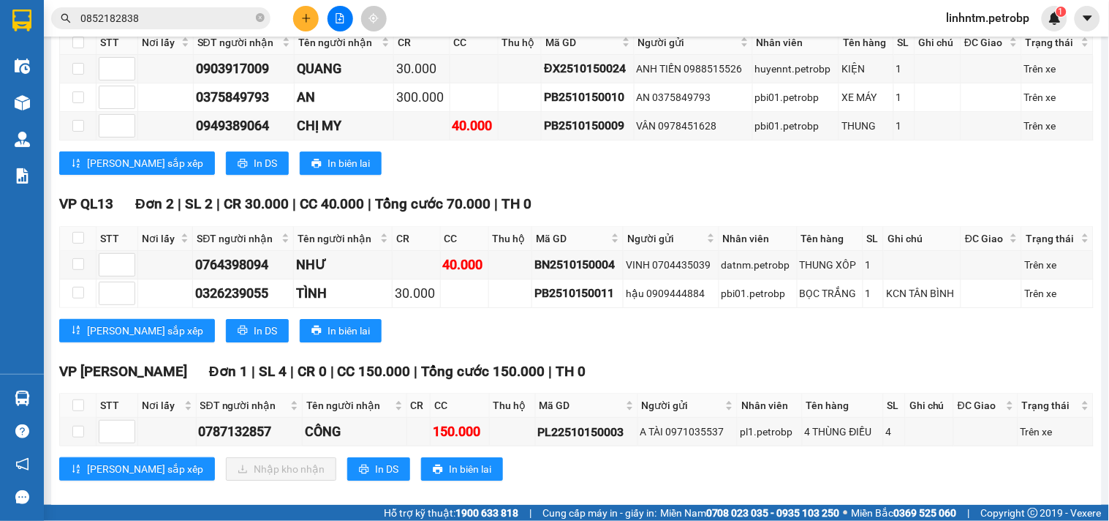
click at [206, 25] on input "0852182838" at bounding box center [166, 18] width 173 height 16
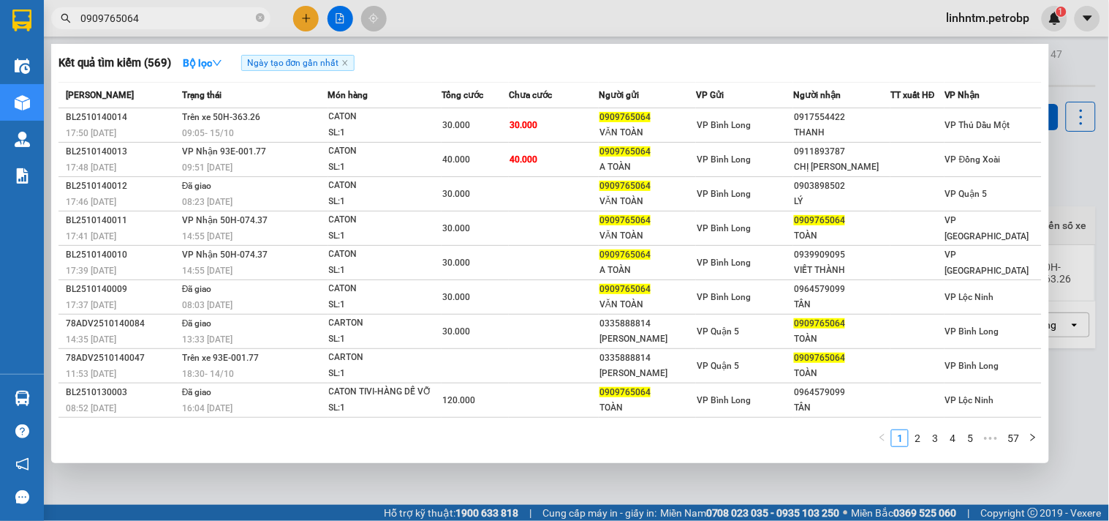
scroll to position [33, 0]
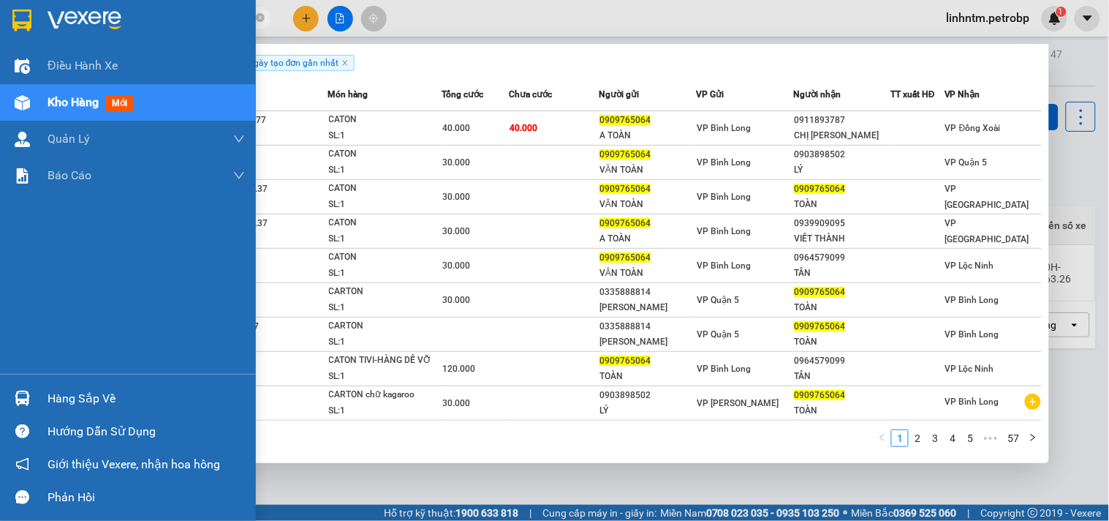
click at [79, 18] on img at bounding box center [85, 21] width 74 height 22
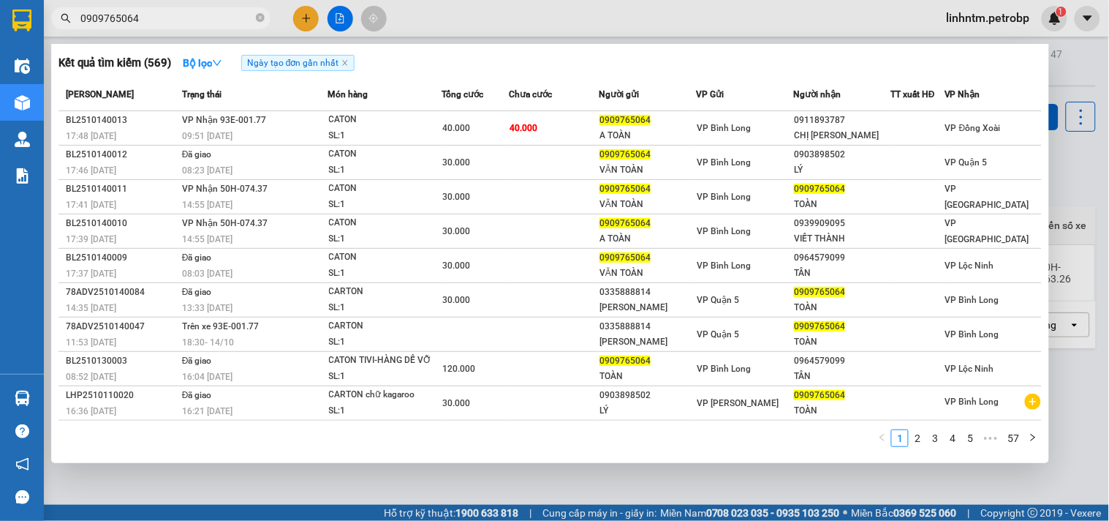
click at [163, 18] on input "0909765064" at bounding box center [166, 18] width 173 height 16
drag, startPoint x: 162, startPoint y: 18, endPoint x: 143, endPoint y: 18, distance: 19.7
click at [143, 18] on input "0909765064" at bounding box center [166, 18] width 173 height 16
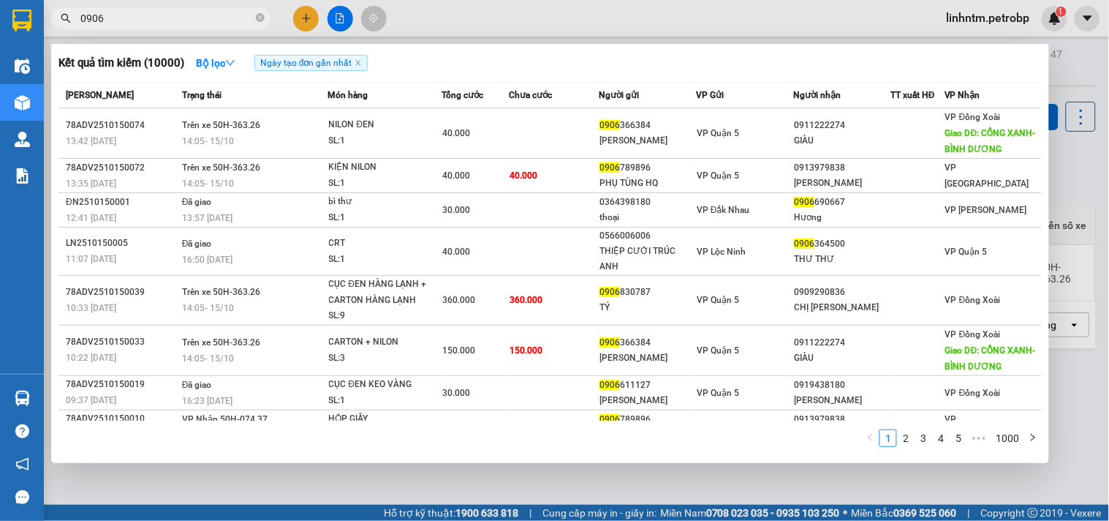
type input "0906"
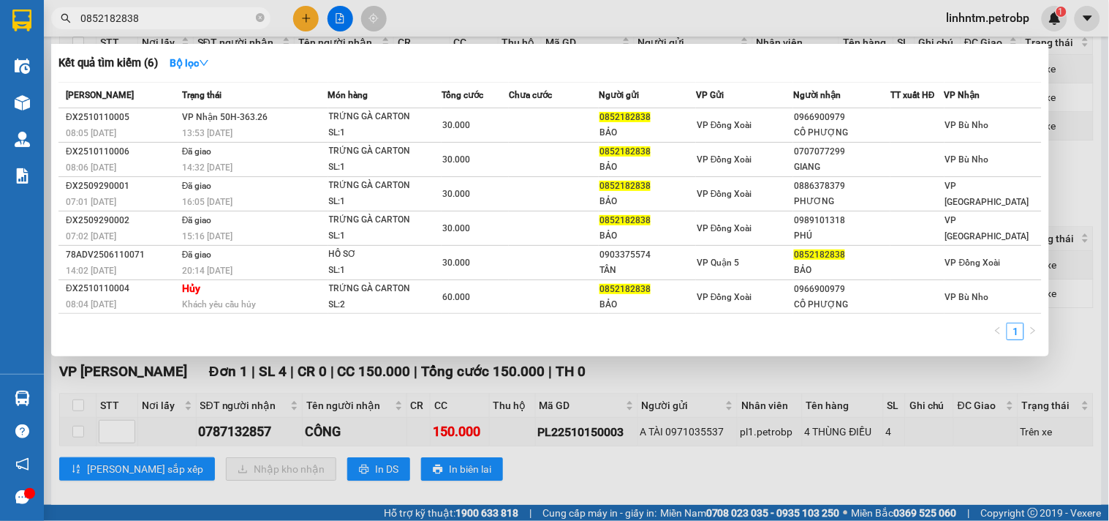
click at [1069, 75] on div at bounding box center [554, 260] width 1109 height 521
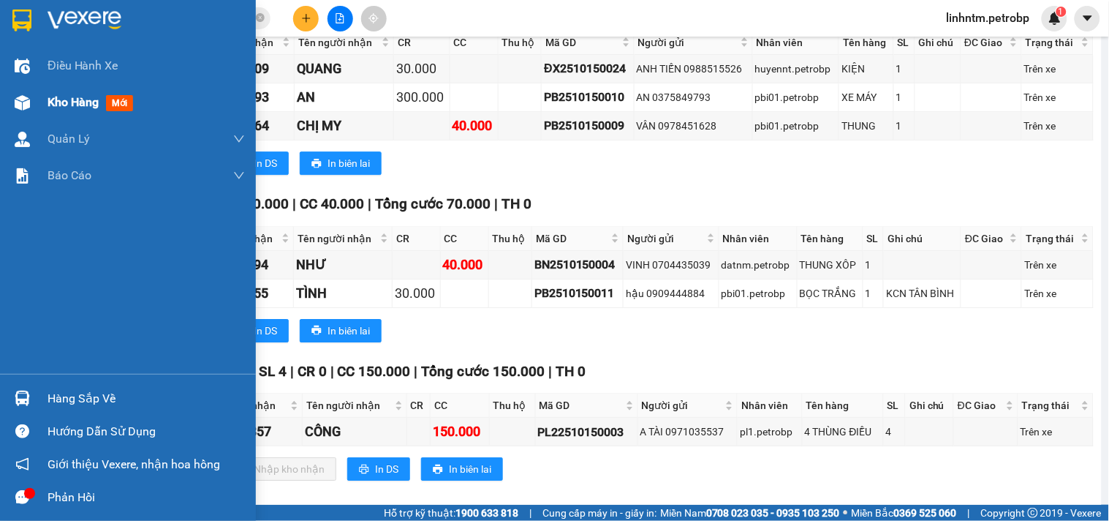
click at [53, 105] on span "Kho hàng" at bounding box center [73, 102] width 51 height 14
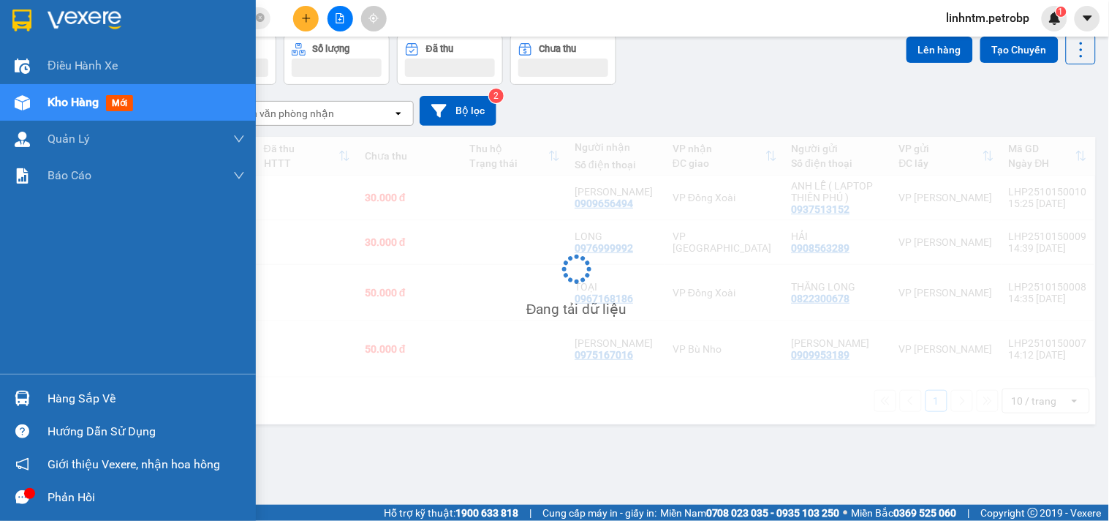
scroll to position [67, 0]
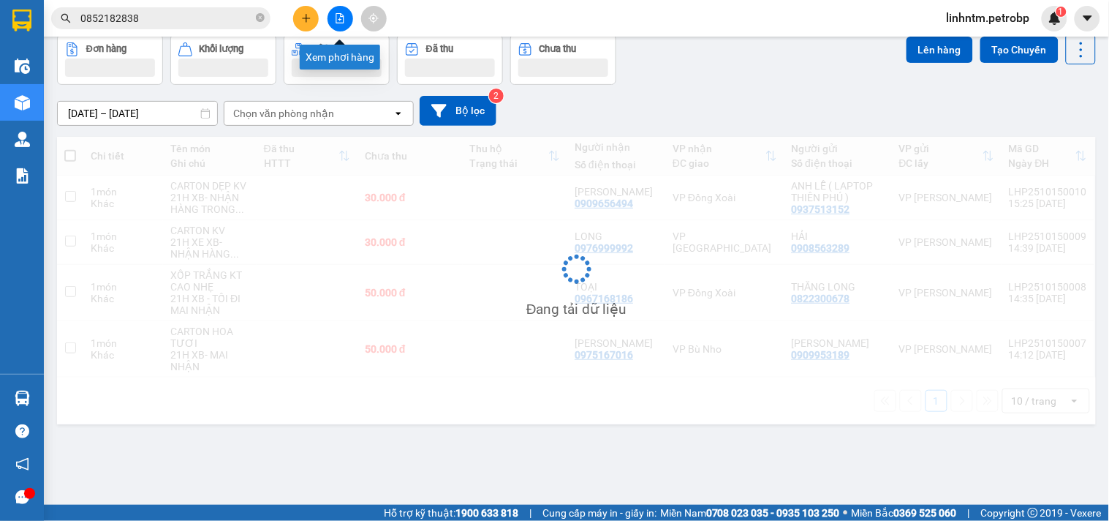
click at [340, 16] on icon "file-add" at bounding box center [340, 18] width 8 height 10
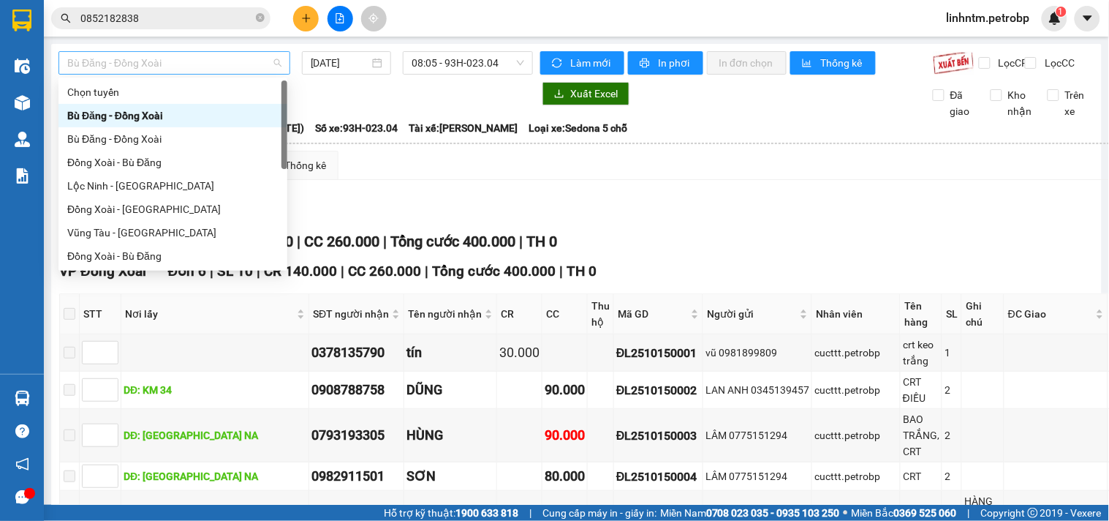
click at [274, 62] on span "Bù Đăng - Đồng Xoài" at bounding box center [174, 63] width 214 height 22
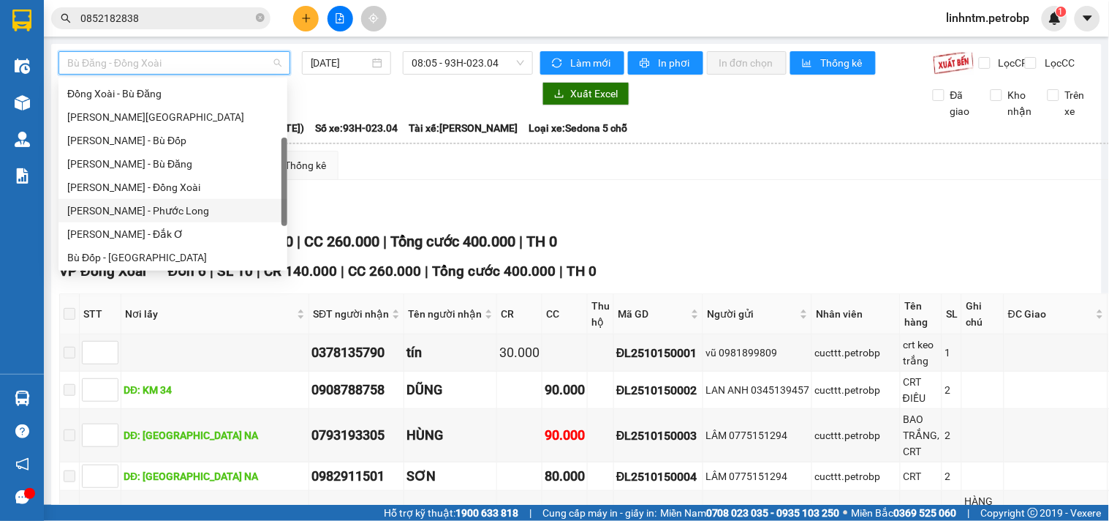
click at [165, 212] on div "Hồ Chí Minh - Phước Long" at bounding box center [172, 211] width 211 height 16
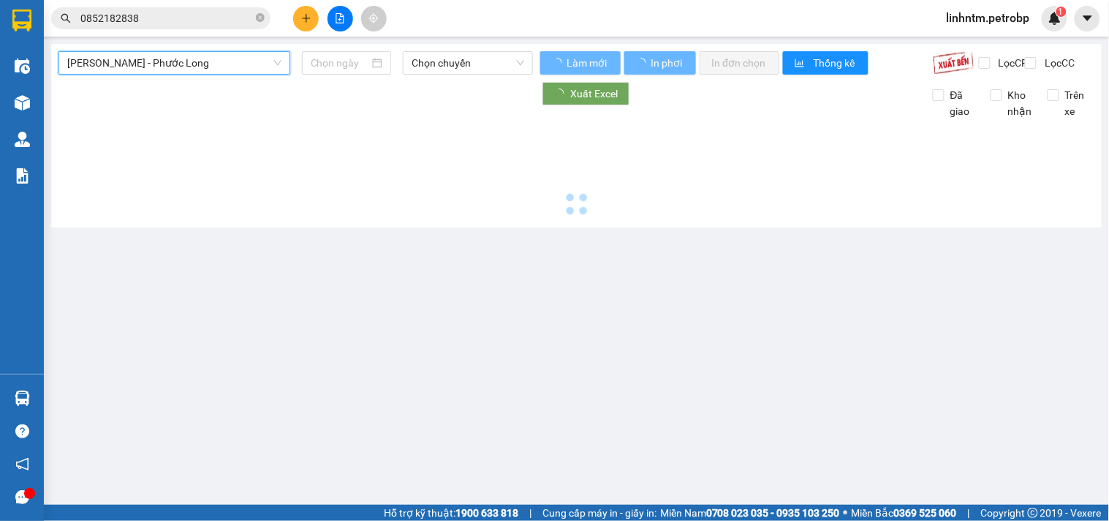
type input "15/10/2025"
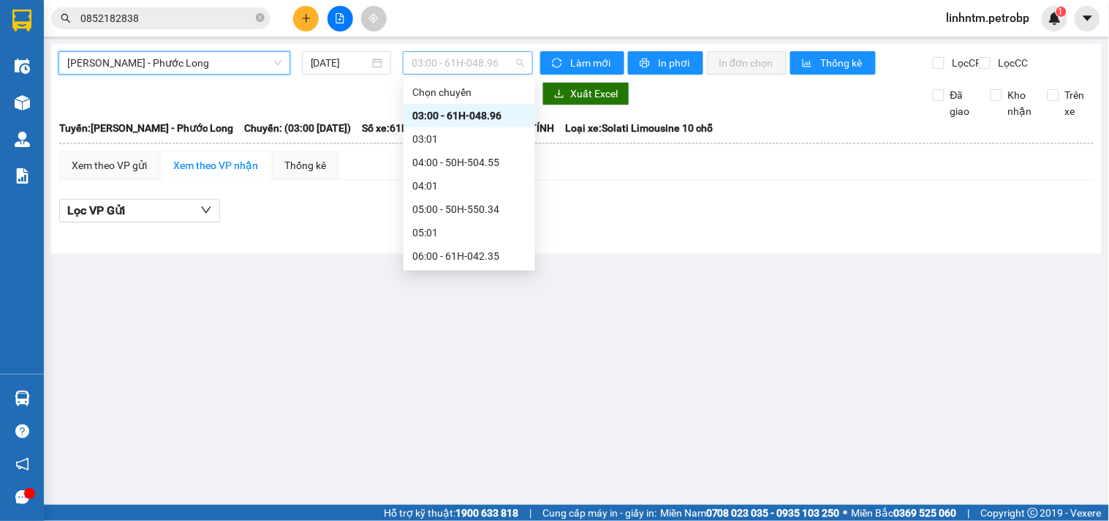
click at [488, 67] on span "03:00 - 61H-048.96" at bounding box center [468, 63] width 113 height 22
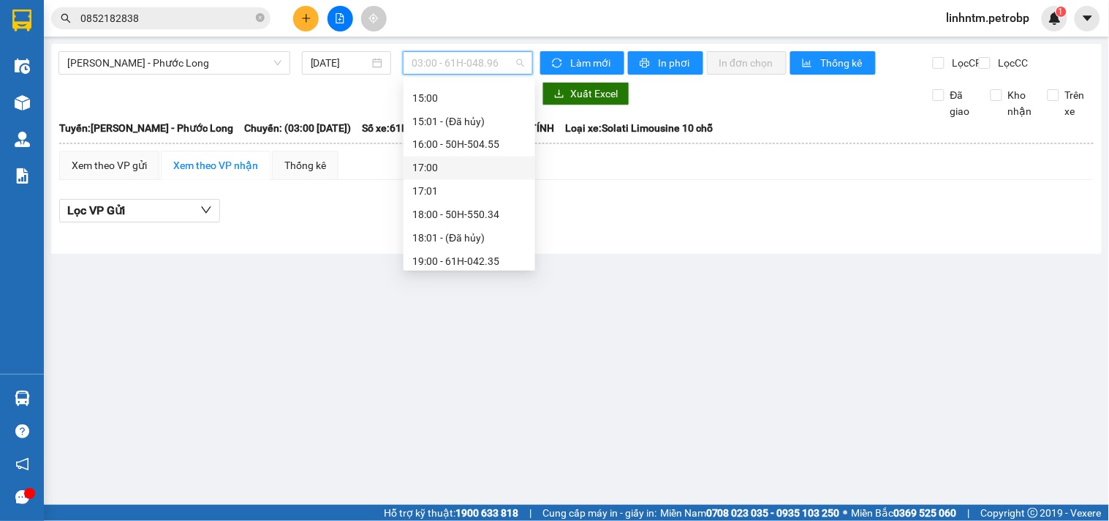
scroll to position [568, 0]
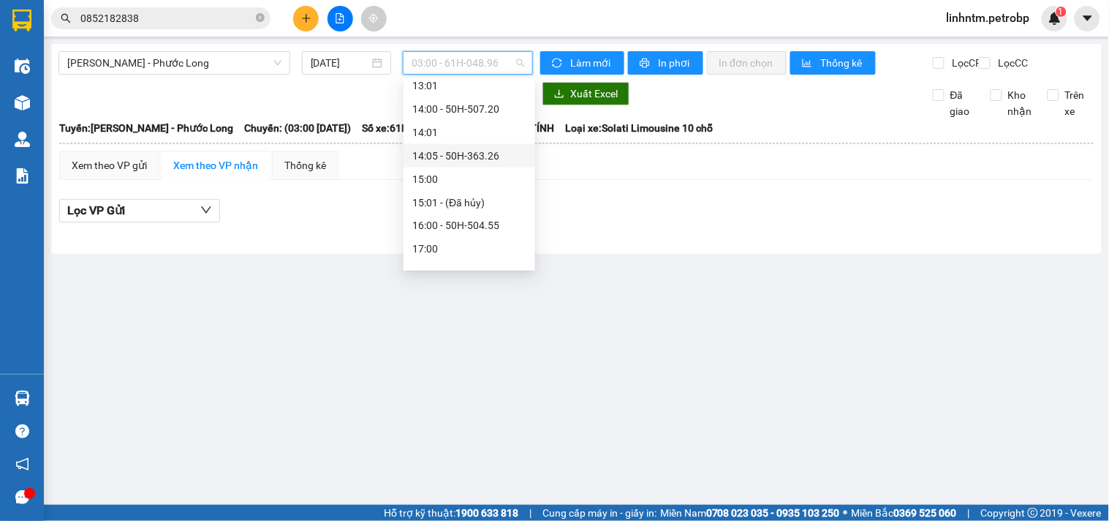
click at [489, 157] on div "14:05 - 50H-363.26" at bounding box center [469, 156] width 114 height 16
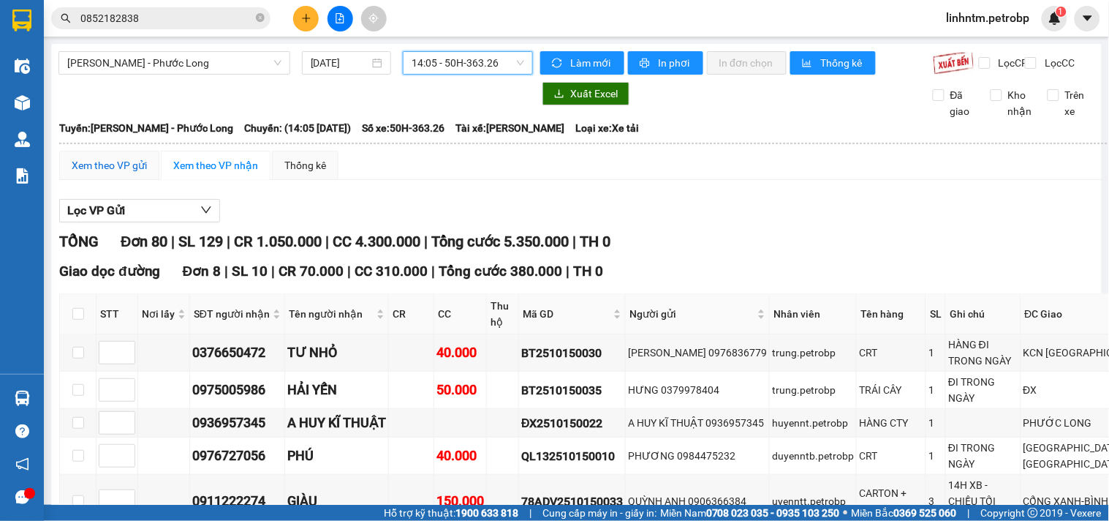
click at [126, 173] on div "Xem theo VP gửi" at bounding box center [109, 165] width 75 height 16
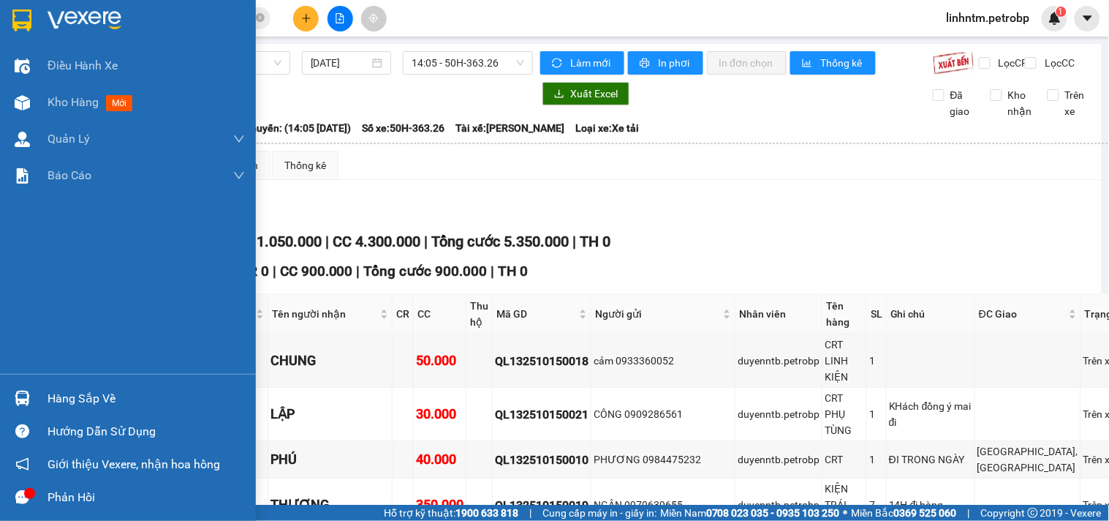
click at [48, 402] on div "Hàng sắp về" at bounding box center [146, 399] width 197 height 22
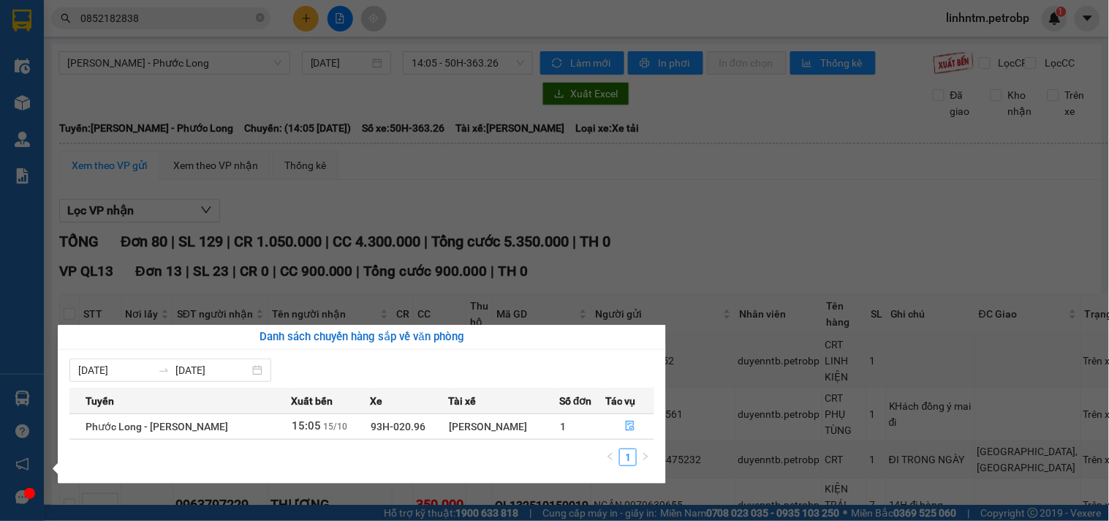
click at [518, 420] on div "Trương Thanh Tuấn" at bounding box center [505, 426] width 110 height 16
click at [627, 418] on button "button" at bounding box center [631, 426] width 48 height 23
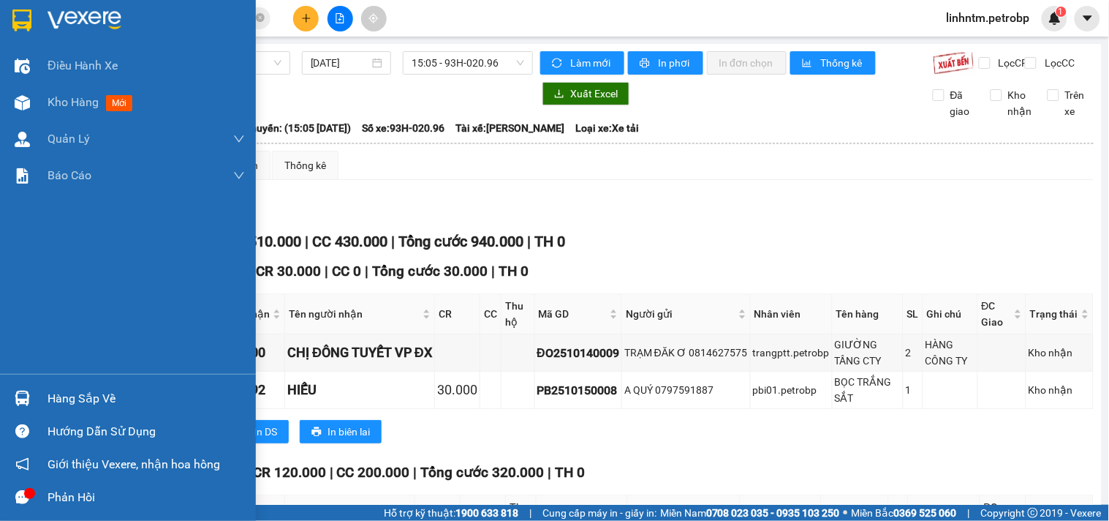
click at [20, 494] on icon "message" at bounding box center [22, 497] width 14 height 14
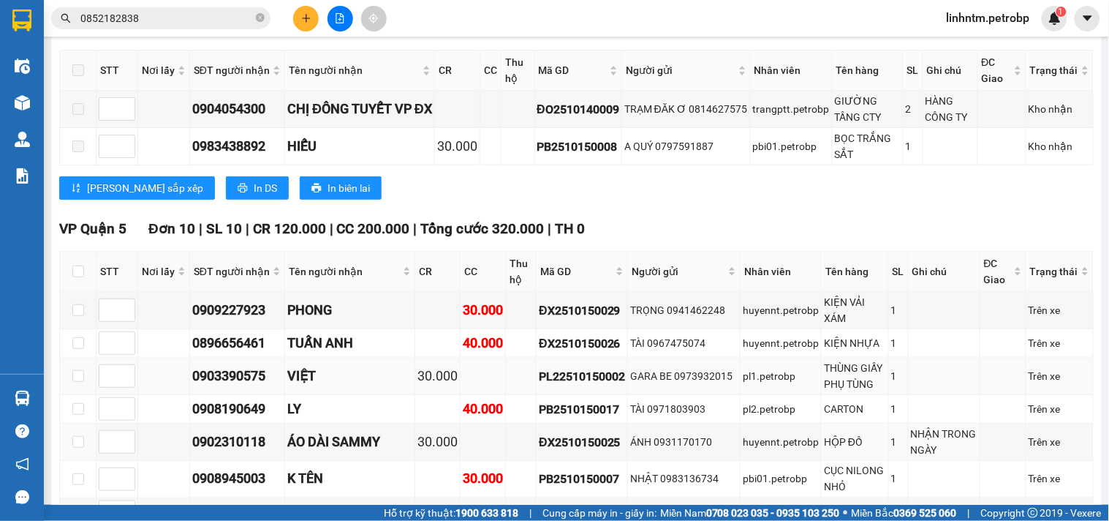
scroll to position [162, 0]
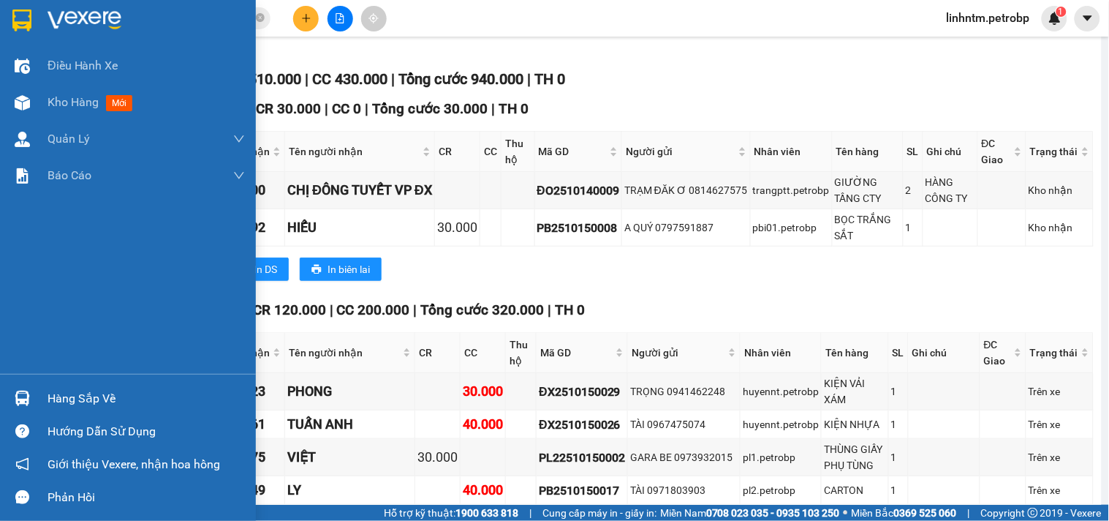
click at [40, 396] on div "Hàng sắp về" at bounding box center [128, 398] width 256 height 33
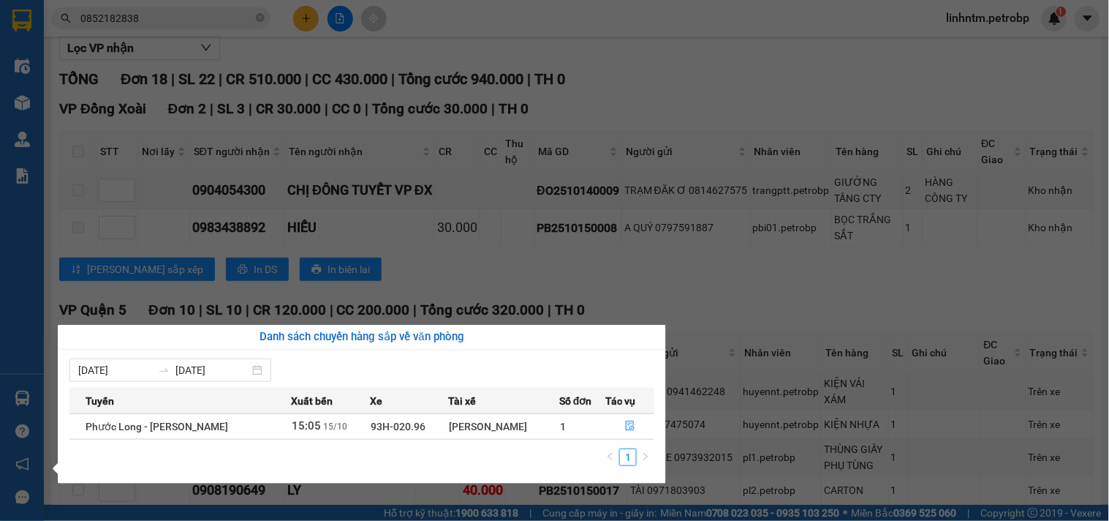
click at [516, 421] on div "Trương Thanh Tuấn" at bounding box center [505, 426] width 110 height 16
click at [630, 426] on icon "file-done" at bounding box center [630, 426] width 10 height 10
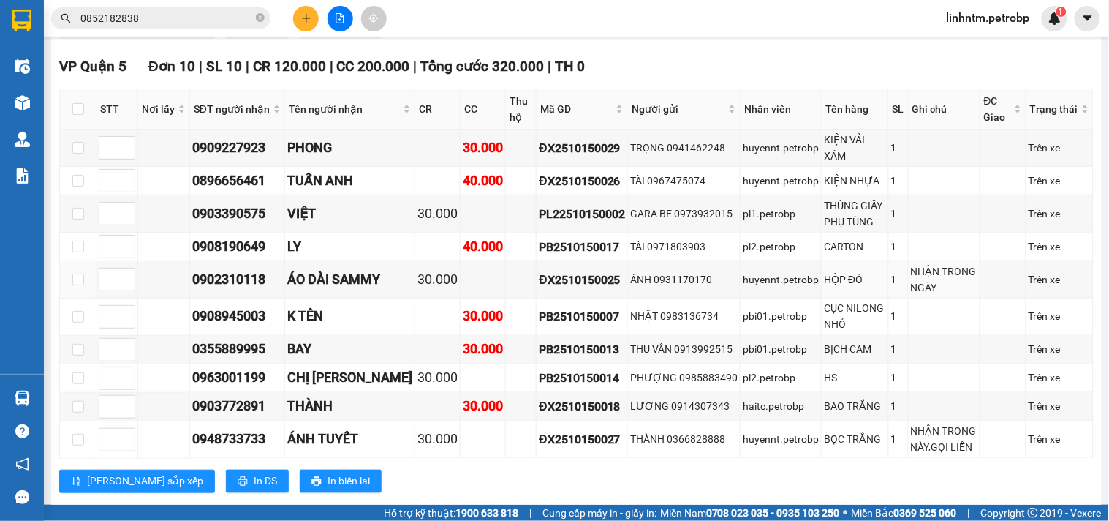
scroll to position [244, 0]
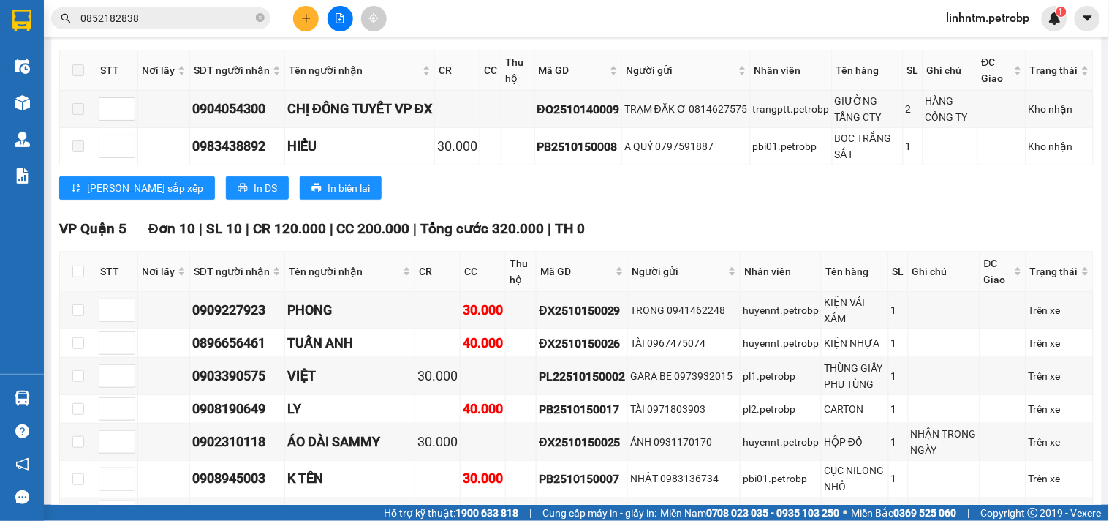
click at [306, 17] on icon "plus" at bounding box center [306, 18] width 1 height 8
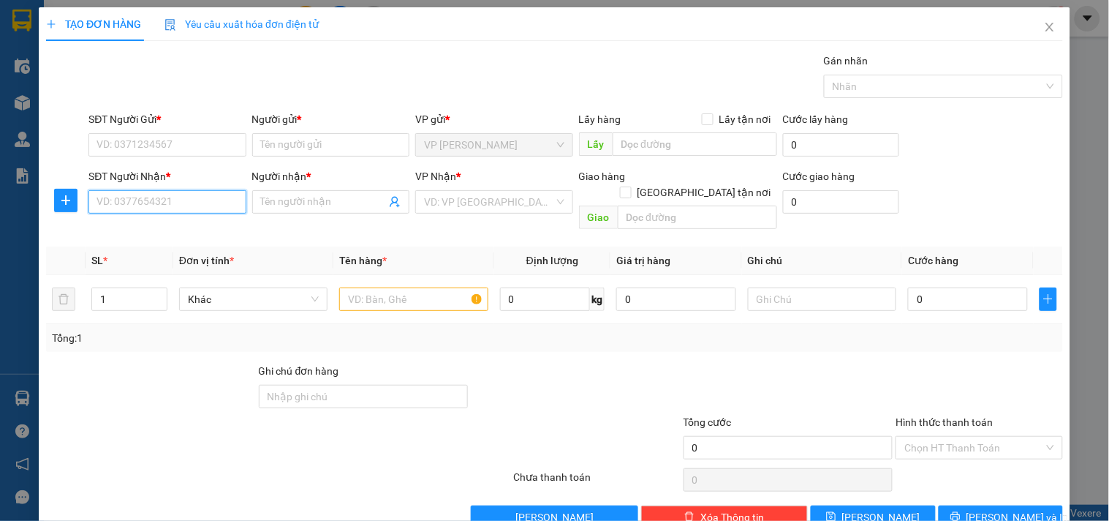
click at [212, 200] on input "SĐT Người Nhận *" at bounding box center [166, 201] width 157 height 23
click at [201, 224] on div "0937699996 - HƯNG" at bounding box center [166, 231] width 138 height 16
type input "0937699996"
type input "HƯNG"
type input "30.000"
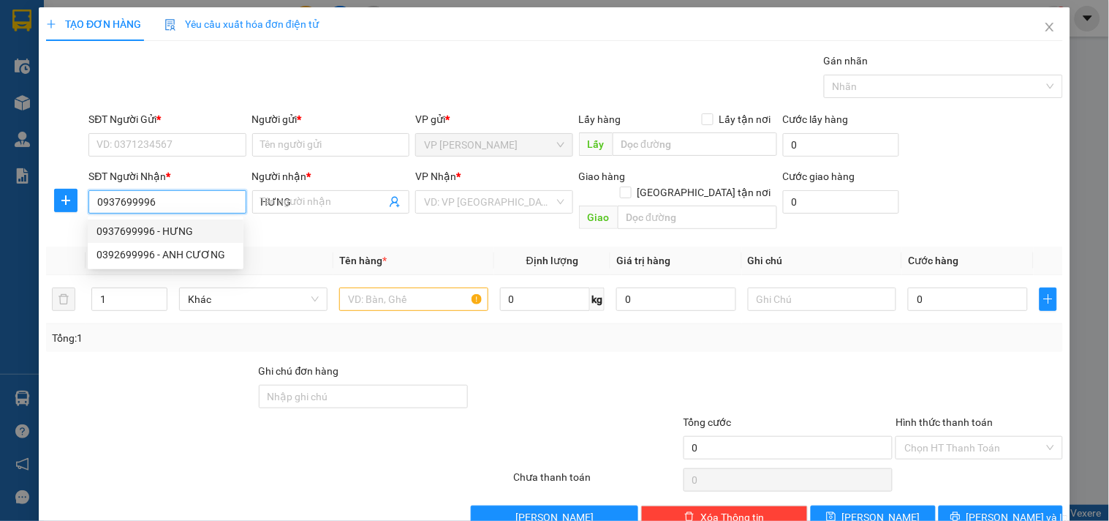
type input "30.000"
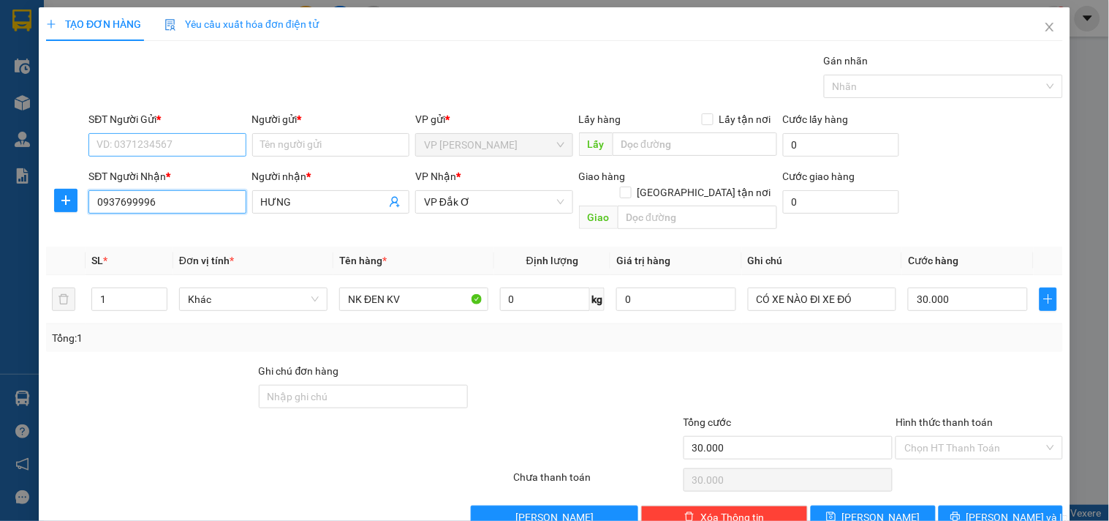
type input "0937699996"
click at [187, 141] on input "SĐT Người Gửi *" at bounding box center [166, 144] width 157 height 23
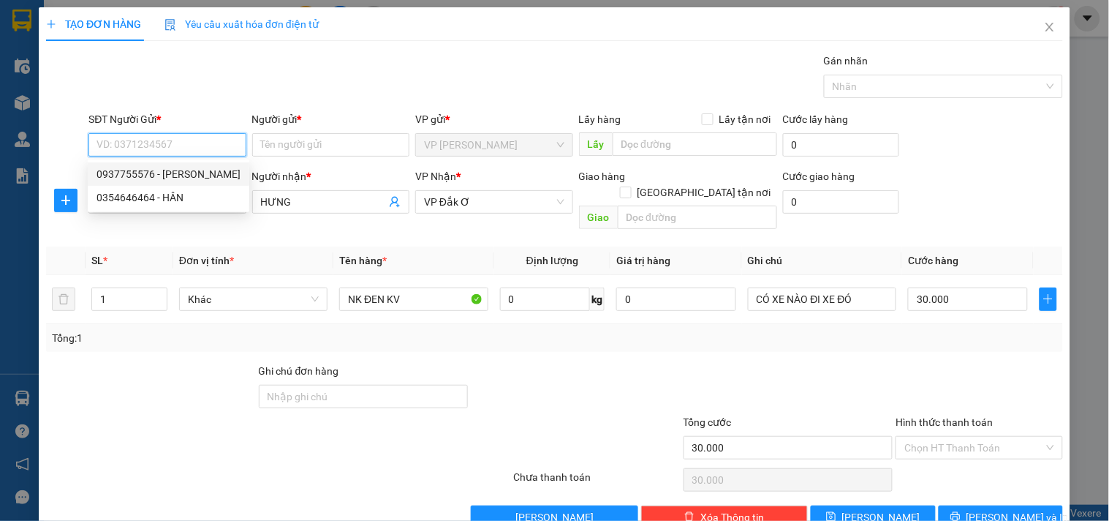
click at [196, 168] on div "0937755576 - HOÀNG HUY" at bounding box center [169, 174] width 144 height 16
type input "0937755576"
type input "[PERSON_NAME]"
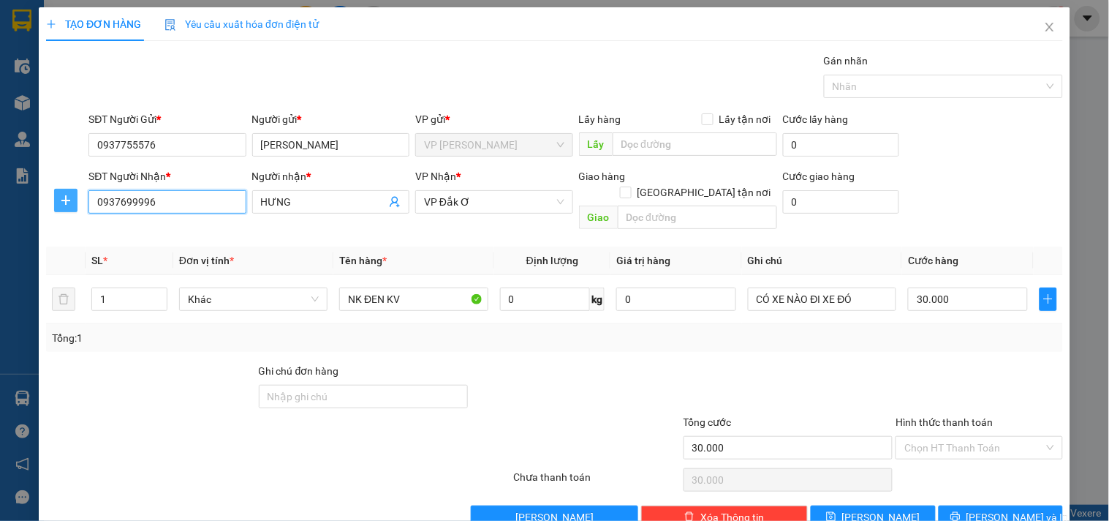
drag, startPoint x: 158, startPoint y: 206, endPoint x: 67, endPoint y: 211, distance: 90.8
click at [67, 211] on div "SĐT Người Nhận * 0937699996 Người nhận * HƯNG VP Nhận * VP Đắk Ơ Giao hàng Gia…" at bounding box center [555, 201] width 1020 height 67
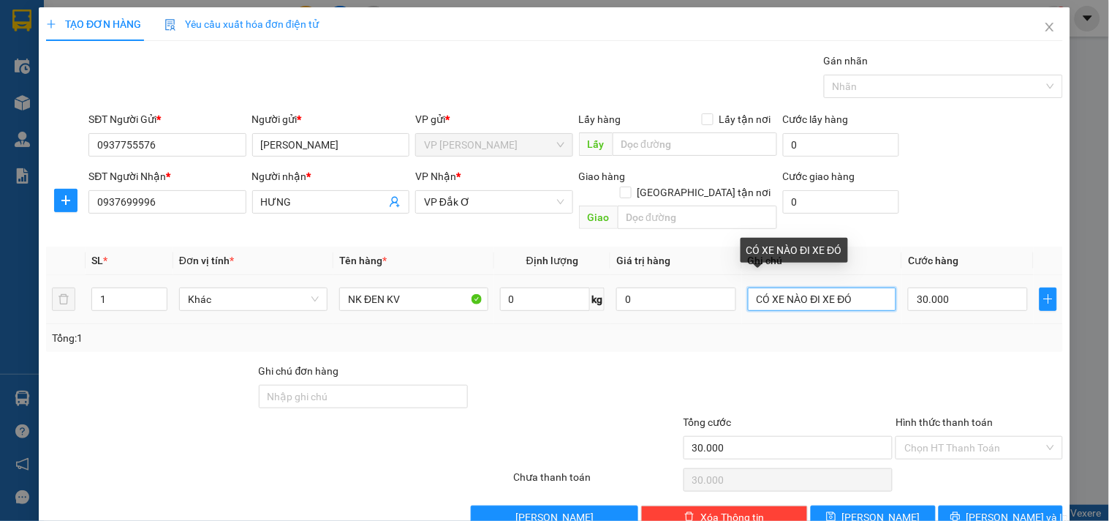
click at [748, 287] on input "CÓ XE NÀO ĐI XE ĐÓ" at bounding box center [822, 298] width 148 height 23
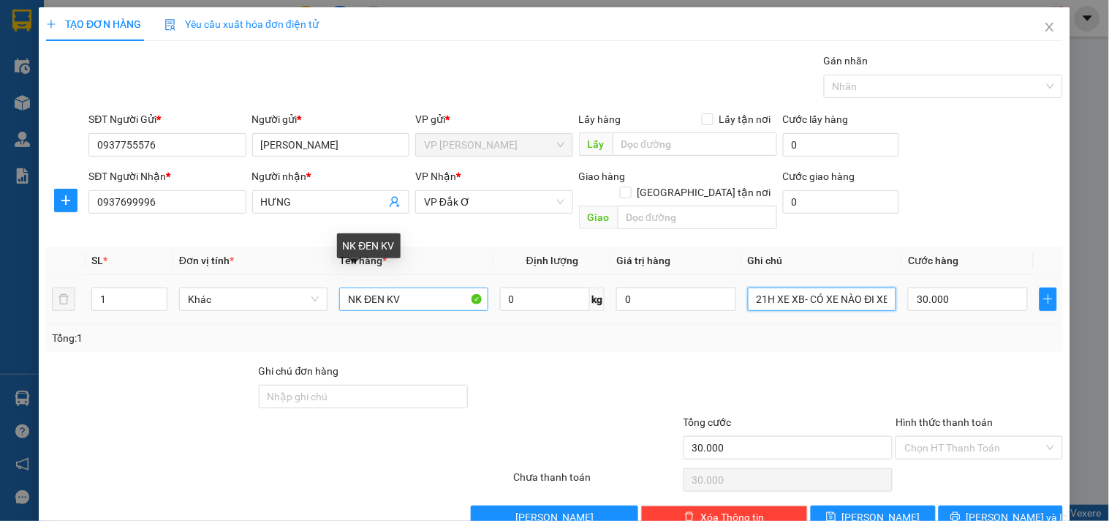
type input "21H XE XB- CÓ XE NÀO ĐI XE ĐÓ"
drag, startPoint x: 360, startPoint y: 286, endPoint x: 344, endPoint y: 287, distance: 15.4
click at [344, 287] on input "NK ĐEN KV" at bounding box center [413, 298] width 148 height 23
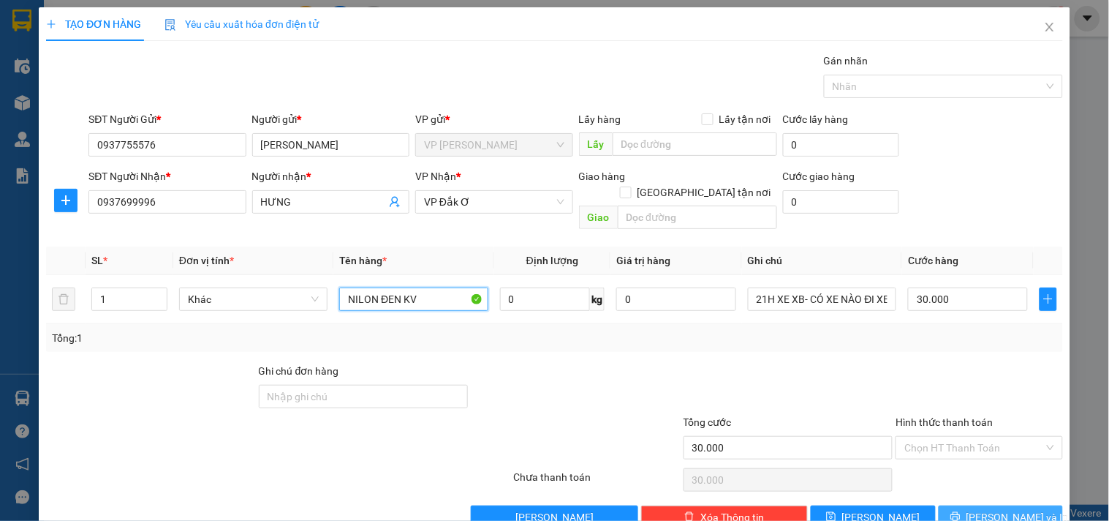
type input "NILON ĐEN KV"
click at [1006, 509] on span "Lưu và In" at bounding box center [1018, 517] width 102 height 16
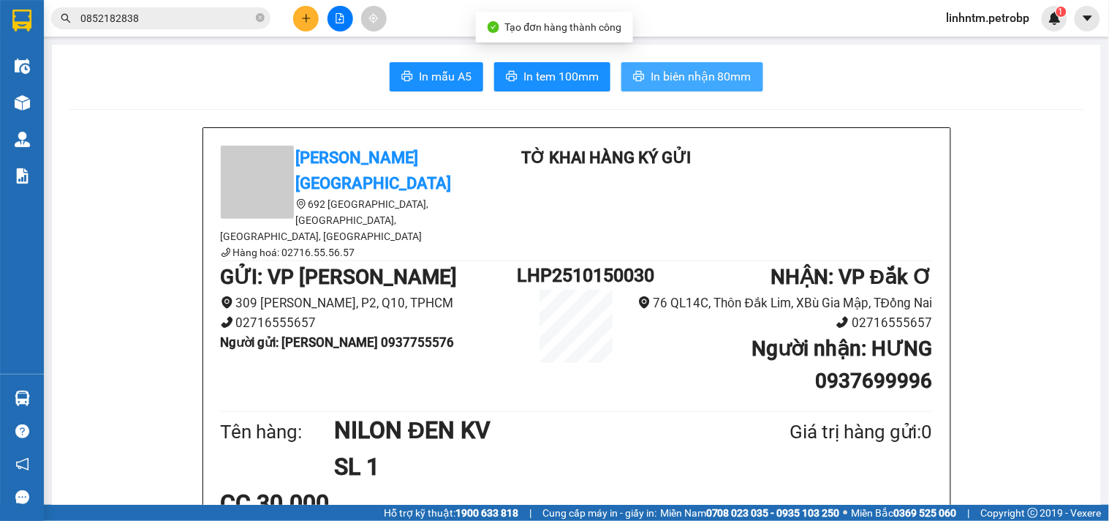
click at [711, 84] on span "In biên nhận 80mm" at bounding box center [701, 76] width 101 height 18
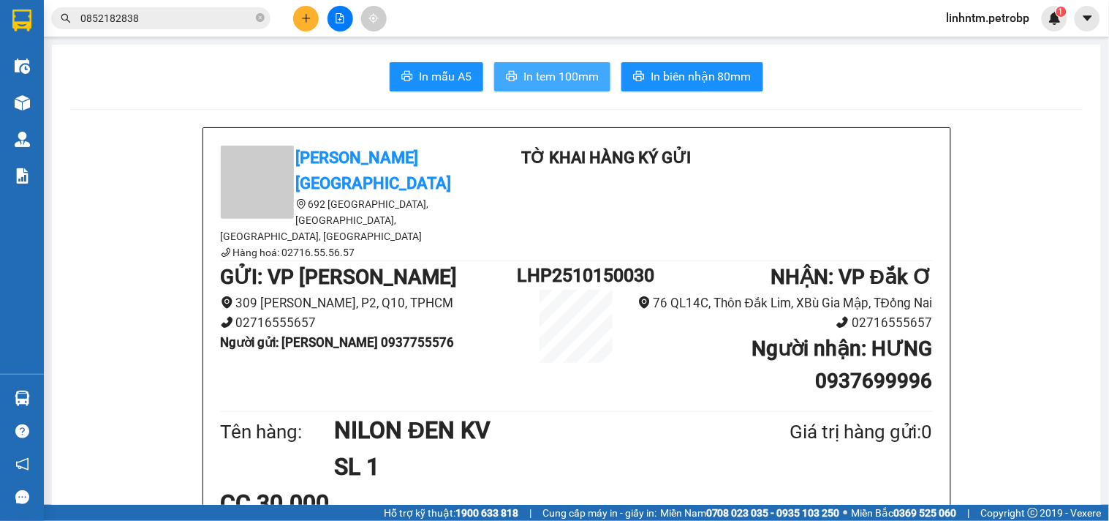
click at [545, 74] on span "In tem 100mm" at bounding box center [561, 76] width 75 height 18
click at [591, 80] on span "In tem 100mm" at bounding box center [561, 76] width 75 height 18
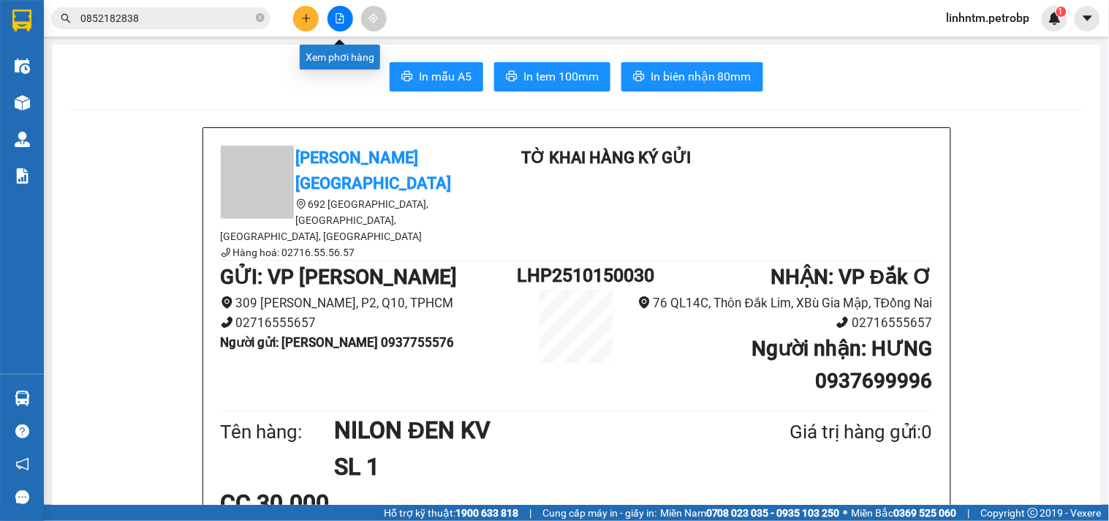
click at [336, 20] on icon "file-add" at bounding box center [340, 18] width 8 height 10
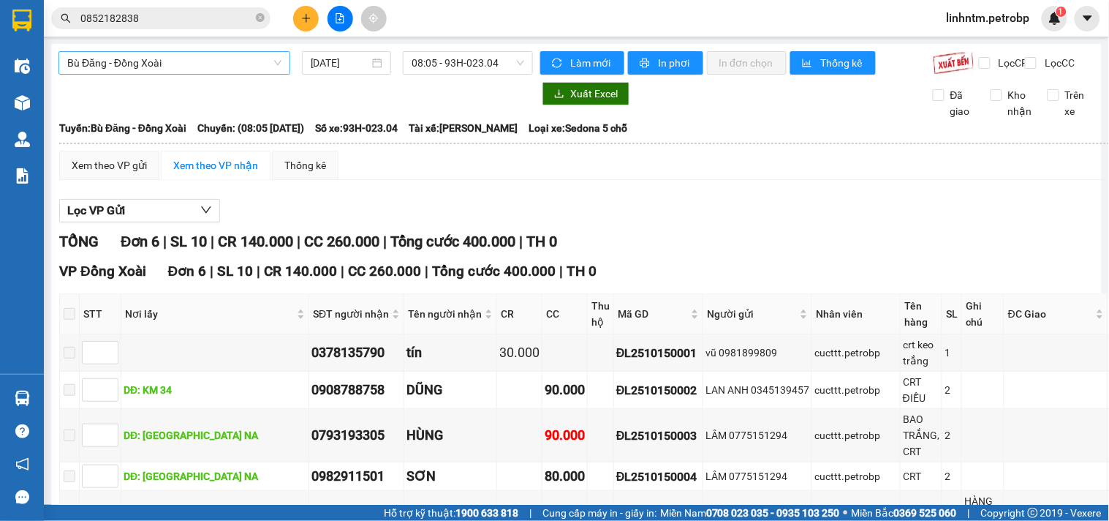
click at [253, 62] on span "Bù Đăng - Đồng Xoài" at bounding box center [174, 63] width 214 height 22
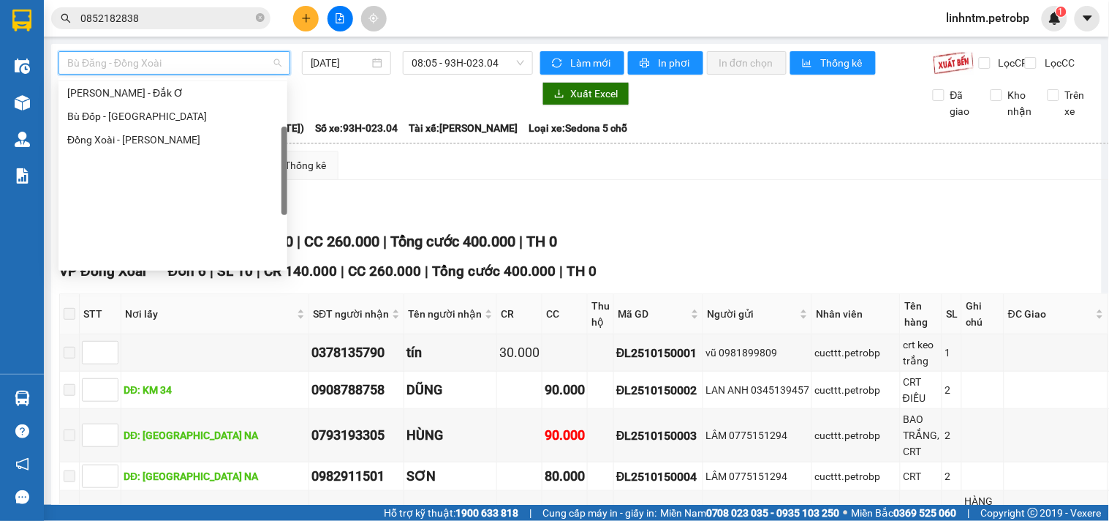
scroll to position [141, 0]
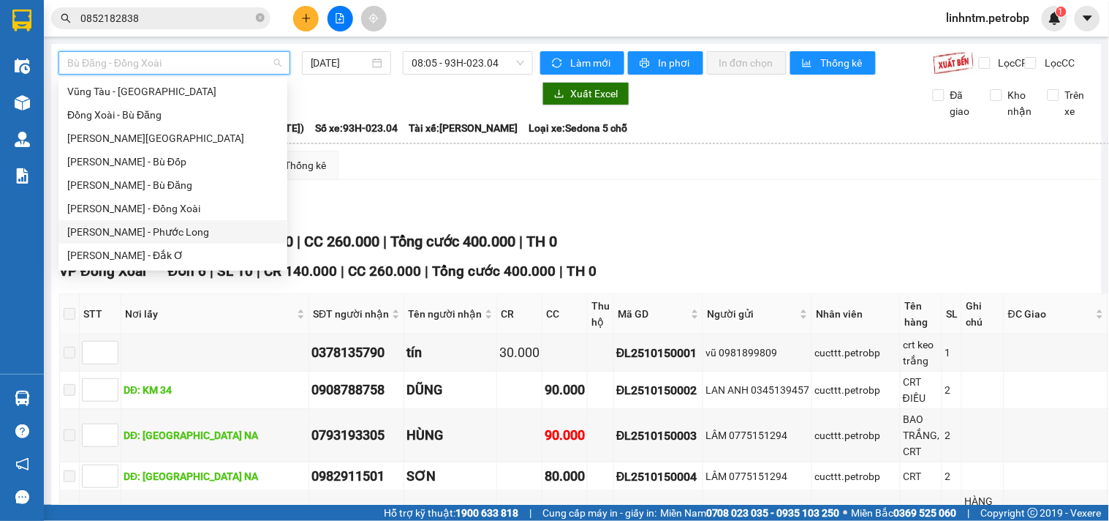
click at [185, 227] on div "Hồ Chí Minh - Phước Long" at bounding box center [172, 232] width 211 height 16
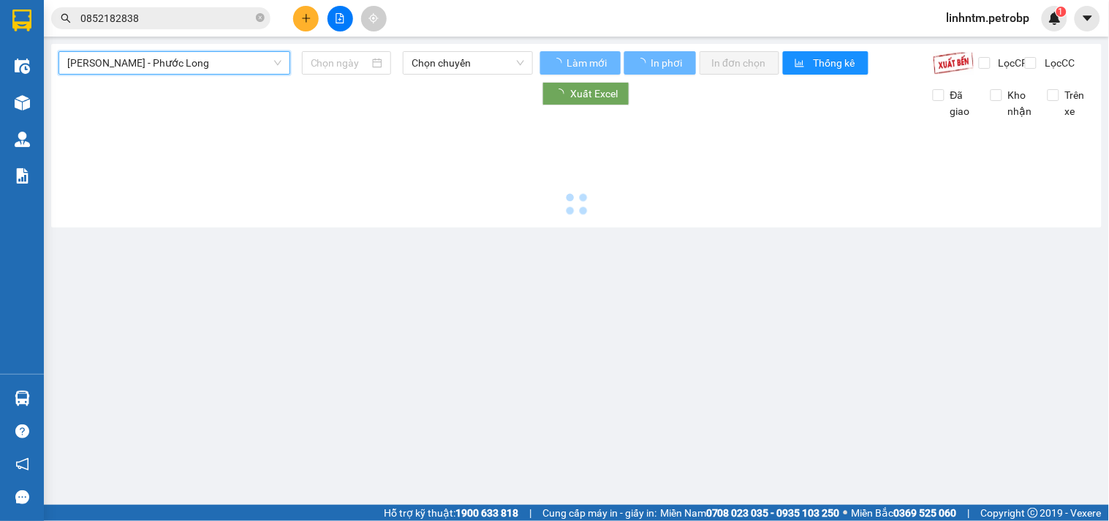
type input "15/10/2025"
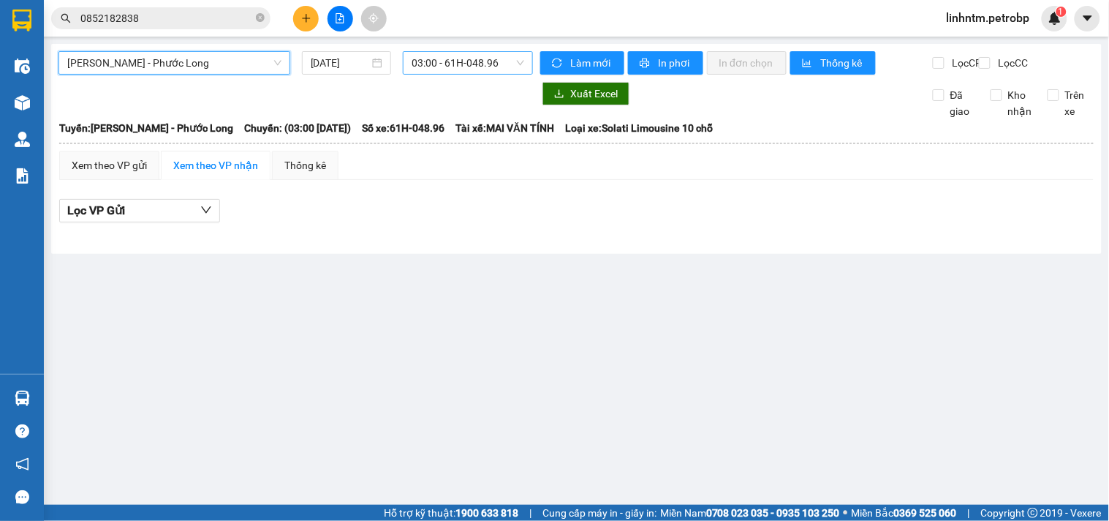
click at [502, 56] on span "03:00 - 61H-048.96" at bounding box center [468, 63] width 113 height 22
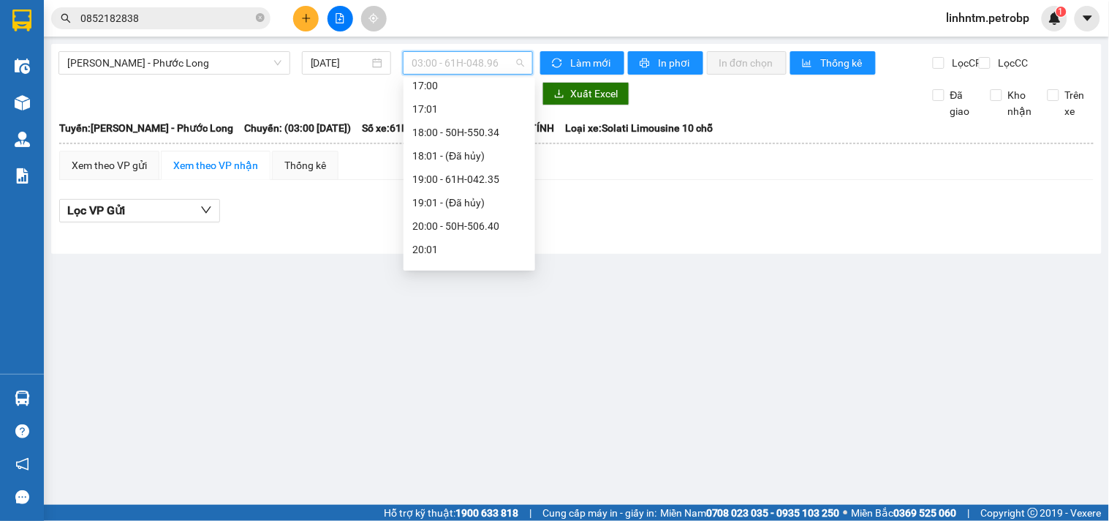
scroll to position [843, 0]
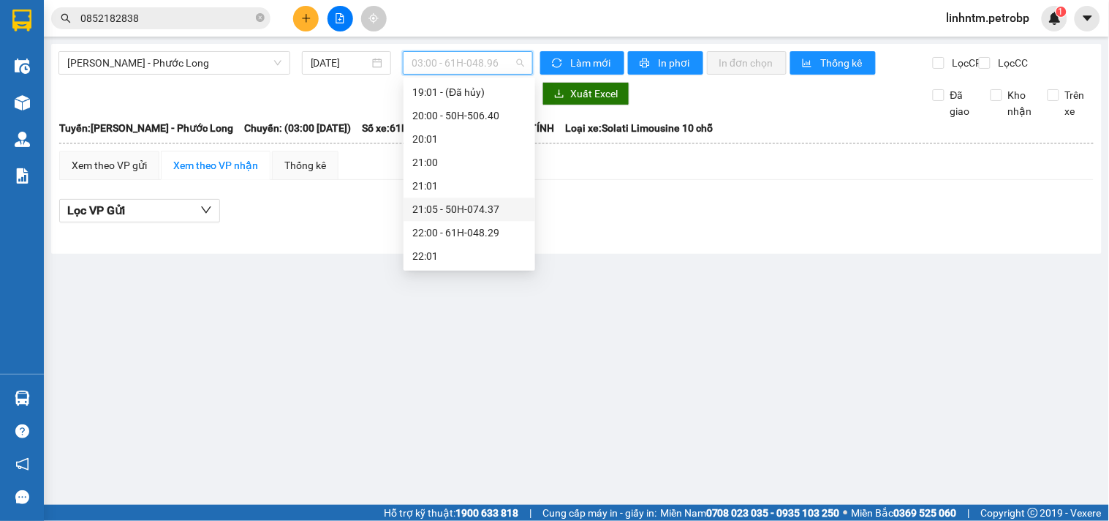
click at [491, 203] on div "21:05 - 50H-074.37" at bounding box center [469, 209] width 114 height 16
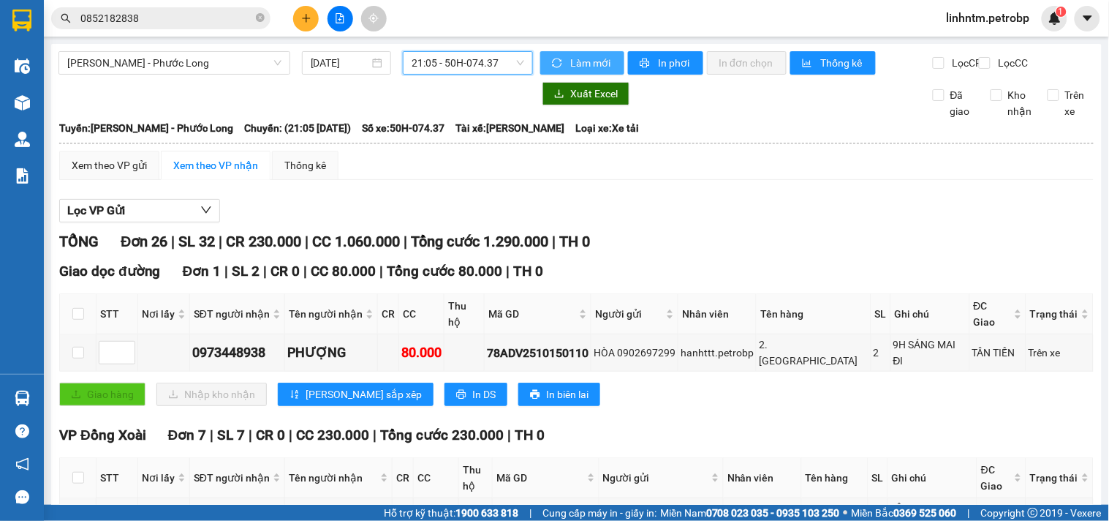
click at [594, 59] on span "Làm mới" at bounding box center [591, 63] width 42 height 16
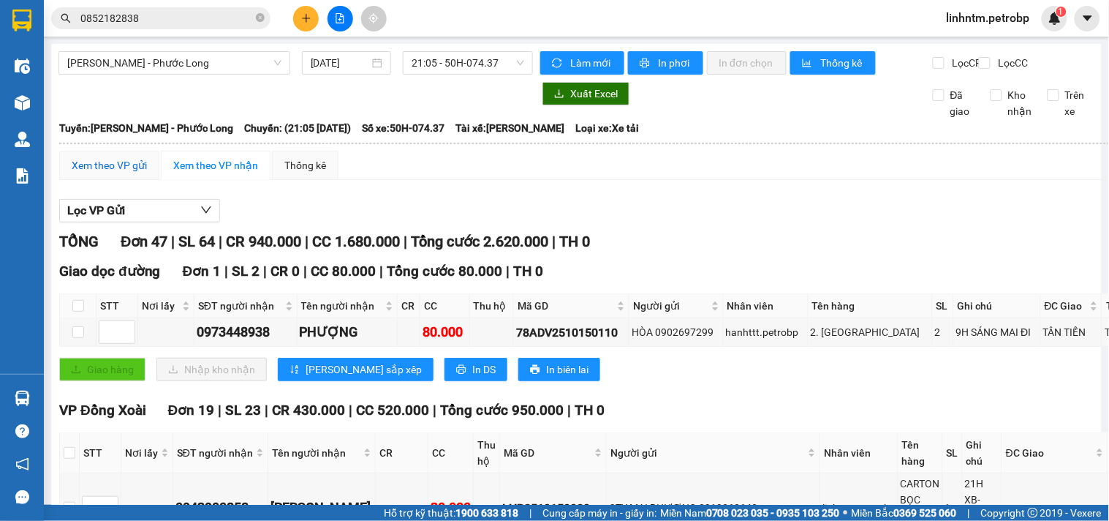
click at [84, 173] on div "Xem theo VP gửi" at bounding box center [109, 165] width 75 height 16
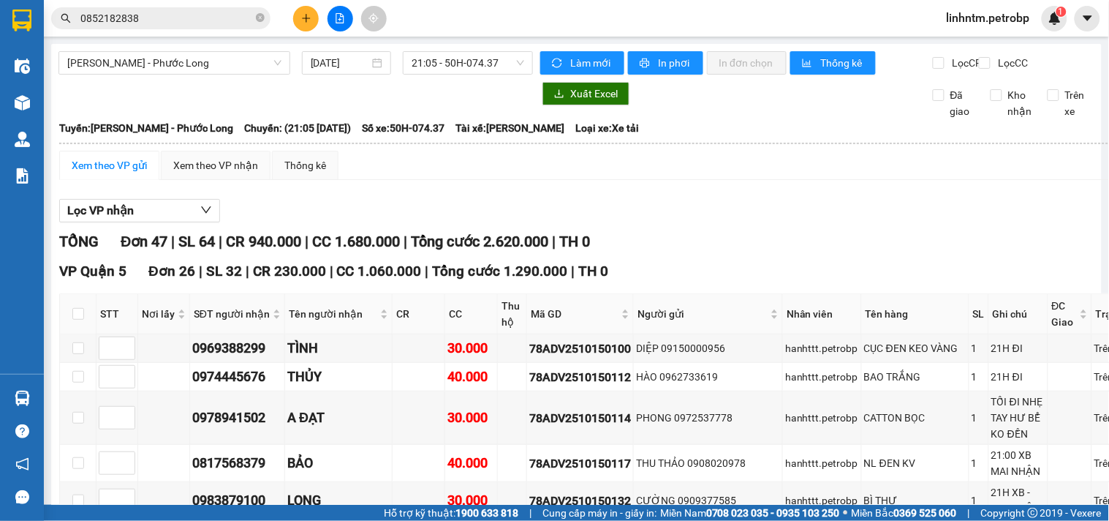
click at [129, 173] on div "Xem theo VP gửi" at bounding box center [109, 165] width 75 height 16
click at [218, 173] on div "Xem theo VP nhận" at bounding box center [215, 165] width 85 height 16
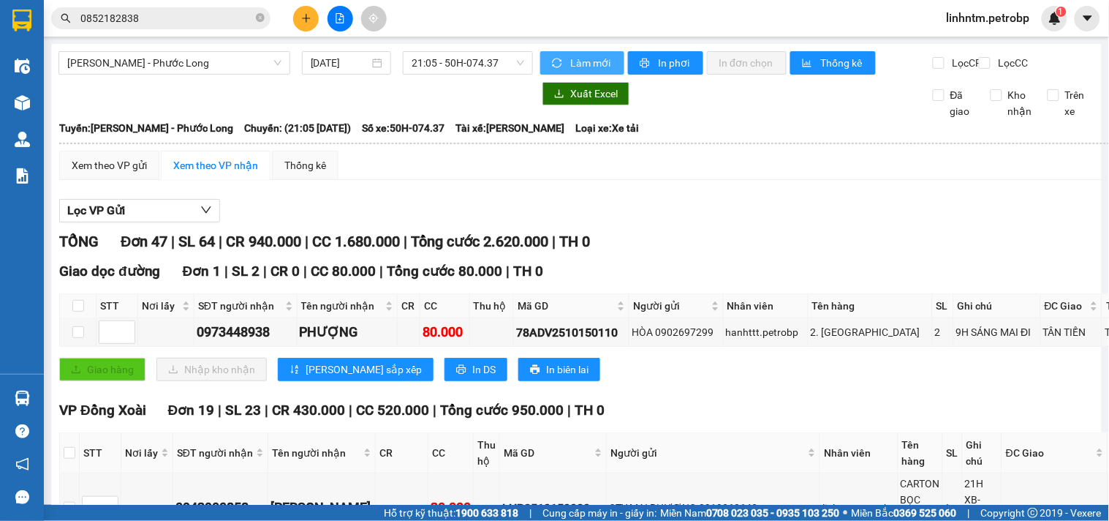
click at [559, 67] on span "sync" at bounding box center [558, 64] width 12 height 12
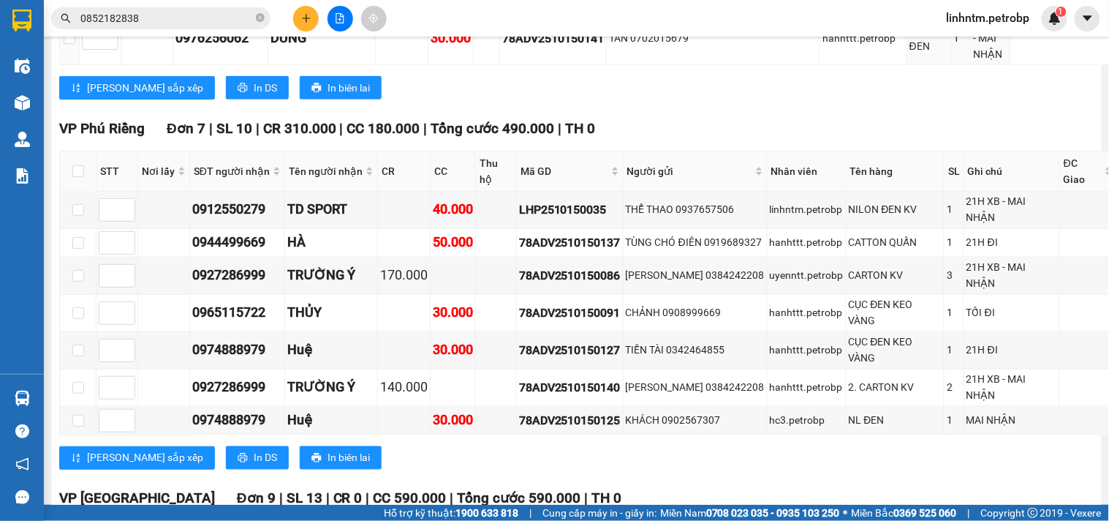
scroll to position [2112, 0]
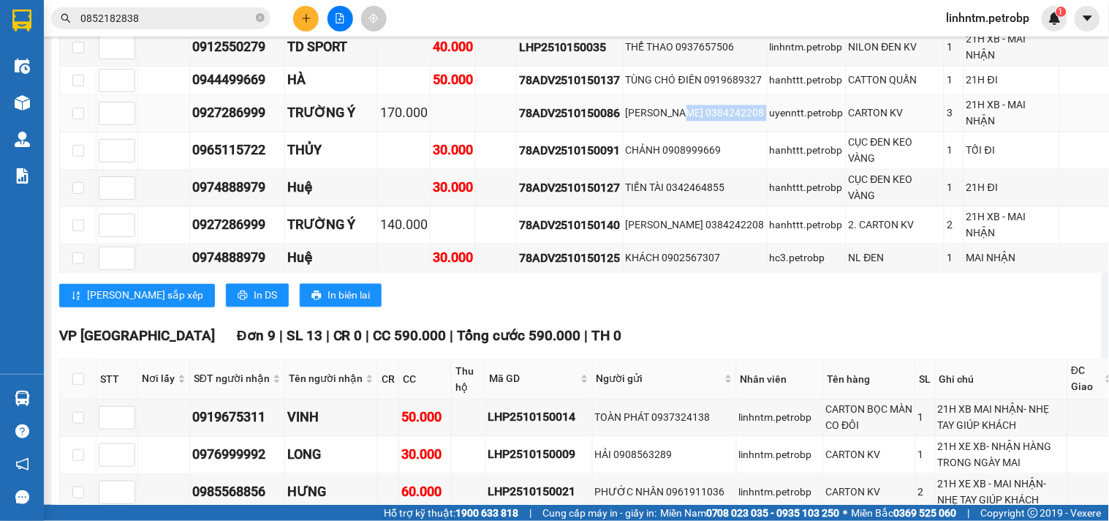
drag, startPoint x: 678, startPoint y: 196, endPoint x: 756, endPoint y: 196, distance: 78.3
click at [756, 132] on tr "0927286999 TRƯỜNG Ý 170.000 78ADV2510150086 HOÀNG KIM 0384242208 uyenntt.petrob…" at bounding box center [622, 113] width 1125 height 37
copy div "0384242208"
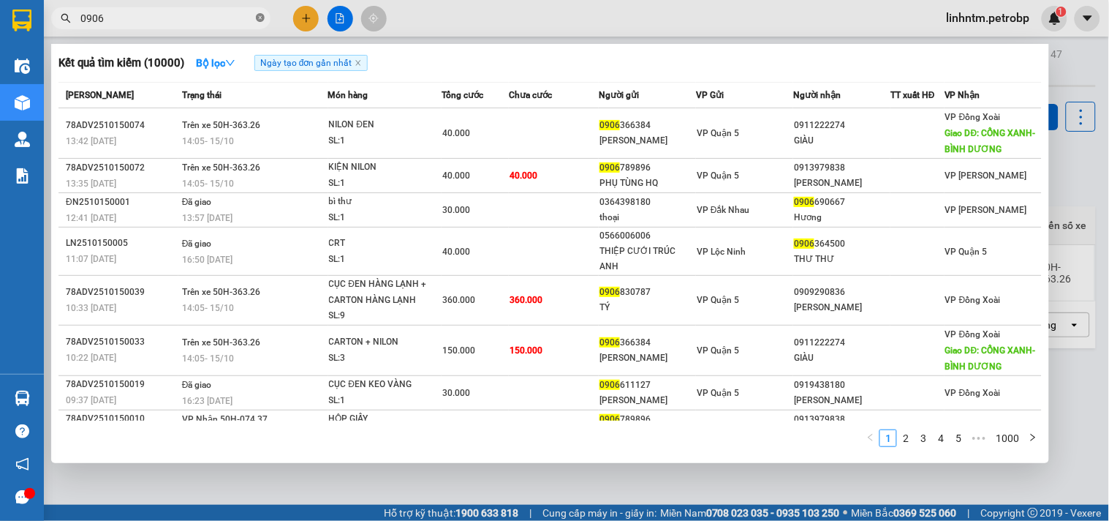
click at [259, 19] on icon "close-circle" at bounding box center [260, 17] width 9 height 9
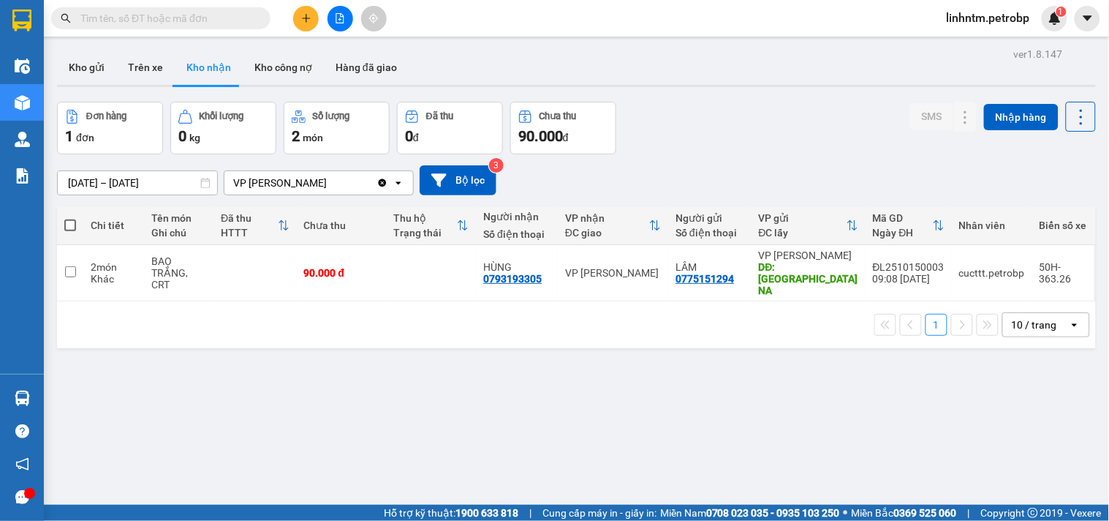
click at [186, 23] on input "text" at bounding box center [166, 18] width 173 height 16
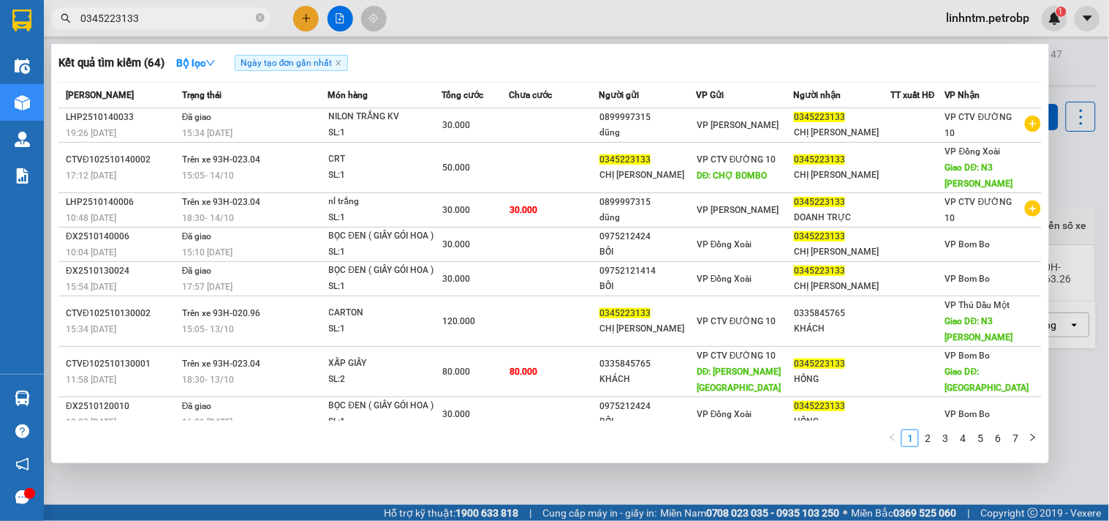
type input "0345223133"
click at [260, 18] on icon "close-circle" at bounding box center [260, 17] width 9 height 9
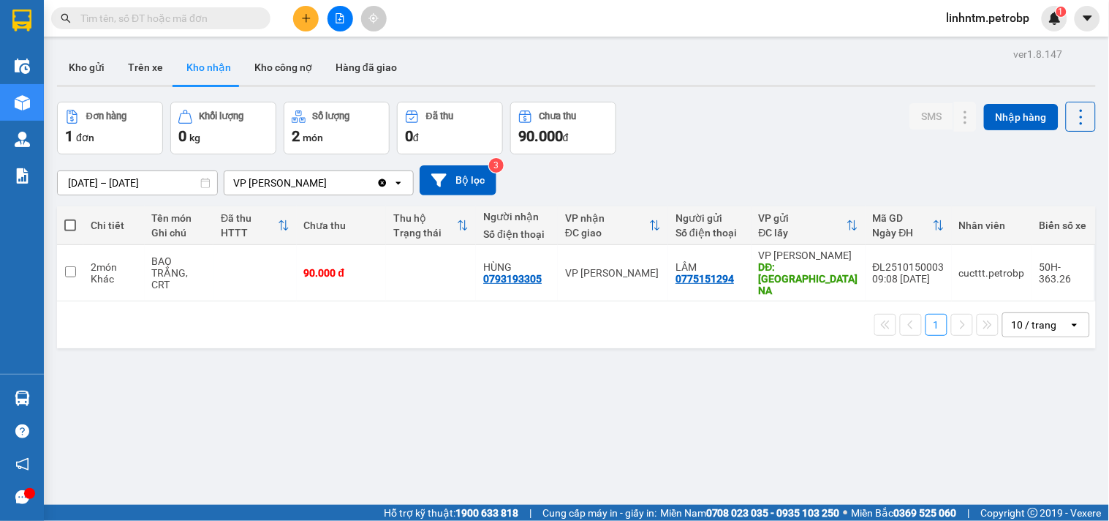
click at [207, 18] on input "text" at bounding box center [166, 18] width 173 height 16
paste input "0707536789"
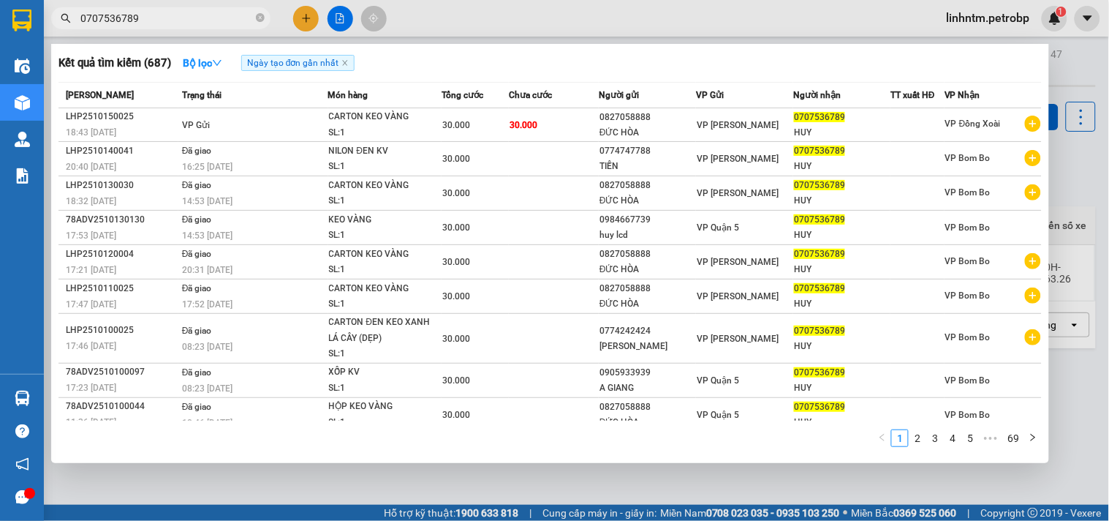
type input "0707536789"
click at [260, 16] on icon "close-circle" at bounding box center [260, 17] width 9 height 9
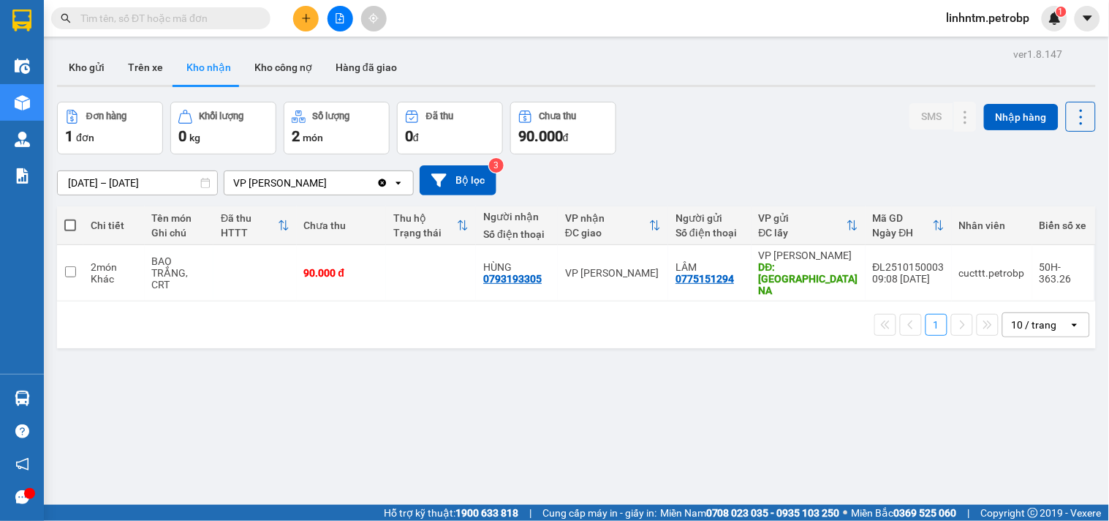
click at [178, 17] on input "text" at bounding box center [166, 18] width 173 height 16
paste input "0937699996"
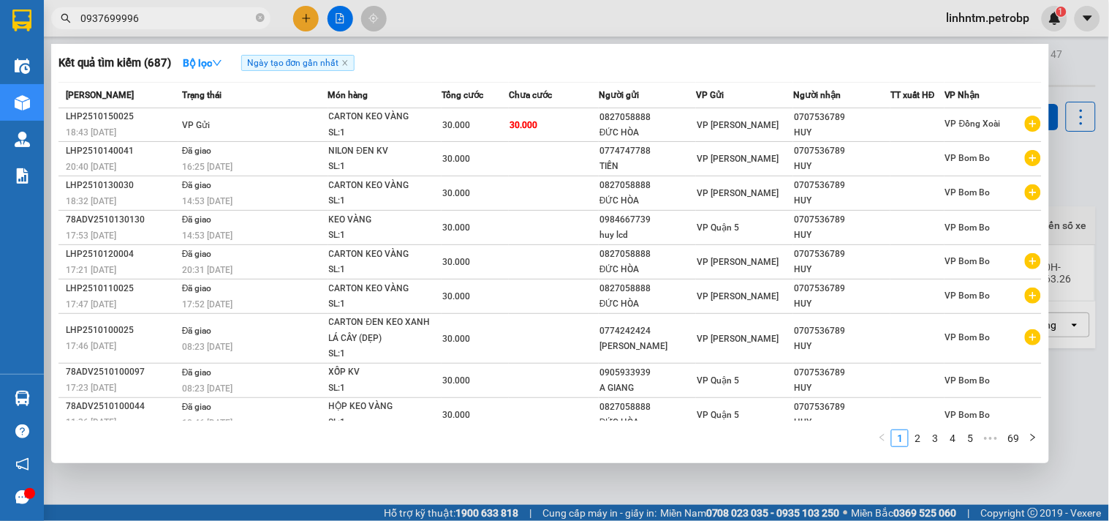
type input "0937699996"
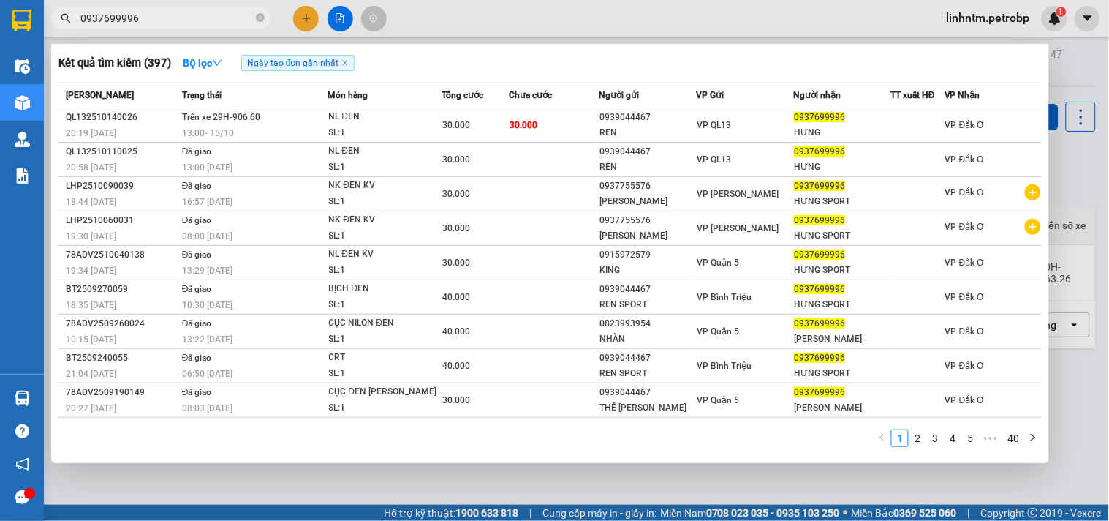
click at [170, 19] on input "0937699996" at bounding box center [166, 18] width 173 height 16
drag, startPoint x: 260, startPoint y: 15, endPoint x: 233, endPoint y: 16, distance: 27.1
click at [259, 15] on icon "close-circle" at bounding box center [260, 17] width 9 height 9
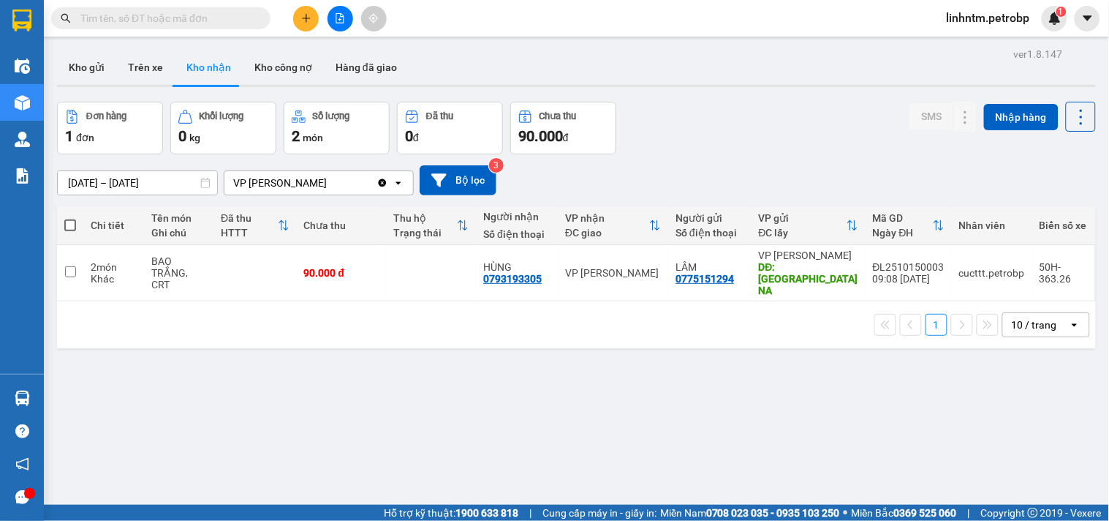
click at [227, 16] on input "text" at bounding box center [166, 18] width 173 height 16
paste input "0974537890"
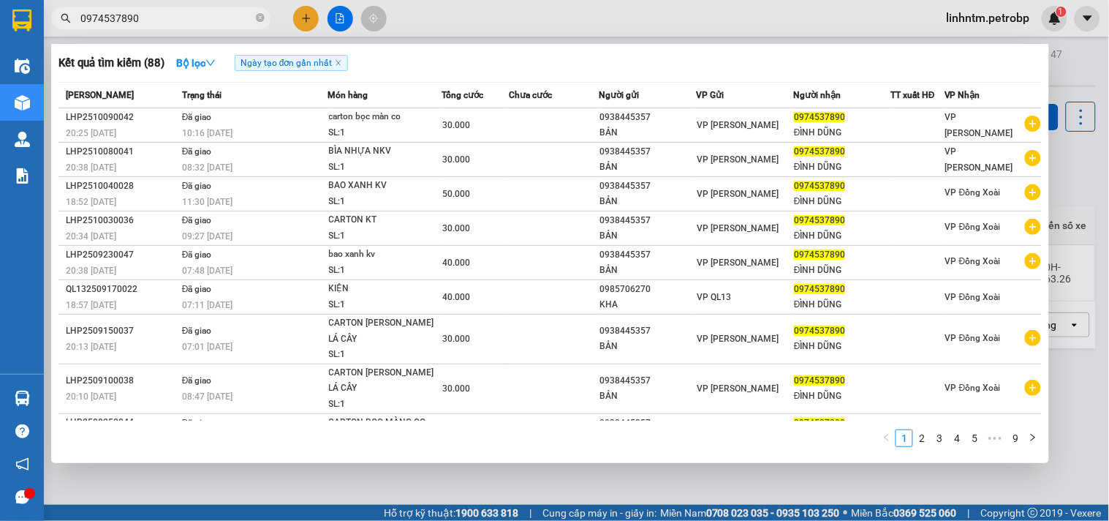
type input "0974537890"
